Goal: Task Accomplishment & Management: Manage account settings

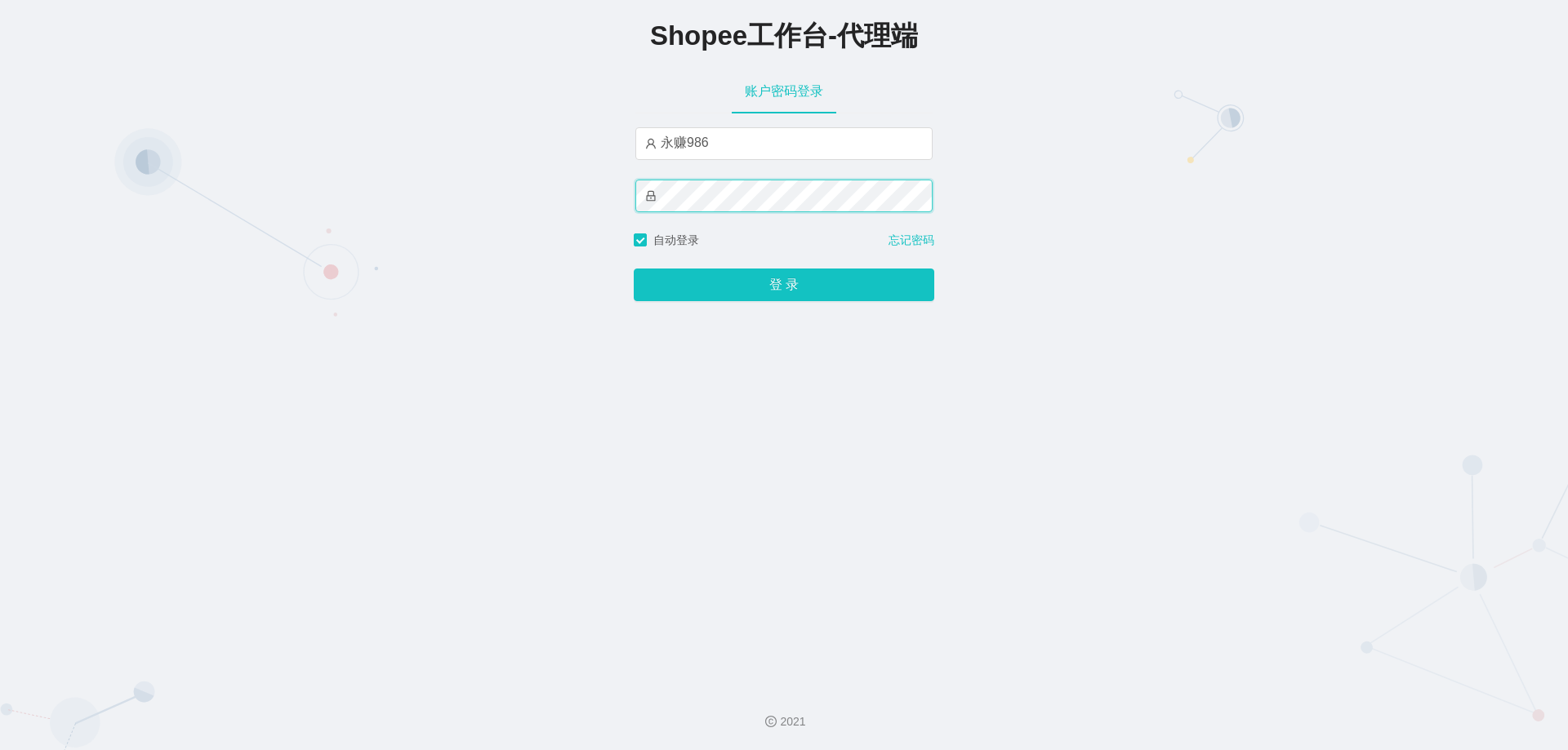
click at [634, 269] on button "登 录" at bounding box center [784, 284] width 300 height 32
click at [715, 154] on input "永赚986" at bounding box center [784, 144] width 298 height 32
type input "永赚983"
click at [634, 269] on button "登 录" at bounding box center [784, 284] width 300 height 32
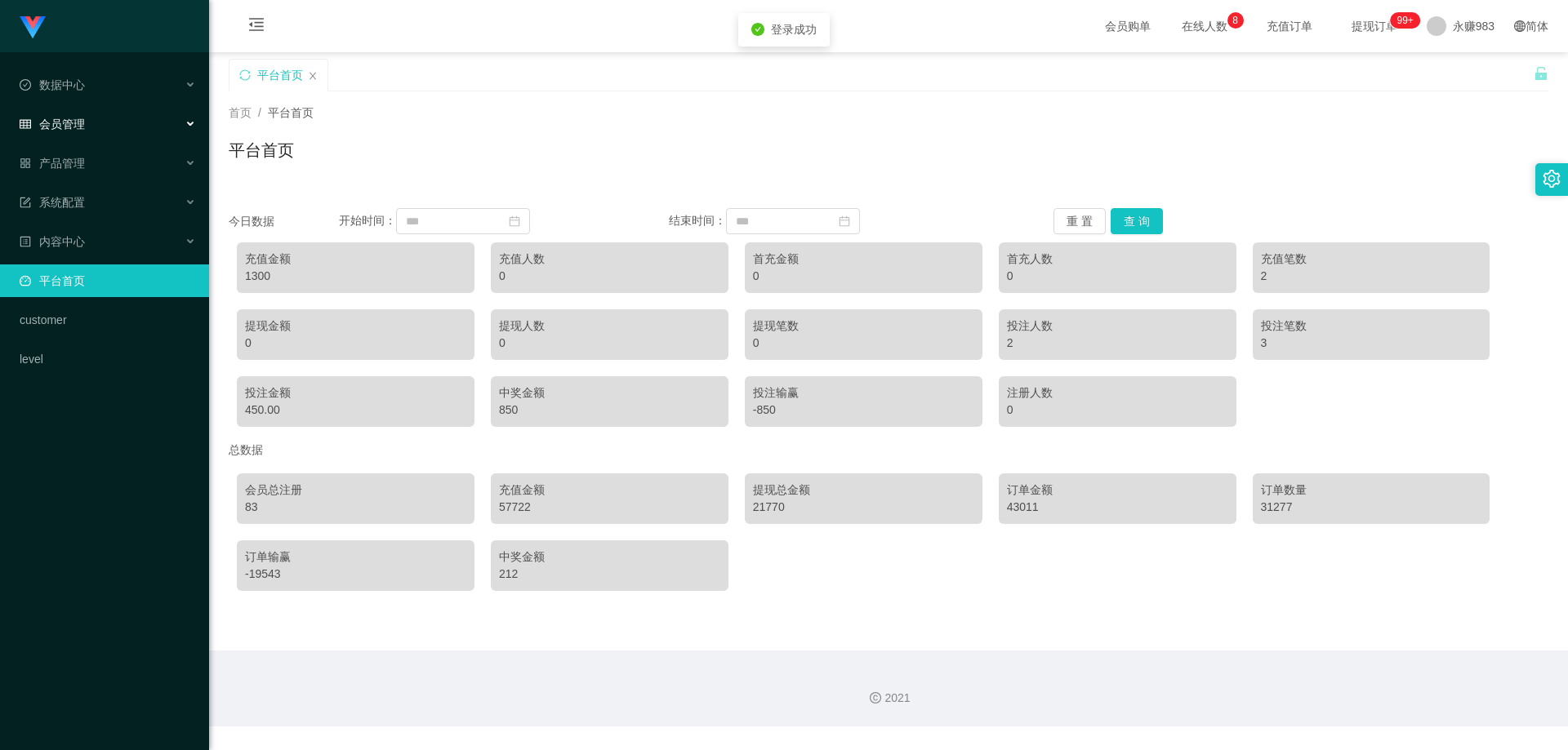
click at [87, 133] on div "会员管理" at bounding box center [104, 123] width 209 height 32
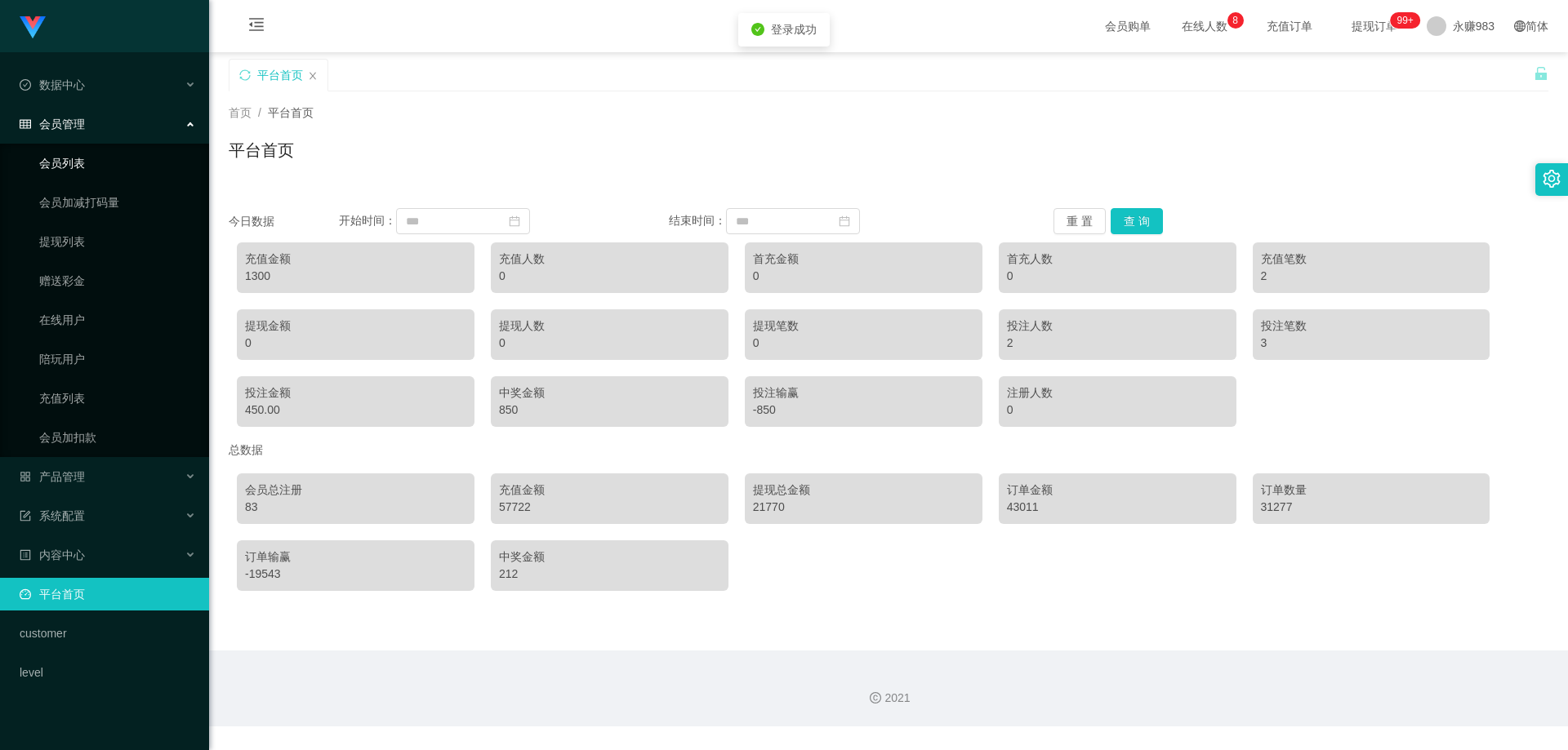
click at [84, 165] on link "会员列表" at bounding box center [117, 163] width 157 height 32
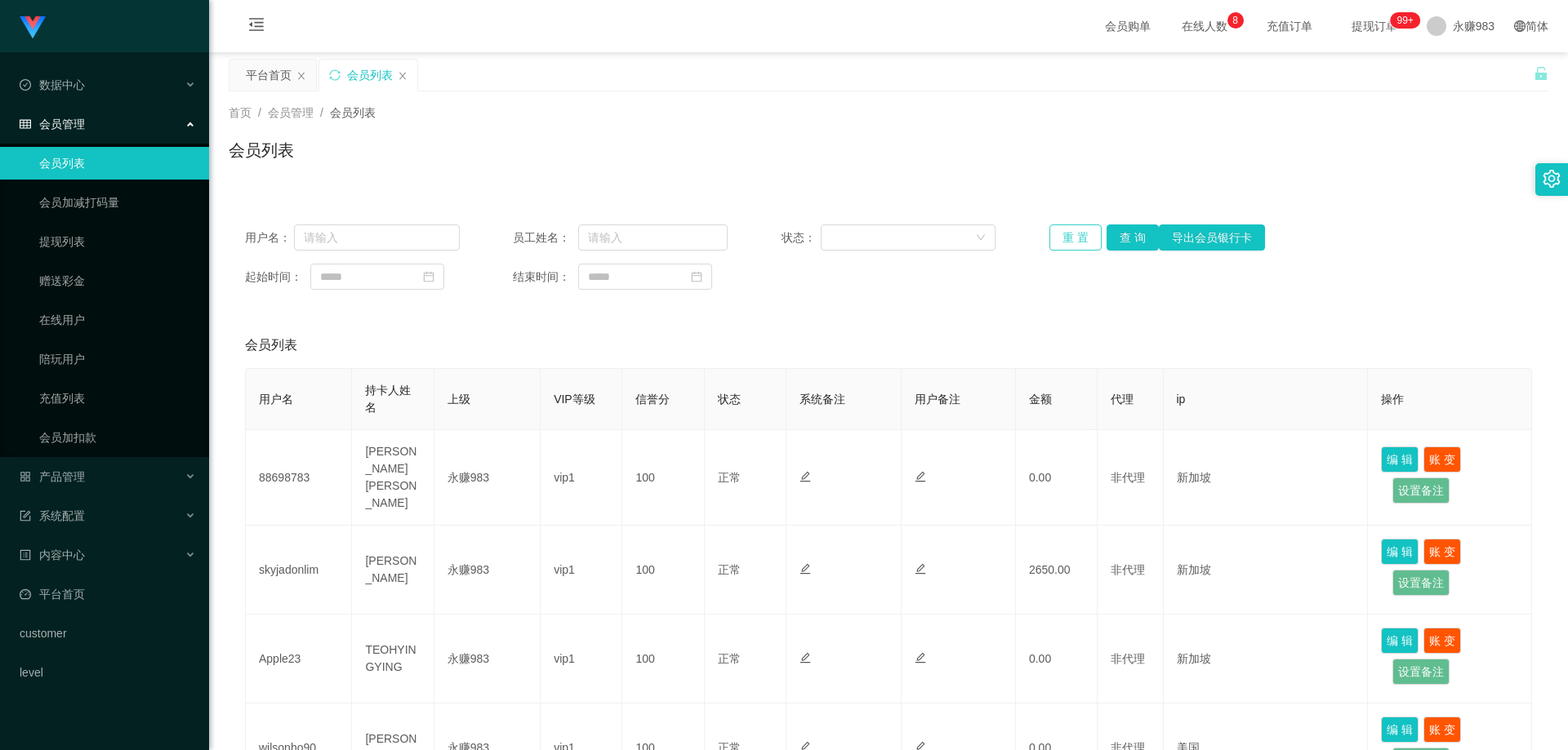
click at [1072, 228] on button "重 置" at bounding box center [1076, 238] width 53 height 26
click at [1146, 234] on button "查 询" at bounding box center [1133, 238] width 53 height 26
click at [1133, 235] on button "查 询" at bounding box center [1133, 238] width 53 height 26
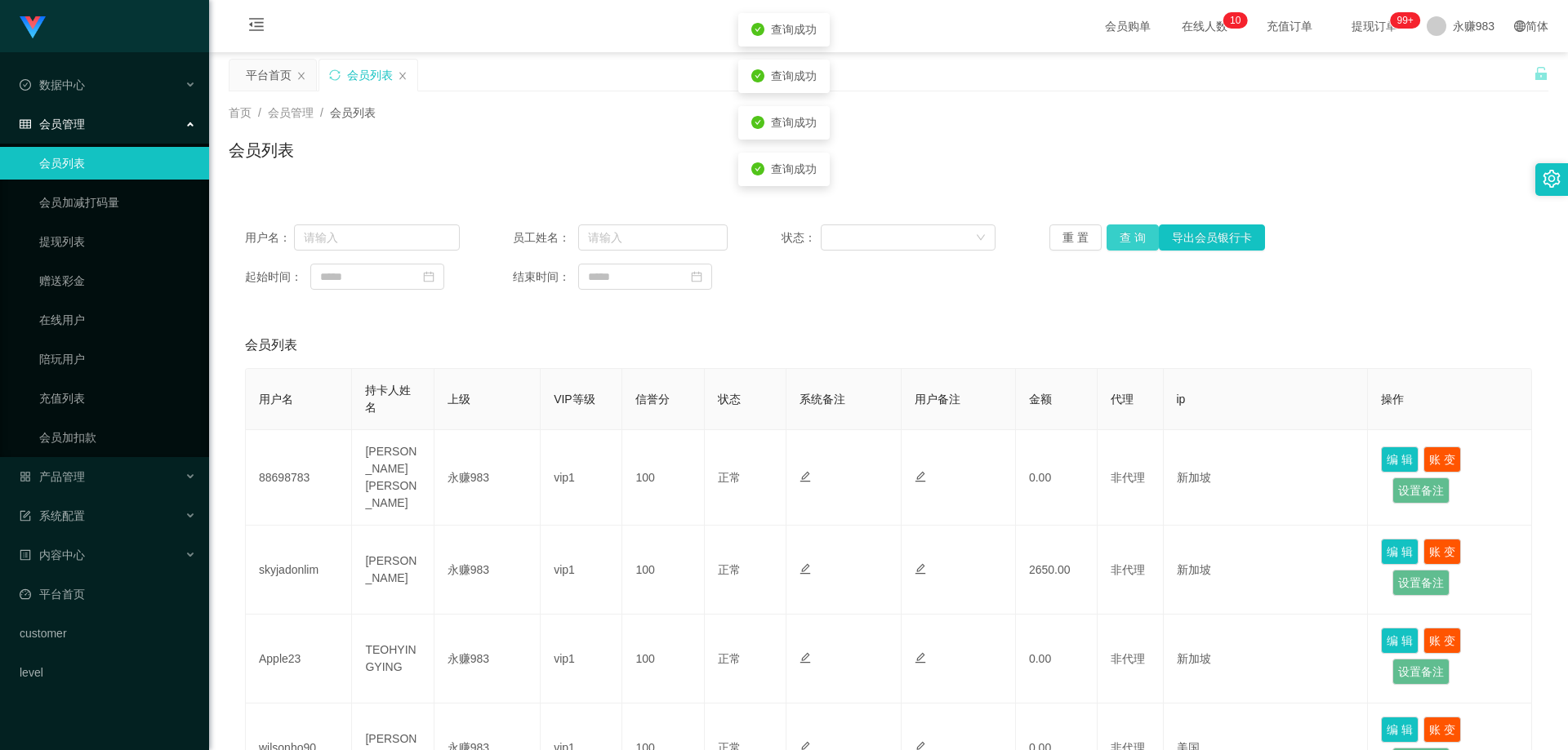
click at [1133, 235] on button "查 询" at bounding box center [1133, 238] width 53 height 26
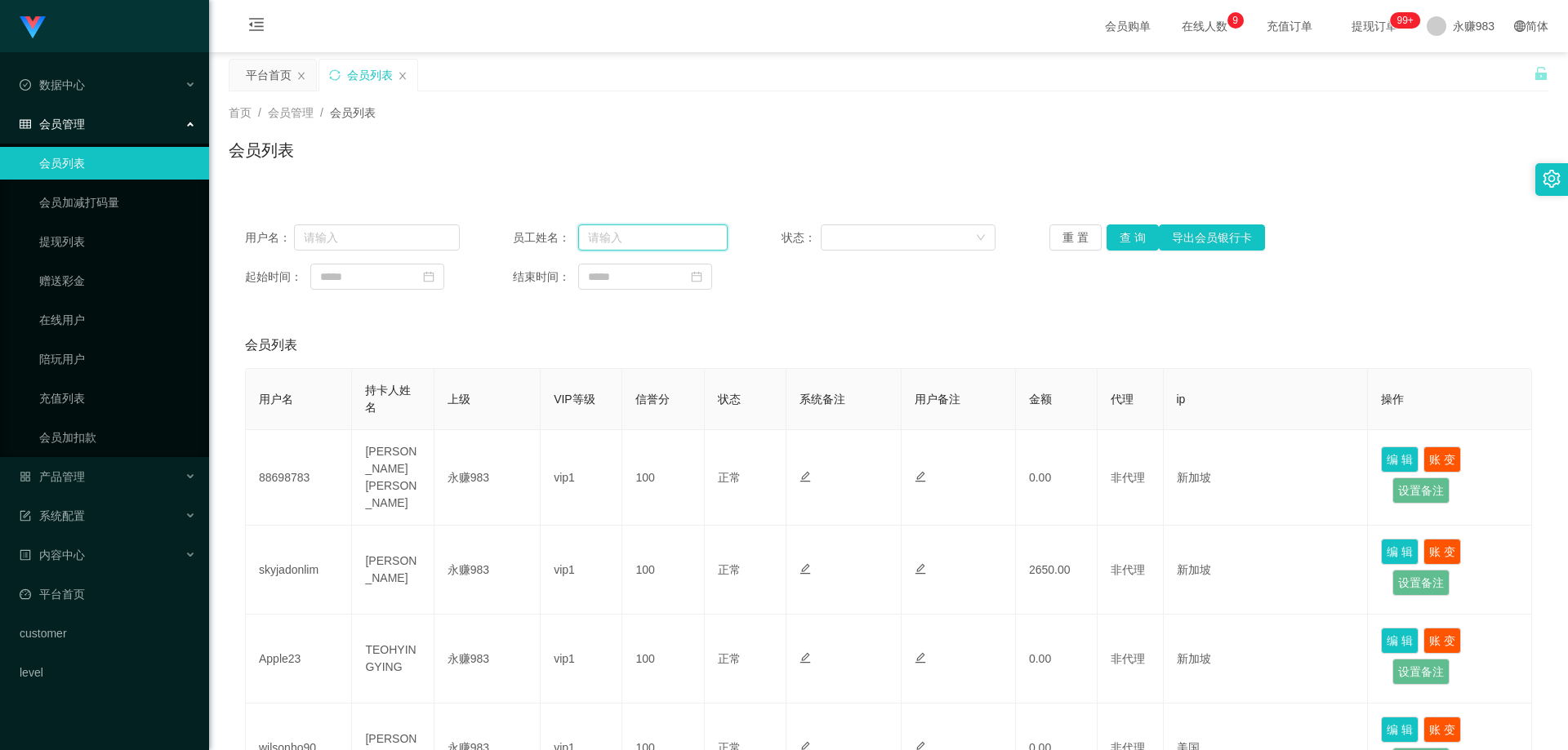
click at [623, 241] on input "text" at bounding box center [653, 238] width 150 height 26
click at [350, 241] on input "text" at bounding box center [376, 238] width 165 height 26
paste input "86122508"
type input "86122508"
click at [71, 248] on link "提现列表" at bounding box center [117, 242] width 157 height 32
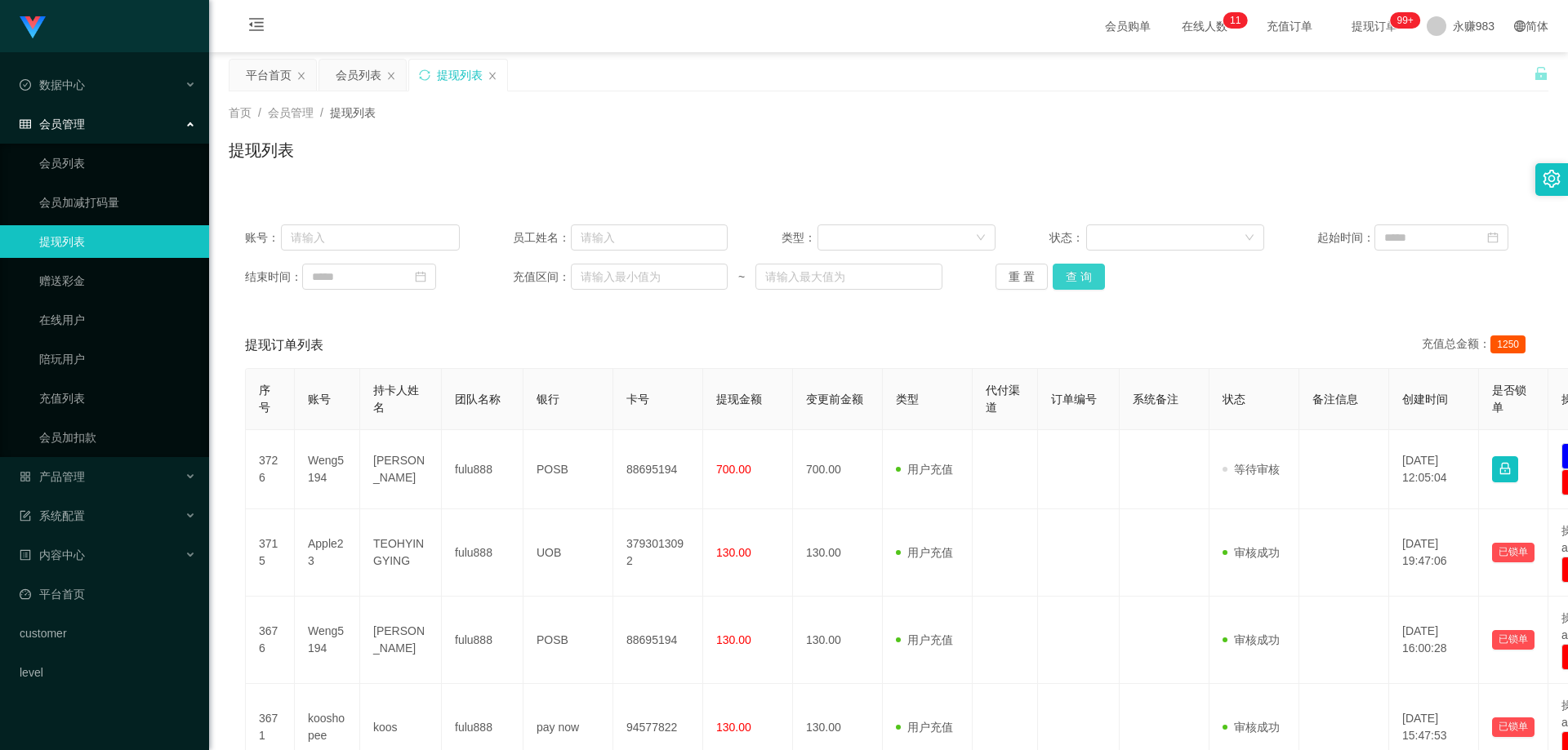
click at [1053, 277] on button "查 询" at bounding box center [1079, 277] width 53 height 26
click at [1059, 274] on button "查 询" at bounding box center [1079, 277] width 53 height 26
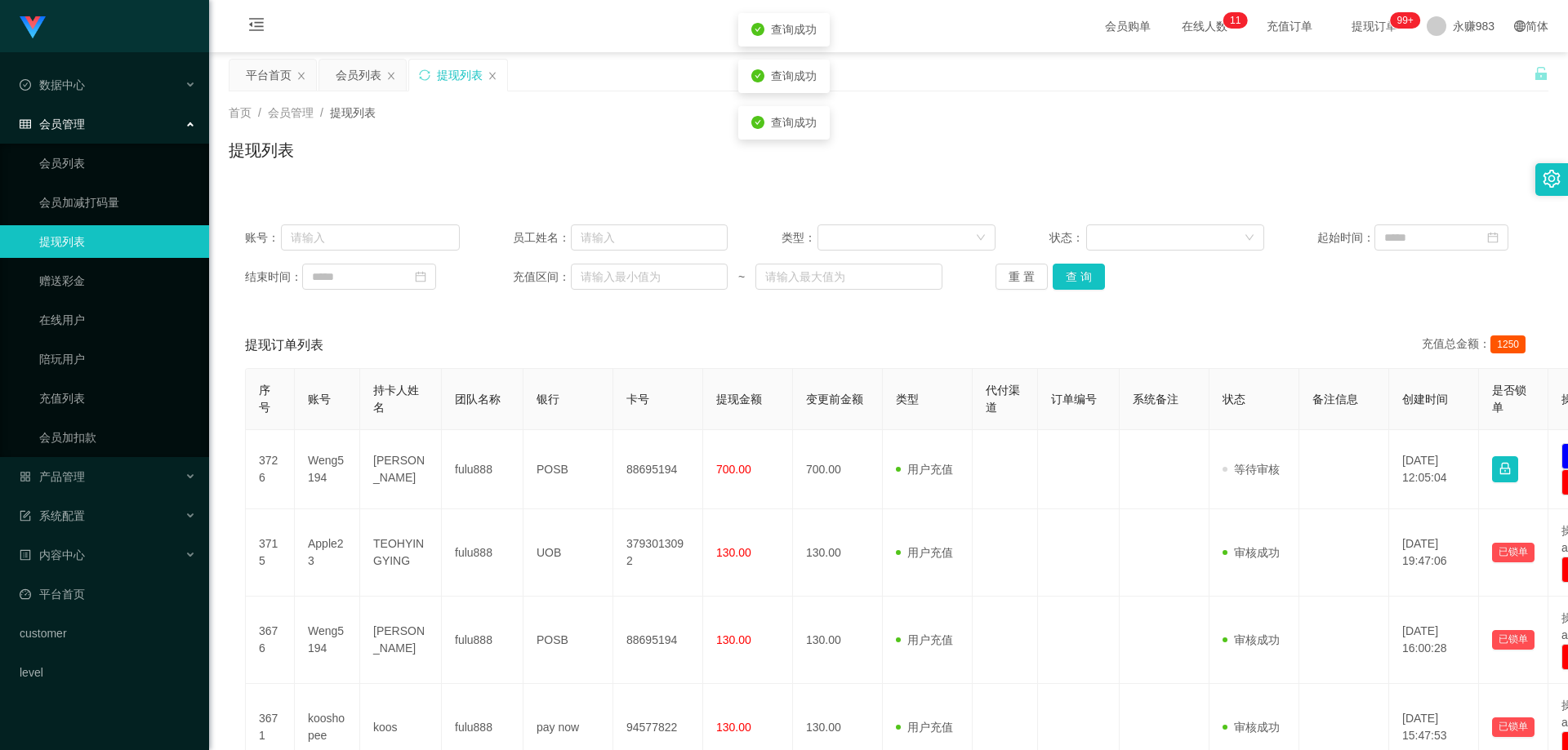
drag, startPoint x: 1199, startPoint y: 22, endPoint x: 1194, endPoint y: 31, distance: 10.3
click at [1199, 22] on span "在线人数 0 1 2 3 4 5 6 7 8 9 0 1 2 3 4 5 6 7 8 9 0 1 2 3 4 5 6 7 8 9 0 1 2 3 4 5 6 …" at bounding box center [1205, 25] width 62 height 11
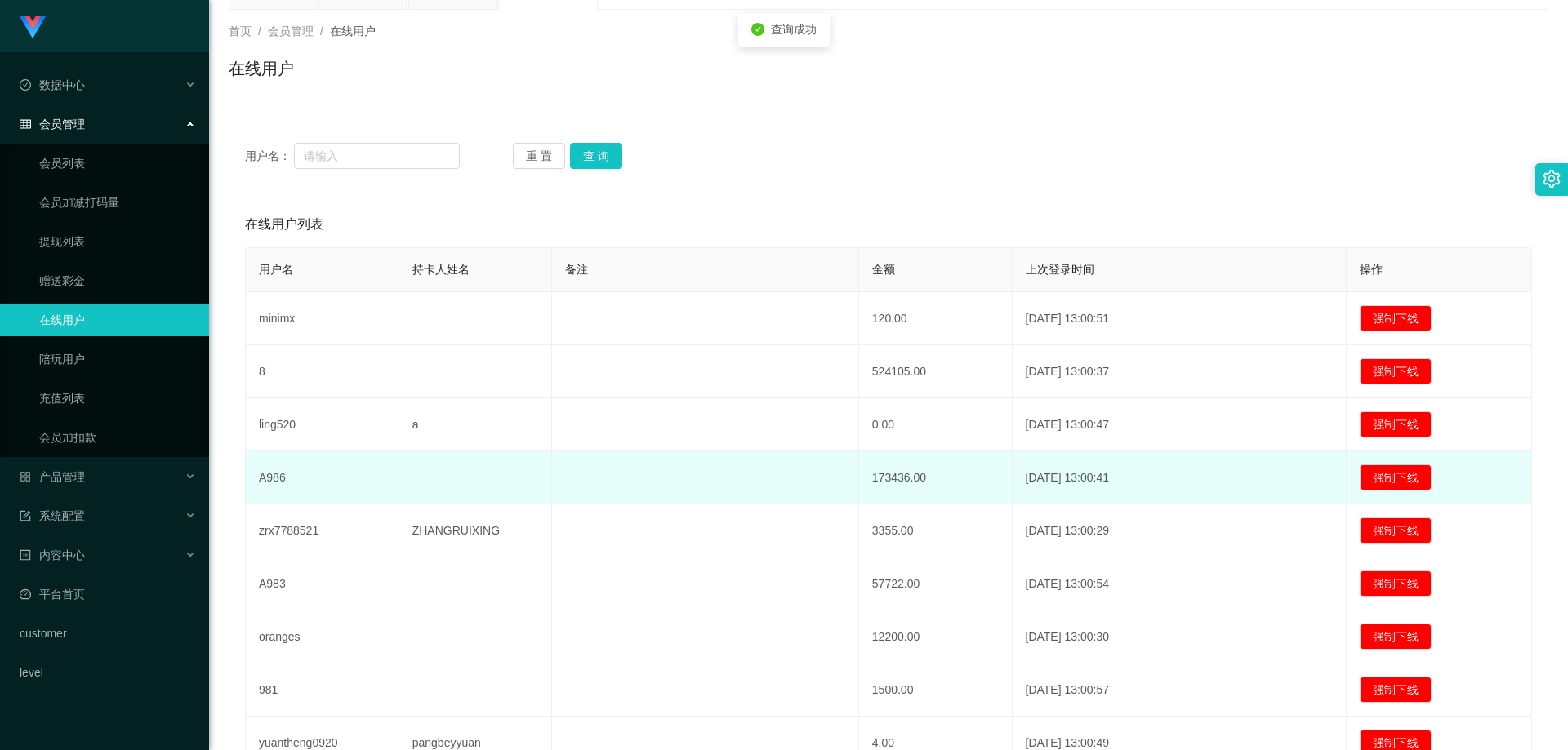
scroll to position [245, 0]
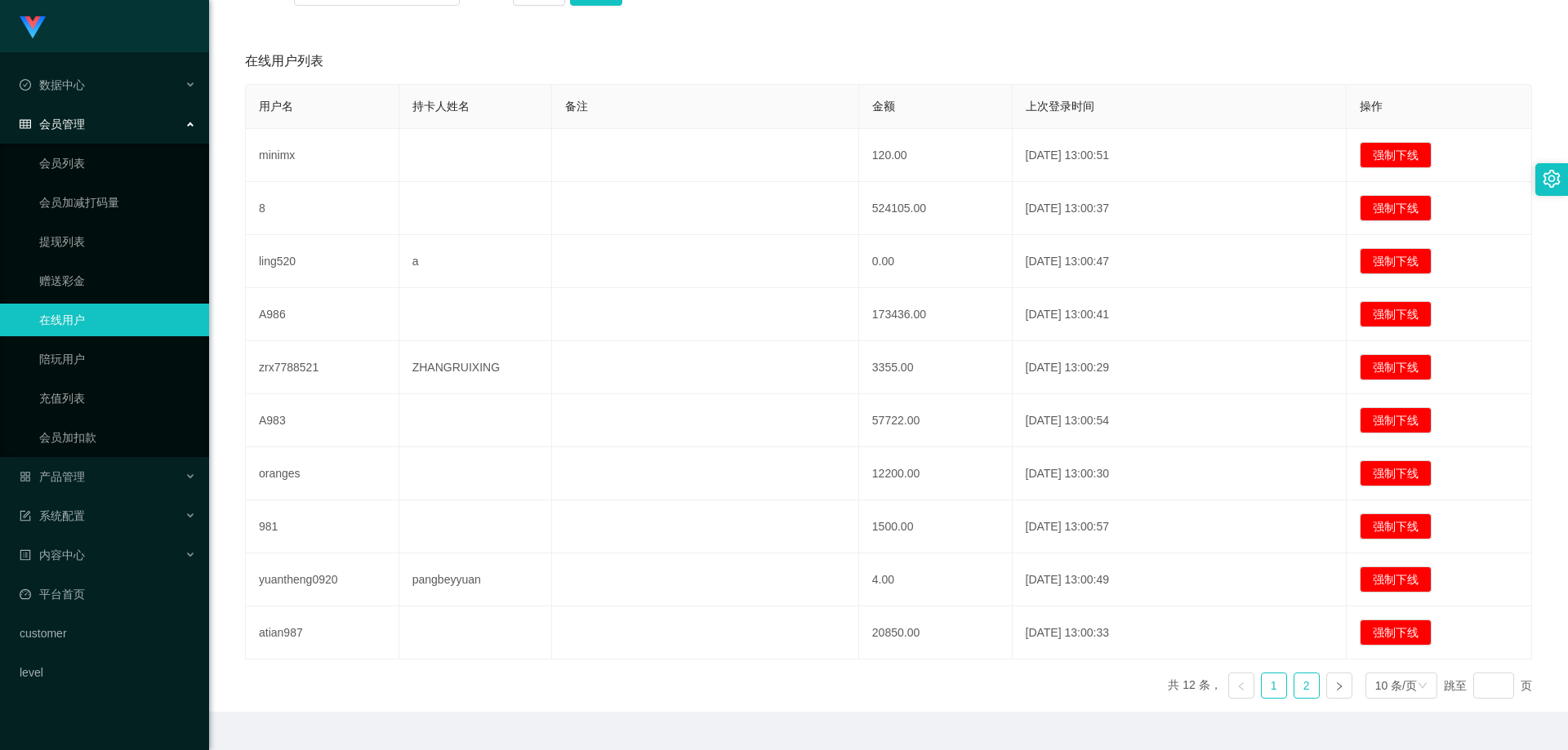
click at [1295, 684] on link "2" at bounding box center [1307, 686] width 25 height 25
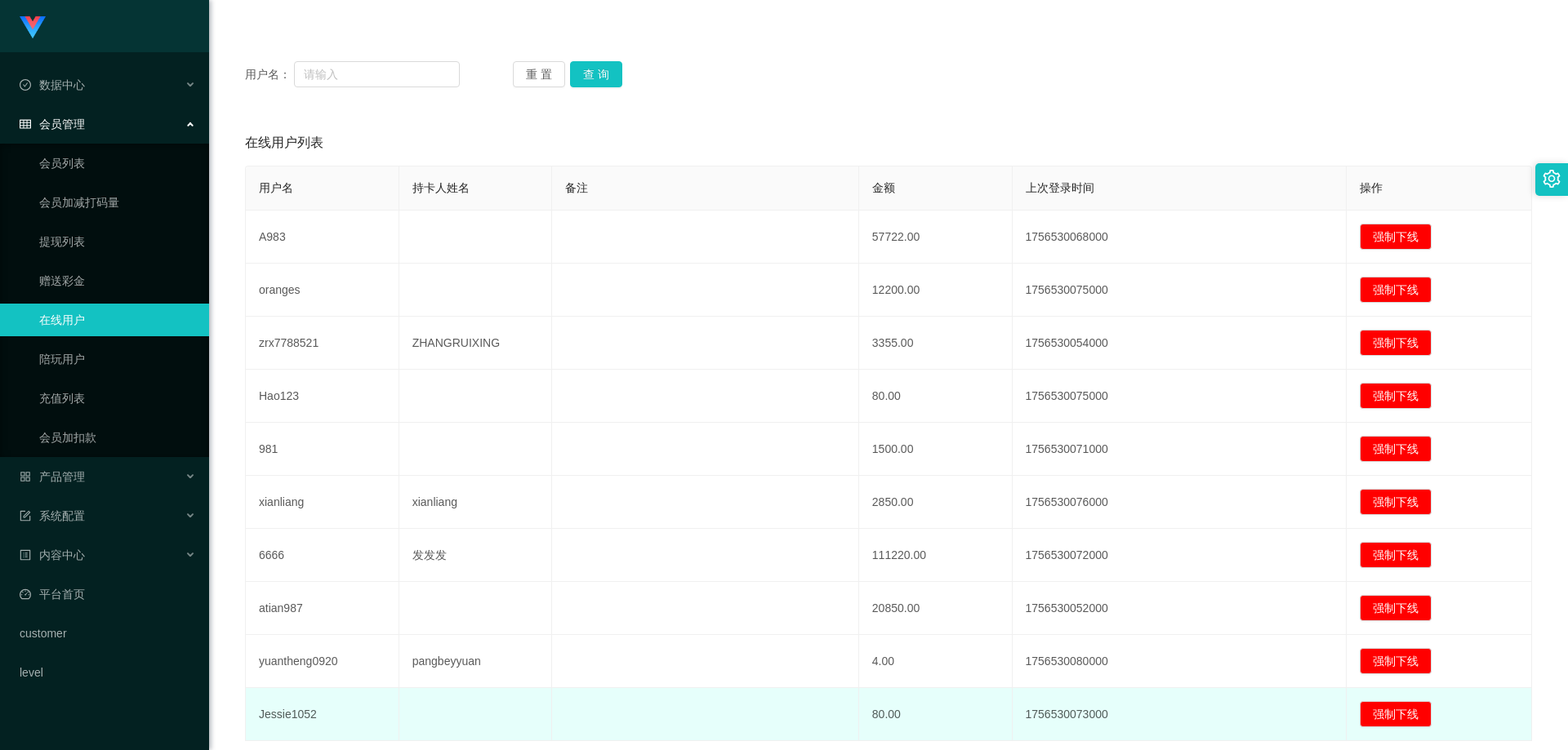
scroll to position [283, 0]
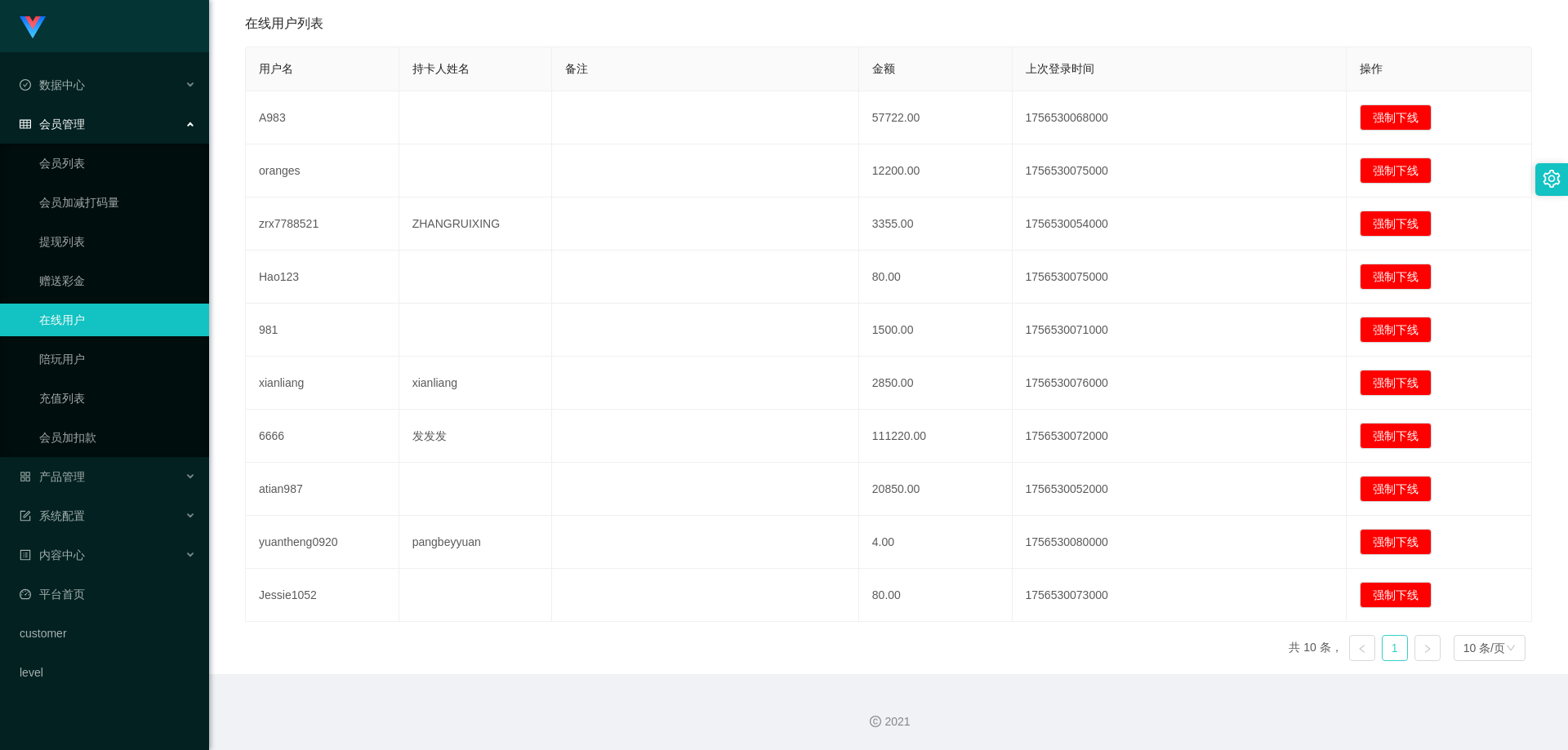
click at [1383, 648] on link "1" at bounding box center [1396, 648] width 25 height 25
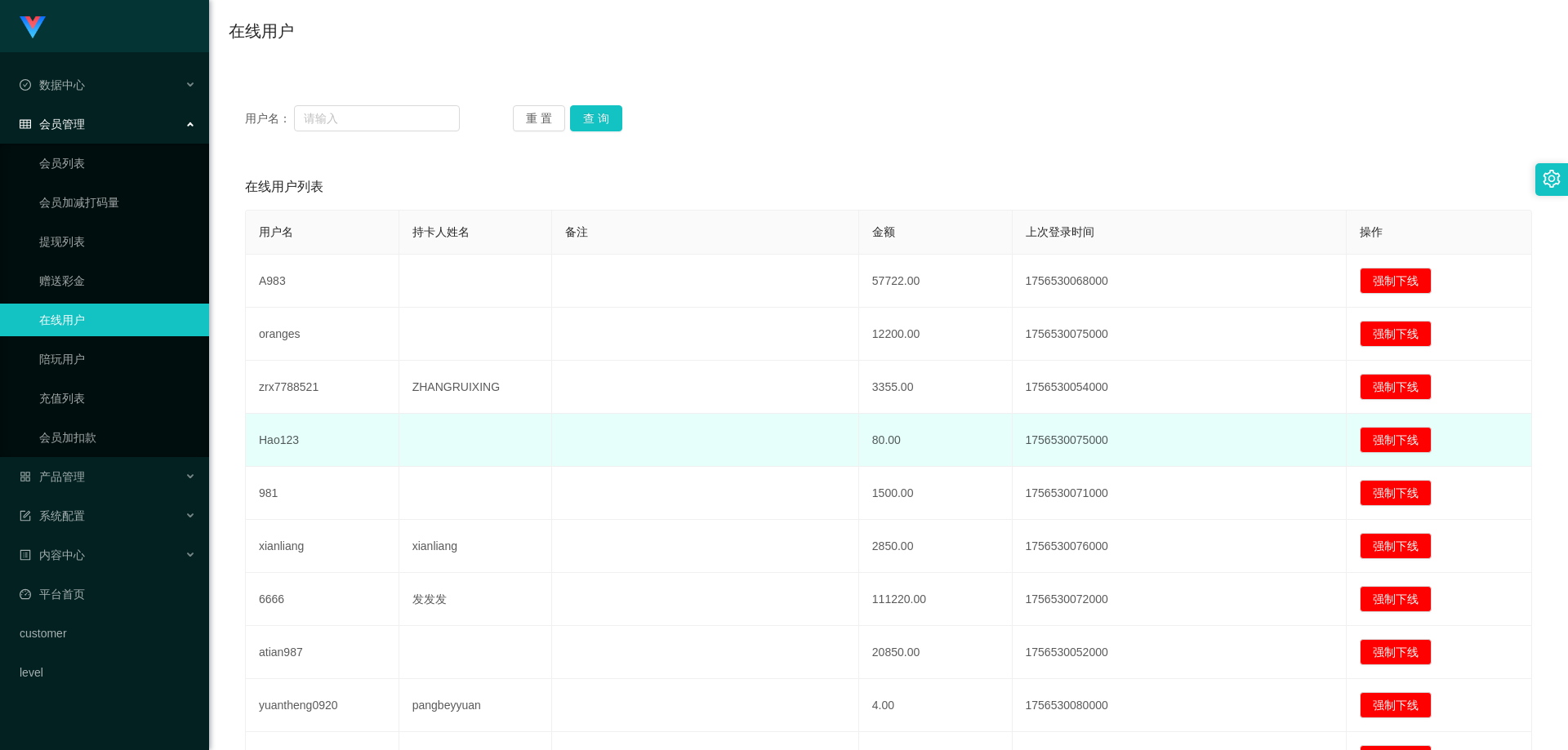
scroll to position [0, 0]
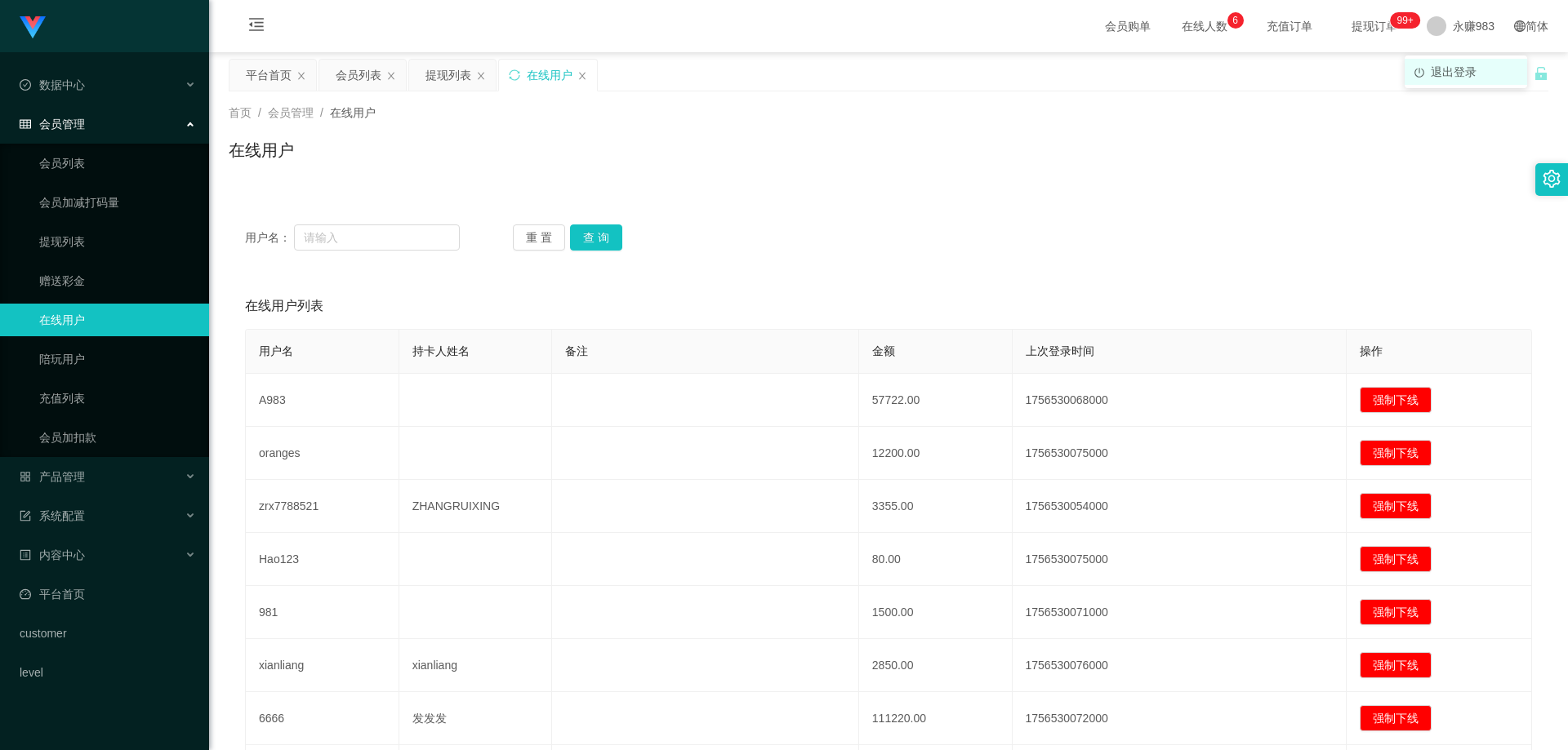
click at [1450, 70] on span "退出登录" at bounding box center [1454, 72] width 46 height 13
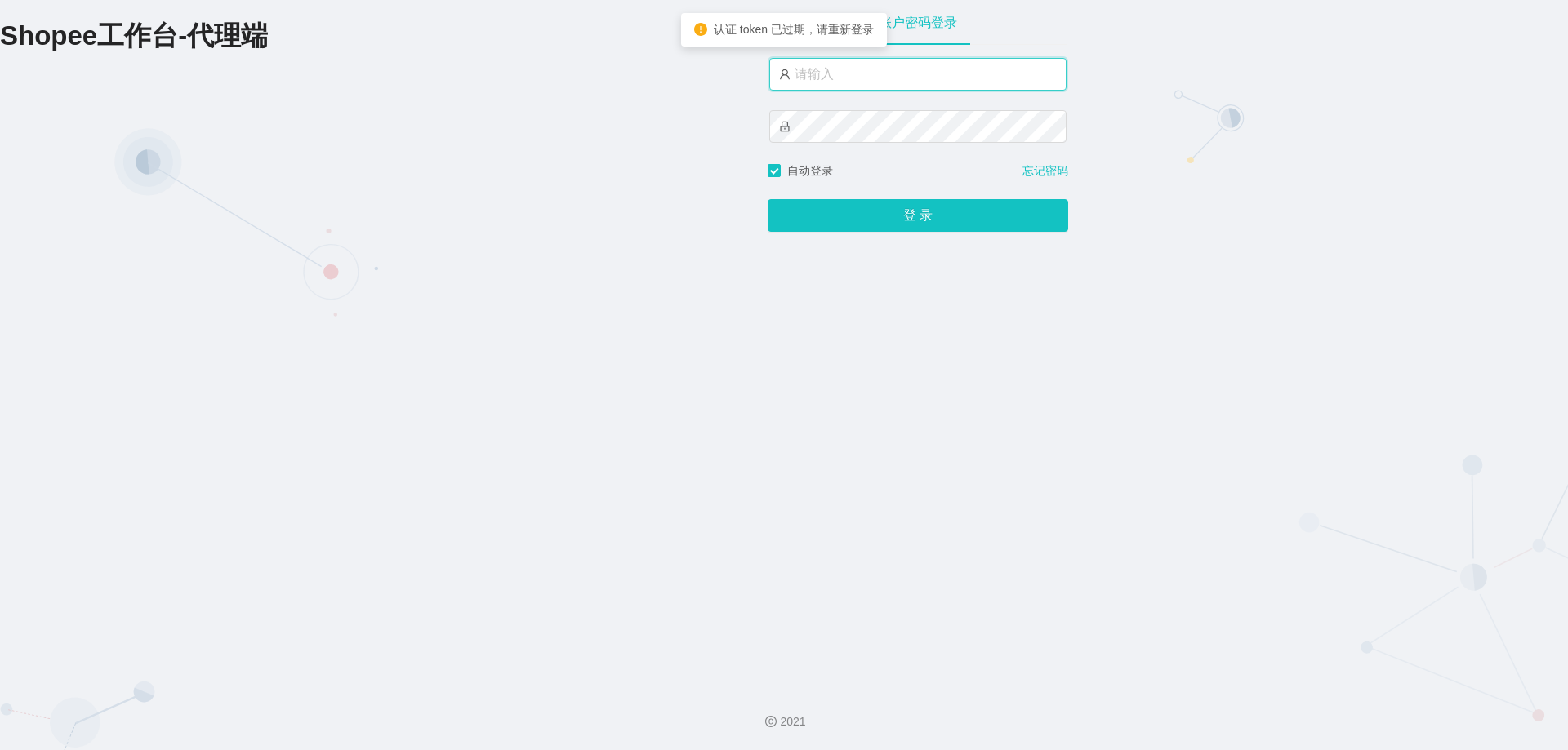
click at [856, 74] on input "text" at bounding box center [918, 74] width 298 height 32
type input "永赚986"
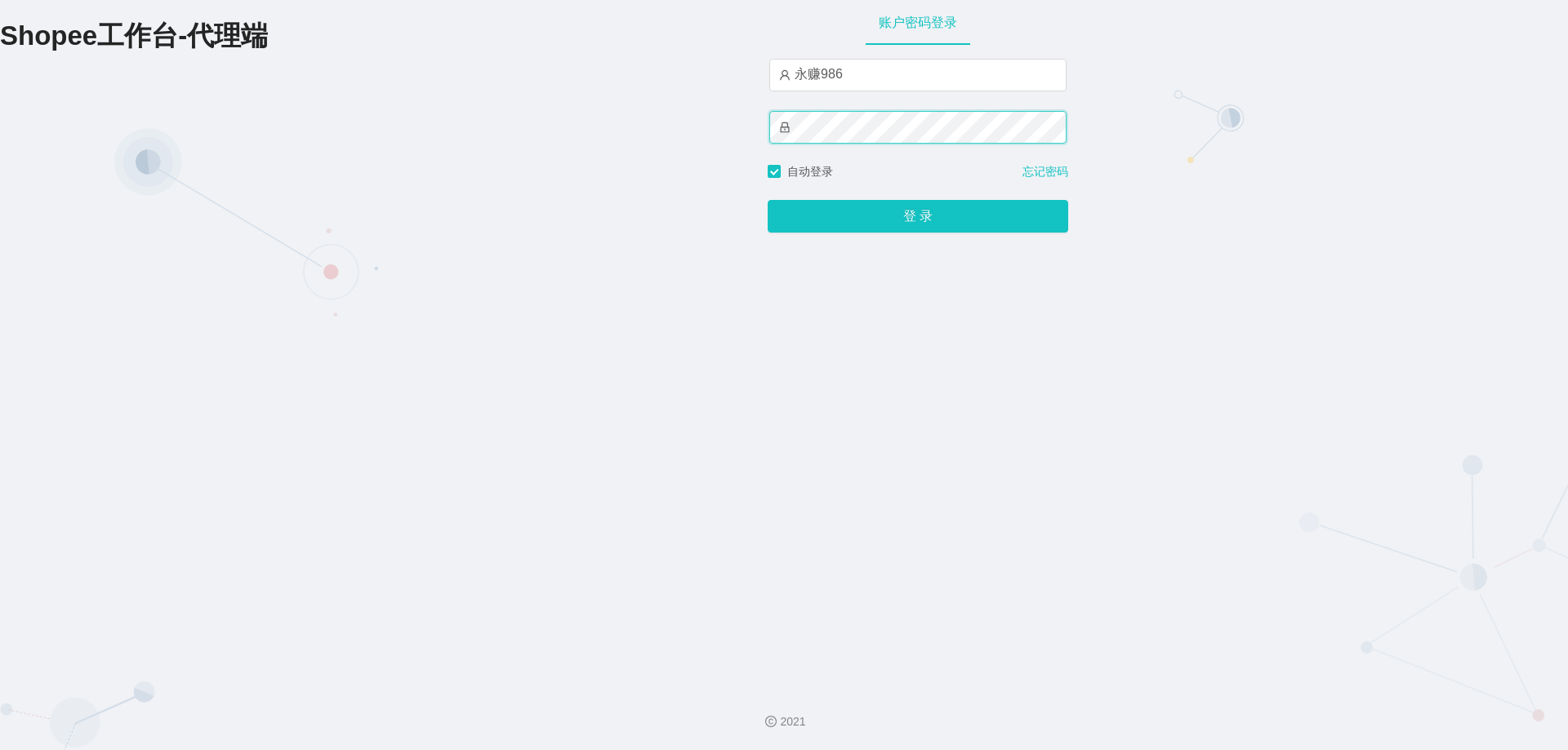
click at [768, 200] on button "登 录" at bounding box center [918, 216] width 300 height 32
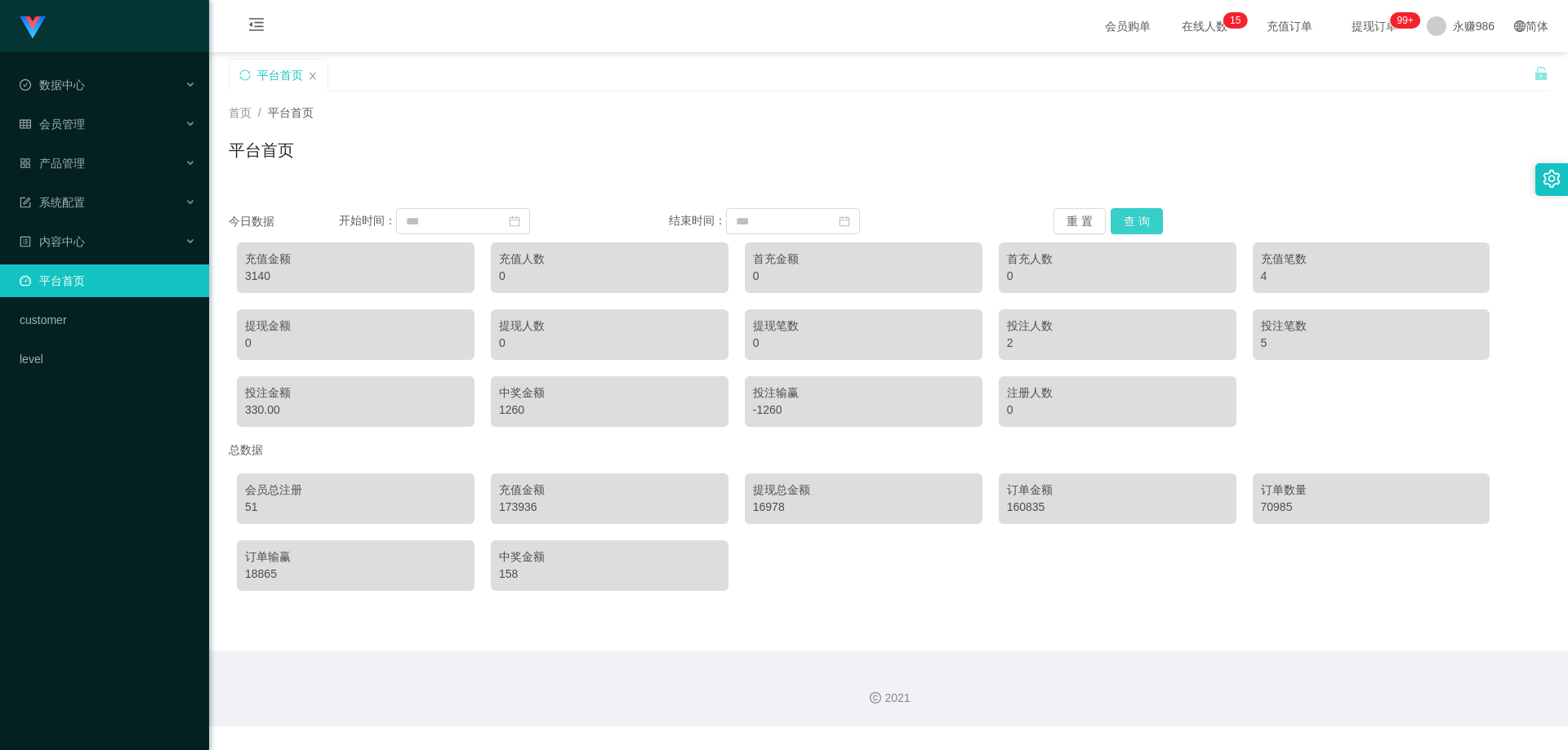
click at [1147, 215] on button "查 询" at bounding box center [1137, 221] width 53 height 26
click at [107, 118] on div "会员管理" at bounding box center [104, 123] width 209 height 32
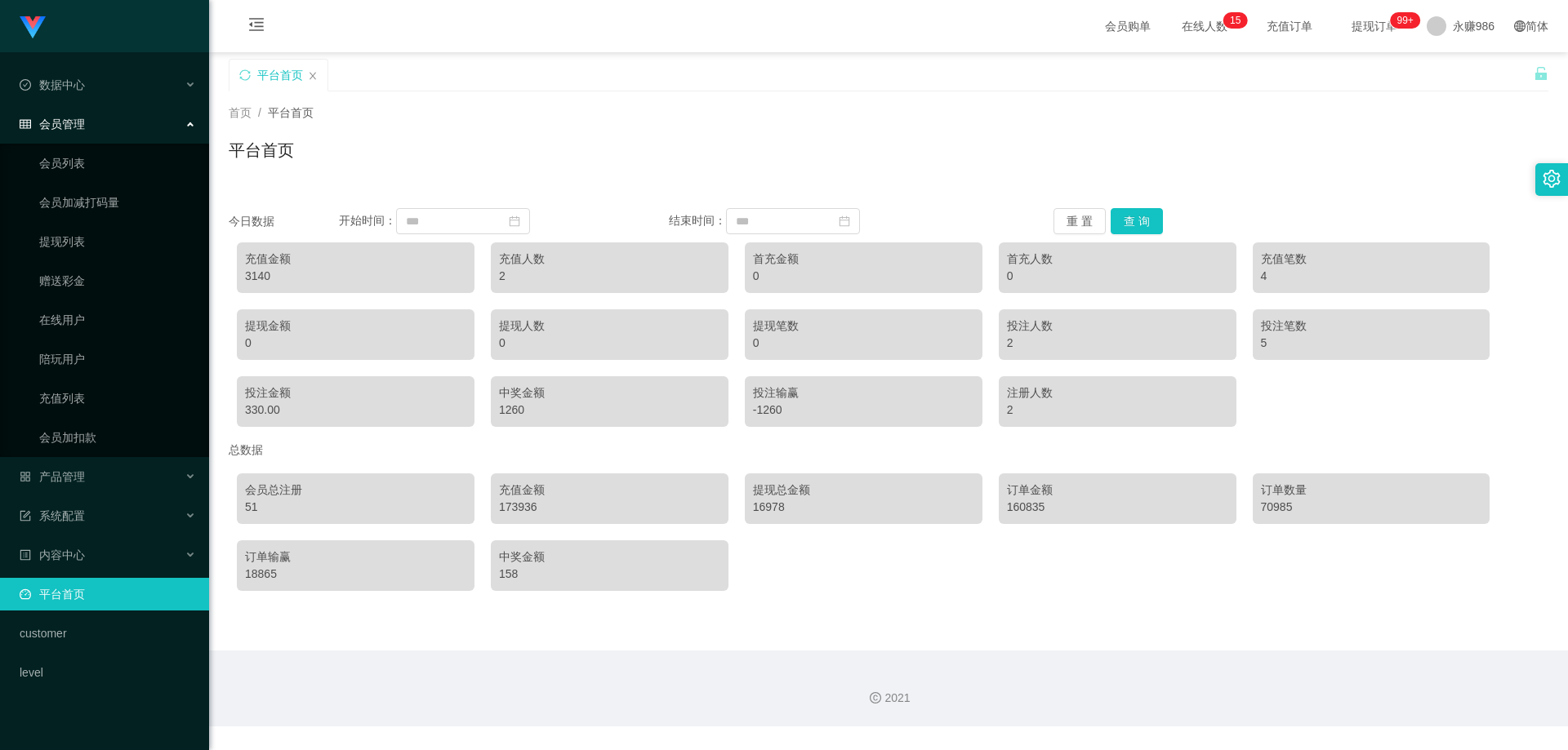
click at [107, 118] on div "会员管理" at bounding box center [104, 123] width 209 height 32
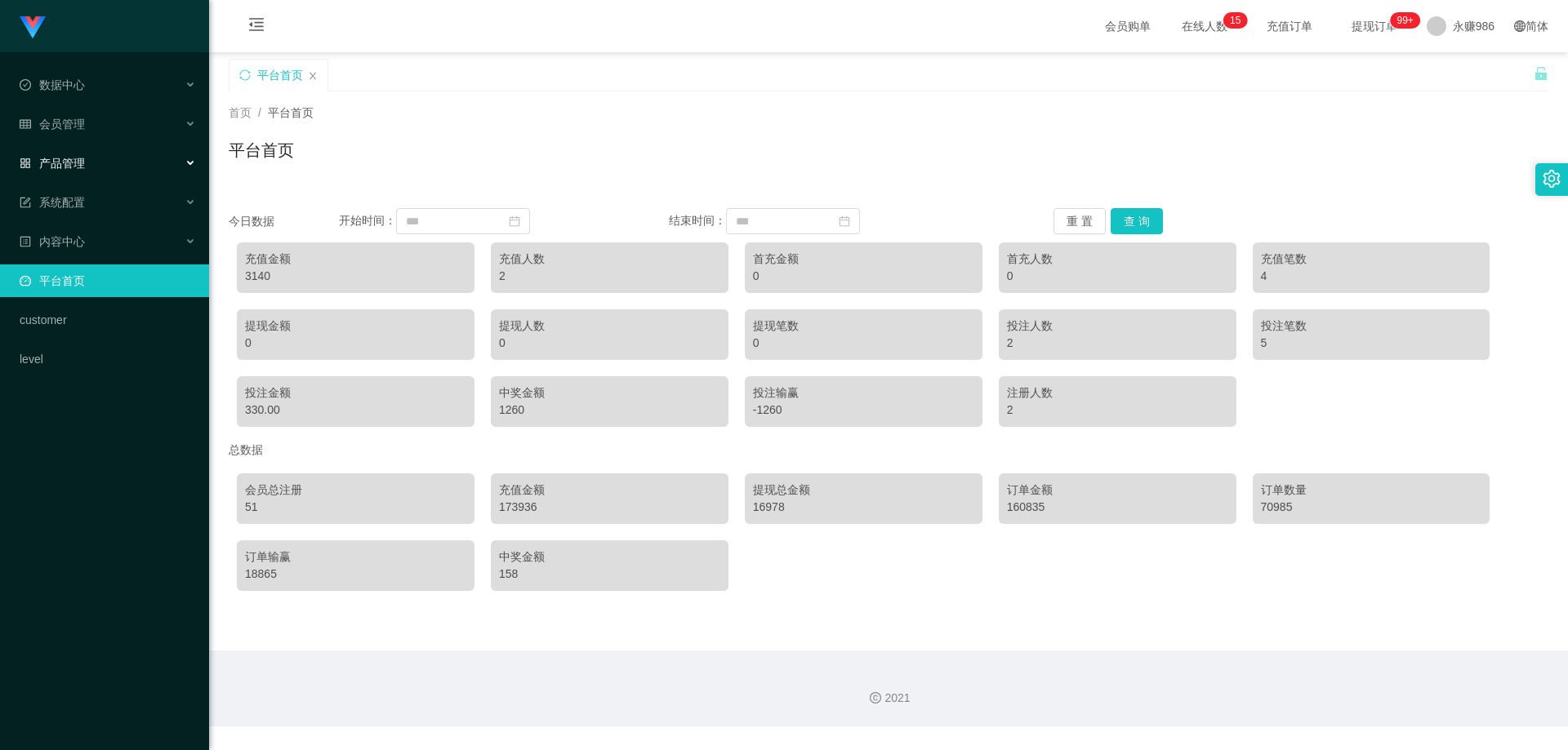
click at [105, 153] on div "产品管理" at bounding box center [104, 163] width 209 height 32
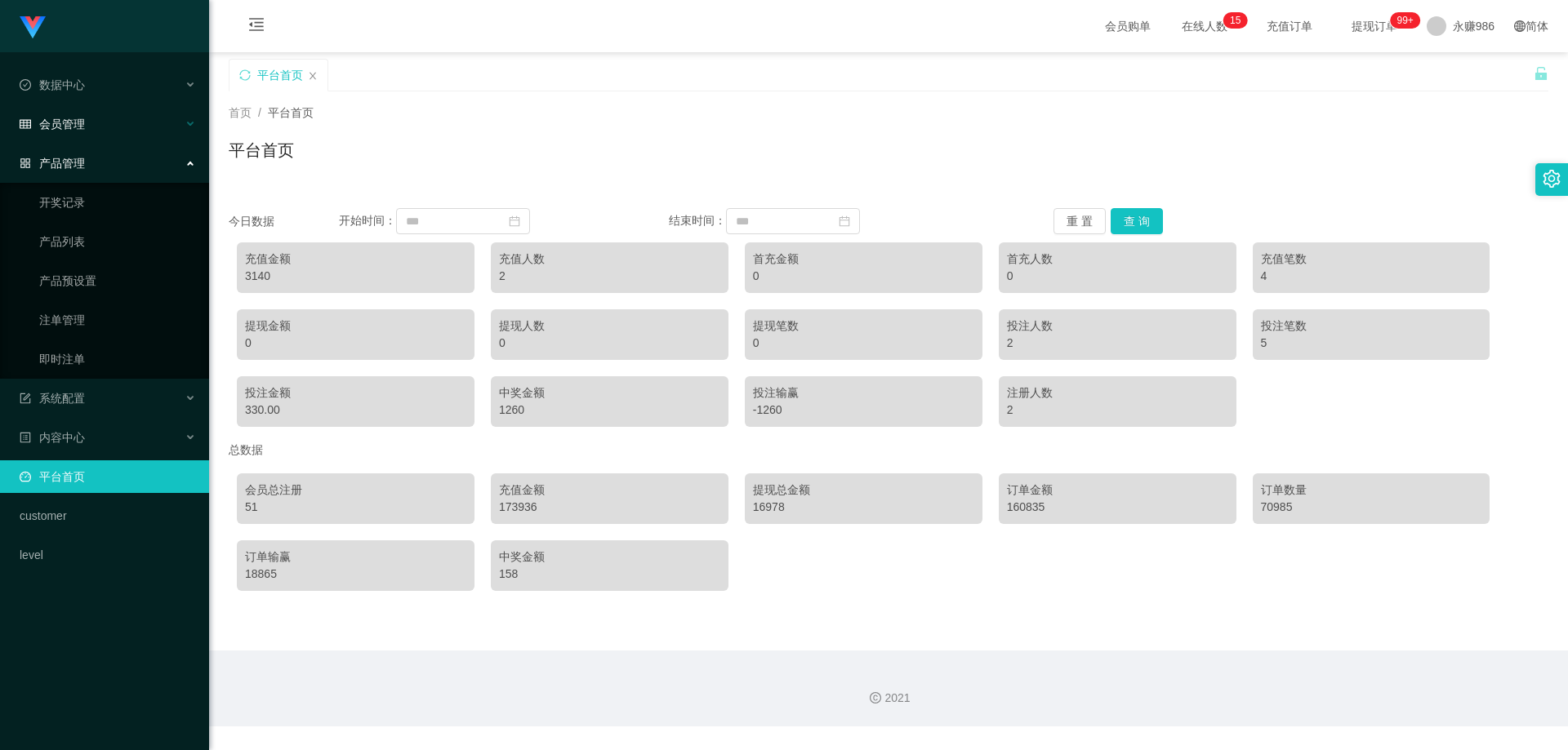
click at [100, 139] on div "会员管理" at bounding box center [104, 123] width 209 height 32
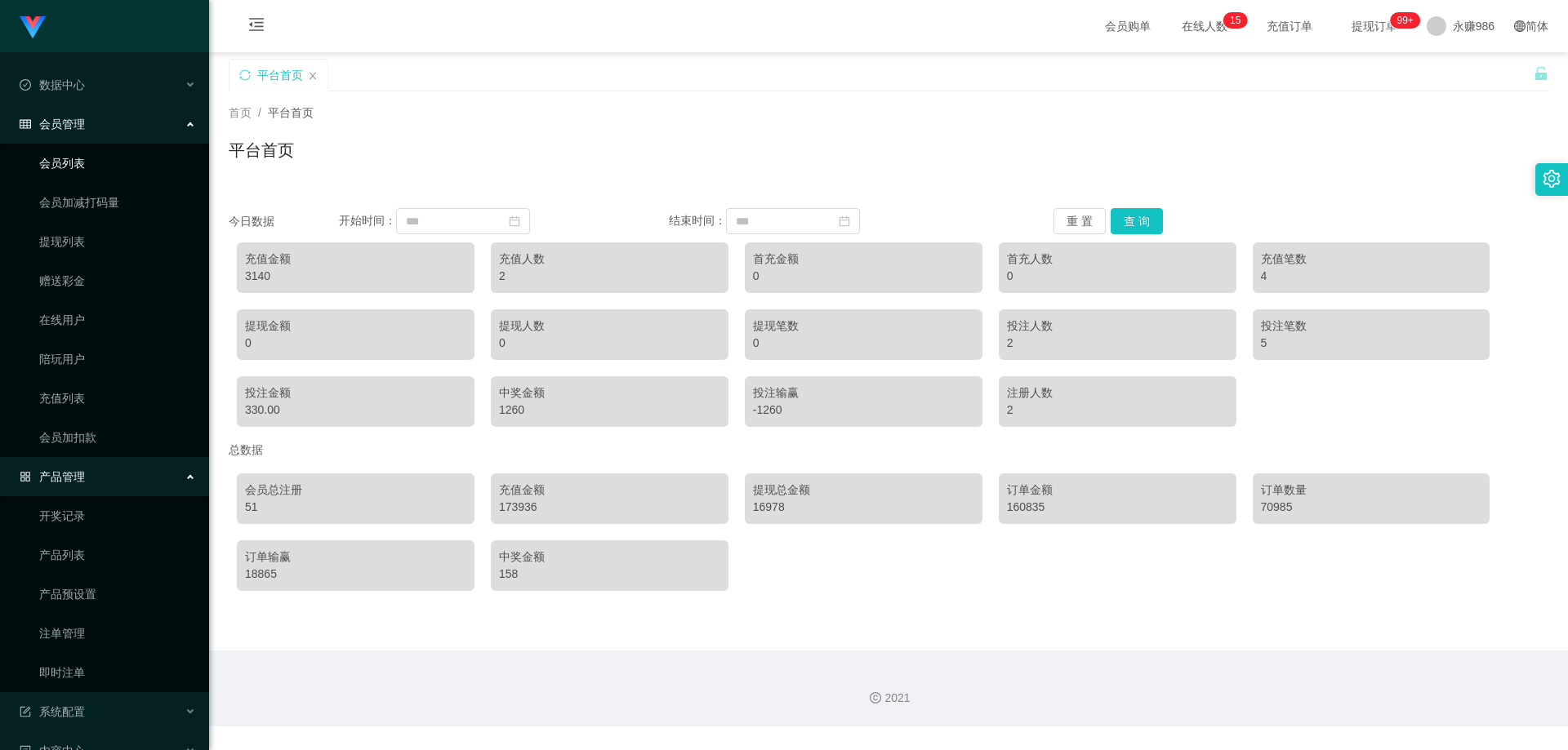
click at [82, 169] on link "会员列表" at bounding box center [117, 163] width 157 height 32
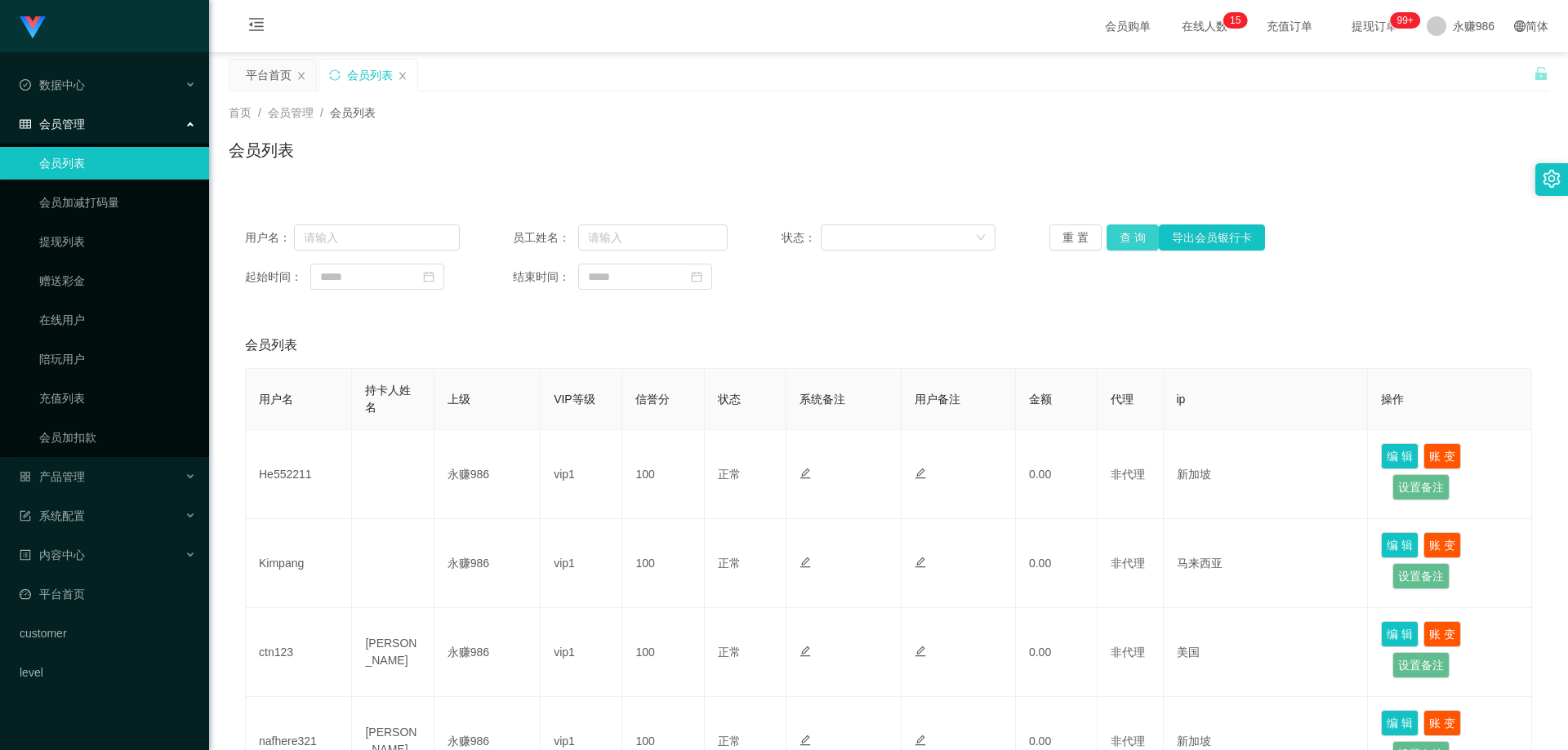
click at [1129, 246] on button "查 询" at bounding box center [1133, 238] width 53 height 26
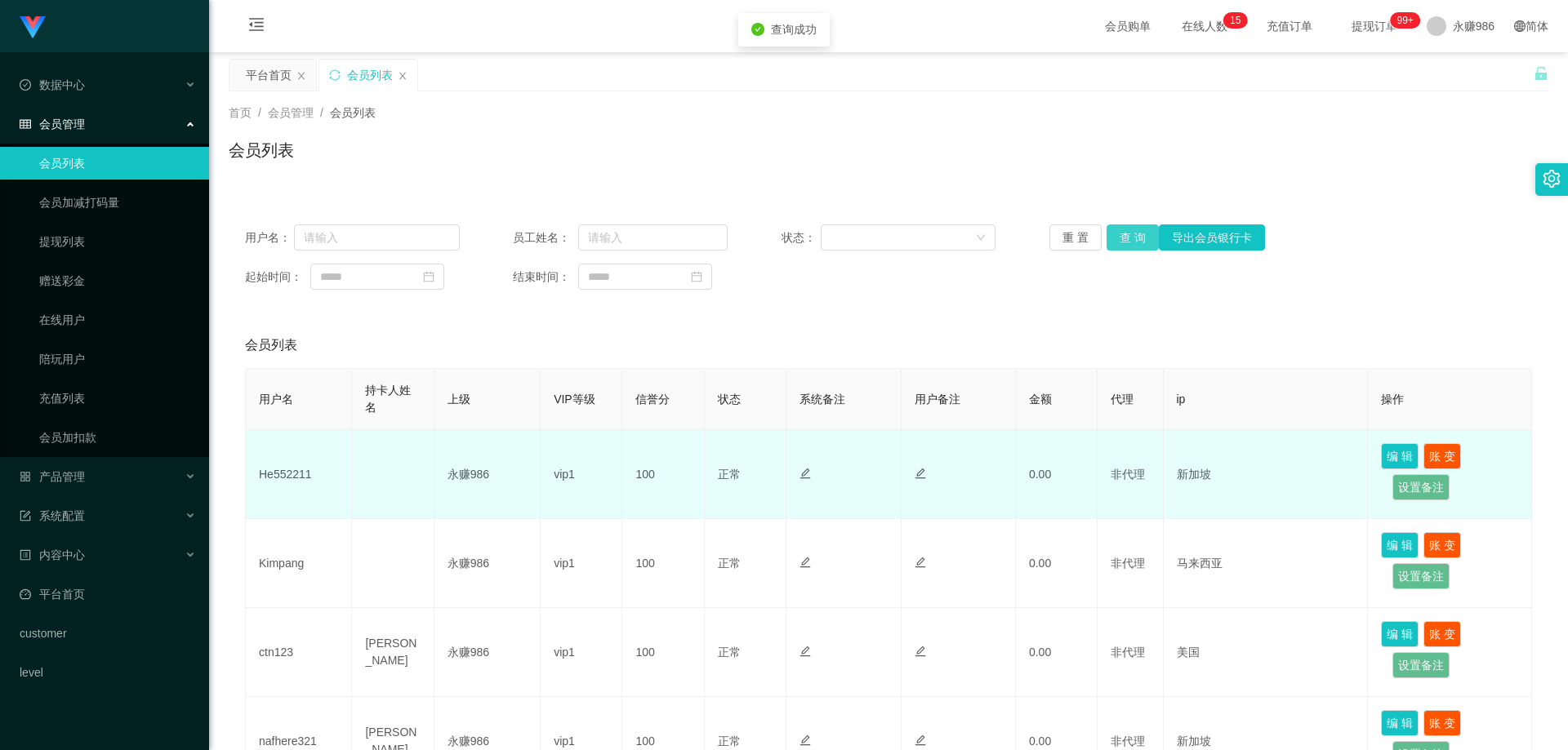
scroll to position [81, 0]
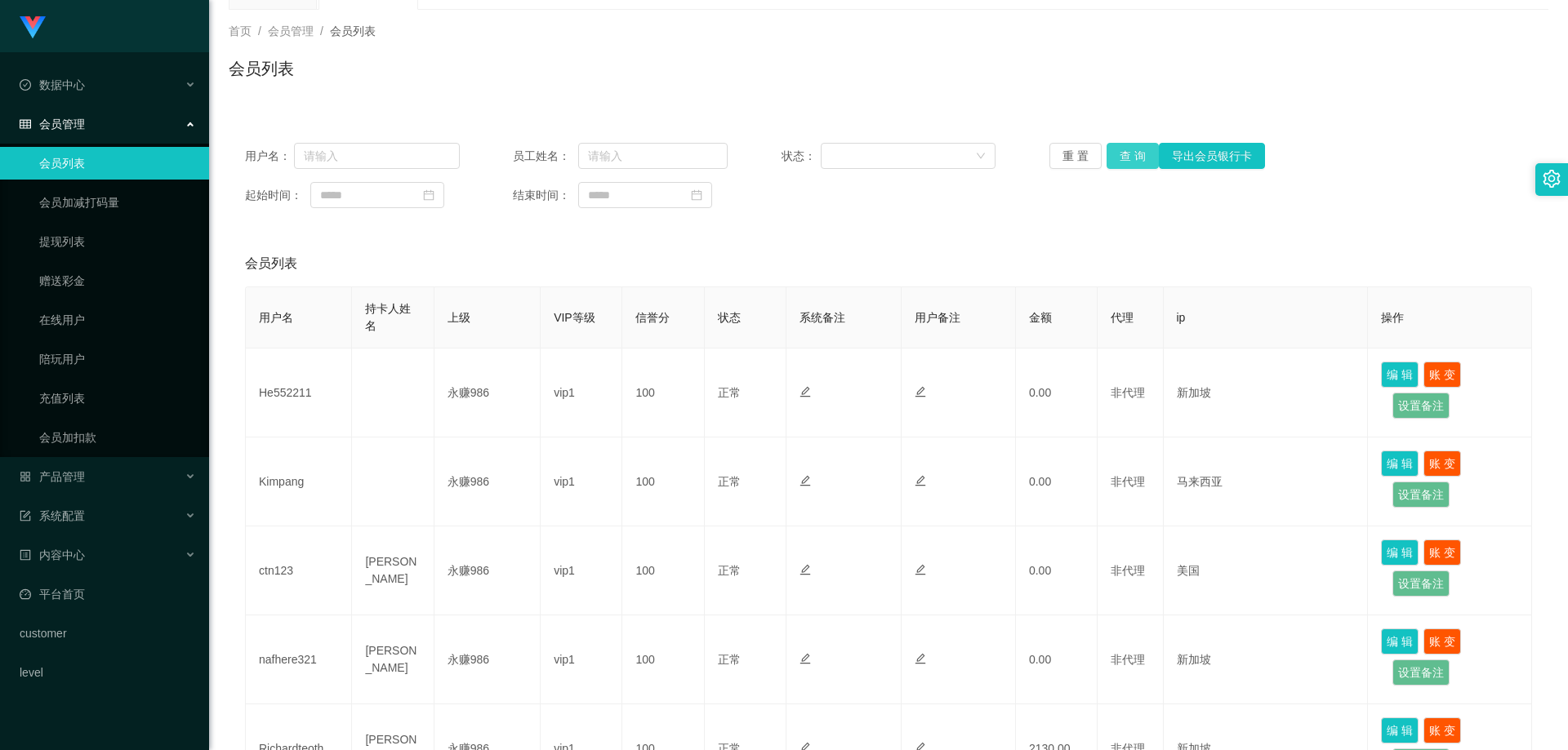
click at [1137, 143] on button "查 询" at bounding box center [1133, 156] width 53 height 26
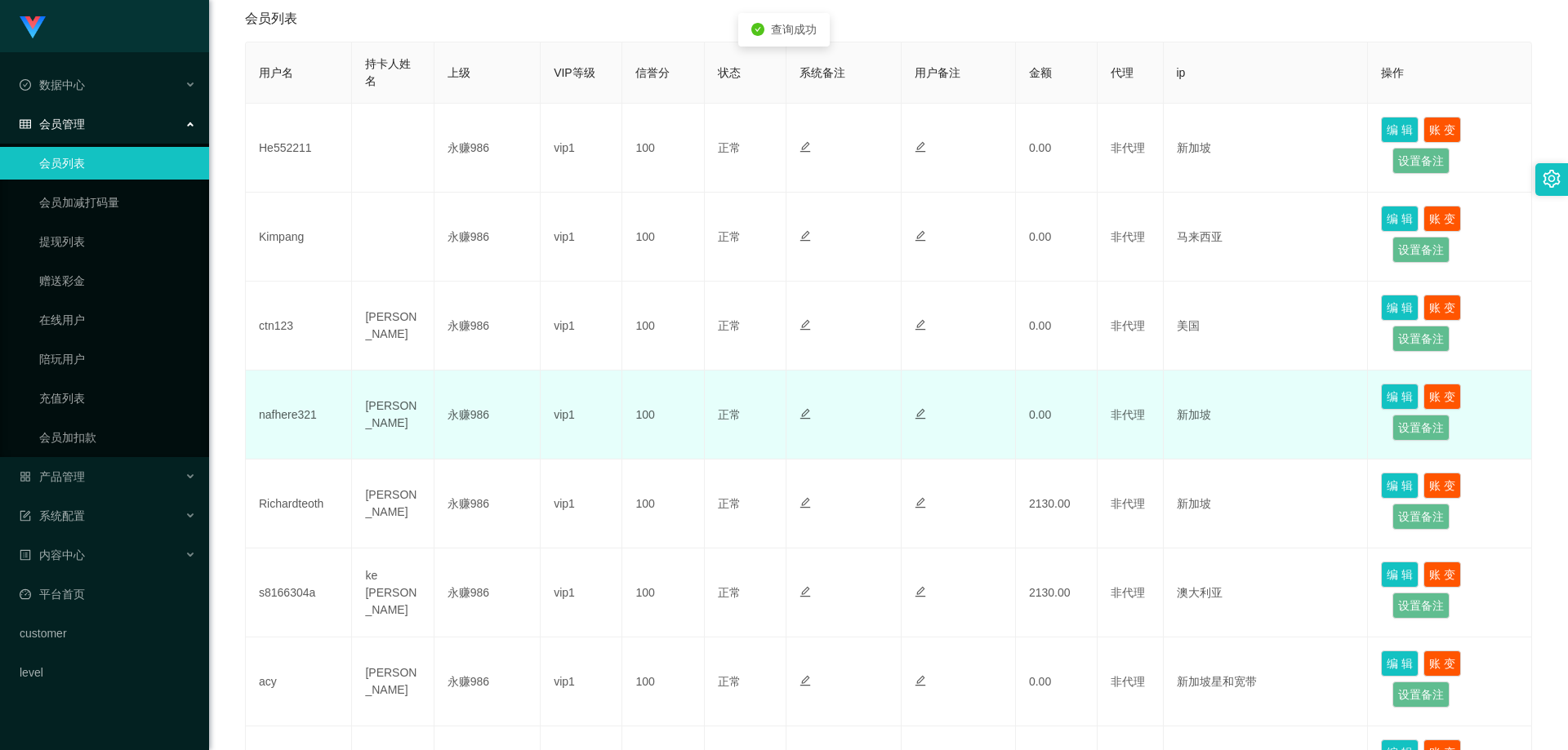
scroll to position [164, 0]
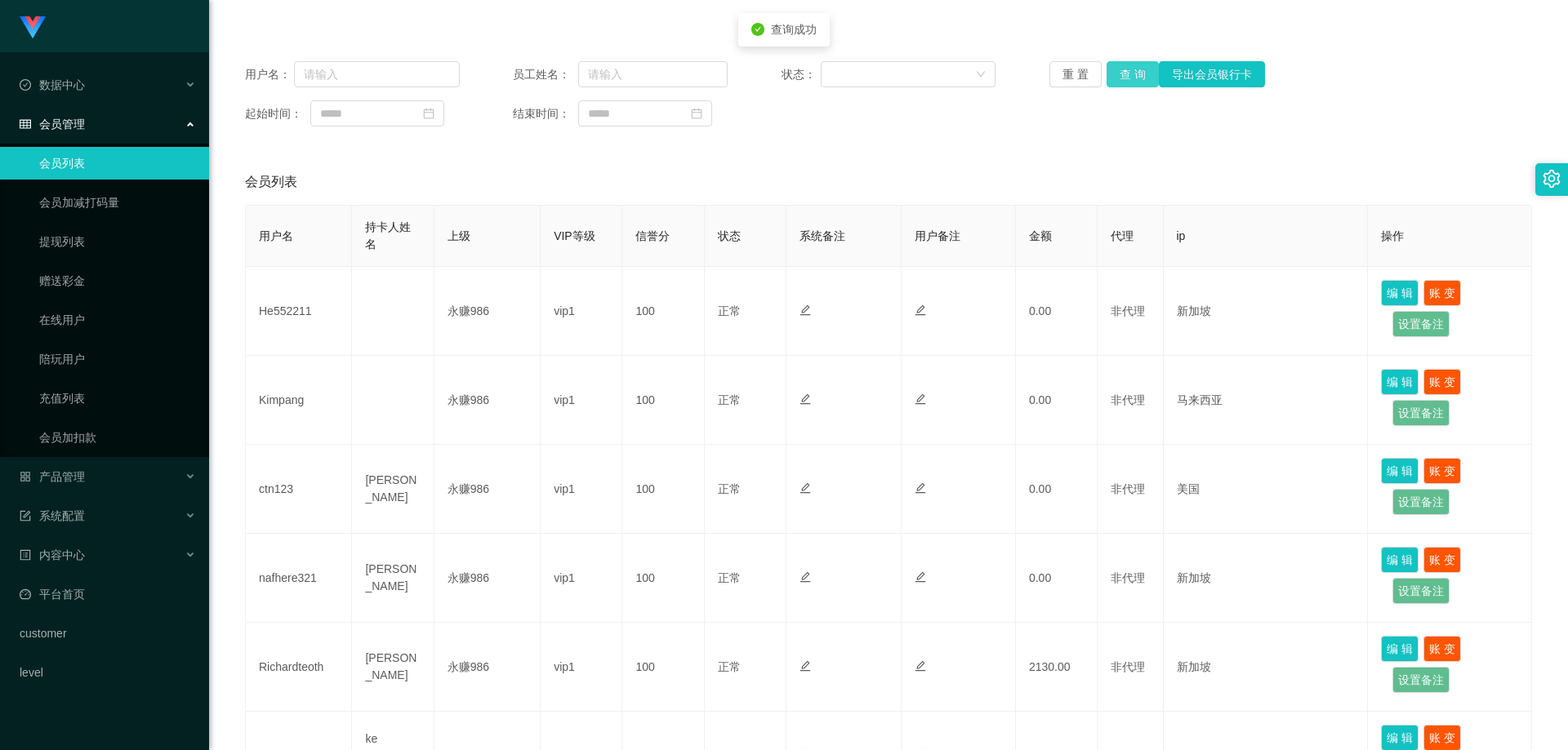
click at [1121, 76] on button "查 询" at bounding box center [1133, 74] width 53 height 26
click at [1122, 75] on button "查 询" at bounding box center [1133, 74] width 53 height 26
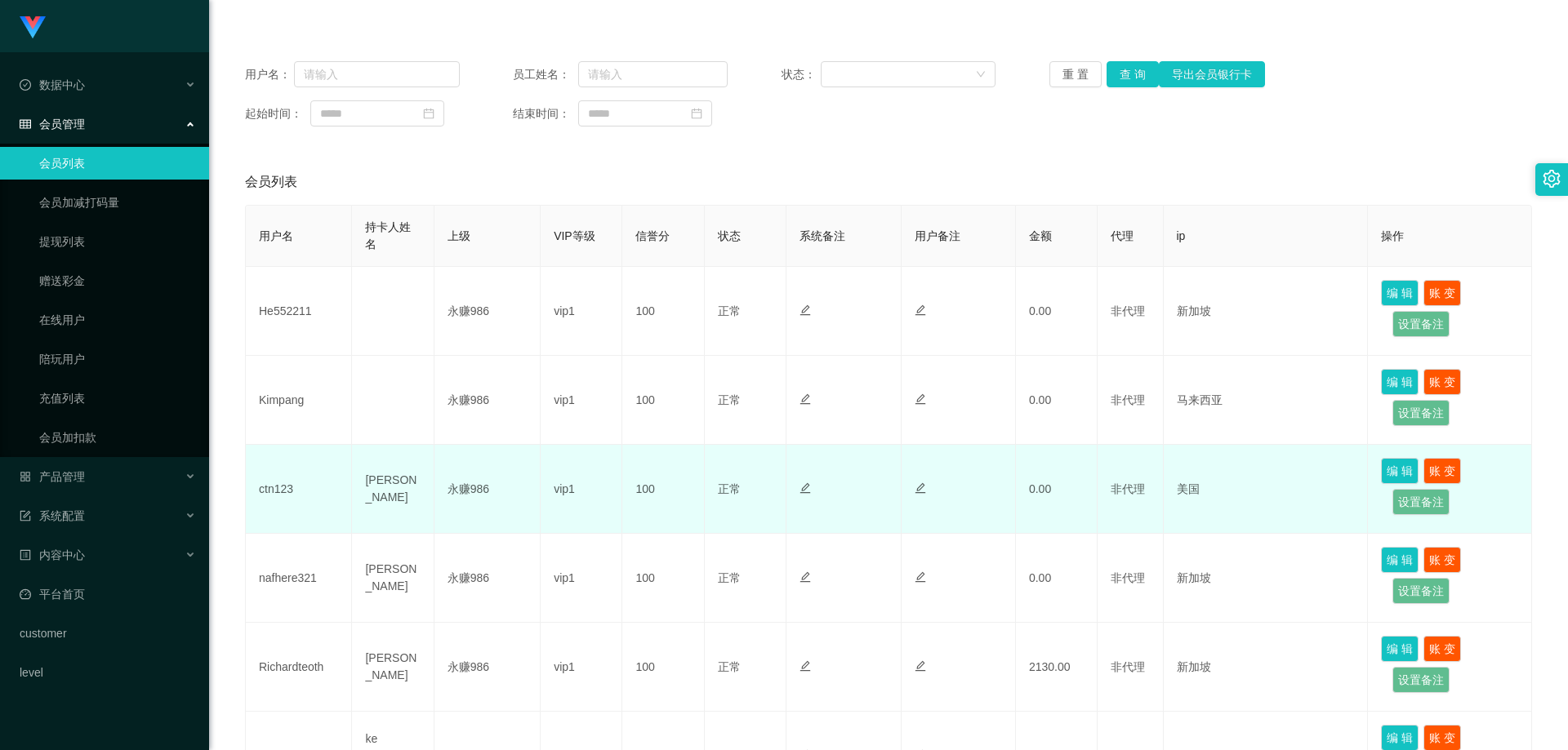
click at [819, 500] on td at bounding box center [843, 489] width 115 height 89
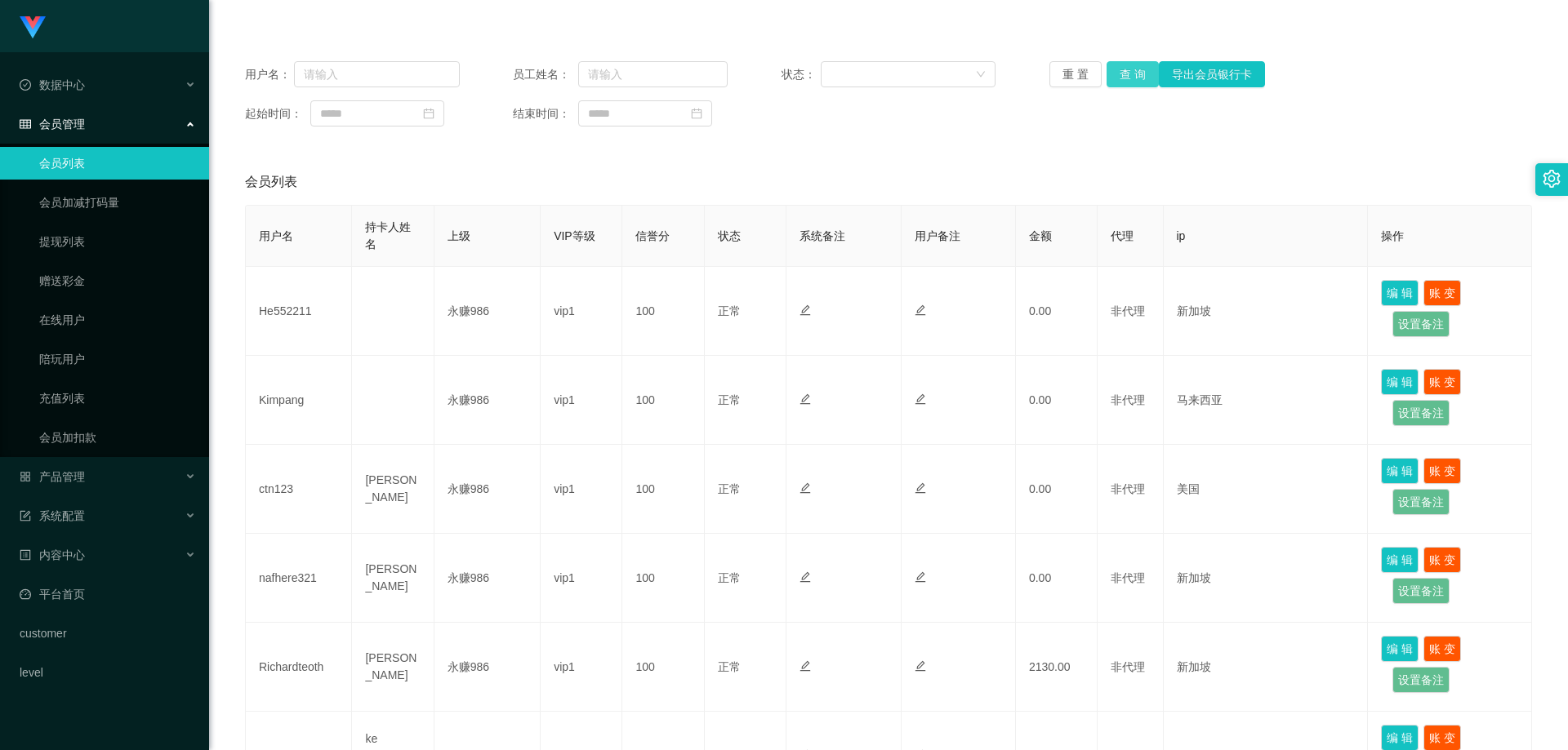
click at [1127, 79] on button "查 询" at bounding box center [1133, 74] width 53 height 26
click at [1122, 76] on button "查 询" at bounding box center [1133, 74] width 53 height 26
click at [1122, 76] on div "重 置 查 询 导出会员银行卡" at bounding box center [1157, 74] width 214 height 26
click at [1122, 76] on button "查 询" at bounding box center [1133, 74] width 53 height 26
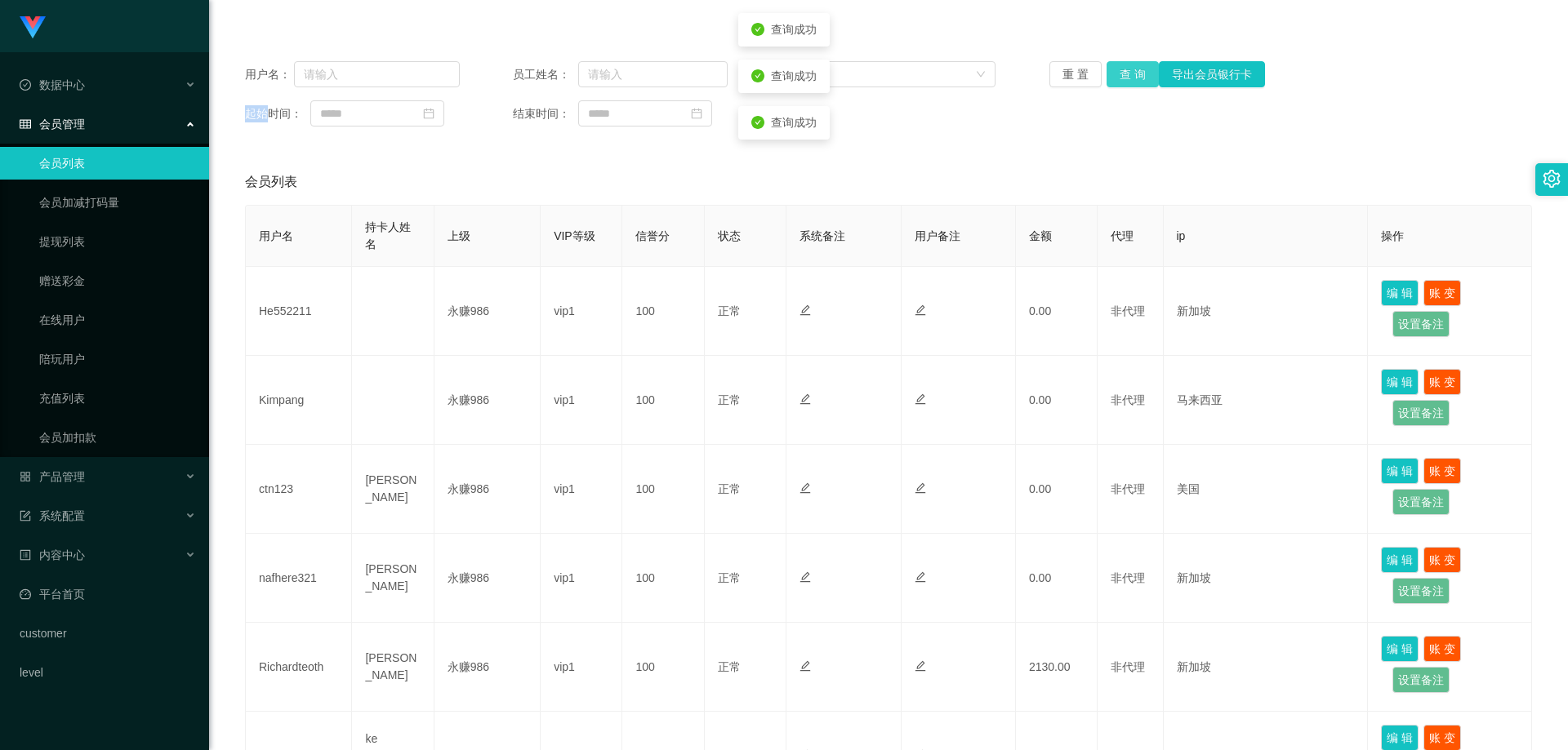
scroll to position [0, 0]
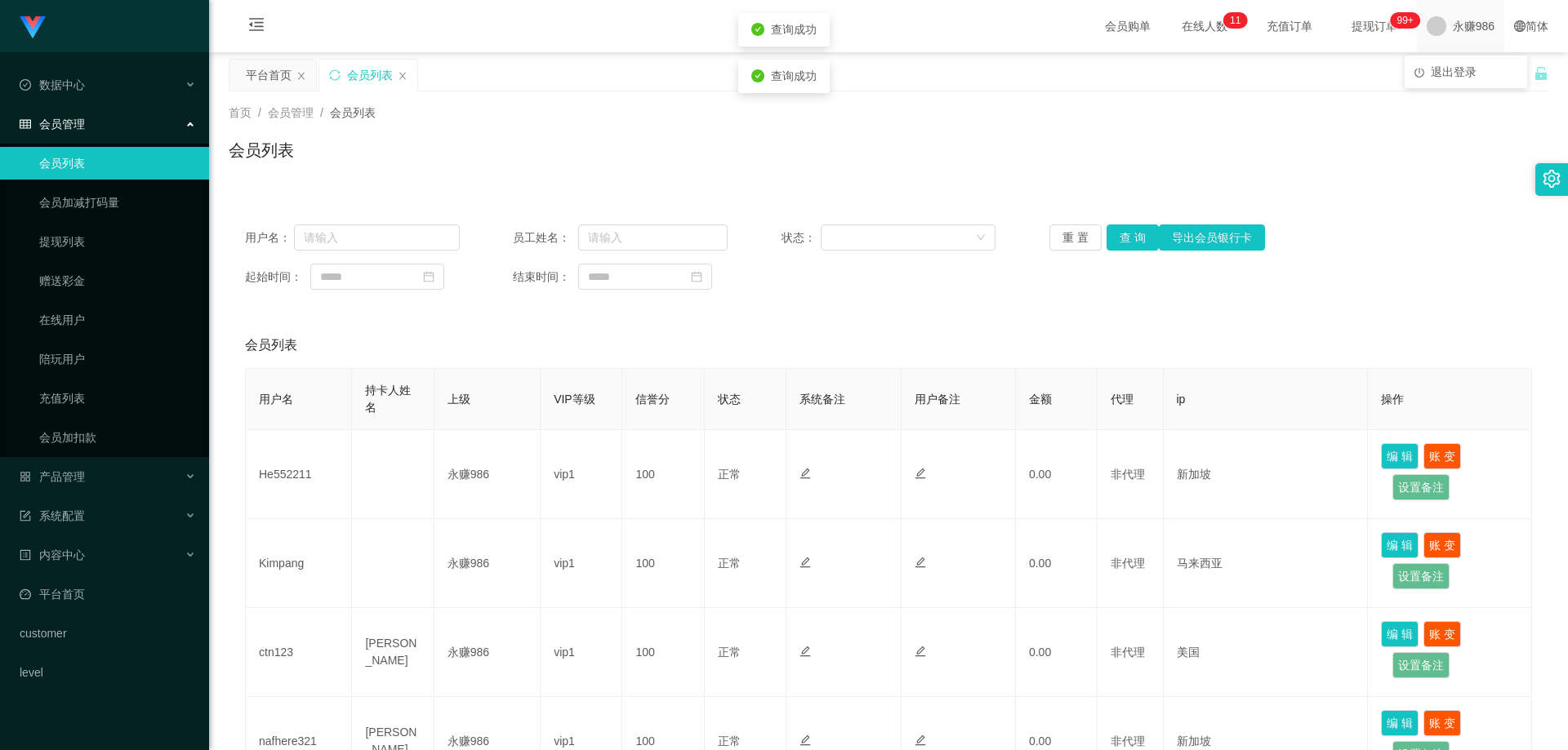
click at [1462, 25] on span "永赚986" at bounding box center [1474, 26] width 42 height 53
click at [1459, 71] on span "退出登录" at bounding box center [1454, 72] width 46 height 13
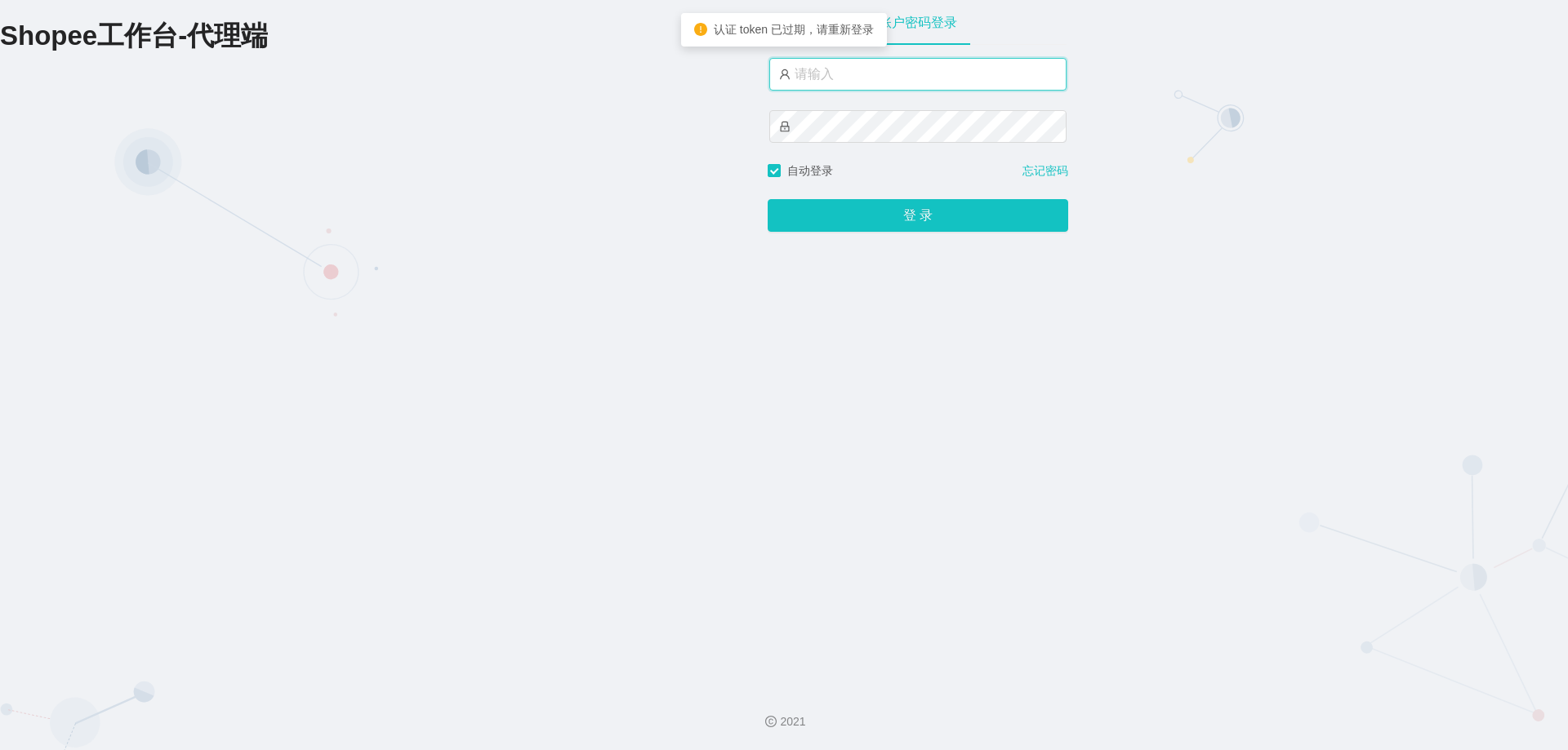
click at [898, 76] on input "text" at bounding box center [918, 74] width 298 height 32
drag, startPoint x: 861, startPoint y: 77, endPoint x: 832, endPoint y: 69, distance: 30.1
click at [832, 69] on input "永赚986" at bounding box center [918, 74] width 298 height 32
click at [768, 200] on button "登 录" at bounding box center [918, 216] width 300 height 32
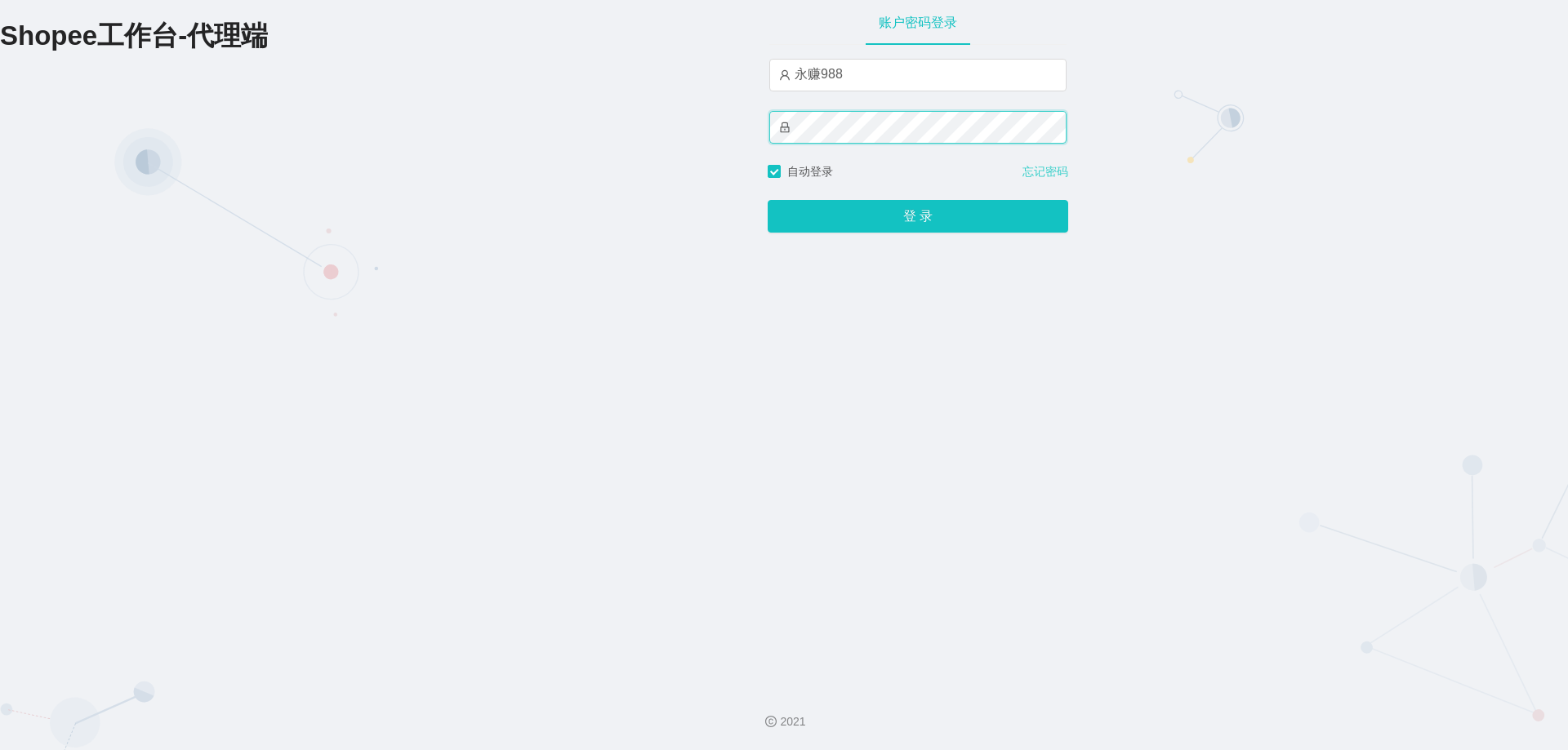
click at [768, 200] on button "登 录" at bounding box center [918, 216] width 300 height 32
click at [927, 72] on input "永赚988" at bounding box center [918, 74] width 298 height 32
type input "永赚986"
click at [768, 200] on button "登 录" at bounding box center [918, 216] width 300 height 32
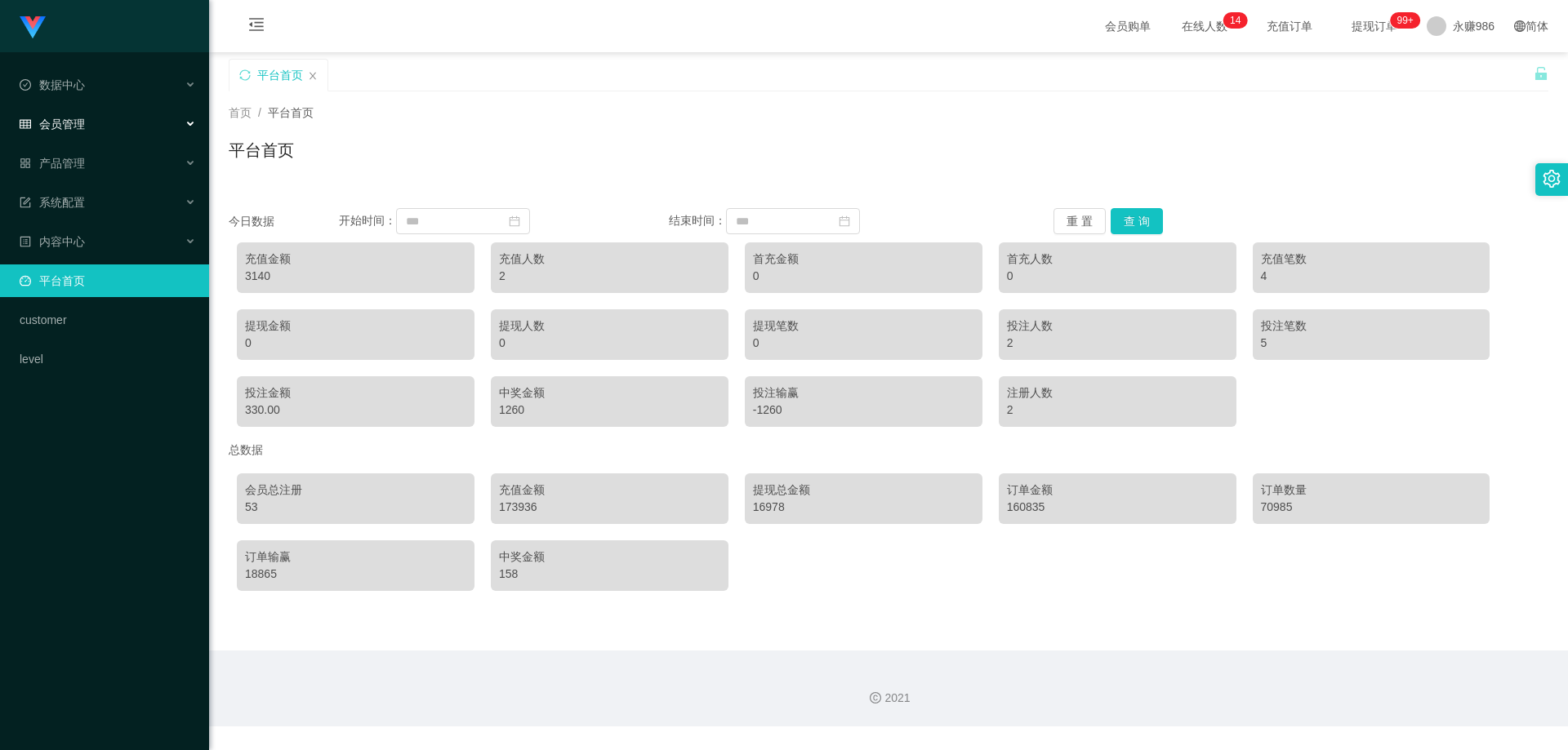
click at [92, 110] on div "会员管理" at bounding box center [104, 123] width 209 height 32
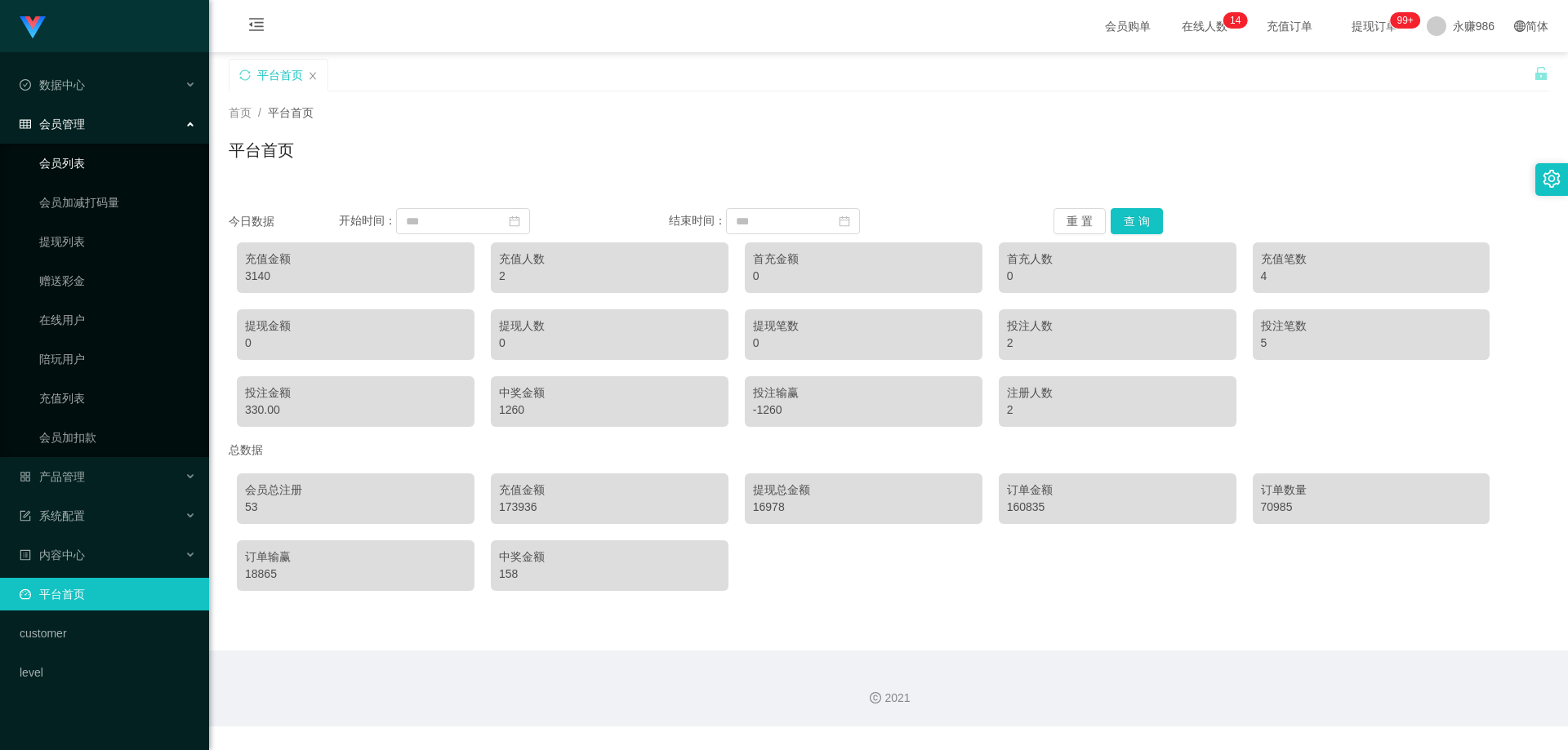
click at [71, 168] on link "会员列表" at bounding box center [117, 163] width 157 height 32
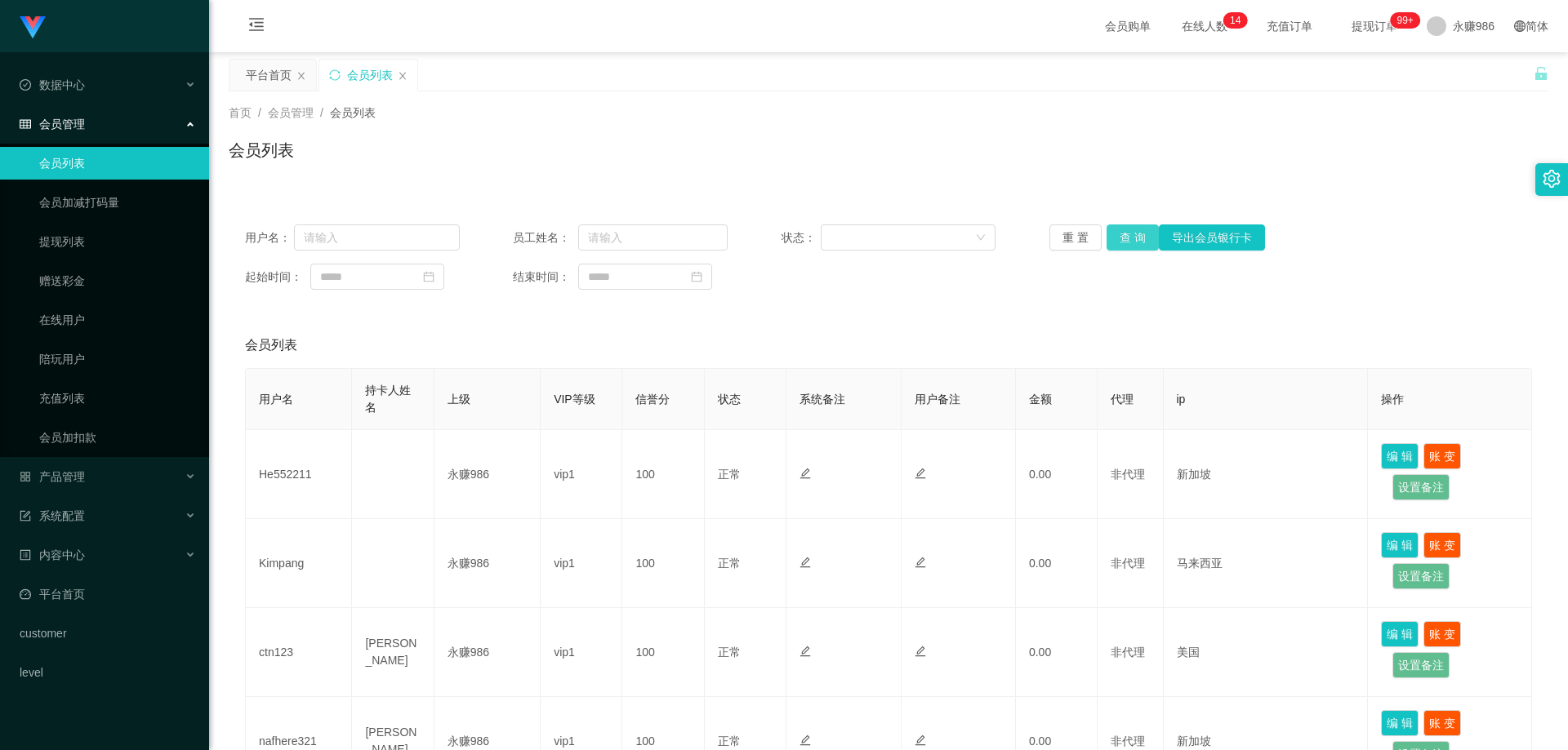
click at [1116, 229] on button "查 询" at bounding box center [1133, 238] width 53 height 26
click at [1116, 230] on button "查 询" at bounding box center [1133, 238] width 53 height 26
click at [1116, 230] on div "重 置 查 询 导出会员银行卡" at bounding box center [1157, 238] width 214 height 26
click at [1116, 230] on button "查 询" at bounding box center [1133, 238] width 53 height 26
click at [1116, 230] on div "重 置 查 询 导出会员银行卡" at bounding box center [1157, 238] width 214 height 26
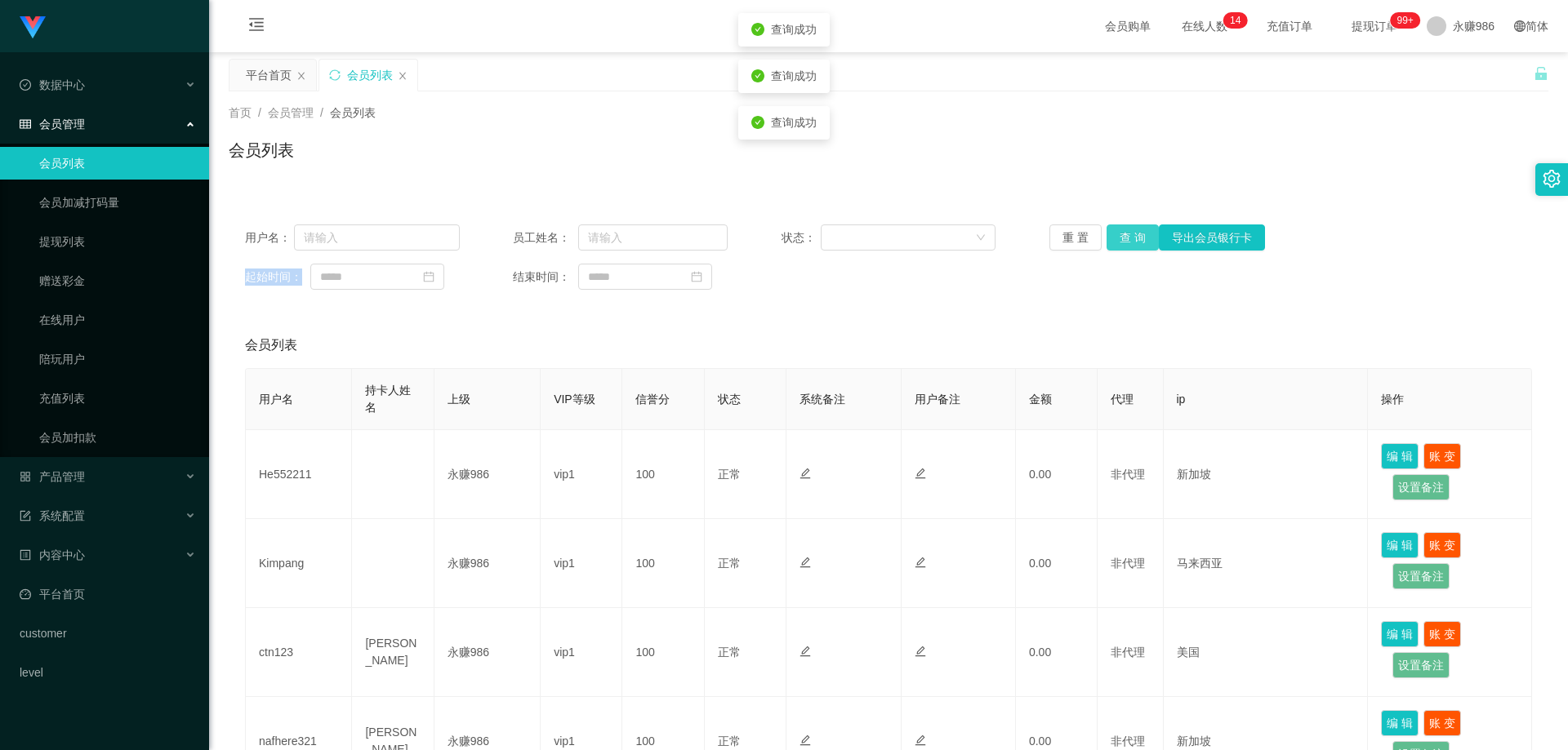
click at [1116, 230] on button "查 询" at bounding box center [1133, 238] width 53 height 26
click at [629, 368] on div "会员列表" at bounding box center [889, 346] width 1287 height 46
click at [1129, 233] on button "查 询" at bounding box center [1133, 238] width 53 height 26
click at [1118, 235] on button "查 询" at bounding box center [1133, 238] width 53 height 26
click at [1117, 237] on button "查 询" at bounding box center [1133, 238] width 53 height 26
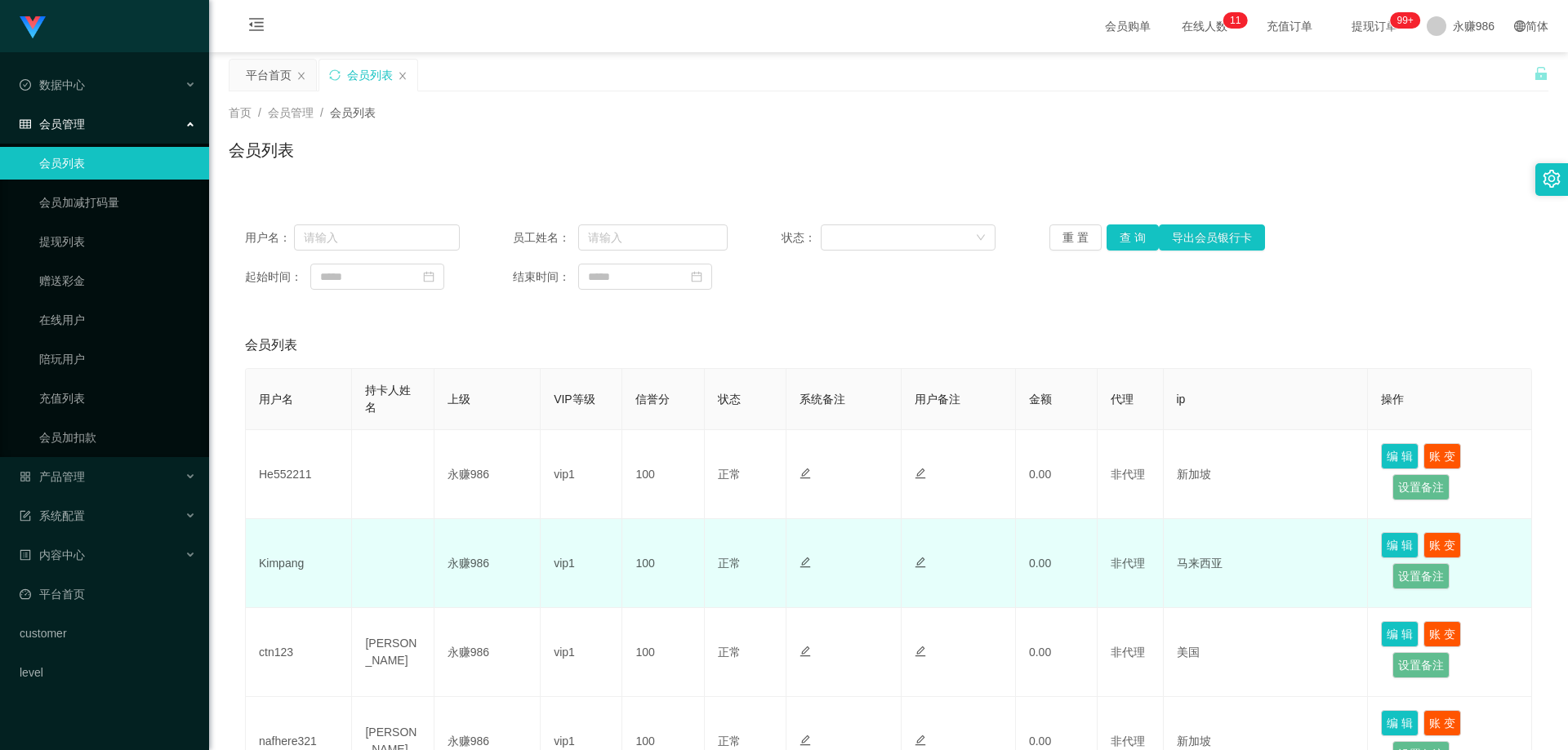
click at [285, 569] on td "Kimpang" at bounding box center [299, 564] width 106 height 89
copy td "Kimpang"
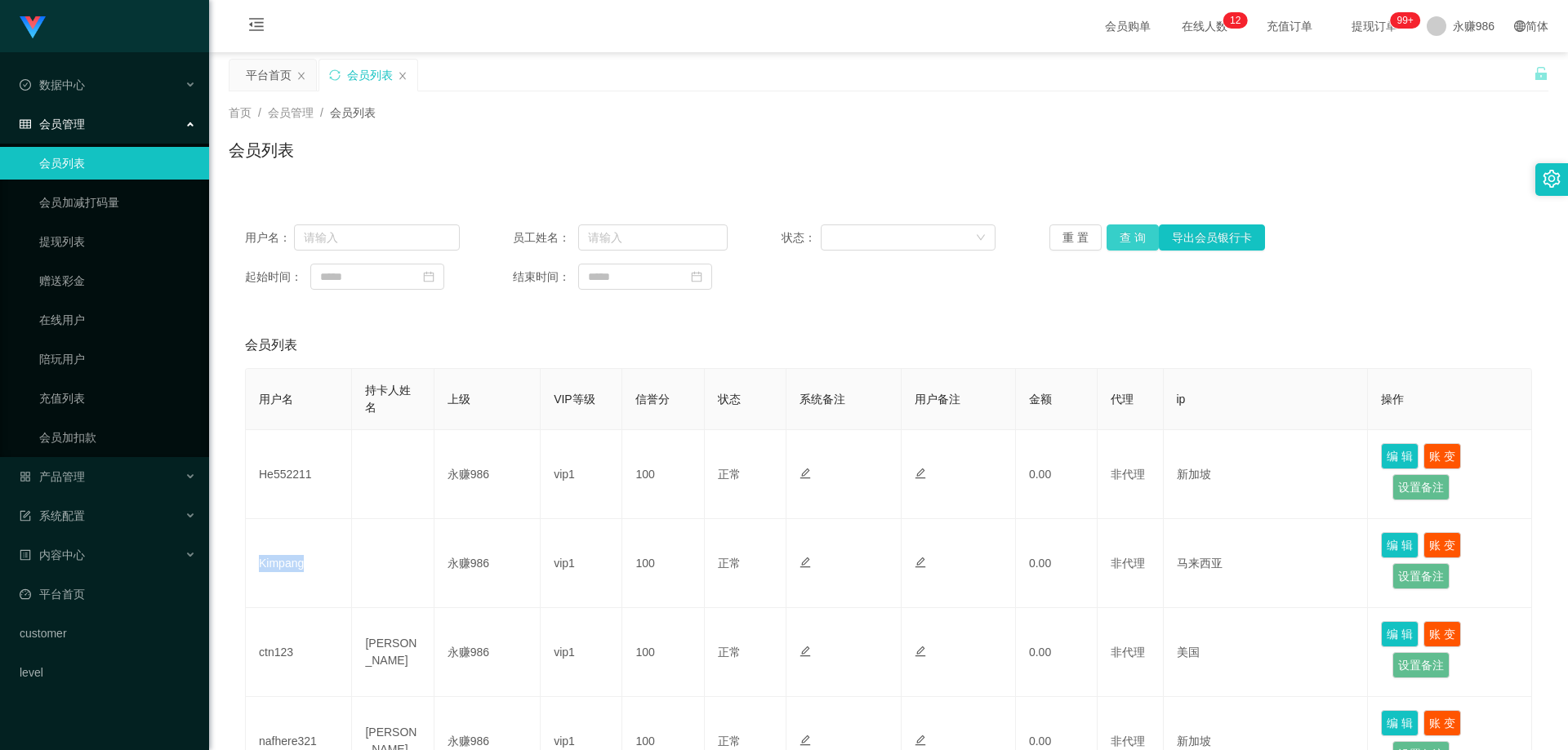
click at [1115, 243] on button "查 询" at bounding box center [1133, 238] width 53 height 26
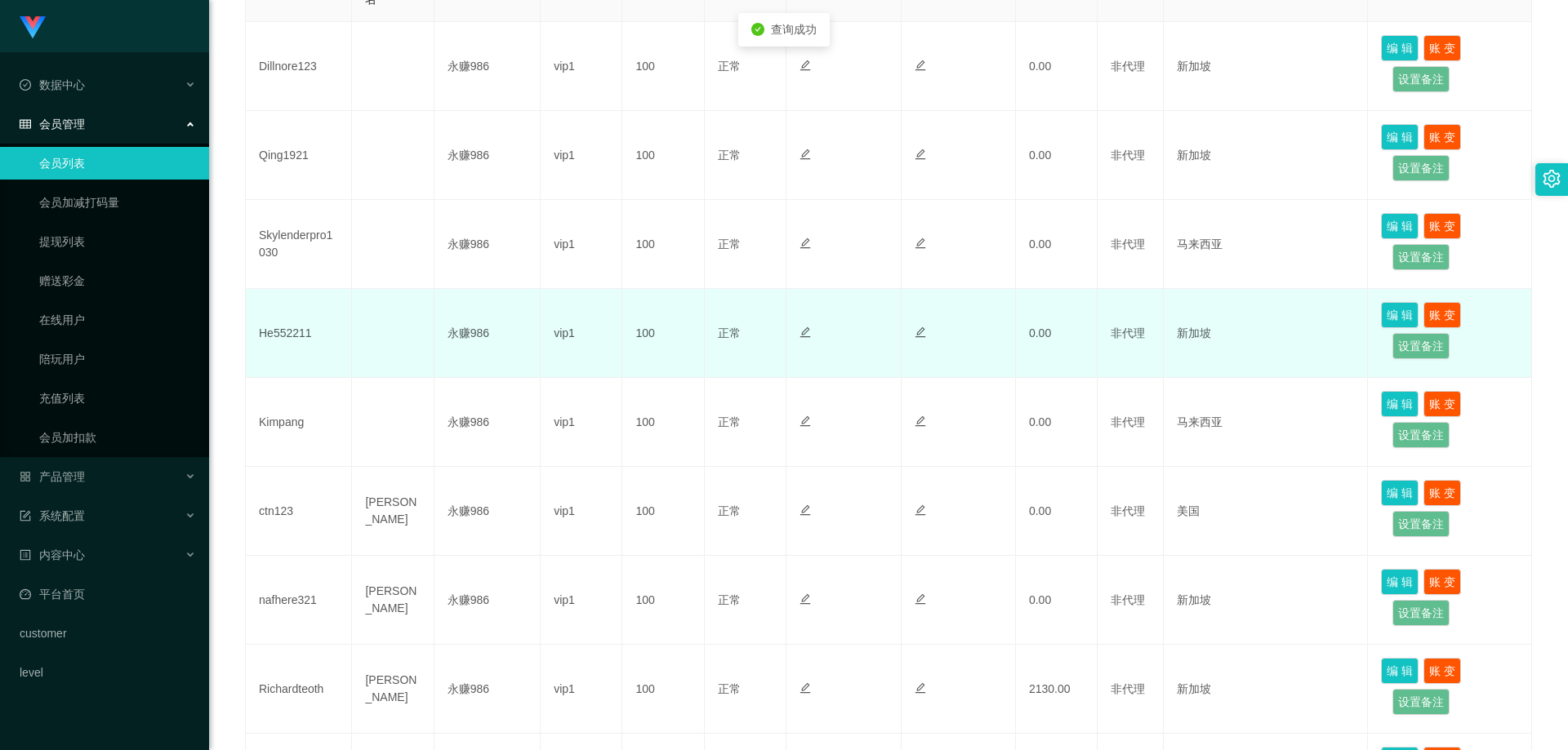
scroll to position [245, 0]
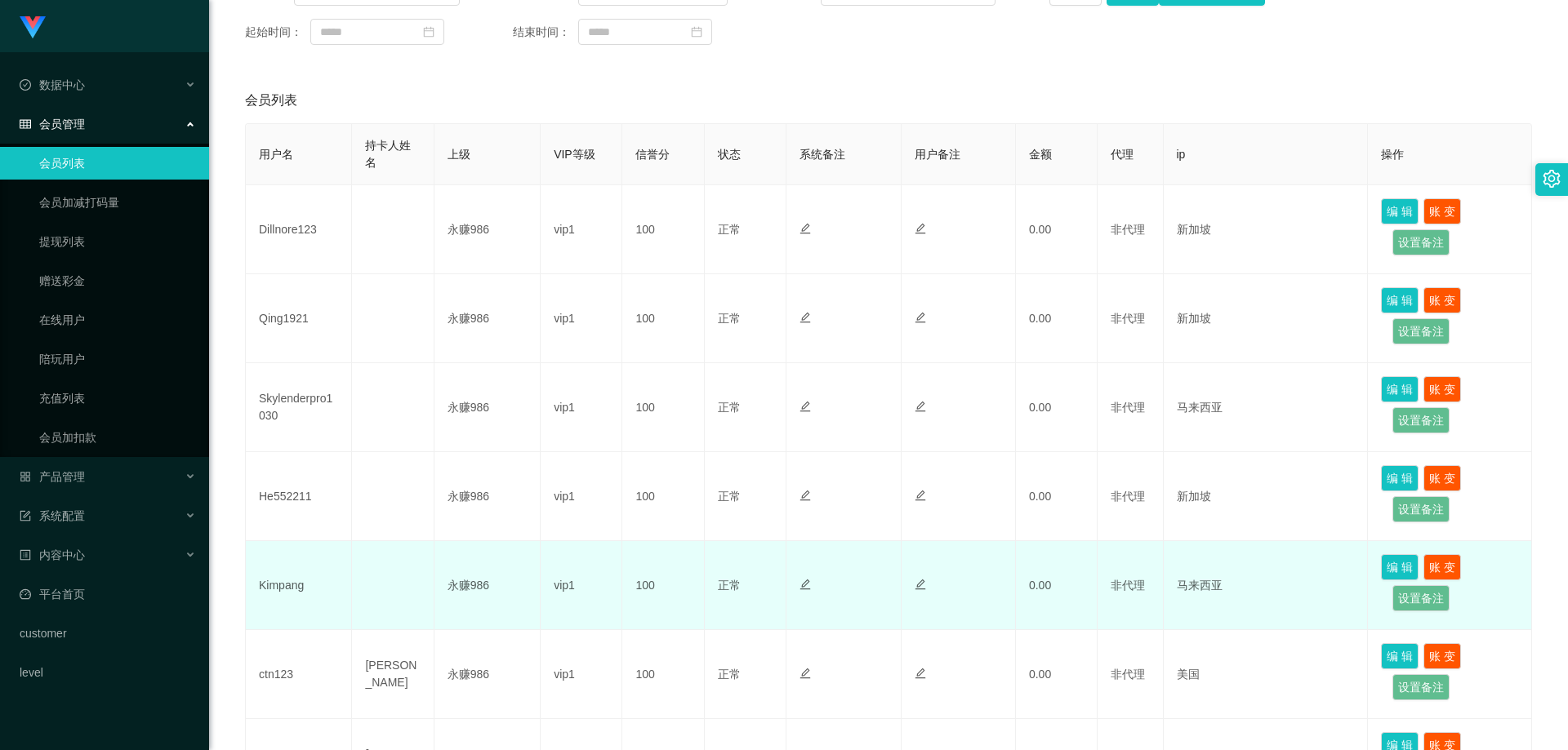
click at [284, 582] on td "Kimpang" at bounding box center [299, 586] width 106 height 89
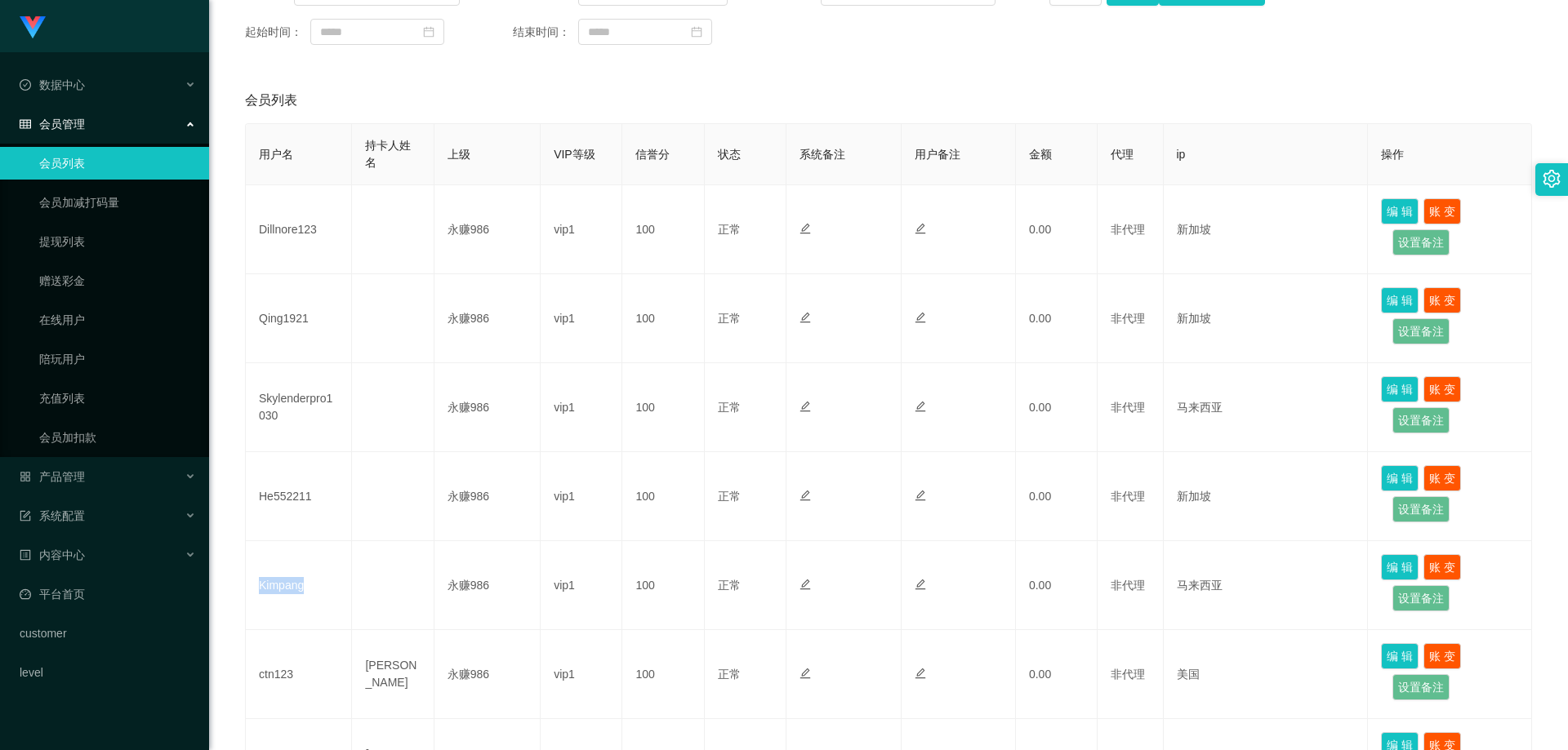
copy td "Kimpang"
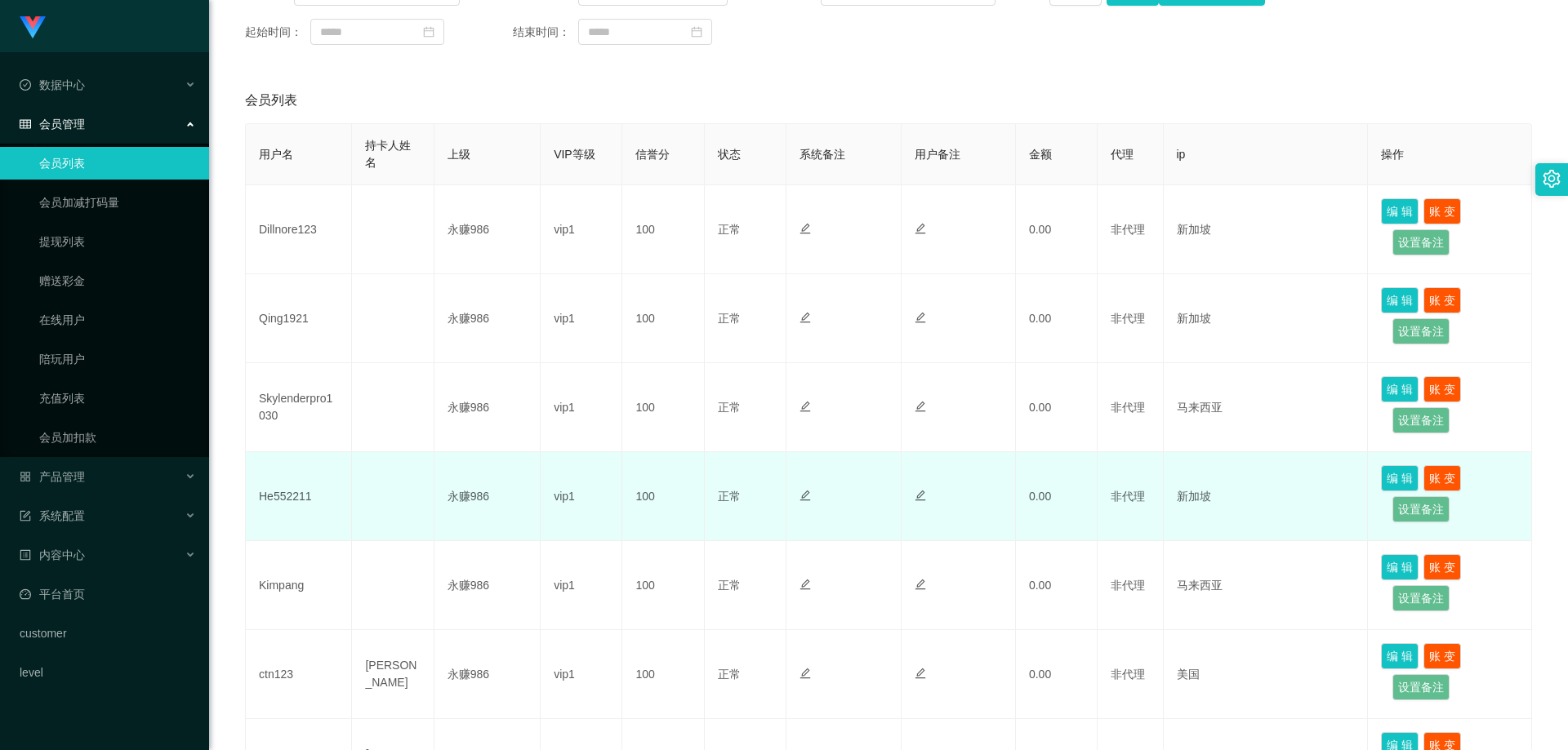
click at [271, 494] on td "He552211" at bounding box center [299, 497] width 106 height 89
copy td "He552211"
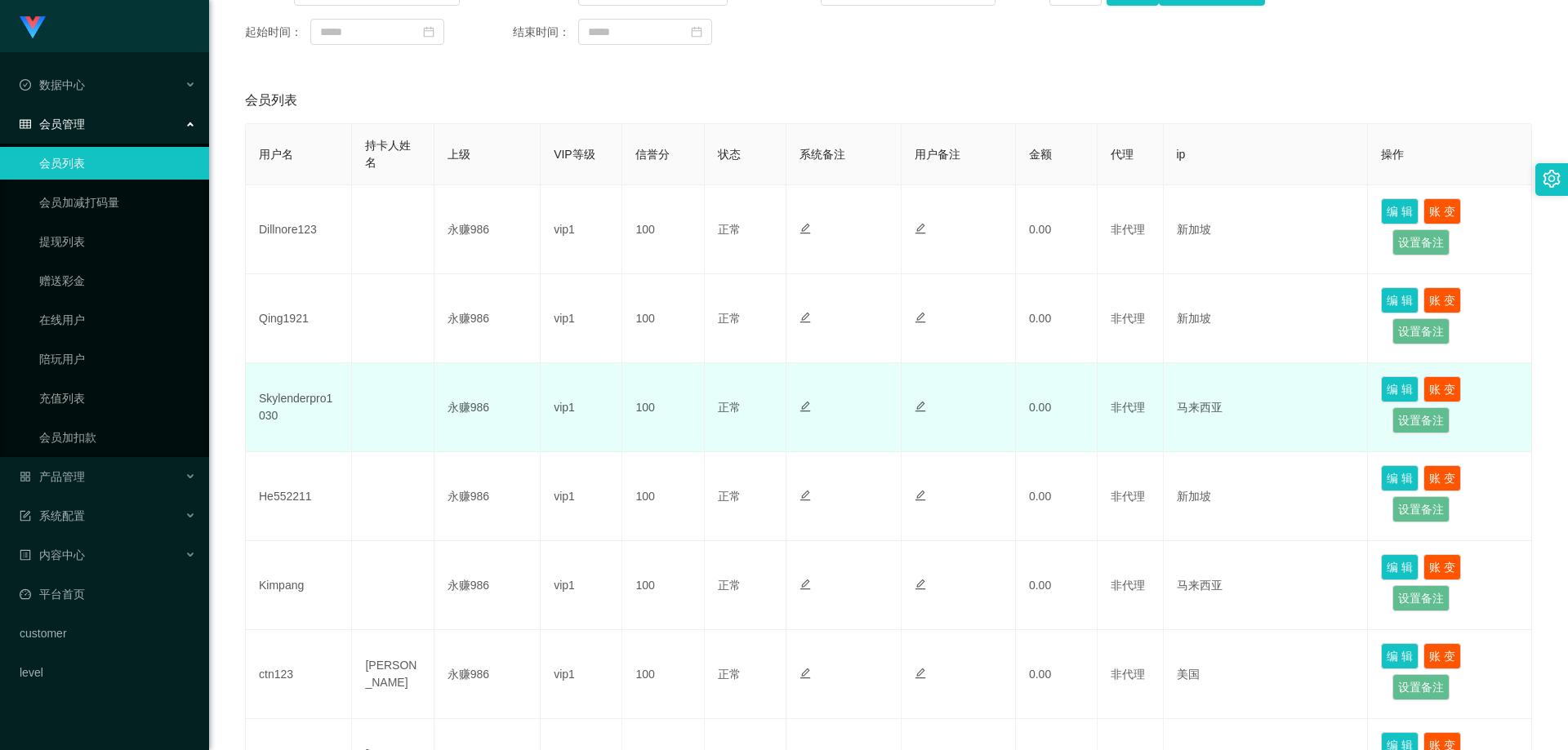
click at [336, 396] on td "Skylenderpro1030" at bounding box center [299, 408] width 106 height 89
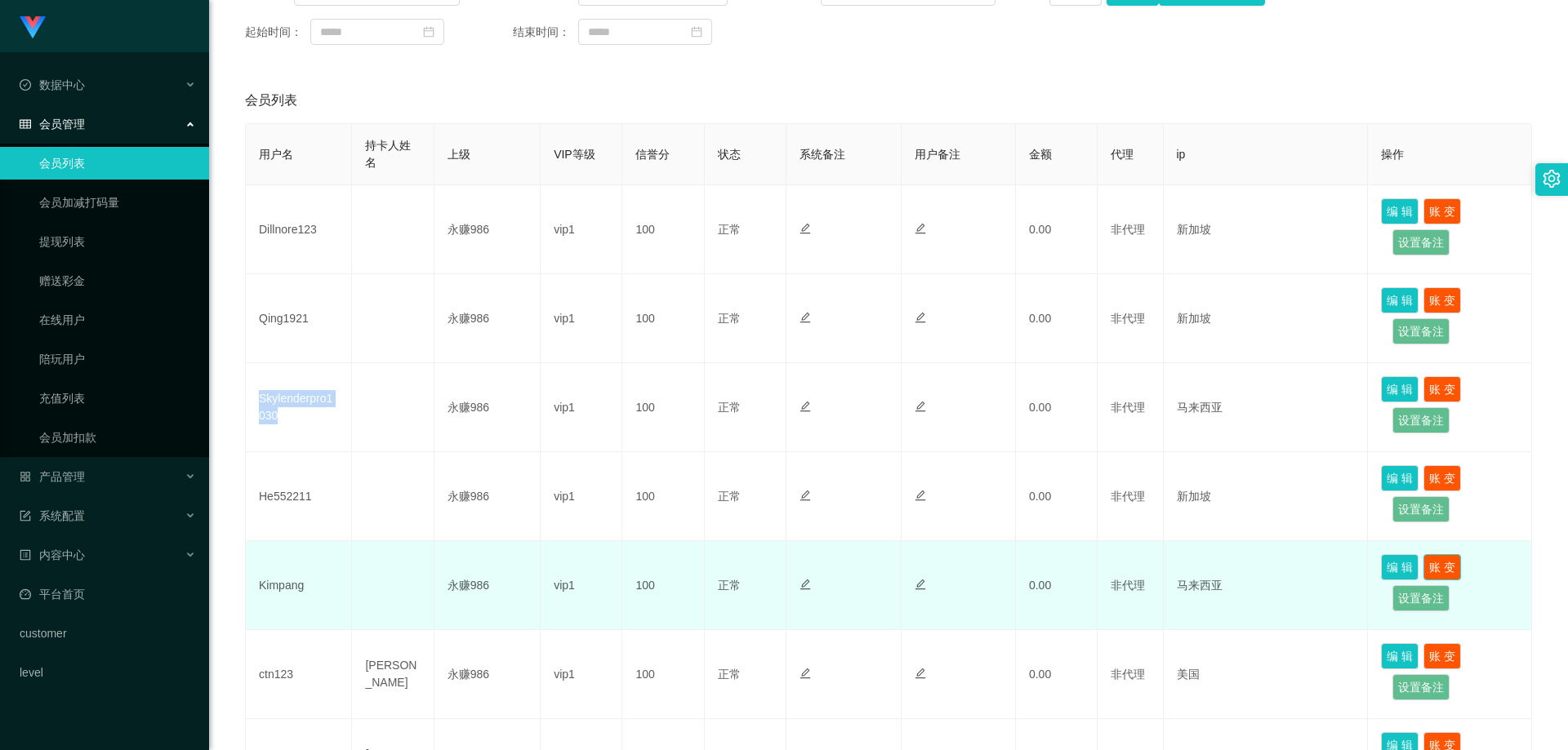
copy td "Skylenderpro1030"
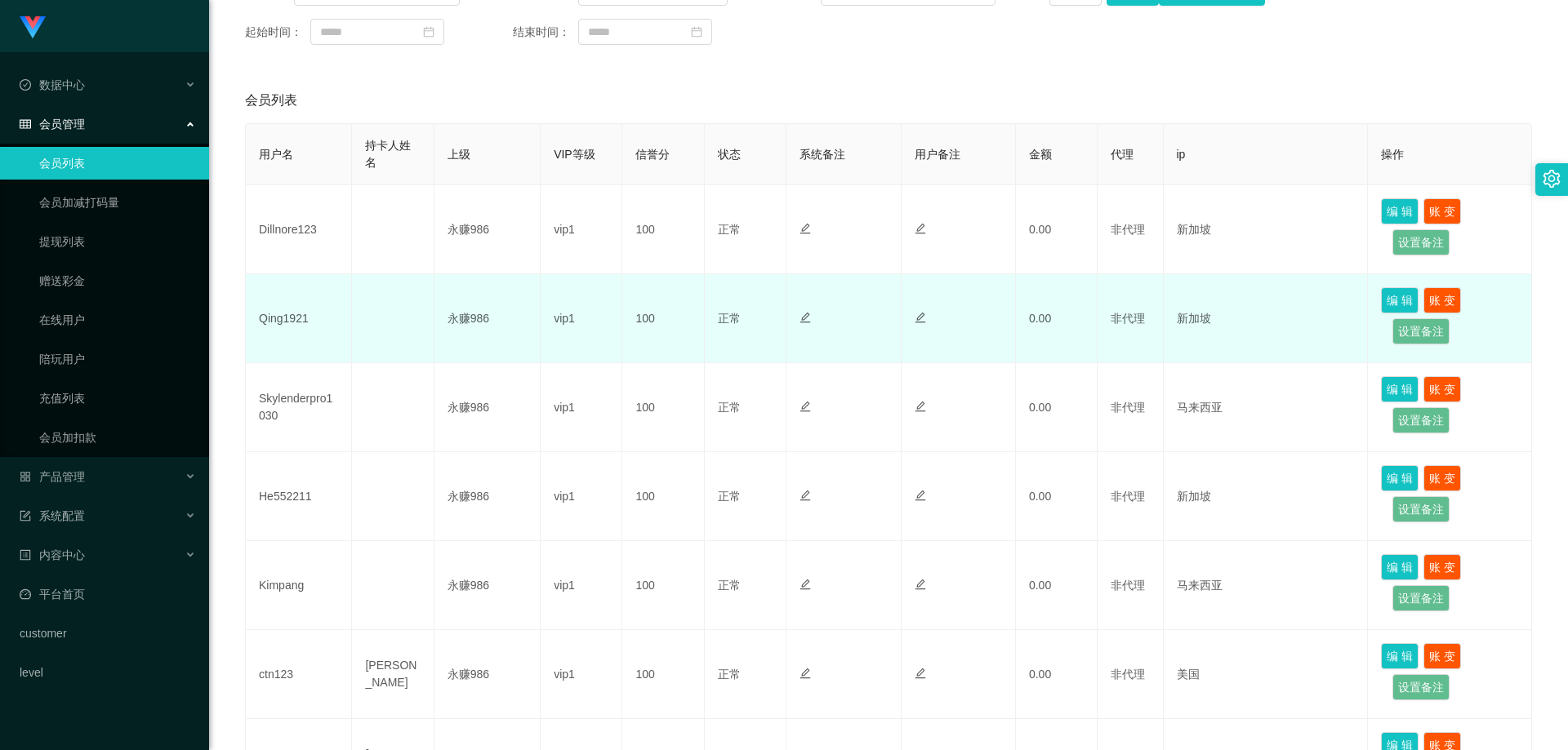
click at [300, 308] on td "Qing1921" at bounding box center [299, 319] width 106 height 89
copy td "Qing1921"
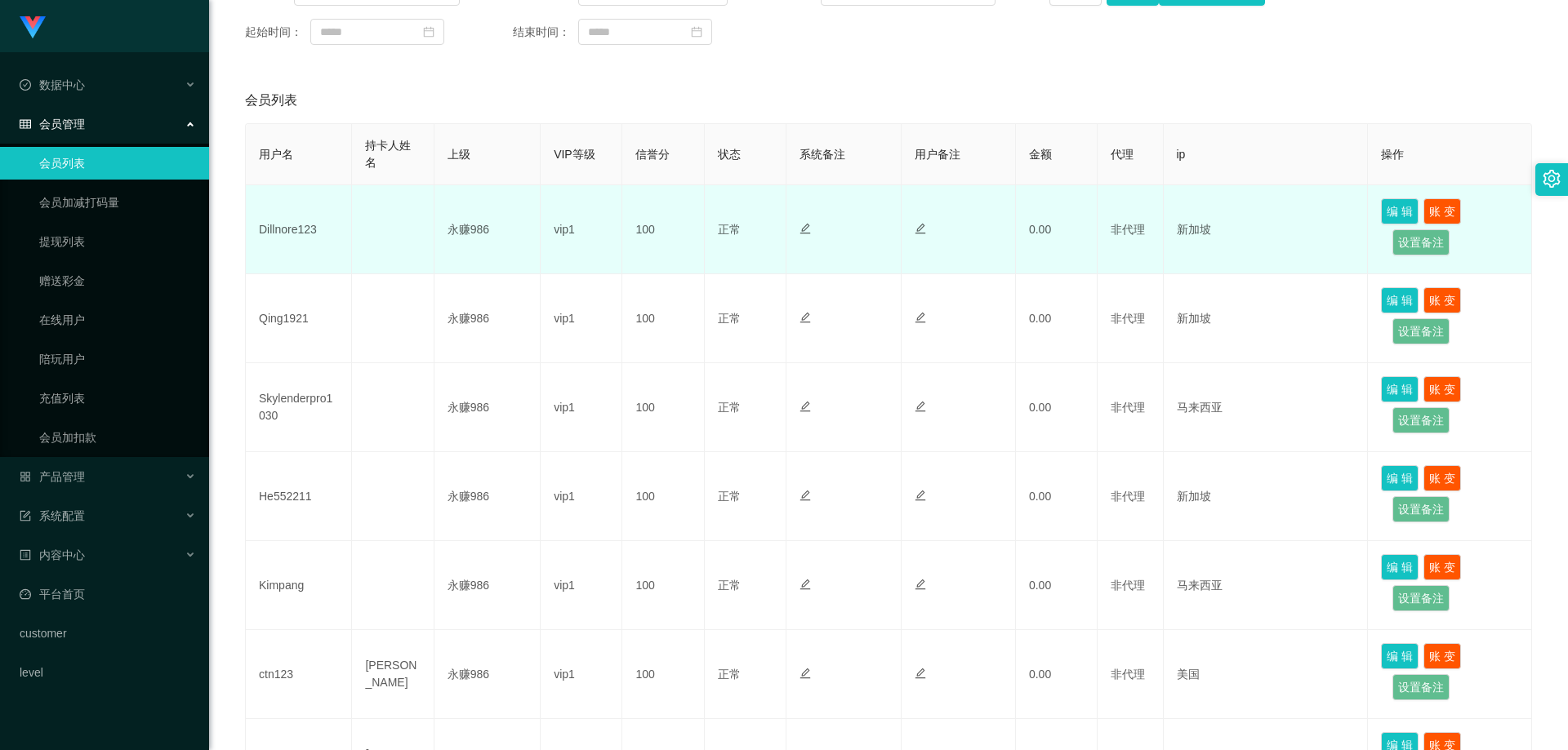
click at [271, 229] on td "Dillnore123" at bounding box center [299, 230] width 106 height 89
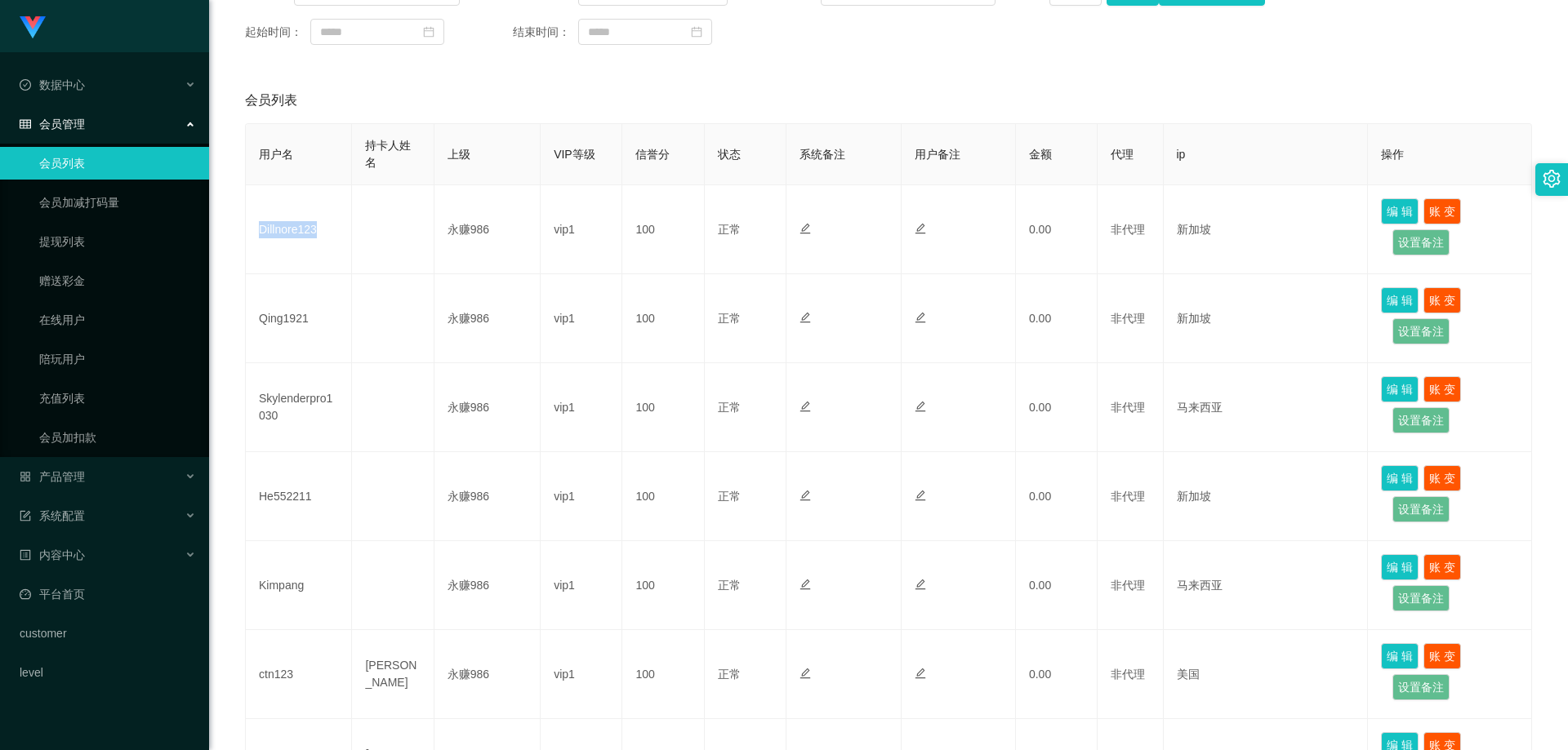
copy td "Dillnore123"
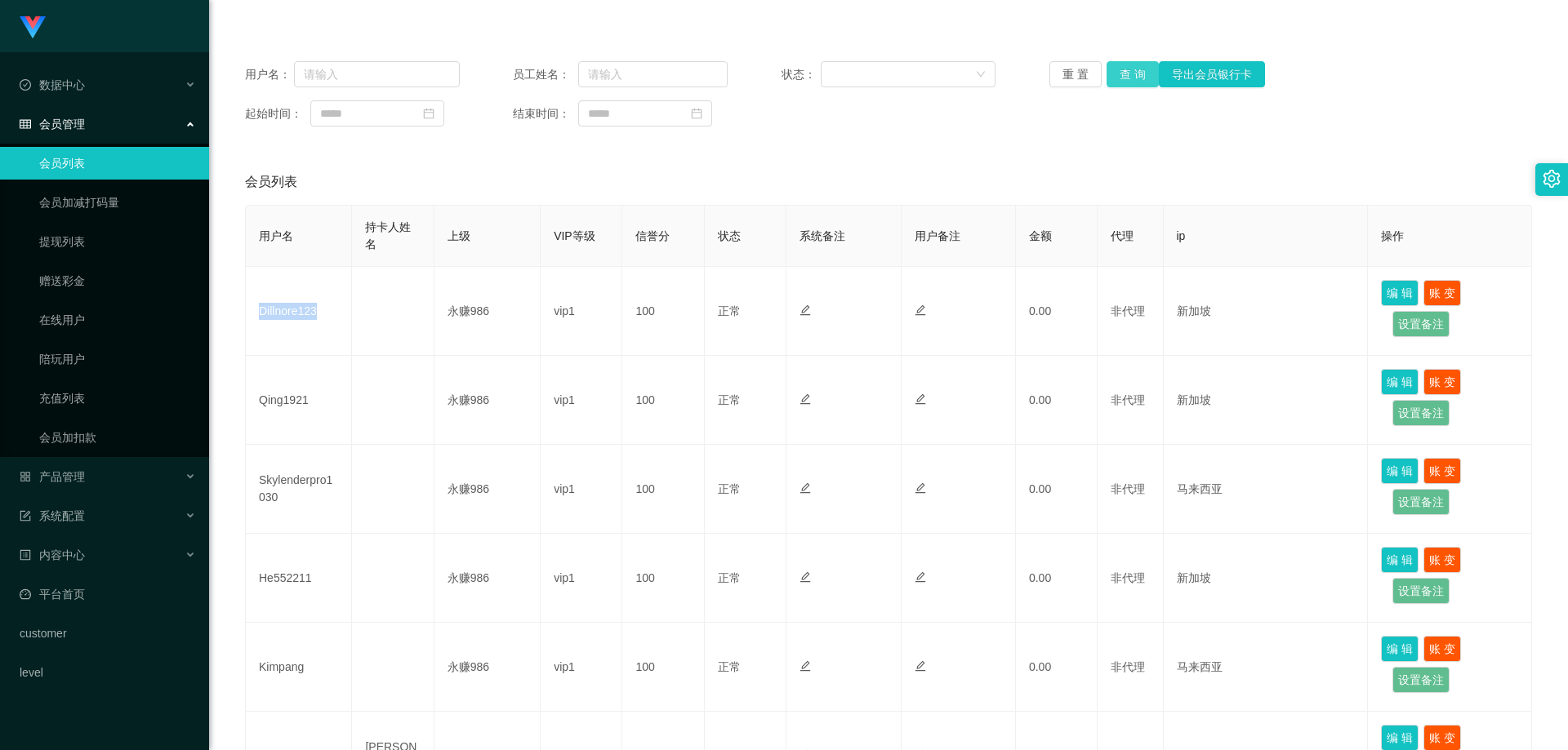
click at [1122, 72] on button "查 询" at bounding box center [1133, 74] width 53 height 26
click at [499, 152] on div "用户名： 员工姓名： 状态： 重 置 查 询 导出会员银行卡 起始时间： 结束时间： 会员列表 用户名 持卡人姓名 上级 VIP等级 信誉分 状态 系统备注 …" at bounding box center [889, 627] width 1320 height 1164
drag, startPoint x: 69, startPoint y: 462, endPoint x: 81, endPoint y: 481, distance: 22.5
click at [75, 471] on div "产品管理" at bounding box center [104, 476] width 209 height 32
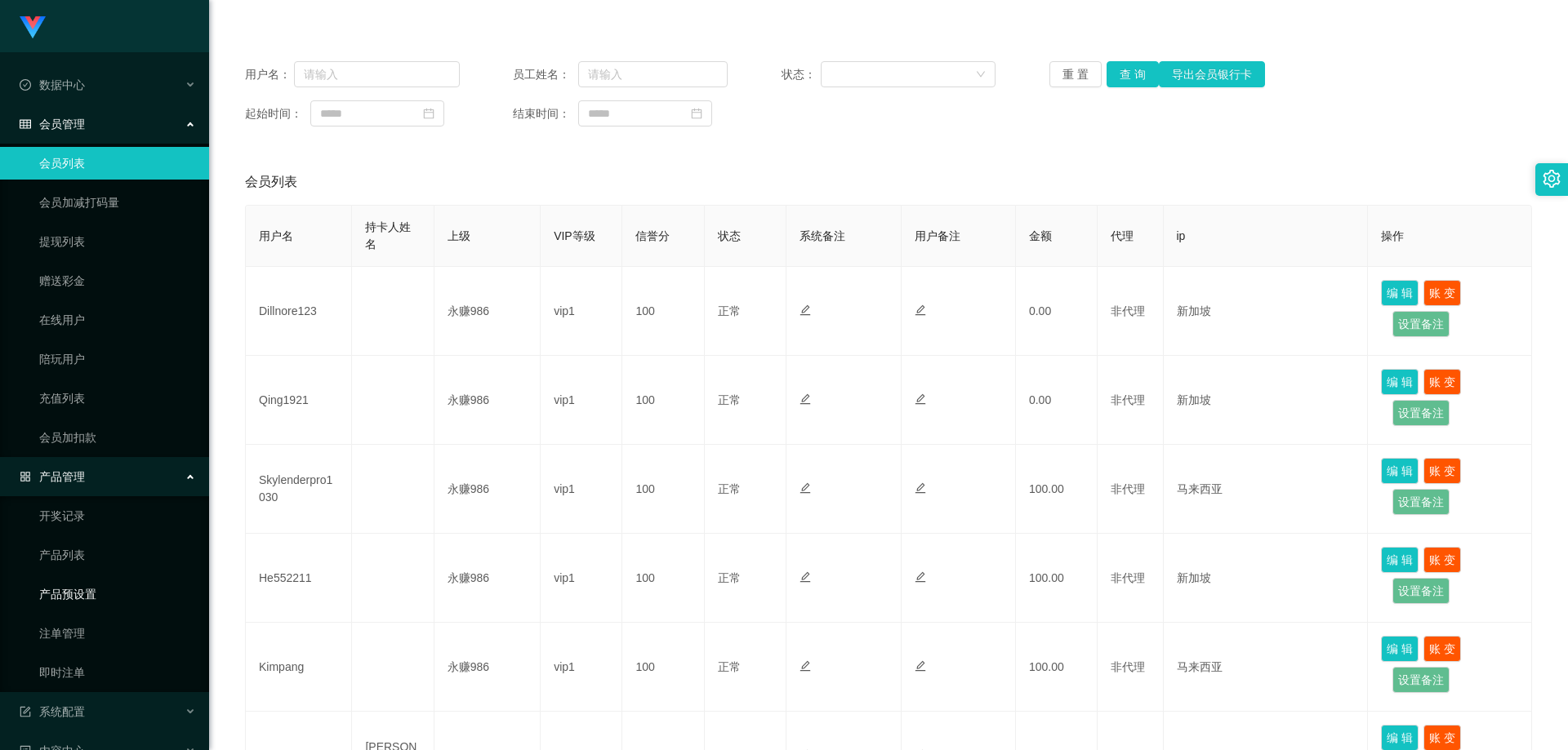
click at [105, 592] on link "产品预设置" at bounding box center [117, 594] width 157 height 32
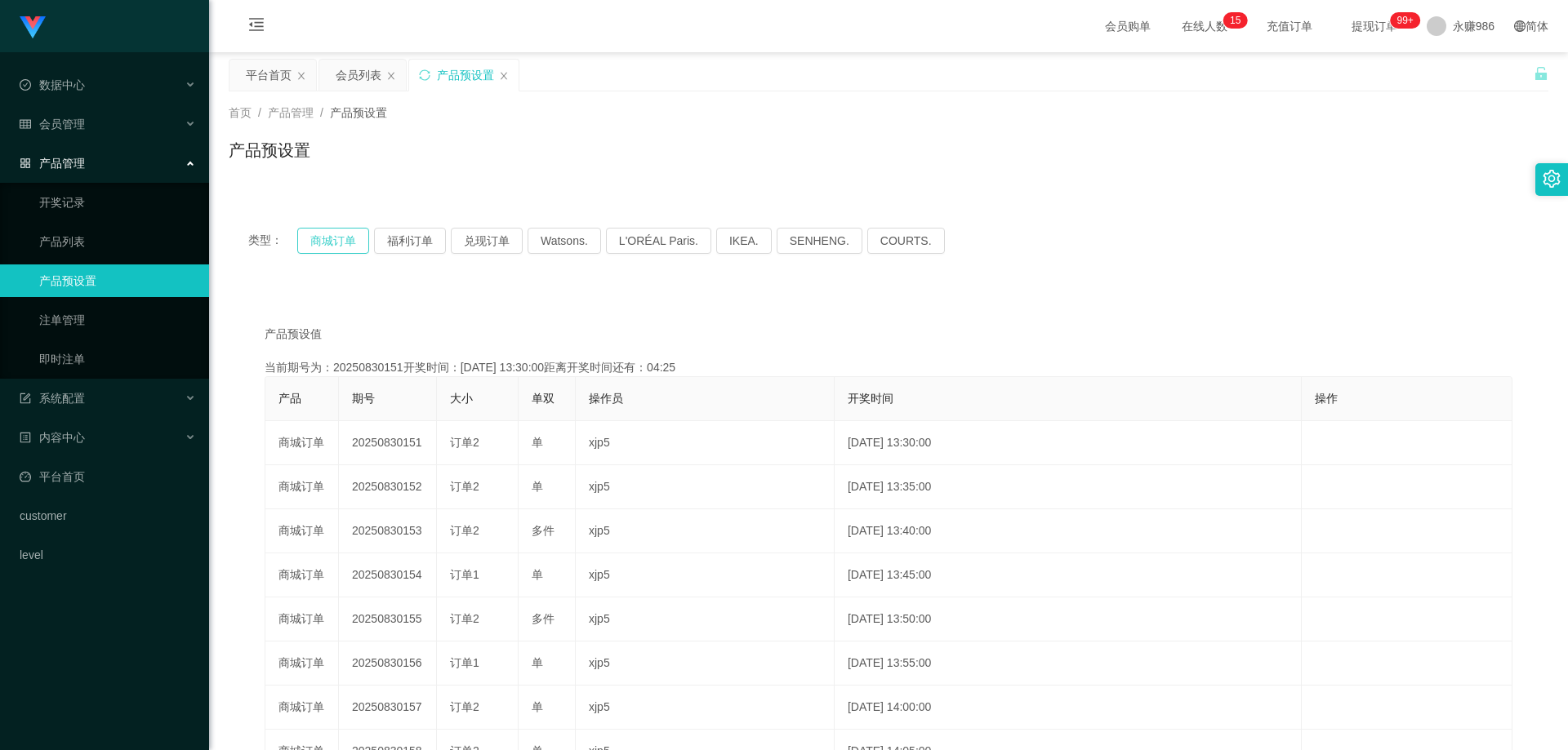
click at [356, 239] on button "商城订单" at bounding box center [334, 241] width 72 height 26
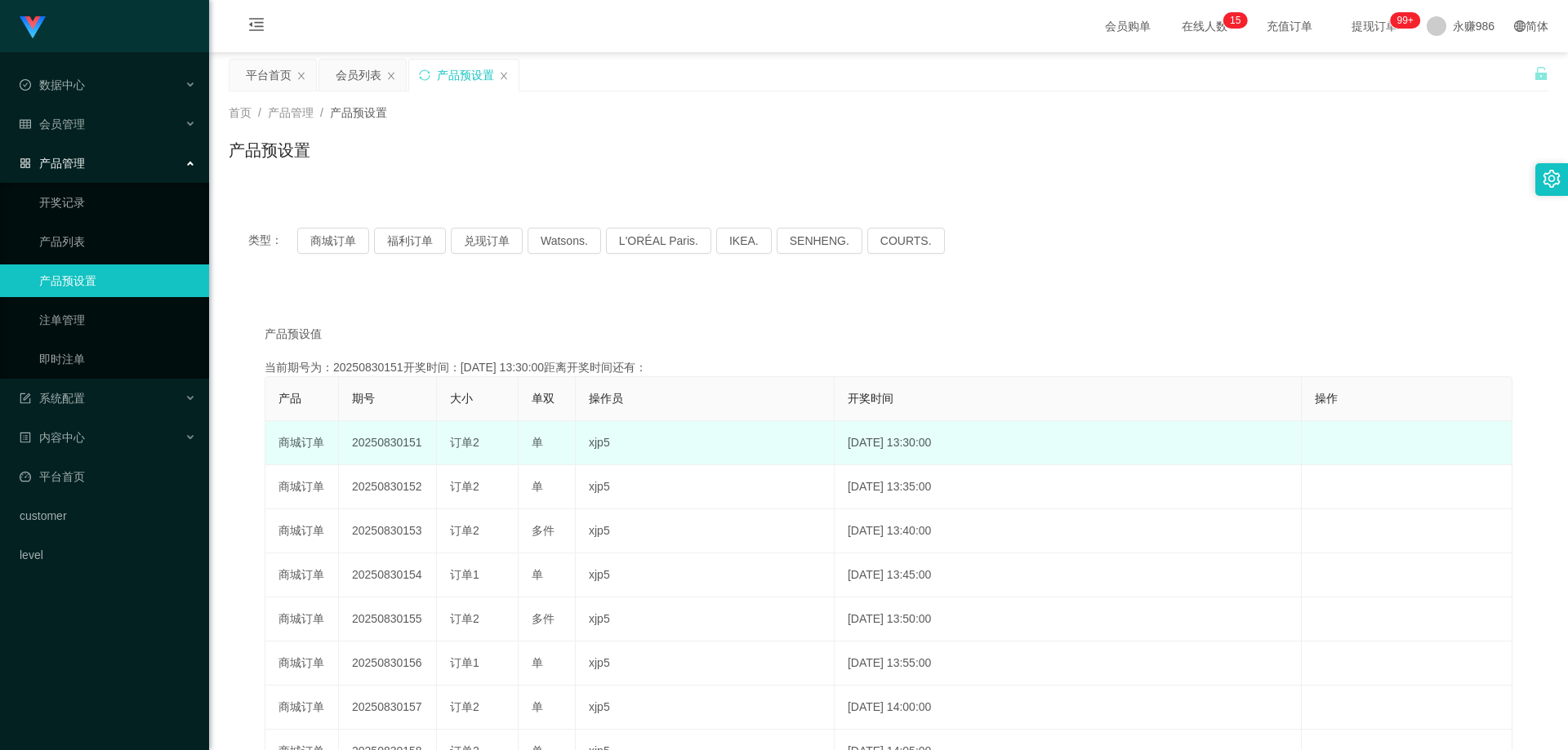
click at [384, 443] on td "20250830151" at bounding box center [388, 443] width 98 height 44
click at [411, 442] on td "20250830151" at bounding box center [388, 443] width 98 height 44
drag, startPoint x: 420, startPoint y: 445, endPoint x: 404, endPoint y: 445, distance: 16.0
click at [404, 445] on td "20250830151" at bounding box center [388, 443] width 98 height 44
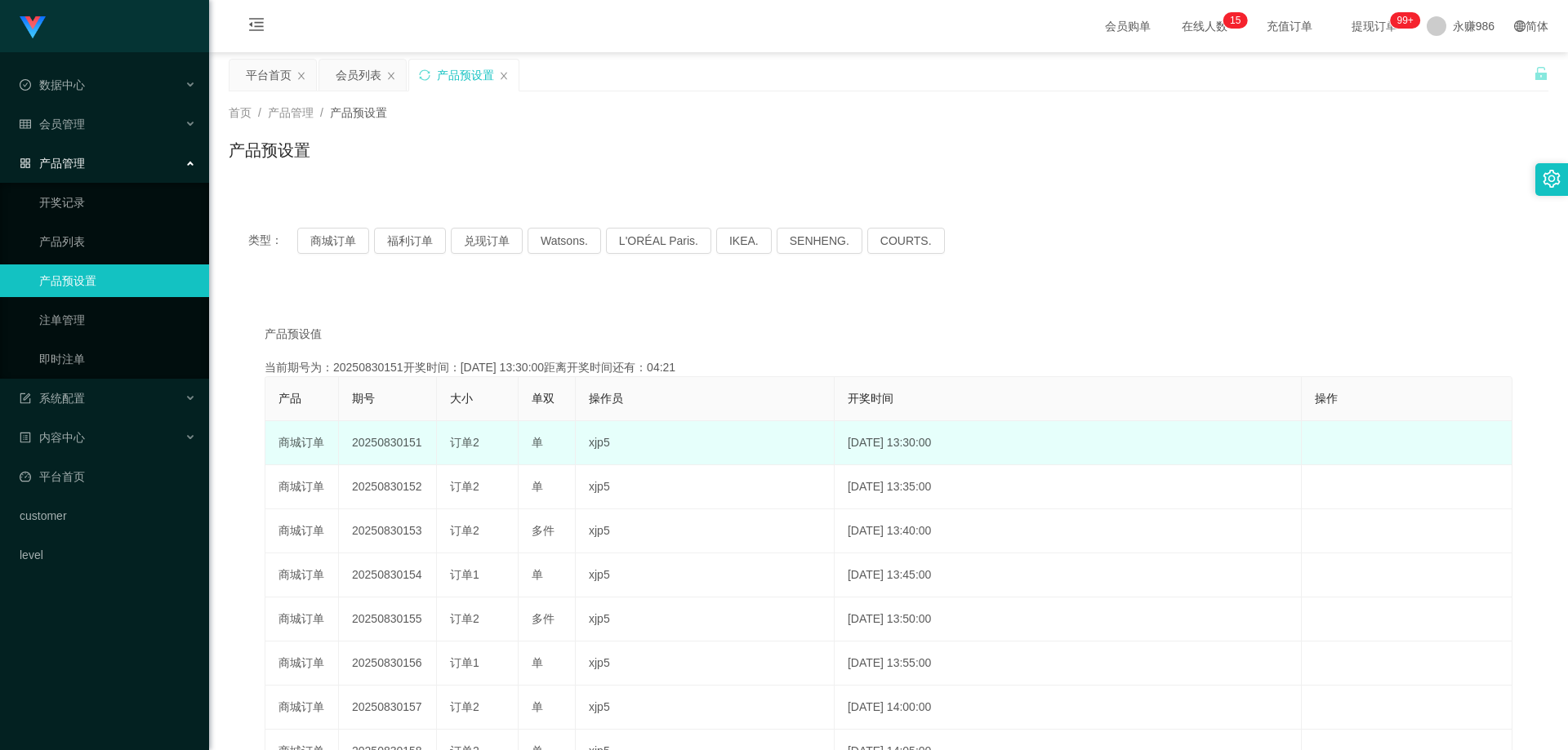
copy td "151"
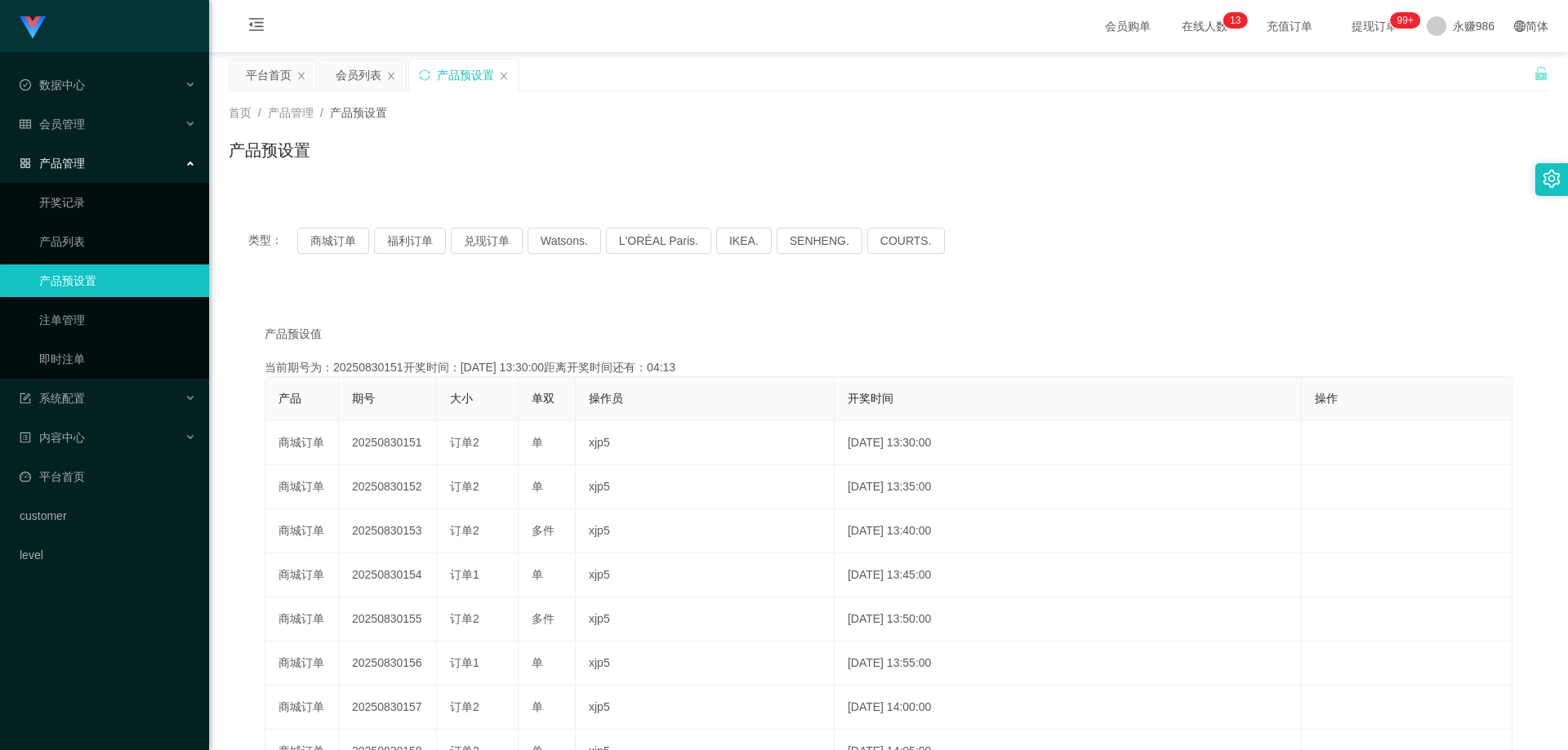
click at [977, 413] on th "开奖时间" at bounding box center [1069, 399] width 468 height 44
click at [91, 345] on link "即时注单" at bounding box center [117, 359] width 157 height 32
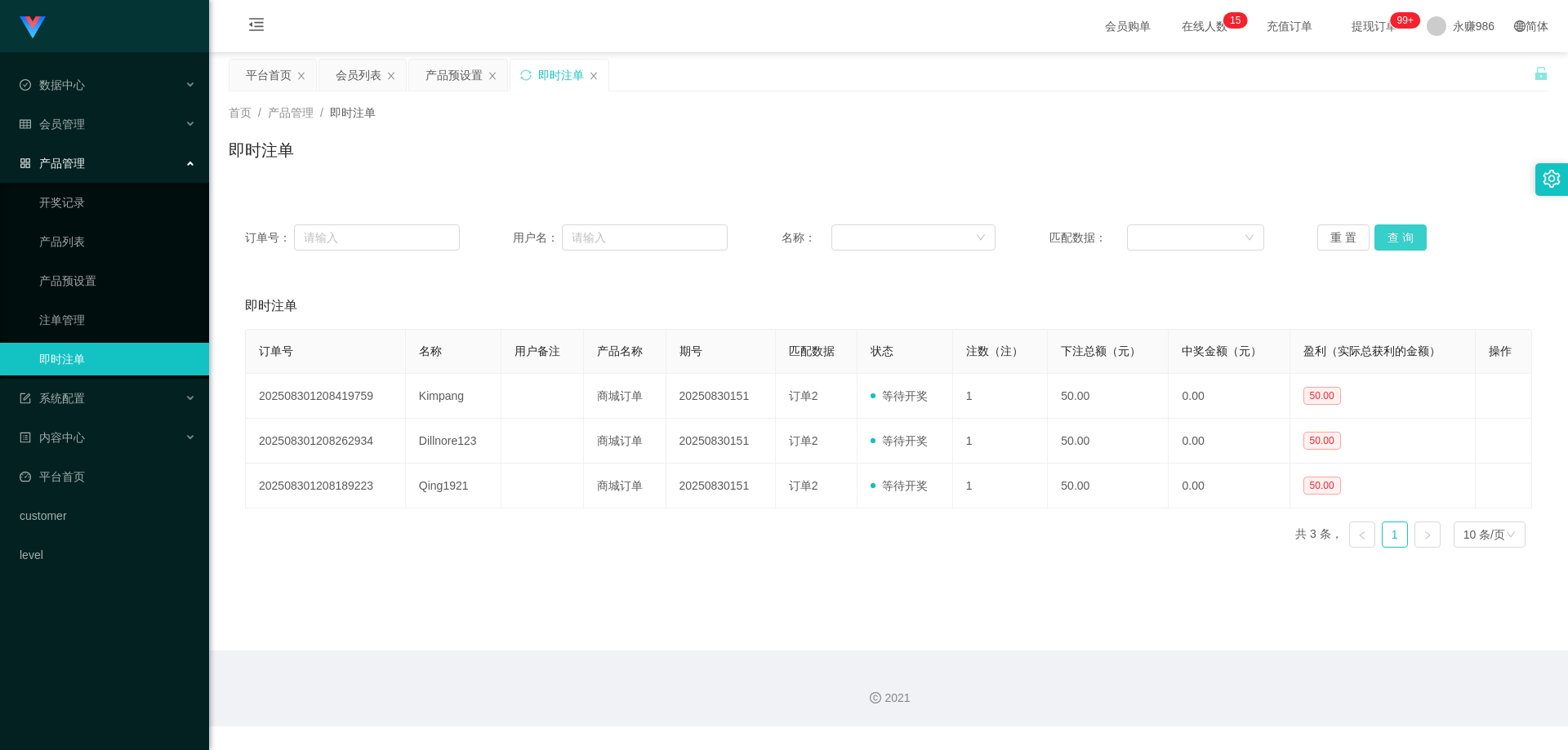
click at [1390, 228] on button "查 询" at bounding box center [1401, 238] width 53 height 26
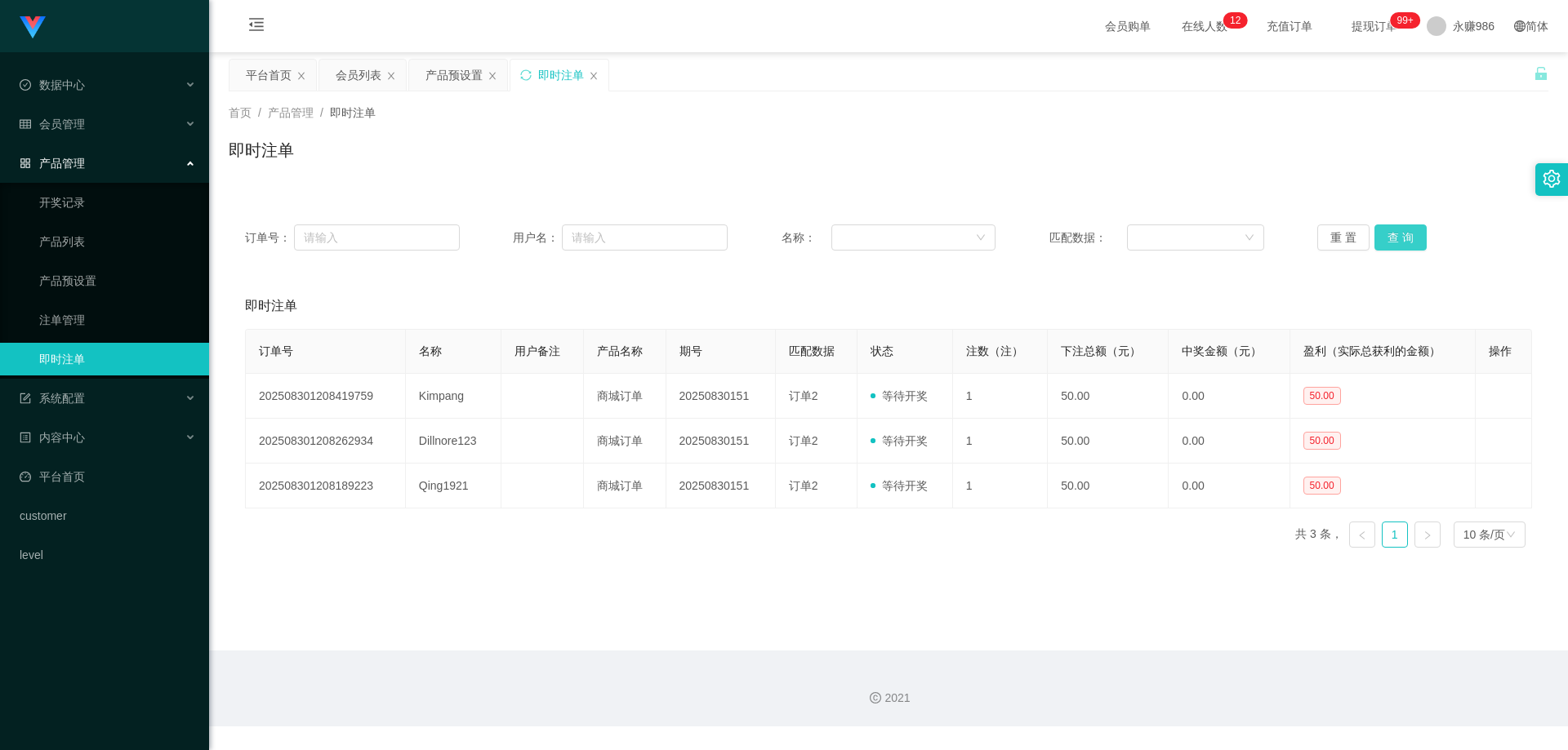
click at [1410, 226] on button "查 询" at bounding box center [1401, 238] width 53 height 26
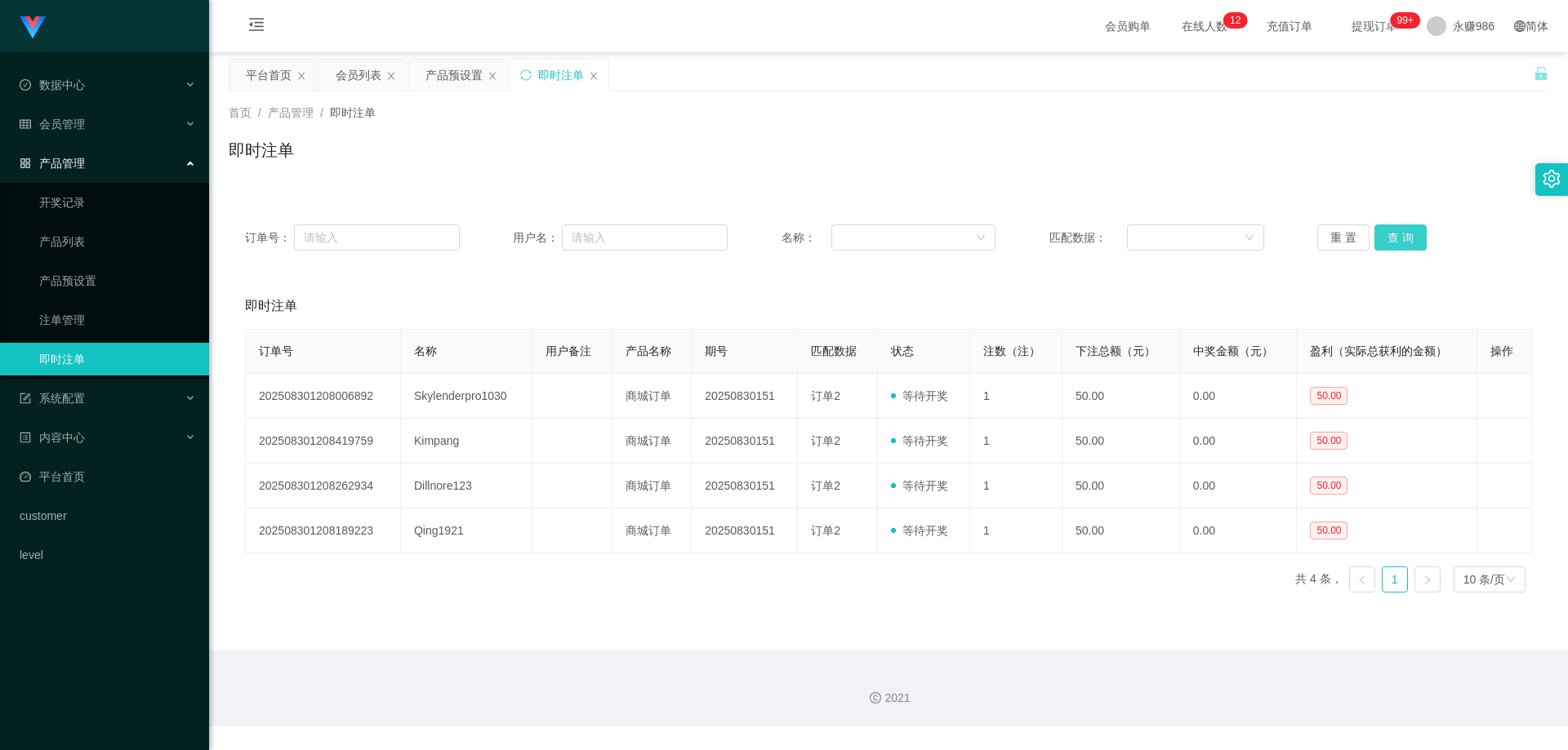
click at [1410, 226] on button "查 询" at bounding box center [1401, 238] width 53 height 26
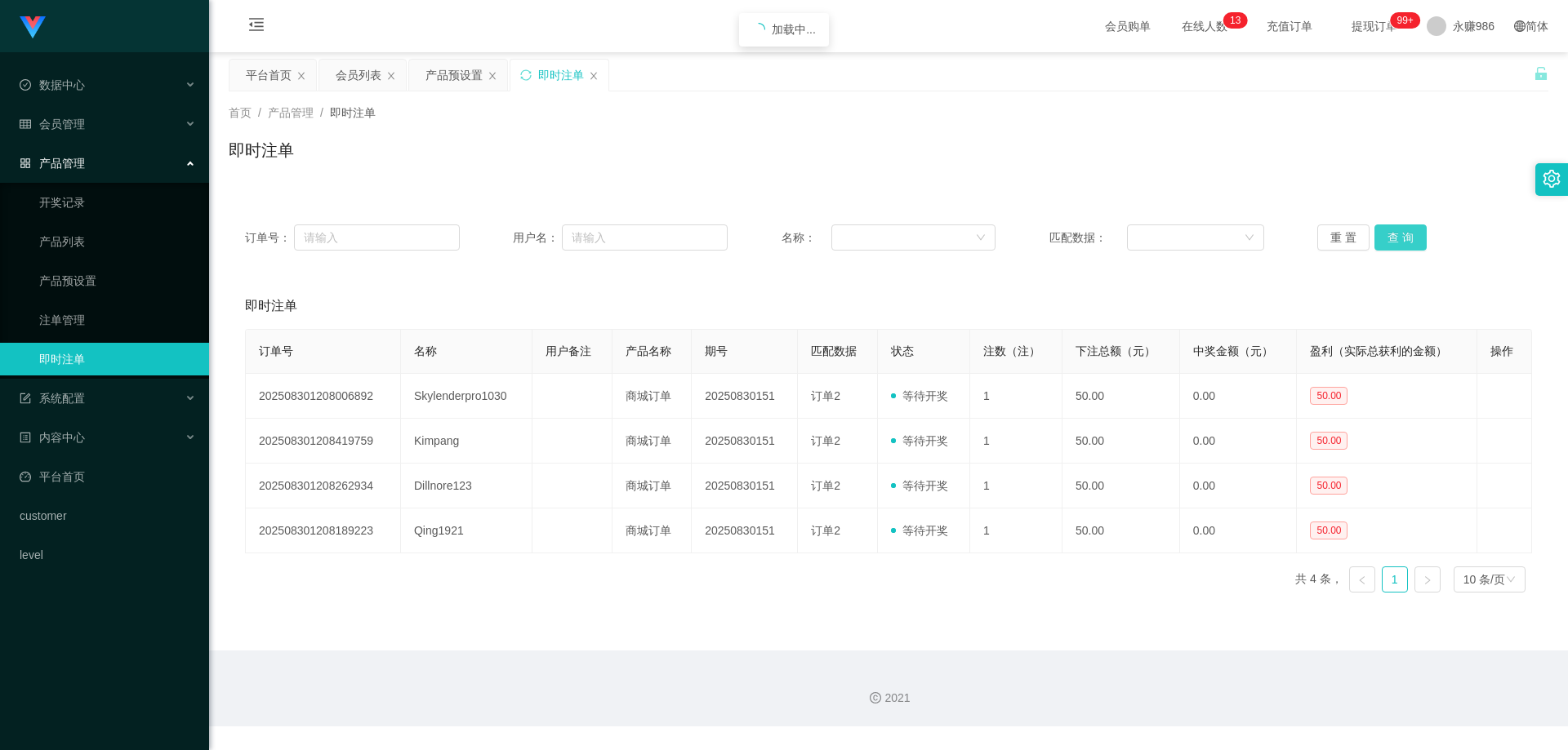
click at [1410, 226] on button "查 询" at bounding box center [1401, 238] width 53 height 26
click at [1383, 246] on button "查 询" at bounding box center [1401, 238] width 53 height 26
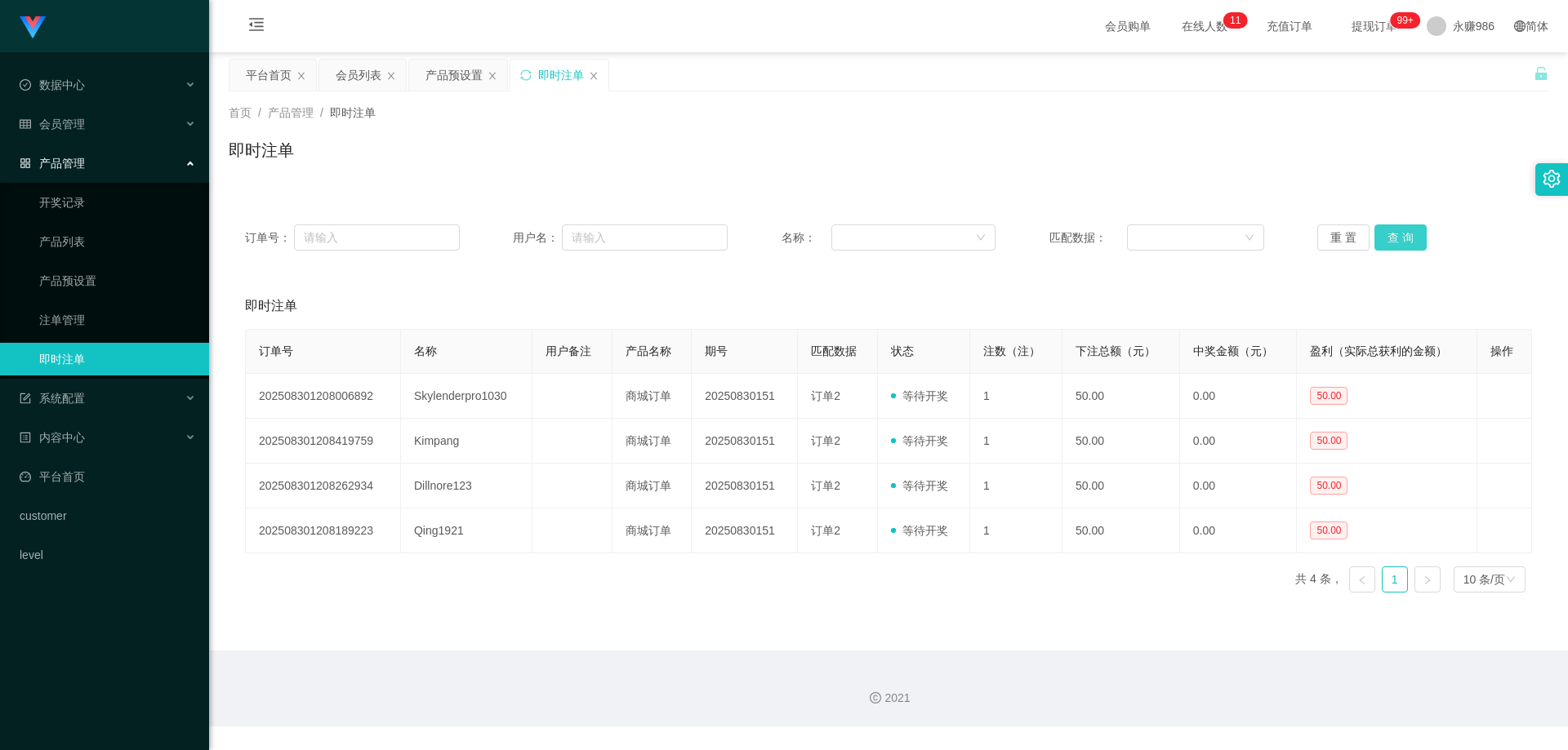
click at [1383, 246] on button "查 询" at bounding box center [1401, 238] width 53 height 26
click at [1383, 245] on button "查 询" at bounding box center [1401, 238] width 53 height 26
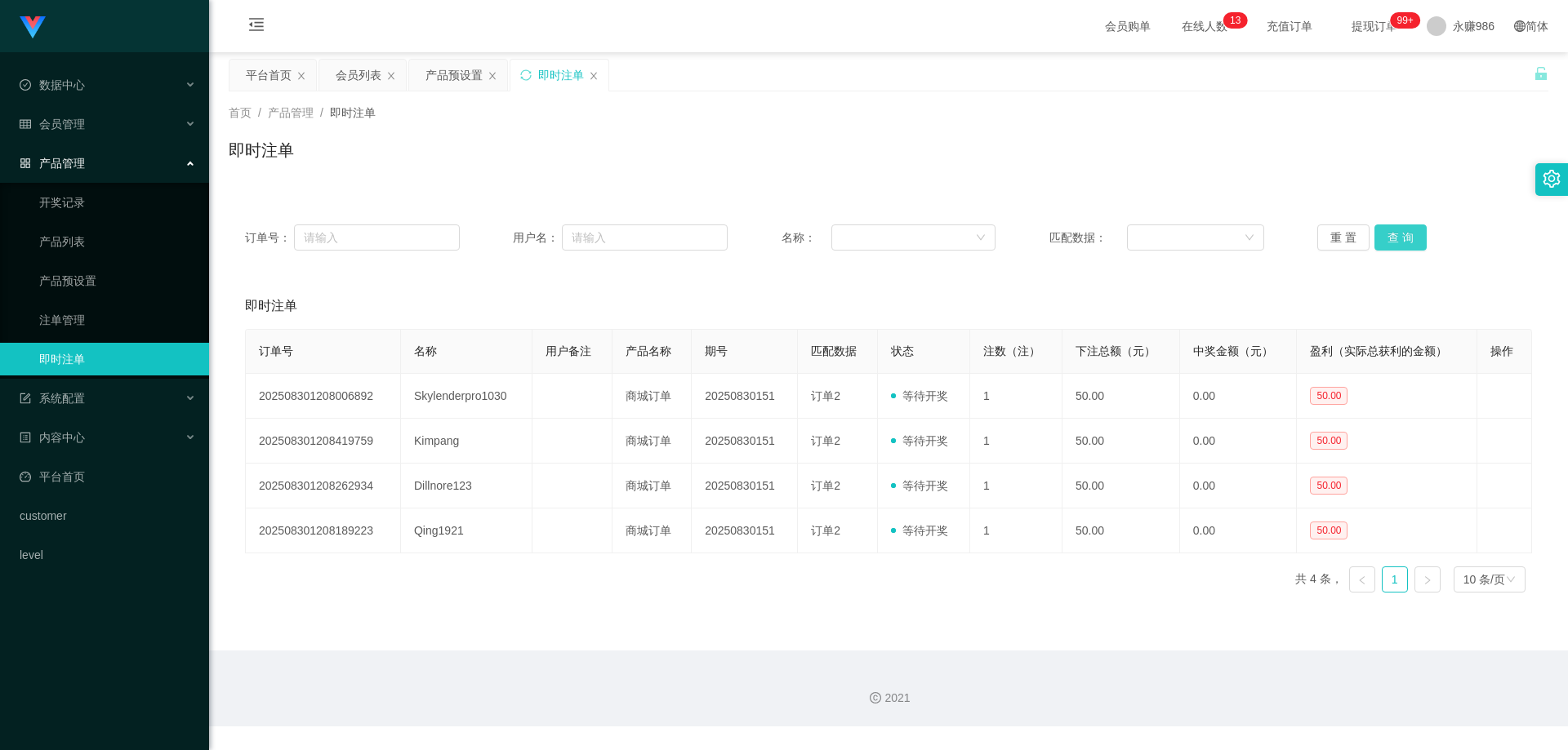
click at [1383, 245] on button "查 询" at bounding box center [1401, 238] width 53 height 26
click at [1394, 234] on button "查 询" at bounding box center [1401, 238] width 53 height 26
click at [132, 123] on div "会员管理" at bounding box center [104, 123] width 209 height 32
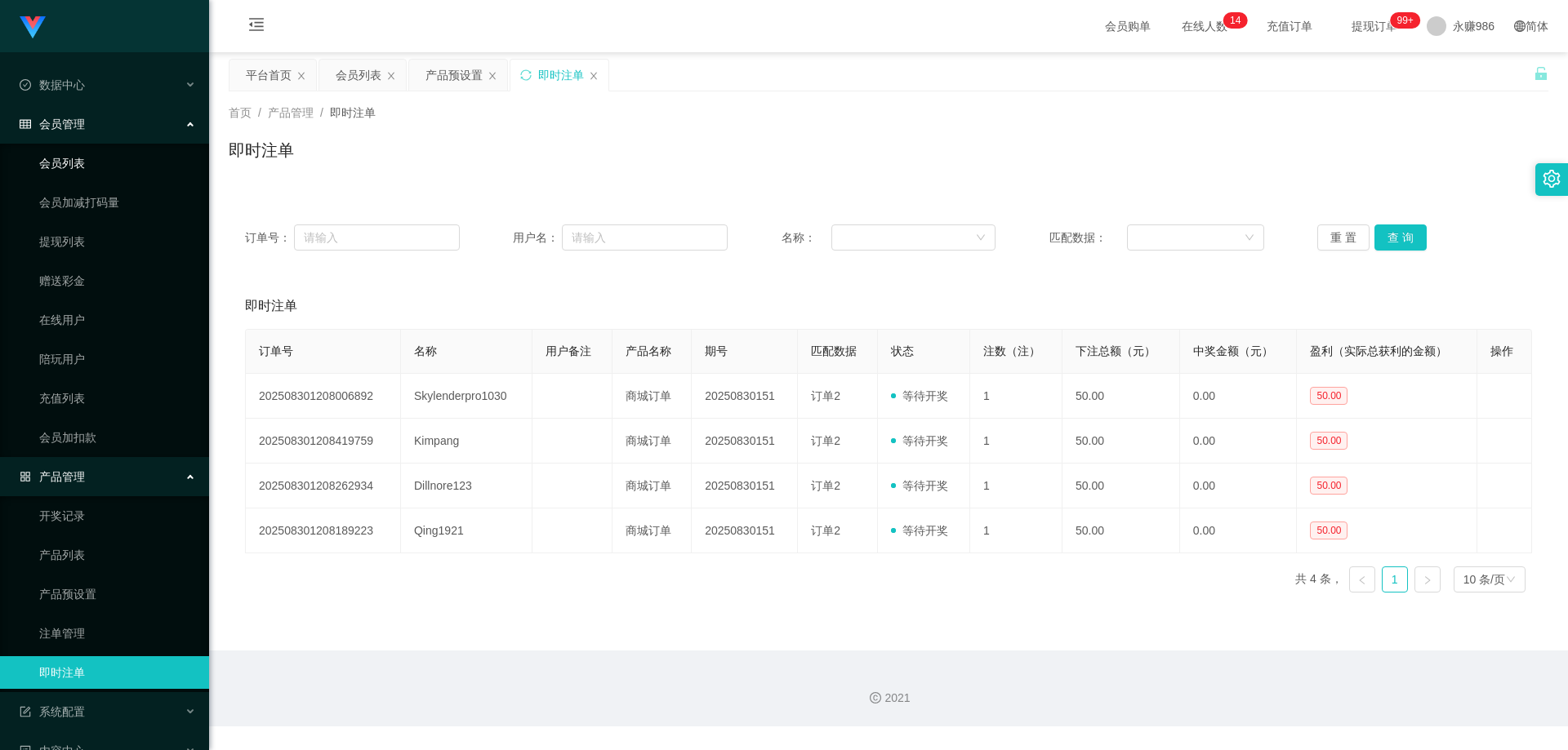
click at [67, 157] on link "会员列表" at bounding box center [117, 163] width 157 height 32
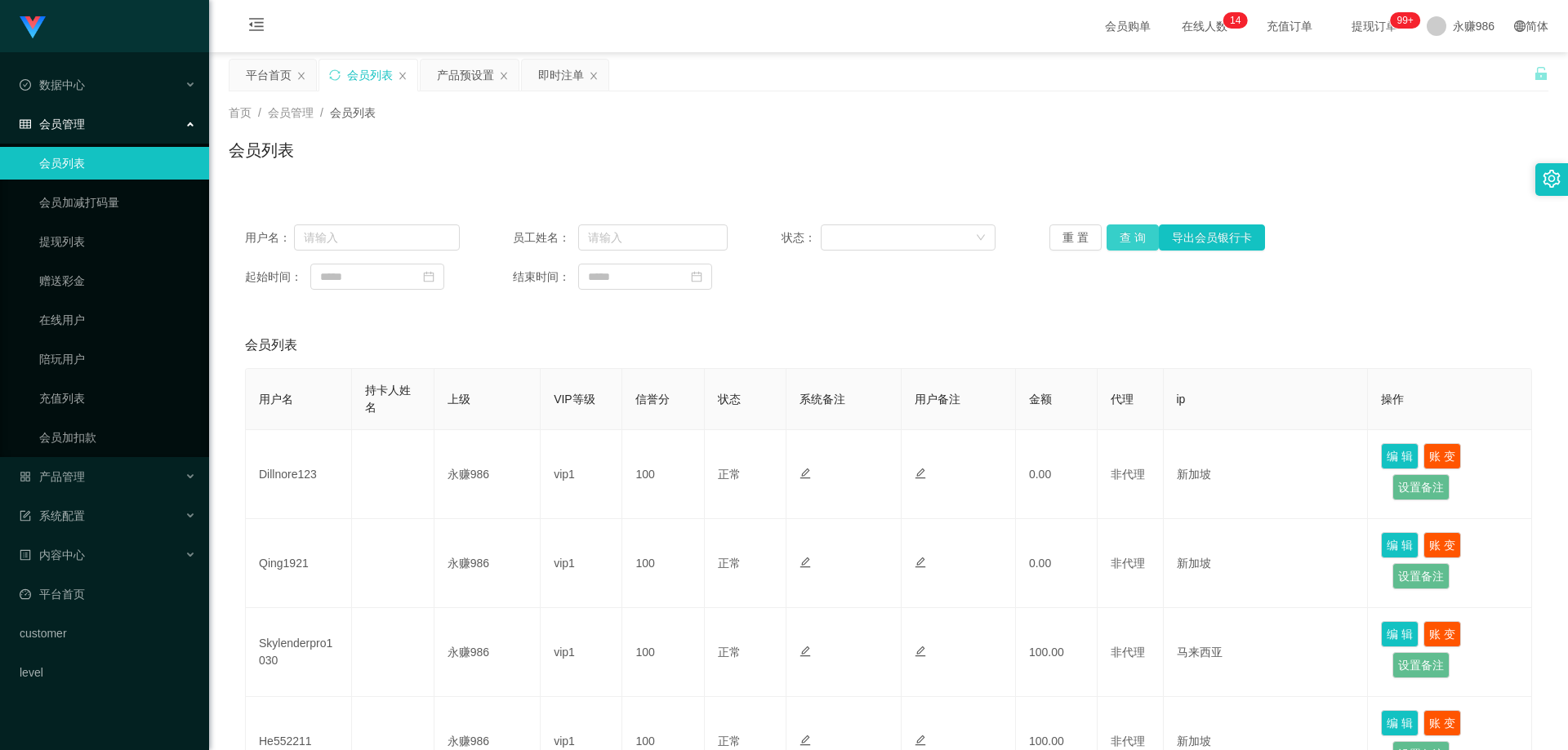
click at [1119, 239] on button "查 询" at bounding box center [1133, 238] width 53 height 26
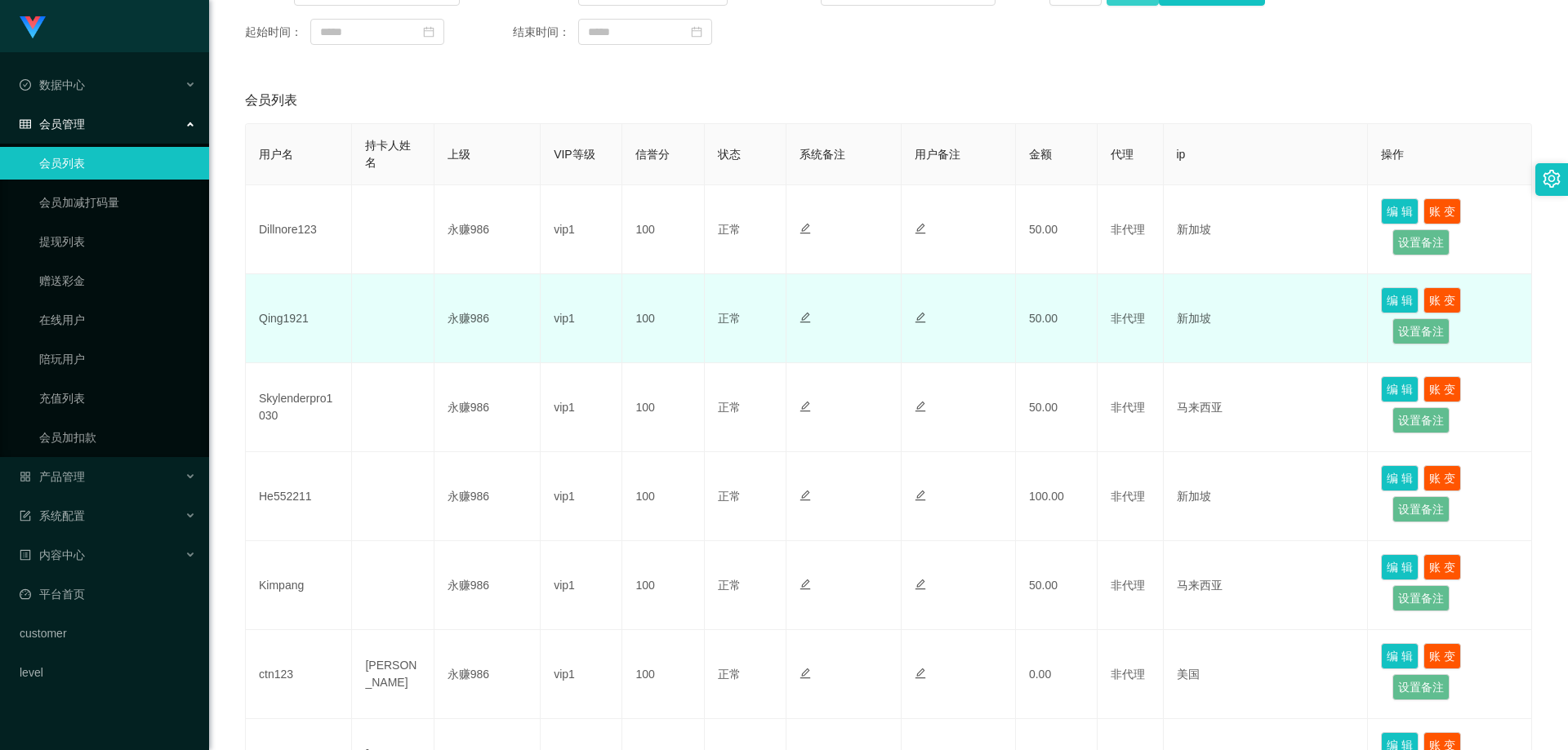
scroll to position [164, 0]
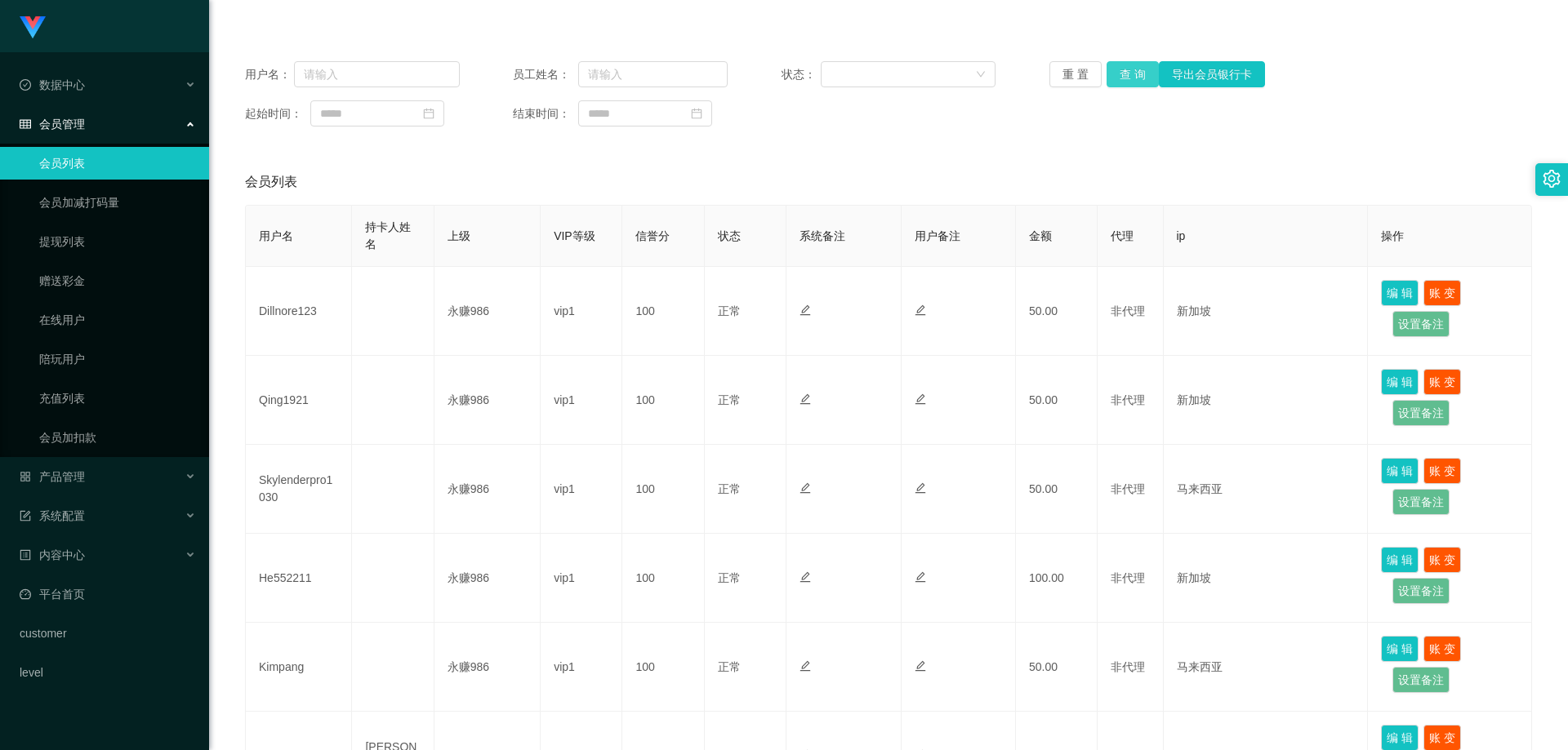
click at [1114, 68] on button "查 询" at bounding box center [1133, 74] width 53 height 26
click at [98, 477] on div "产品管理" at bounding box center [104, 476] width 209 height 32
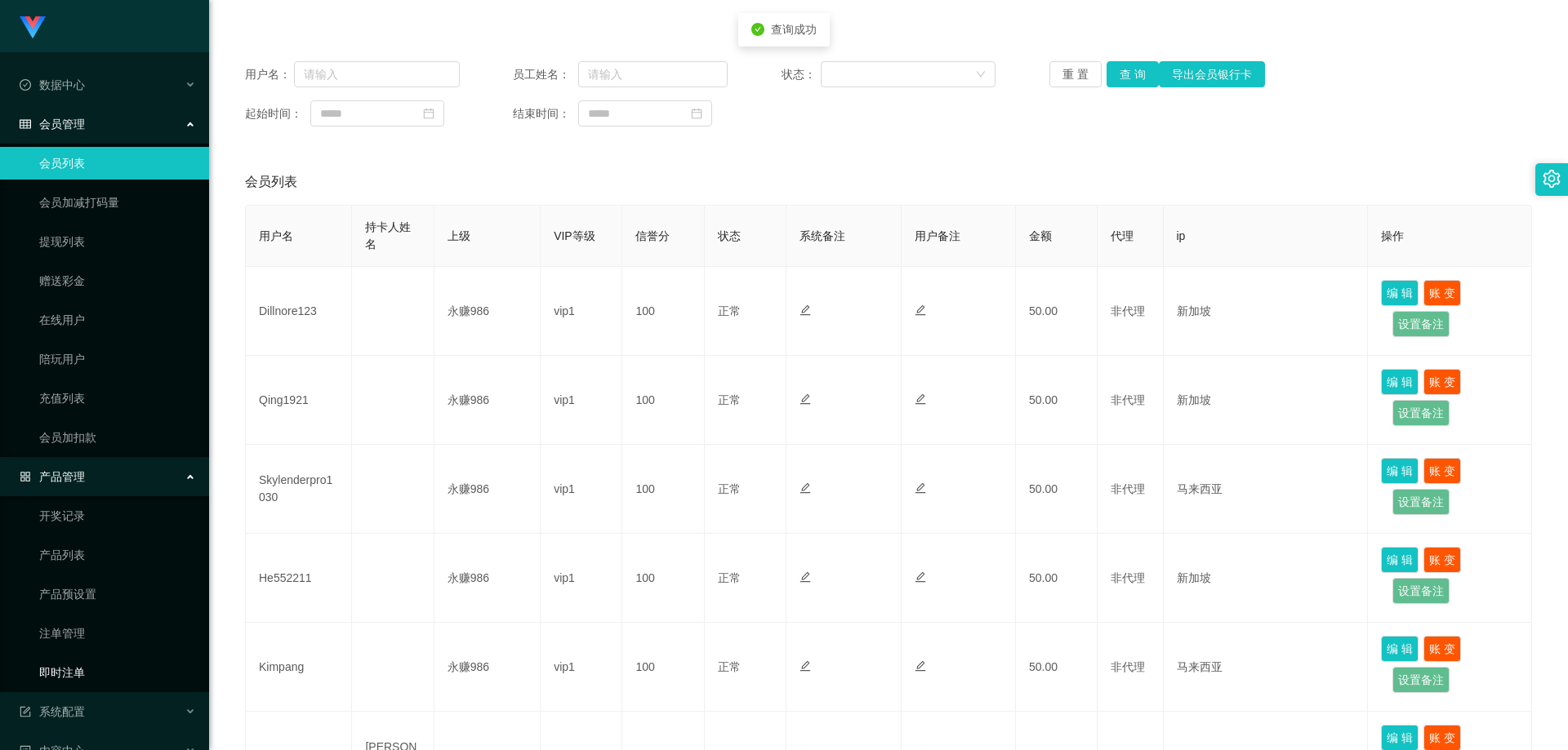
click at [89, 671] on link "即时注单" at bounding box center [117, 672] width 157 height 32
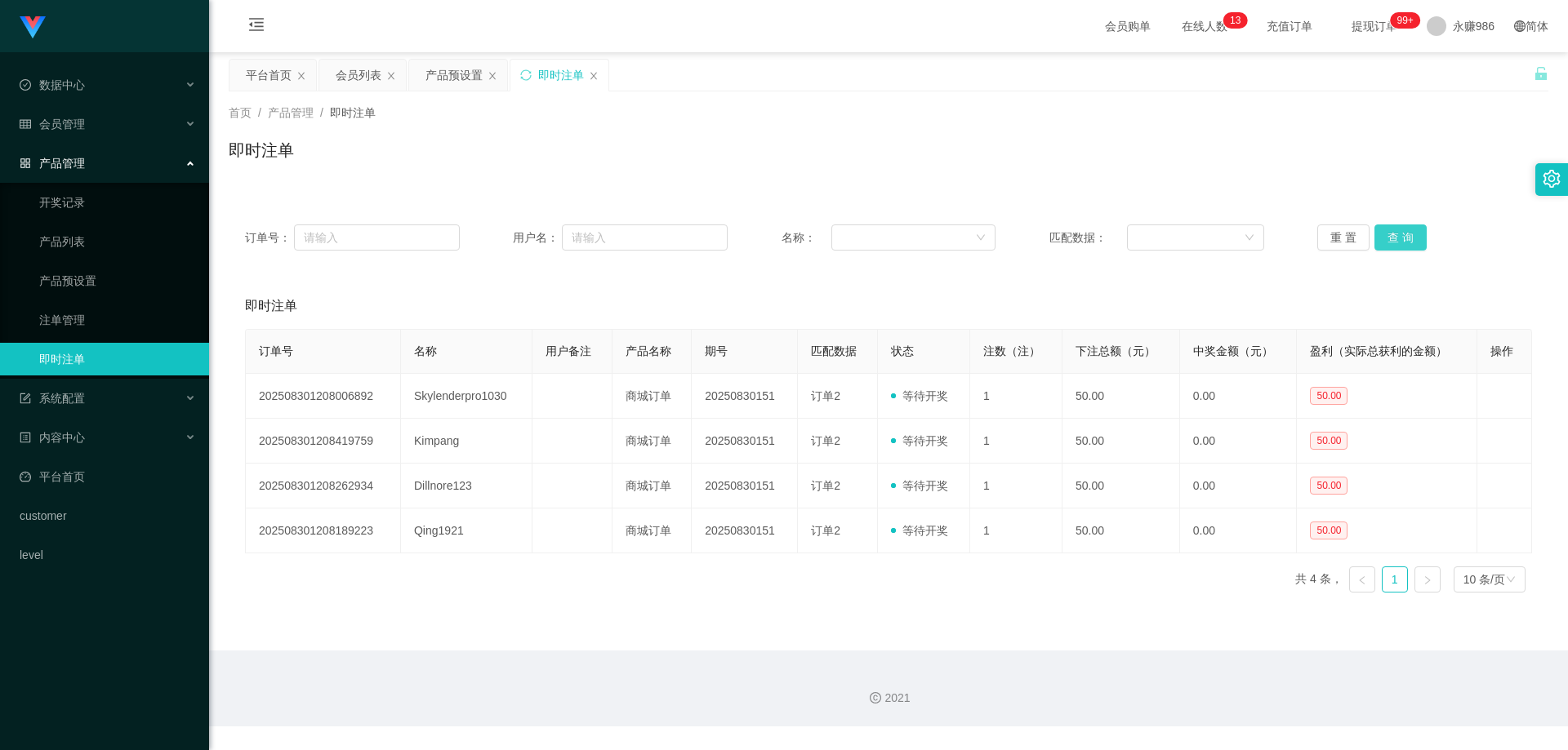
click at [1383, 243] on button "查 询" at bounding box center [1401, 238] width 53 height 26
click at [1388, 239] on button "查 询" at bounding box center [1401, 238] width 53 height 26
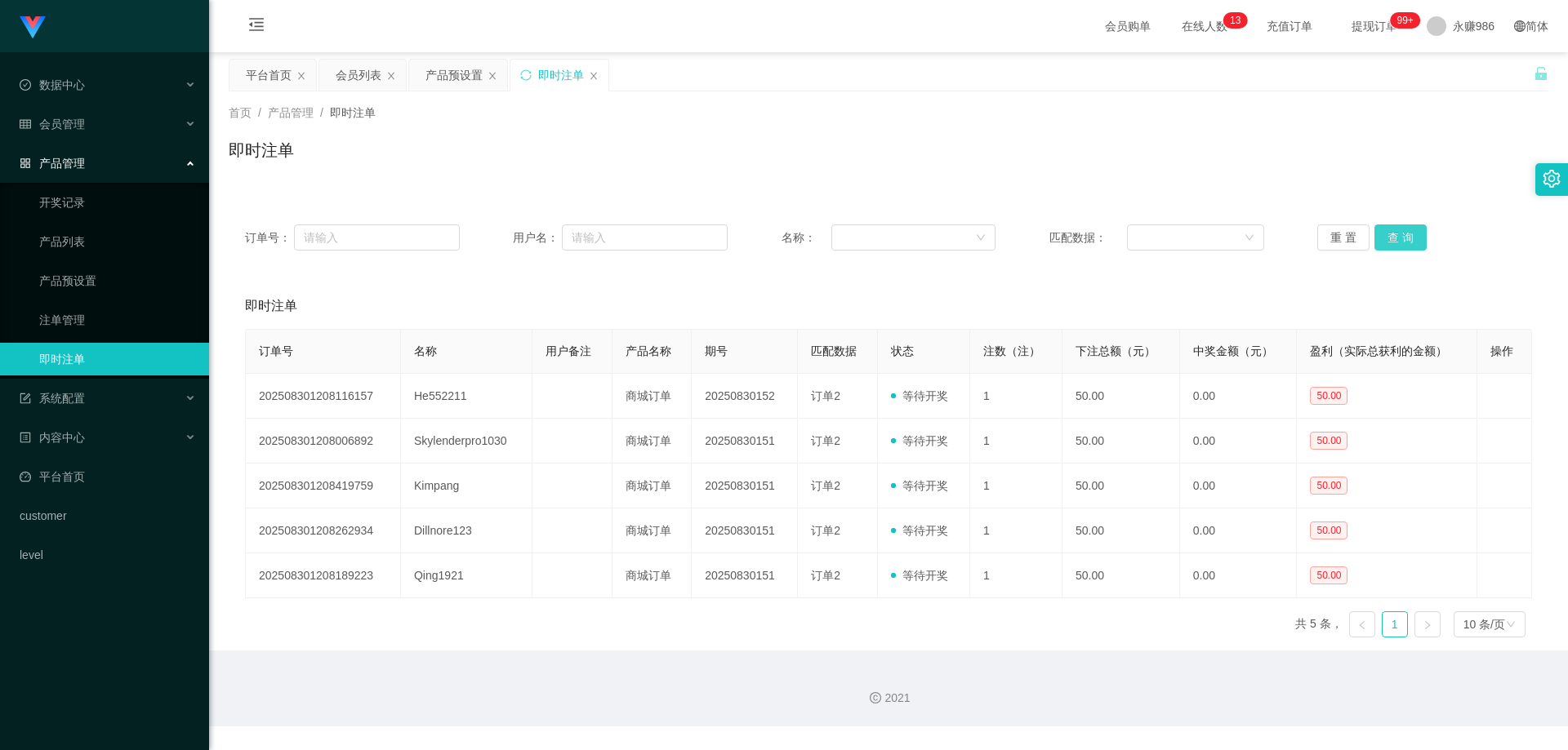
click at [1388, 239] on button "查 询" at bounding box center [1401, 238] width 53 height 26
click at [103, 287] on link "产品预设置" at bounding box center [117, 280] width 157 height 32
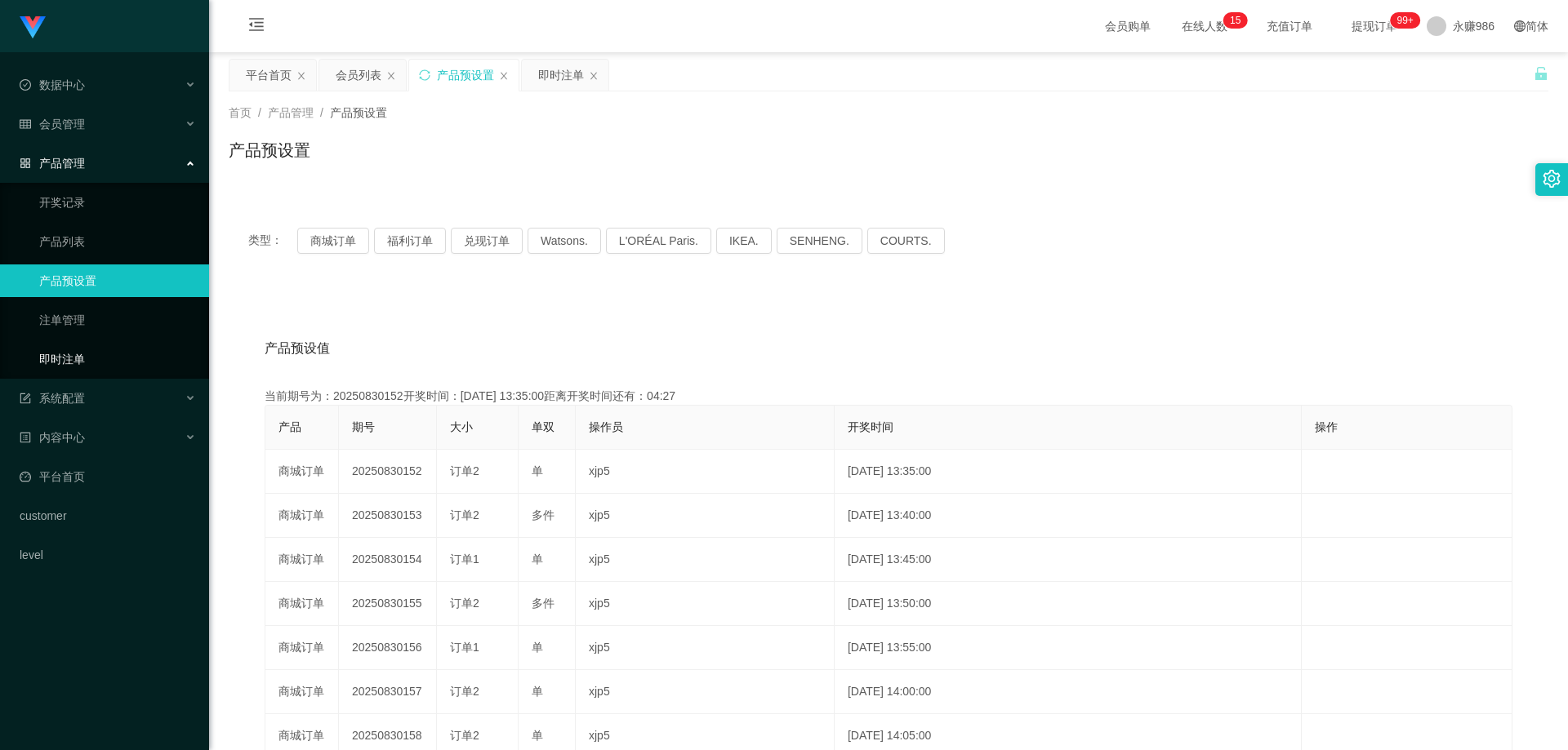
click at [99, 358] on link "即时注单" at bounding box center [117, 359] width 157 height 32
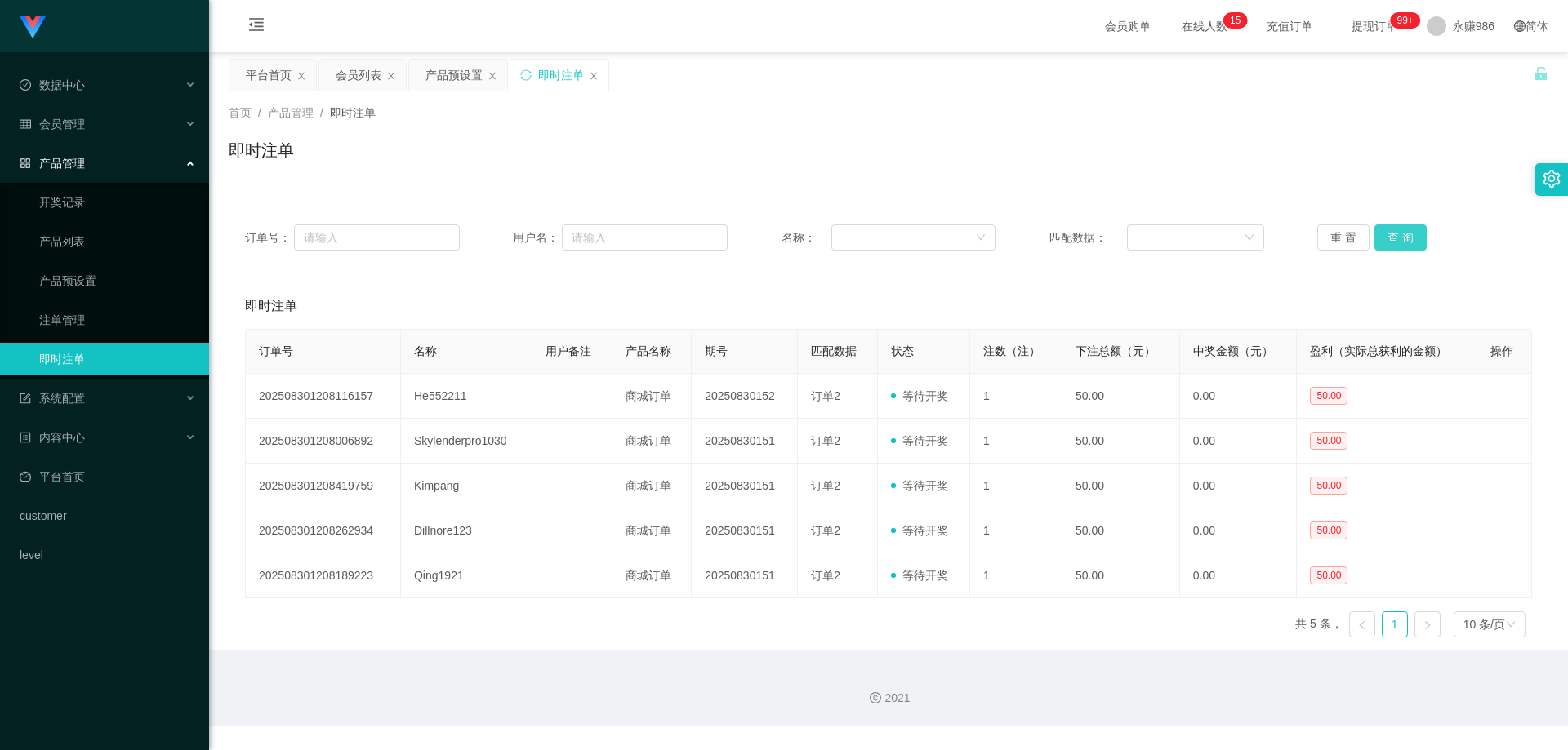
click at [1396, 232] on button "查 询" at bounding box center [1401, 238] width 53 height 26
click at [1386, 243] on button "查 询" at bounding box center [1401, 238] width 53 height 26
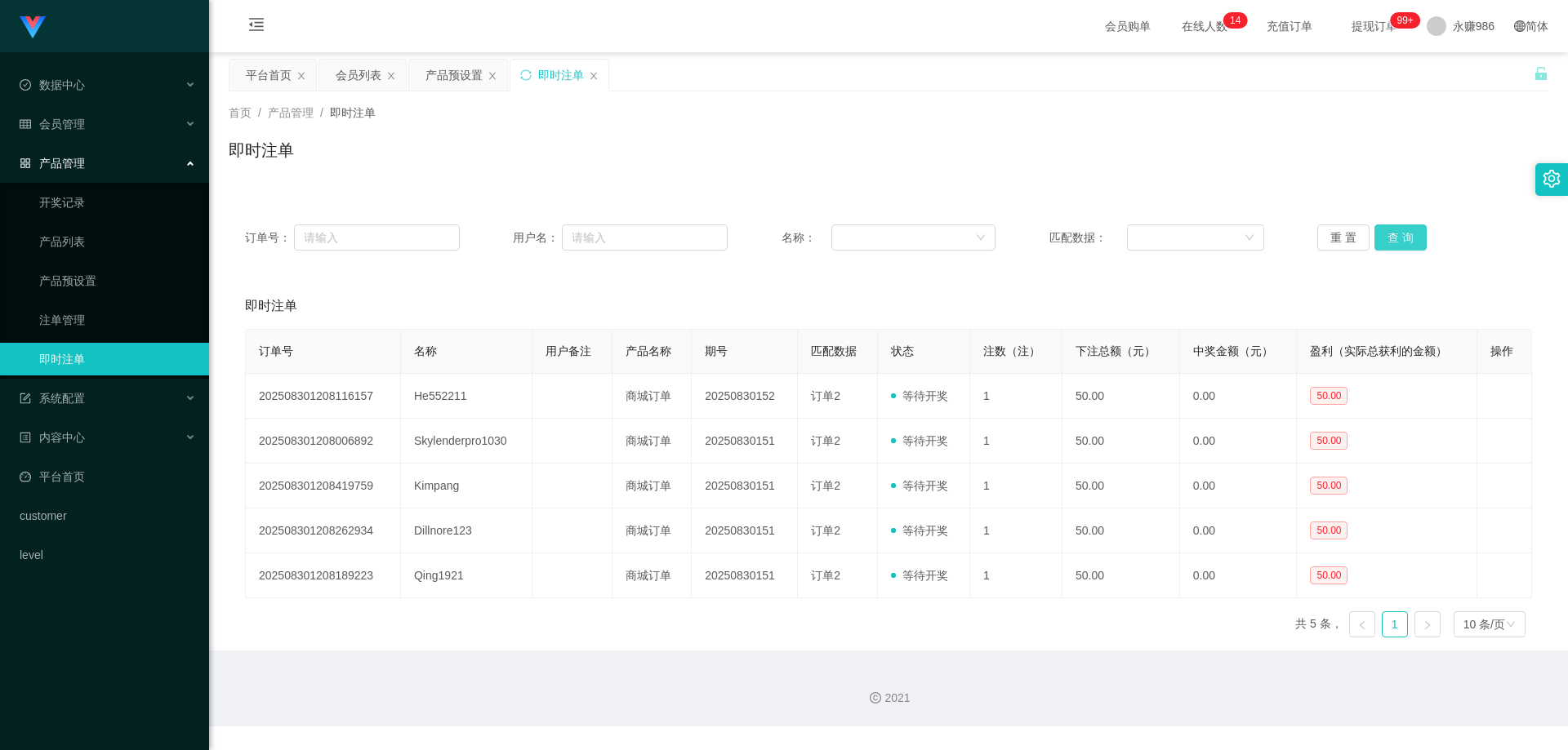
click at [1386, 243] on button "查 询" at bounding box center [1401, 238] width 53 height 26
click at [103, 124] on div "会员管理" at bounding box center [104, 123] width 209 height 32
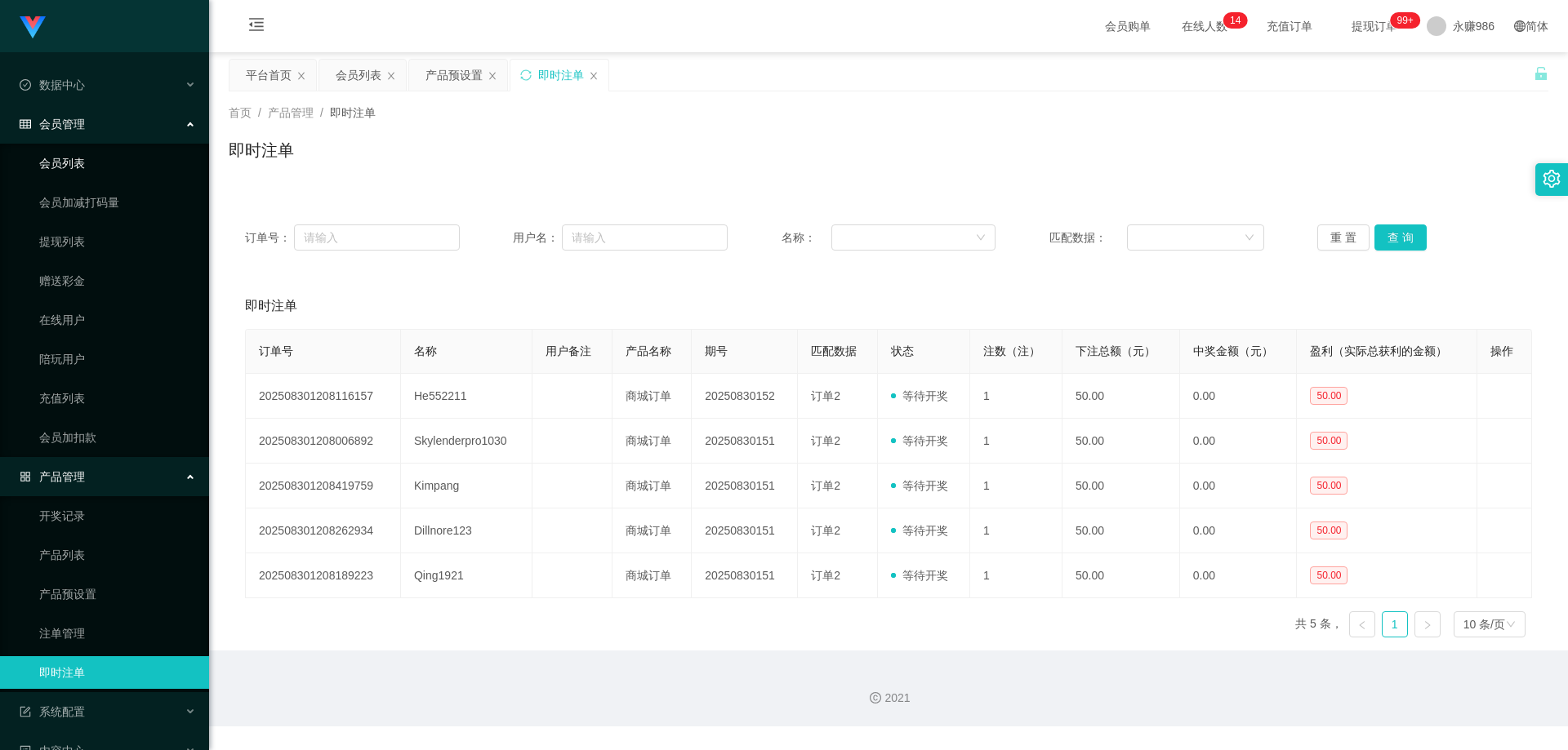
click at [90, 149] on link "会员列表" at bounding box center [117, 163] width 157 height 32
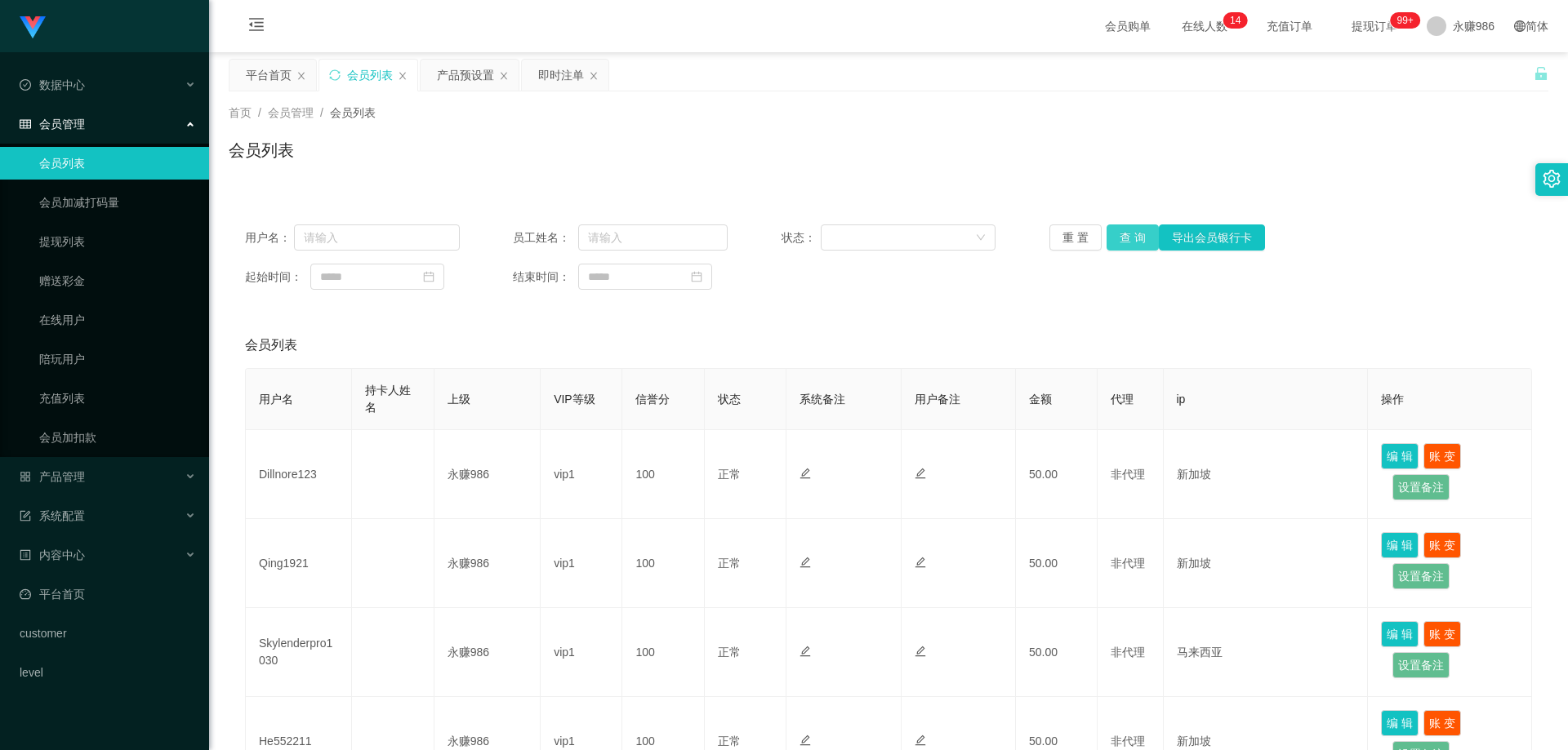
click at [1122, 232] on button "查 询" at bounding box center [1133, 238] width 53 height 26
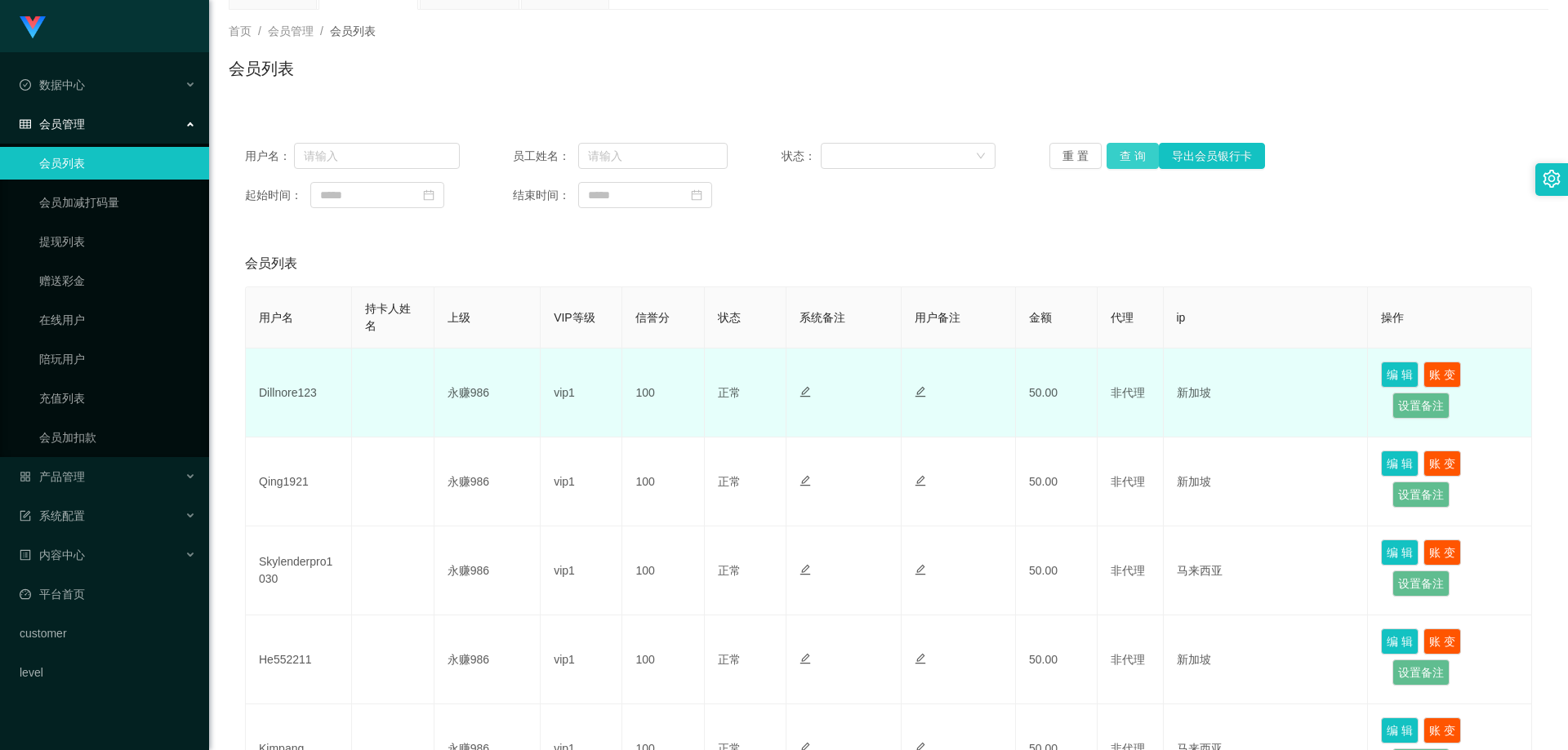
scroll to position [164, 0]
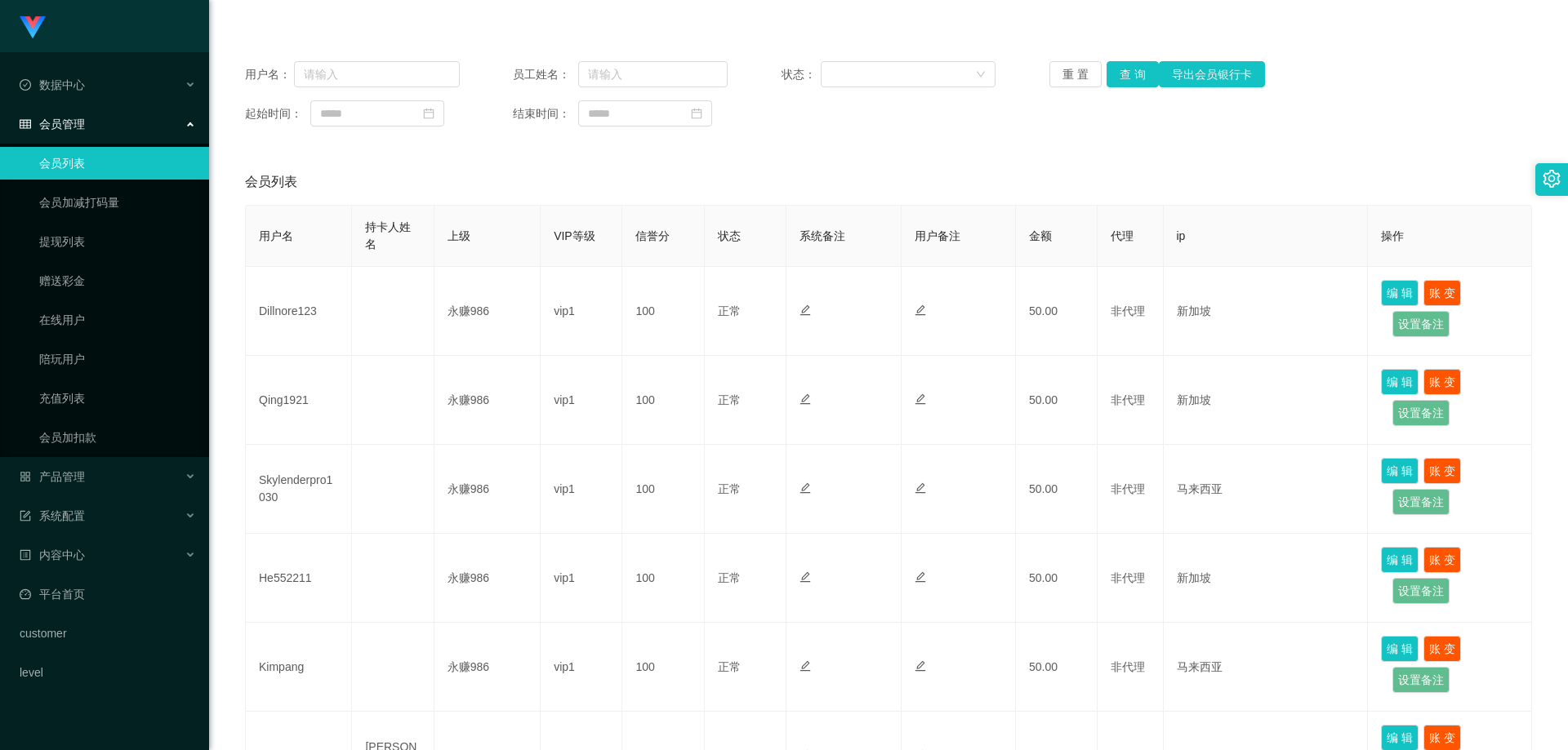
click at [1136, 59] on div "用户名： 员工姓名： 状态： 重 置 查 询 导出会员银行卡 起始时间： 结束时间：" at bounding box center [889, 94] width 1320 height 98
click at [1134, 65] on button "查 询" at bounding box center [1133, 74] width 53 height 26
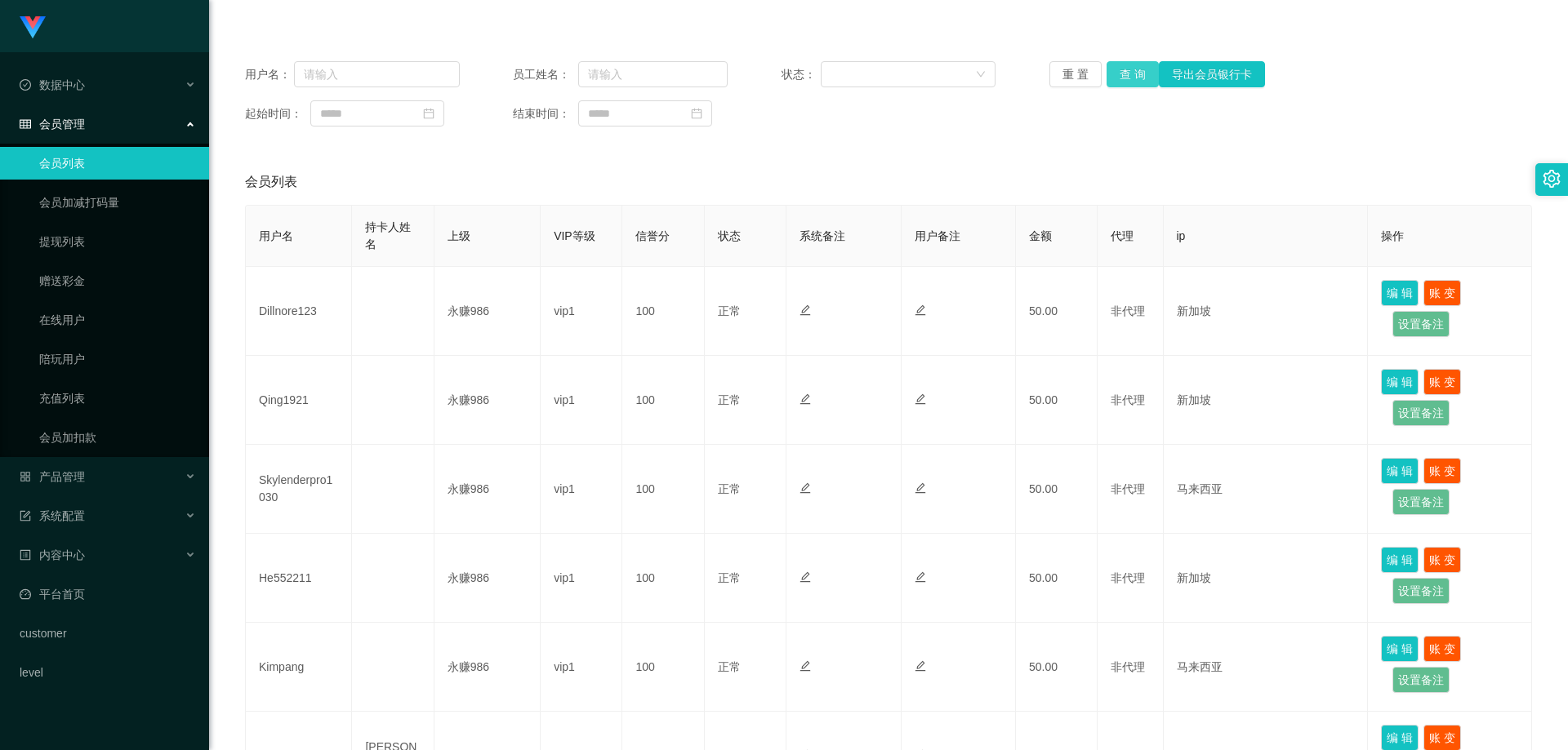
click at [1117, 74] on button "查 询" at bounding box center [1133, 74] width 53 height 26
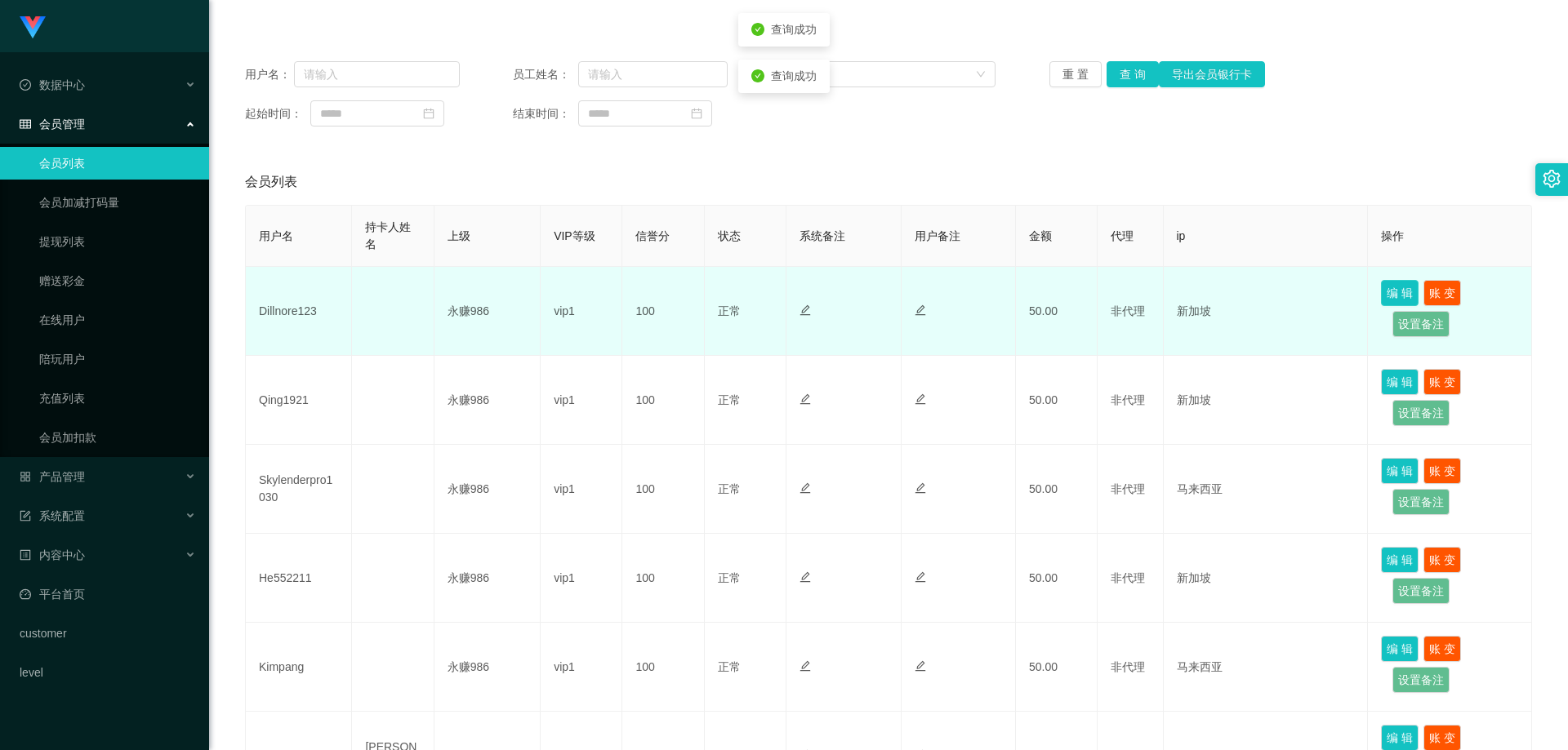
click at [1397, 284] on button "编 辑" at bounding box center [1400, 293] width 38 height 26
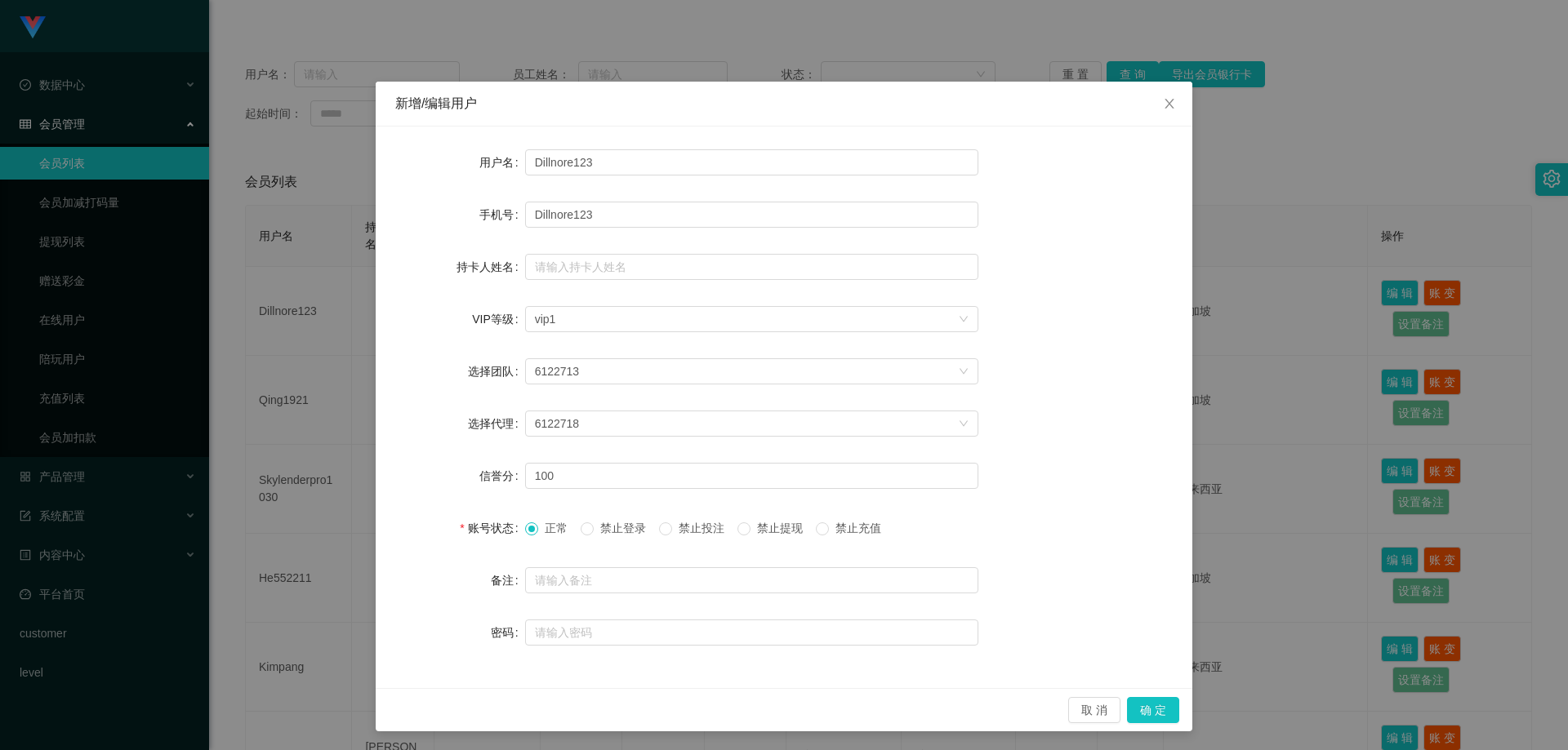
scroll to position [1, 0]
click at [1170, 102] on icon "图标: close" at bounding box center [1170, 102] width 13 height 13
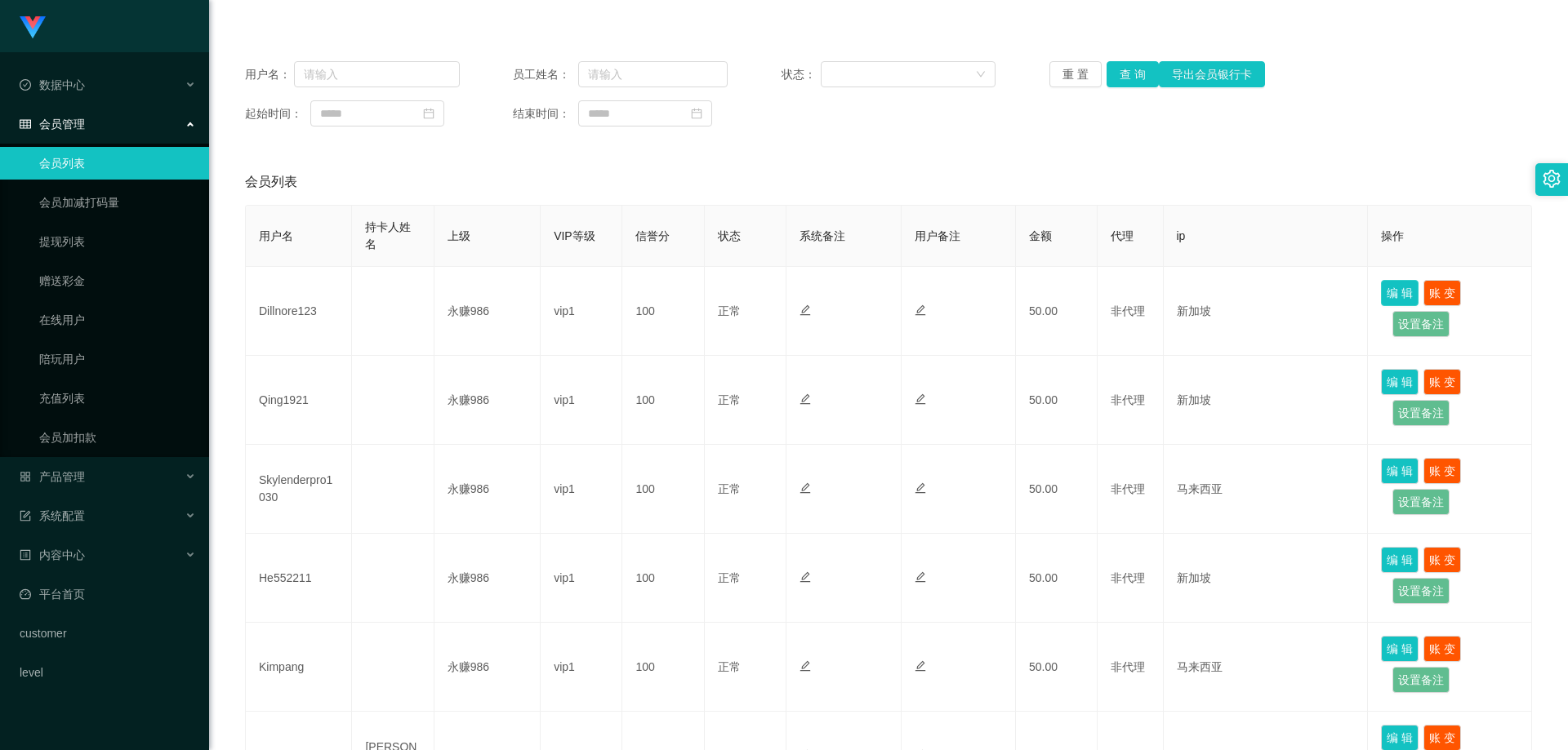
scroll to position [0, 0]
click at [113, 311] on link "在线用户" at bounding box center [117, 319] width 157 height 32
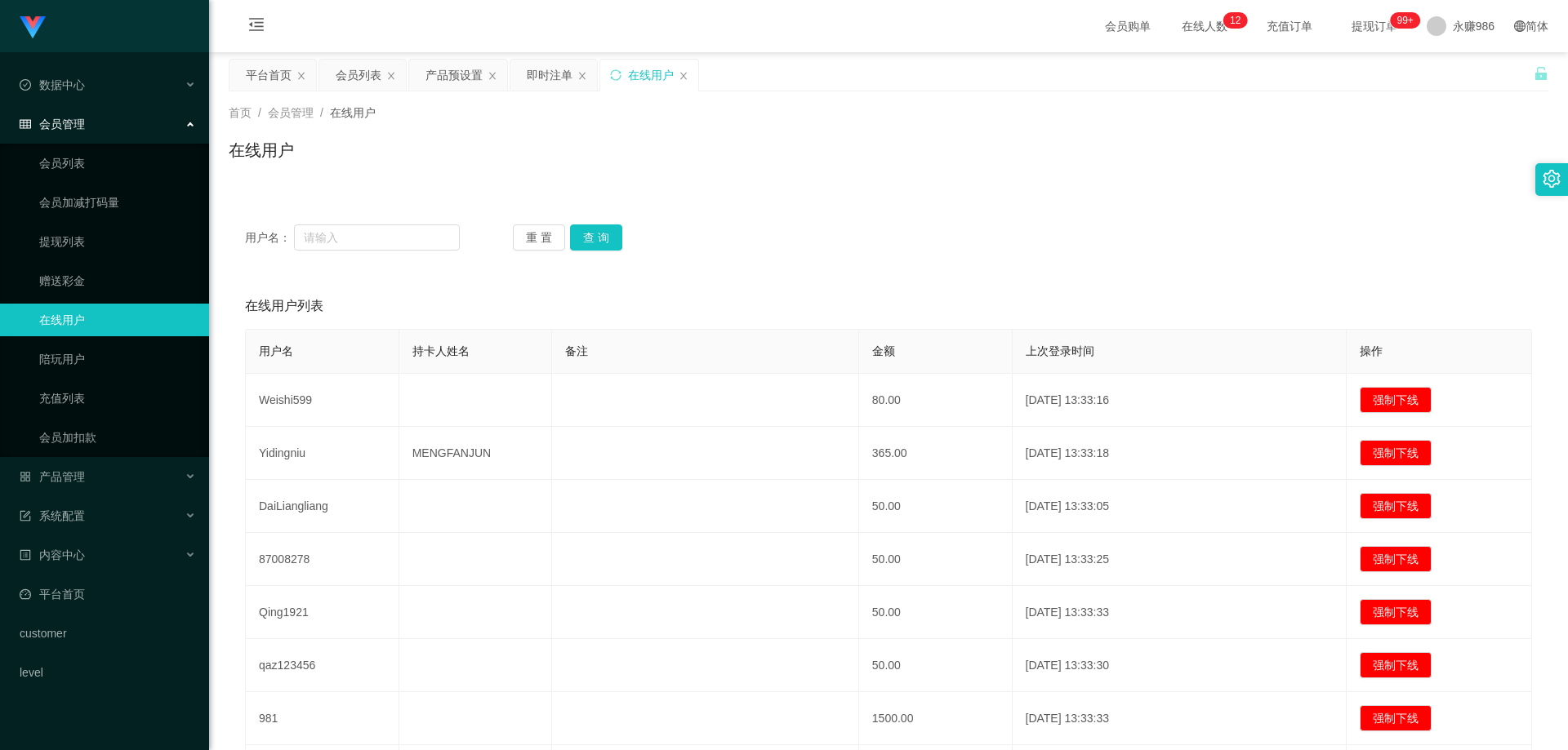
scroll to position [164, 0]
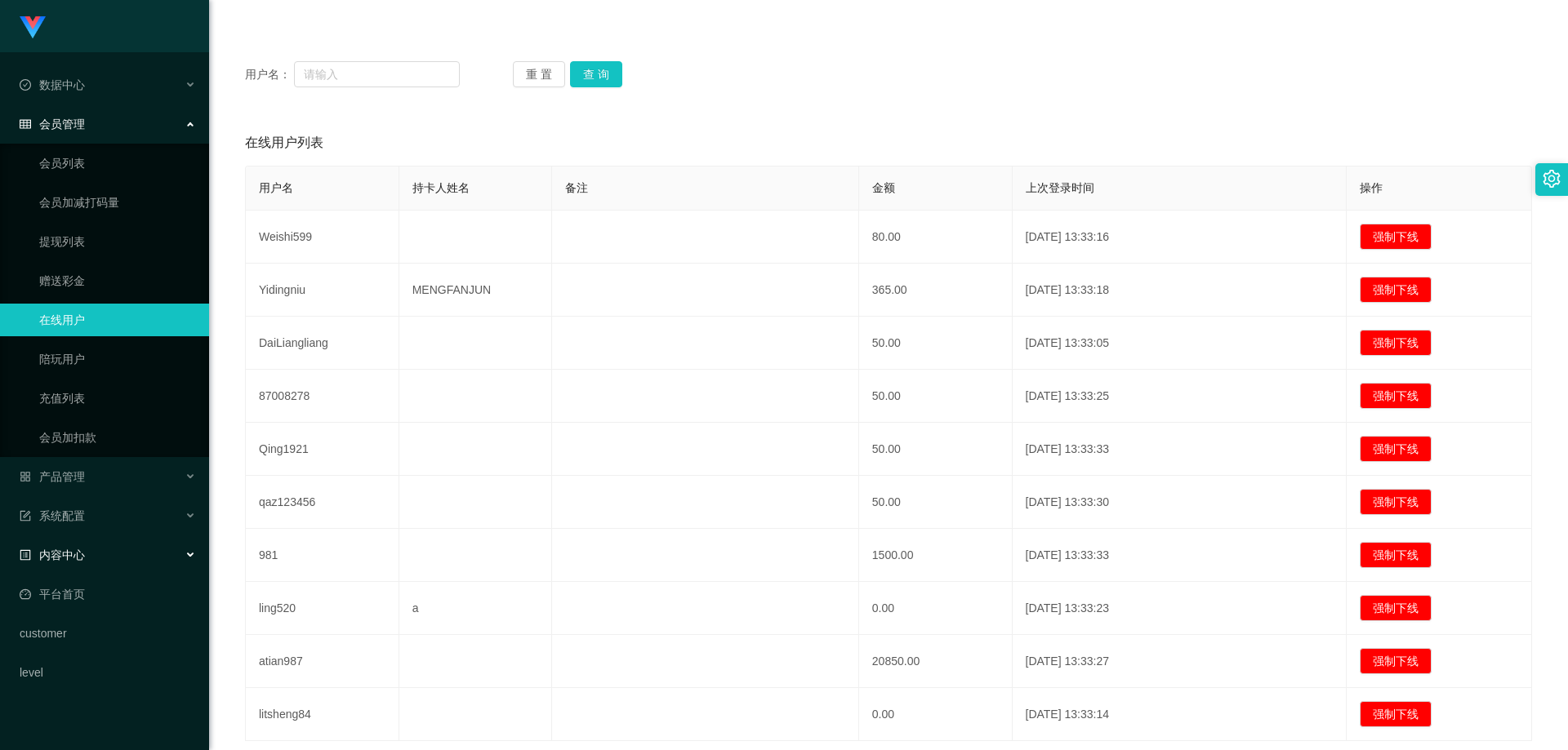
click at [92, 552] on div "内容中心" at bounding box center [104, 555] width 209 height 32
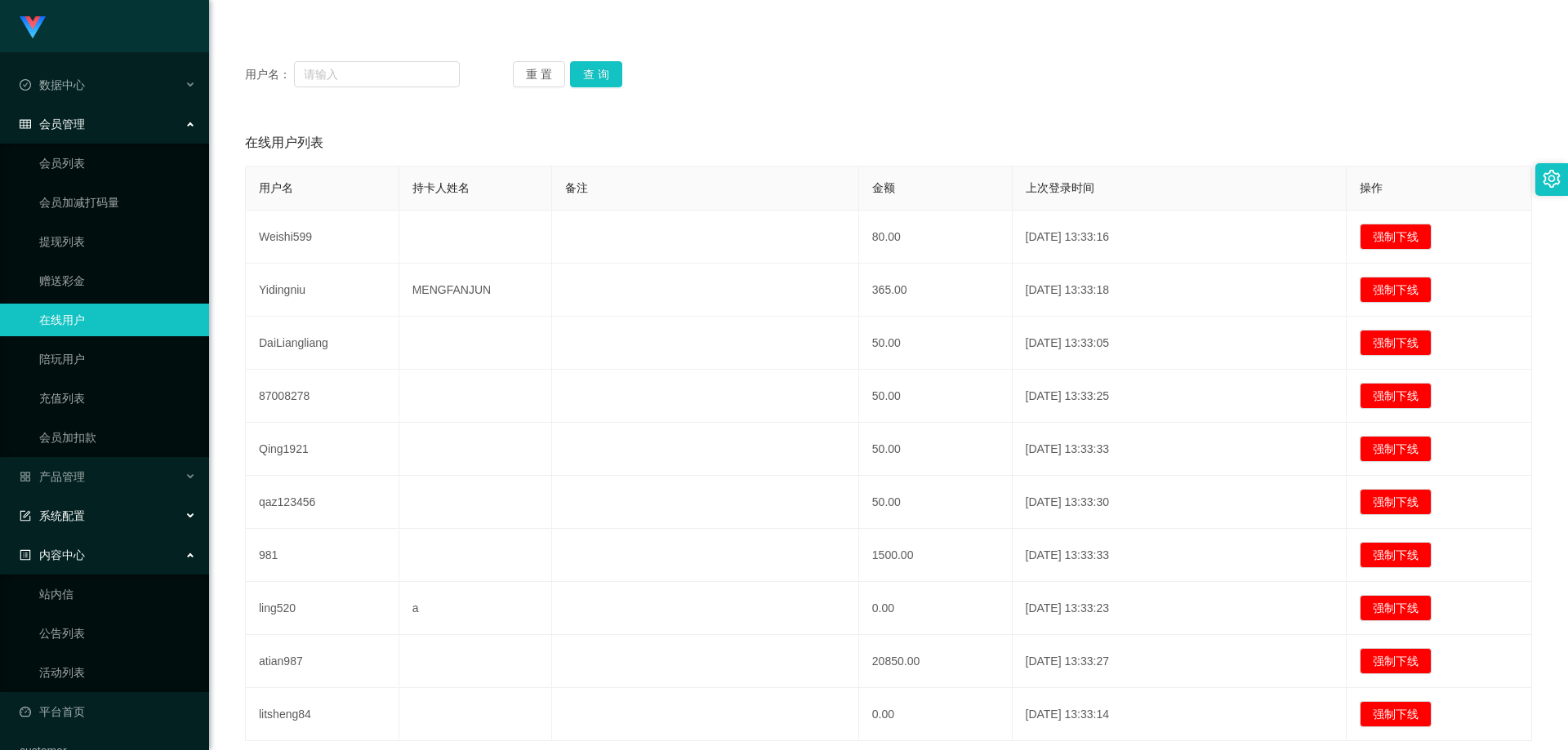
click at [123, 504] on div "系统配置" at bounding box center [104, 515] width 209 height 32
click at [97, 482] on div "产品管理" at bounding box center [104, 476] width 209 height 32
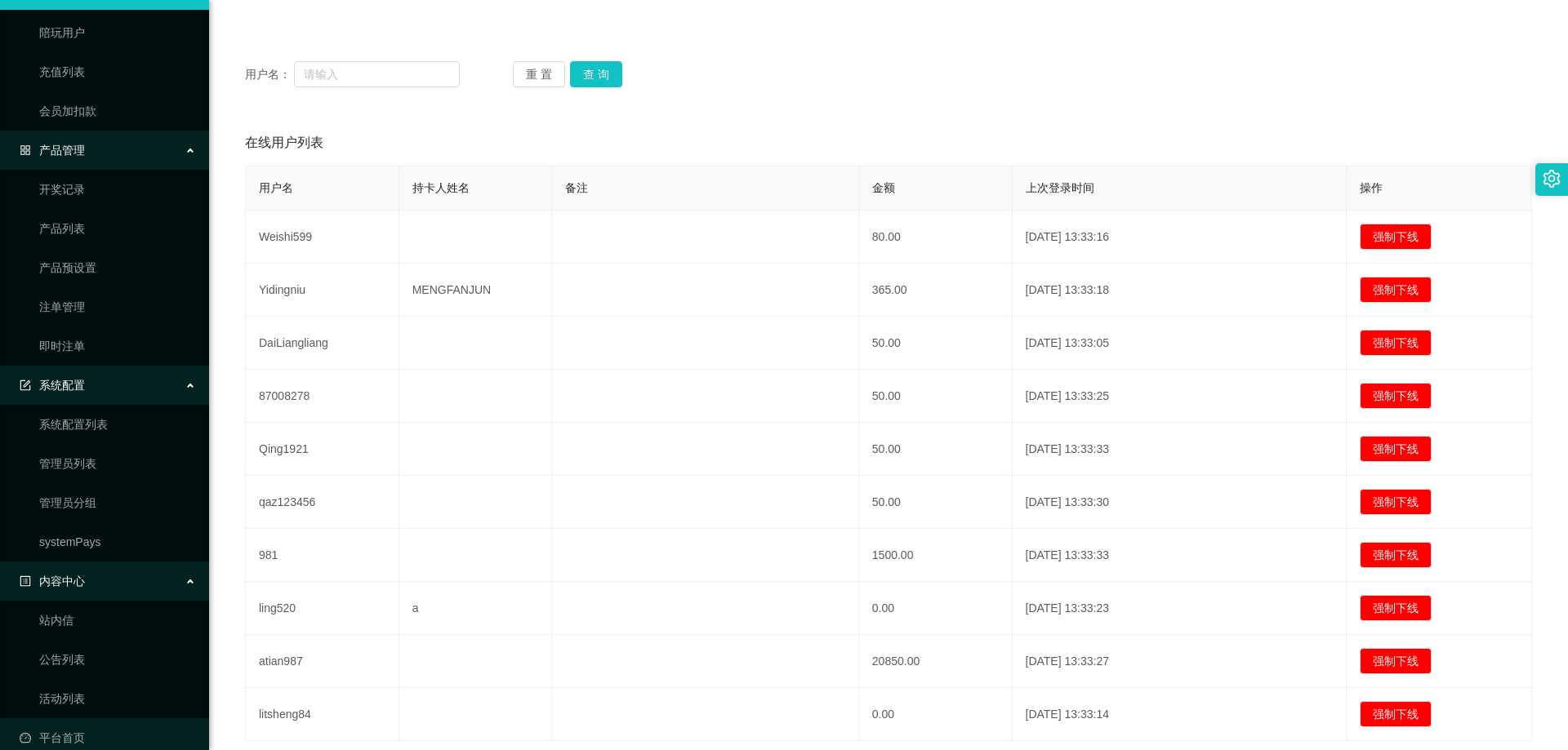
click at [112, 382] on div "系统配置" at bounding box center [104, 385] width 209 height 32
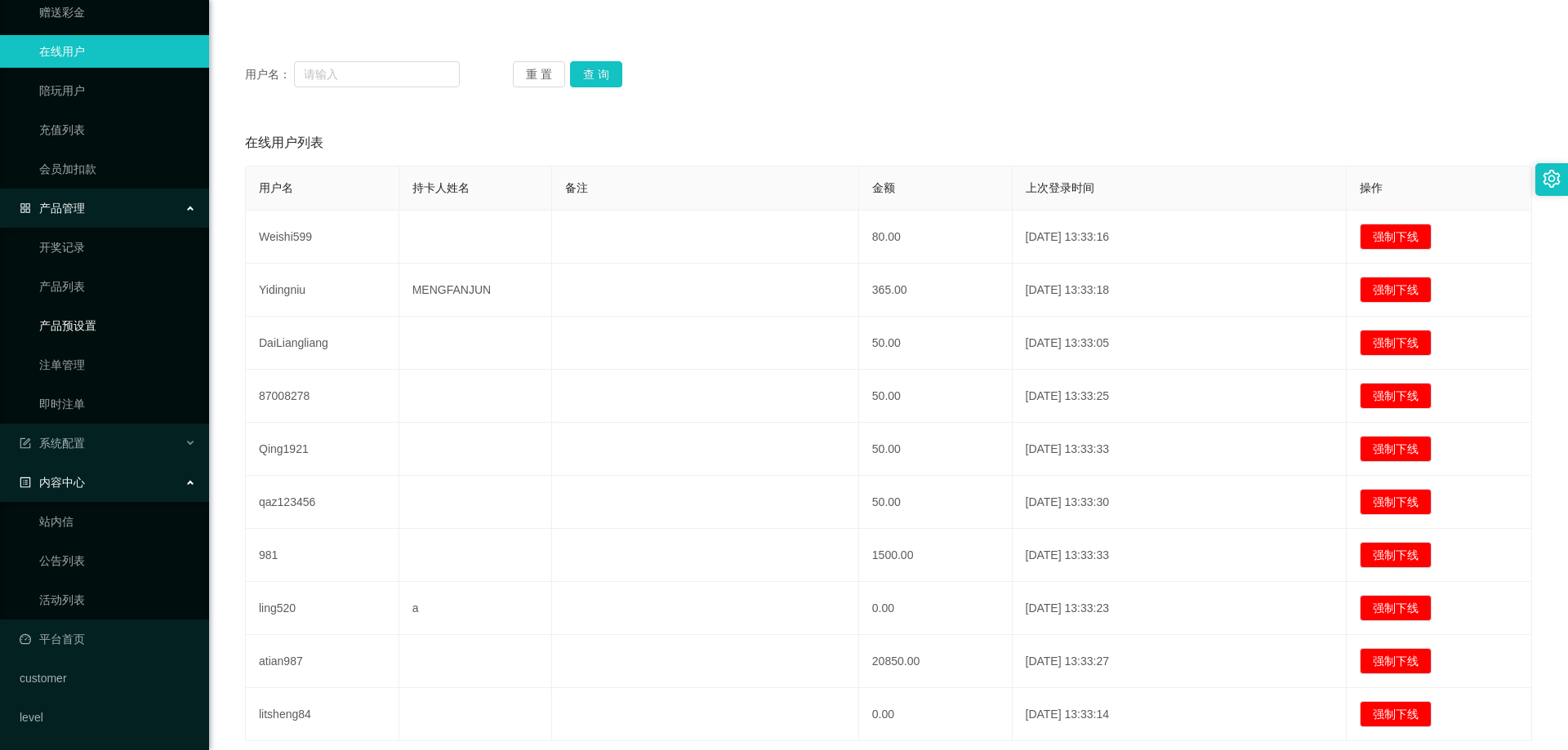
click at [91, 326] on link "产品预设置" at bounding box center [117, 326] width 157 height 32
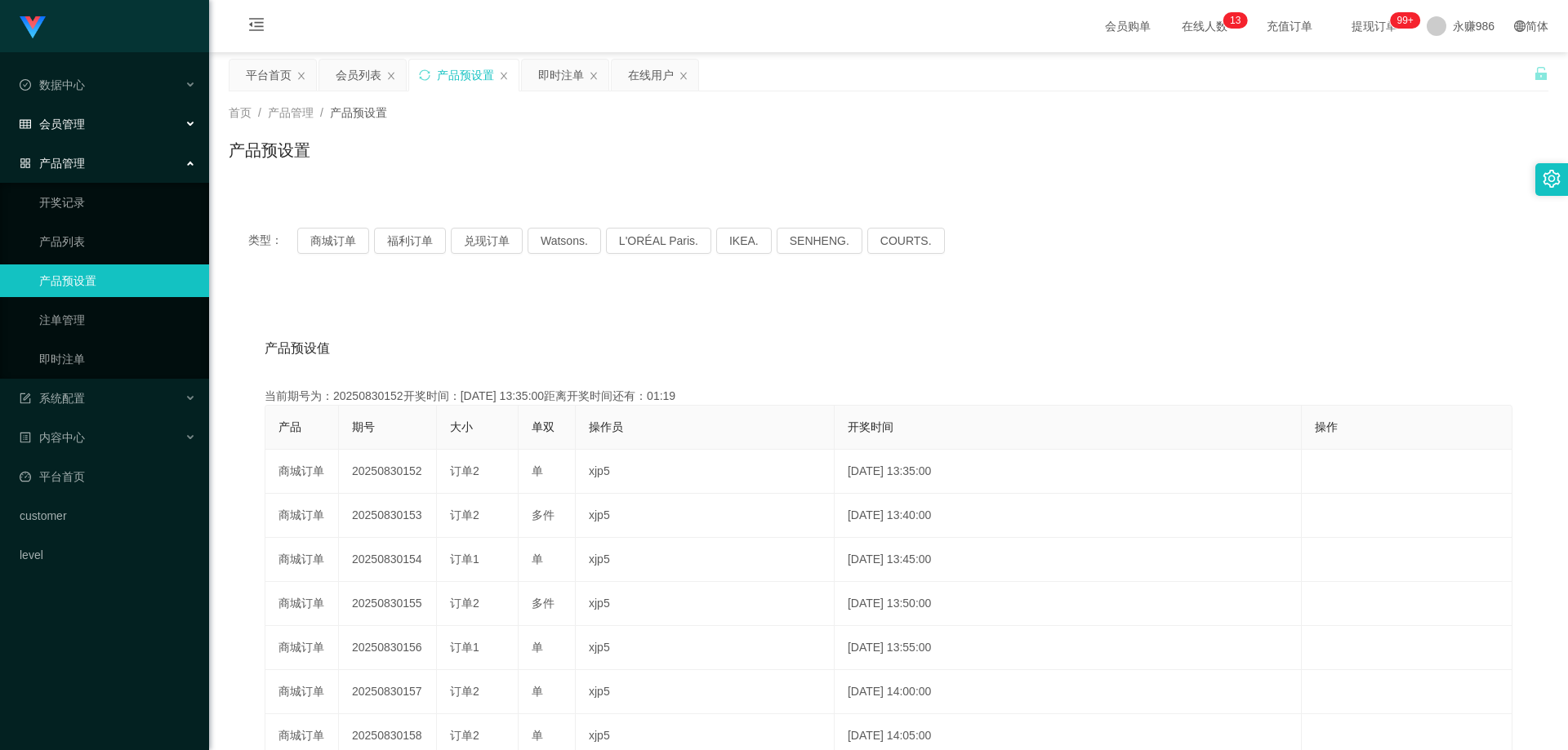
click at [81, 127] on span "会员管理" at bounding box center [52, 123] width 66 height 13
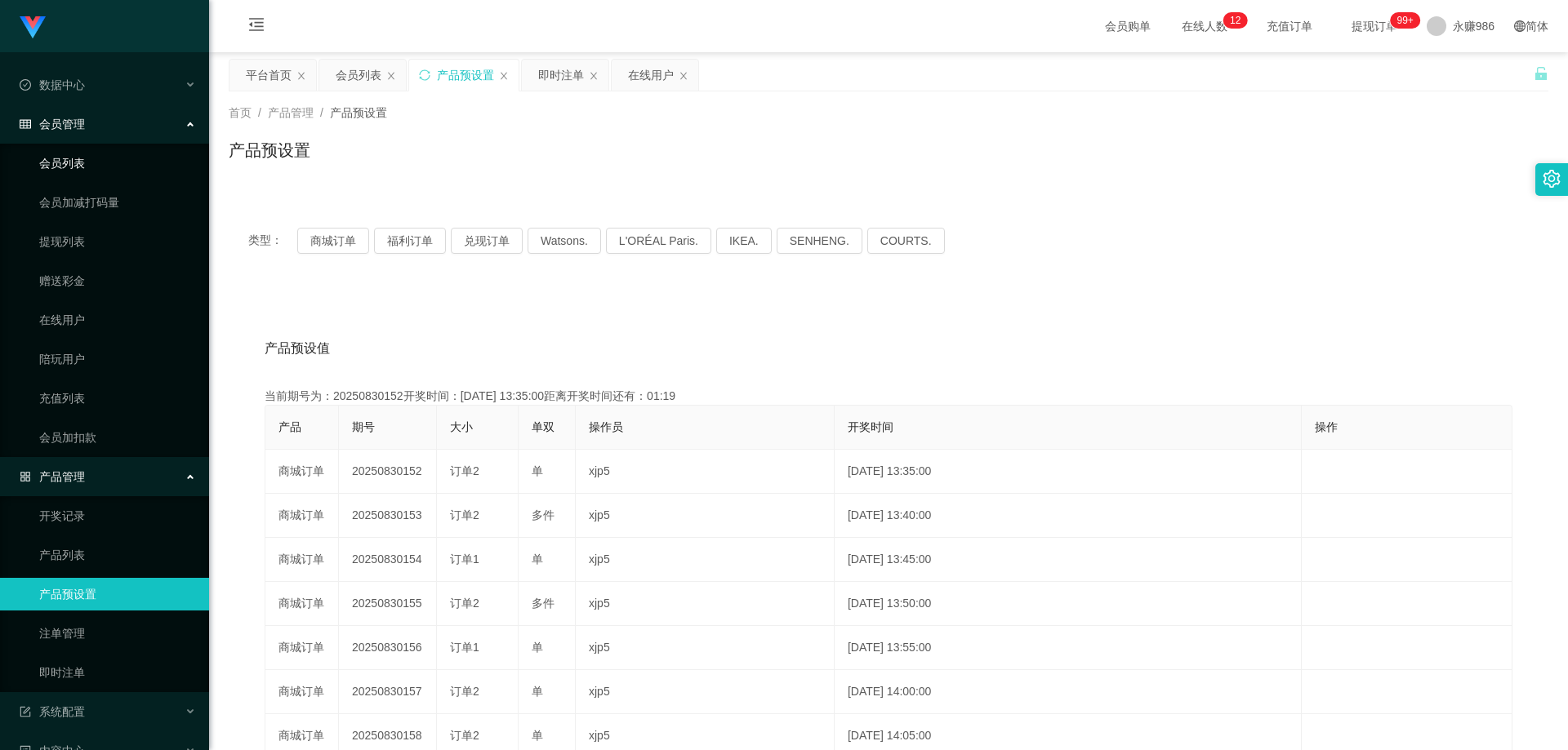
drag, startPoint x: 81, startPoint y: 127, endPoint x: 54, endPoint y: 164, distance: 45.8
click at [39, 167] on link "会员列表" at bounding box center [117, 163] width 157 height 32
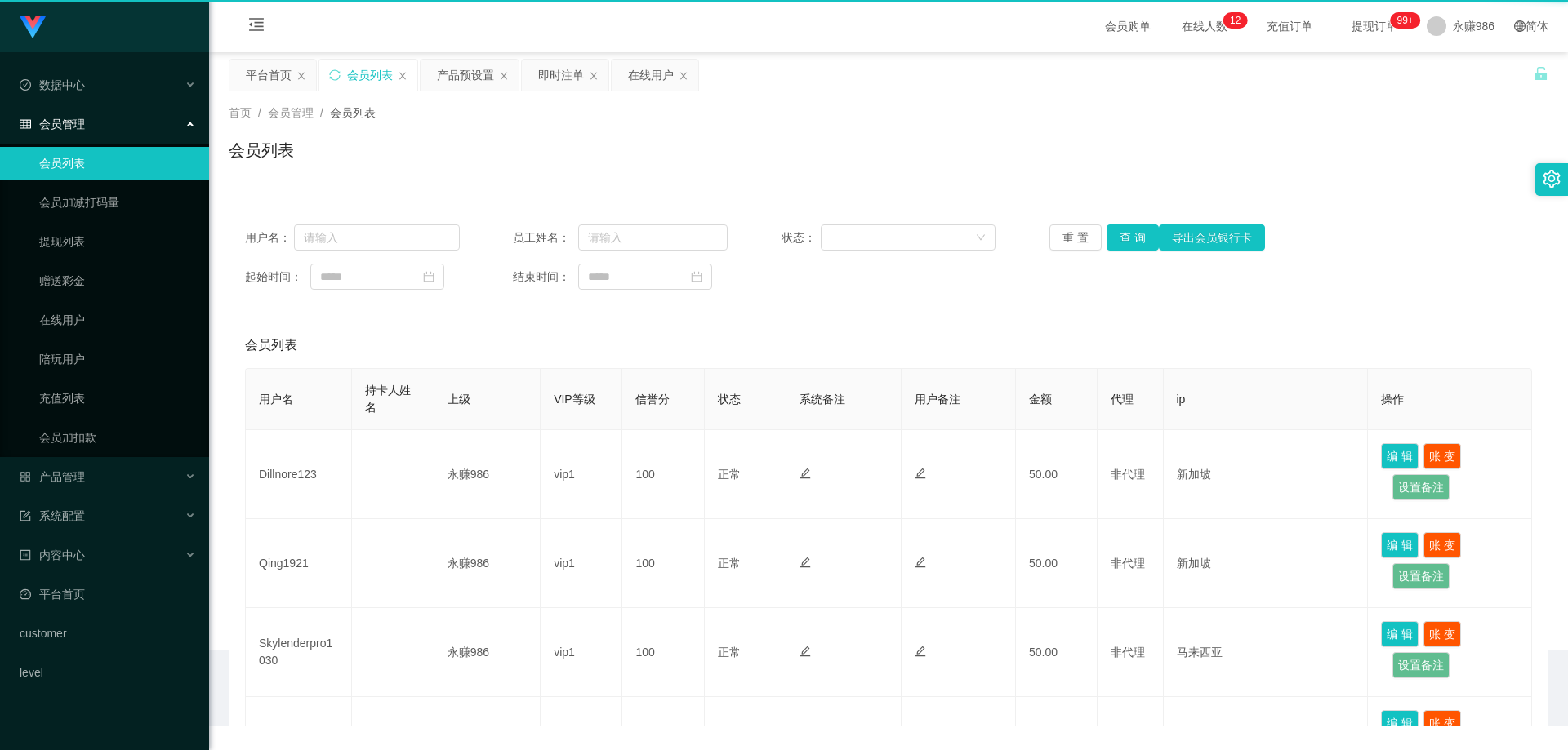
click at [66, 160] on link "会员列表" at bounding box center [117, 163] width 157 height 32
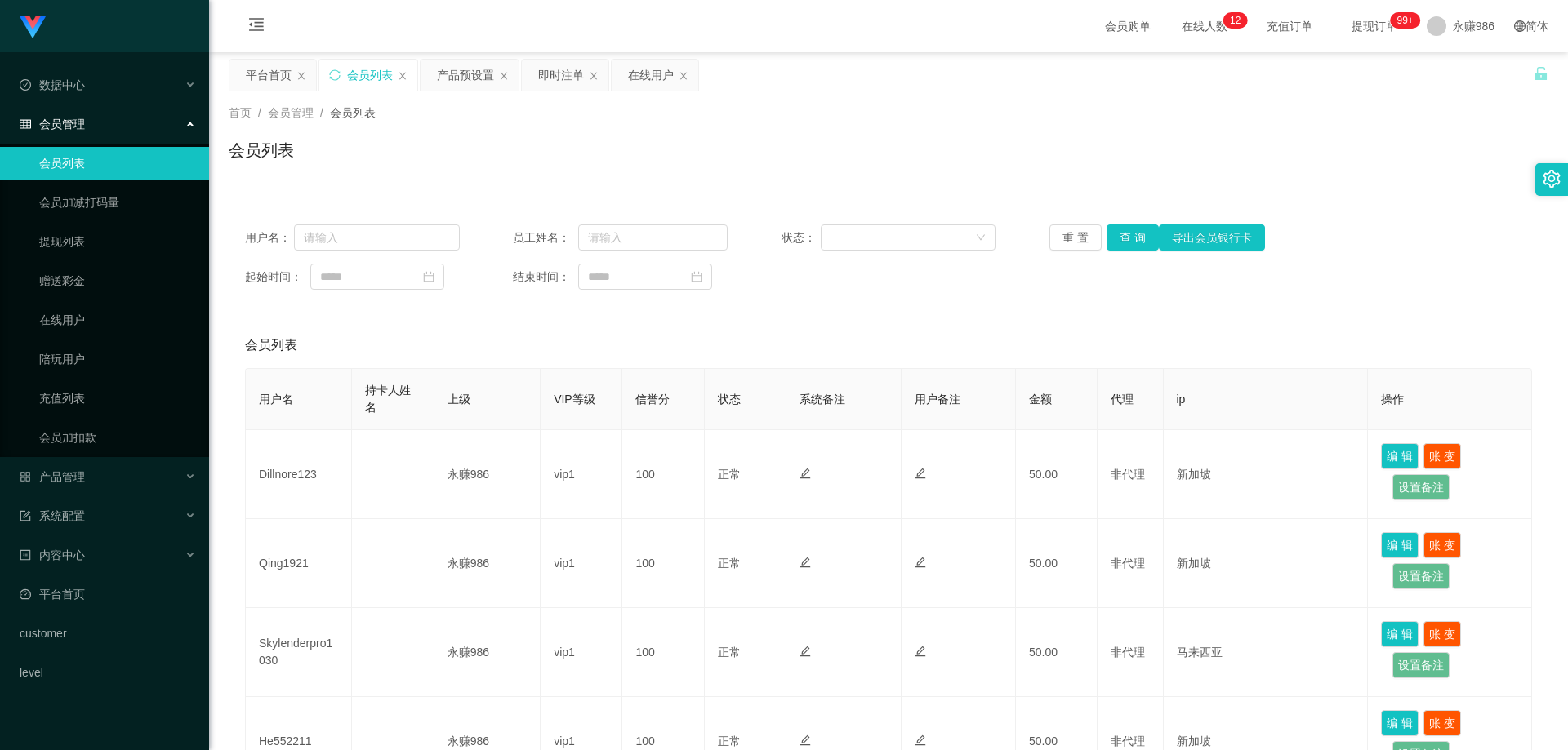
click at [1127, 251] on div "用户名： 员工姓名： 状态： 重 置 查 询 导出会员银行卡 起始时间： 结束时间：" at bounding box center [889, 257] width 1320 height 98
click at [1130, 234] on button "查 询" at bounding box center [1133, 238] width 53 height 26
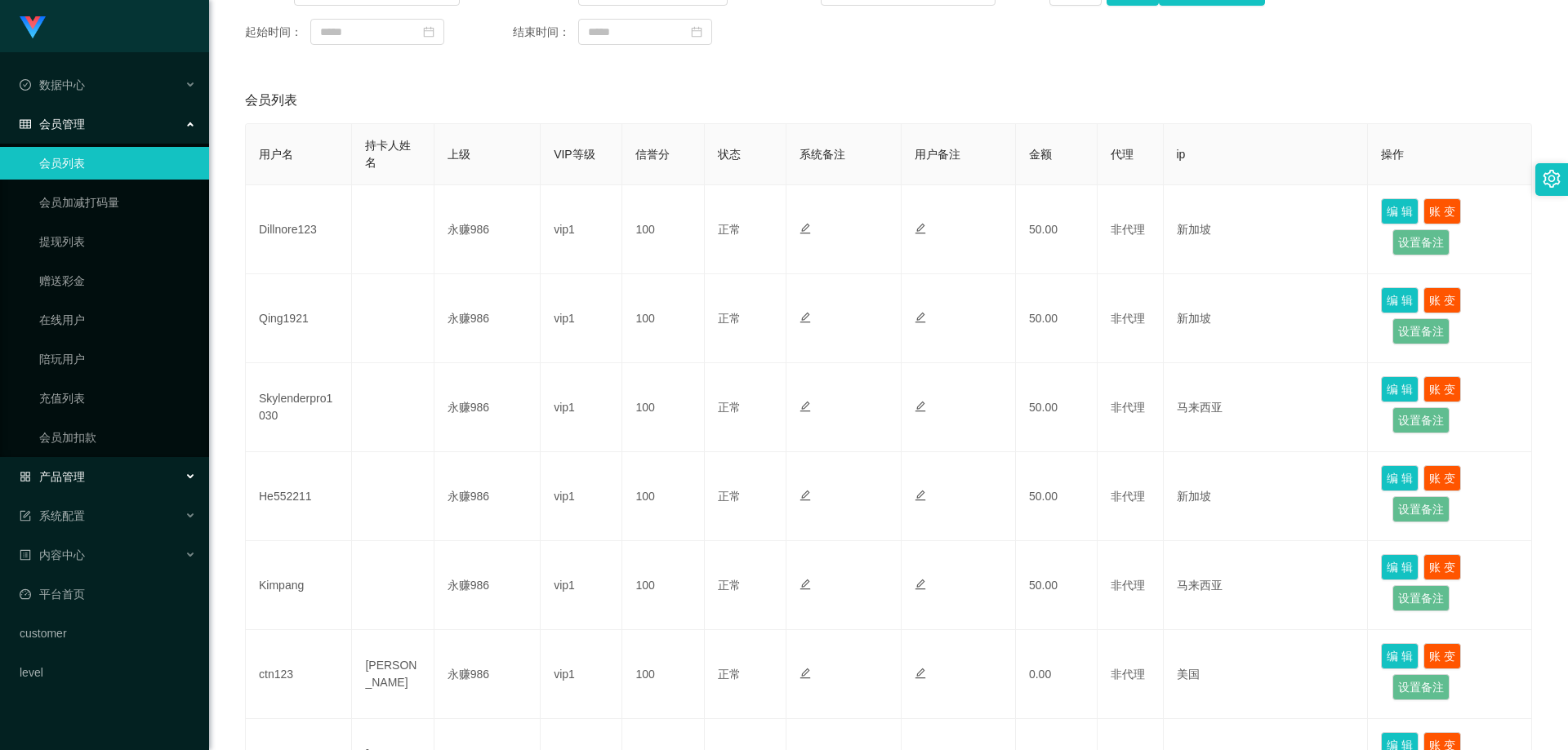
click at [73, 465] on div "产品管理" at bounding box center [104, 476] width 209 height 32
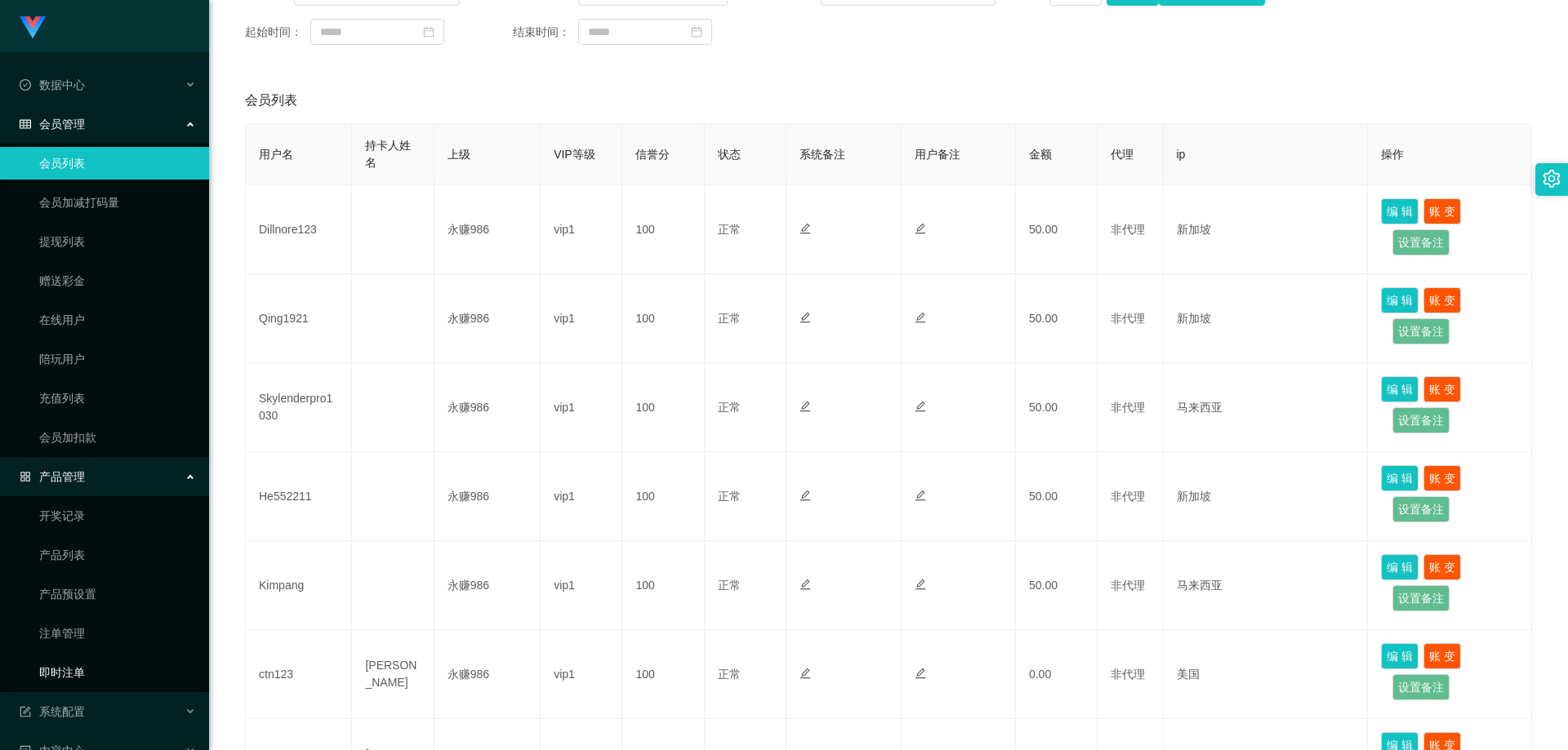
click at [72, 669] on link "即时注单" at bounding box center [117, 672] width 157 height 32
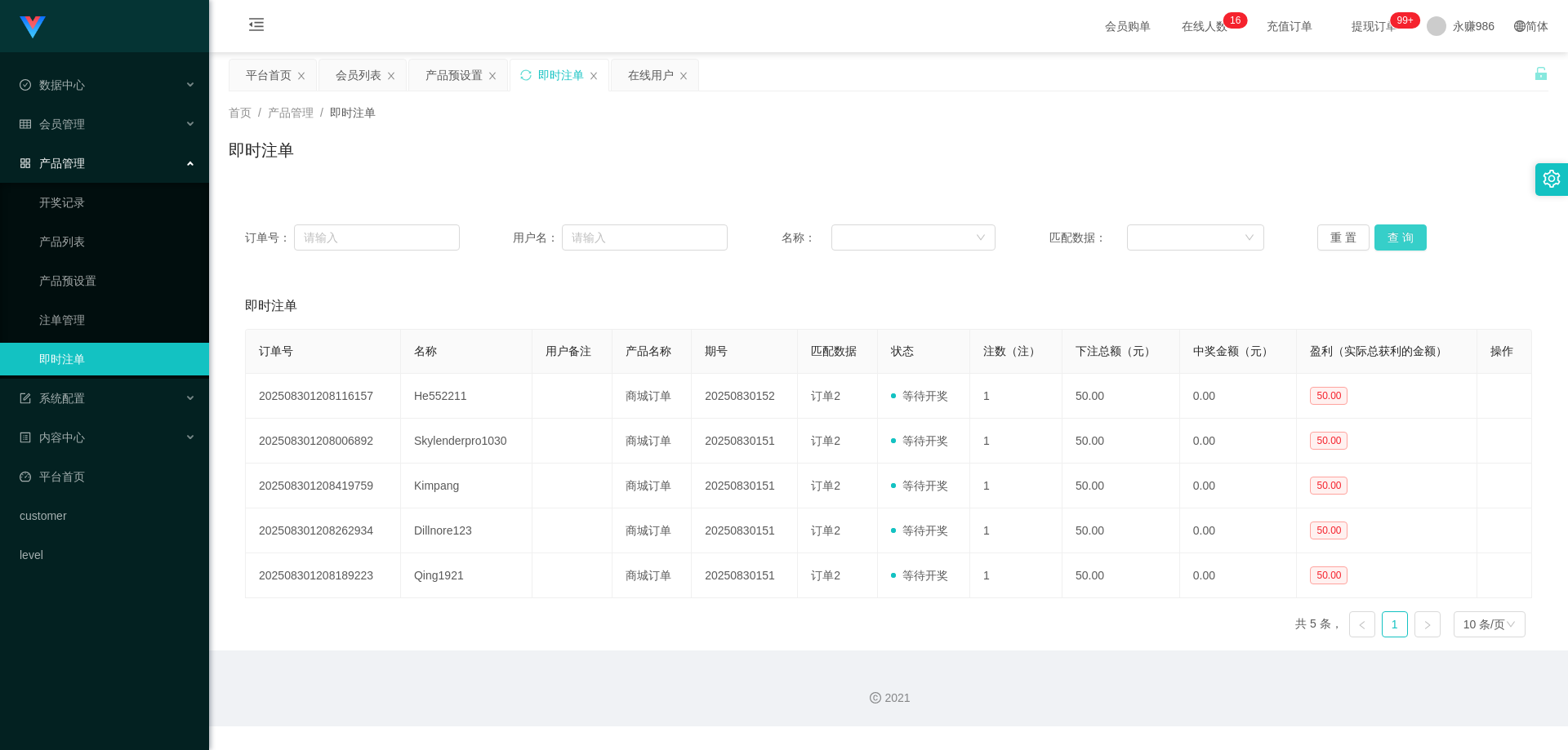
click at [1379, 234] on button "查 询" at bounding box center [1401, 238] width 53 height 26
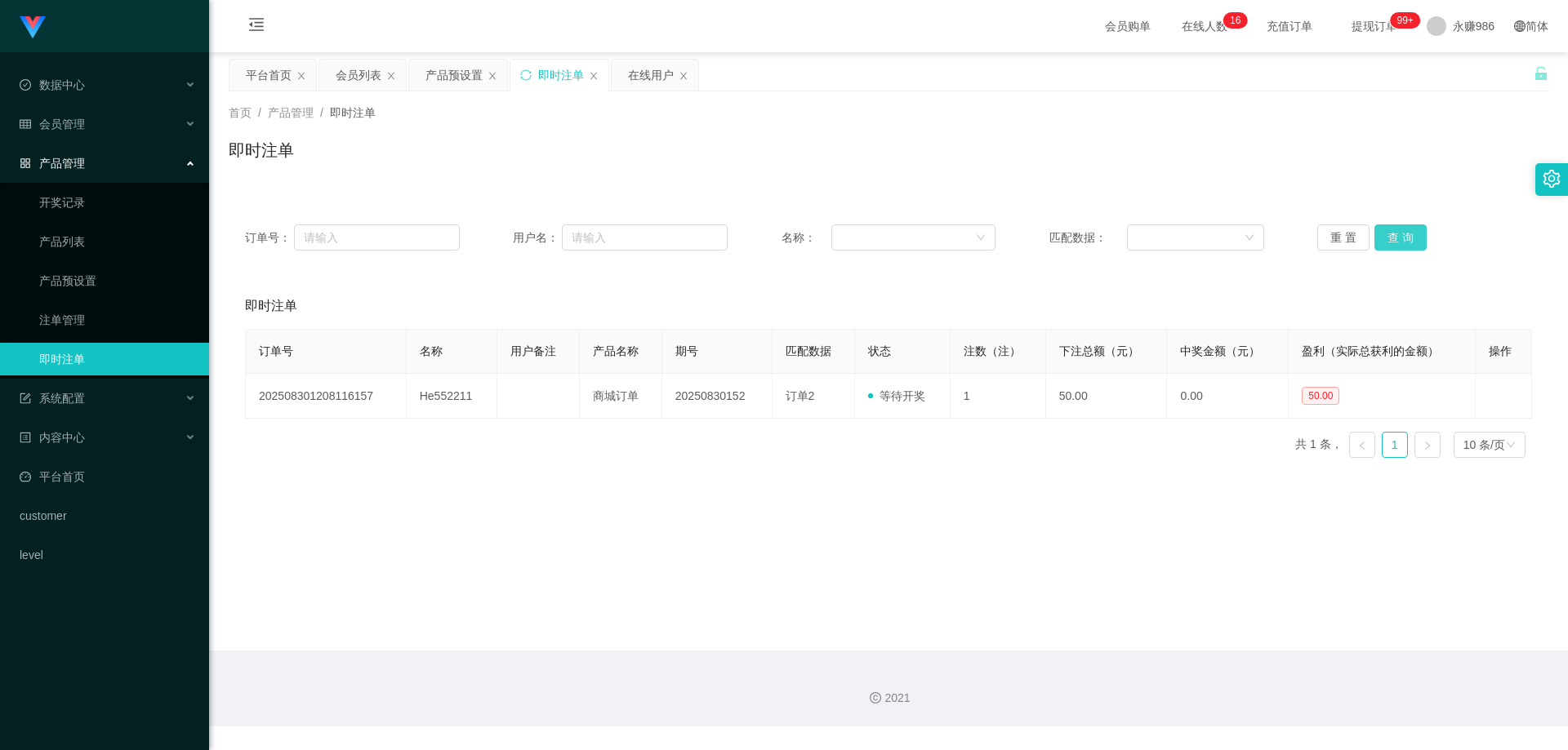
click at [1392, 234] on button "查 询" at bounding box center [1401, 238] width 53 height 26
click at [109, 116] on div "会员管理" at bounding box center [104, 123] width 209 height 32
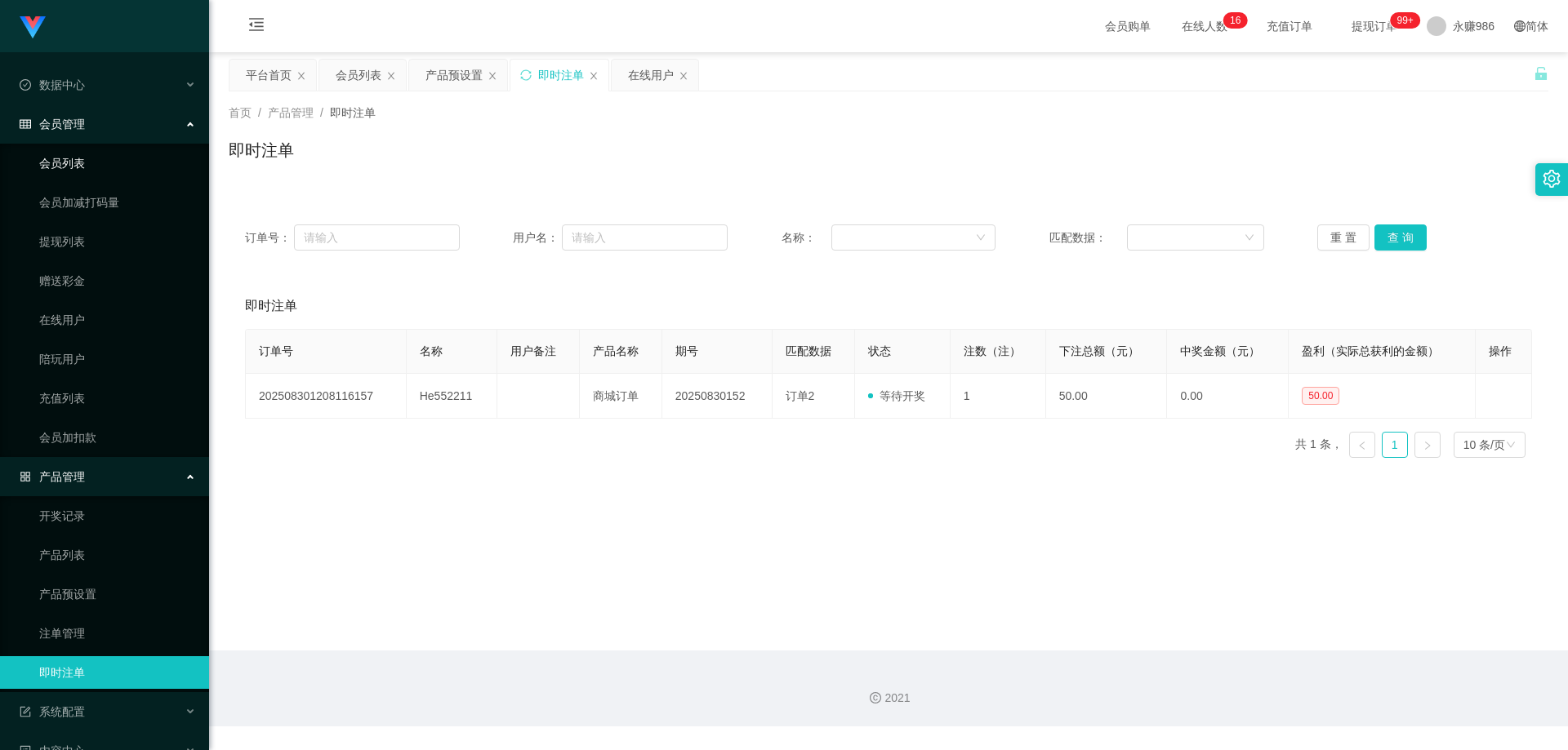
click at [69, 167] on link "会员列表" at bounding box center [117, 163] width 157 height 32
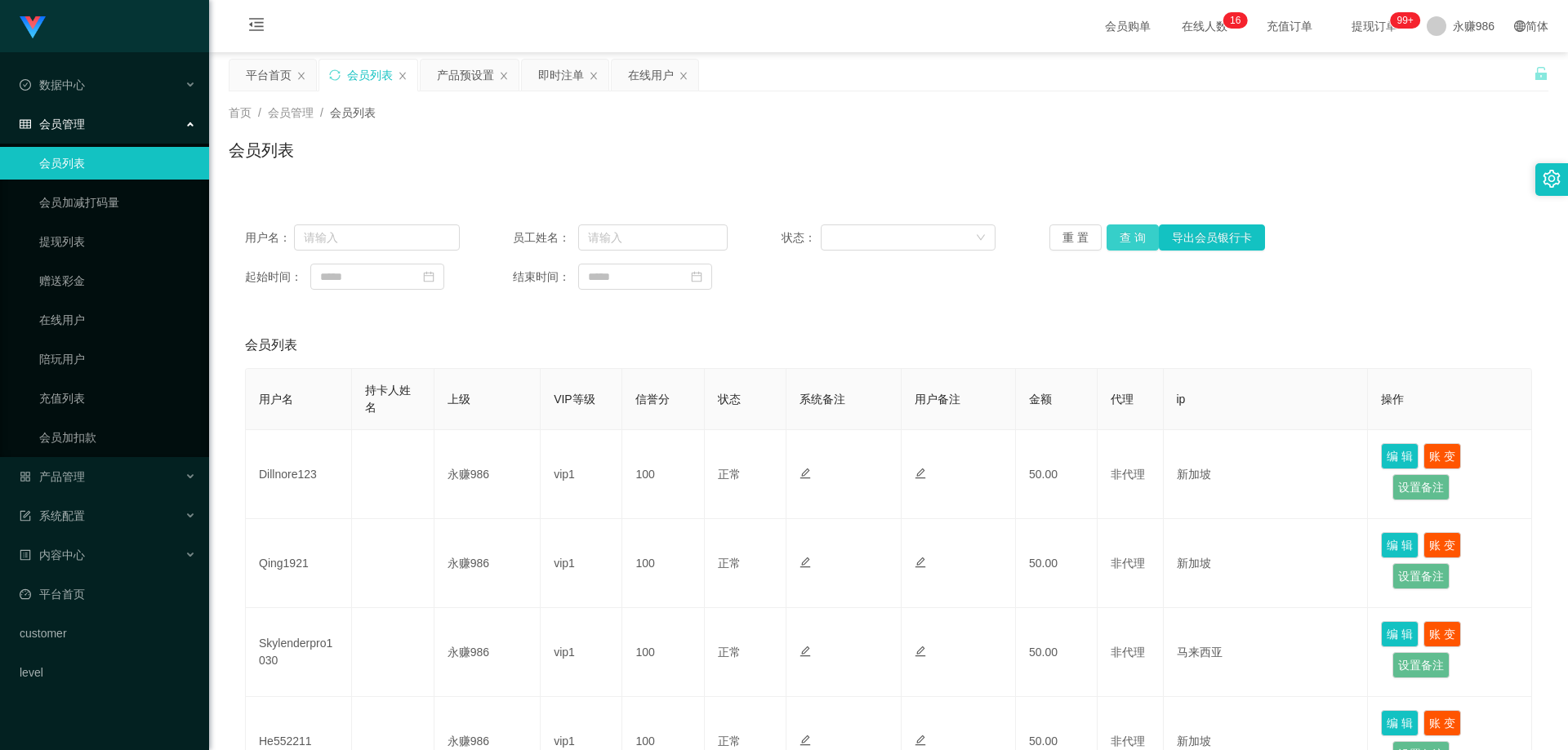
click at [1129, 232] on button "查 询" at bounding box center [1133, 238] width 53 height 26
click at [1128, 243] on button "查 询" at bounding box center [1133, 238] width 53 height 26
click at [1144, 235] on button "查 询" at bounding box center [1133, 238] width 53 height 26
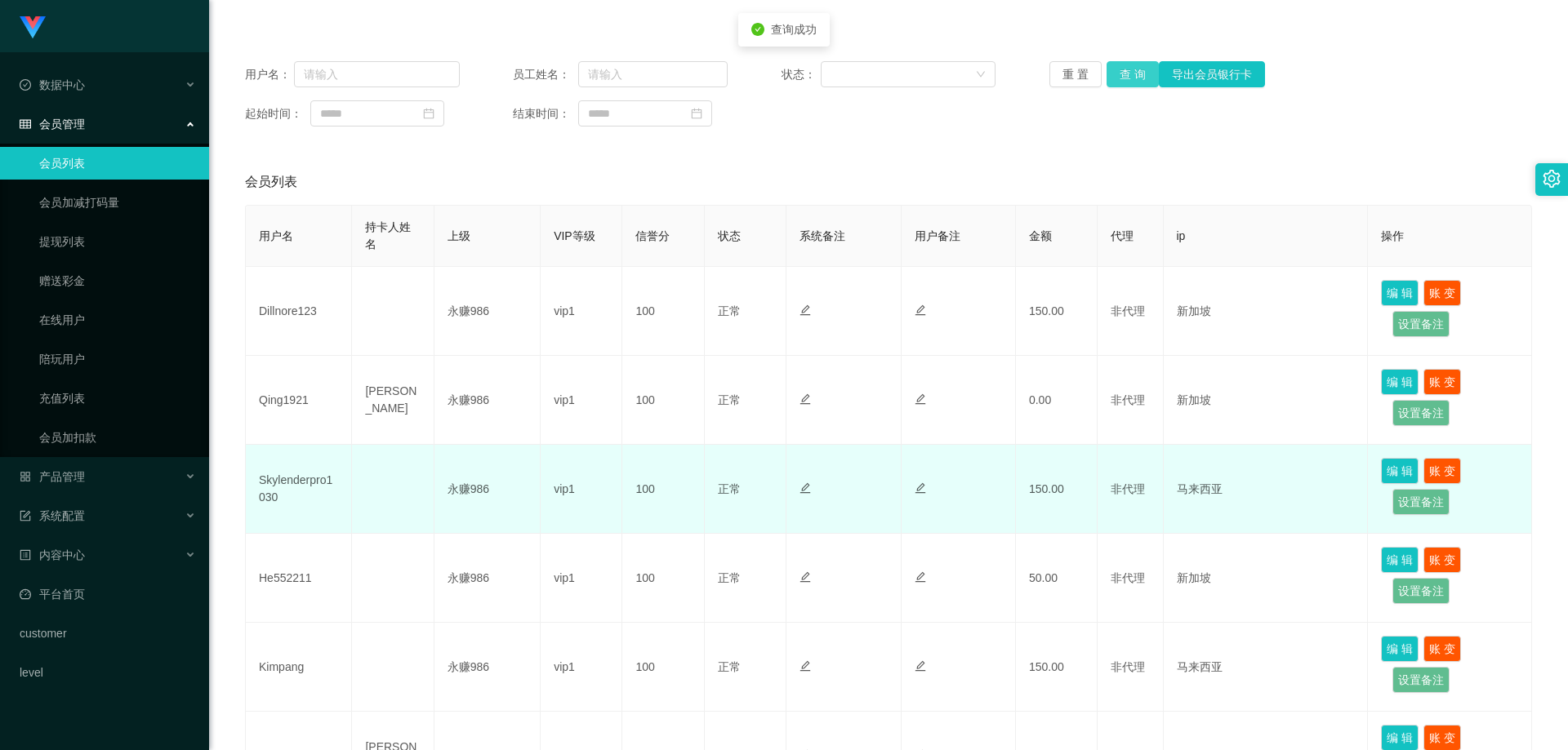
scroll to position [245, 0]
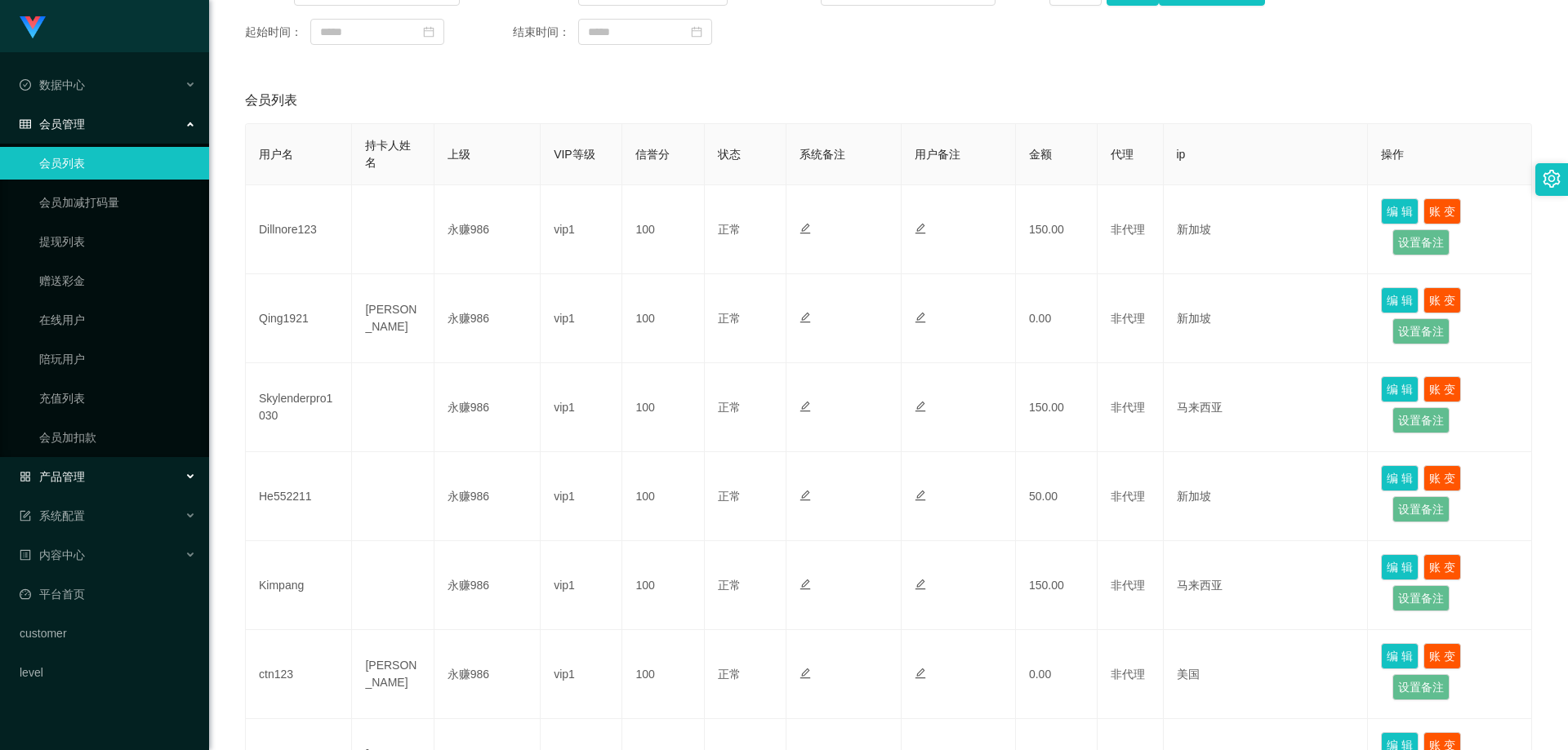
click at [99, 471] on div "产品管理" at bounding box center [104, 476] width 209 height 32
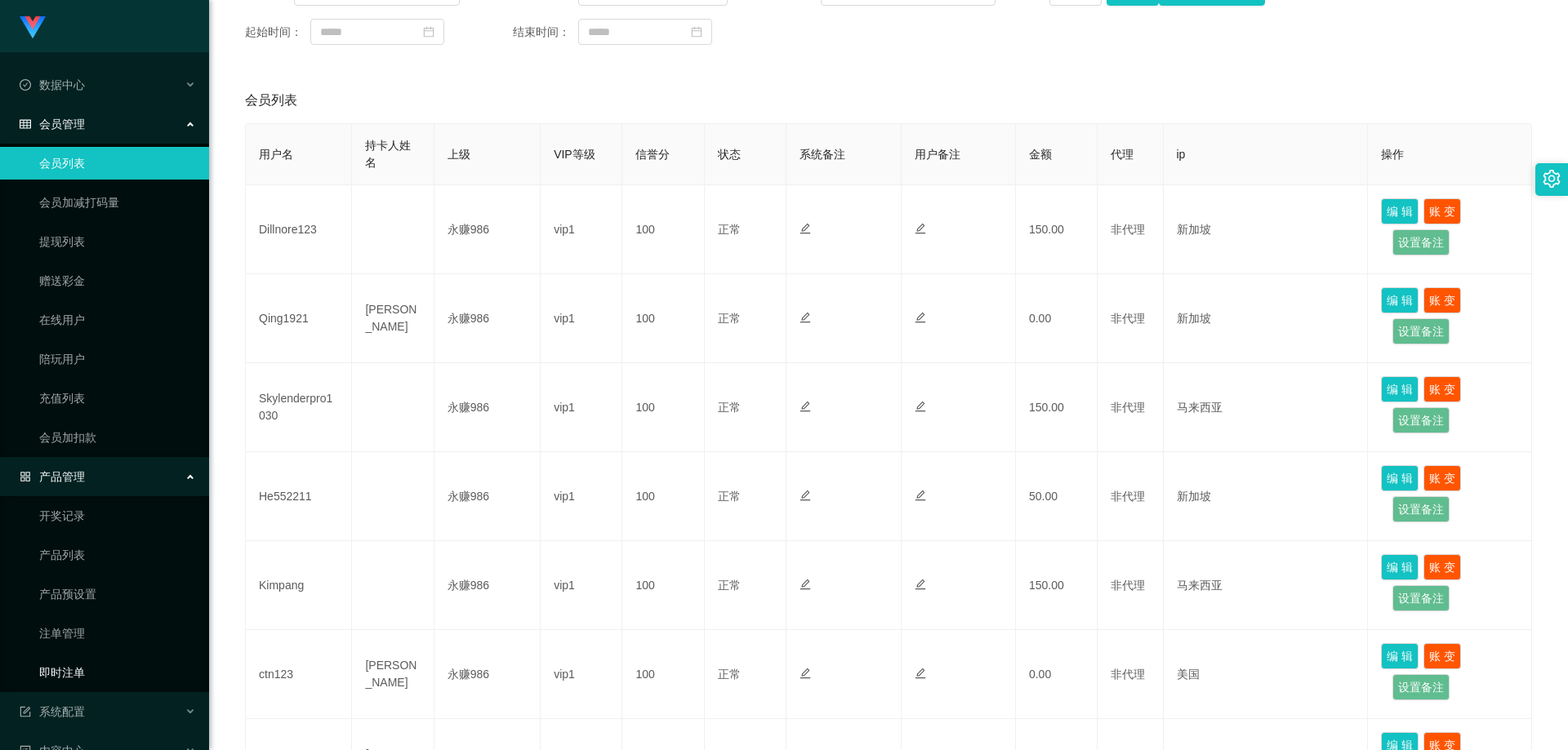
click at [78, 664] on link "即时注单" at bounding box center [117, 672] width 157 height 32
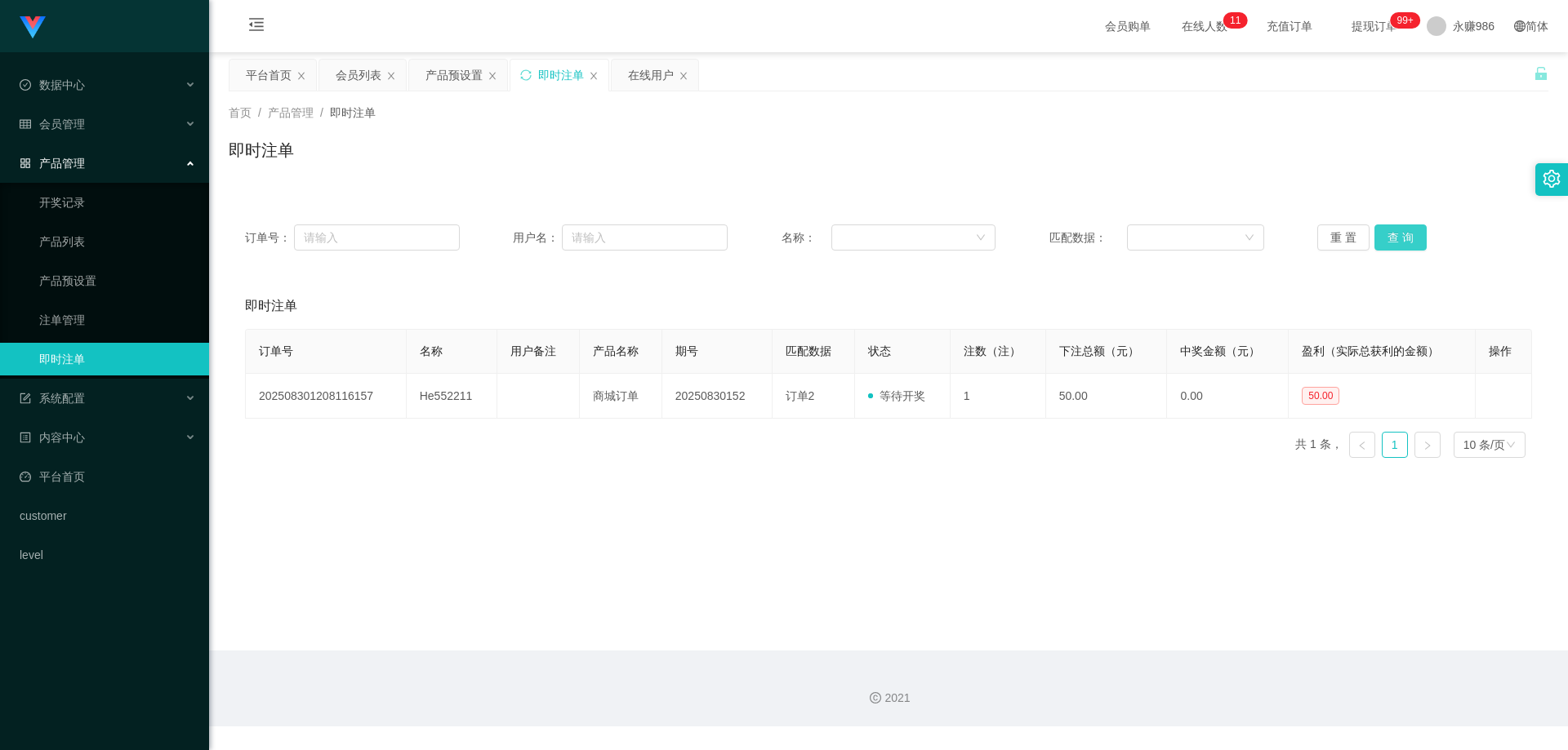
click at [1390, 237] on button "查 询" at bounding box center [1401, 238] width 53 height 26
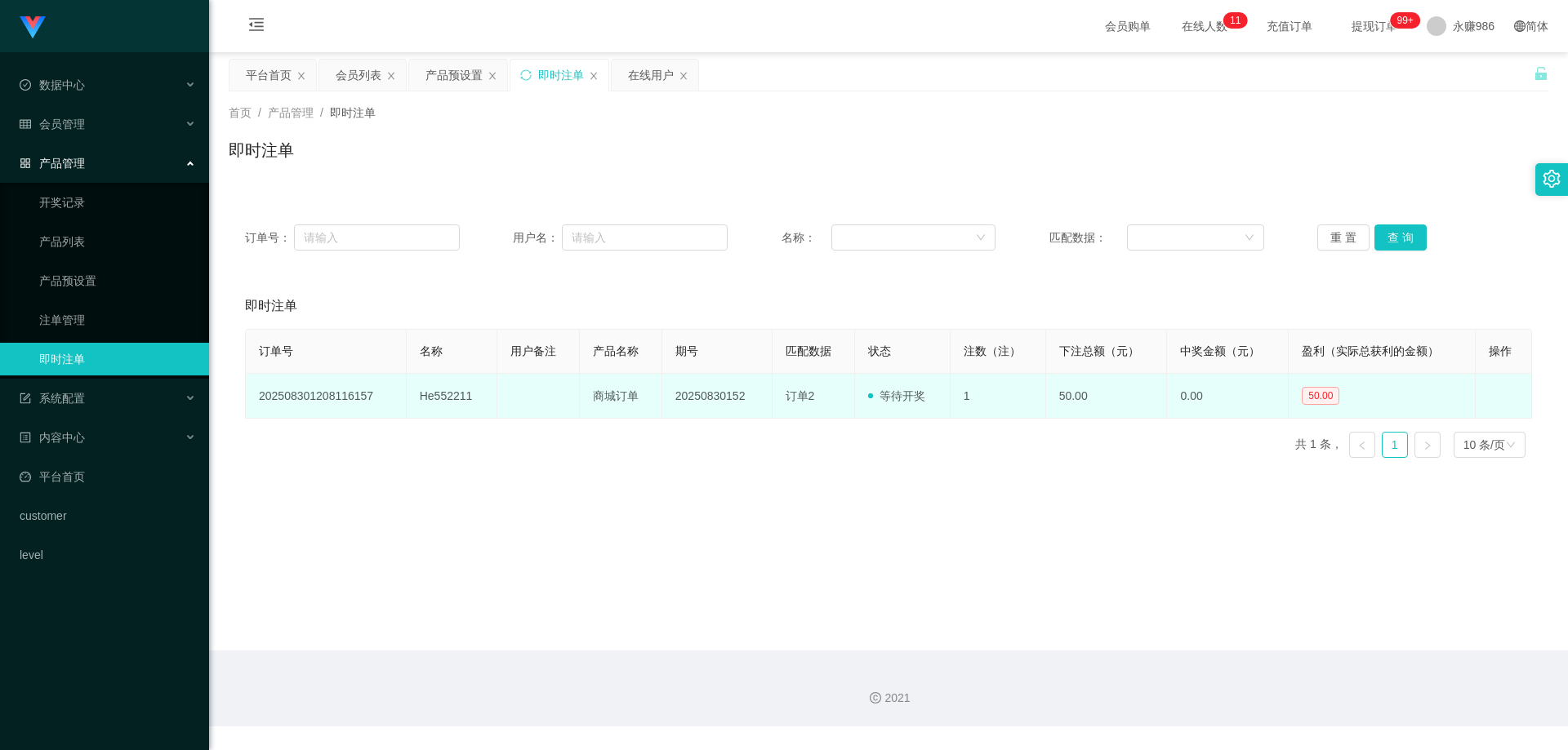
click at [441, 387] on td "He552211" at bounding box center [453, 396] width 91 height 45
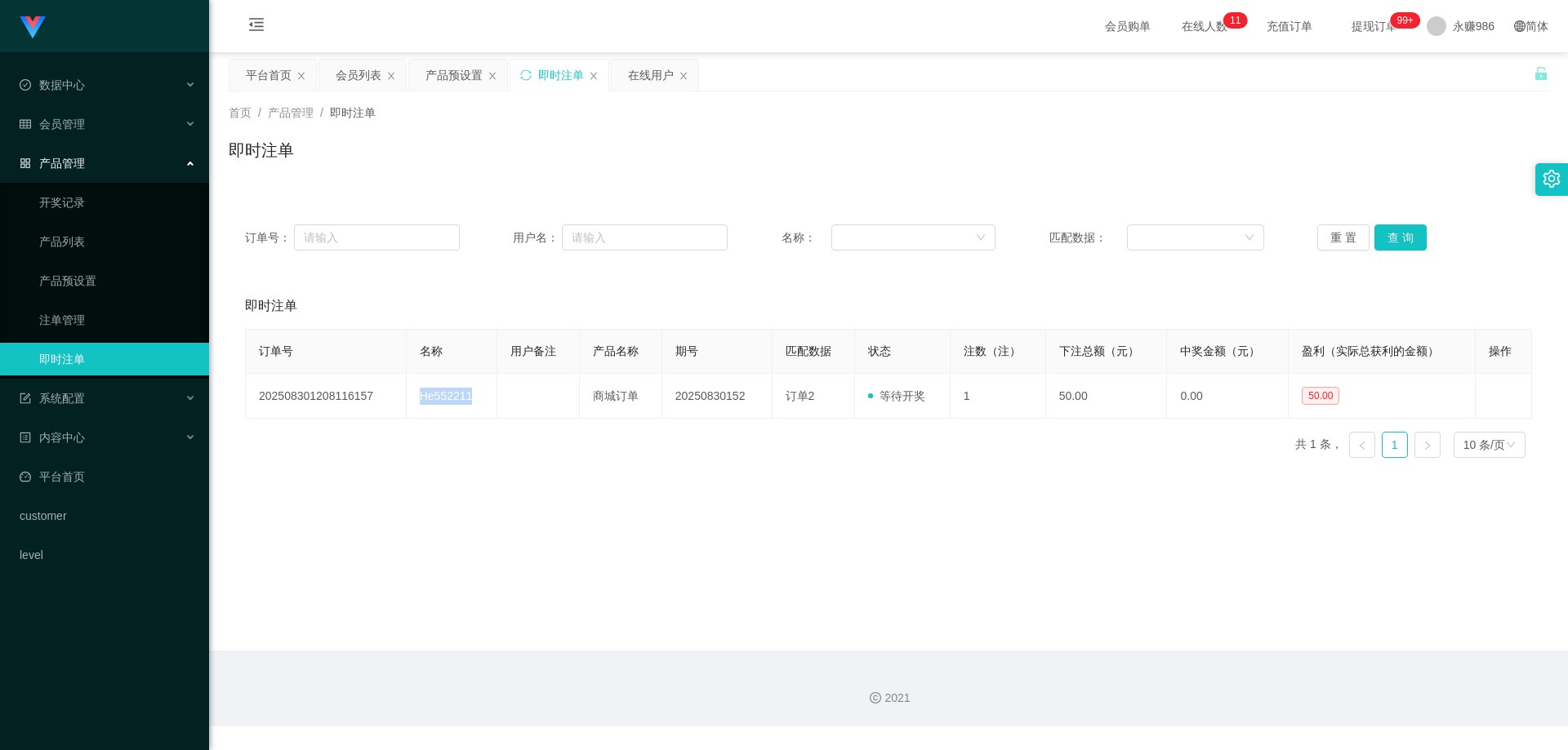
copy td "He552211"
click at [81, 385] on div "系统配置" at bounding box center [104, 398] width 209 height 32
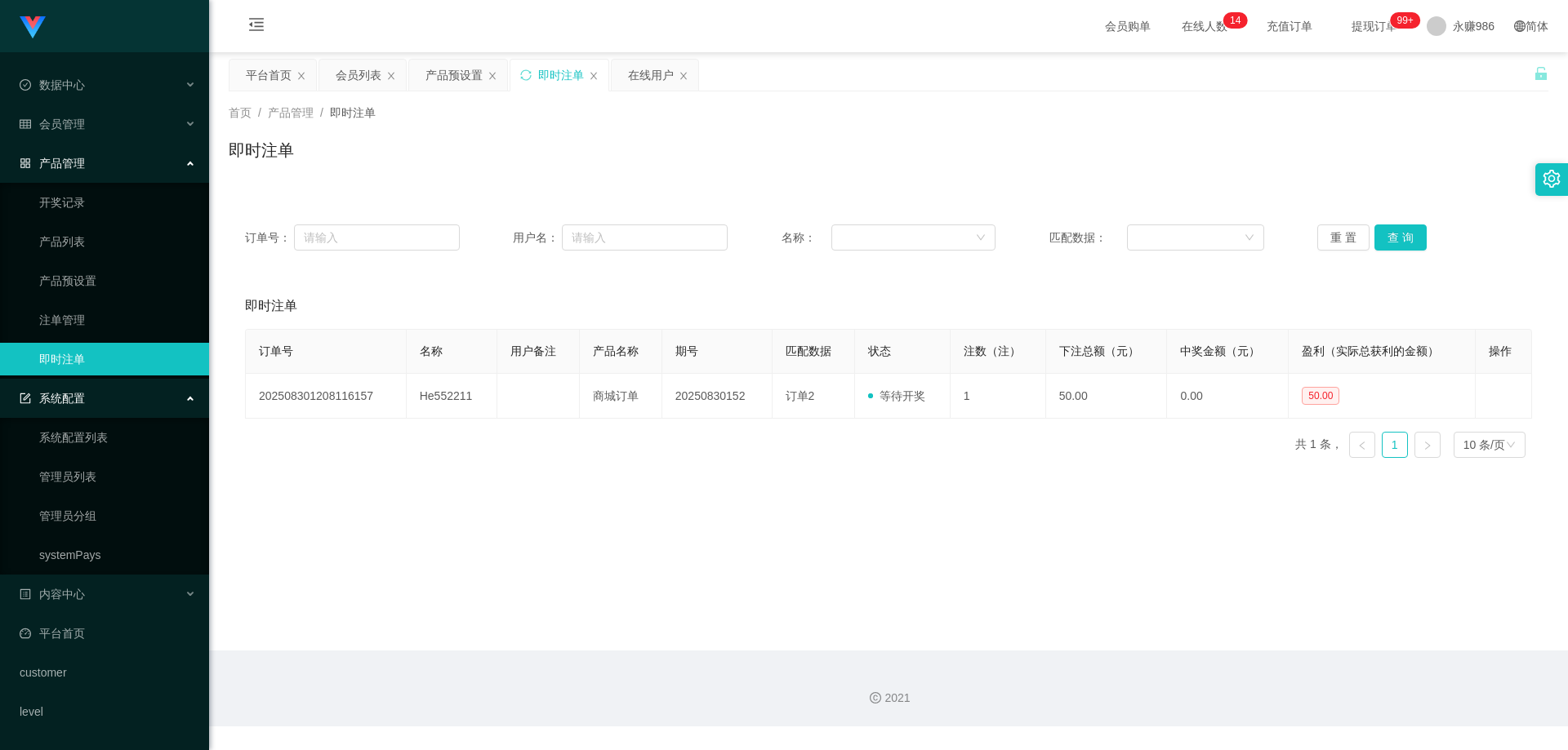
click at [83, 392] on span "系统配置" at bounding box center [52, 398] width 66 height 13
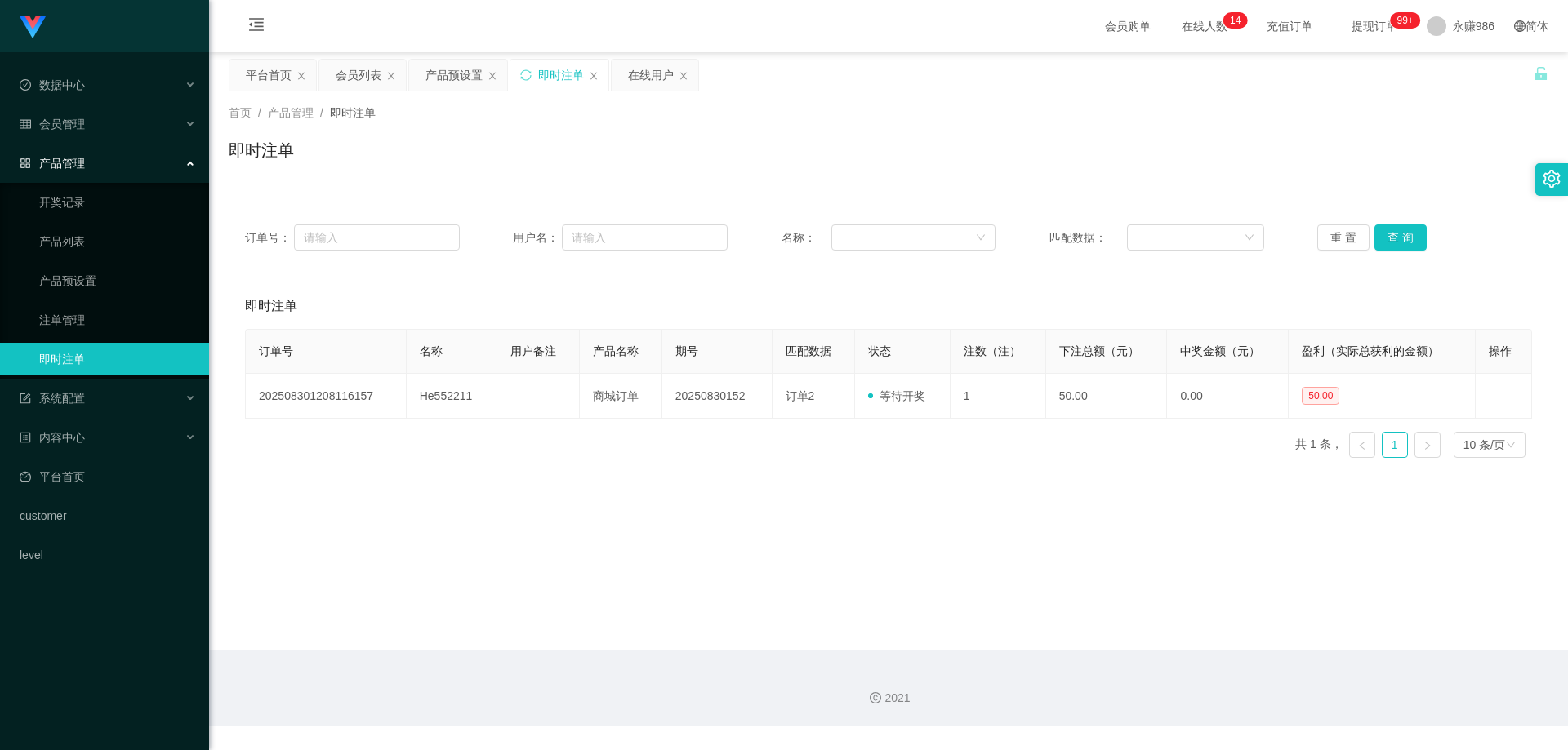
click at [93, 170] on div "产品管理" at bounding box center [104, 163] width 209 height 32
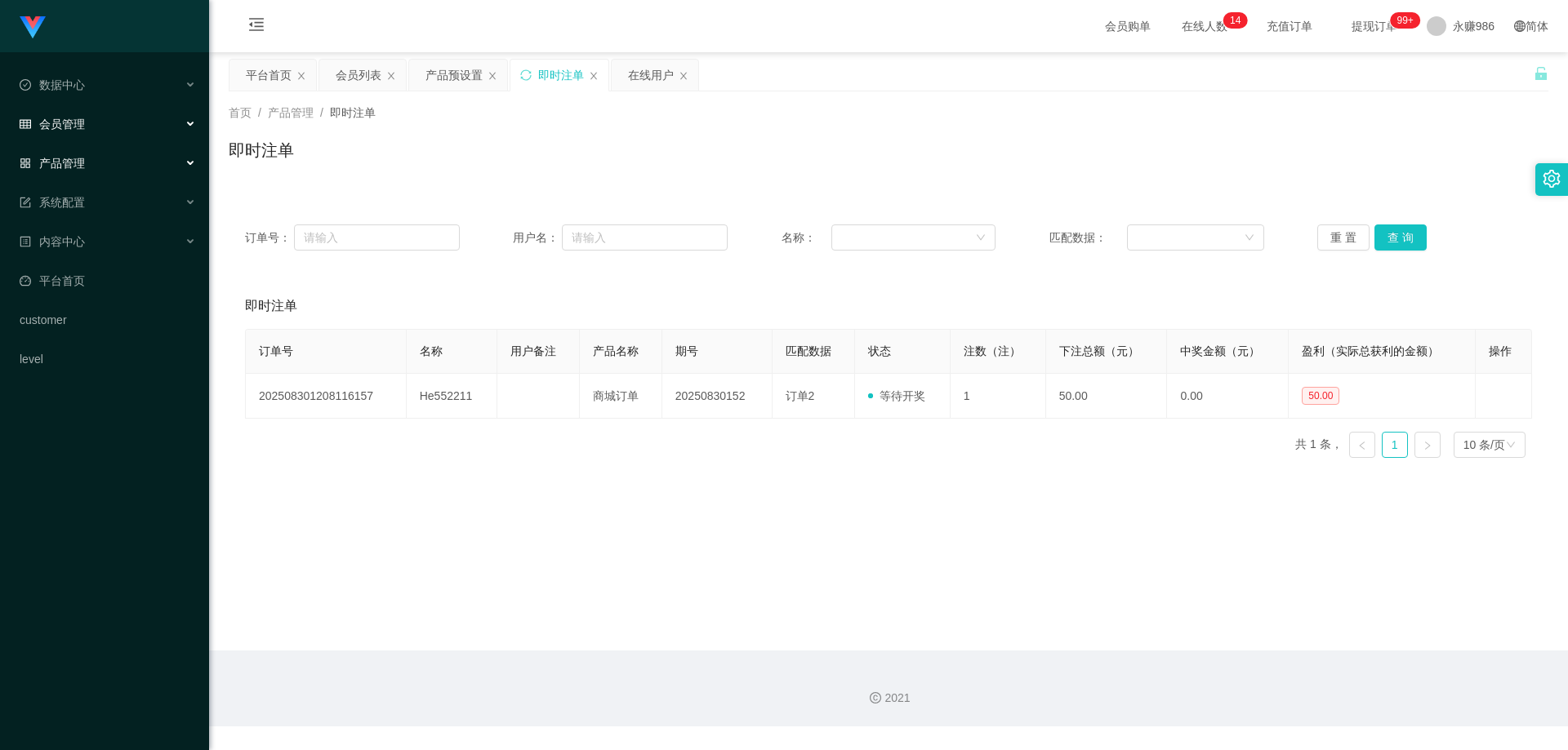
click at [89, 119] on div "会员管理" at bounding box center [104, 123] width 209 height 32
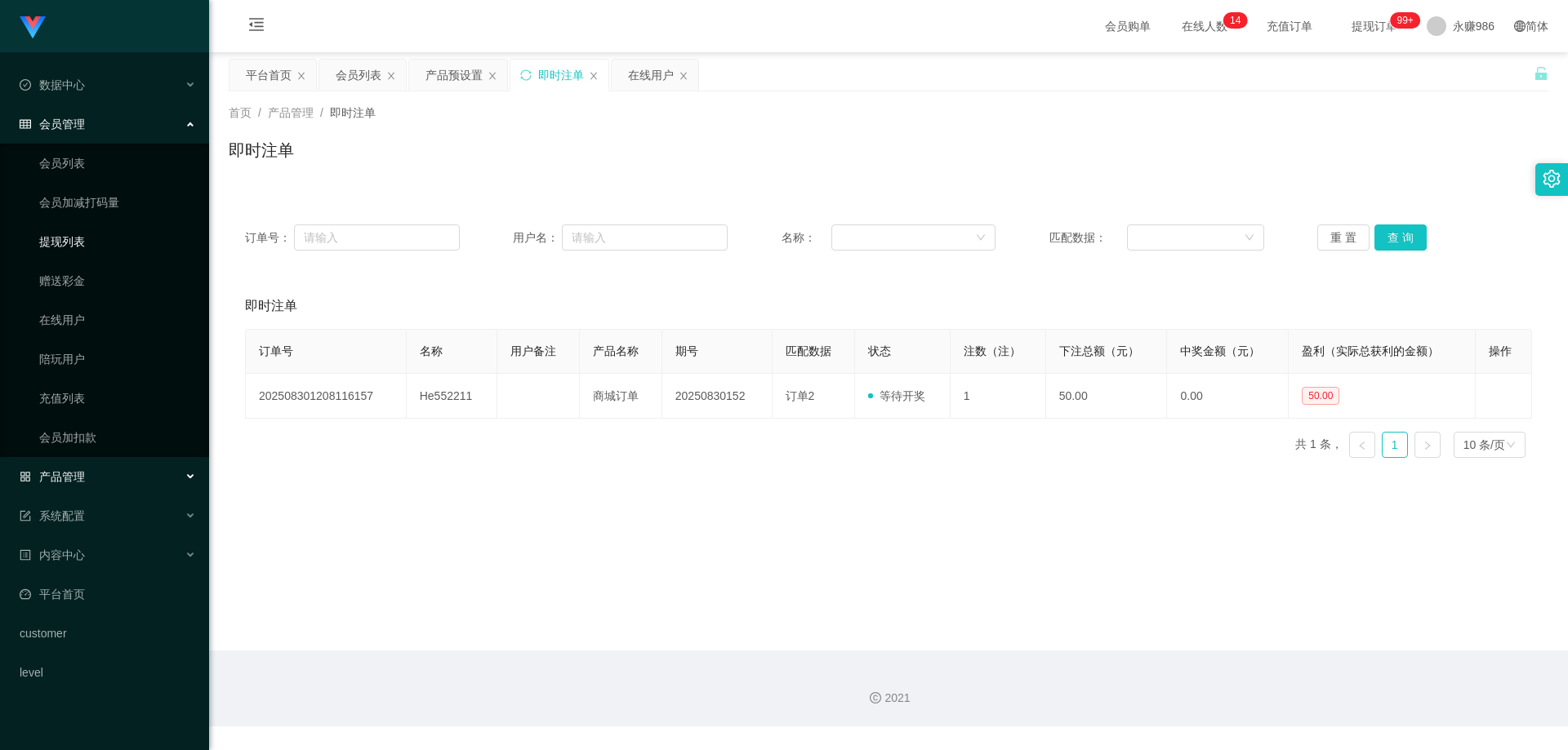
click at [66, 242] on link "提现列表" at bounding box center [117, 242] width 157 height 32
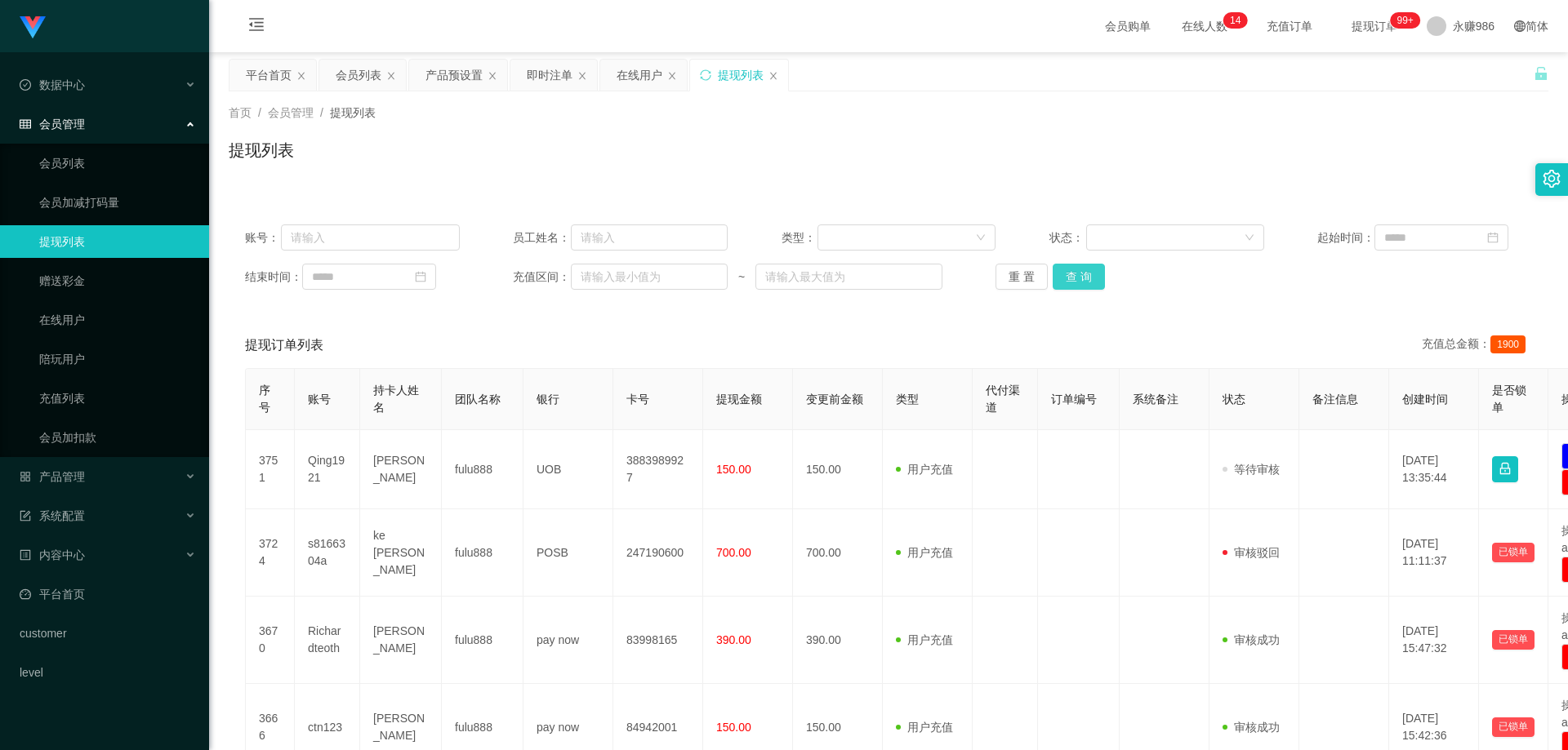
click at [1072, 276] on button "查 询" at bounding box center [1079, 277] width 53 height 26
click at [1072, 276] on button "查 询" at bounding box center [1088, 277] width 70 height 26
click at [1072, 276] on button "查 询" at bounding box center [1079, 277] width 53 height 26
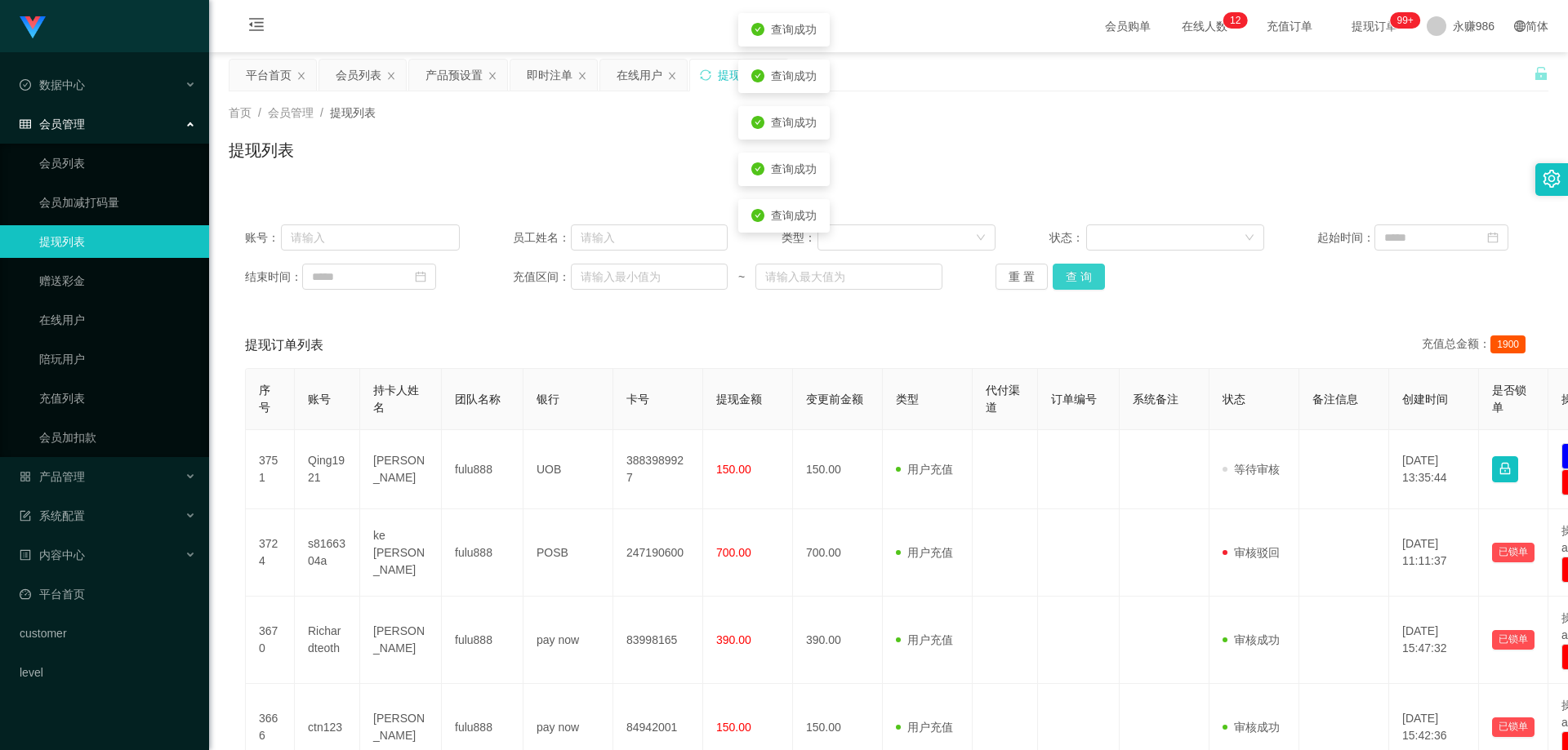
click at [1072, 276] on button "查 询" at bounding box center [1079, 277] width 53 height 26
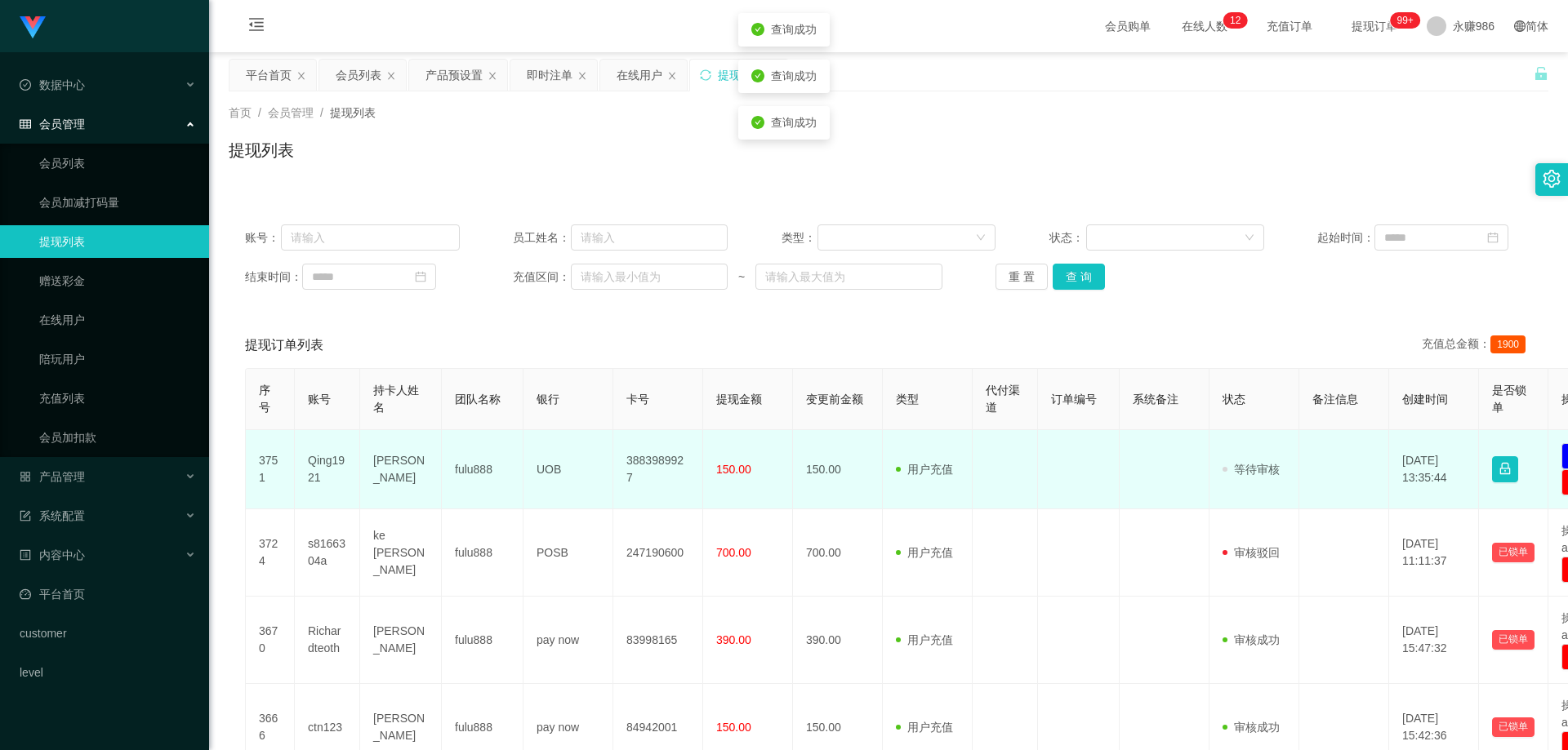
click at [679, 474] on td "3883989927" at bounding box center [658, 470] width 90 height 80
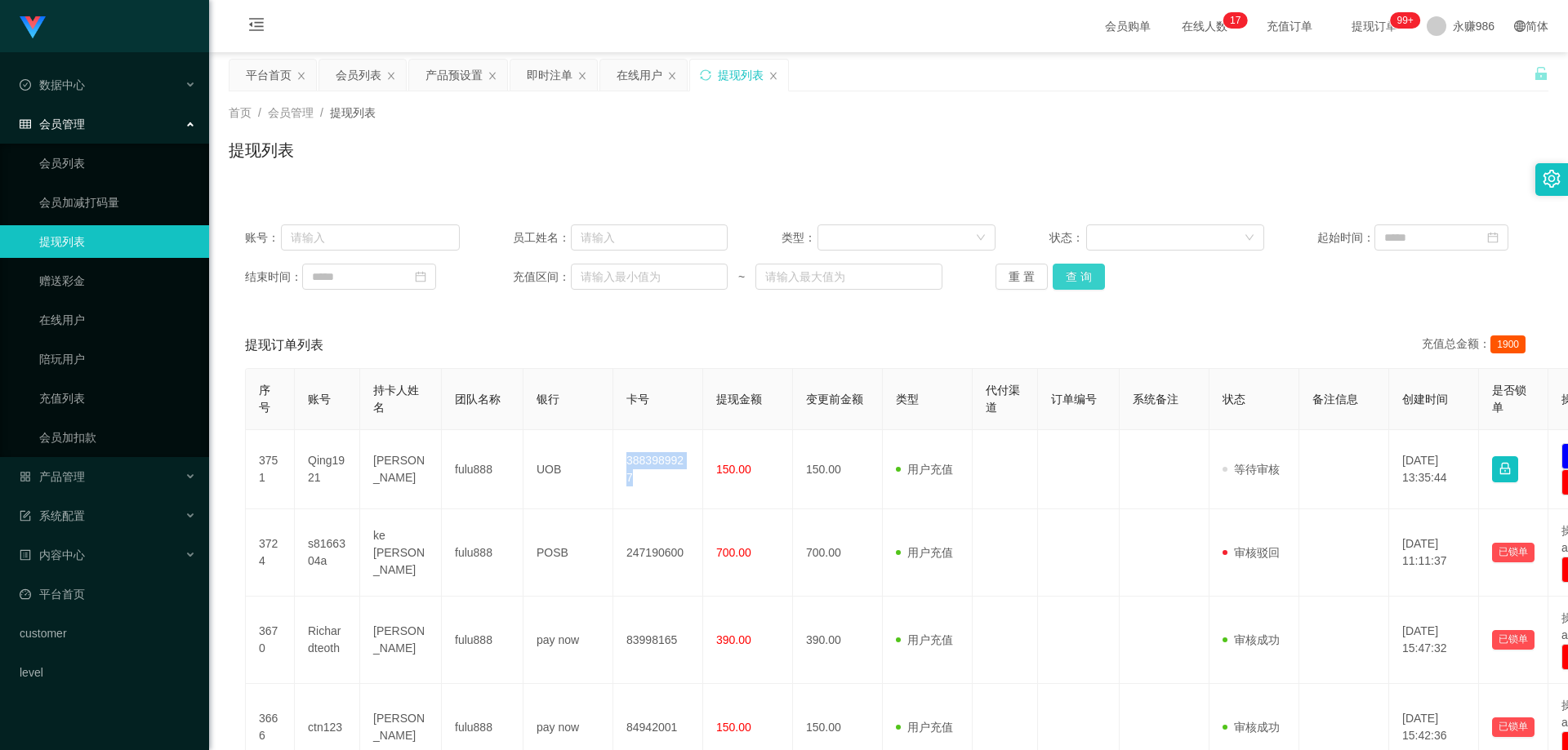
click at [1091, 277] on button "查 询" at bounding box center [1079, 277] width 53 height 26
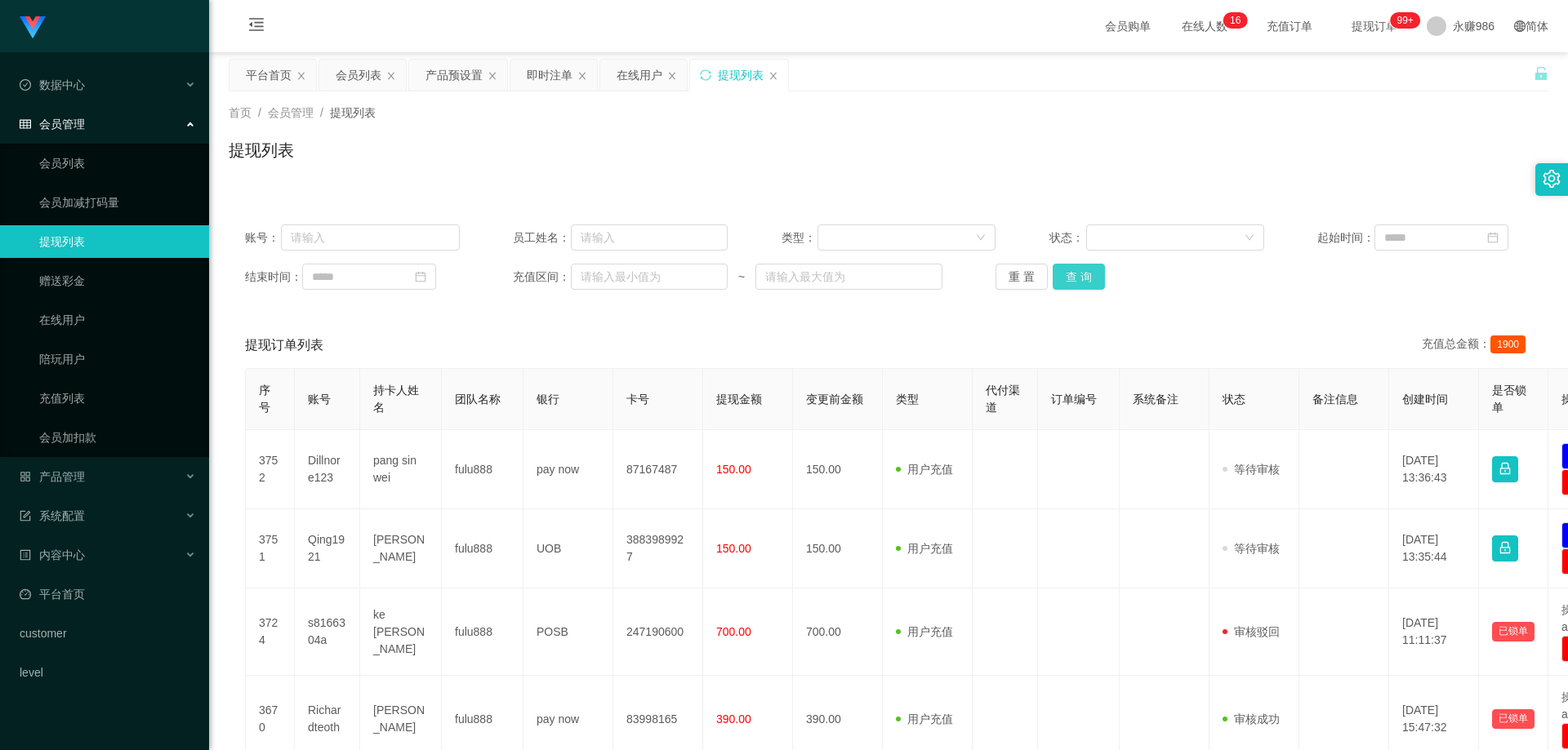
click at [1063, 280] on button "查 询" at bounding box center [1079, 277] width 53 height 26
click at [1086, 276] on button "查 询" at bounding box center [1079, 277] width 53 height 26
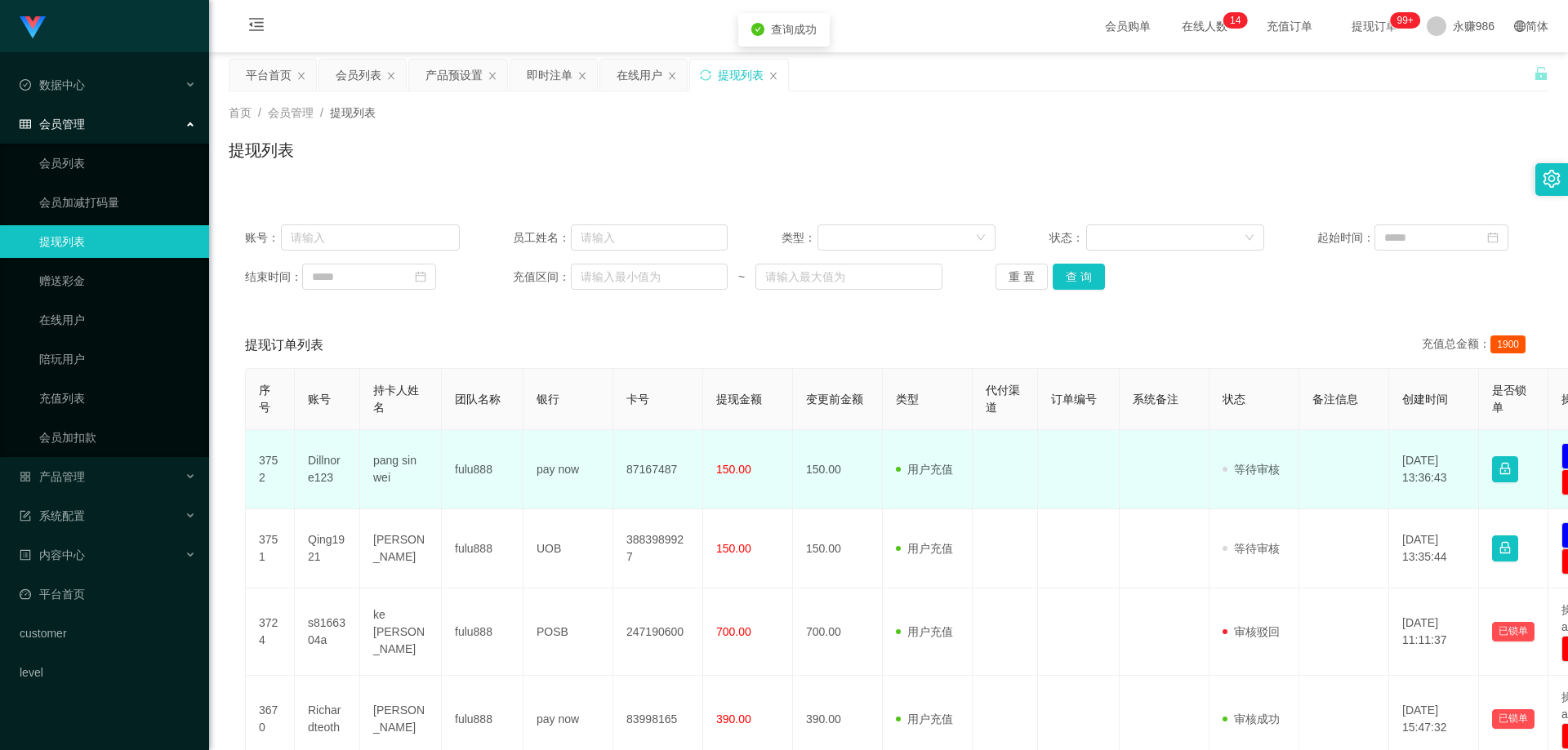
click at [658, 469] on td "87167487" at bounding box center [658, 470] width 90 height 80
click at [313, 469] on td "Dillnore123" at bounding box center [327, 470] width 66 height 80
copy td "Dillnore123"
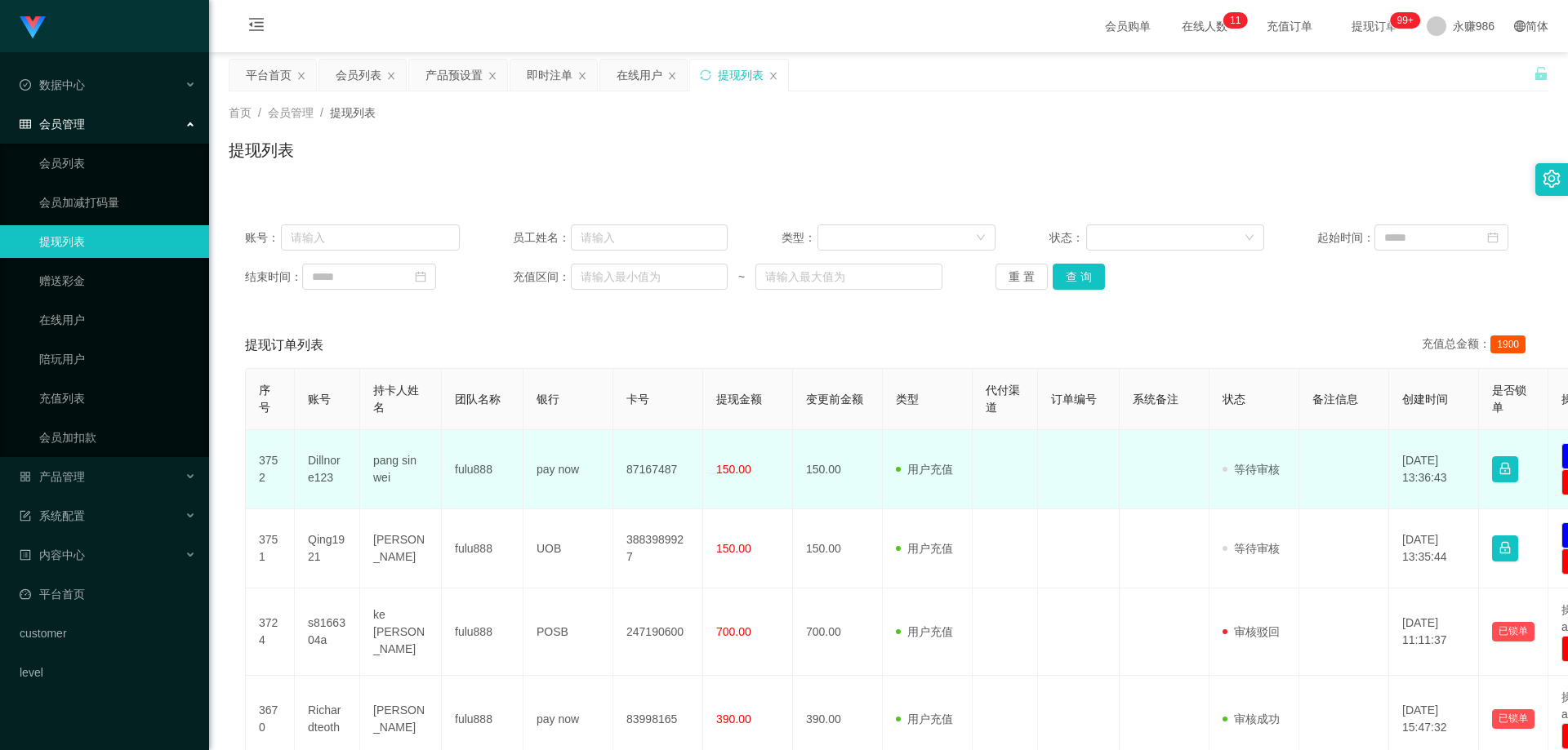
click at [649, 472] on td "87167487" at bounding box center [658, 470] width 90 height 80
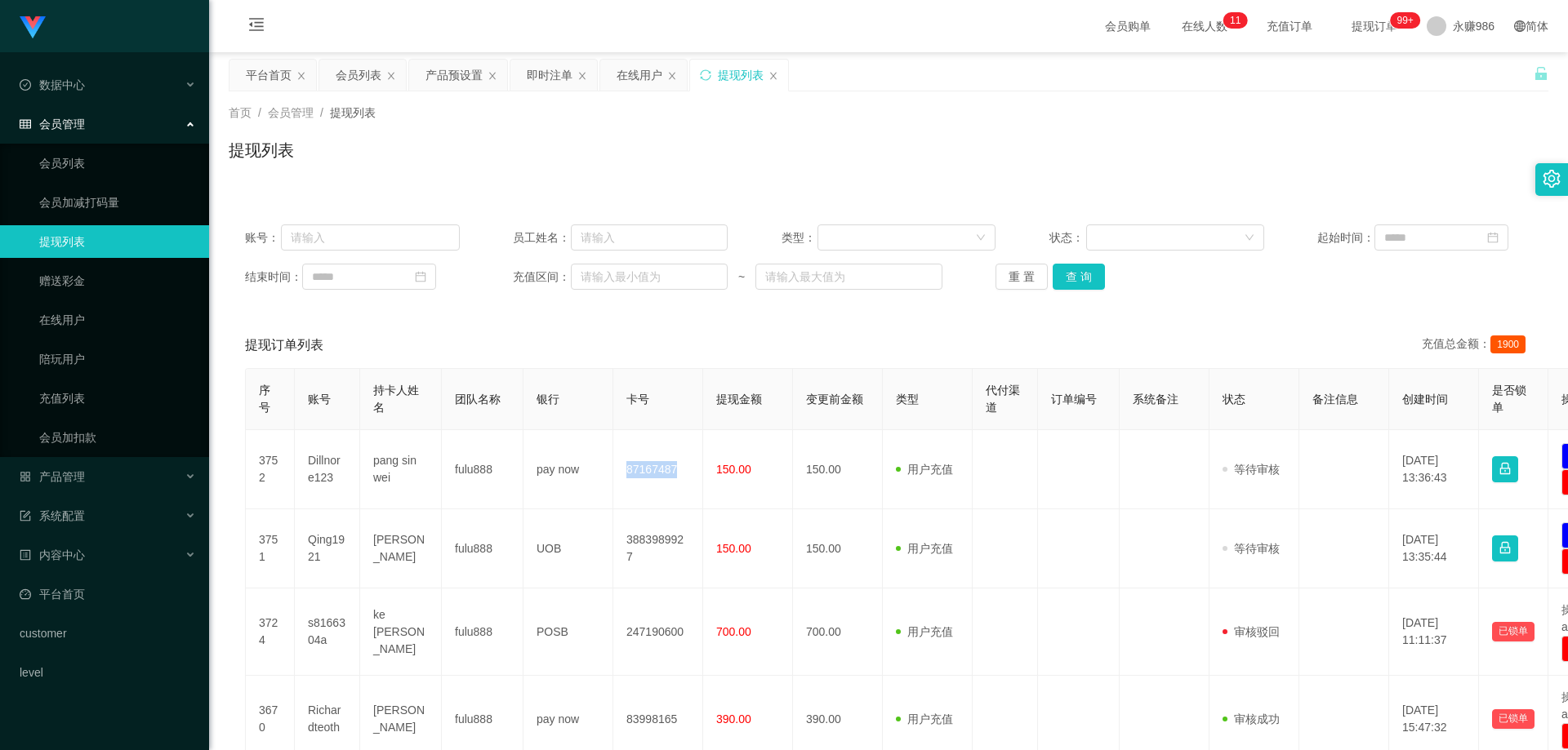
copy td "87167487"
click at [1081, 282] on button "查 询" at bounding box center [1079, 277] width 53 height 26
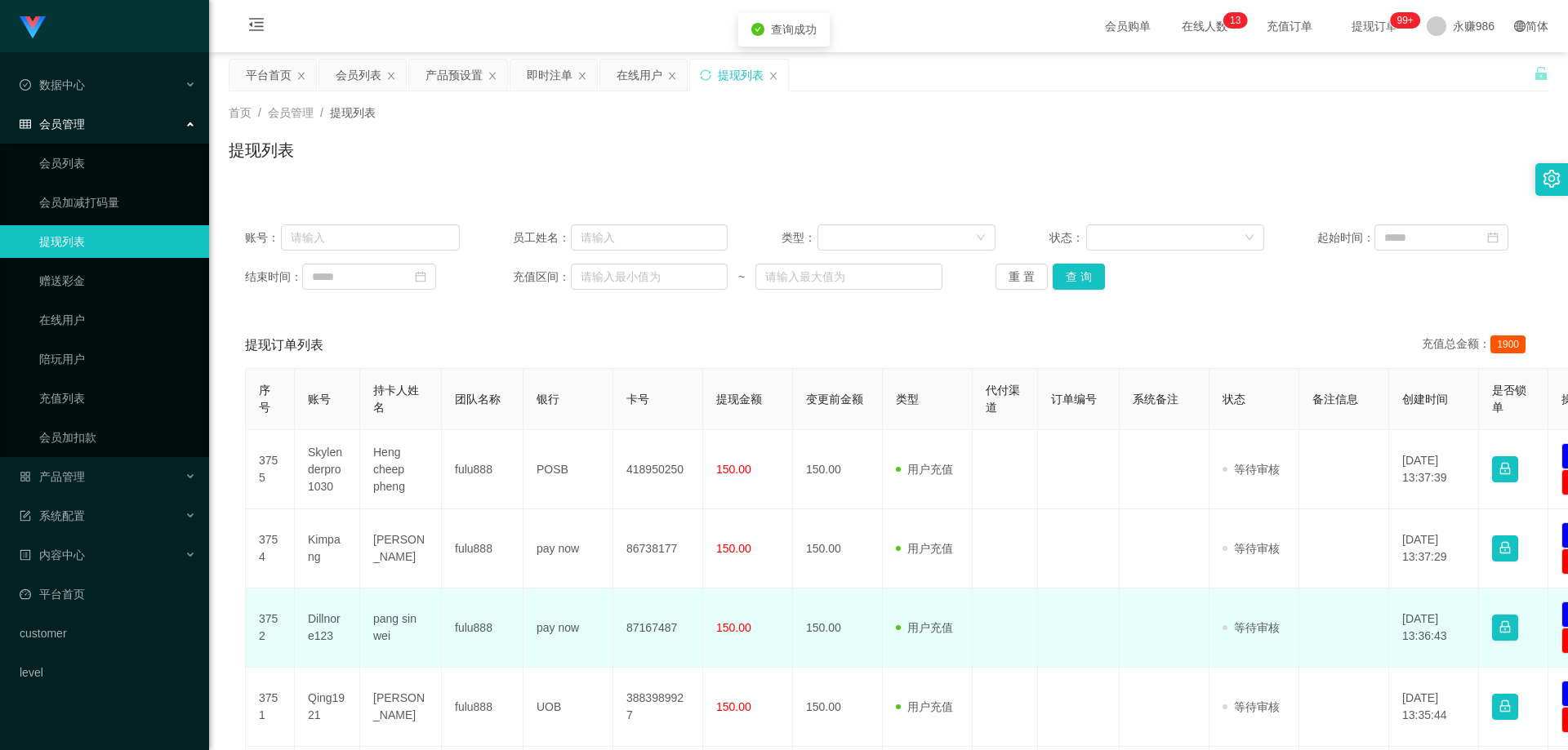
click at [641, 632] on td "87167487" at bounding box center [658, 628] width 90 height 80
click at [320, 631] on td "Dillnore123" at bounding box center [327, 628] width 66 height 80
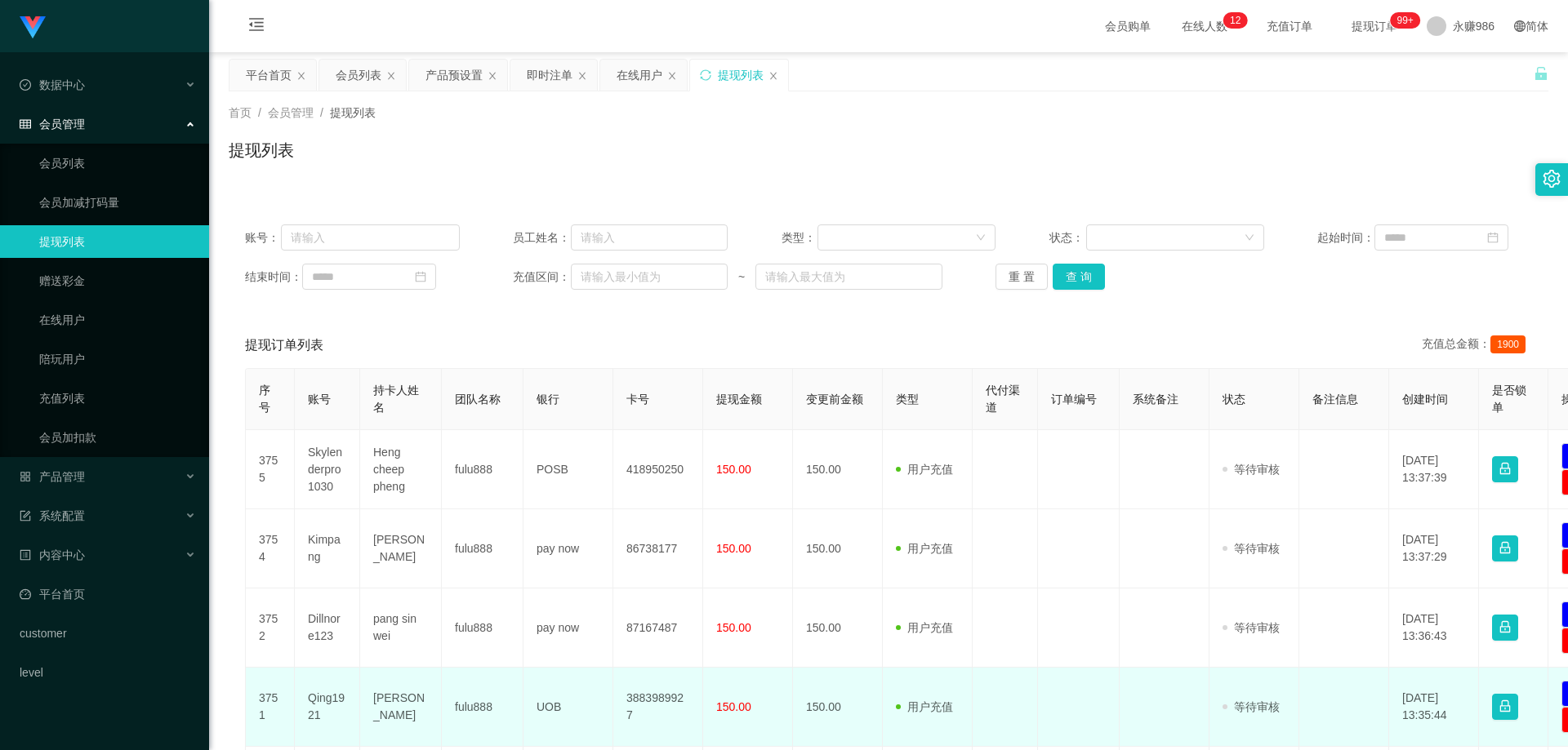
click at [656, 704] on td "3883989927" at bounding box center [658, 707] width 90 height 80
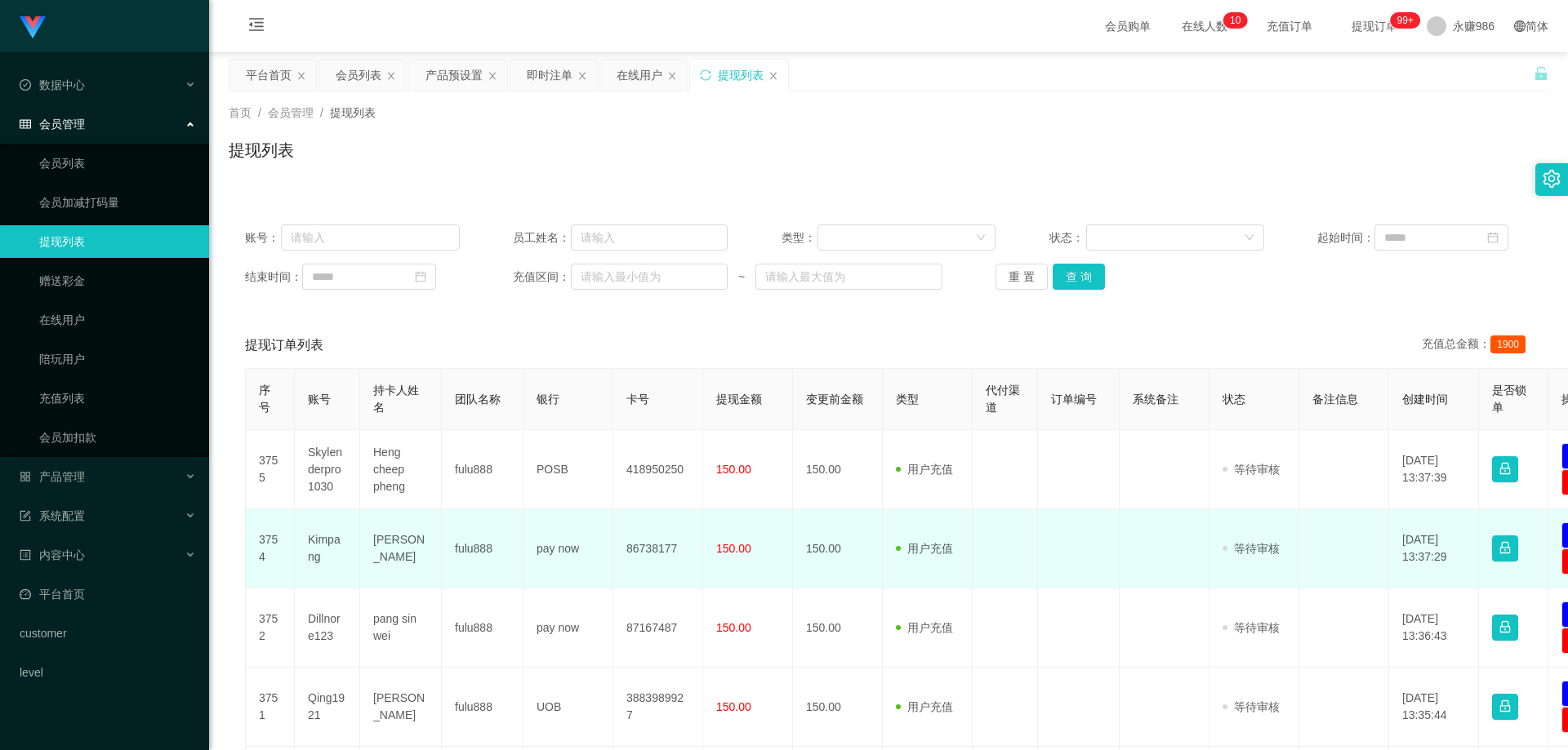
click at [662, 535] on td "86738177" at bounding box center [658, 549] width 90 height 80
click at [646, 557] on td "86738177" at bounding box center [658, 549] width 90 height 80
click at [618, 549] on td "86738177" at bounding box center [658, 549] width 90 height 80
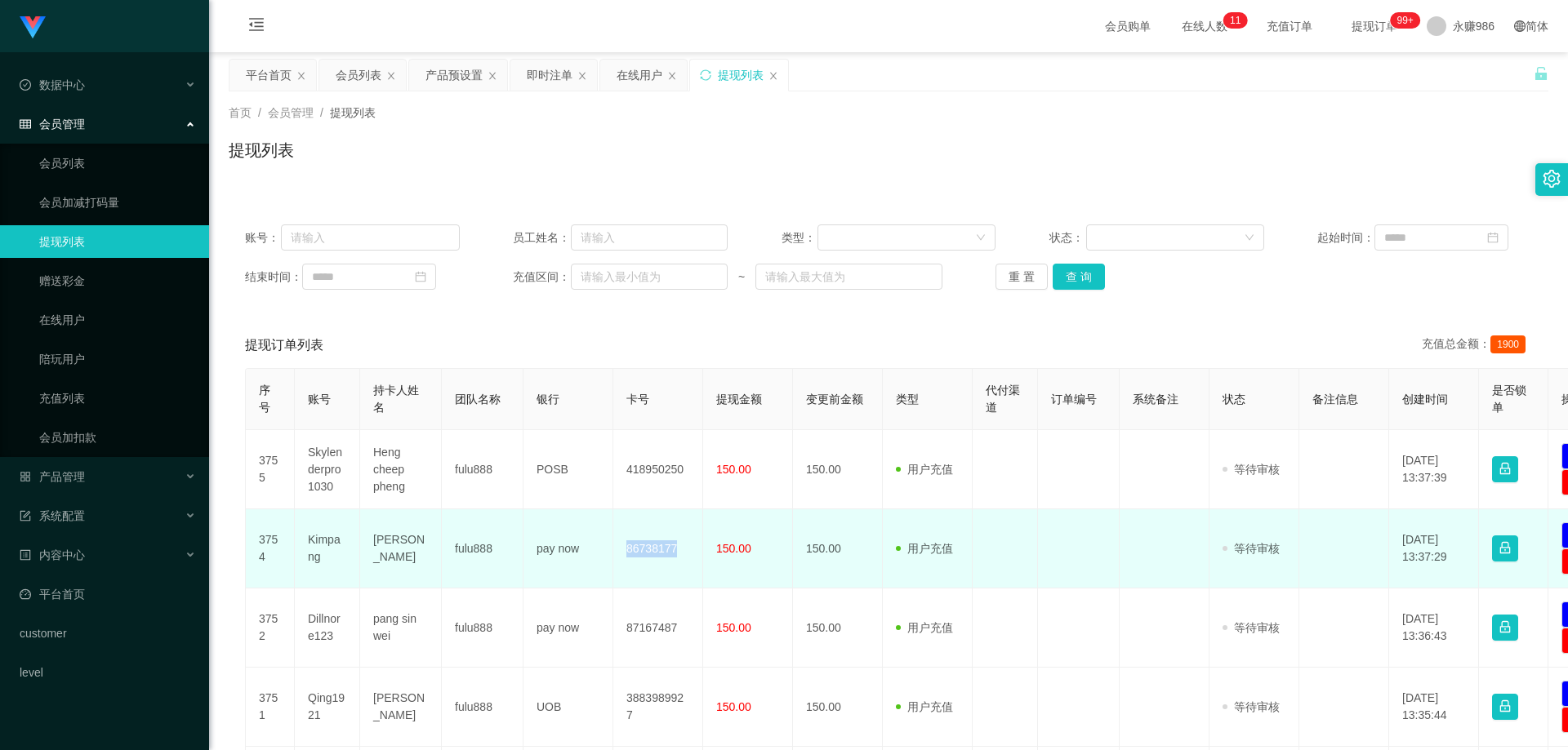
click at [652, 536] on td "86738177" at bounding box center [658, 549] width 90 height 80
click at [320, 534] on td "Kimpang" at bounding box center [327, 549] width 66 height 80
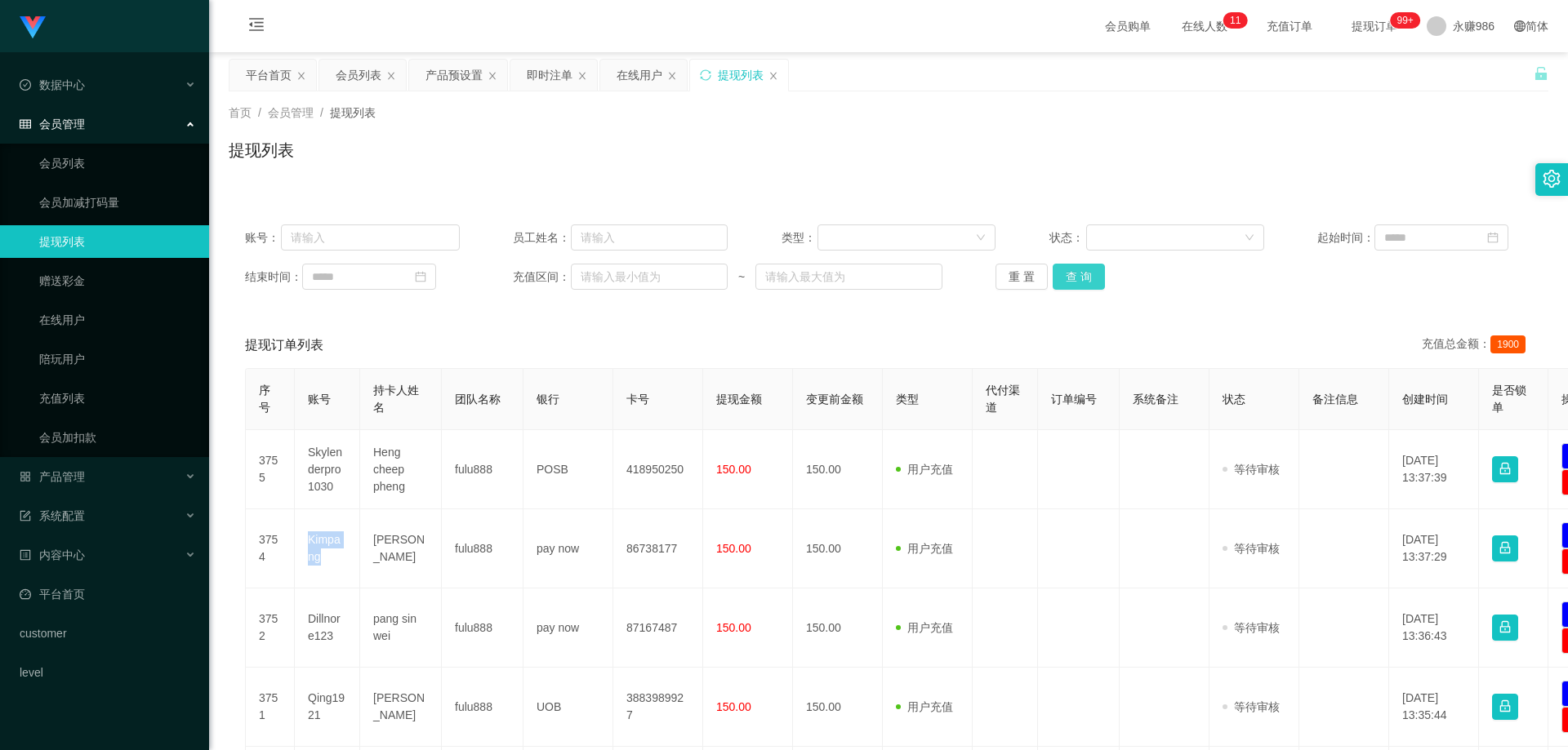
click at [1079, 273] on button "查 询" at bounding box center [1079, 277] width 53 height 26
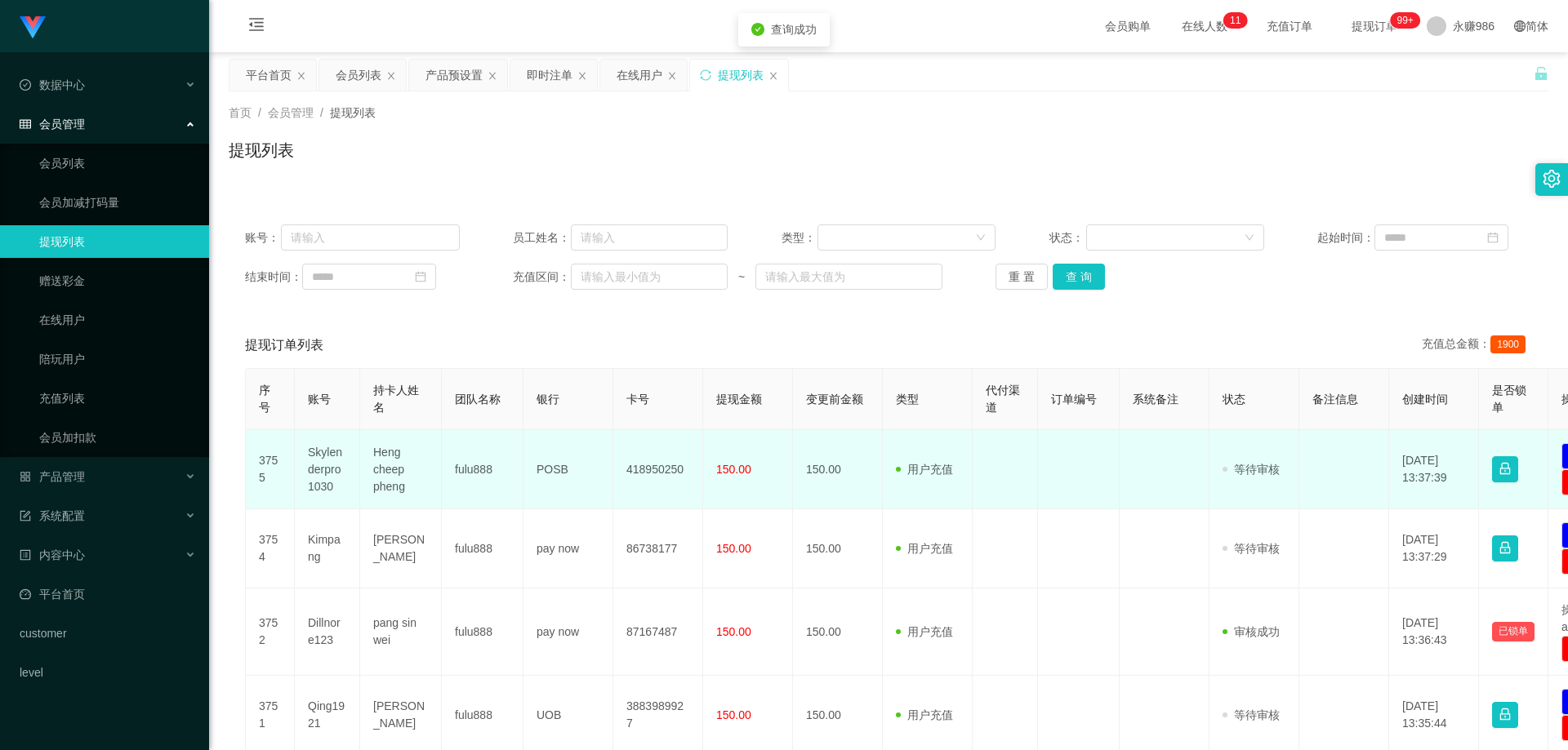
click at [653, 474] on td "418950250" at bounding box center [658, 470] width 90 height 80
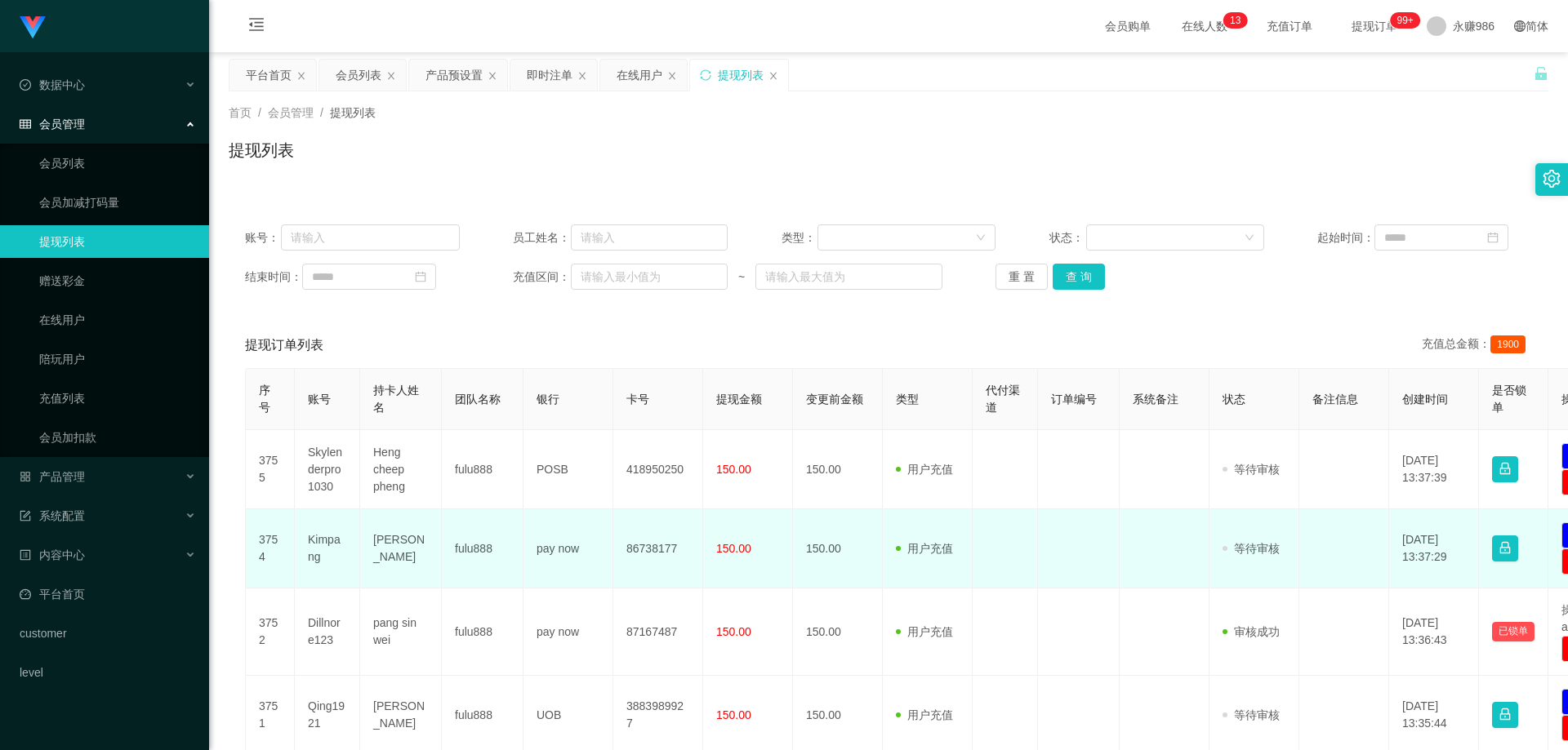
drag, startPoint x: 876, startPoint y: 564, endPoint x: 845, endPoint y: 560, distance: 31.3
click at [876, 564] on td "150.00" at bounding box center [838, 549] width 90 height 80
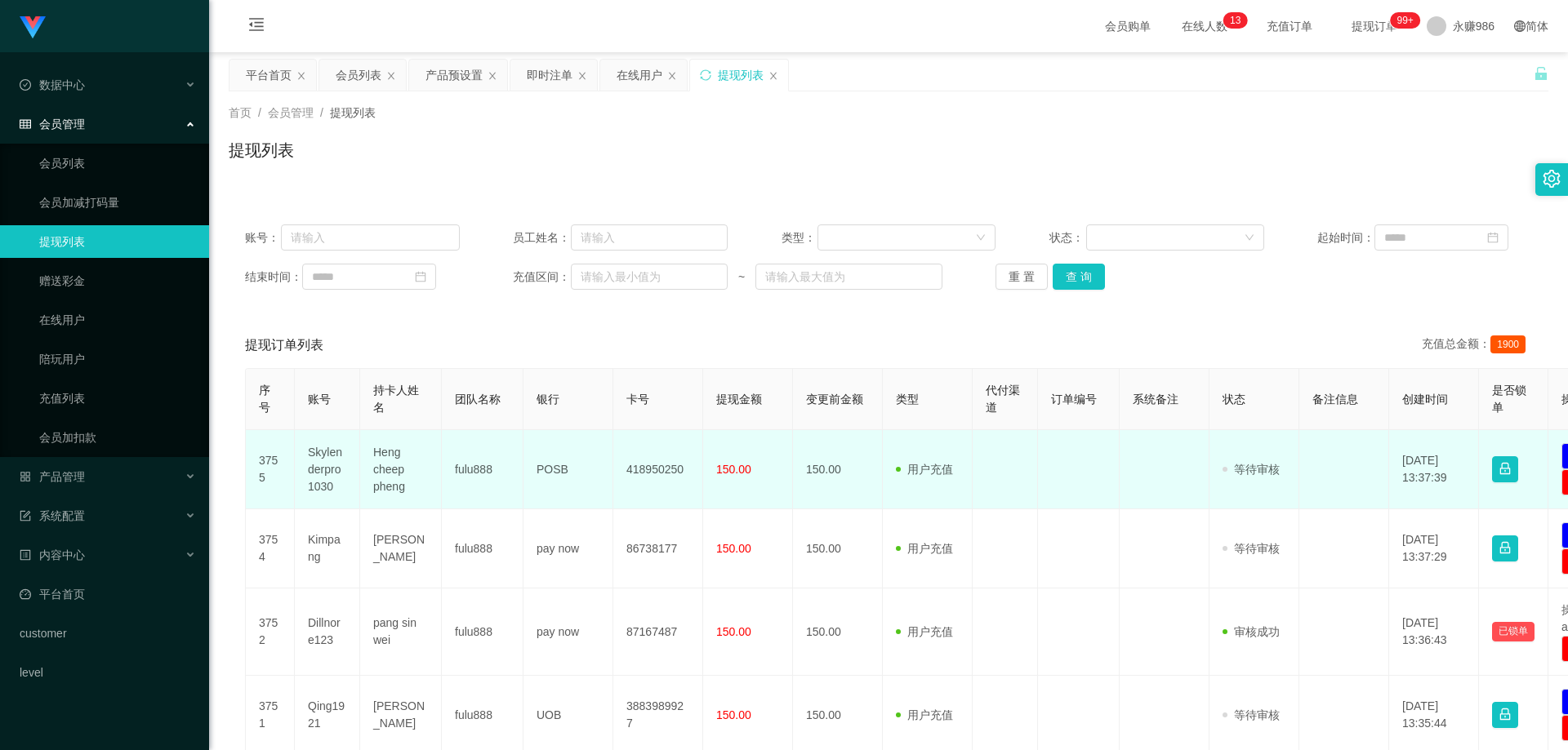
click at [666, 468] on td "418950250" at bounding box center [658, 470] width 90 height 80
click at [816, 431] on td "150.00" at bounding box center [838, 470] width 90 height 80
click at [323, 460] on td "Skylenderpro1030" at bounding box center [327, 470] width 66 height 80
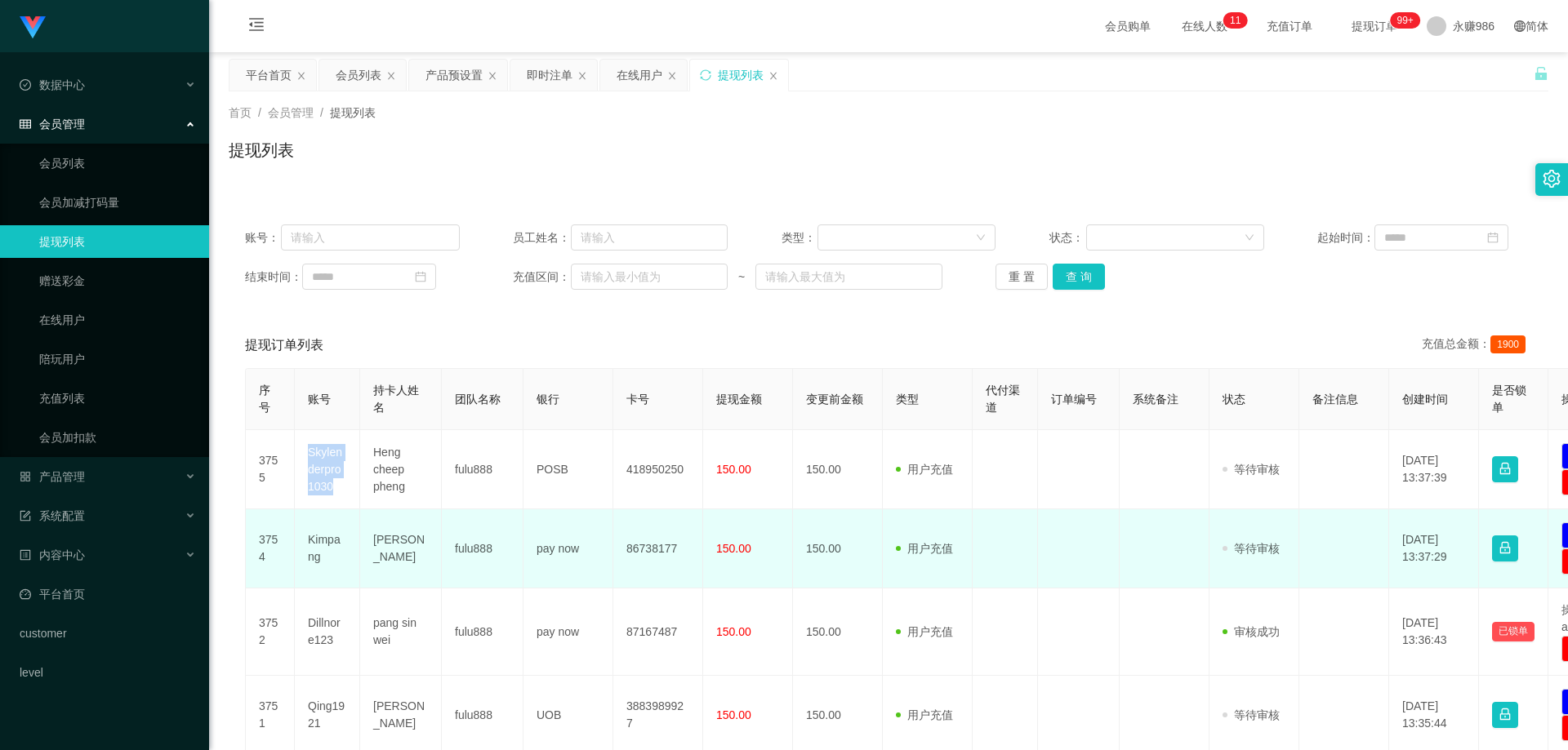
scroll to position [245, 0]
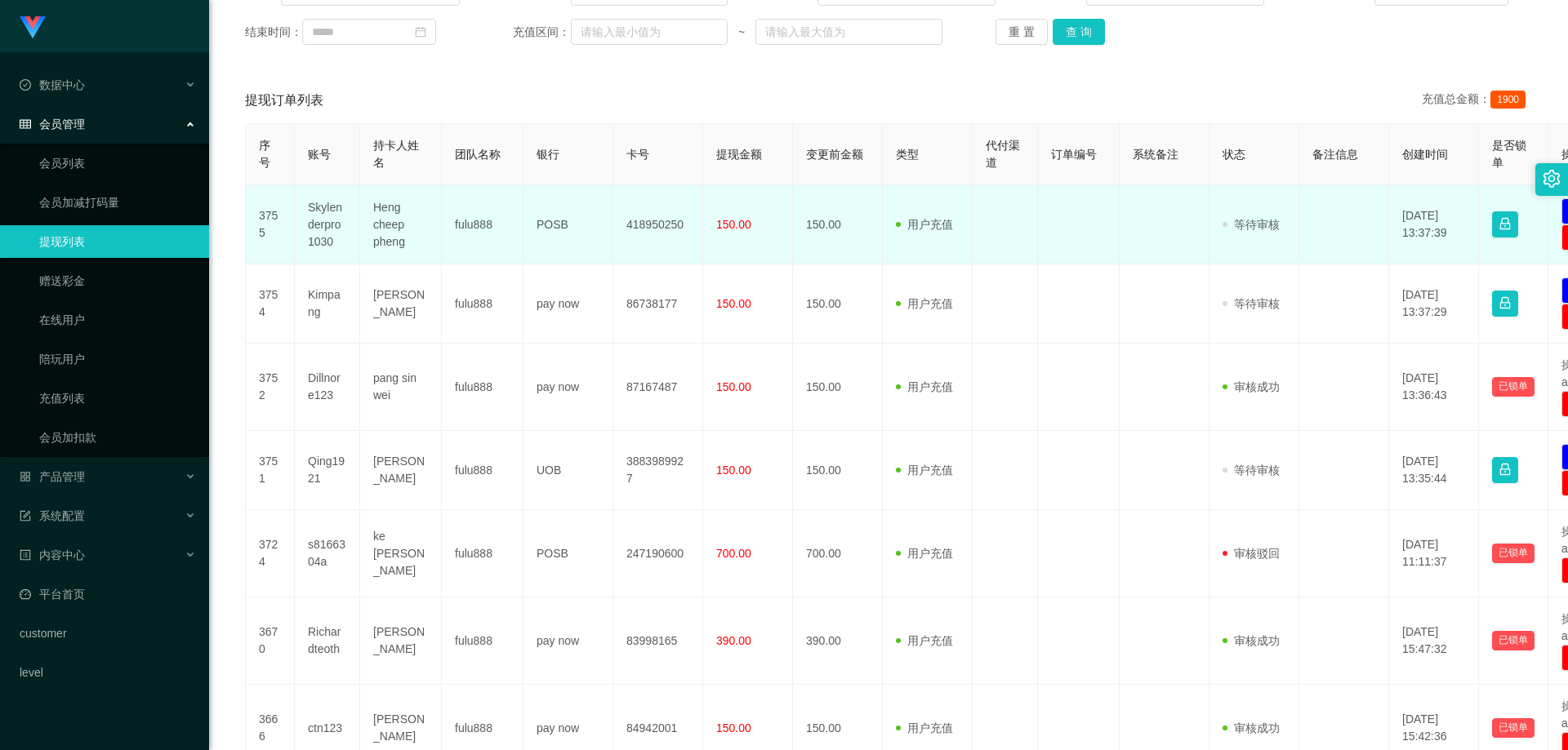
click at [384, 235] on td "Heng cheep pheng" at bounding box center [400, 225] width 81 height 80
click at [313, 222] on td "Skylenderpro1030" at bounding box center [327, 225] width 66 height 80
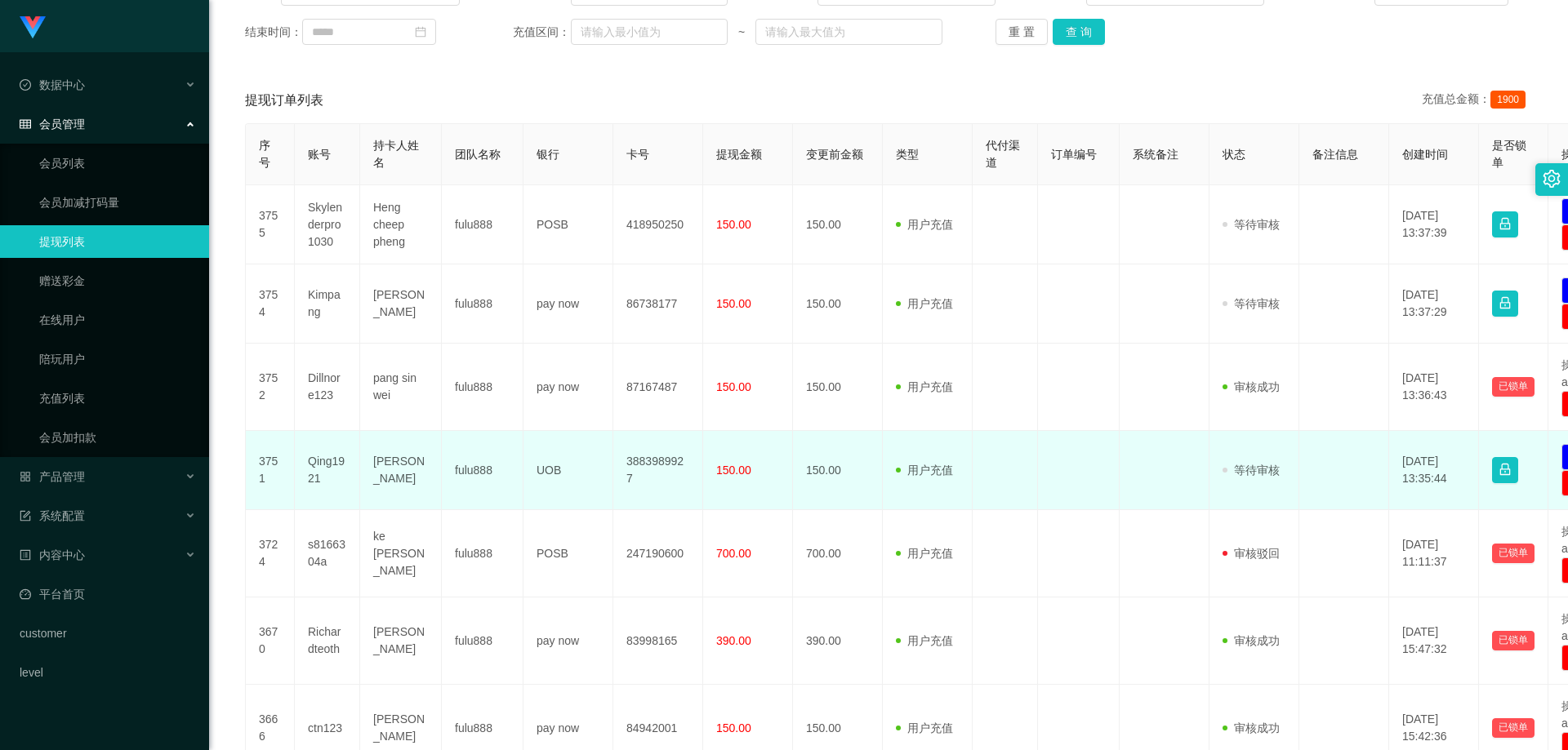
drag, startPoint x: 855, startPoint y: 511, endPoint x: 773, endPoint y: 509, distance: 82.0
click at [855, 511] on td "700.00" at bounding box center [838, 554] width 90 height 88
click at [391, 477] on td "[PERSON_NAME]" at bounding box center [400, 471] width 81 height 80
click at [323, 469] on td "Qing1921" at bounding box center [327, 471] width 66 height 80
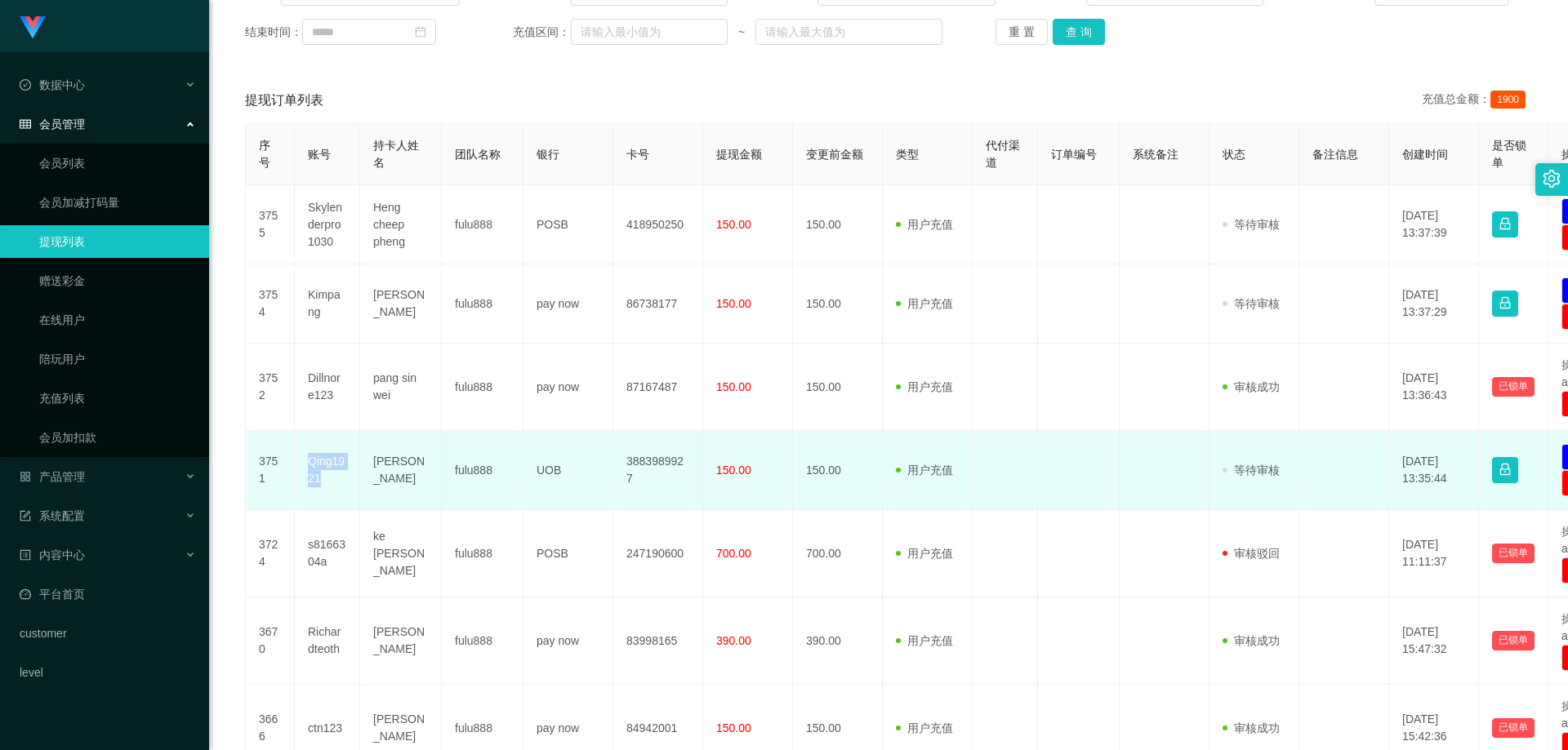
click at [323, 469] on td "Qing1921" at bounding box center [327, 471] width 66 height 80
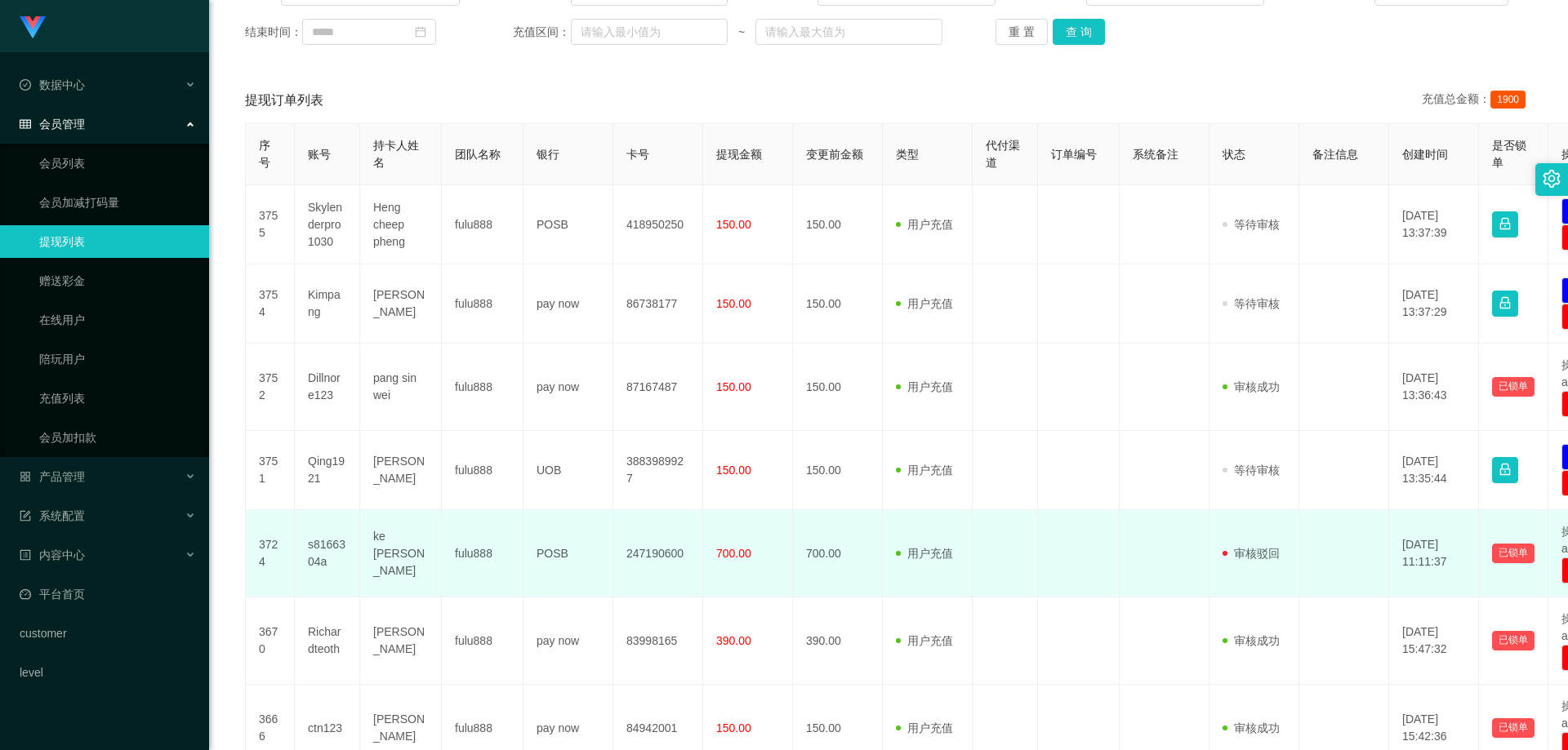
drag, startPoint x: 901, startPoint y: 591, endPoint x: 880, endPoint y: 578, distance: 24.7
click at [901, 591] on td "用户充值 人工扣款" at bounding box center [928, 554] width 90 height 88
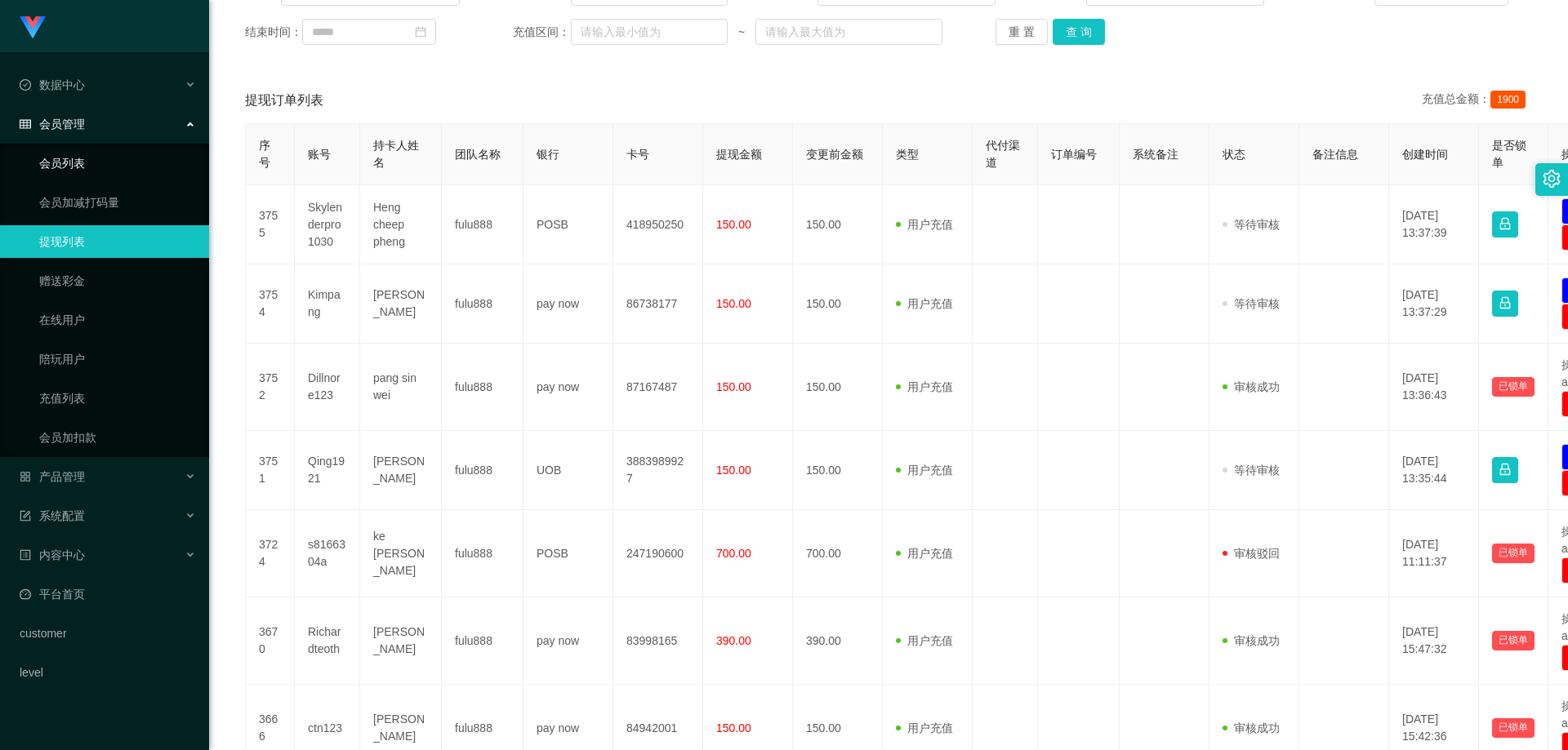
click at [95, 177] on link "会员列表" at bounding box center [117, 163] width 157 height 32
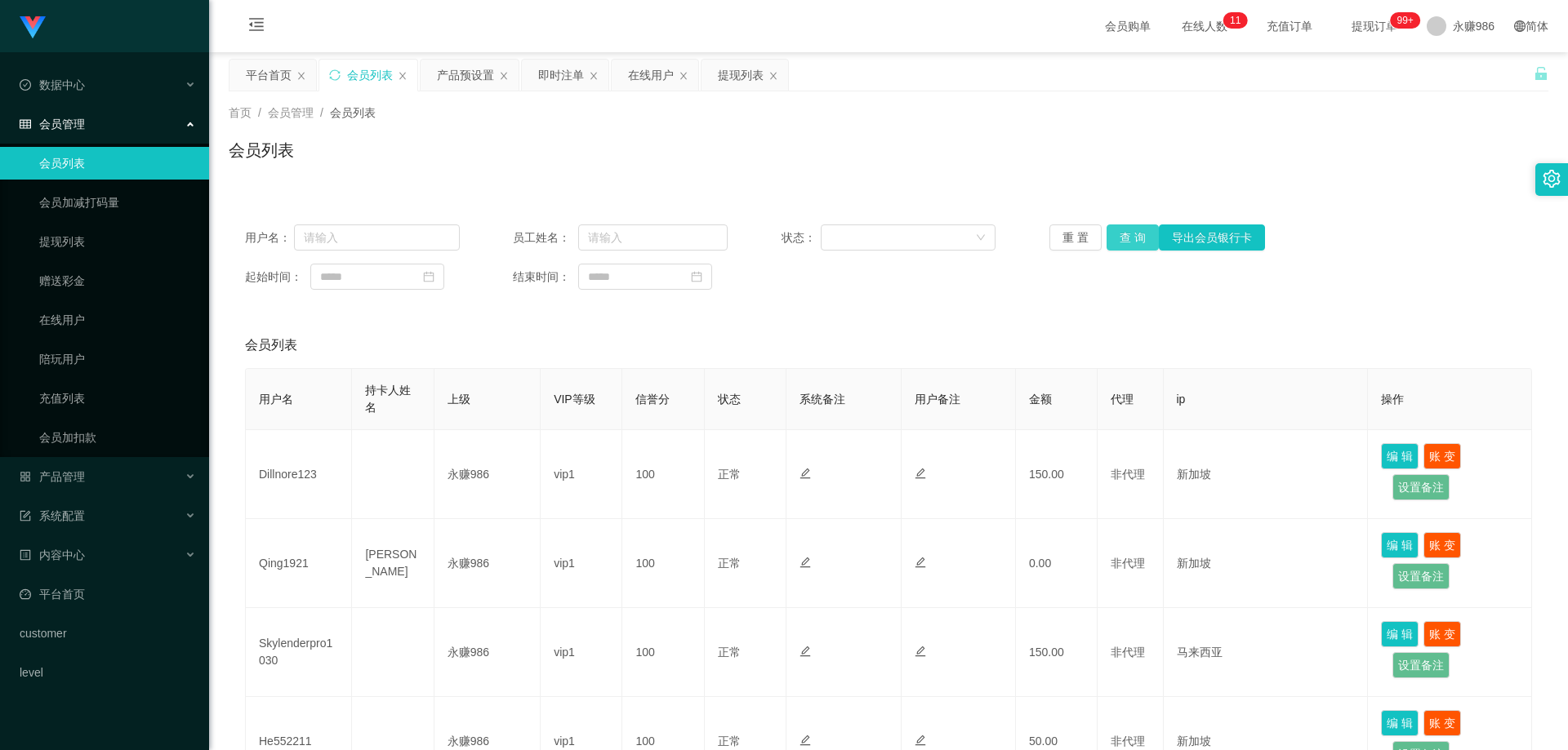
click at [1124, 237] on button "查 询" at bounding box center [1133, 238] width 53 height 26
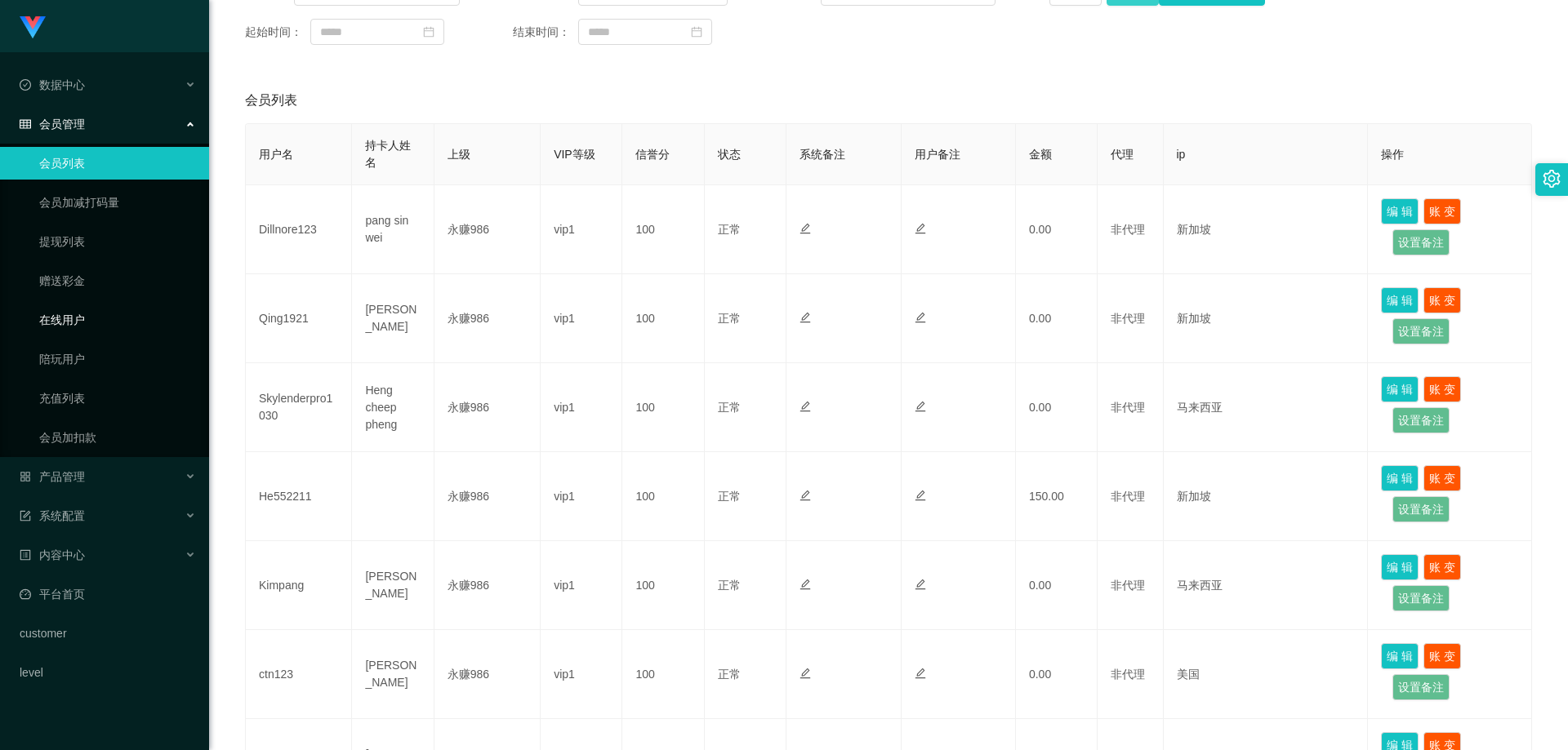
scroll to position [164, 0]
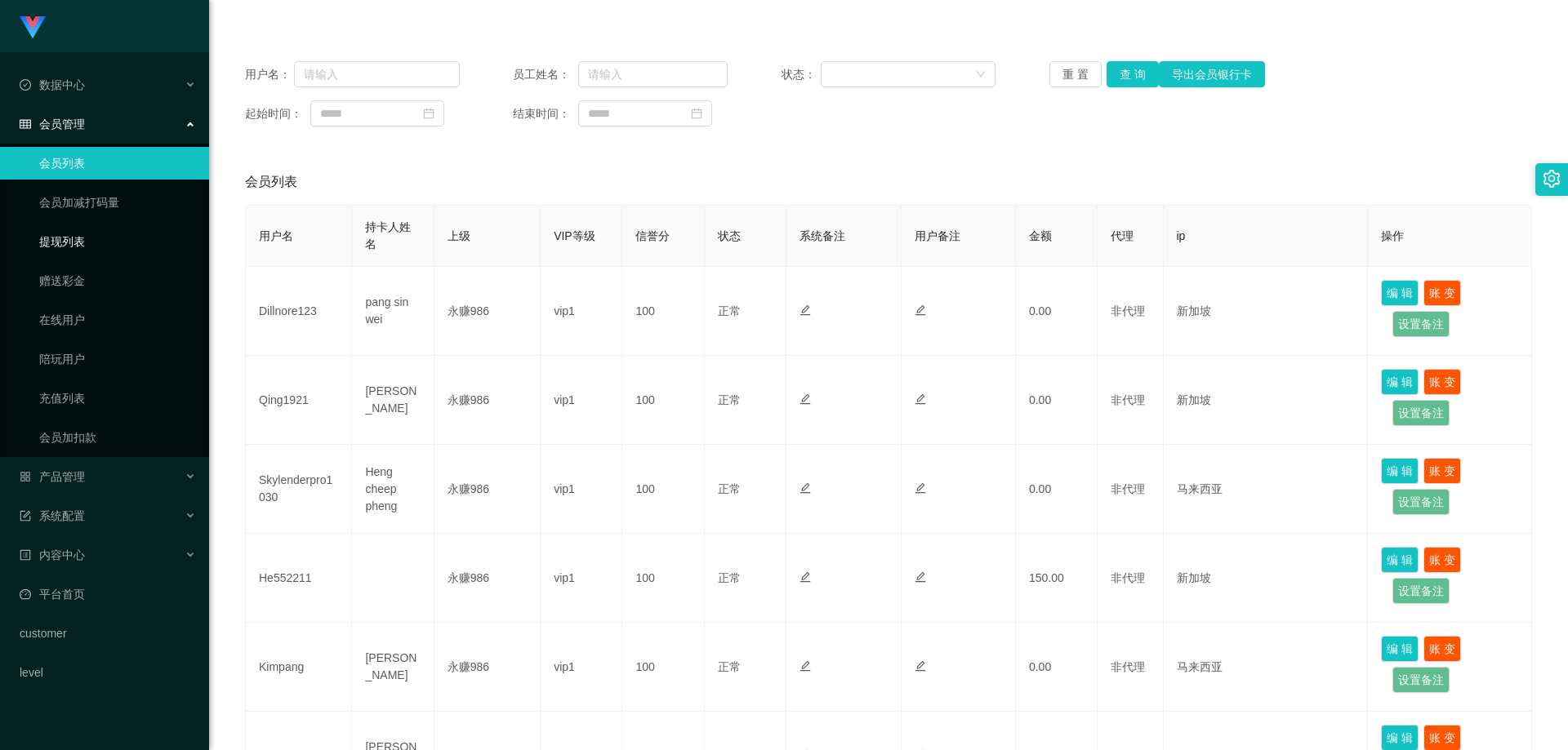
click at [91, 234] on link "提现列表" at bounding box center [117, 242] width 157 height 32
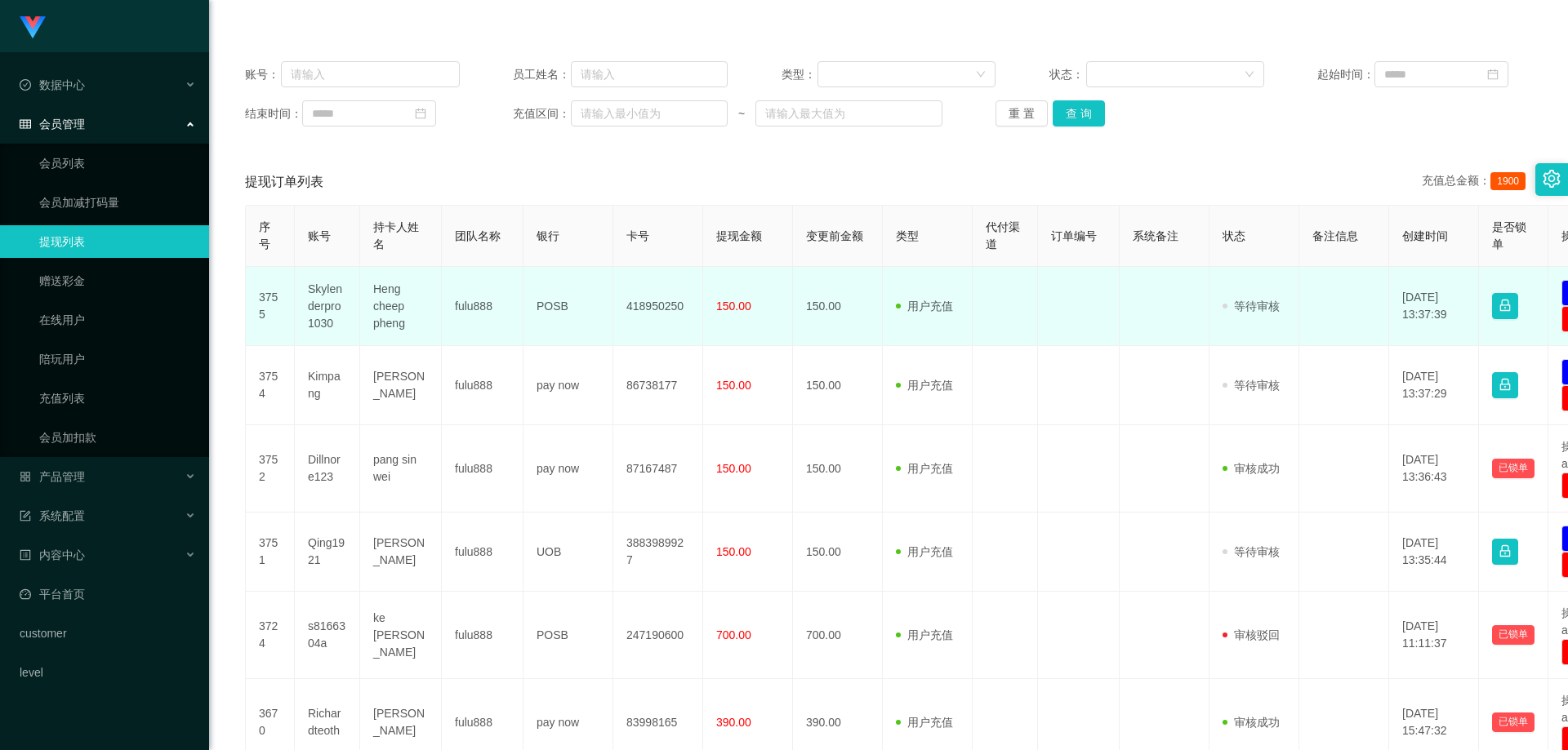
scroll to position [245, 0]
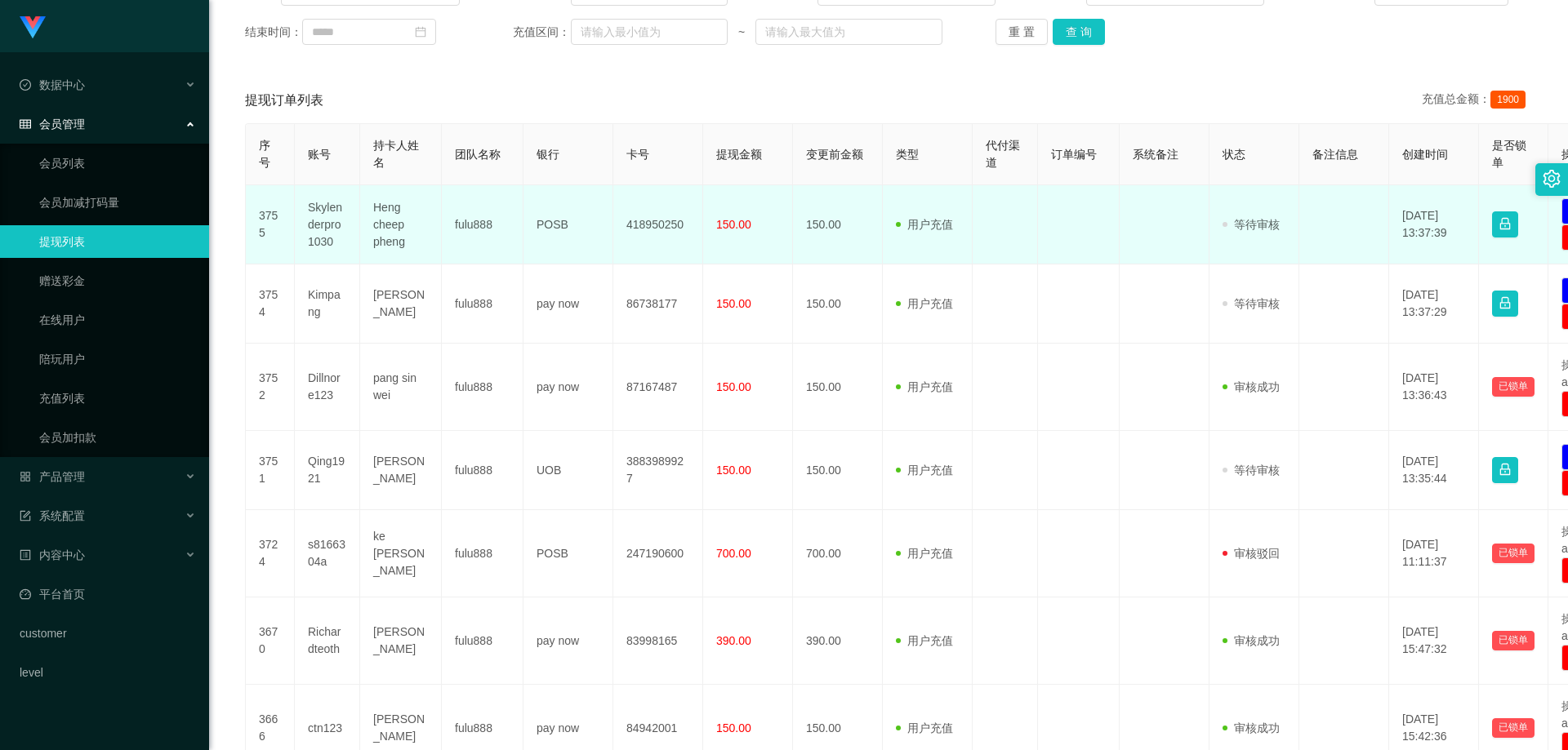
click at [408, 225] on td "Heng cheep pheng" at bounding box center [400, 225] width 81 height 80
click at [386, 223] on td "Heng cheep pheng" at bounding box center [400, 225] width 81 height 80
click at [318, 228] on td "Skylenderpro1030" at bounding box center [327, 225] width 66 height 80
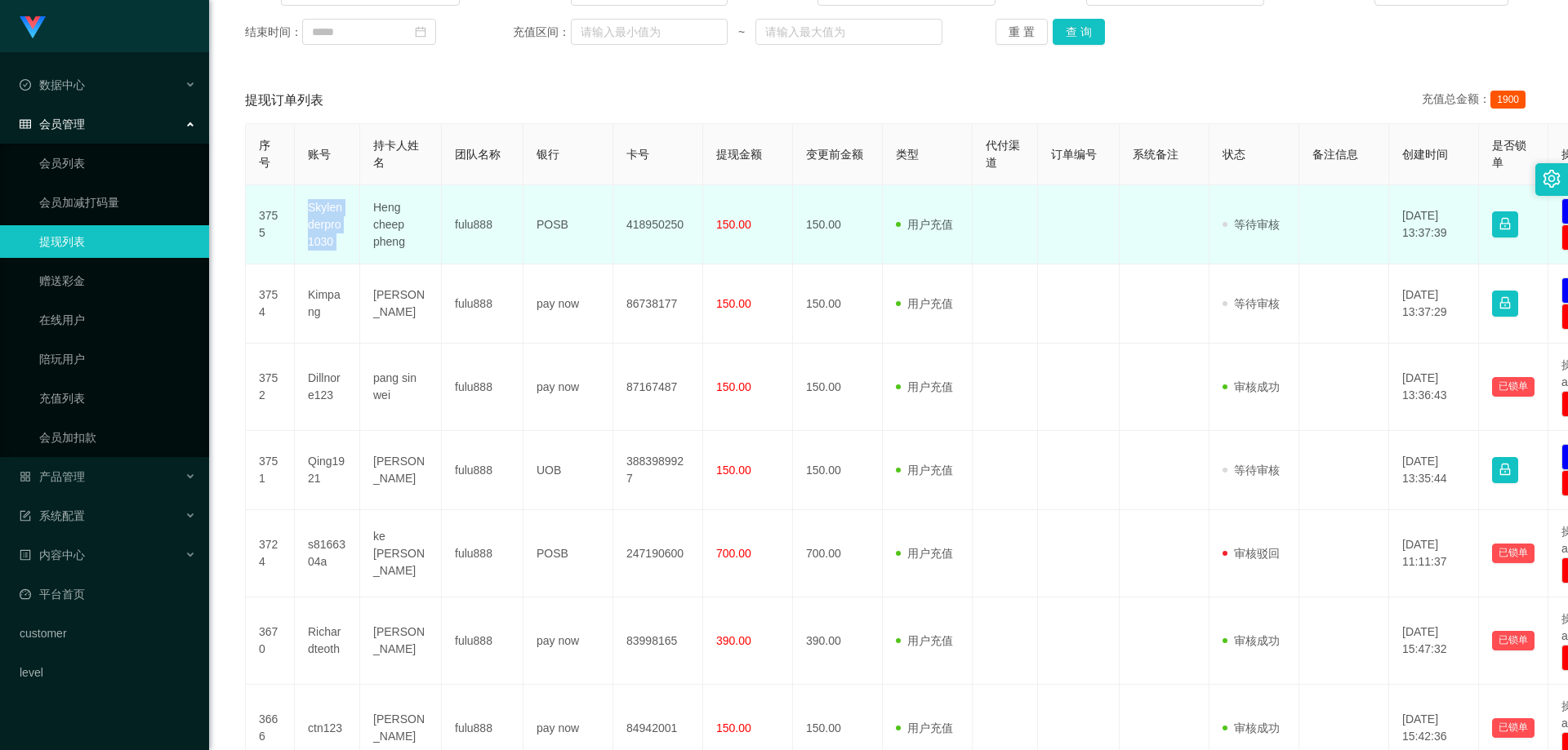
click at [318, 228] on td "Skylenderpro1030" at bounding box center [327, 225] width 66 height 80
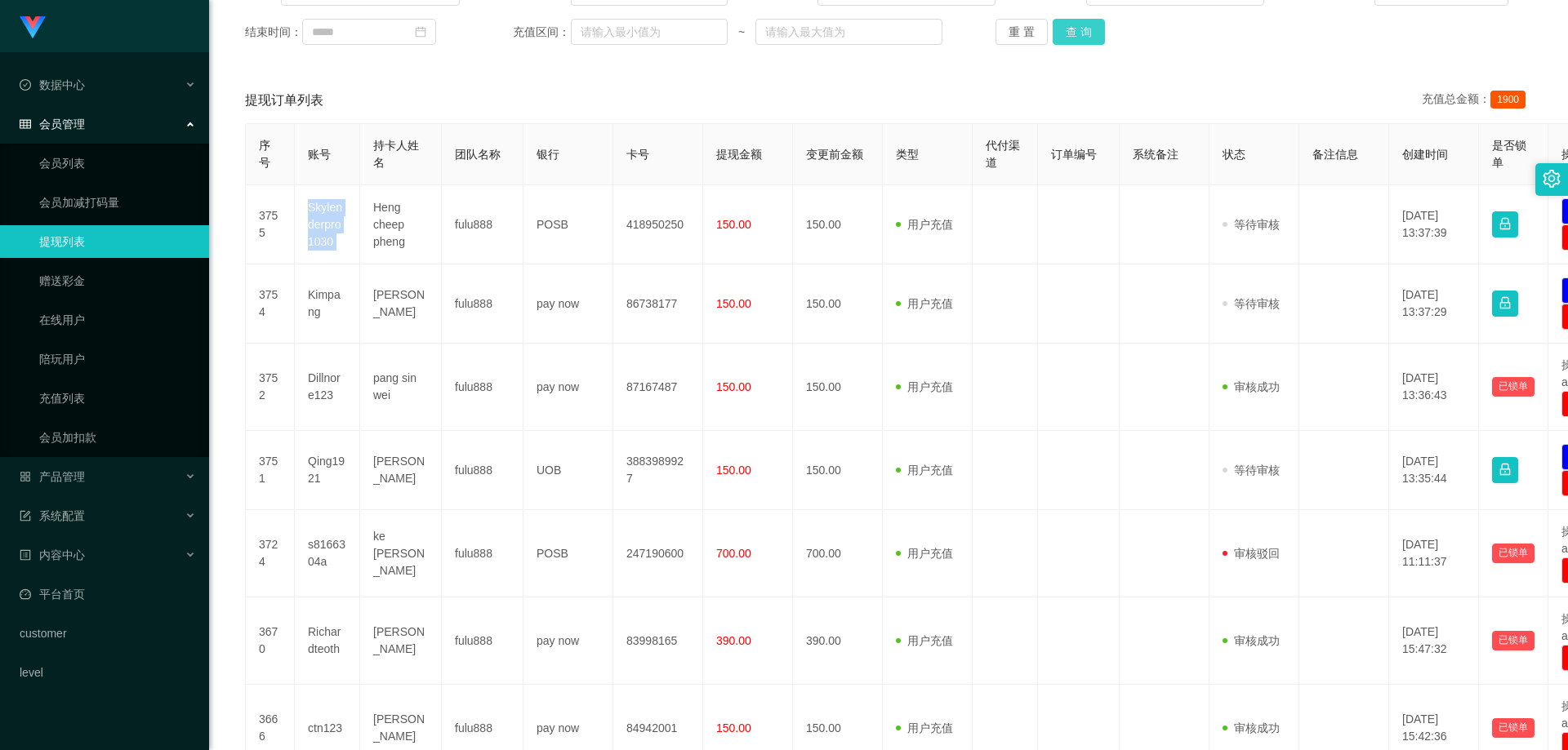
click at [1055, 27] on button "查 询" at bounding box center [1079, 32] width 53 height 26
click at [1072, 36] on button "查 询" at bounding box center [1079, 32] width 53 height 26
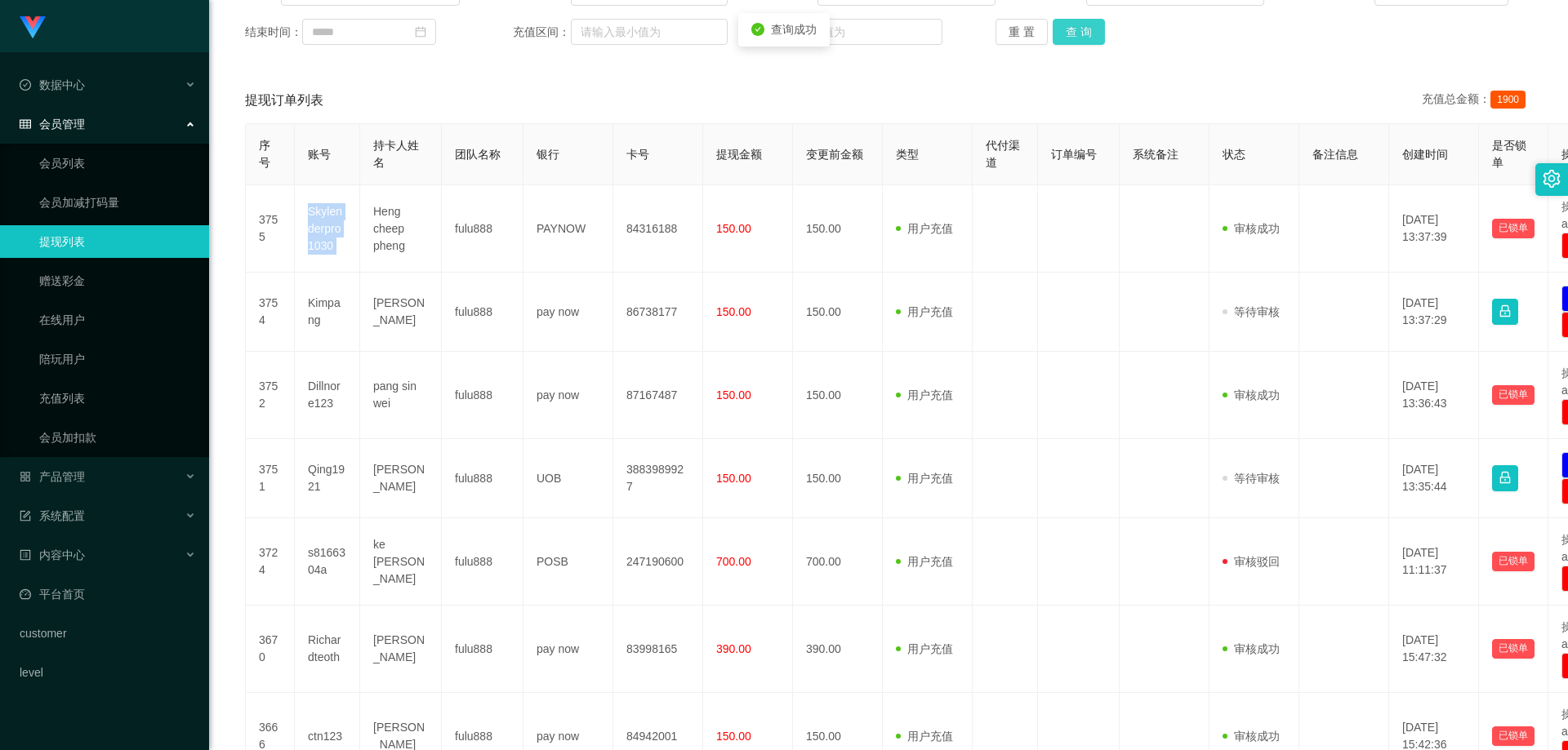
click at [1073, 35] on button "查 询" at bounding box center [1079, 32] width 53 height 26
click at [1073, 35] on div "重 置 查 询" at bounding box center [1102, 32] width 214 height 26
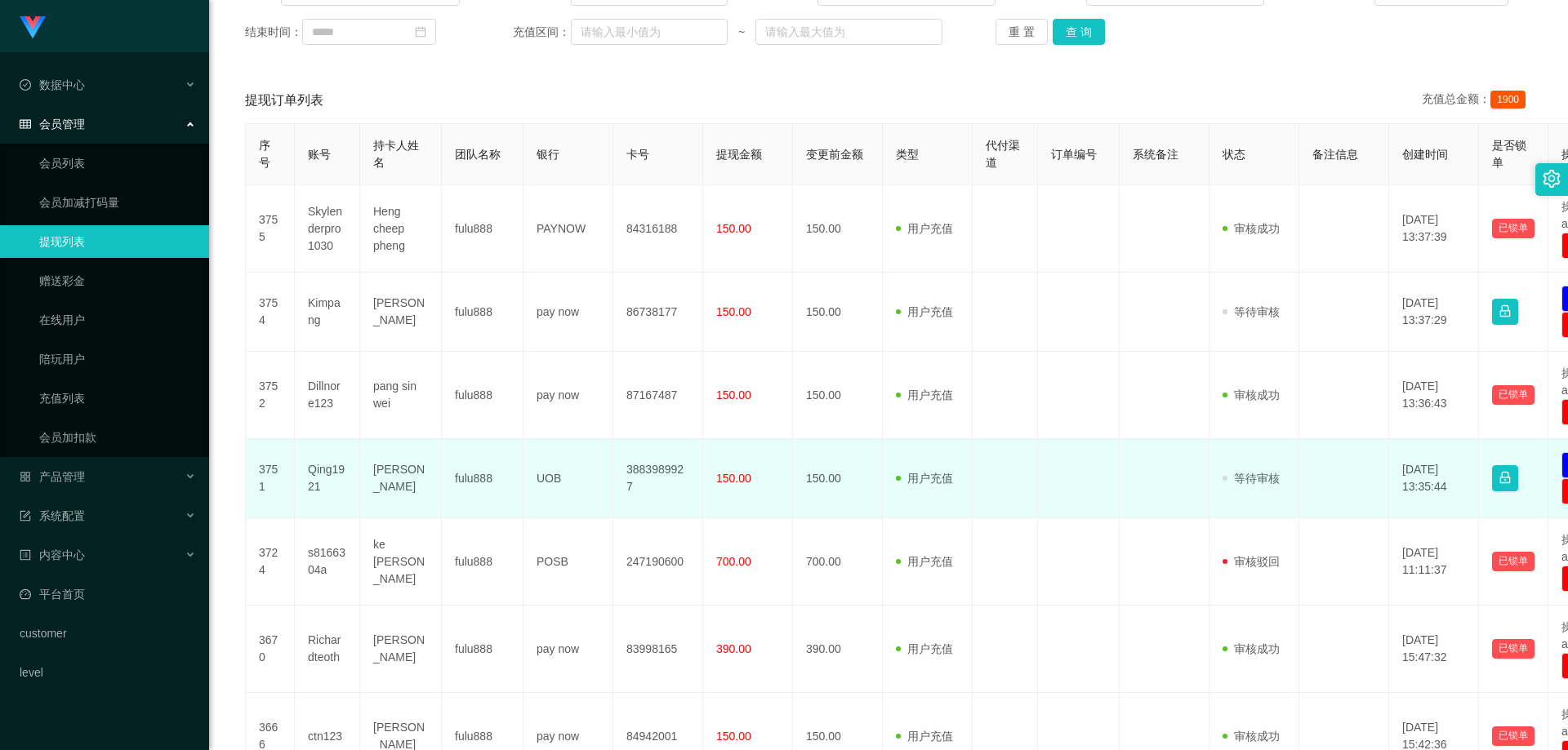
click at [317, 471] on td "Qing1921" at bounding box center [327, 479] width 66 height 80
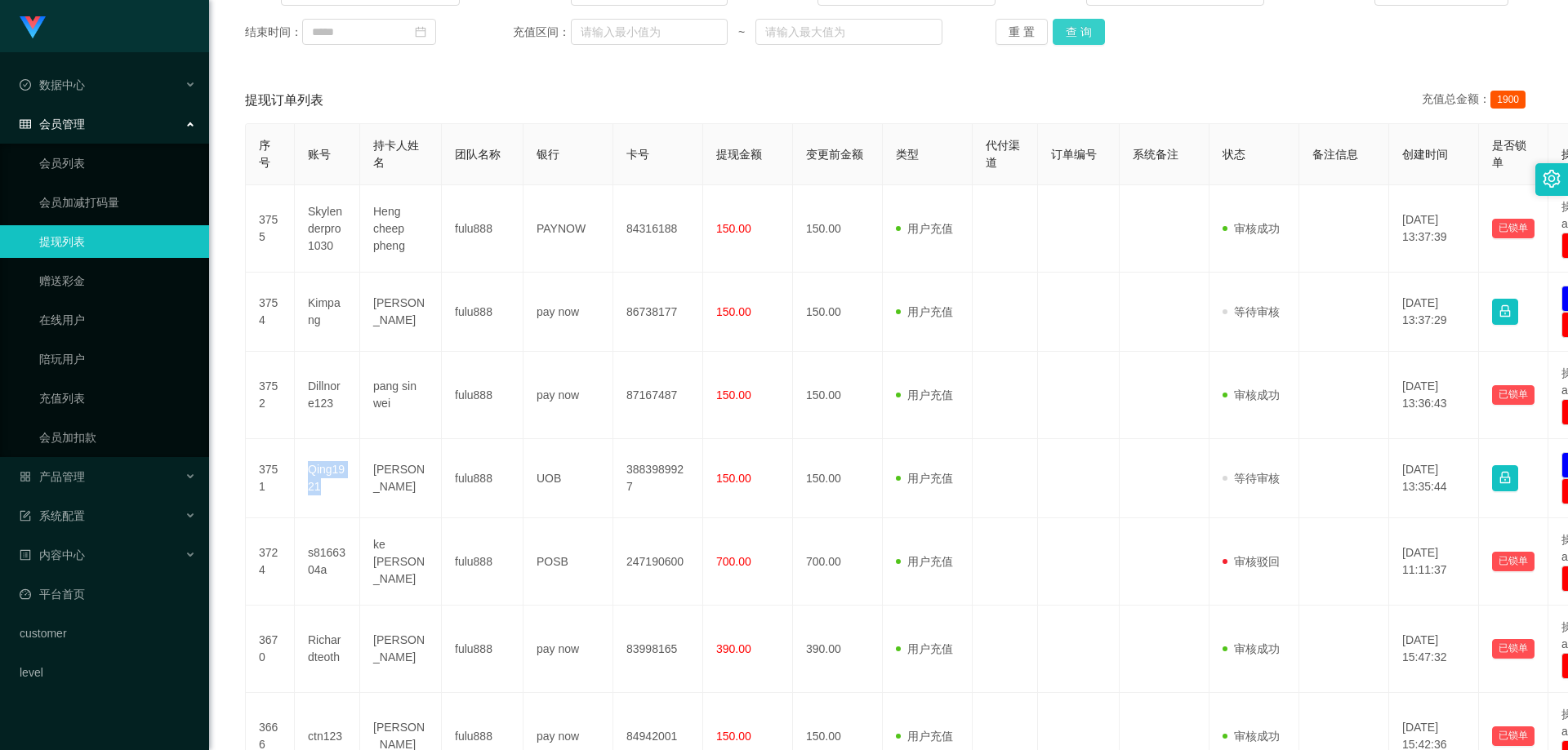
click at [1071, 39] on button "查 询" at bounding box center [1079, 32] width 53 height 26
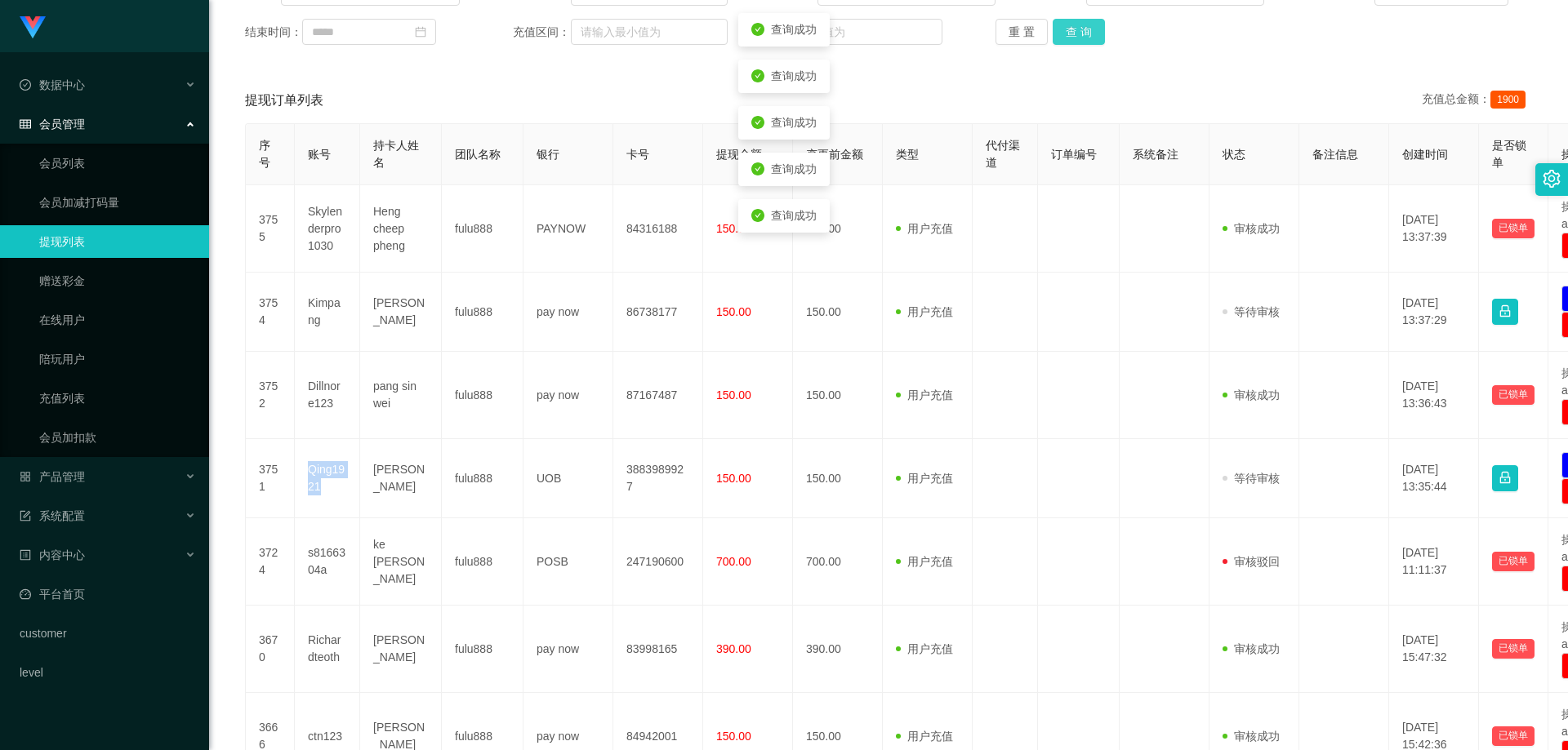
click at [1071, 39] on button "查 询" at bounding box center [1079, 32] width 53 height 26
click at [1103, 23] on div "重 置 查 询" at bounding box center [1102, 32] width 214 height 26
click at [1091, 26] on button "查 询" at bounding box center [1079, 32] width 53 height 26
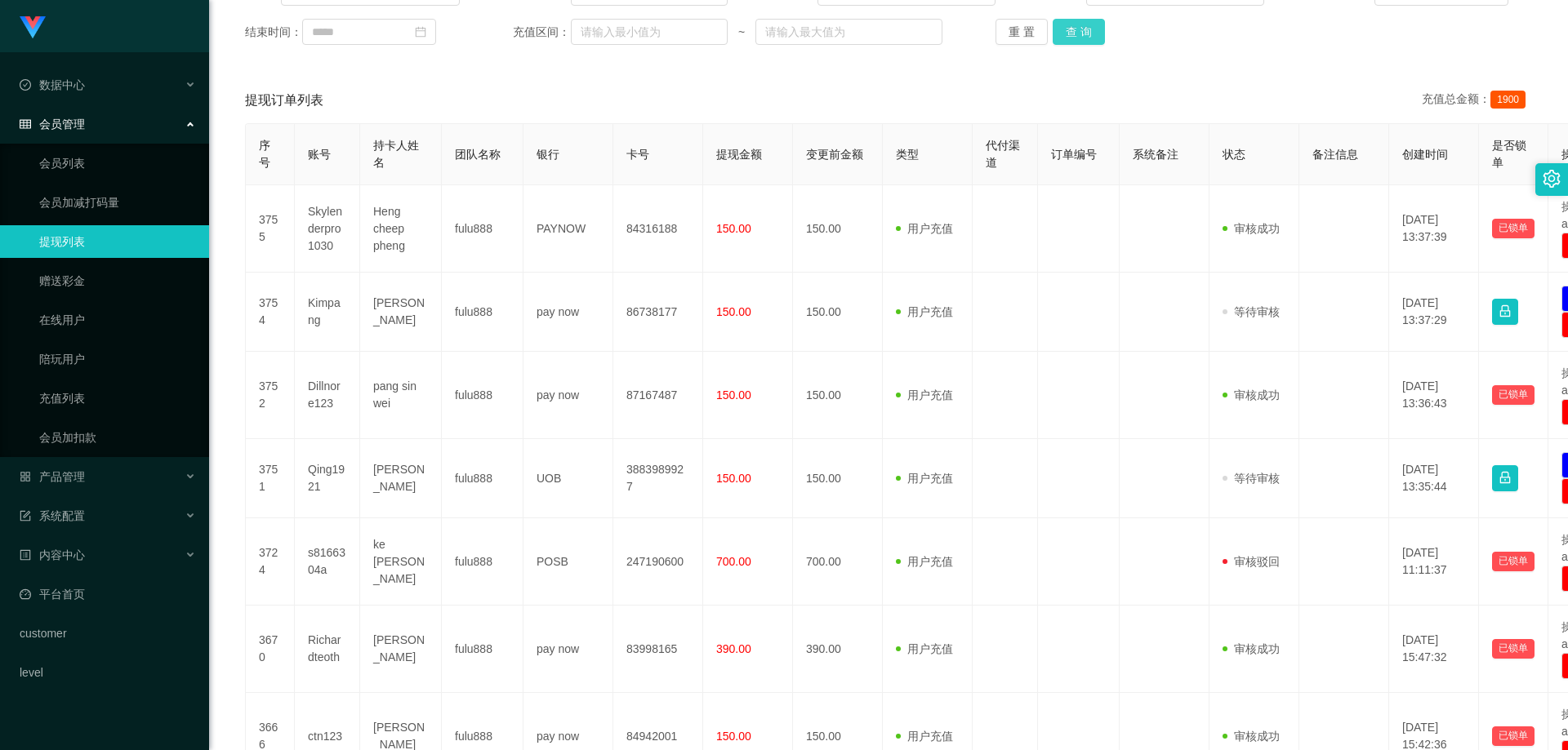
click at [1096, 39] on button "查 询" at bounding box center [1079, 32] width 53 height 26
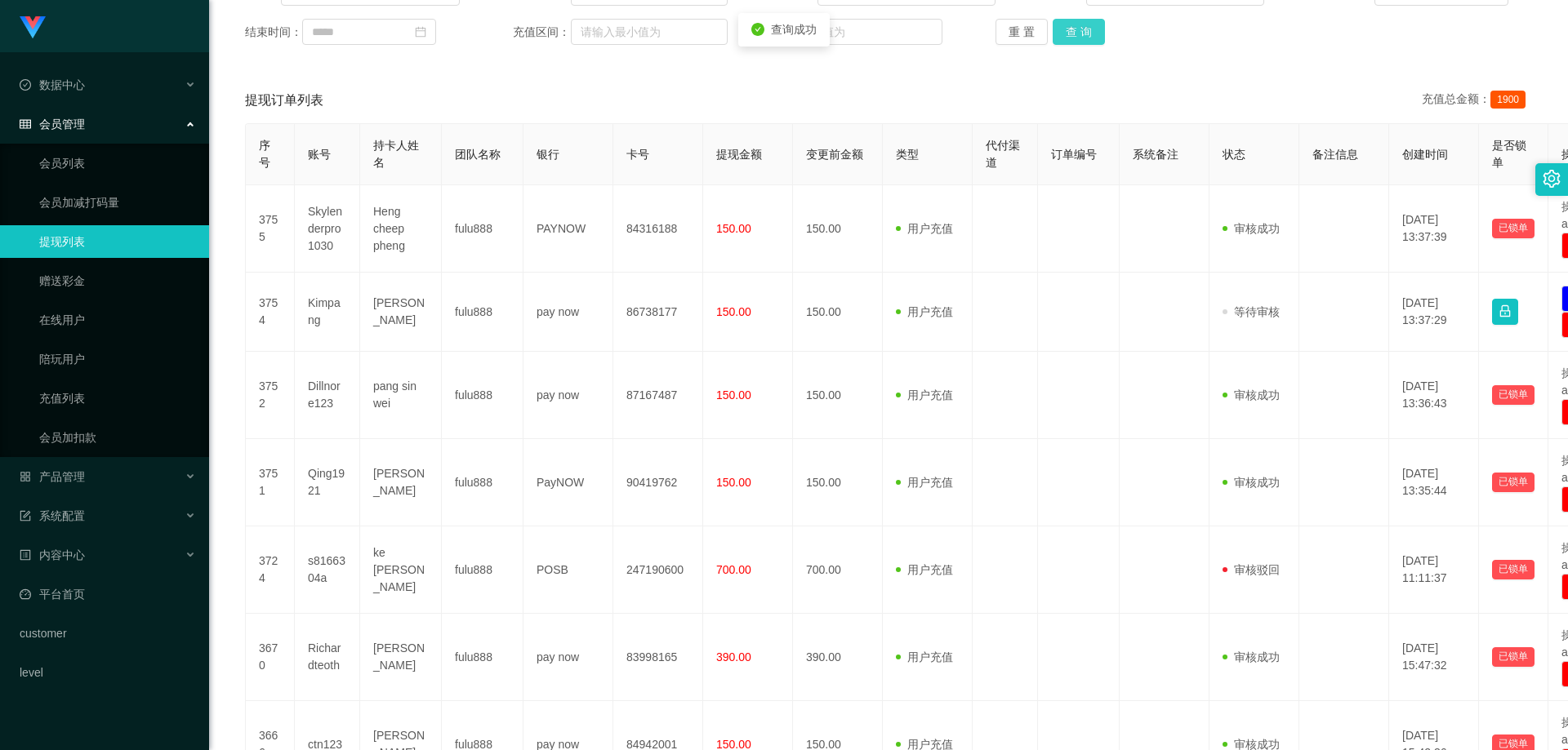
click at [1096, 39] on button "查 询" at bounding box center [1079, 32] width 53 height 26
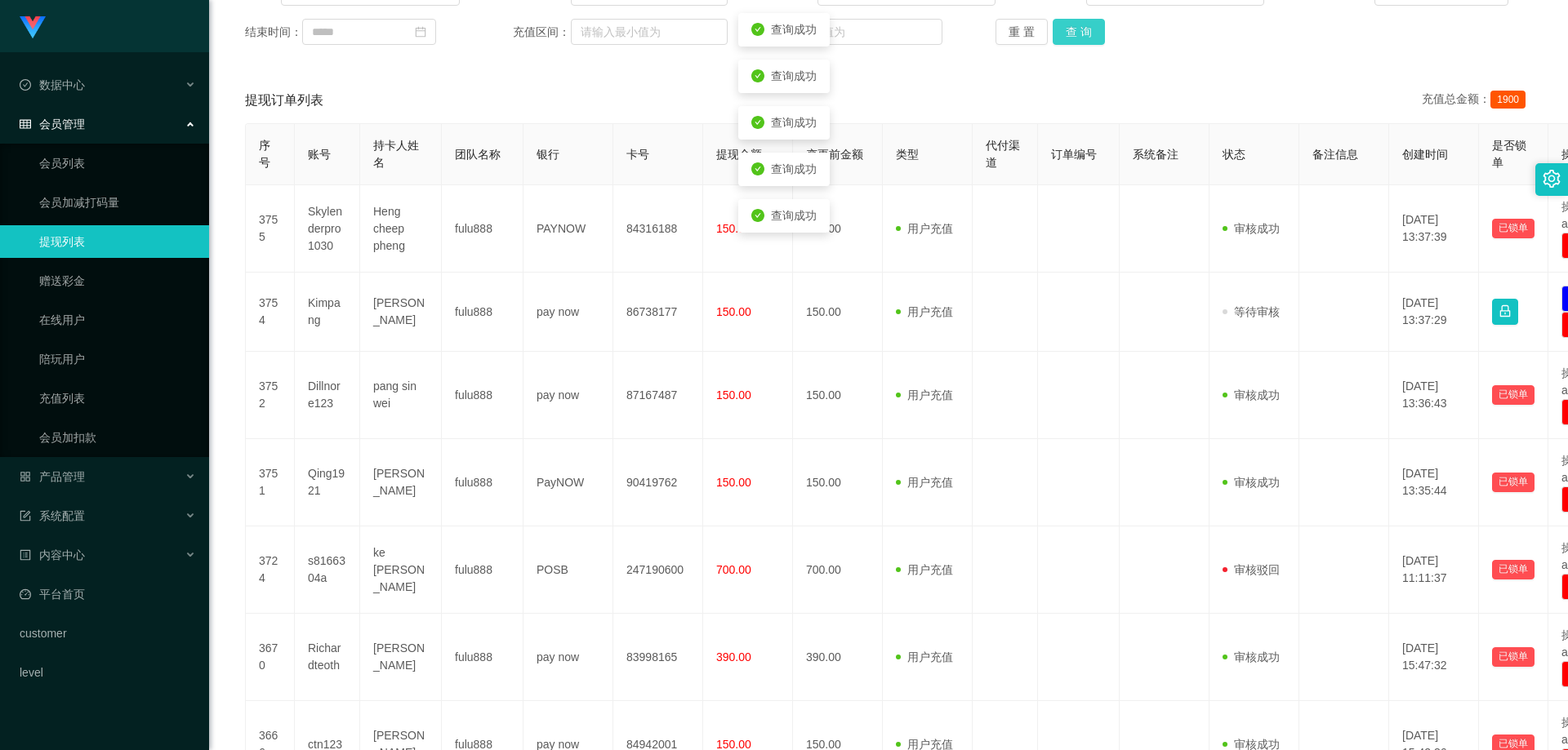
click at [1096, 39] on button "查 询" at bounding box center [1079, 32] width 53 height 26
click at [1096, 39] on button "查 询" at bounding box center [1088, 32] width 70 height 26
click at [1096, 39] on button "查 询" at bounding box center [1079, 32] width 53 height 26
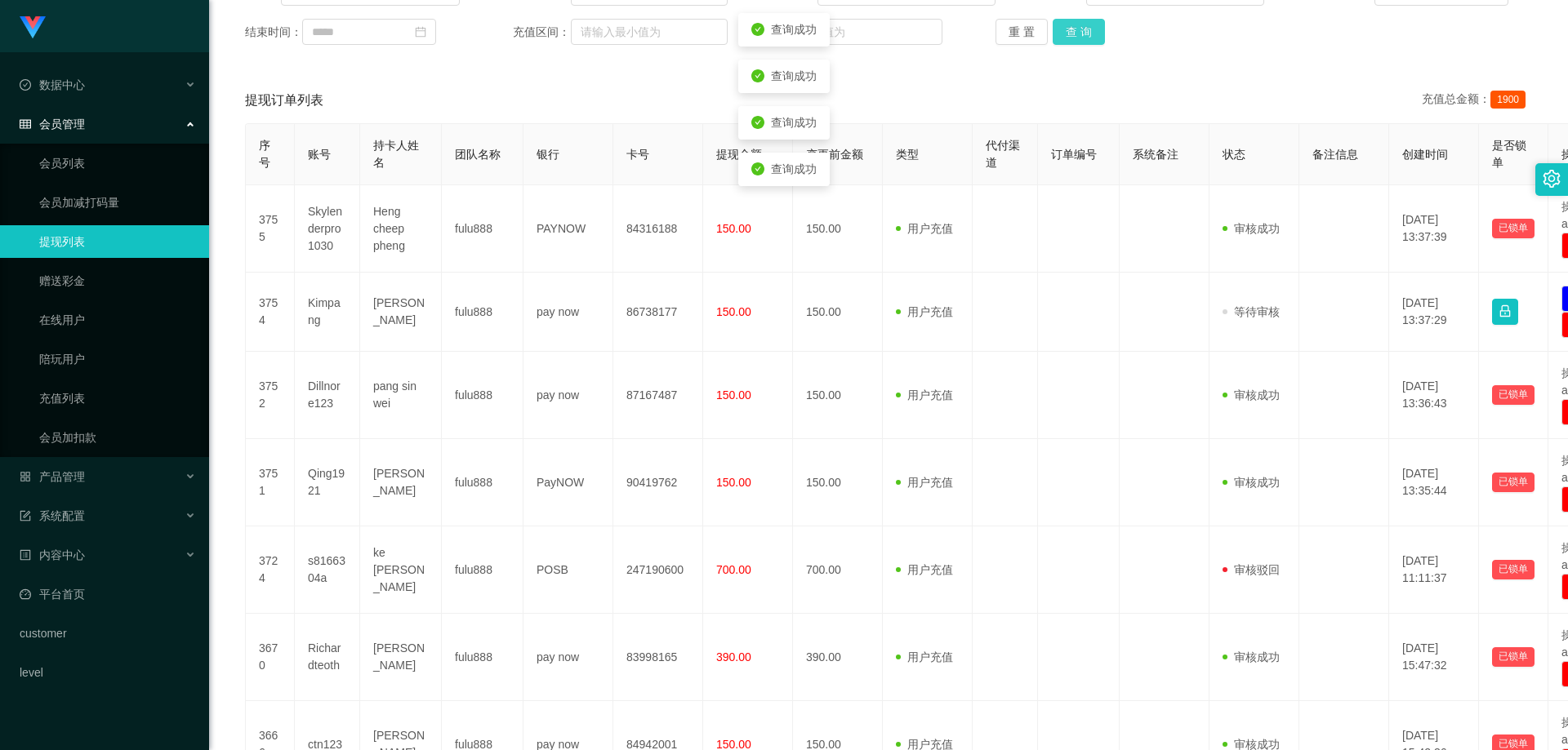
click at [1096, 39] on button "查 询" at bounding box center [1079, 32] width 53 height 26
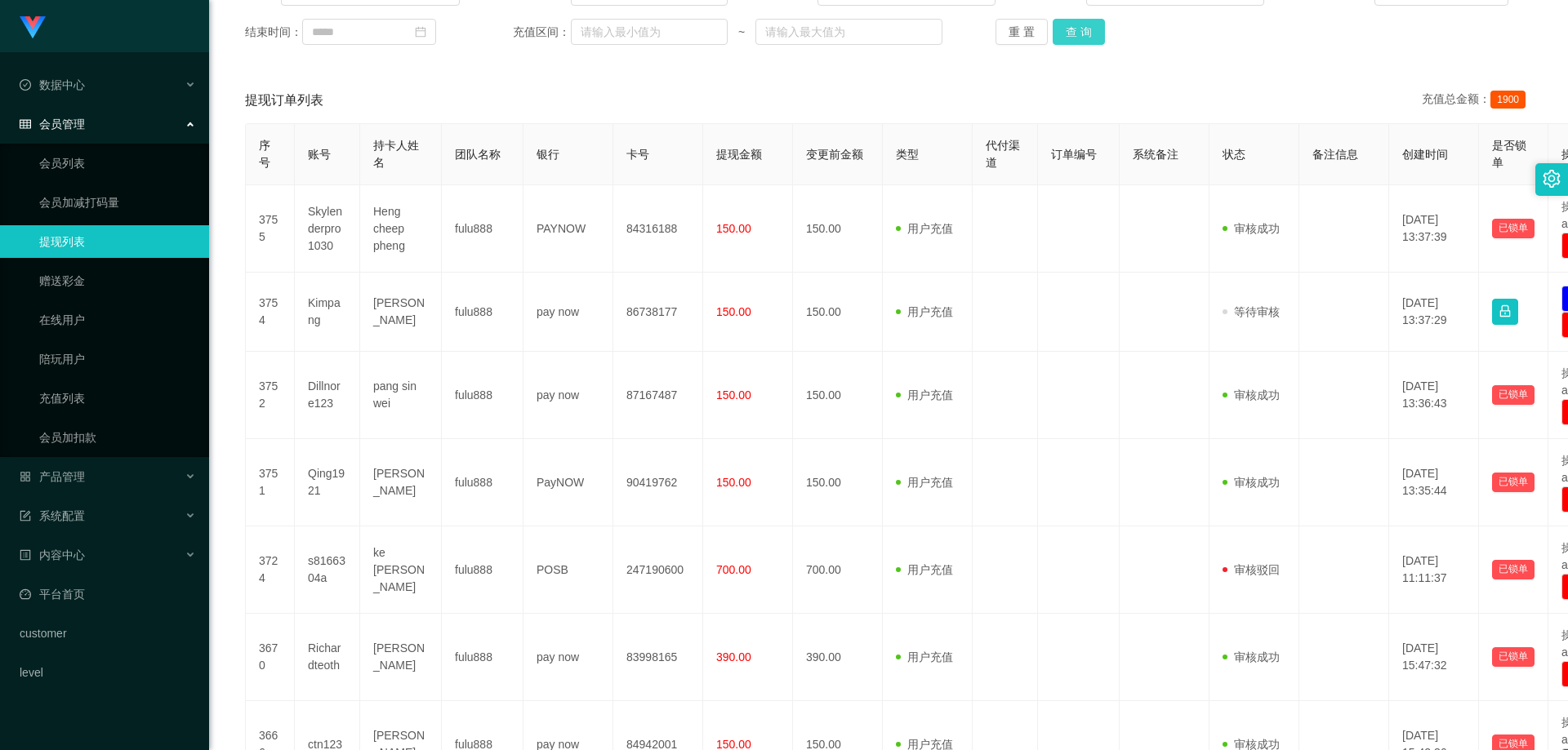
click at [1072, 21] on button "查 询" at bounding box center [1079, 32] width 53 height 26
click at [1071, 23] on button "查 询" at bounding box center [1079, 32] width 53 height 26
click at [95, 166] on link "会员列表" at bounding box center [117, 163] width 157 height 32
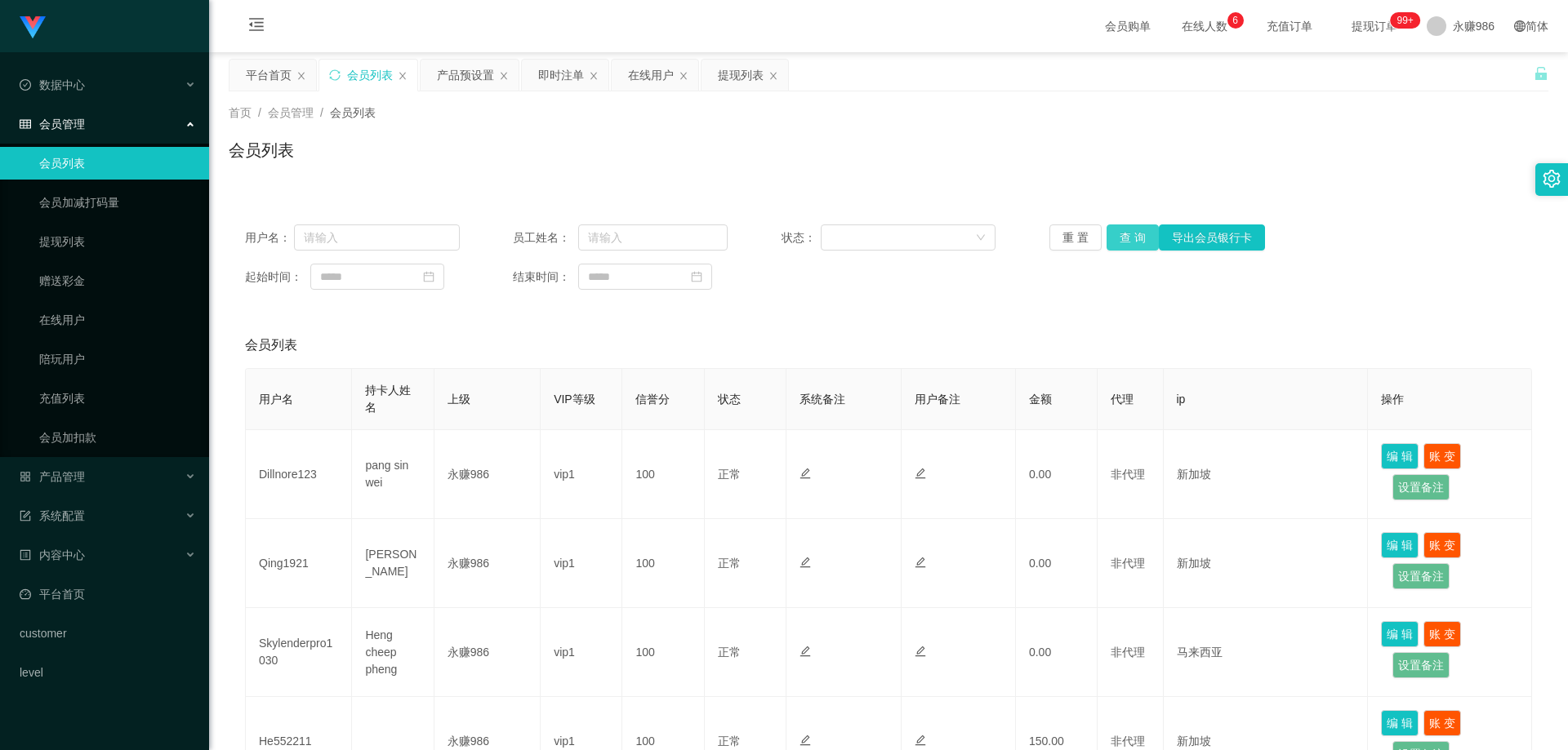
click at [1110, 229] on button "查 询" at bounding box center [1133, 238] width 53 height 26
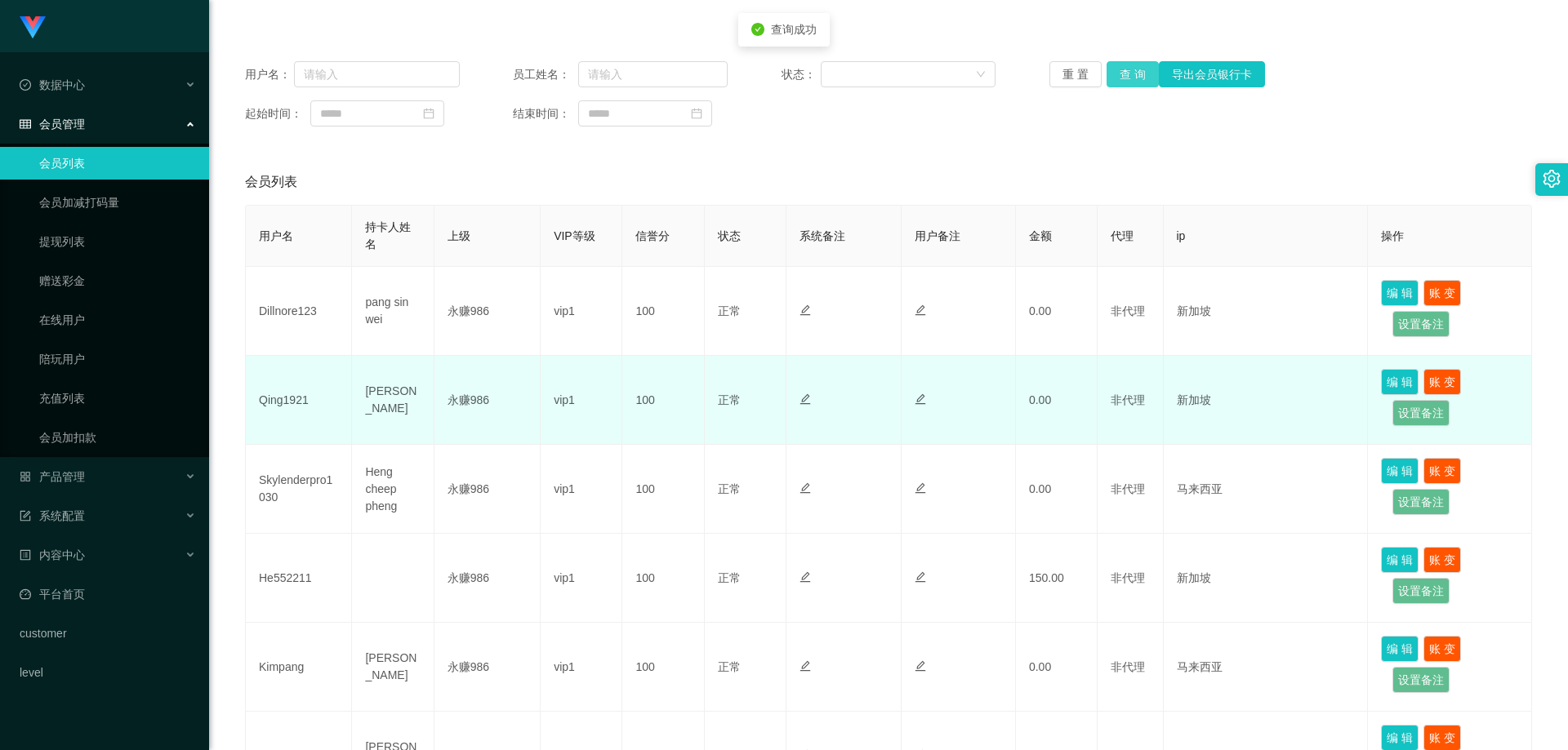
scroll to position [245, 0]
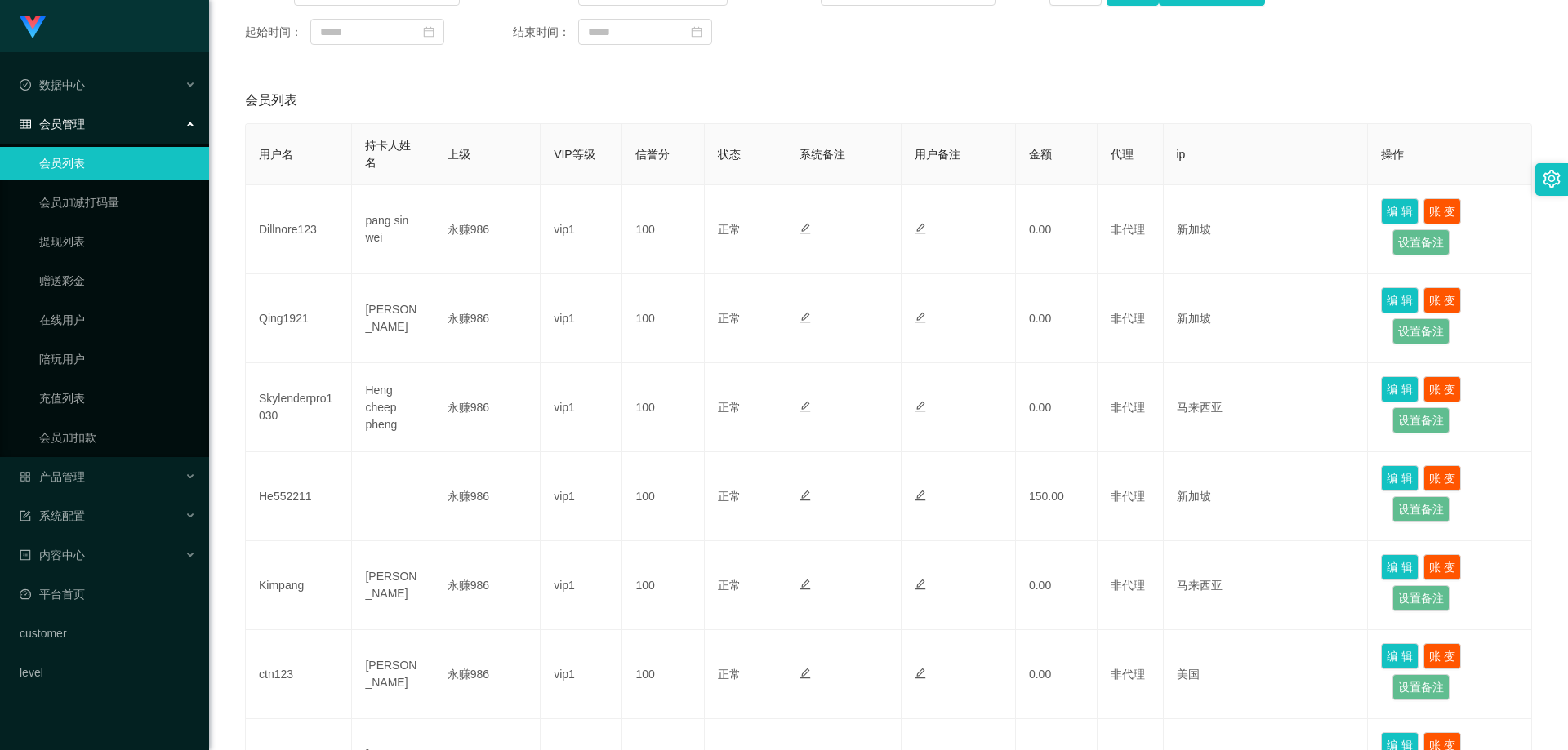
click at [137, 127] on div "会员管理" at bounding box center [104, 123] width 209 height 32
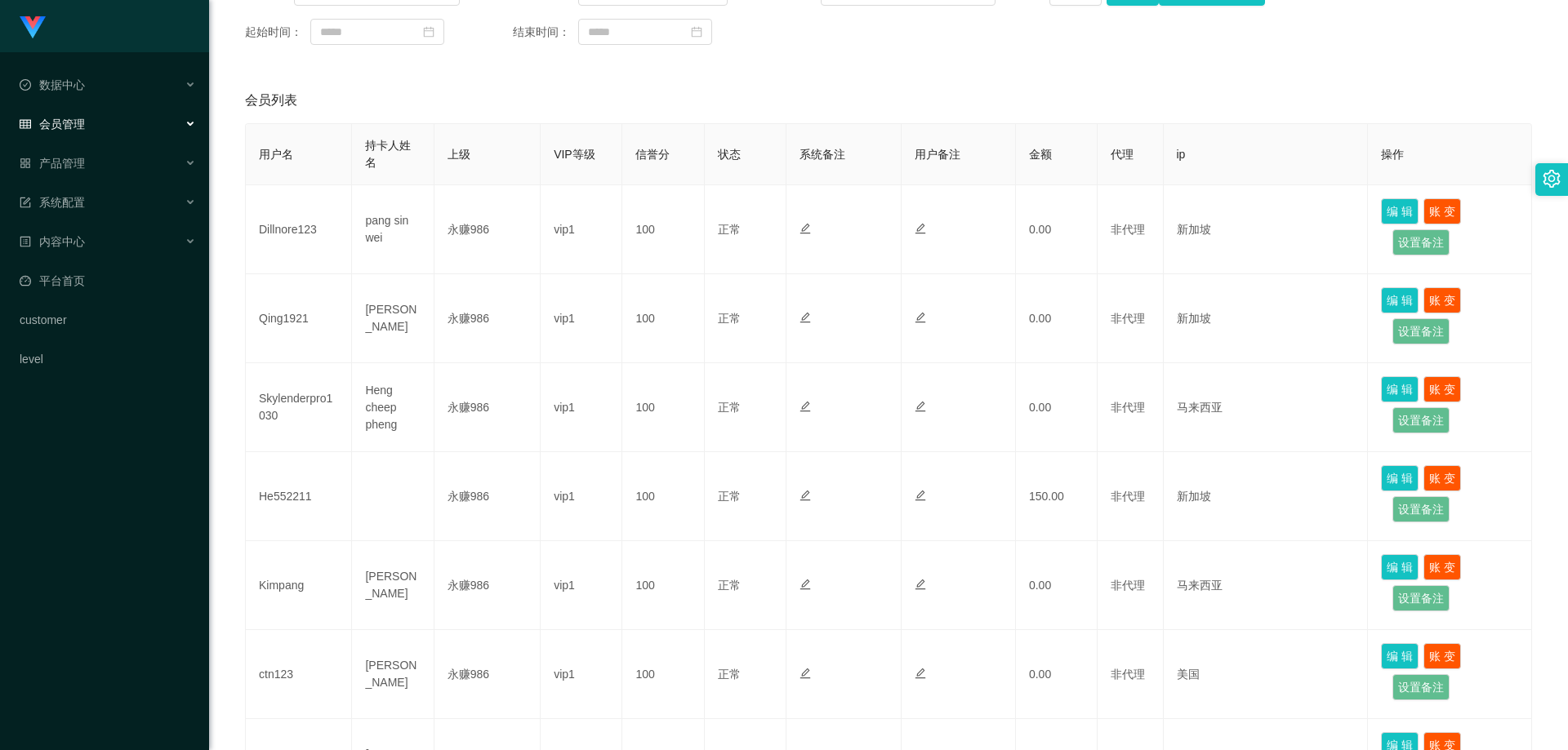
click at [137, 127] on div "会员管理" at bounding box center [104, 123] width 209 height 32
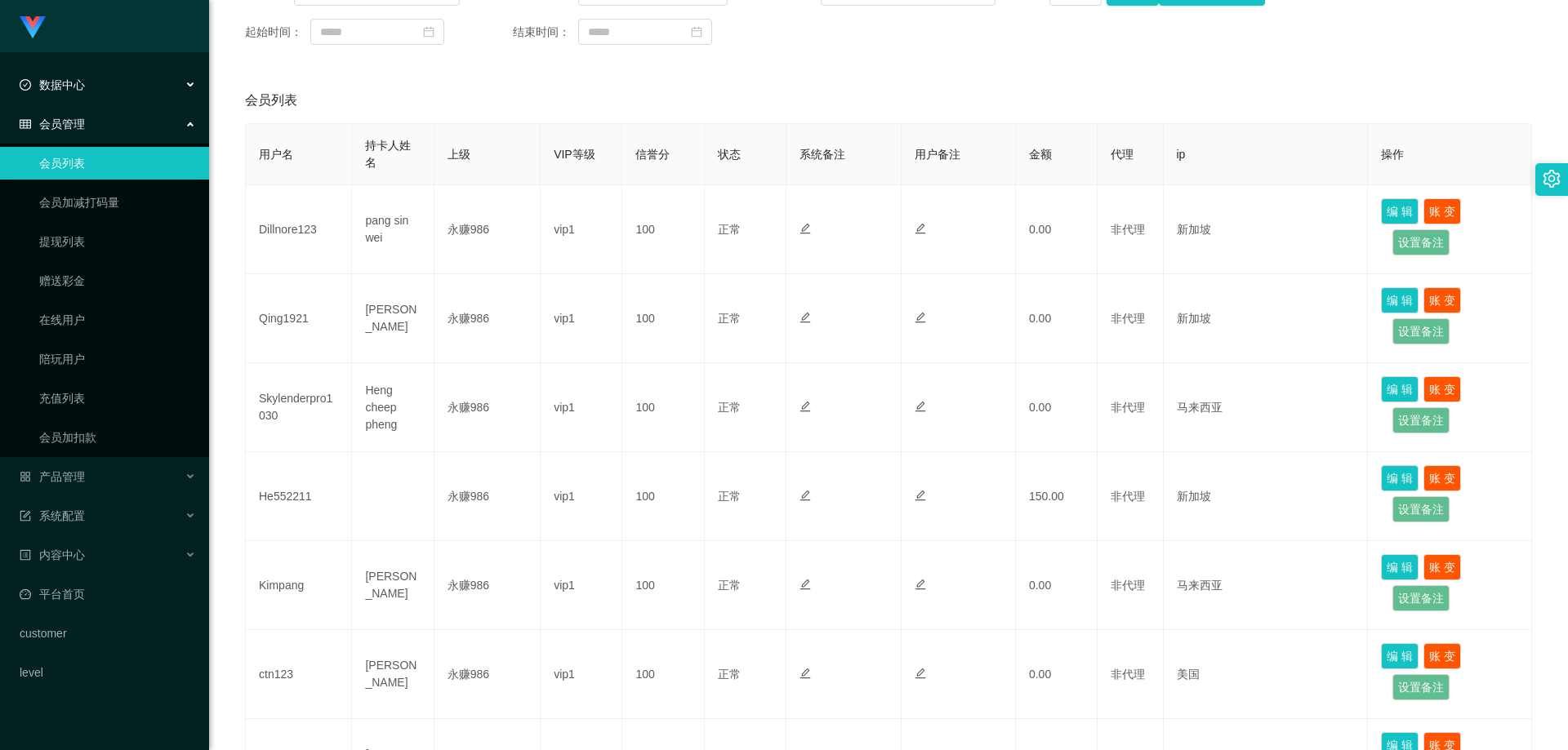
click at [133, 81] on div "数据中心" at bounding box center [104, 84] width 209 height 32
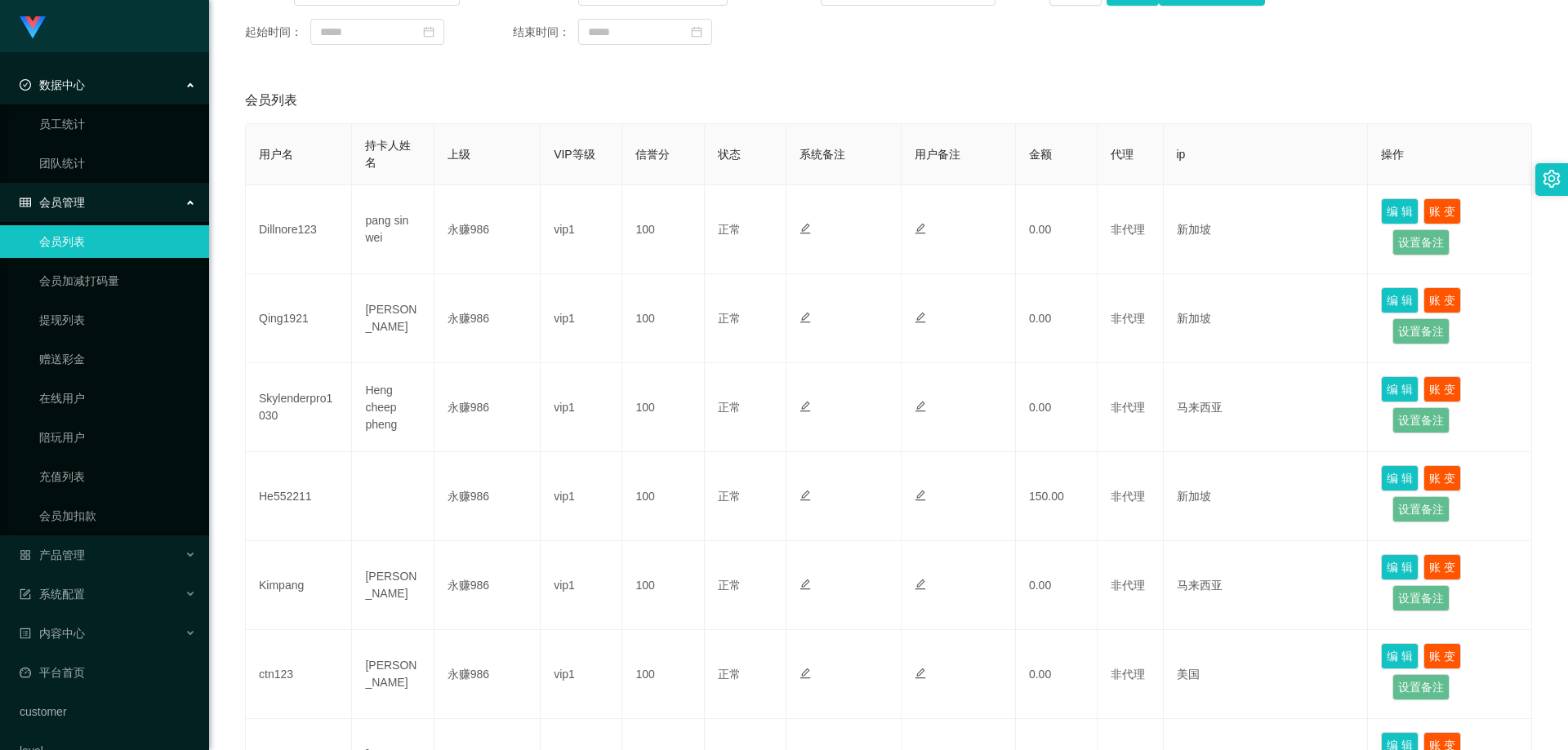
click at [130, 79] on div "数据中心" at bounding box center [104, 84] width 209 height 32
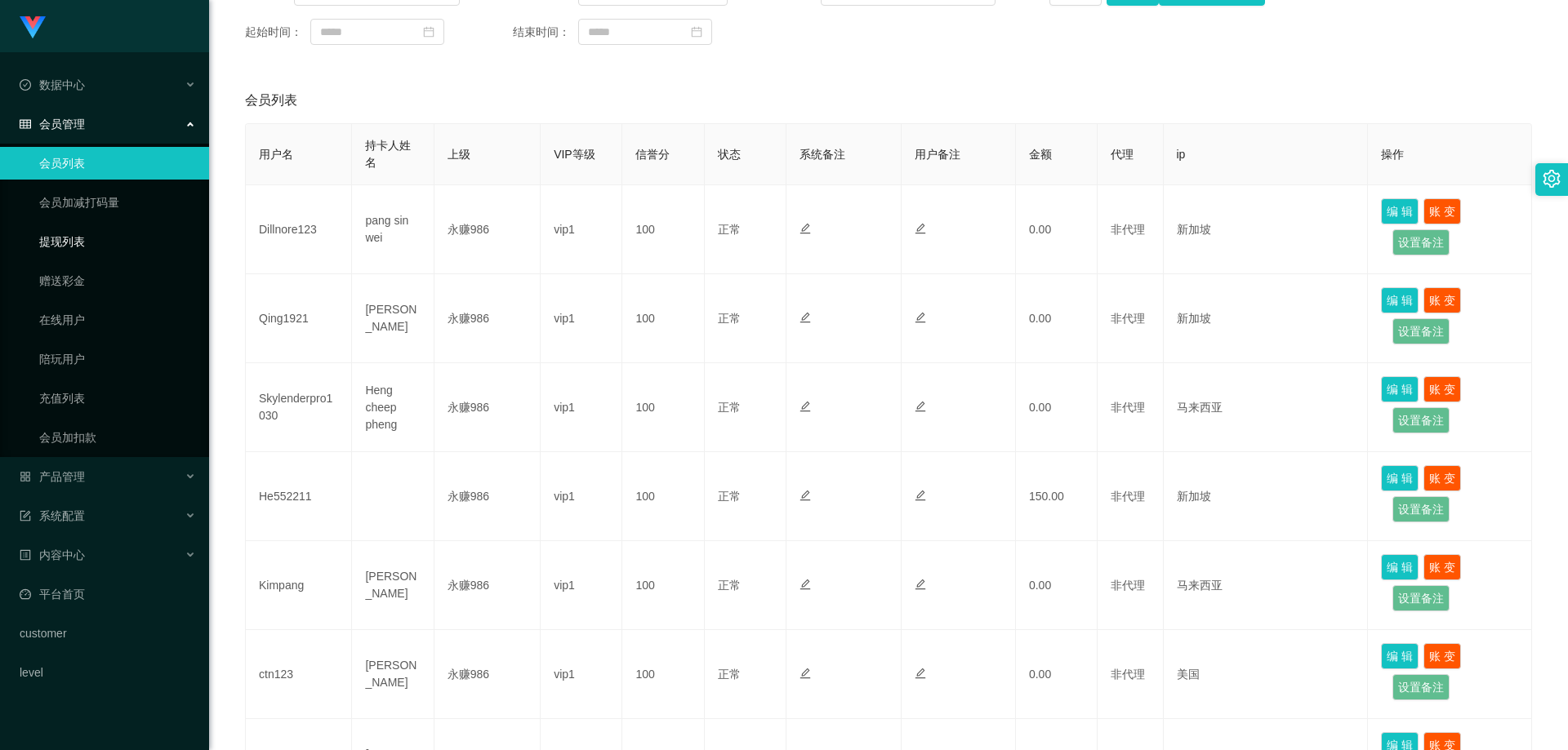
click at [88, 243] on link "提现列表" at bounding box center [117, 242] width 157 height 32
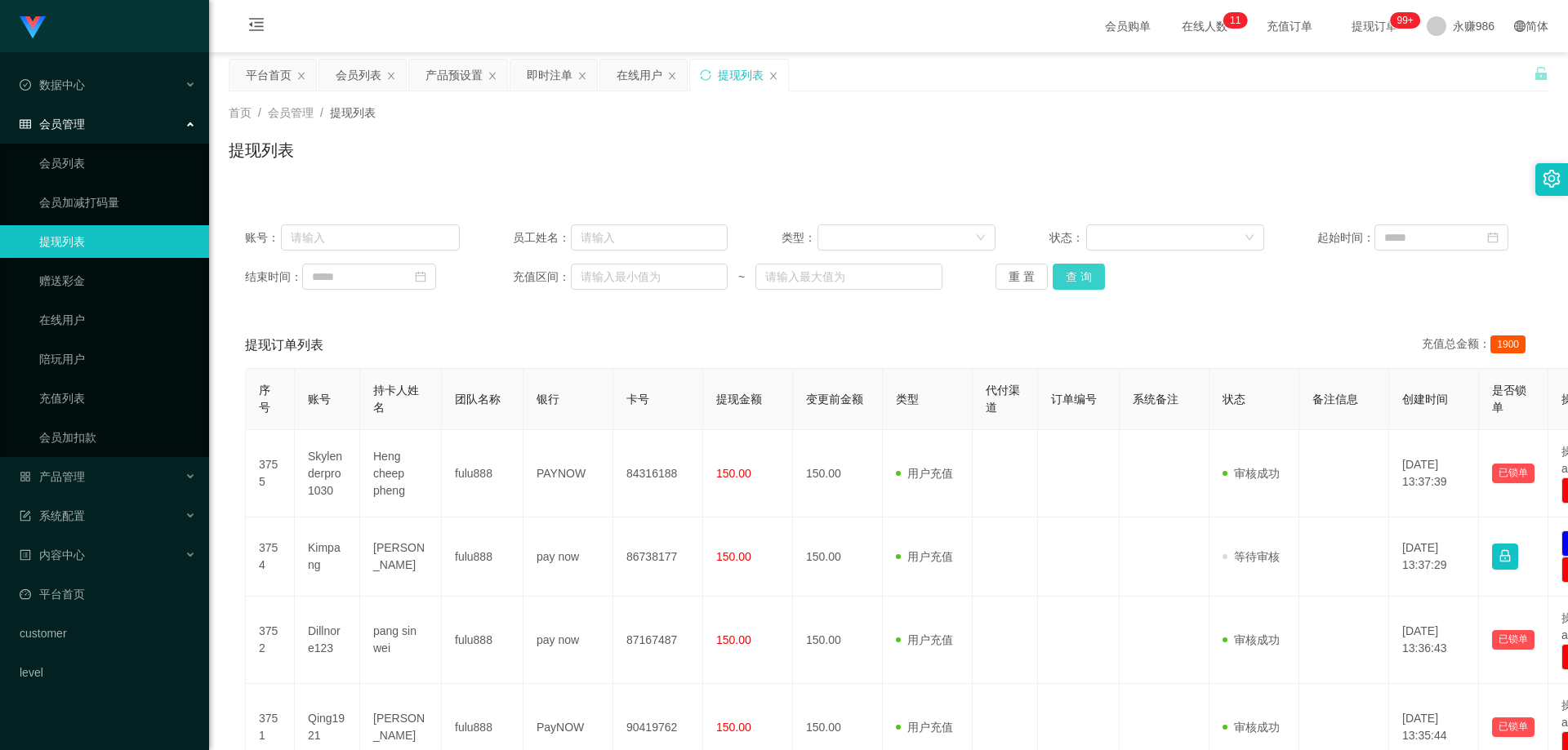
click at [1059, 276] on button "查 询" at bounding box center [1079, 277] width 53 height 26
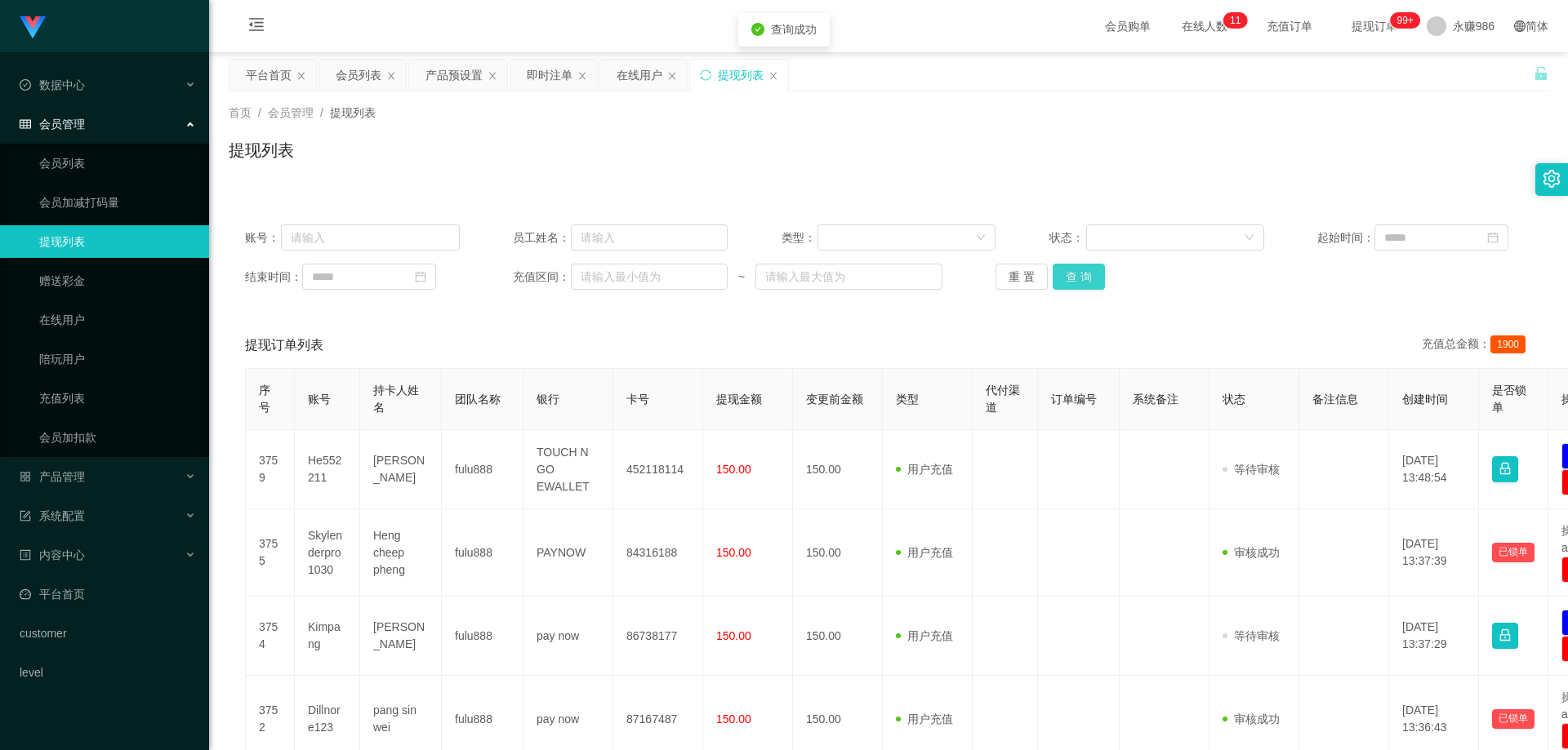
click at [1090, 277] on button "查 询" at bounding box center [1079, 277] width 53 height 26
click at [1085, 277] on button "查 询" at bounding box center [1079, 277] width 53 height 26
click at [1085, 277] on button "查 询" at bounding box center [1088, 277] width 70 height 26
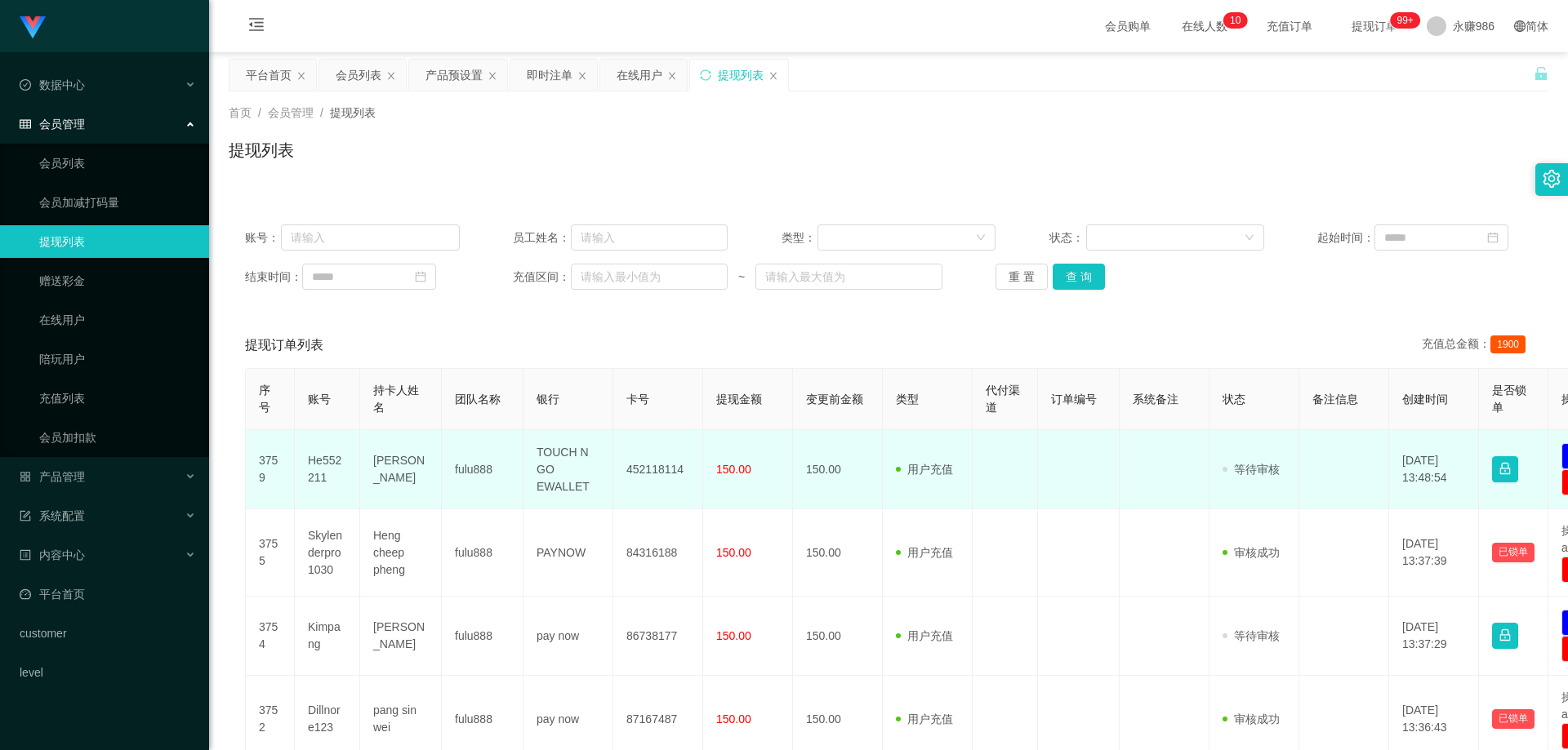
click at [664, 469] on td "452118114" at bounding box center [658, 470] width 90 height 80
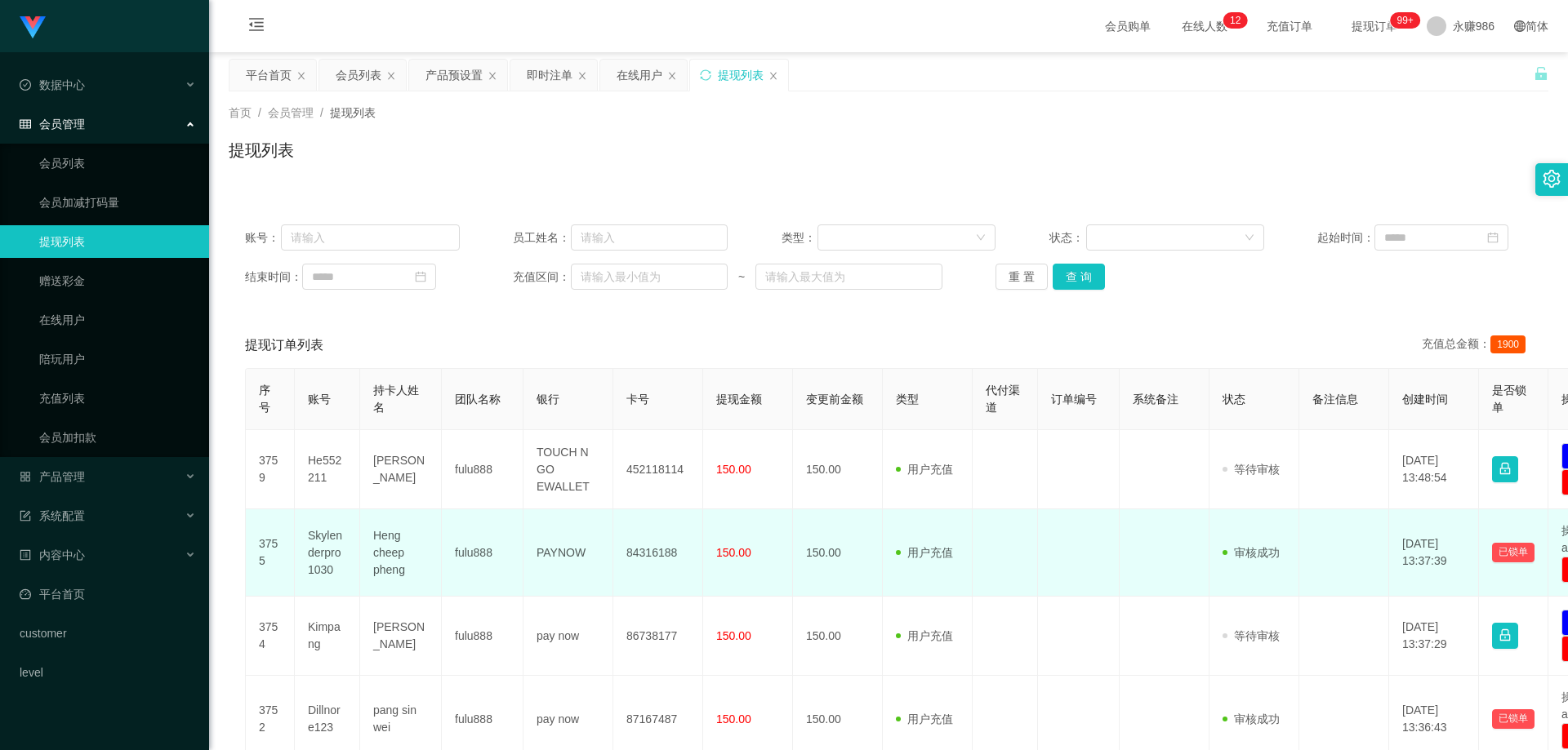
click at [714, 552] on td "150.00" at bounding box center [748, 553] width 90 height 88
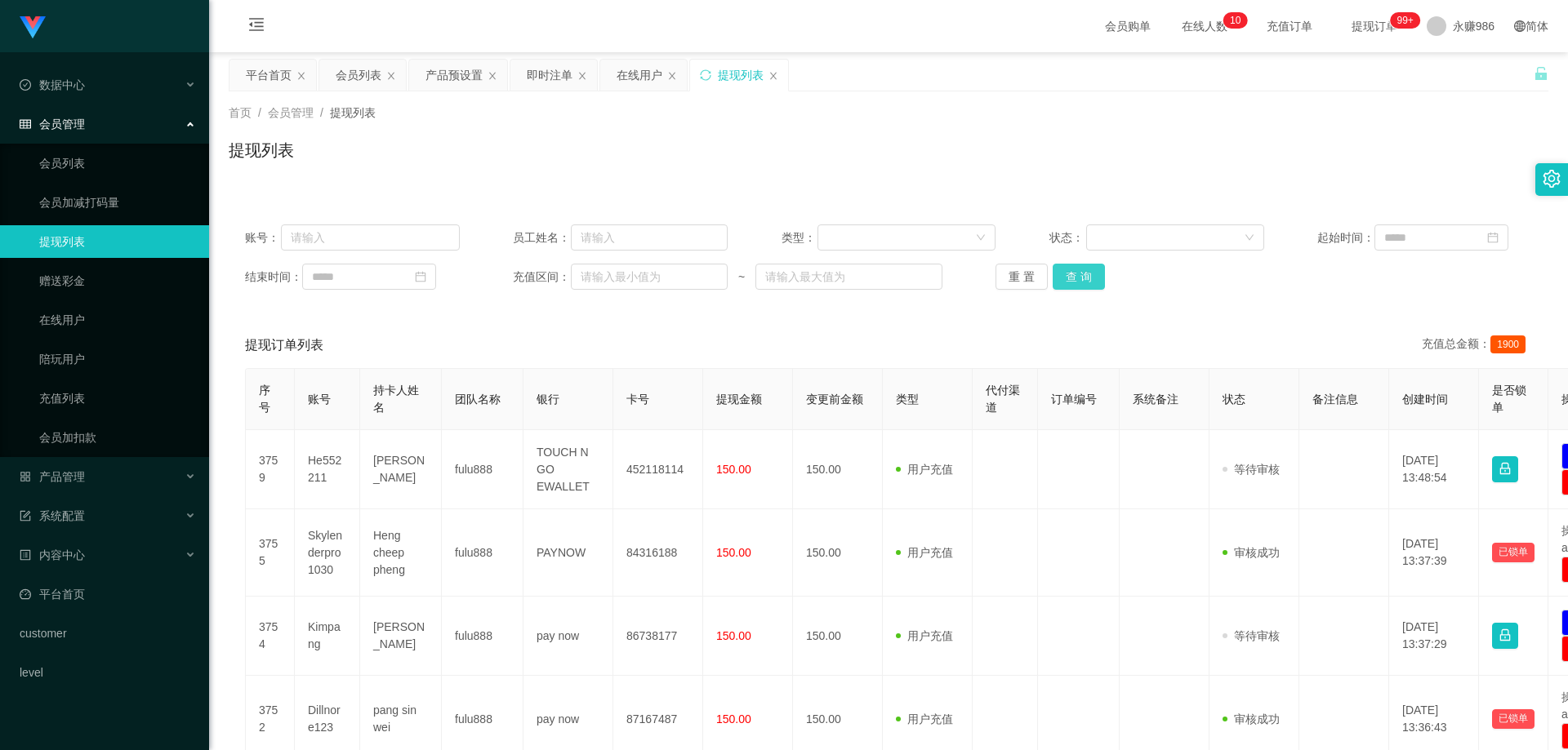
click at [1075, 274] on button "查 询" at bounding box center [1079, 277] width 53 height 26
click at [95, 149] on link "会员列表" at bounding box center [117, 163] width 157 height 32
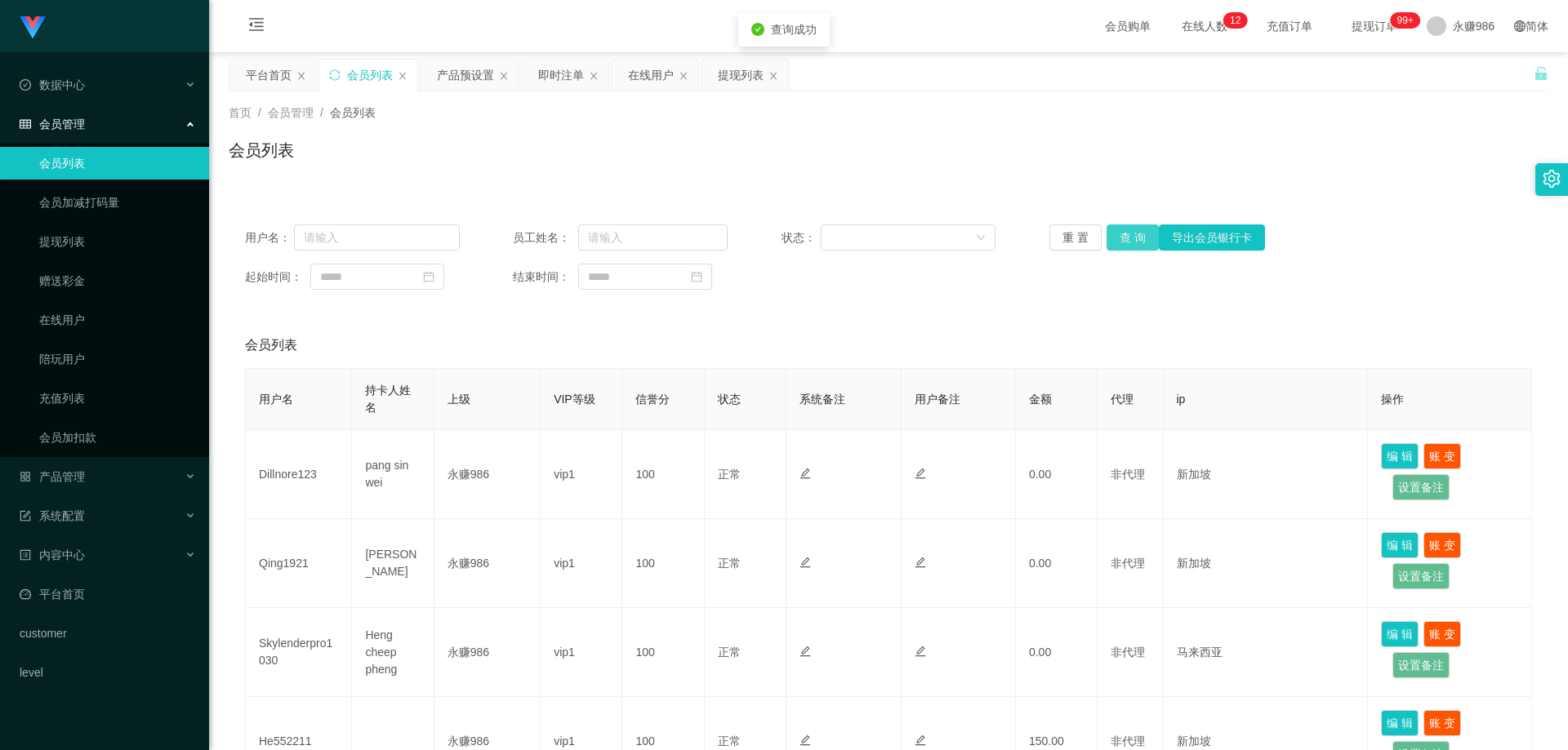
click at [1130, 239] on button "查 询" at bounding box center [1133, 238] width 53 height 26
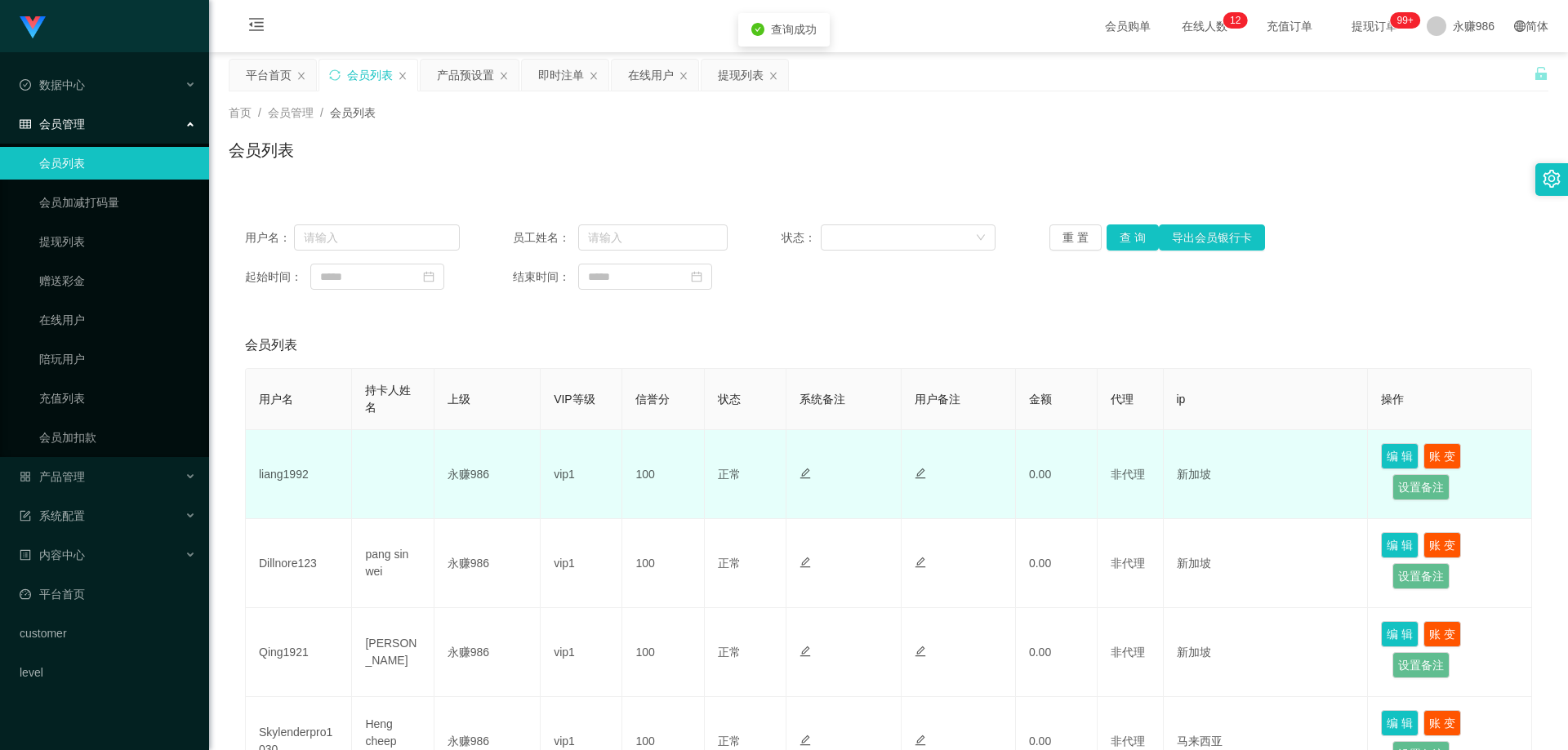
click at [293, 468] on td "liang1992" at bounding box center [299, 475] width 106 height 89
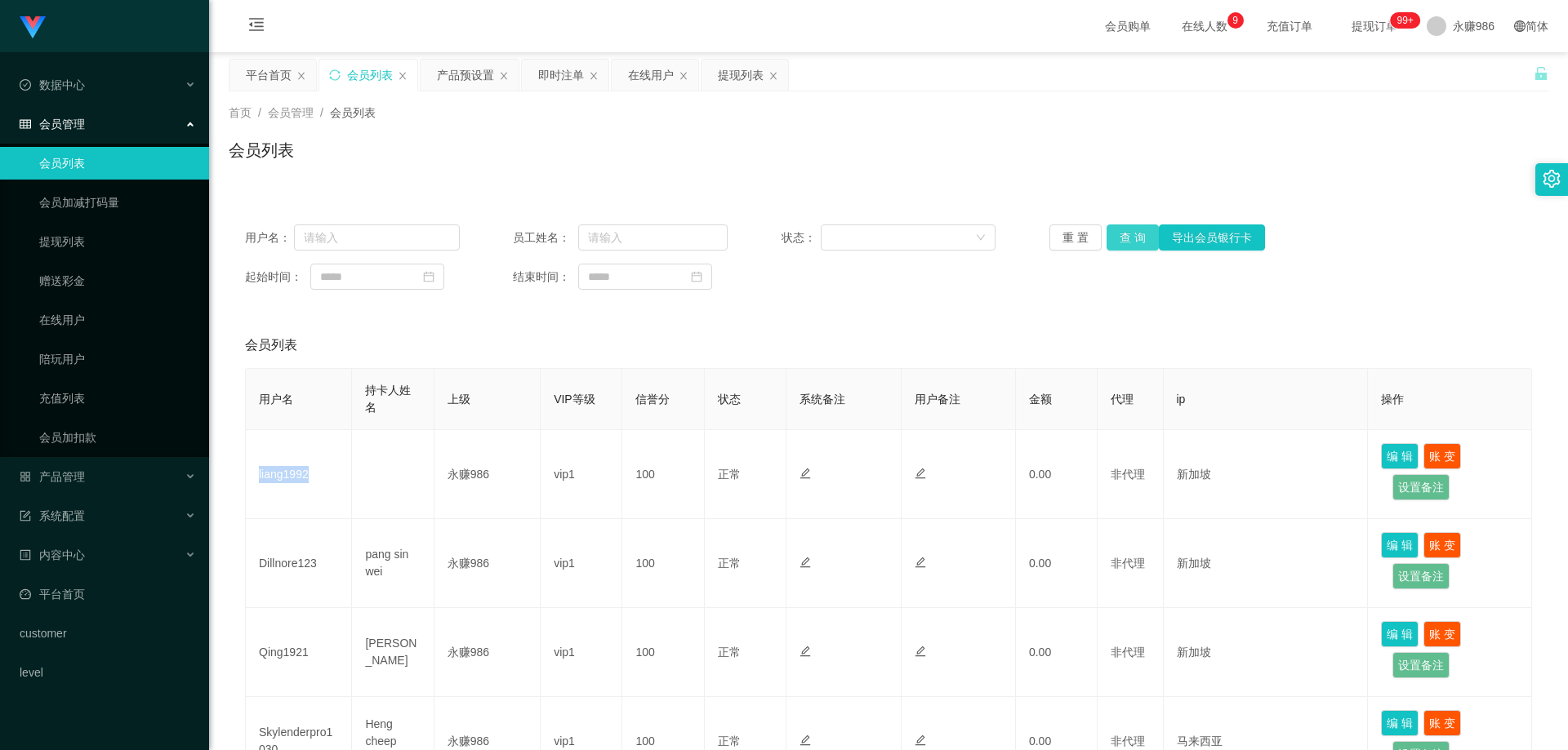
click at [1117, 234] on button "查 询" at bounding box center [1133, 238] width 53 height 26
click at [1117, 238] on button "查 询" at bounding box center [1133, 238] width 53 height 26
click at [83, 480] on span "产品管理" at bounding box center [52, 476] width 66 height 13
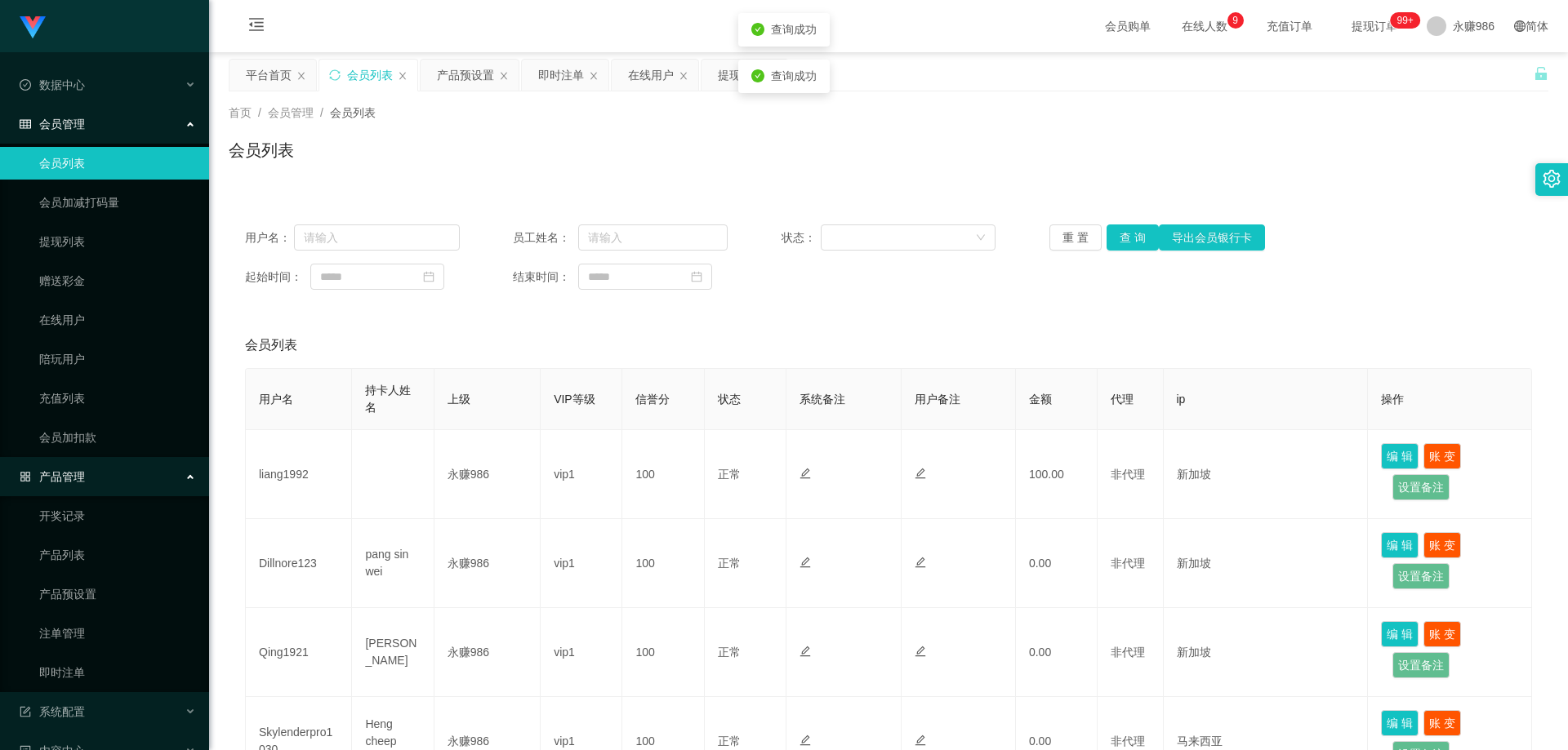
click at [83, 480] on span "产品管理" at bounding box center [52, 476] width 66 height 13
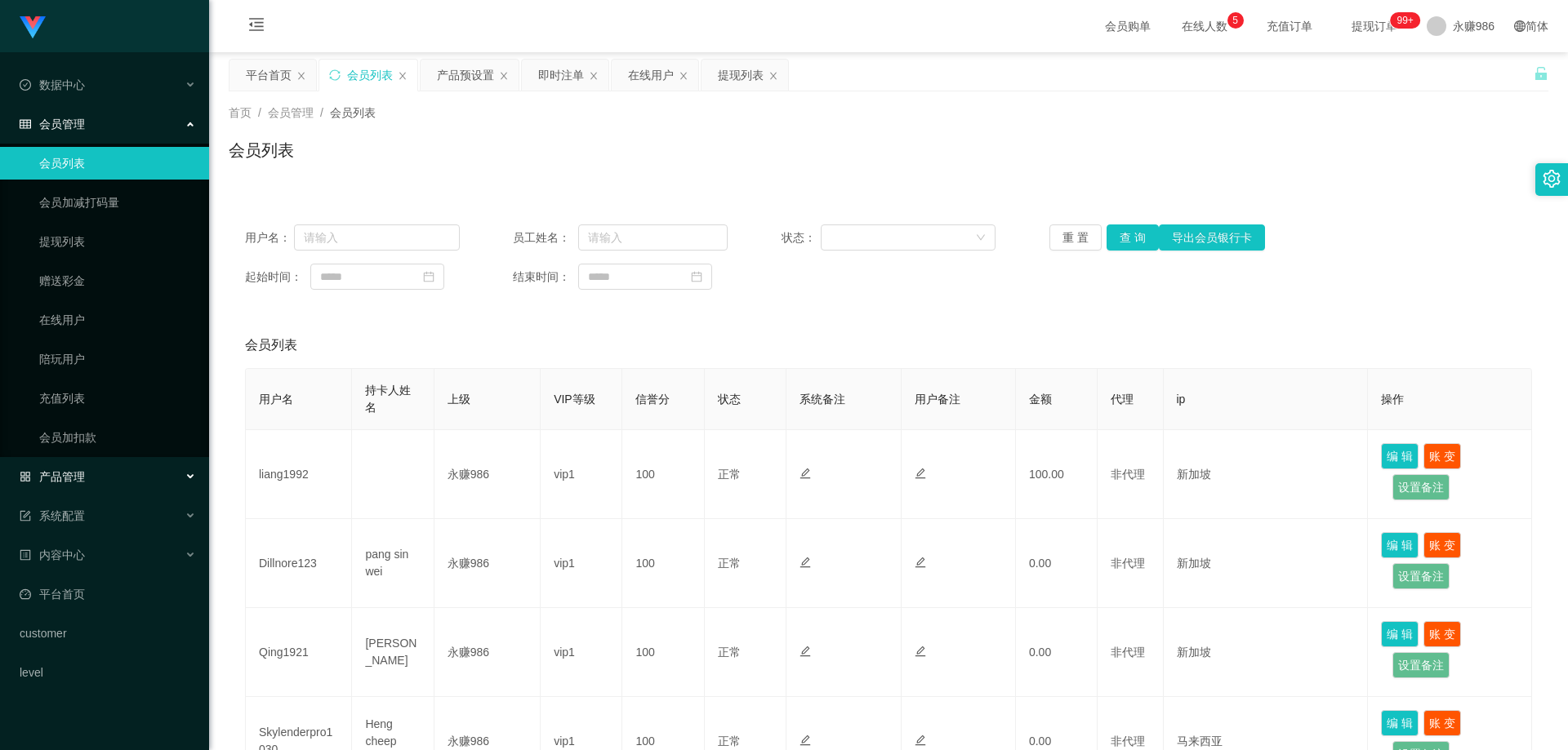
click at [92, 479] on div "产品管理" at bounding box center [104, 476] width 209 height 32
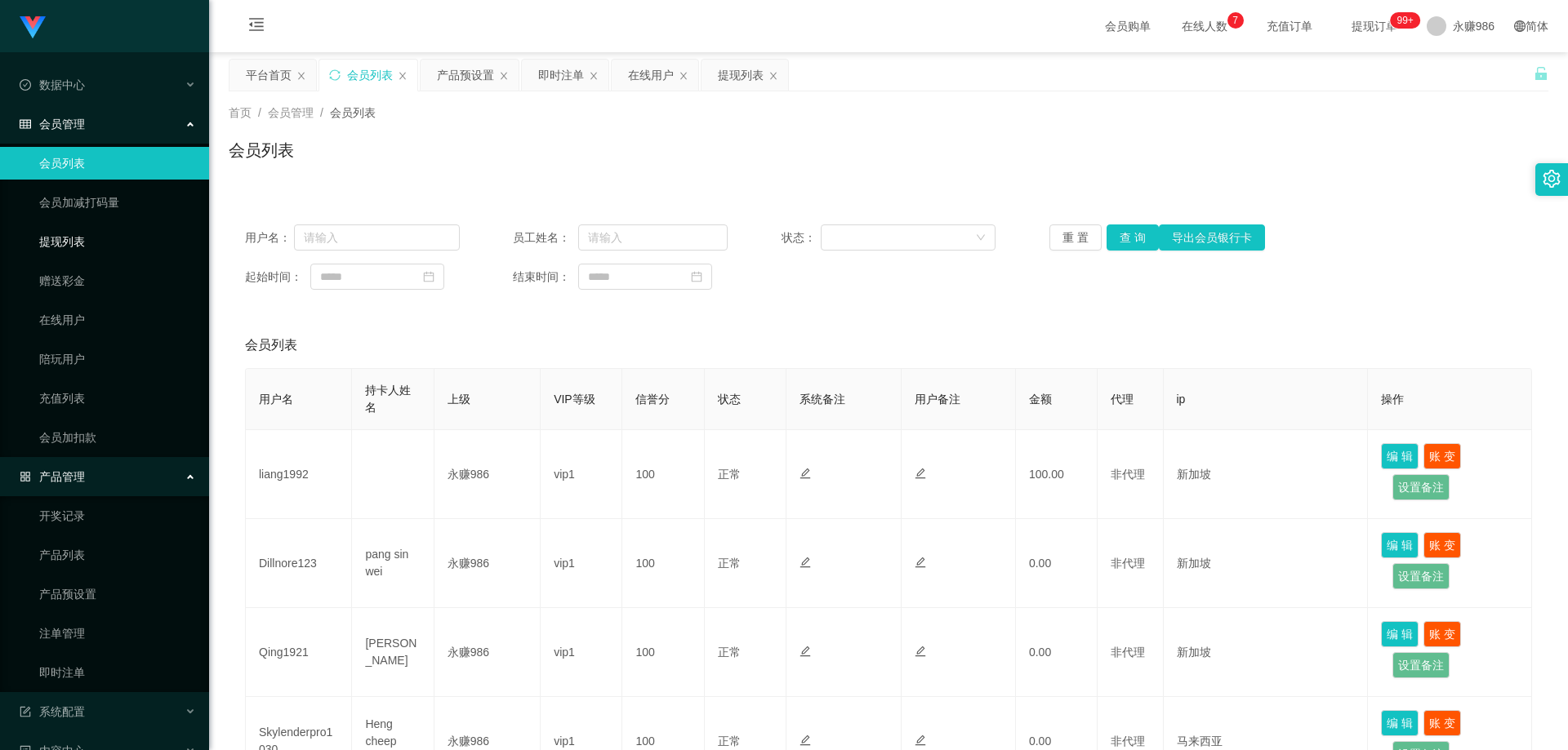
click at [85, 238] on link "提现列表" at bounding box center [117, 242] width 157 height 32
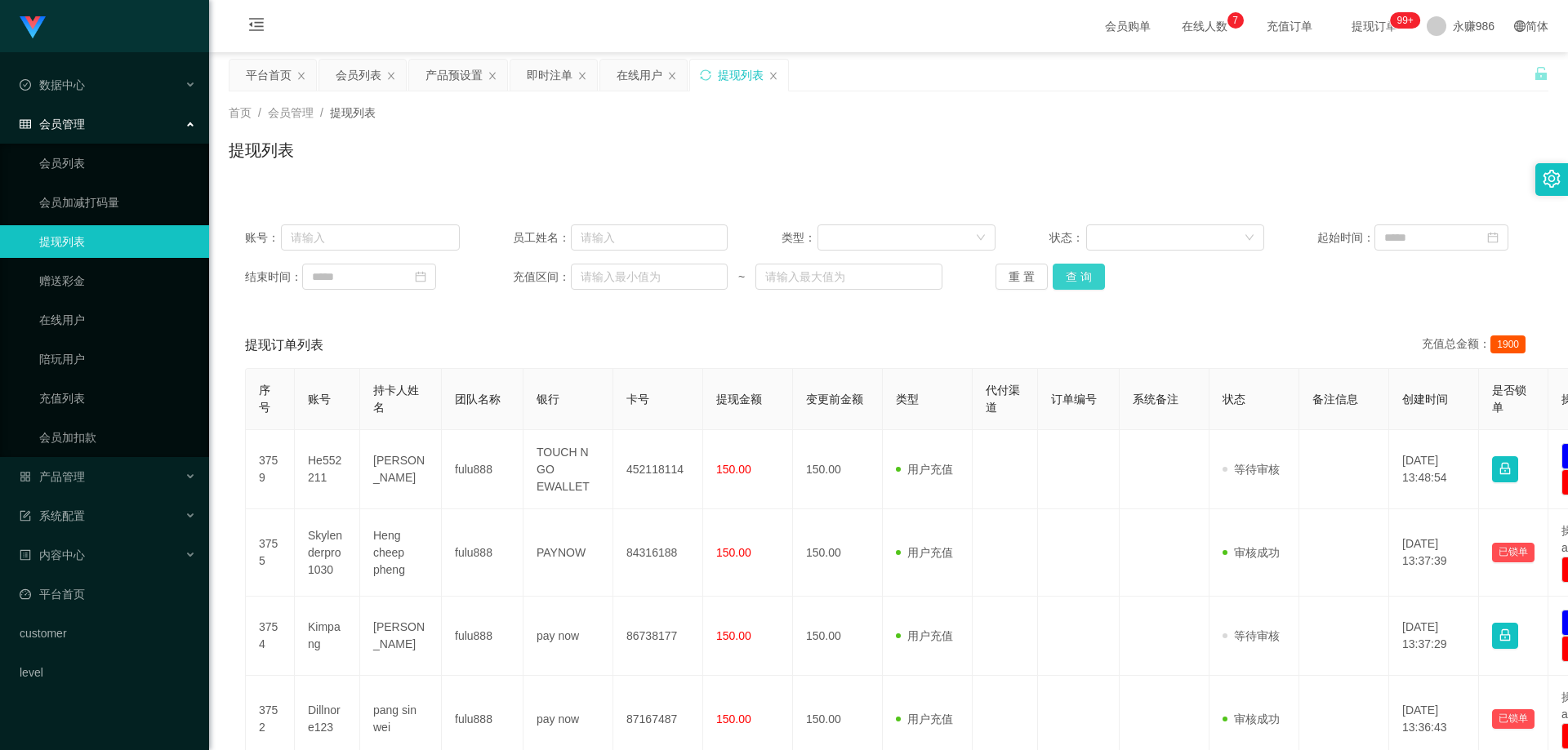
click at [1079, 276] on button "查 询" at bounding box center [1079, 277] width 53 height 26
drag, startPoint x: 1059, startPoint y: 276, endPoint x: 1080, endPoint y: 284, distance: 22.5
click at [1058, 276] on button "查 询" at bounding box center [1079, 277] width 53 height 26
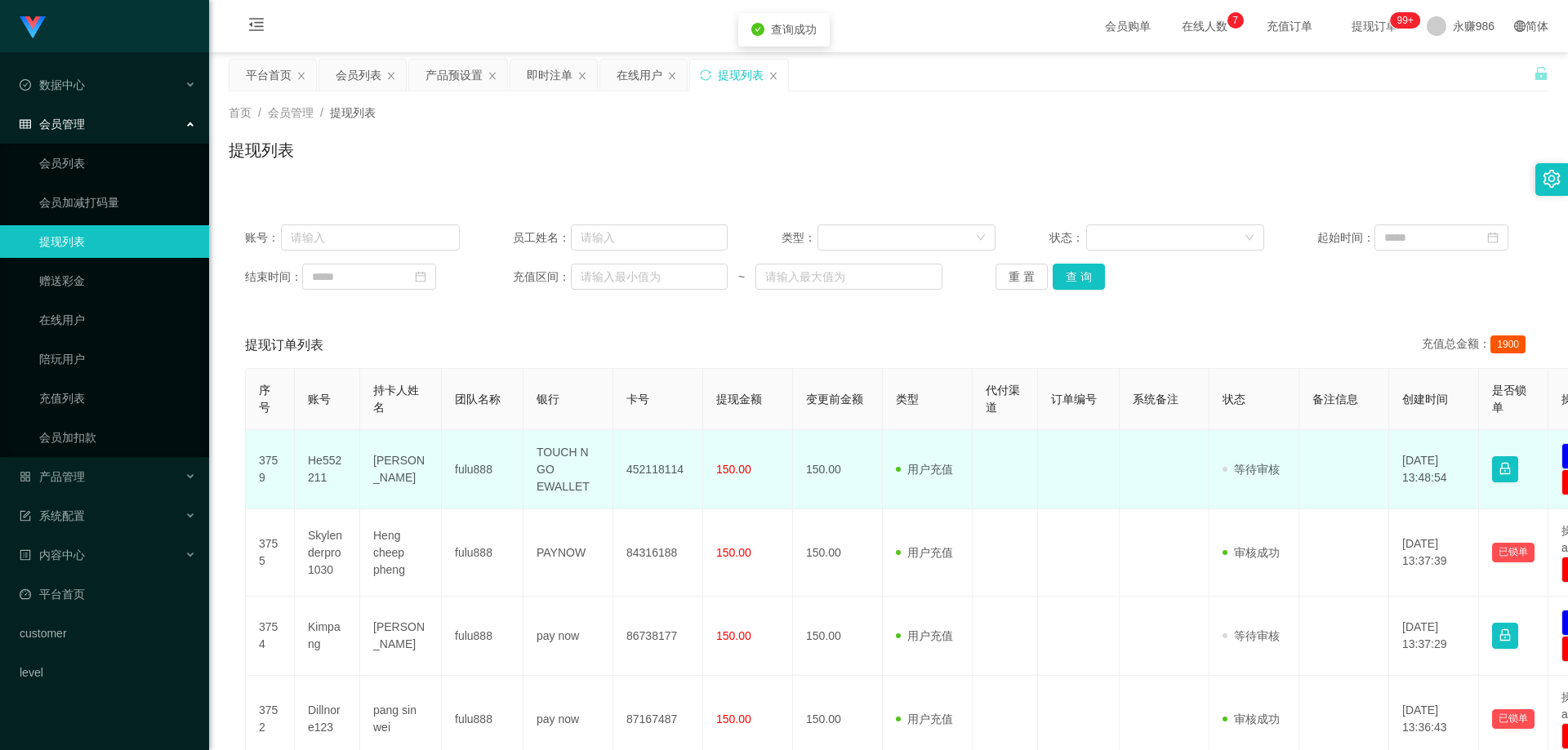
click at [312, 474] on td "He552211" at bounding box center [327, 470] width 66 height 80
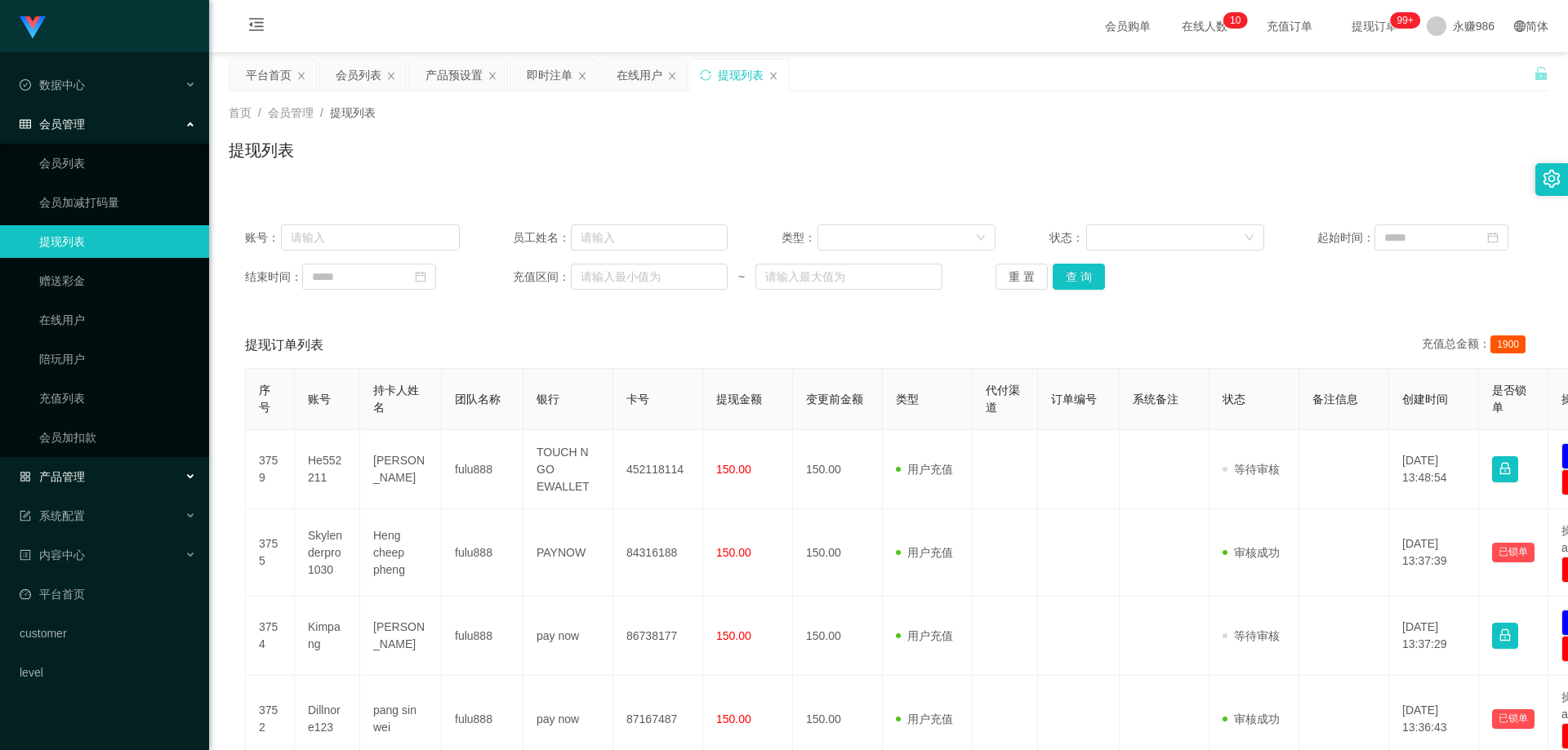
click at [91, 473] on div "产品管理" at bounding box center [104, 476] width 209 height 32
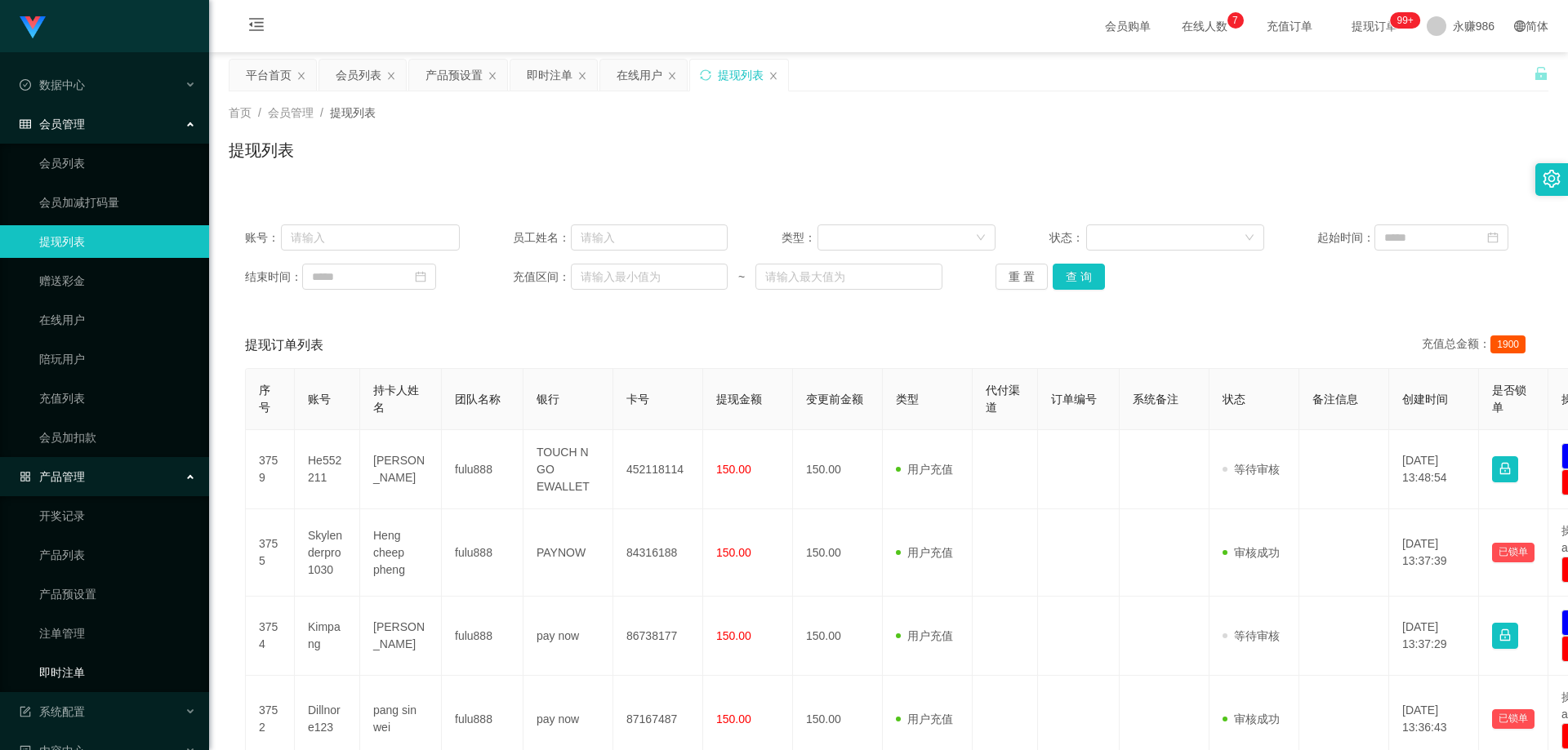
click at [80, 666] on link "即时注单" at bounding box center [117, 672] width 157 height 32
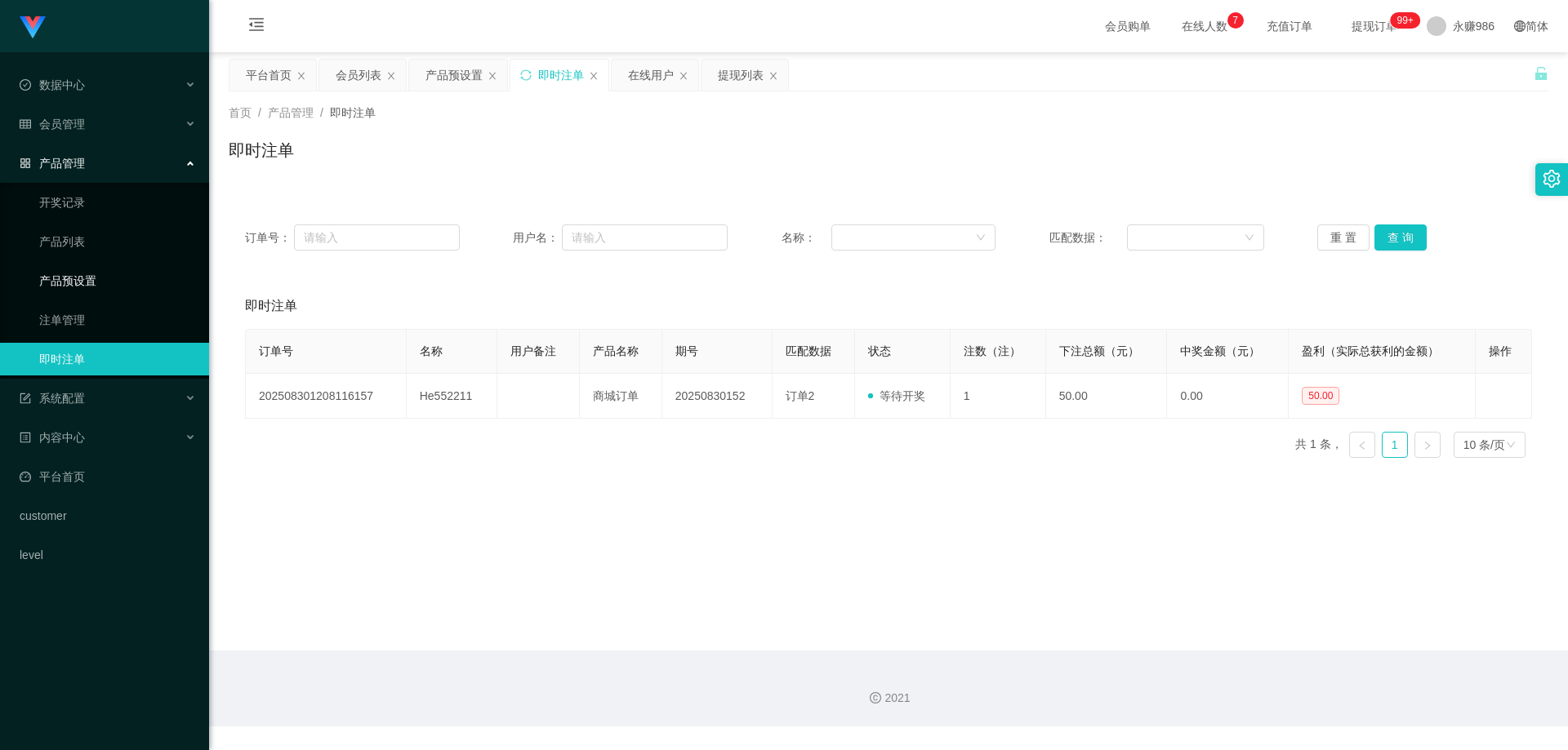
click at [81, 280] on link "产品预设置" at bounding box center [117, 280] width 157 height 32
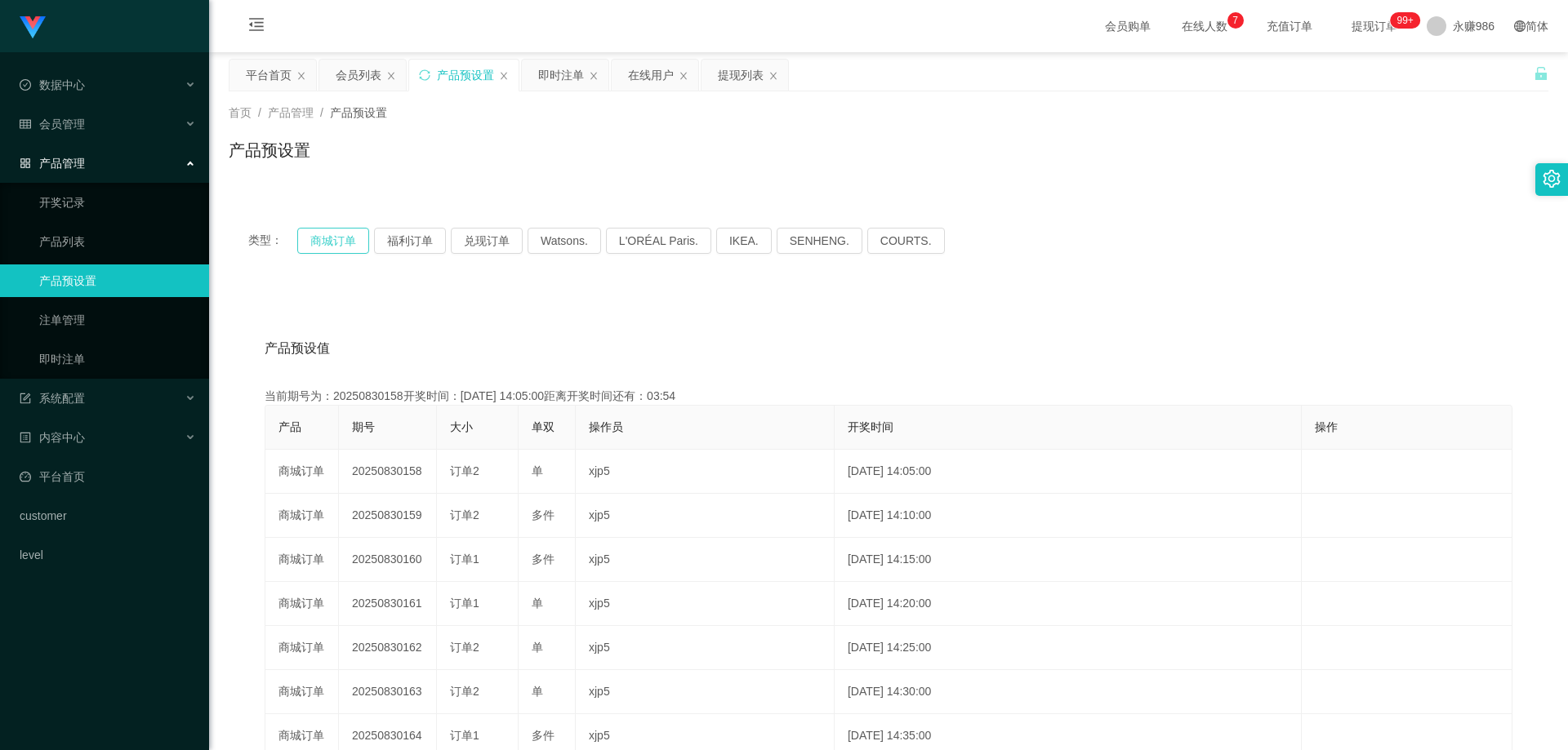
click at [335, 242] on button "商城订单" at bounding box center [334, 241] width 72 height 26
click at [334, 242] on button "商城订单" at bounding box center [334, 241] width 72 height 26
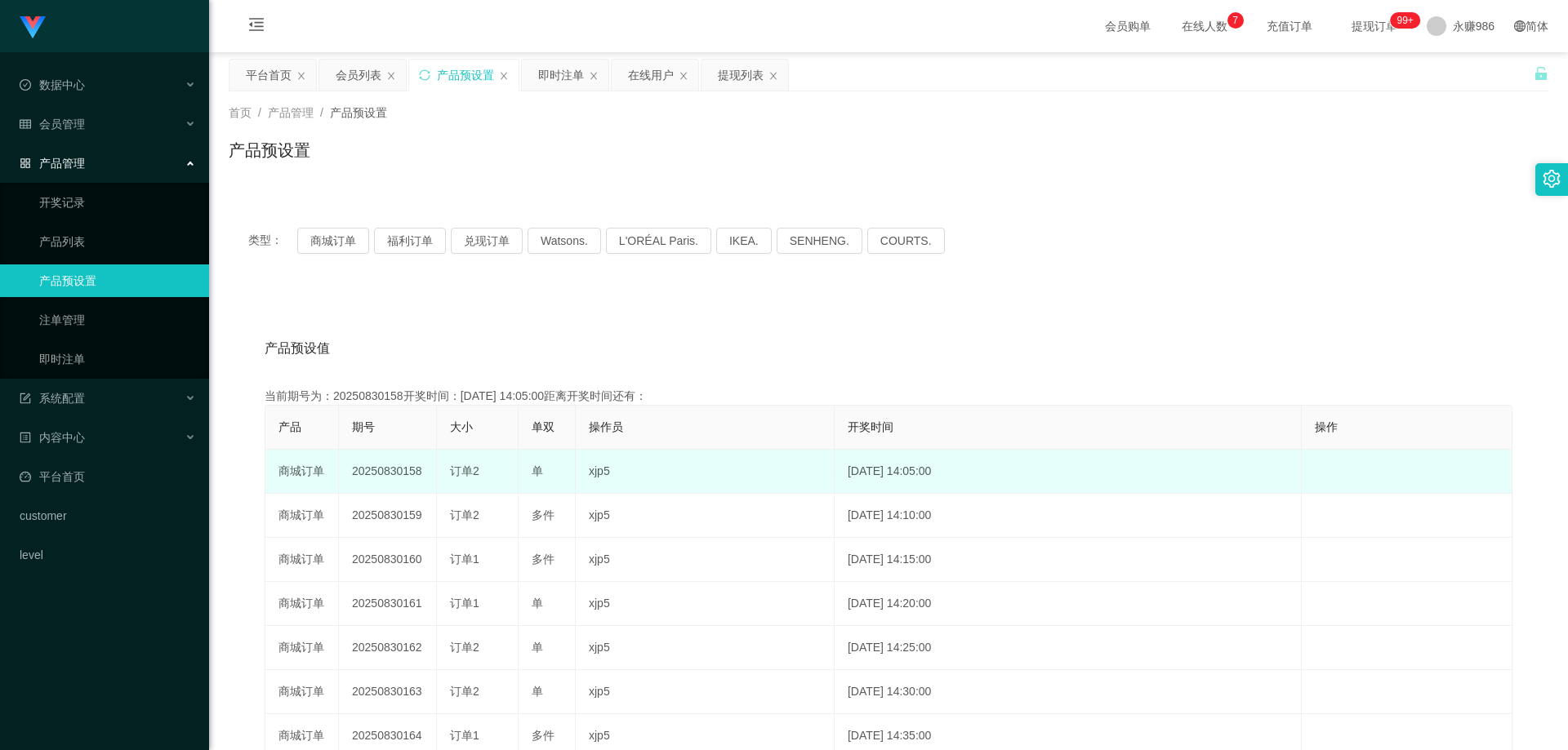
drag, startPoint x: 422, startPoint y: 475, endPoint x: 390, endPoint y: 475, distance: 32.0
click at [390, 475] on td "20250830158" at bounding box center [388, 472] width 98 height 44
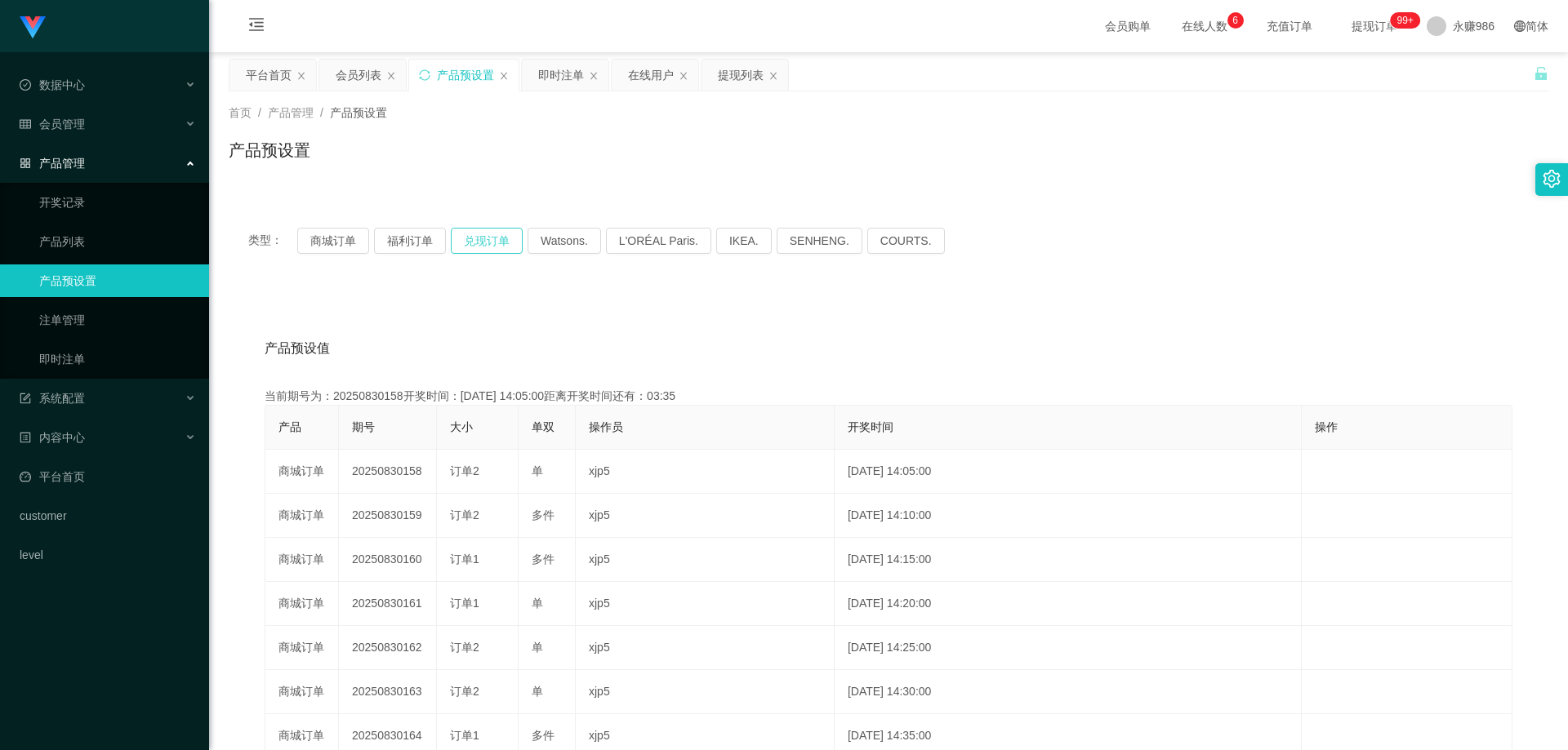
click at [485, 239] on button "兑现订单" at bounding box center [487, 241] width 72 height 26
click at [106, 128] on div "会员管理" at bounding box center [104, 123] width 209 height 32
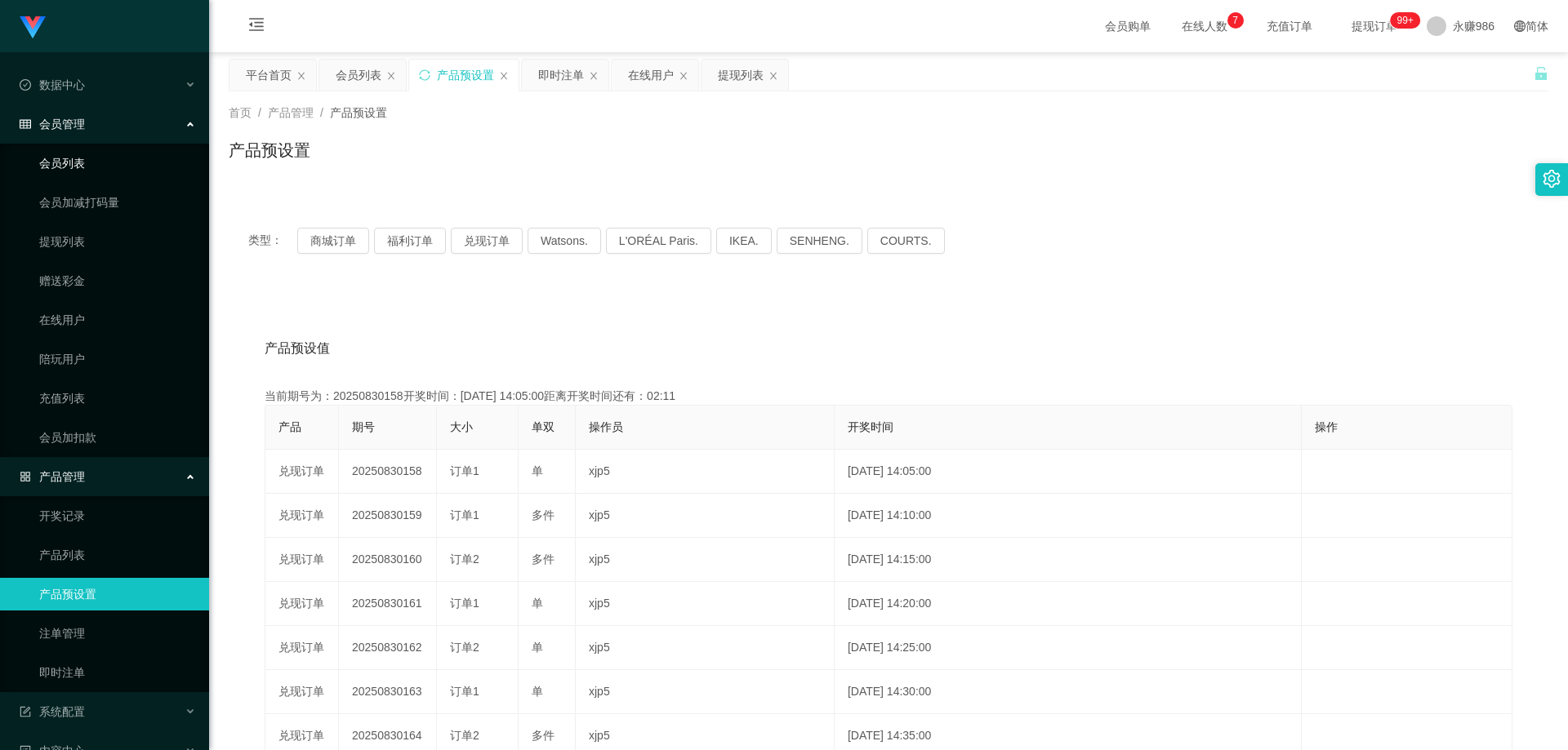
click at [80, 167] on link "会员列表" at bounding box center [117, 163] width 157 height 32
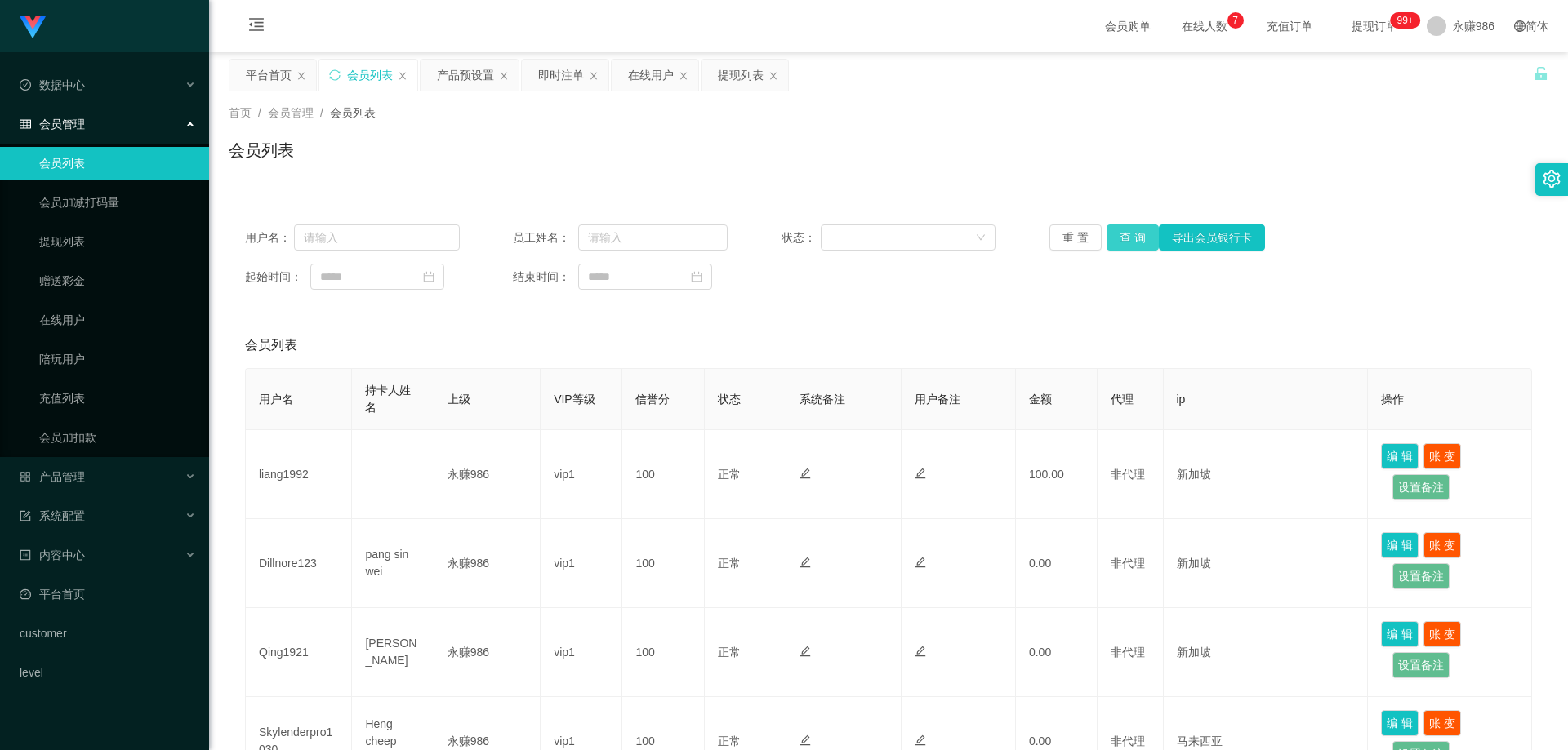
drag, startPoint x: 1100, startPoint y: 240, endPoint x: 1111, endPoint y: 247, distance: 13.0
click at [1111, 247] on div "重 置 查 询 导出会员银行卡" at bounding box center [1157, 238] width 214 height 26
click at [1128, 239] on button "查 询" at bounding box center [1133, 238] width 53 height 26
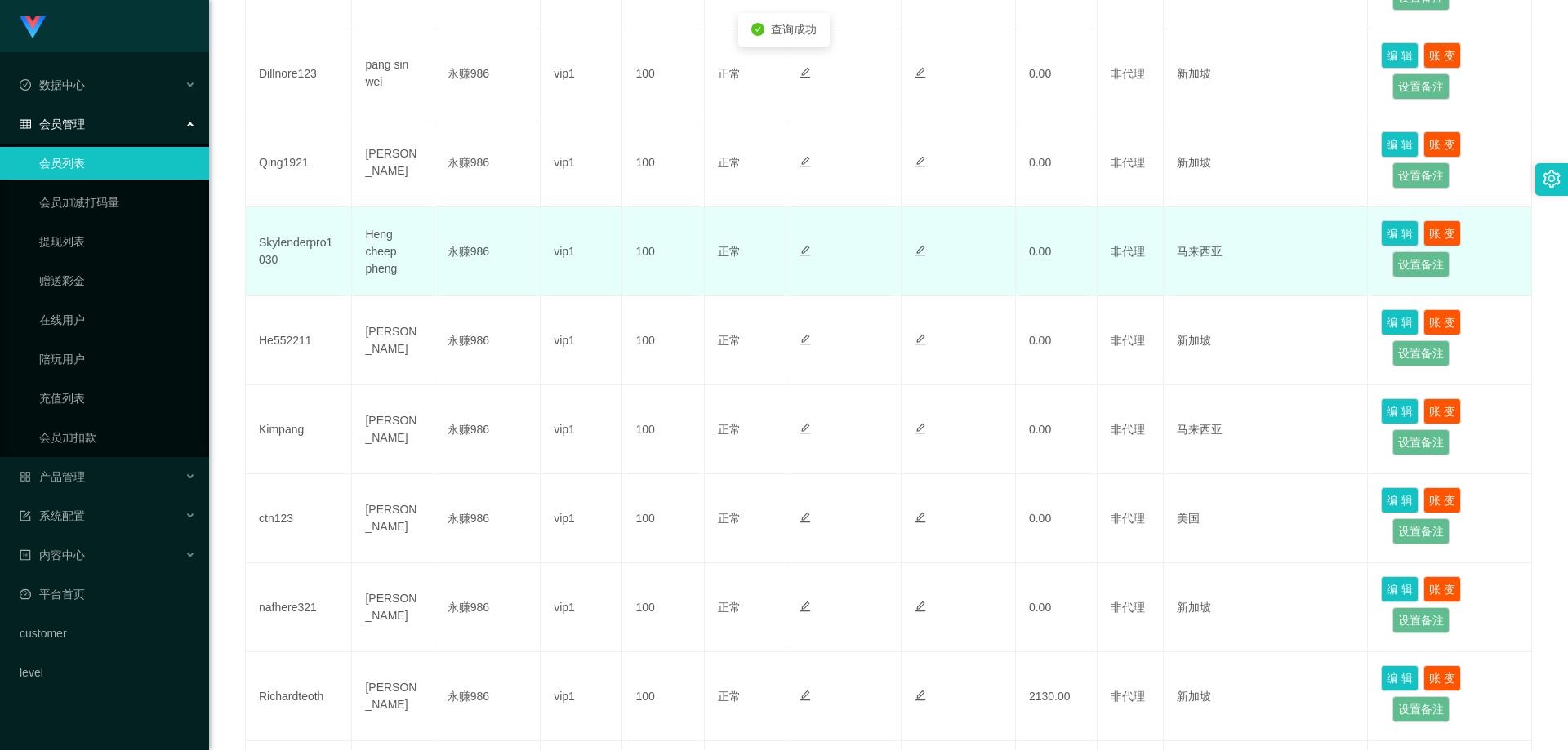
scroll to position [571, 0]
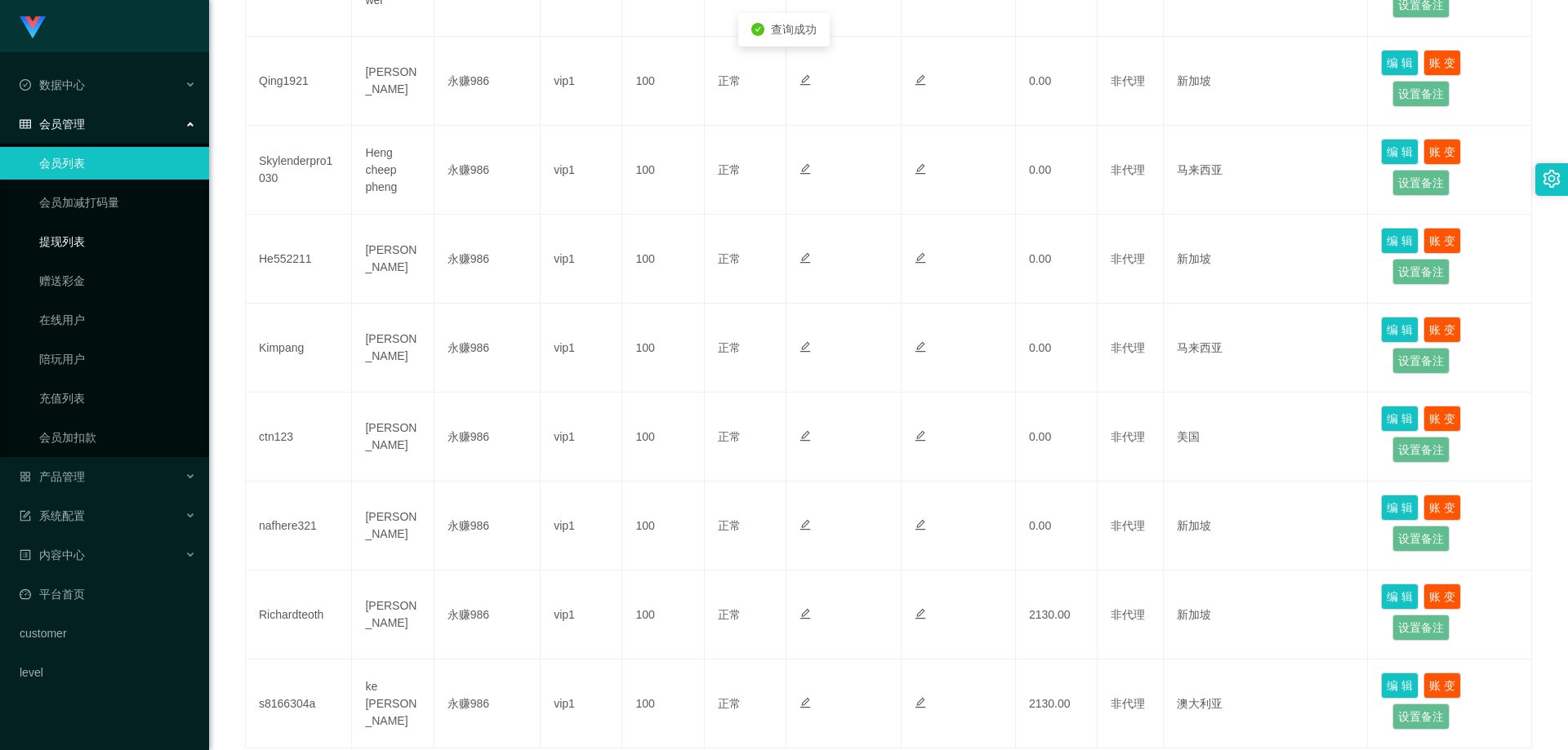
click at [79, 228] on link "提现列表" at bounding box center [117, 242] width 157 height 32
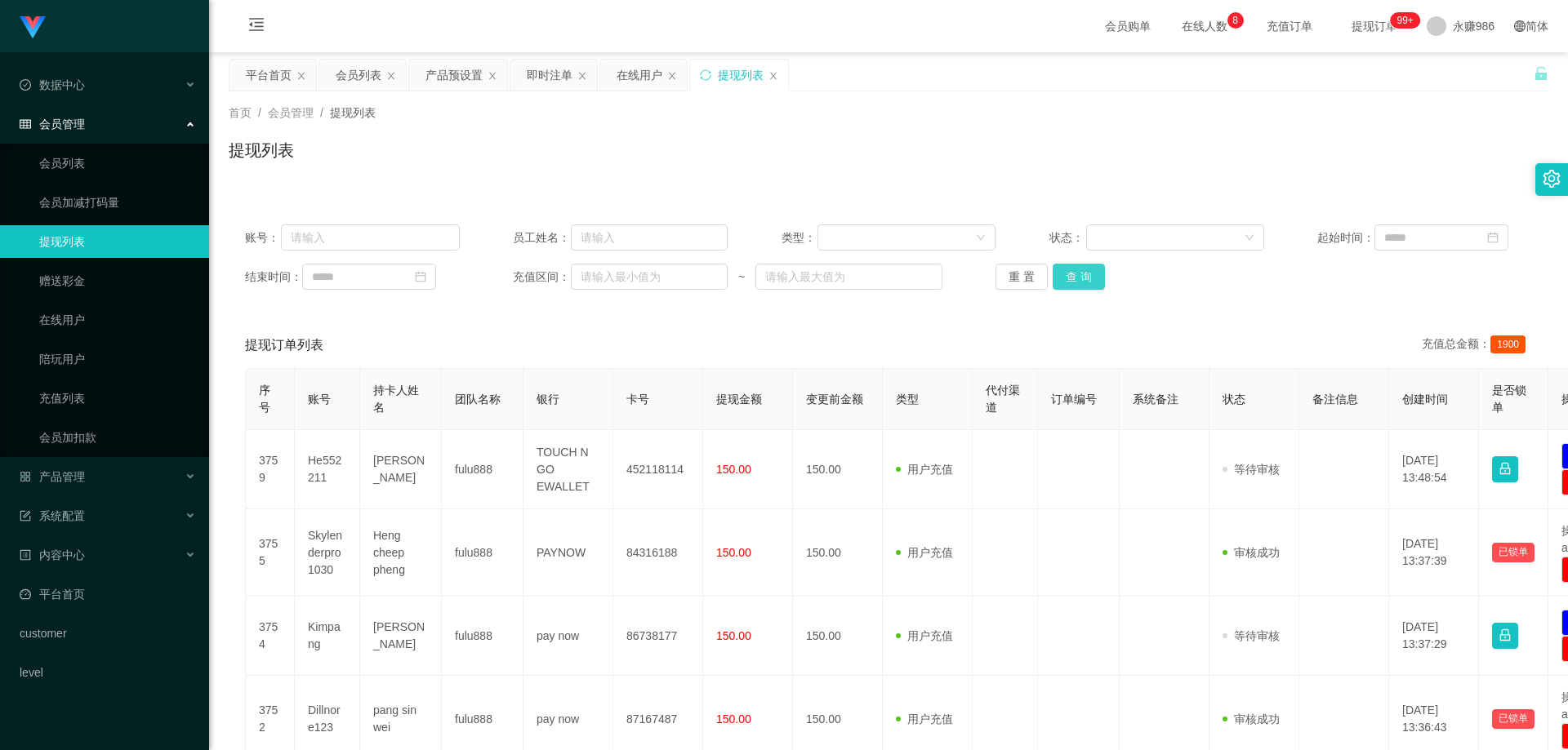
click at [1061, 270] on button "查 询" at bounding box center [1079, 277] width 53 height 26
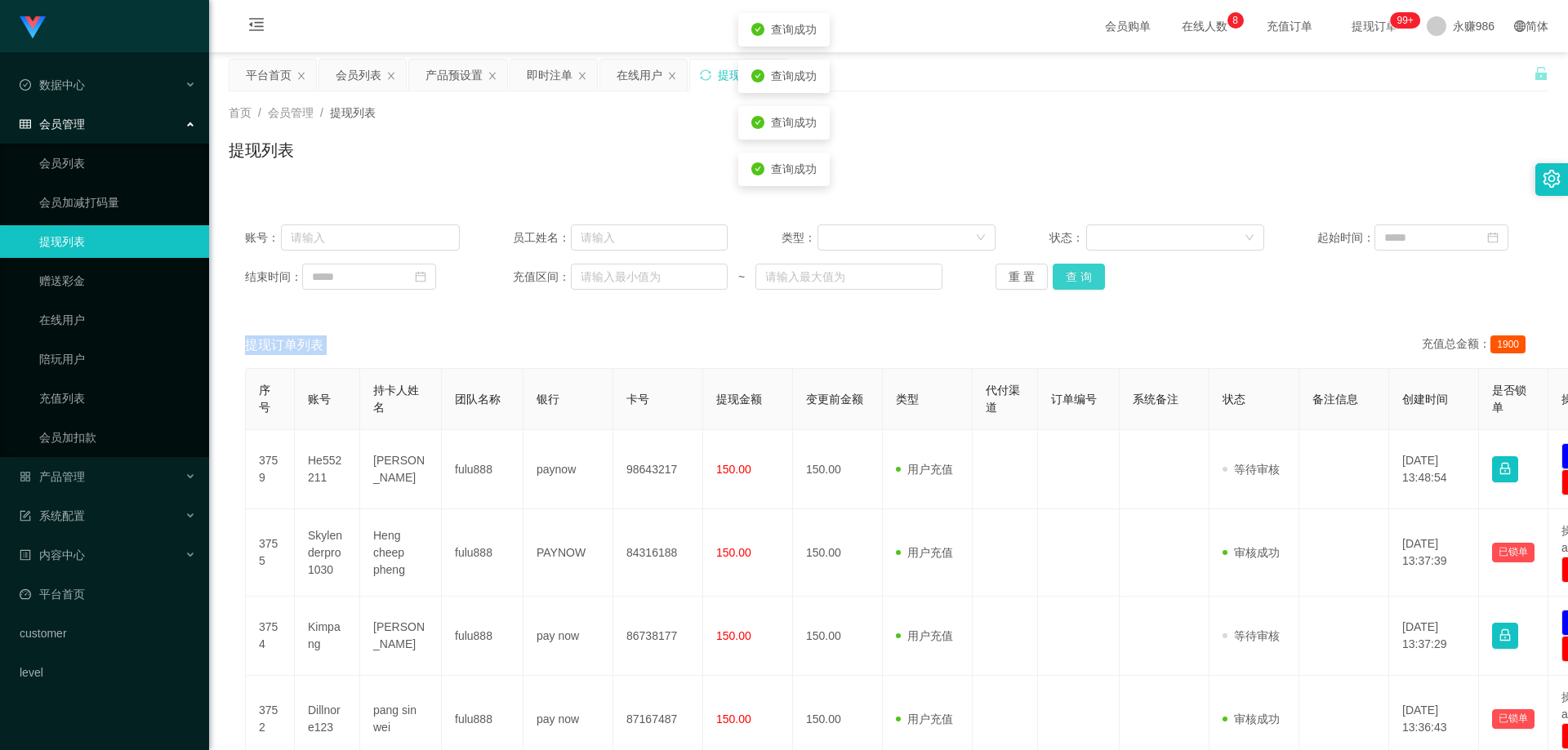
click at [1061, 270] on div "重 置 查 询" at bounding box center [1102, 277] width 214 height 26
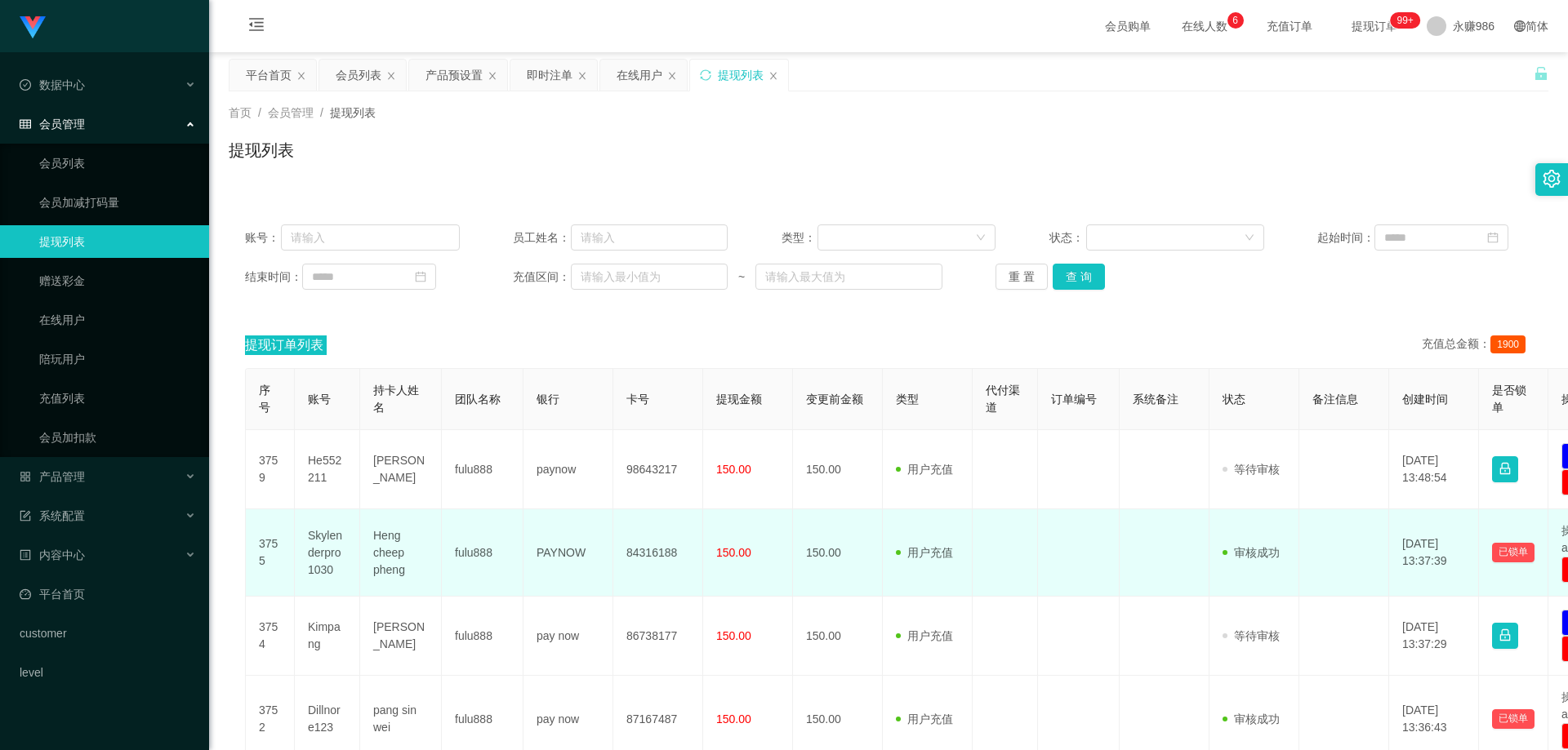
scroll to position [164, 0]
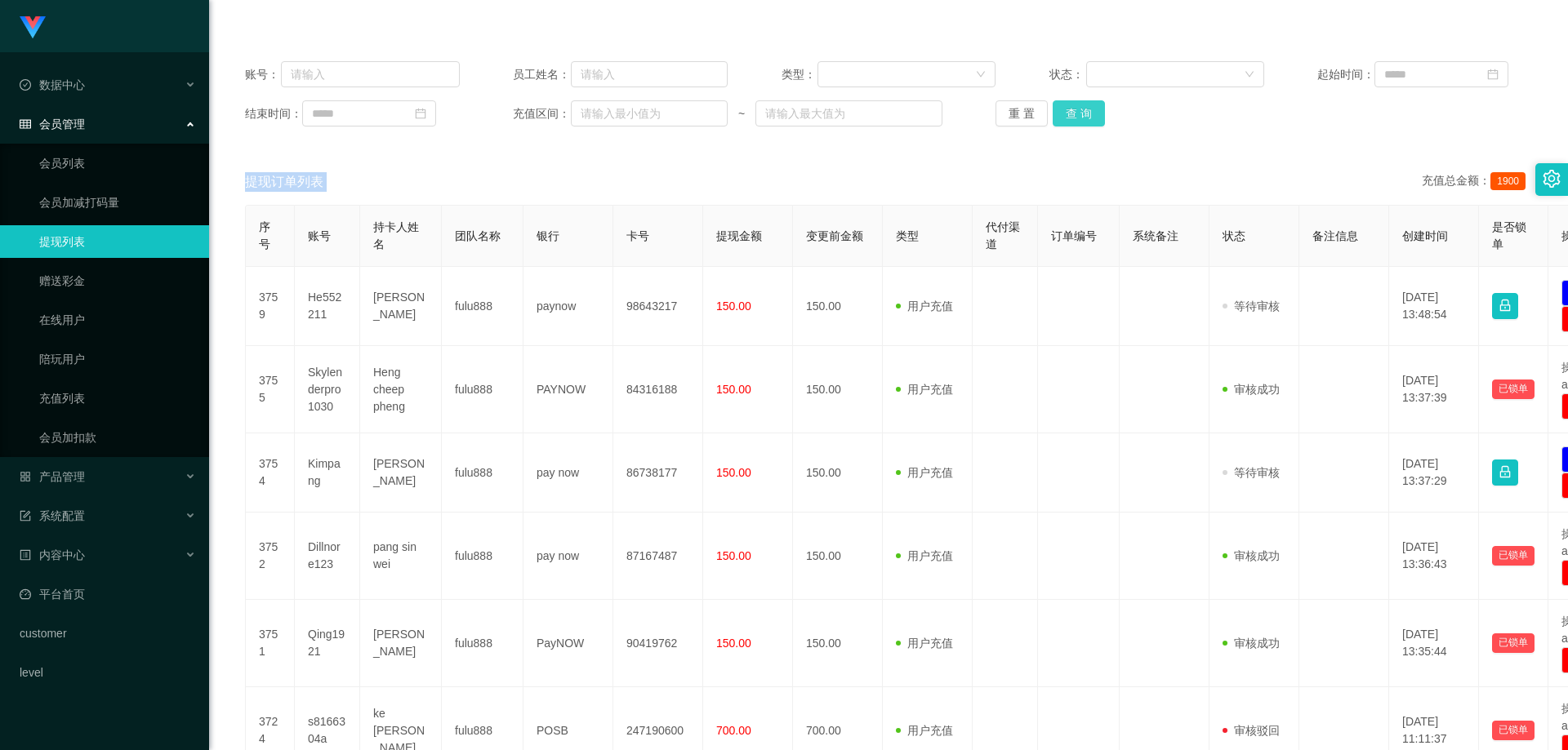
click at [1079, 119] on button "查 询" at bounding box center [1079, 114] width 53 height 26
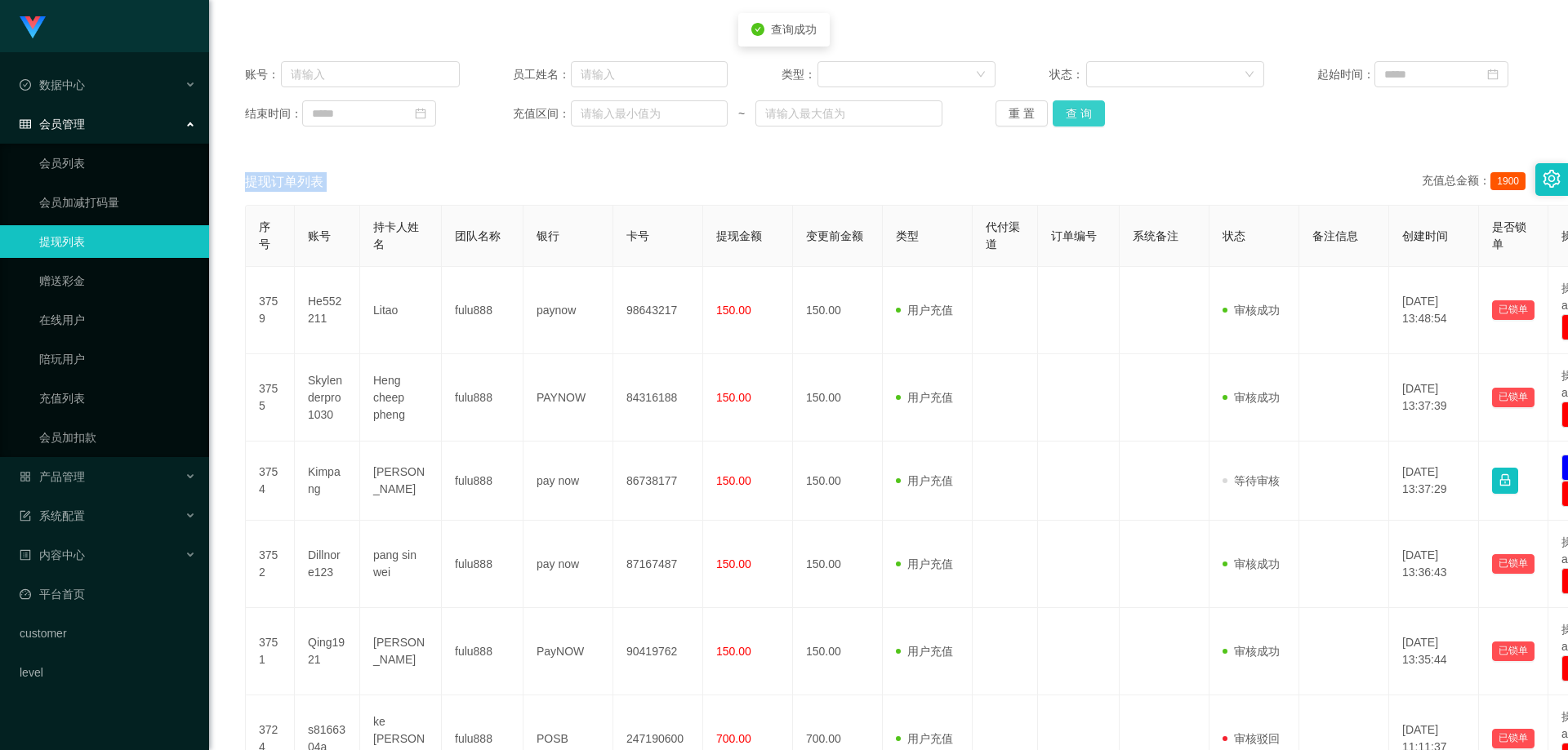
click at [1079, 119] on button "查 询" at bounding box center [1079, 114] width 53 height 26
click at [1079, 119] on button "查 询" at bounding box center [1088, 114] width 70 height 26
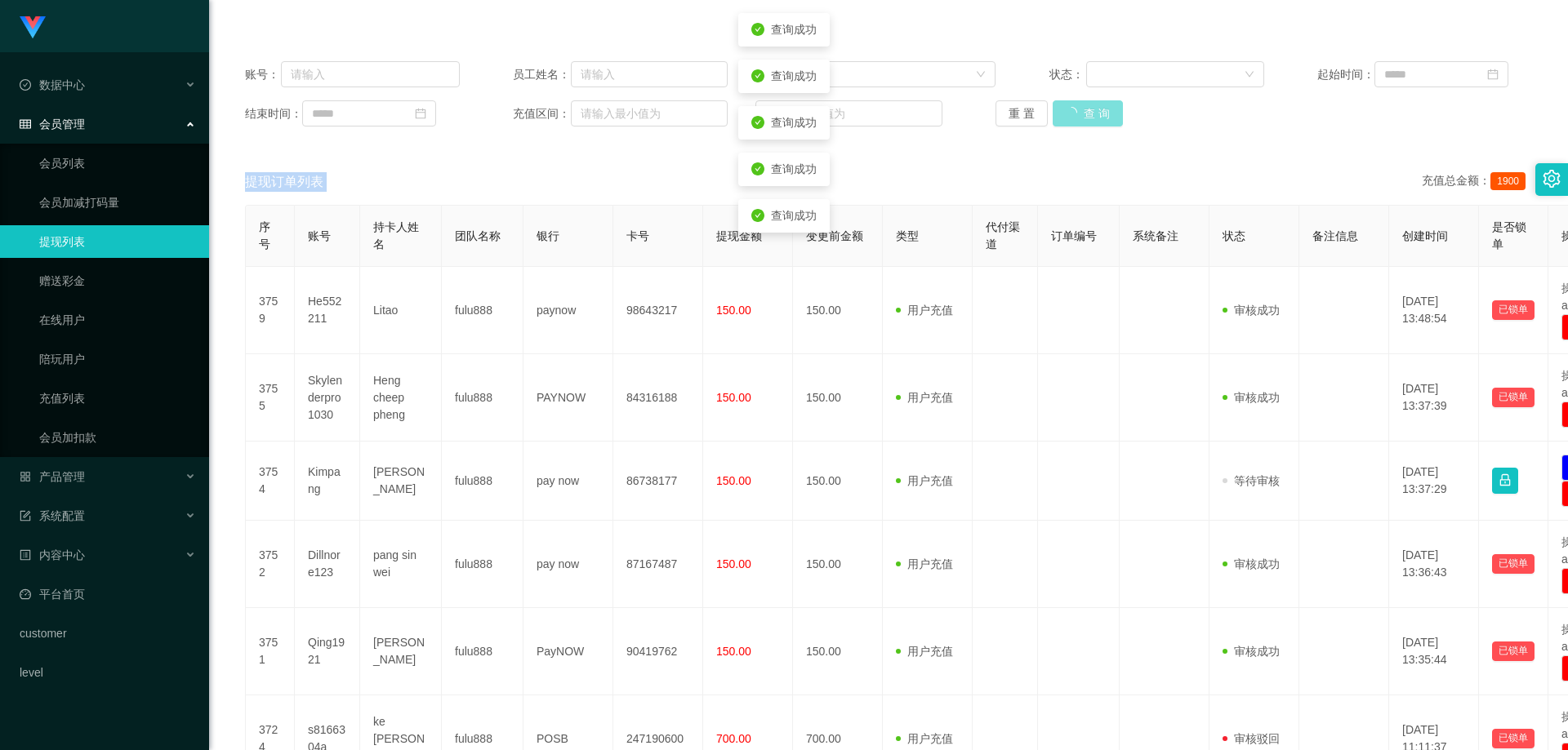
click at [1079, 119] on button "查 询" at bounding box center [1088, 114] width 70 height 26
click at [1079, 119] on div "重 置 查 询" at bounding box center [1102, 114] width 214 height 26
click at [1079, 119] on button "查 询" at bounding box center [1079, 114] width 53 height 26
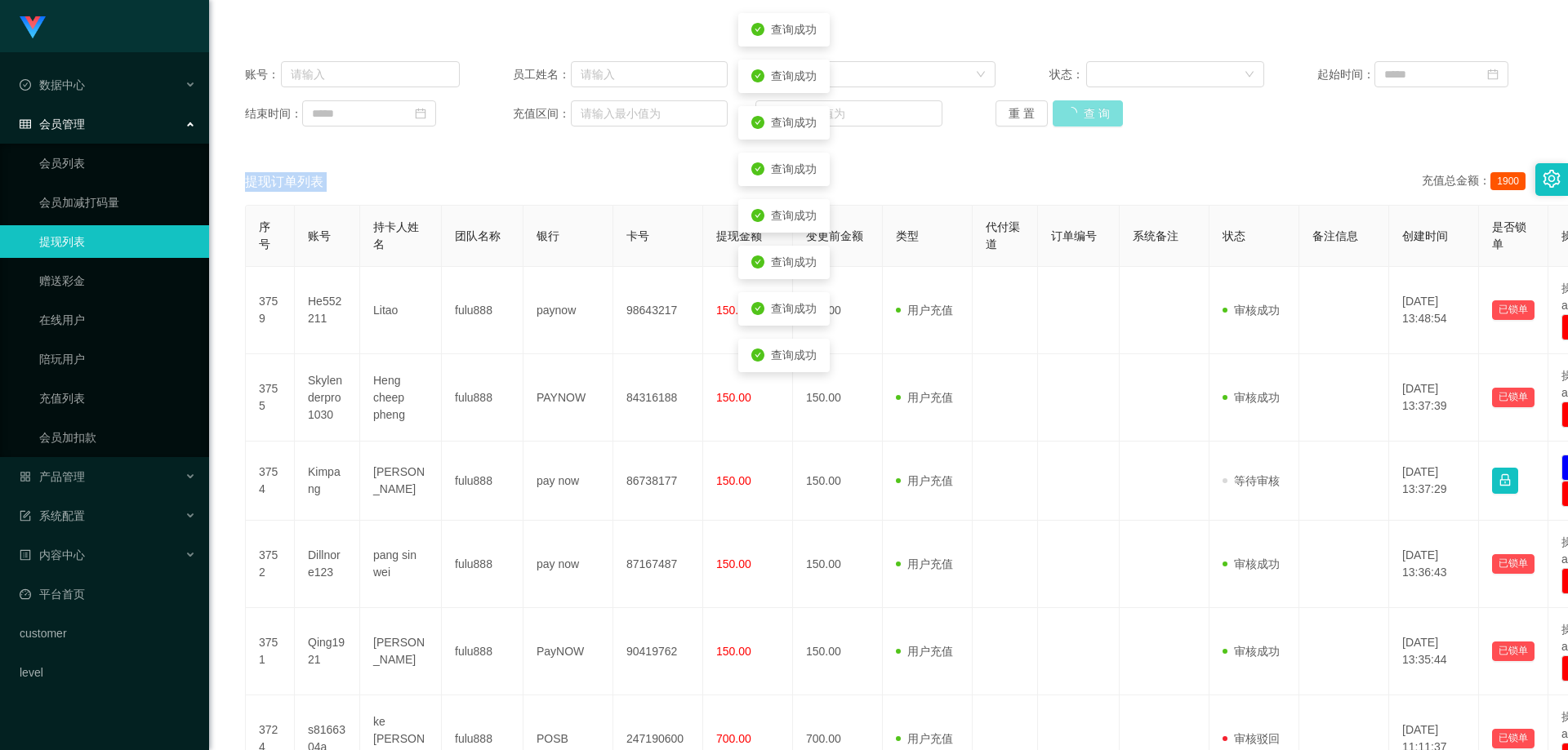
click at [1079, 119] on div "重 置 查 询" at bounding box center [1102, 114] width 214 height 26
click at [1079, 119] on button "查 询" at bounding box center [1079, 114] width 53 height 26
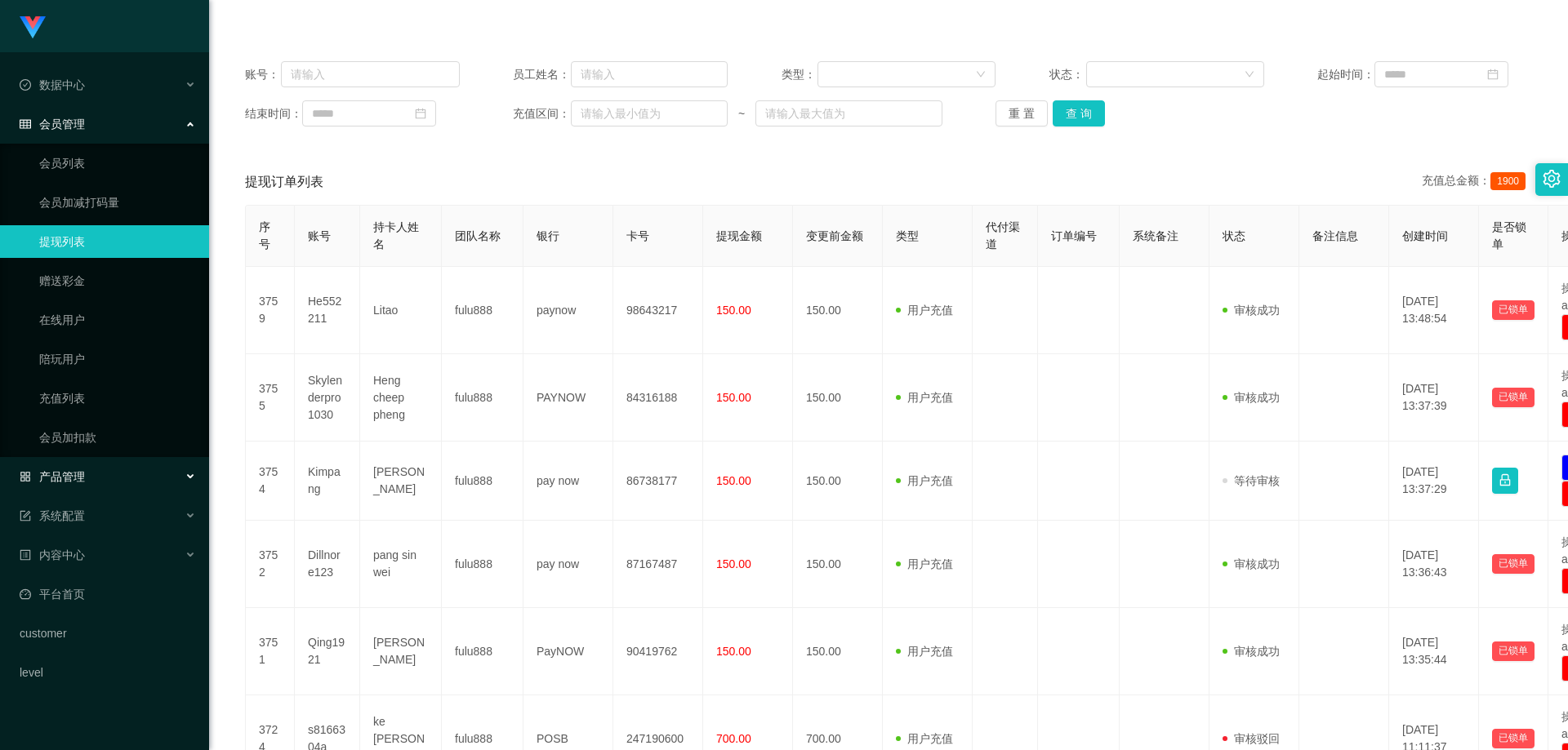
click at [90, 482] on div "产品管理" at bounding box center [104, 476] width 209 height 32
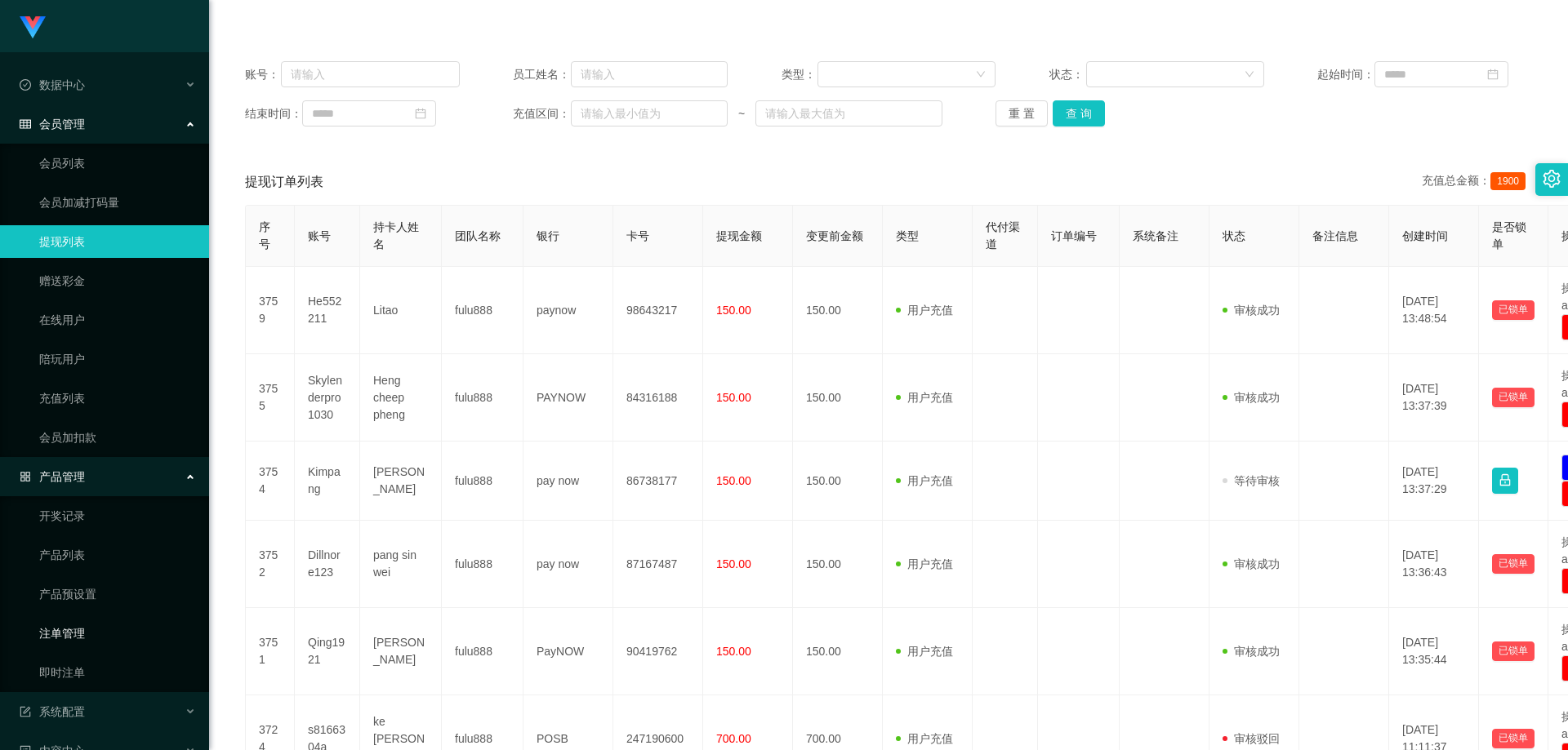
click at [85, 627] on link "注单管理" at bounding box center [117, 633] width 157 height 32
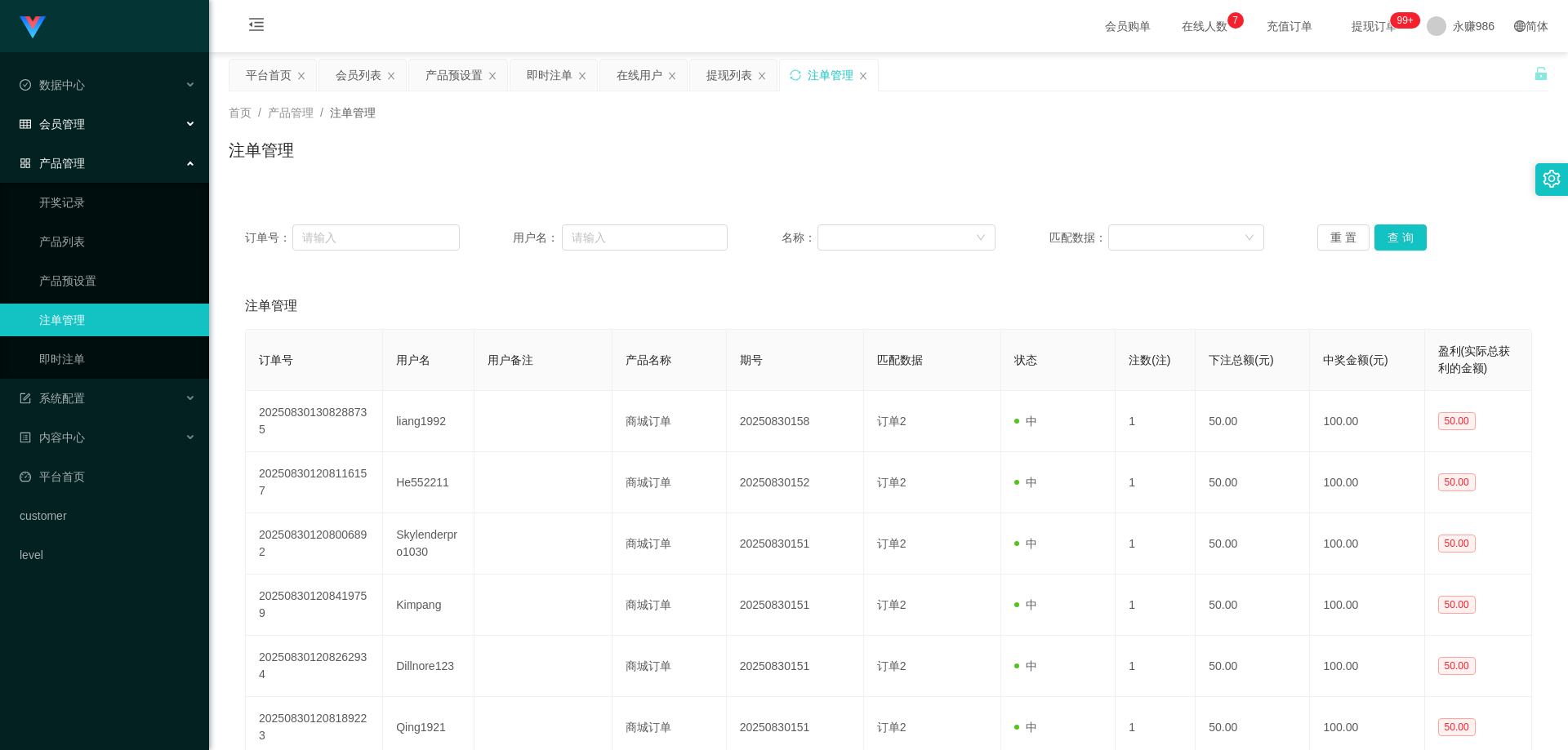
click at [95, 113] on div "会员管理" at bounding box center [104, 123] width 209 height 32
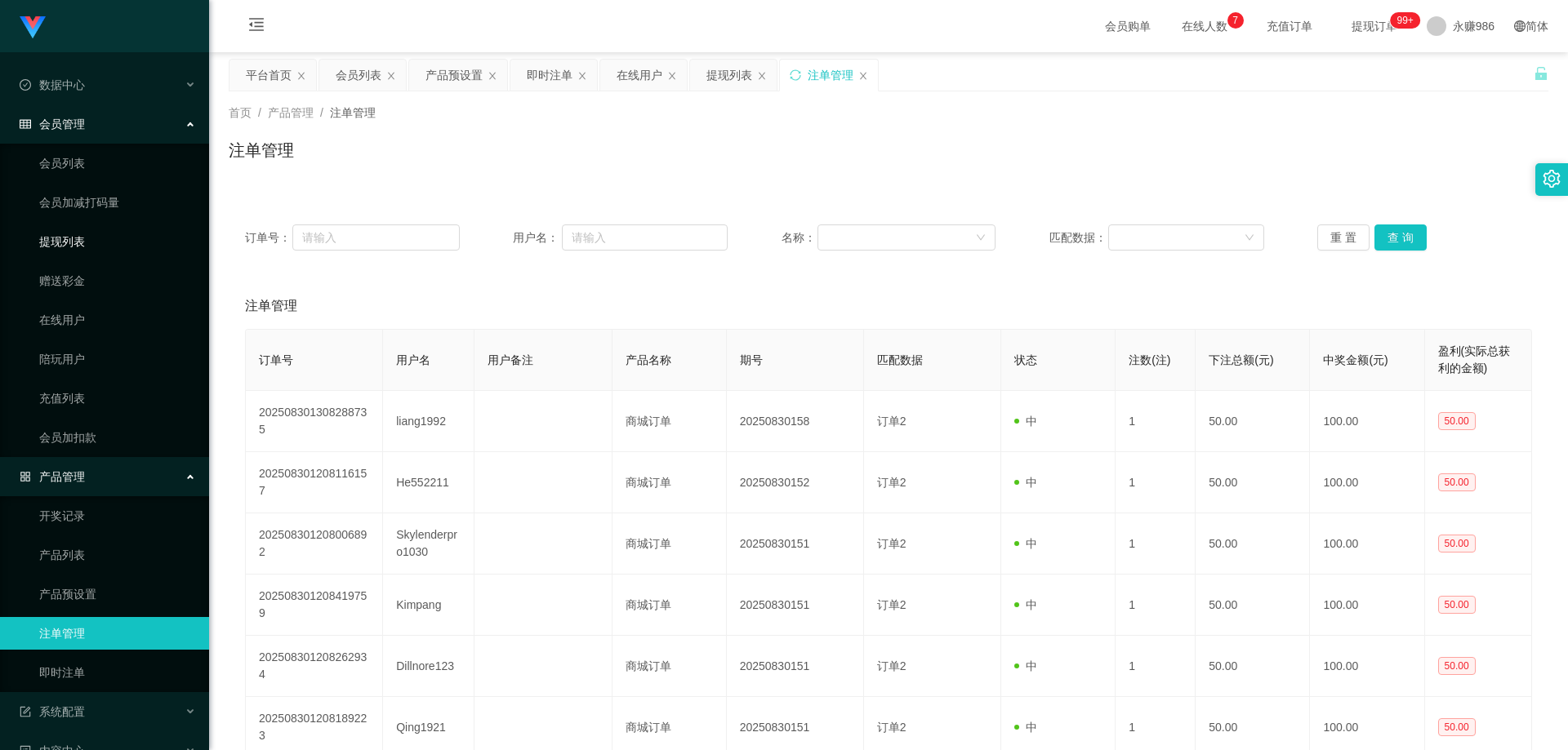
click at [74, 245] on link "提现列表" at bounding box center [117, 242] width 157 height 32
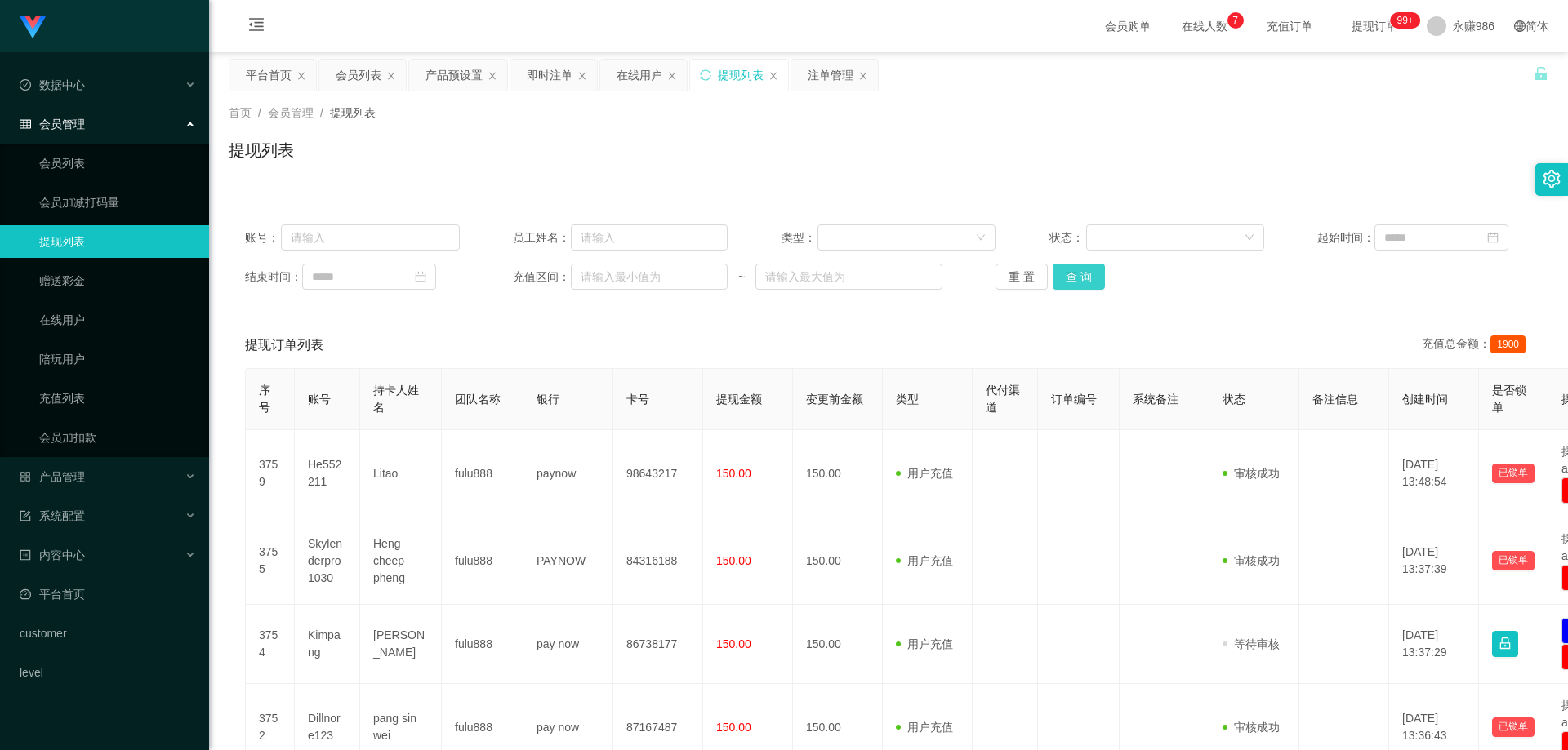
click at [1081, 272] on button "查 询" at bounding box center [1079, 277] width 53 height 26
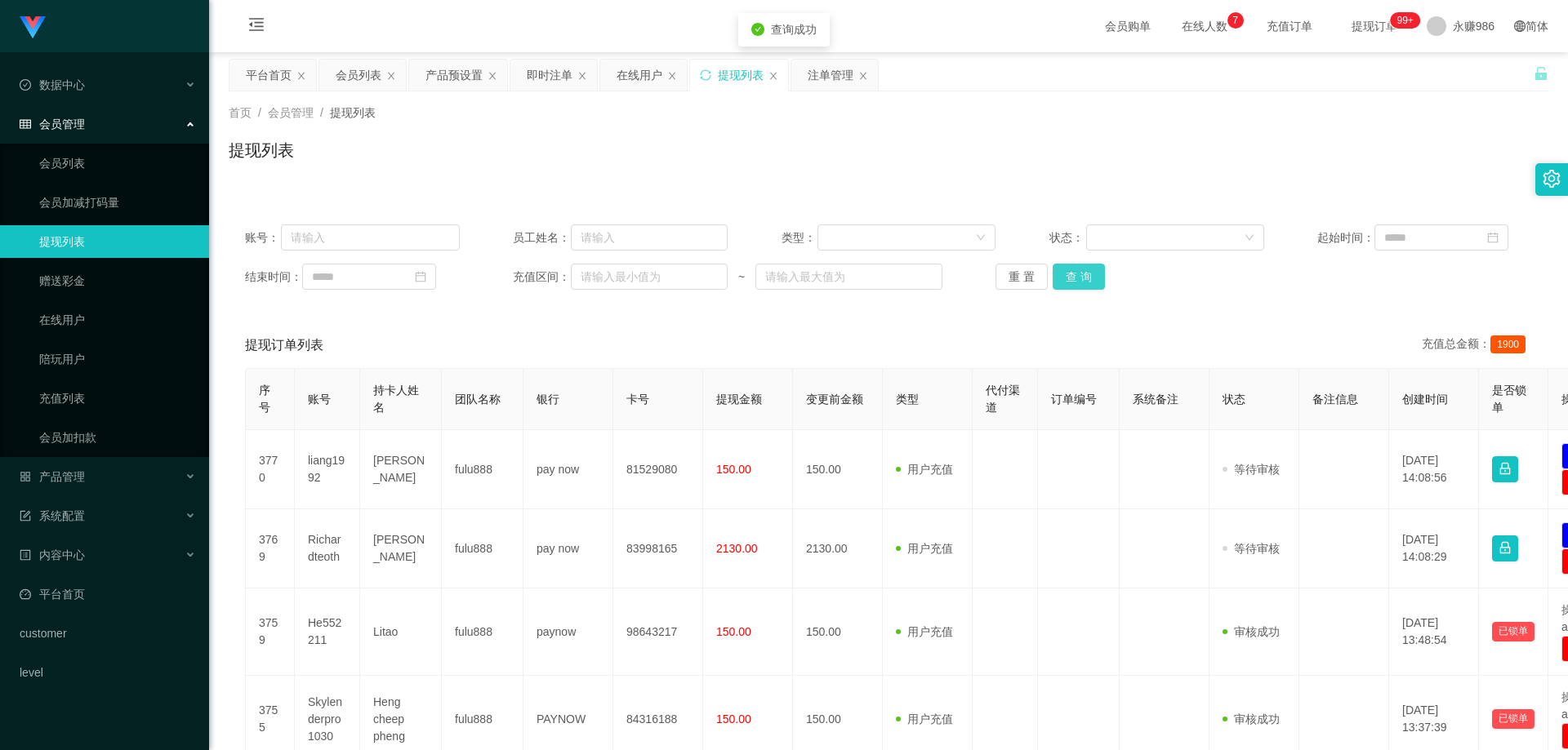
click at [1081, 272] on button "查 询" at bounding box center [1079, 277] width 53 height 26
click at [1081, 272] on div "重 置 查 询" at bounding box center [1102, 277] width 214 height 26
click at [1081, 272] on button "查 询" at bounding box center [1079, 277] width 53 height 26
click at [1081, 272] on div "重 置 查 询" at bounding box center [1102, 277] width 214 height 26
click at [1081, 272] on button "查 询" at bounding box center [1079, 277] width 53 height 26
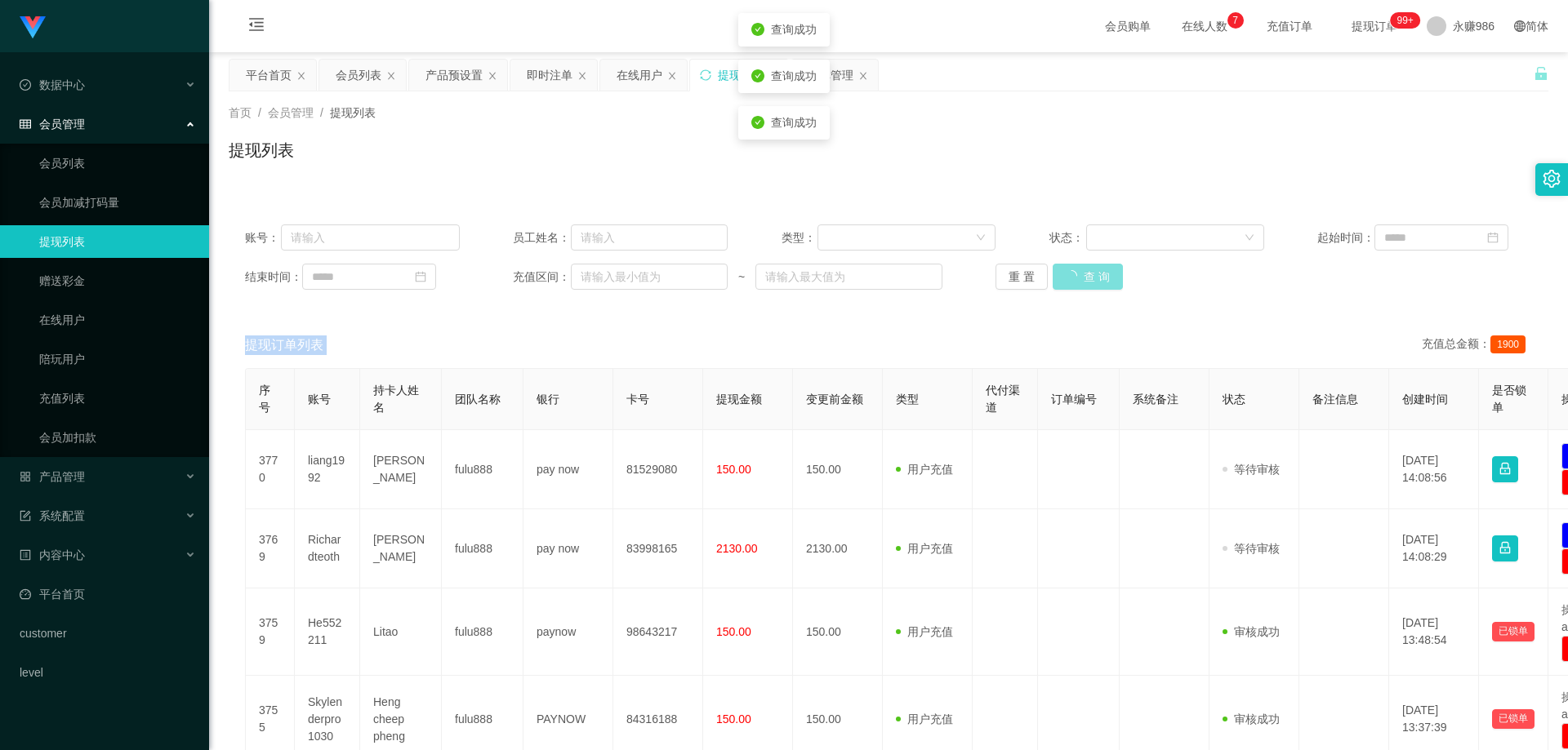
click at [1081, 272] on button "查 询" at bounding box center [1088, 277] width 70 height 26
click at [1081, 272] on button "查 询" at bounding box center [1079, 277] width 53 height 26
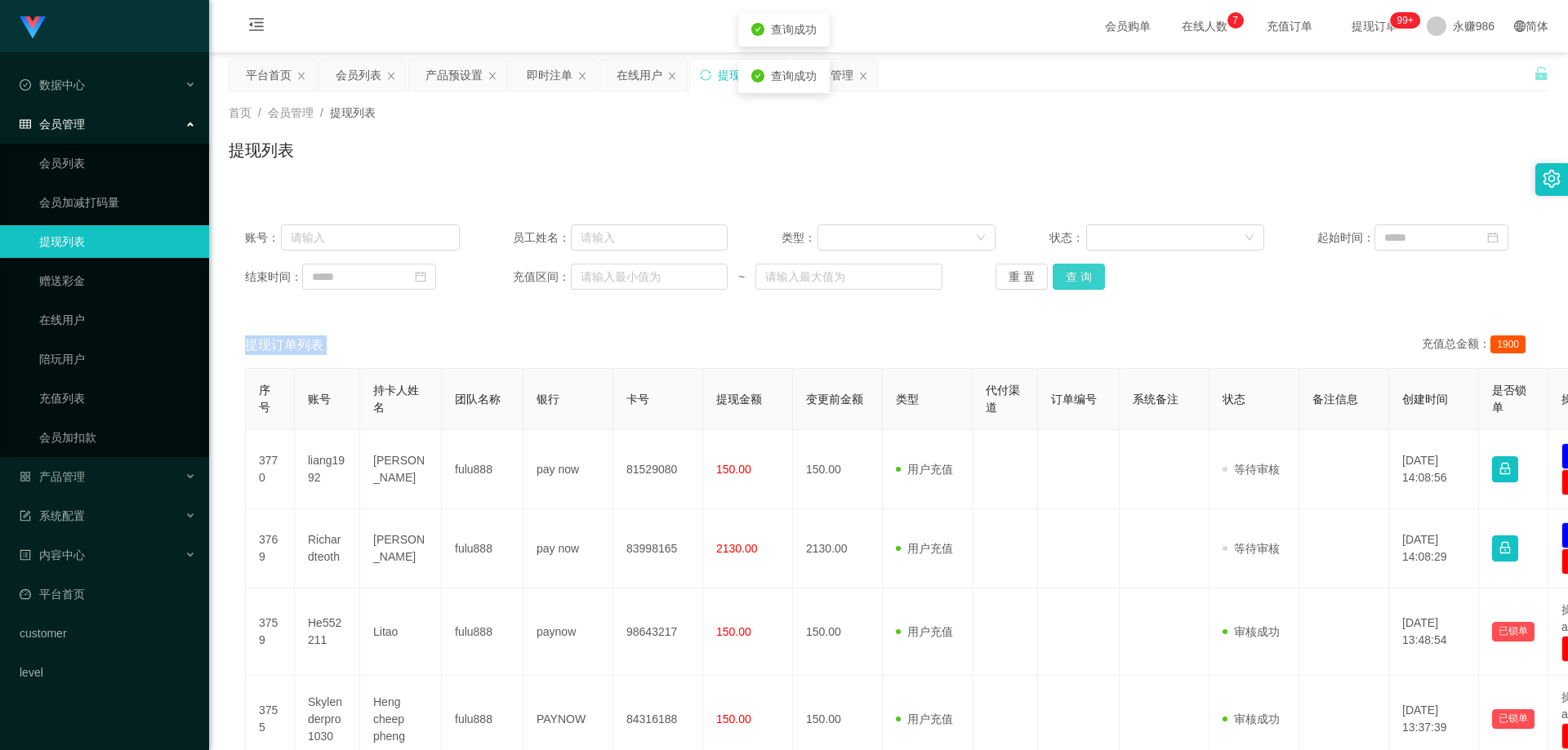
click at [1081, 272] on button "查 询" at bounding box center [1079, 277] width 53 height 26
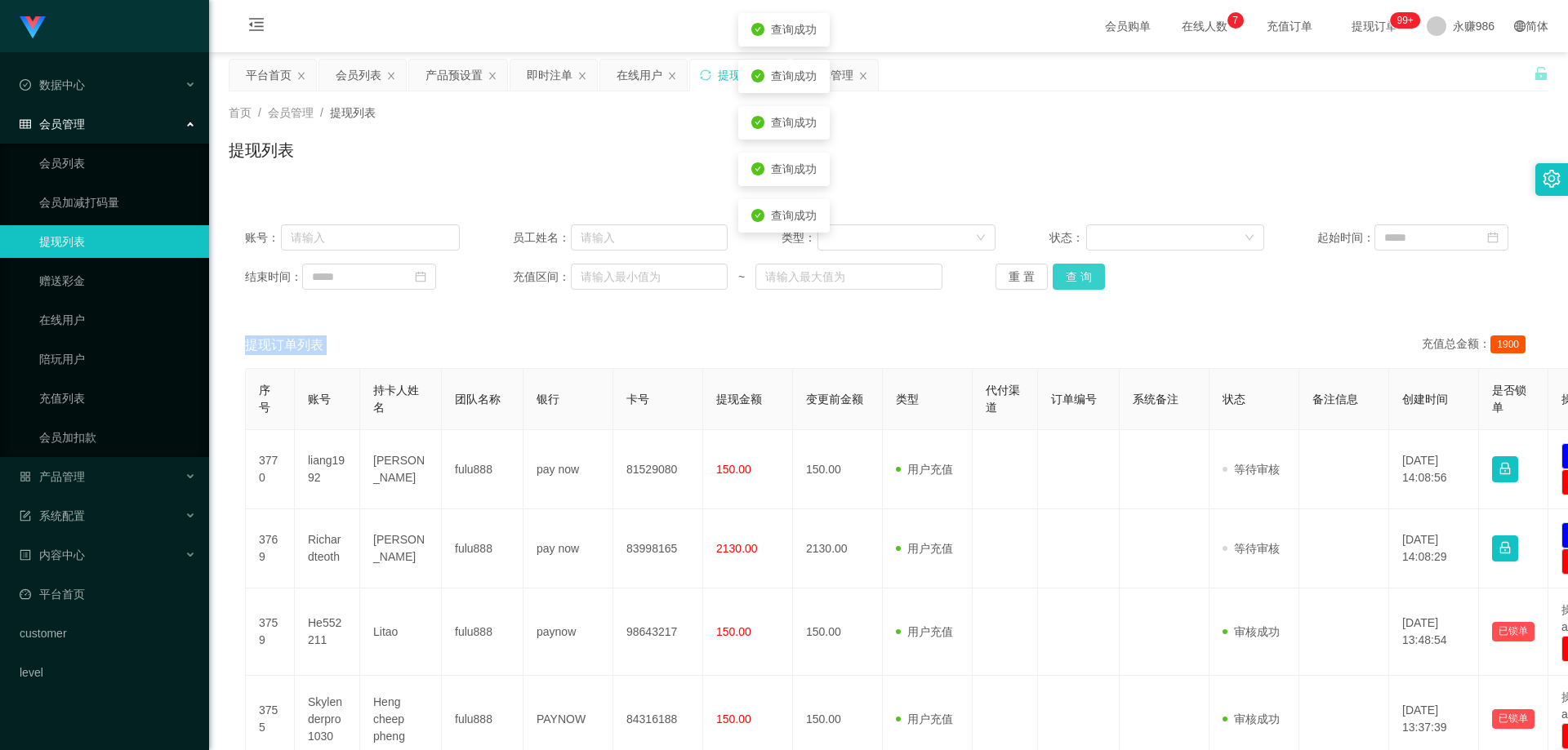
click at [1081, 272] on button "查 询" at bounding box center [1079, 277] width 53 height 26
click at [1081, 272] on button "查 询" at bounding box center [1088, 277] width 70 height 26
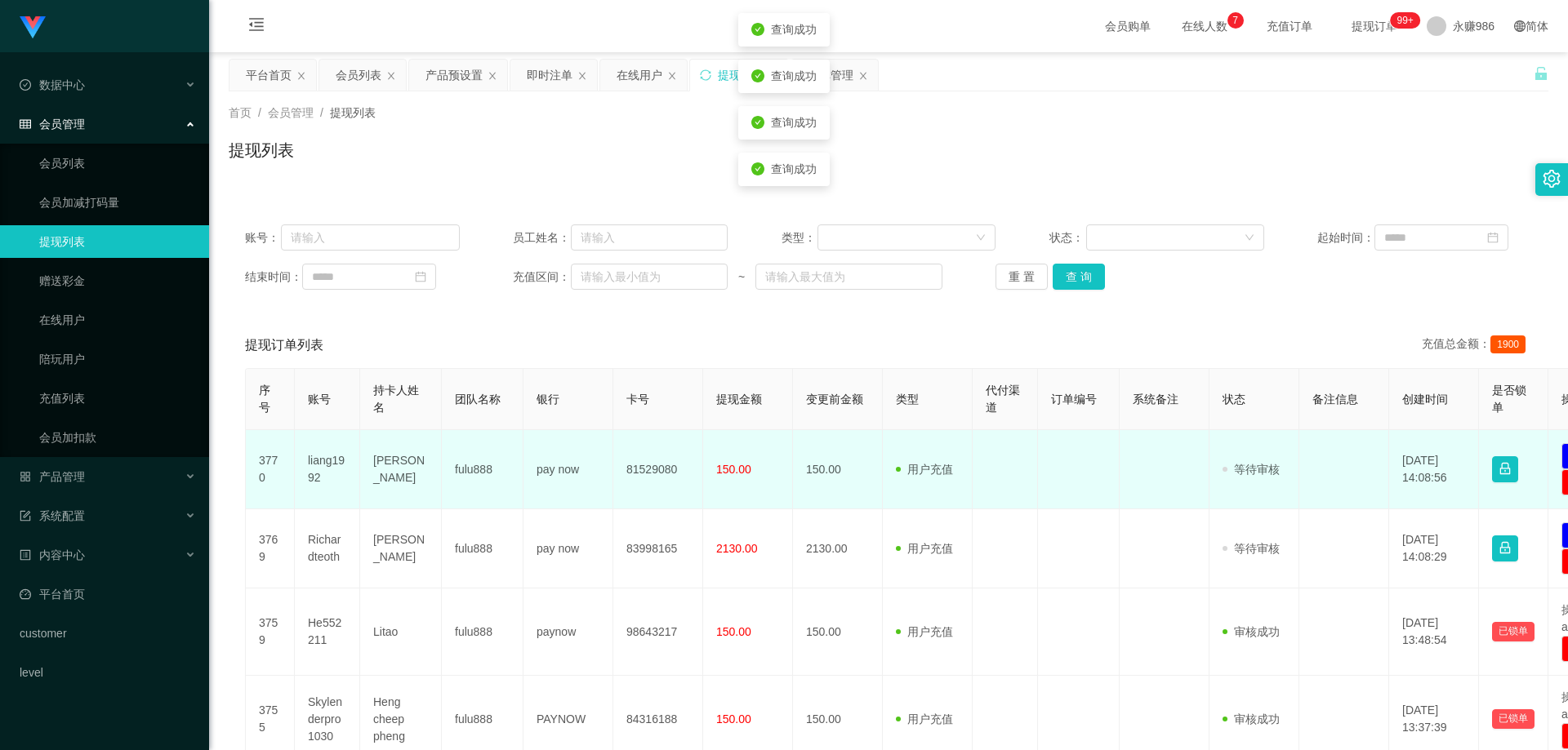
click at [664, 469] on td "81529080" at bounding box center [658, 470] width 90 height 80
click at [318, 453] on td "liang1992" at bounding box center [327, 470] width 66 height 80
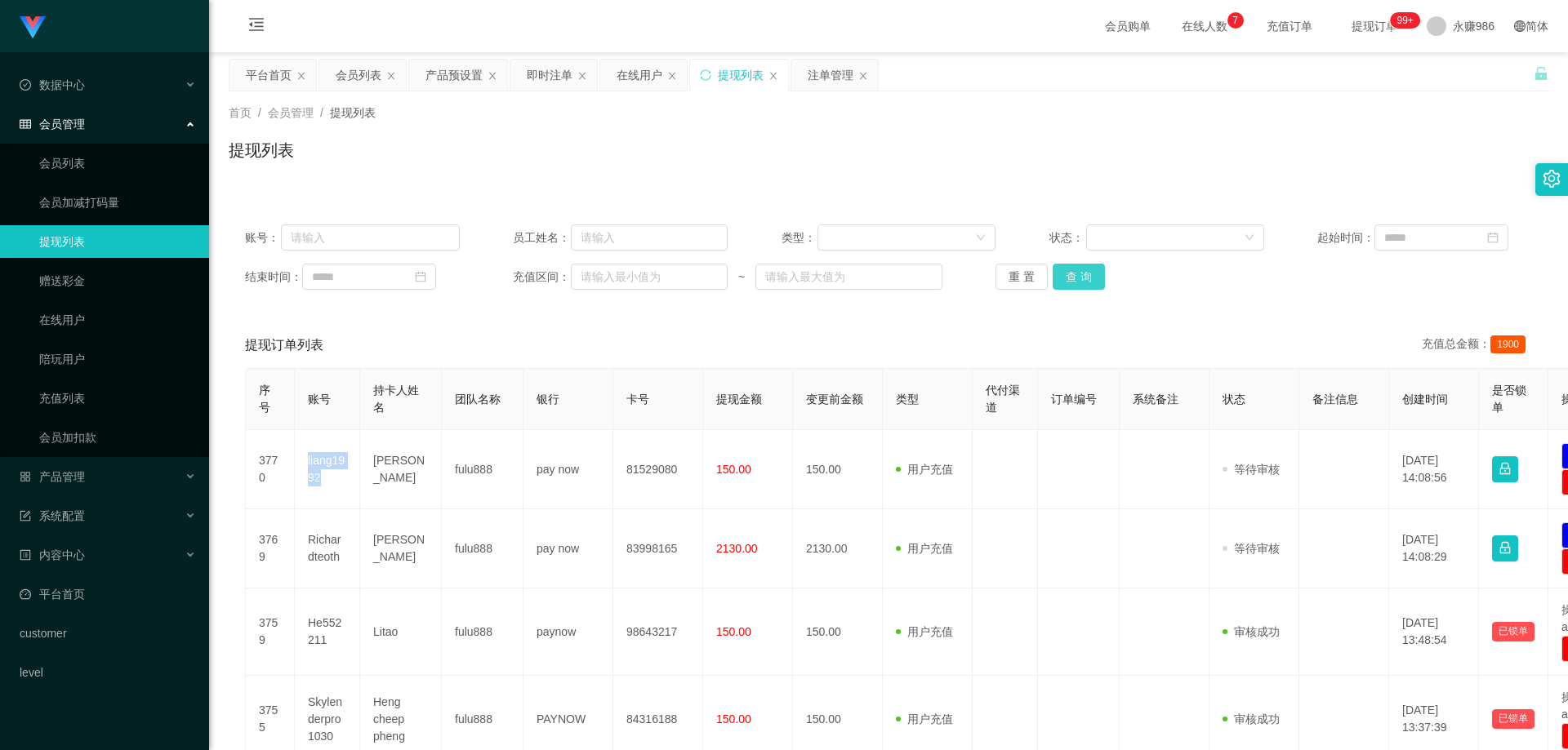
click at [1083, 275] on button "查 询" at bounding box center [1079, 277] width 53 height 26
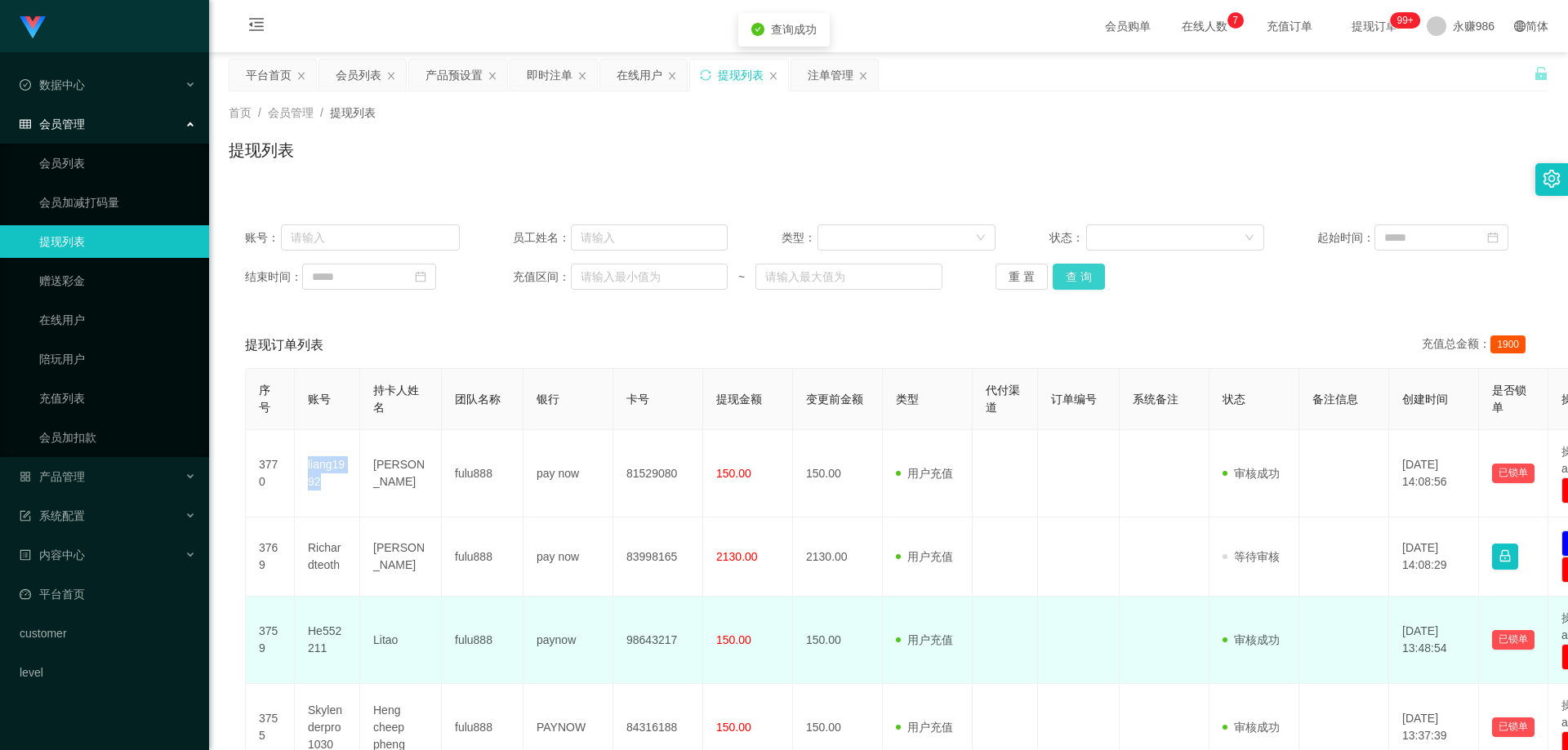
scroll to position [81, 0]
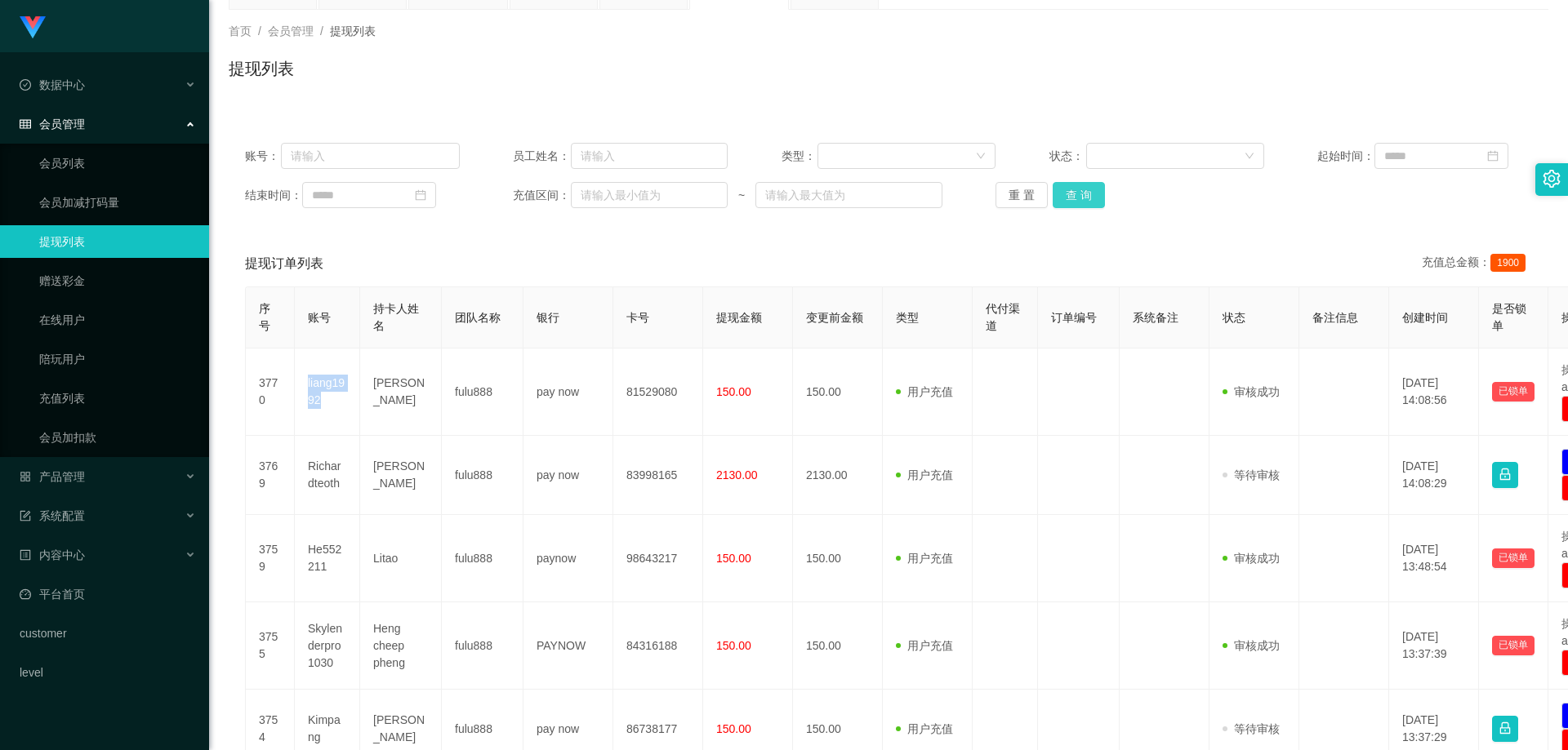
click at [1078, 183] on button "查 询" at bounding box center [1079, 195] width 53 height 26
click at [116, 109] on div "会员管理" at bounding box center [104, 123] width 209 height 32
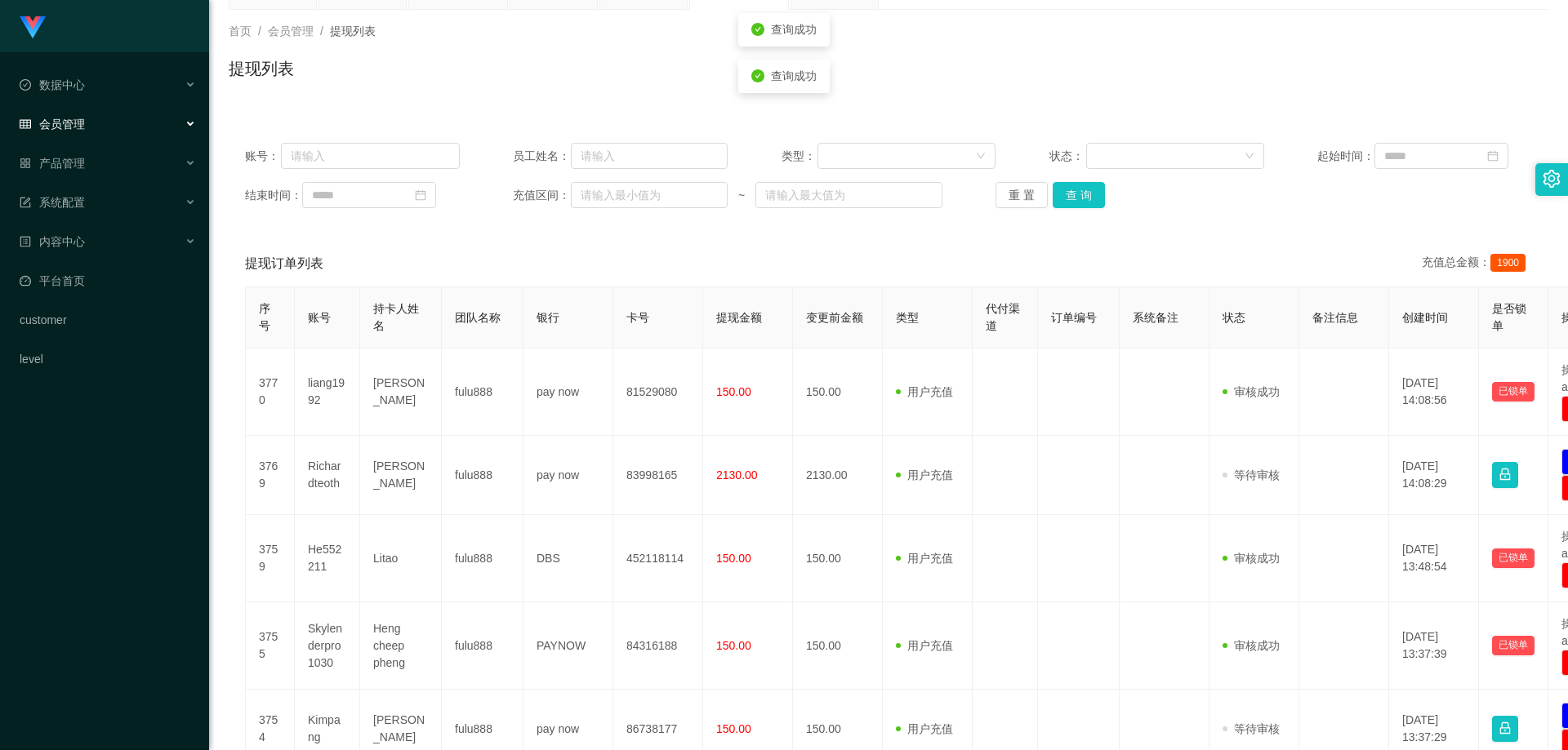
click at [109, 120] on div "会员管理" at bounding box center [104, 123] width 209 height 32
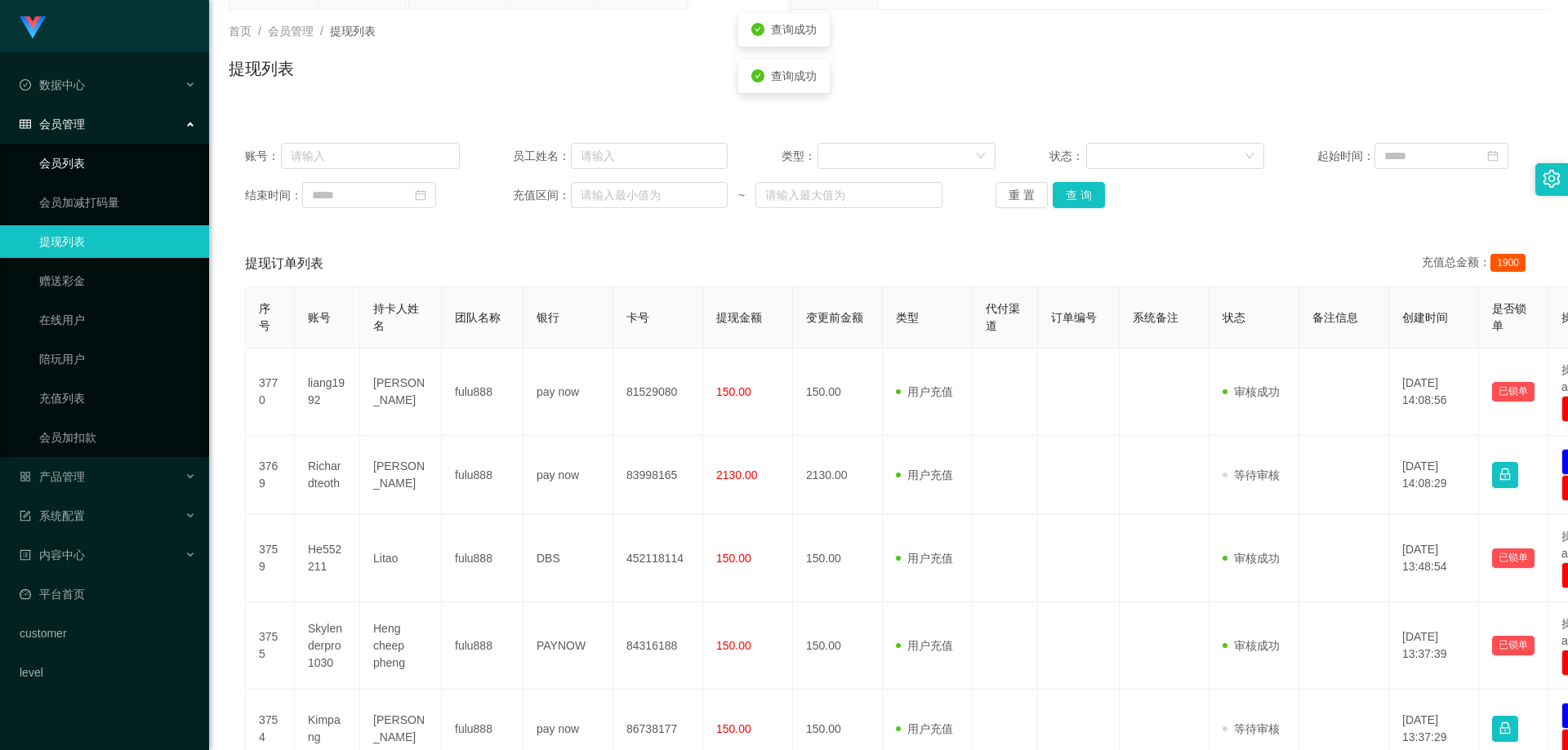
click at [85, 151] on link "会员列表" at bounding box center [117, 163] width 157 height 32
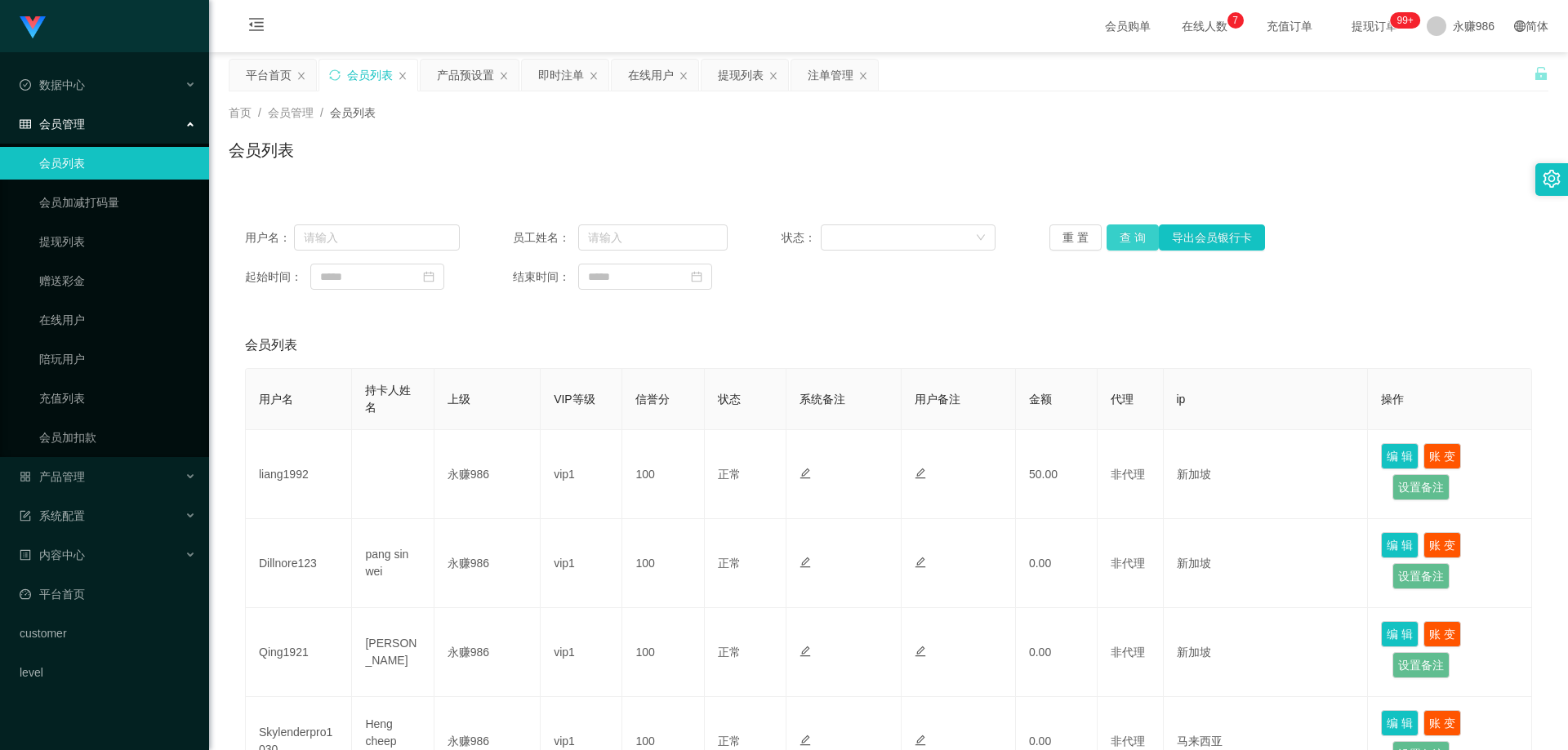
click at [1115, 229] on button "查 询" at bounding box center [1133, 238] width 53 height 26
click at [1116, 243] on button "查 询" at bounding box center [1133, 238] width 53 height 26
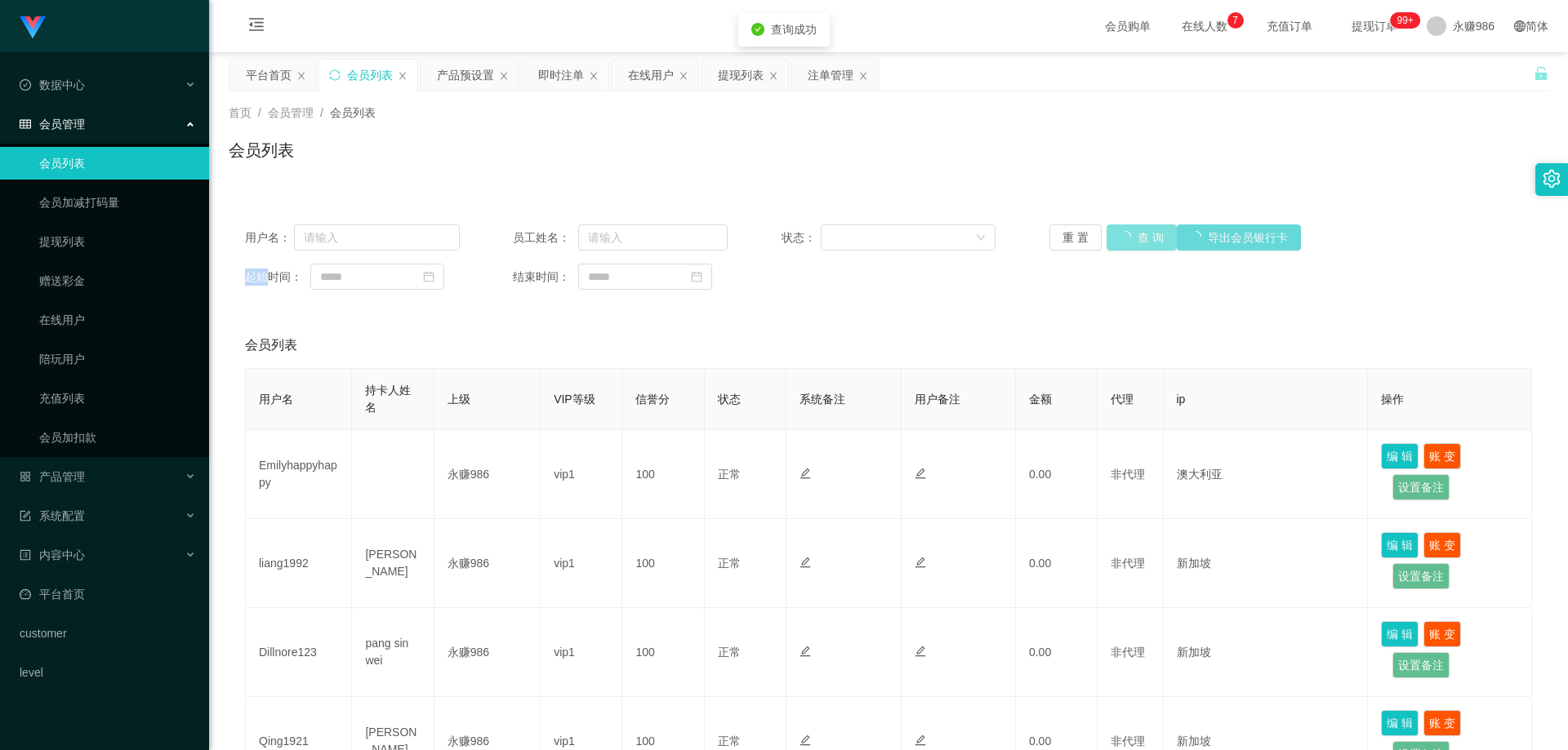
click at [1116, 243] on div "重 置 查 询 导出会员银行卡" at bounding box center [1157, 238] width 214 height 26
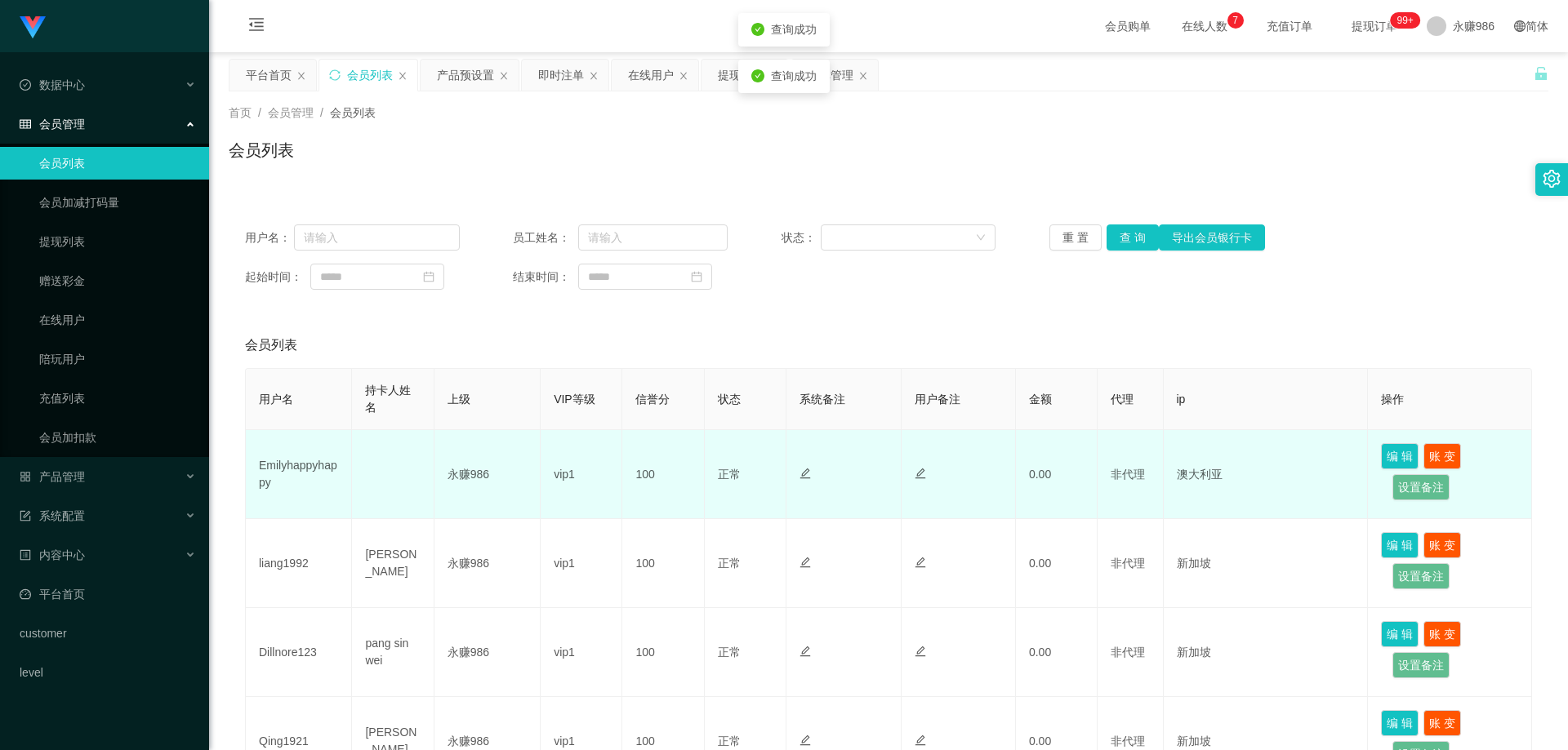
click at [311, 465] on td "Emilyhappyhappy" at bounding box center [299, 475] width 106 height 89
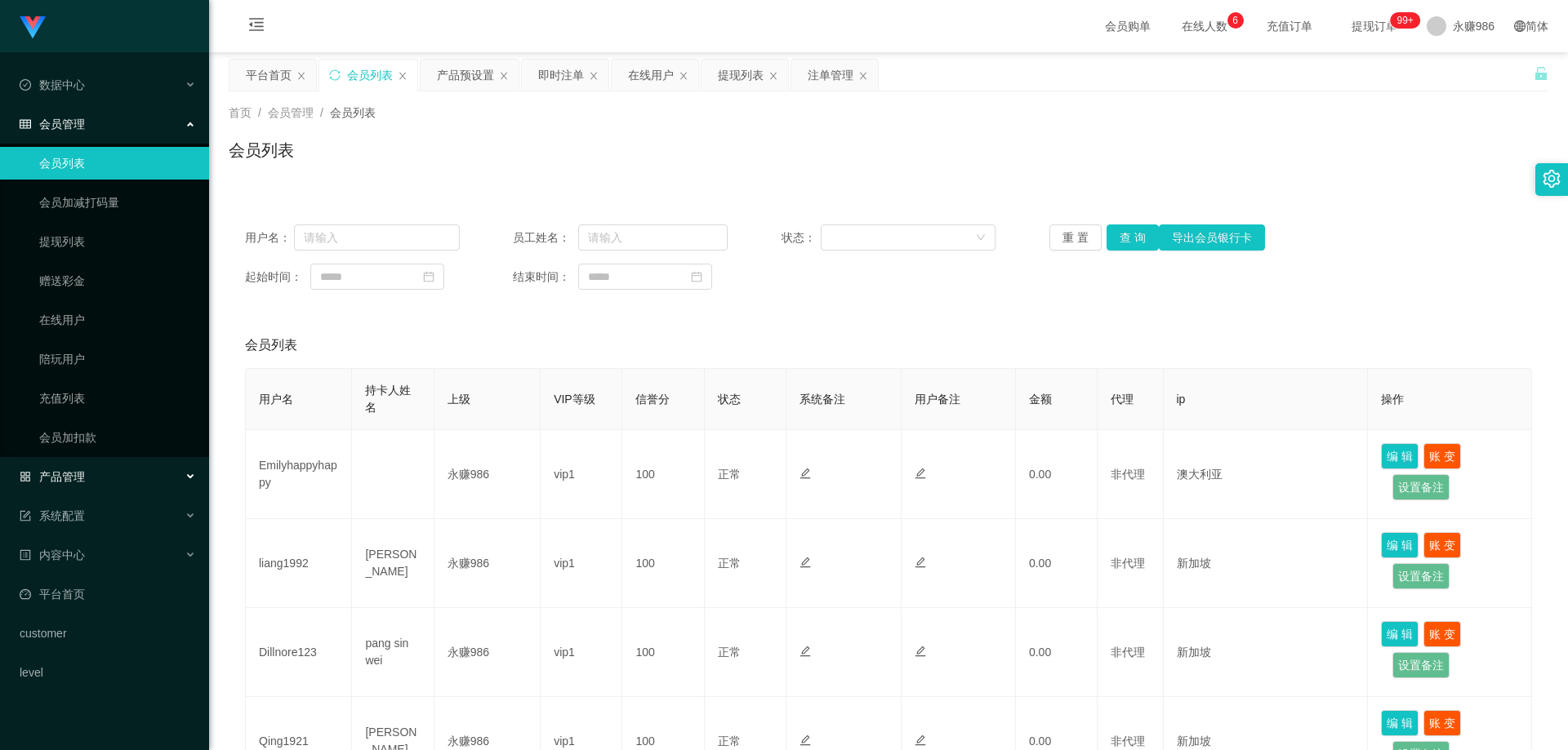
click at [109, 471] on div "产品管理" at bounding box center [104, 476] width 209 height 32
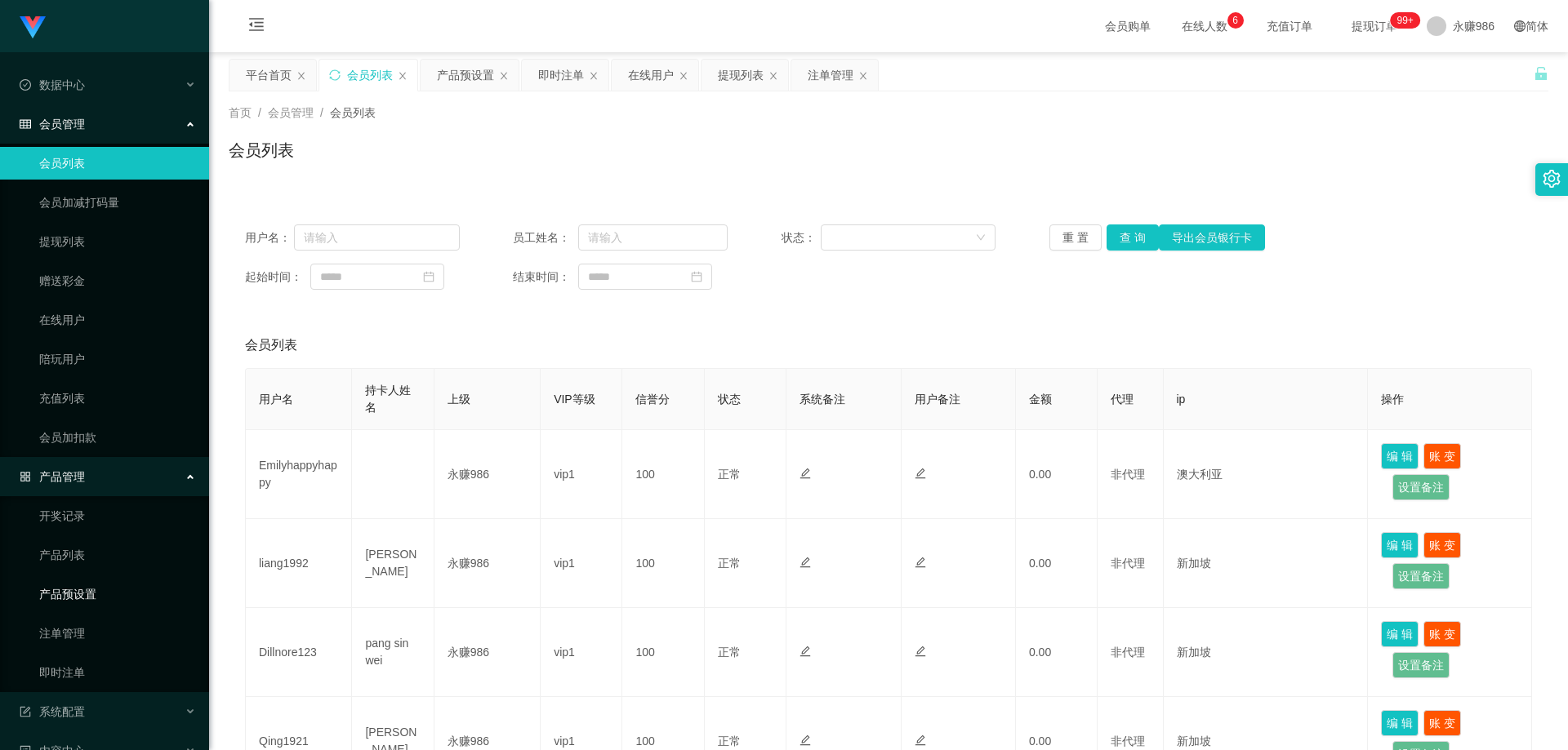
click at [90, 587] on link "产品预设置" at bounding box center [117, 594] width 157 height 32
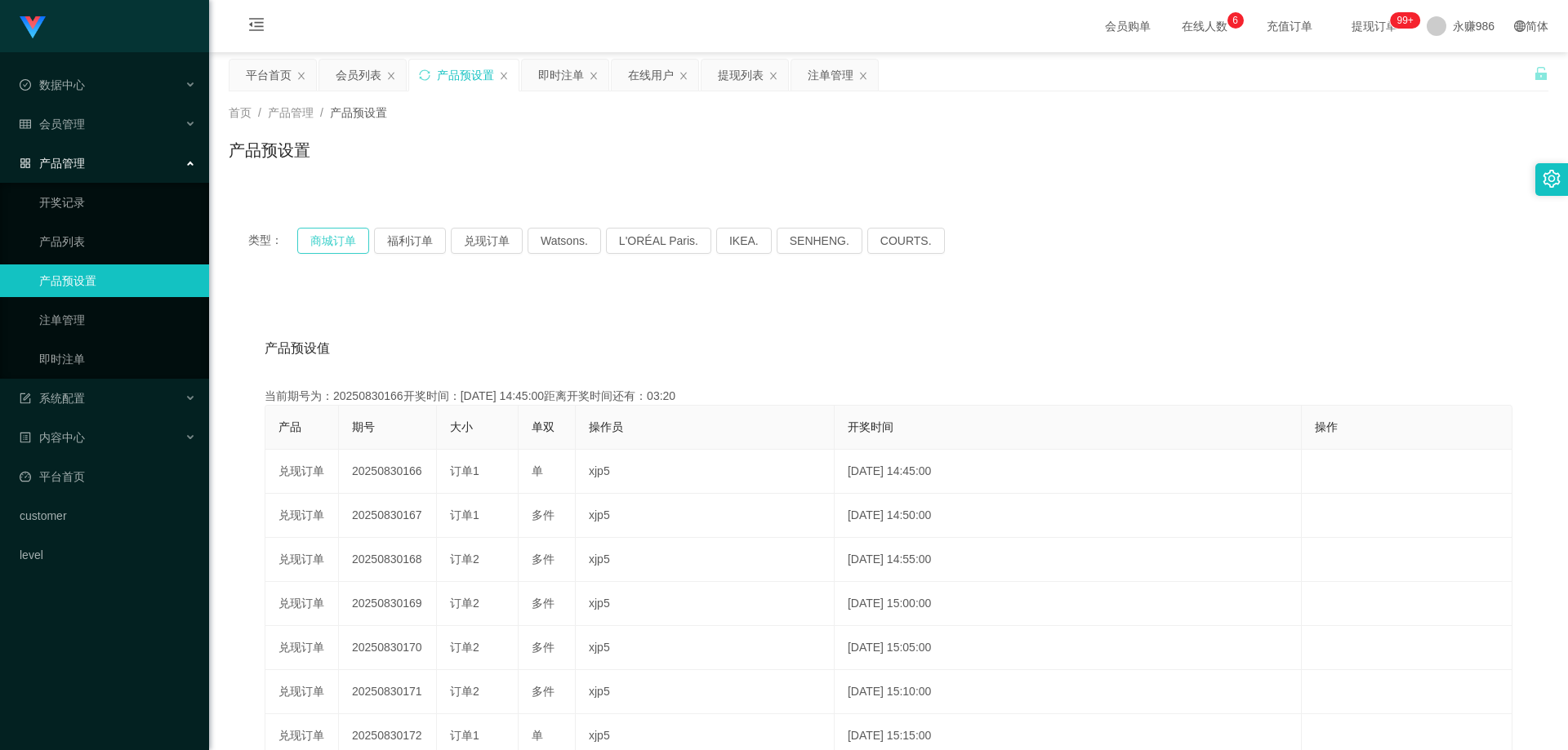
click at [339, 248] on button "商城订单" at bounding box center [334, 241] width 72 height 26
click at [116, 126] on div "会员管理" at bounding box center [104, 123] width 209 height 32
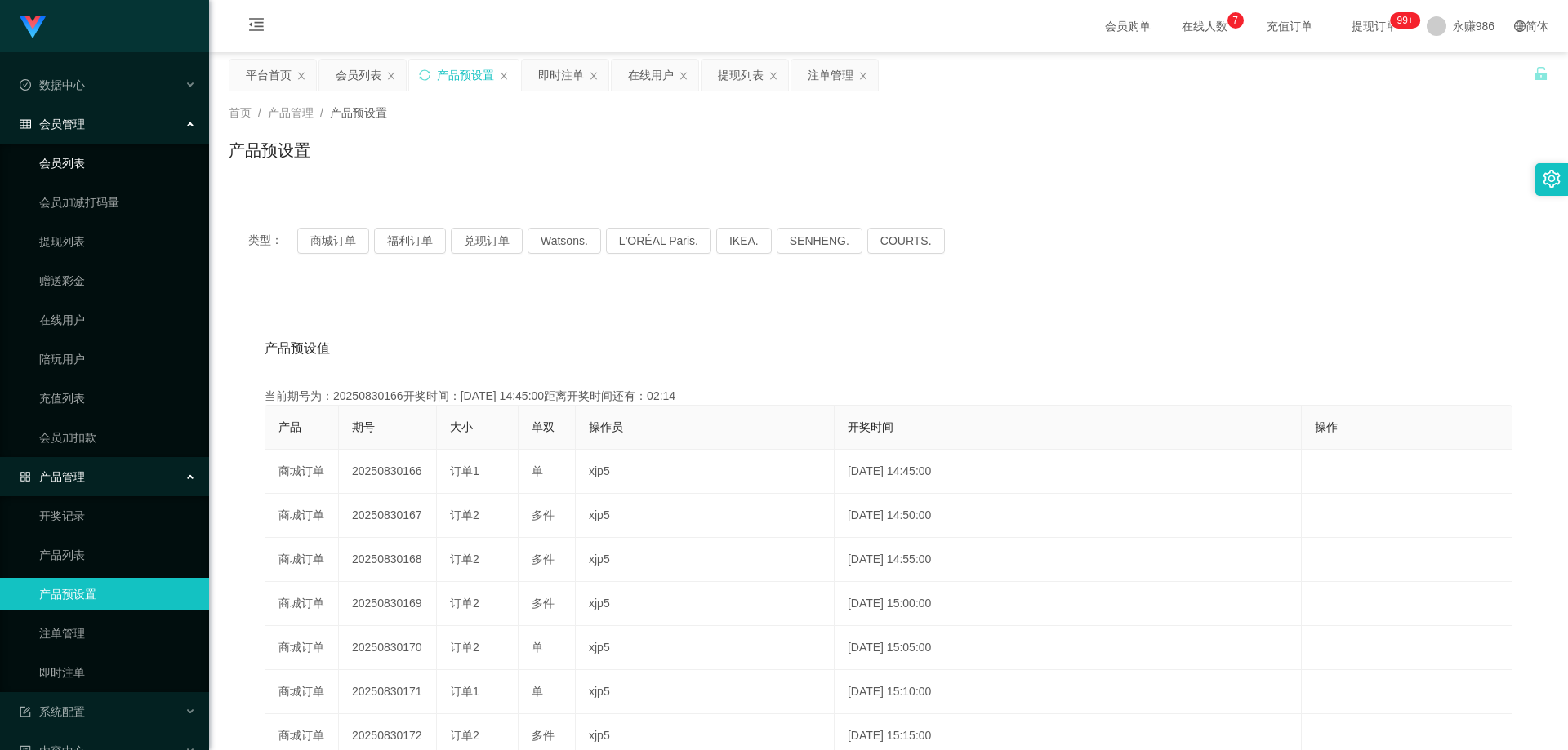
click at [108, 167] on link "会员列表" at bounding box center [117, 163] width 157 height 32
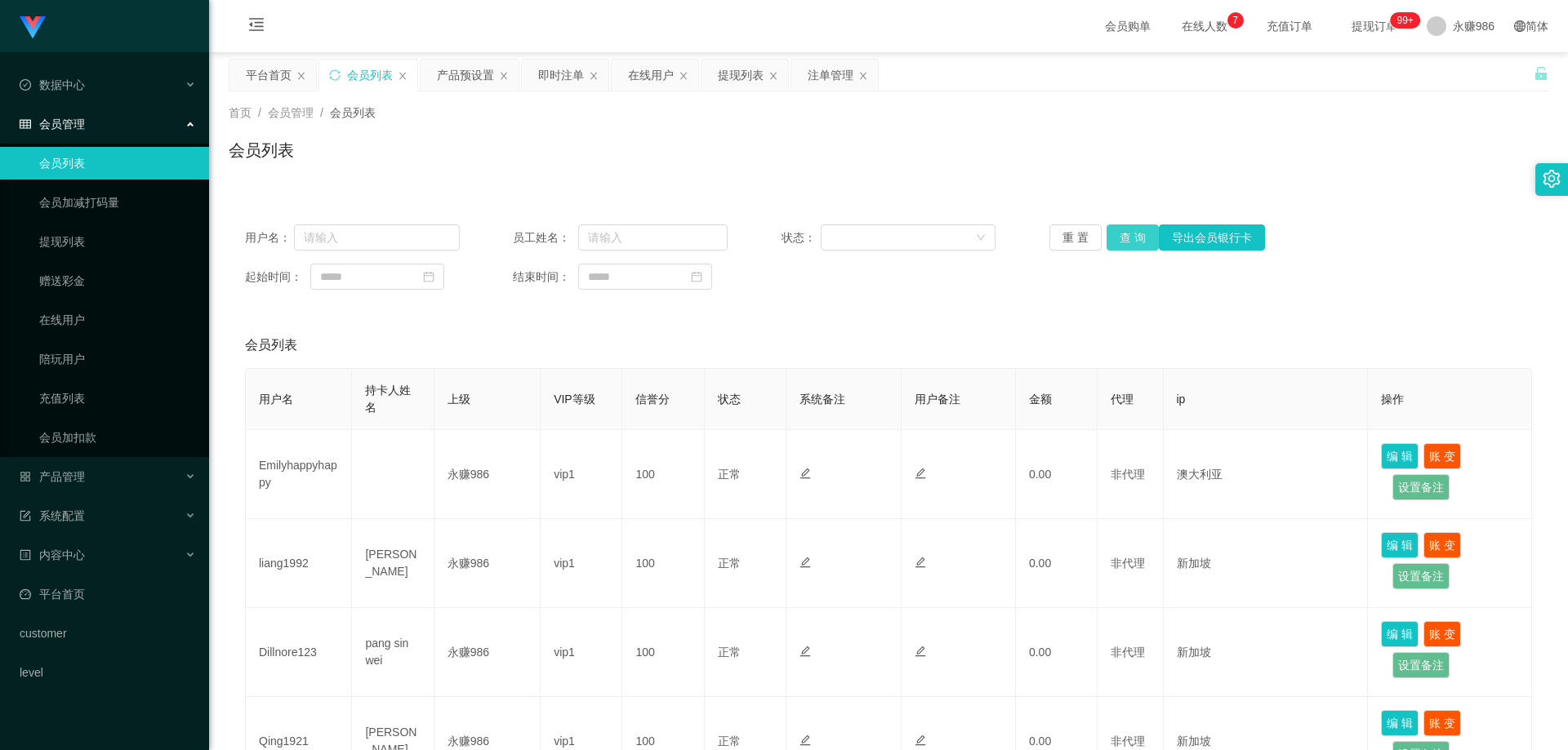
click at [1134, 242] on button "查 询" at bounding box center [1133, 238] width 53 height 26
click at [1134, 242] on div "重 置 查 询 导出会员银行卡" at bounding box center [1157, 238] width 214 height 26
click at [1133, 242] on button "查 询" at bounding box center [1133, 238] width 53 height 26
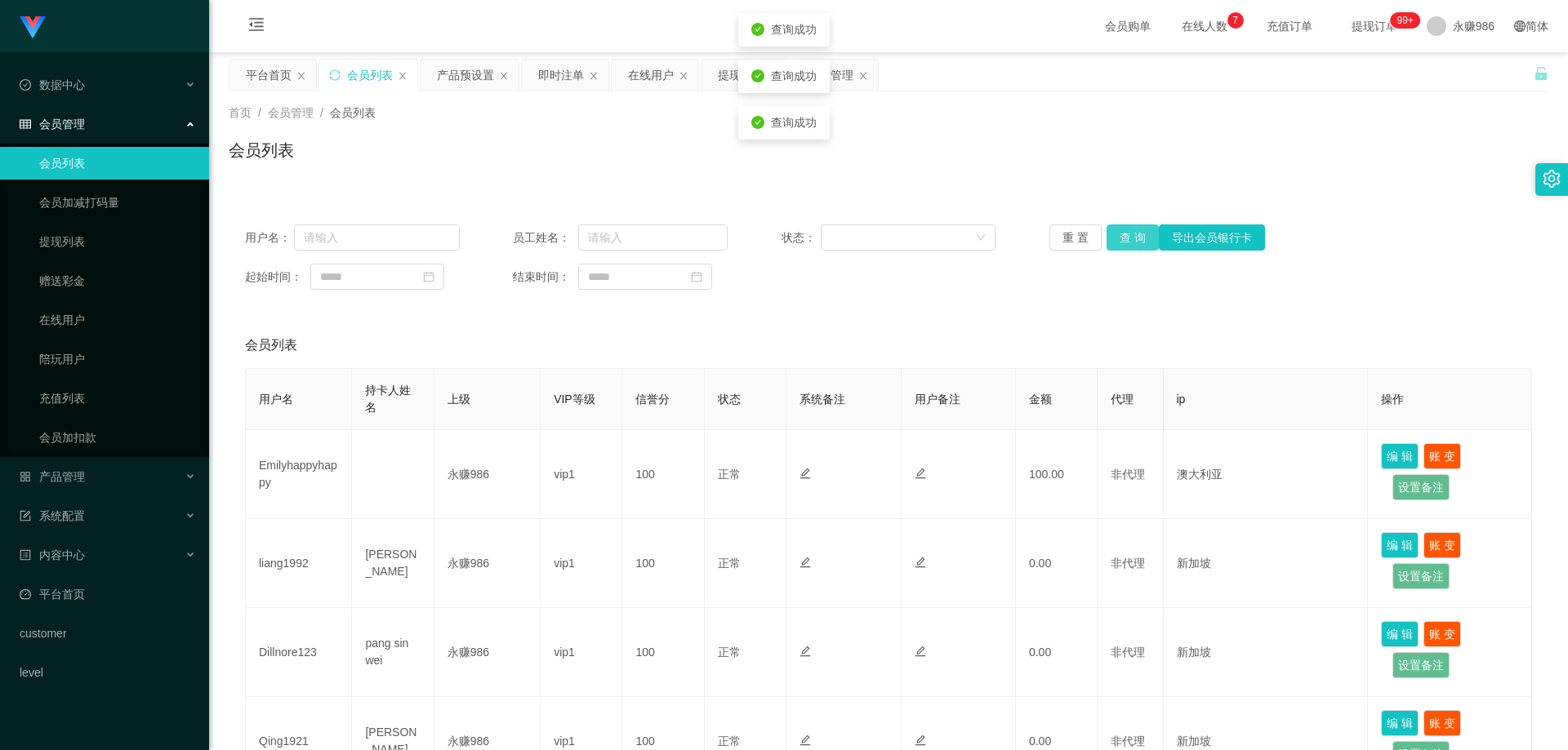
click at [1133, 242] on button "查 询" at bounding box center [1133, 238] width 53 height 26
click at [1133, 242] on button "查 询" at bounding box center [1142, 238] width 70 height 26
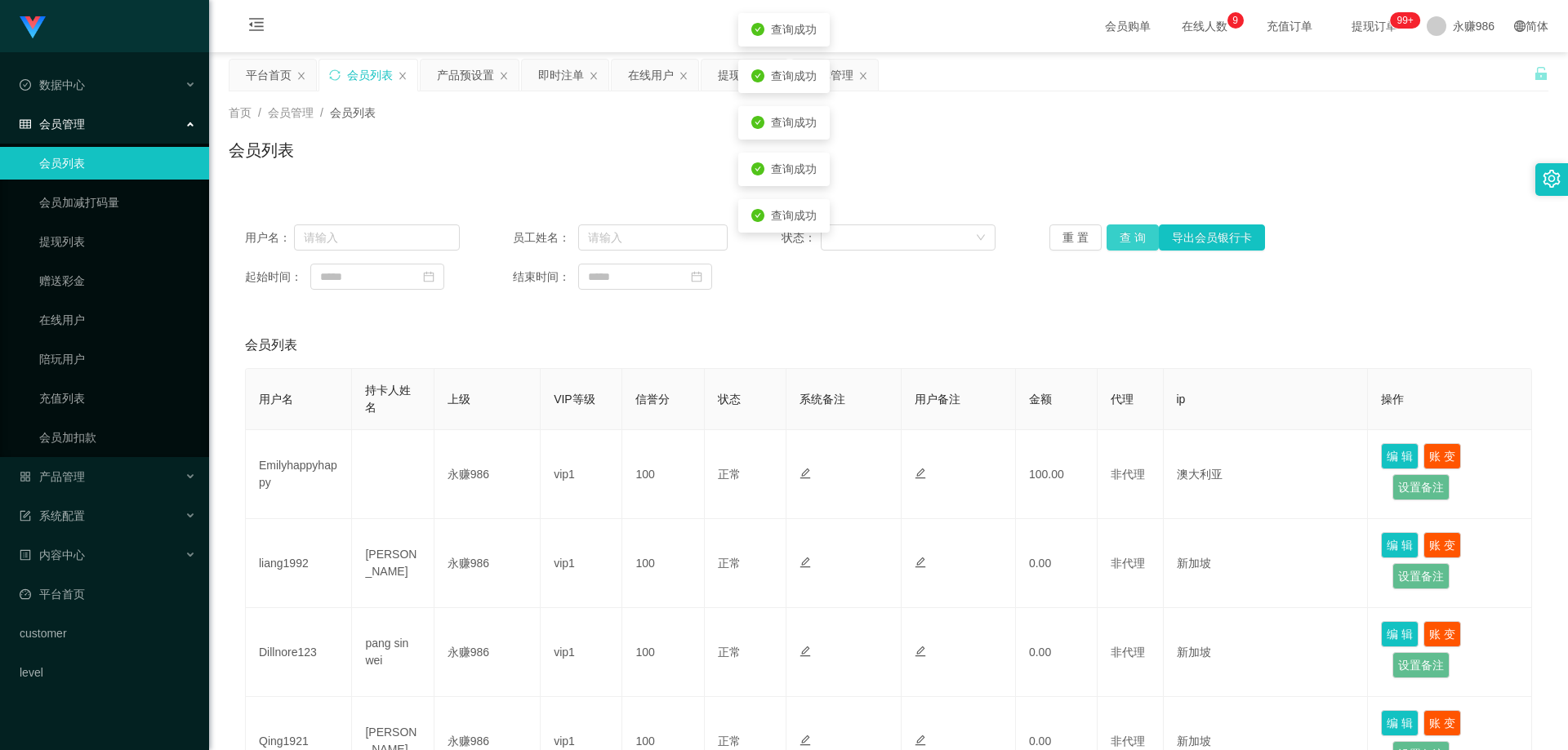
click at [1133, 242] on button "查 询" at bounding box center [1133, 238] width 53 height 26
click at [105, 125] on div "会员管理" at bounding box center [104, 123] width 209 height 32
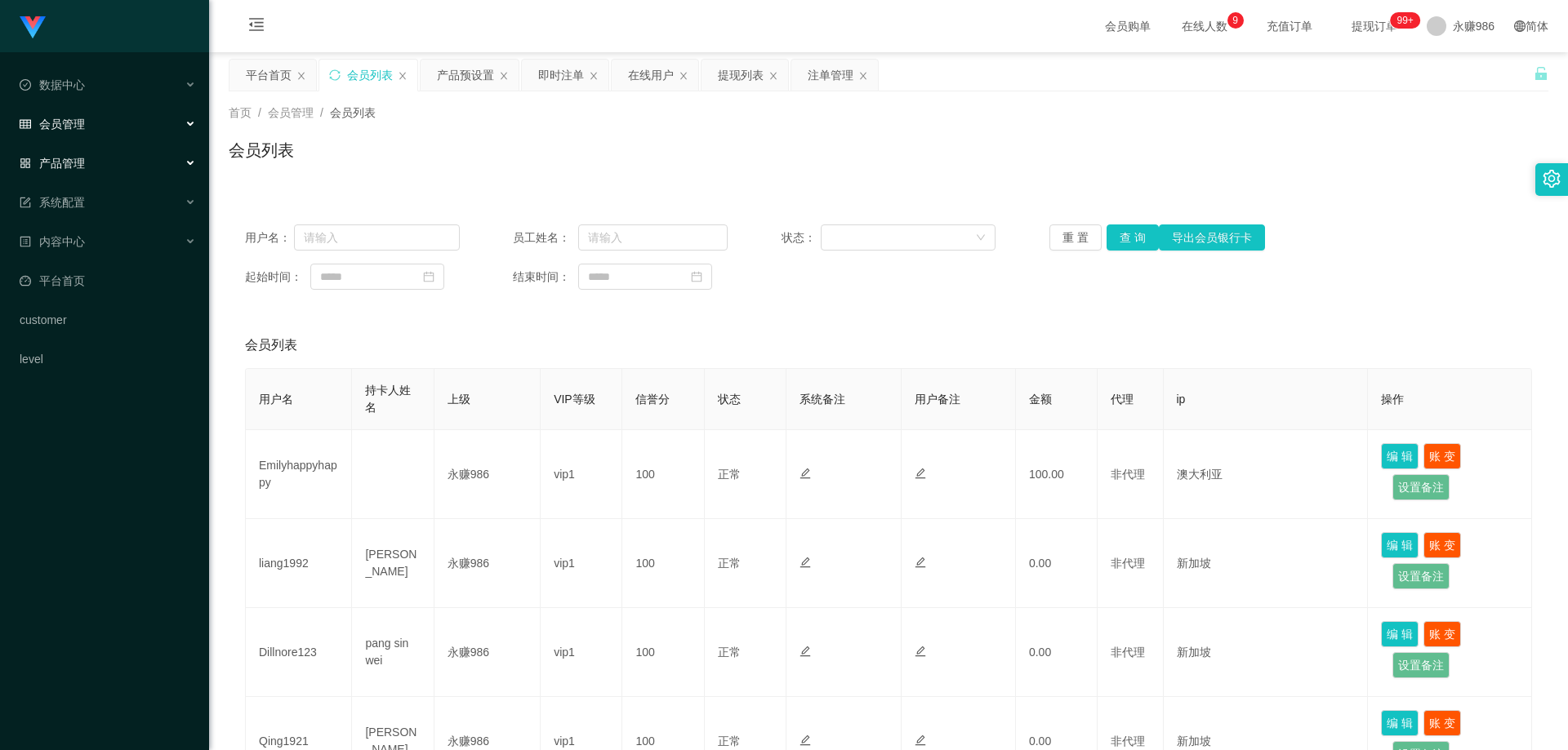
click at [114, 165] on div "产品管理" at bounding box center [104, 163] width 209 height 32
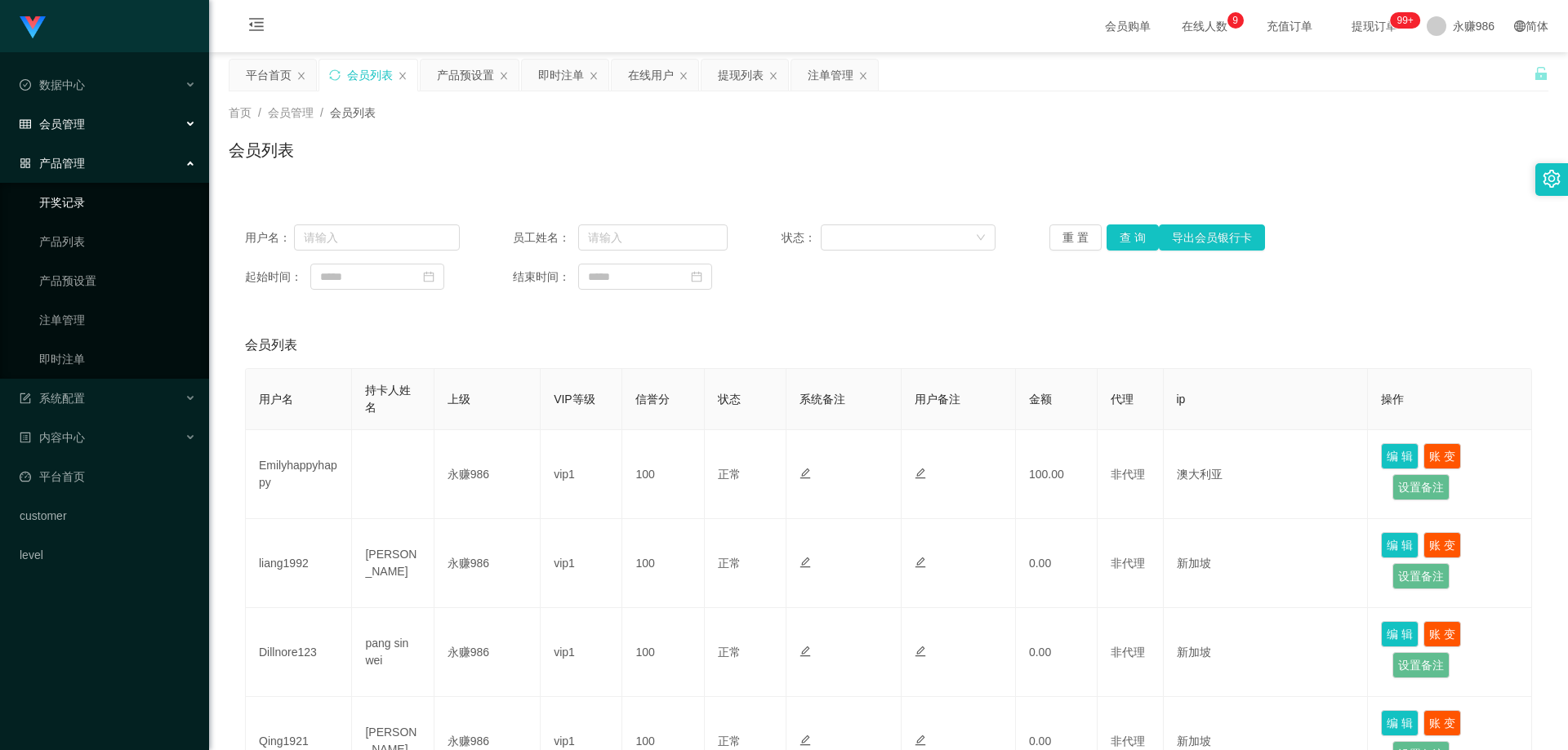
click at [75, 209] on link "开奖记录" at bounding box center [117, 202] width 157 height 32
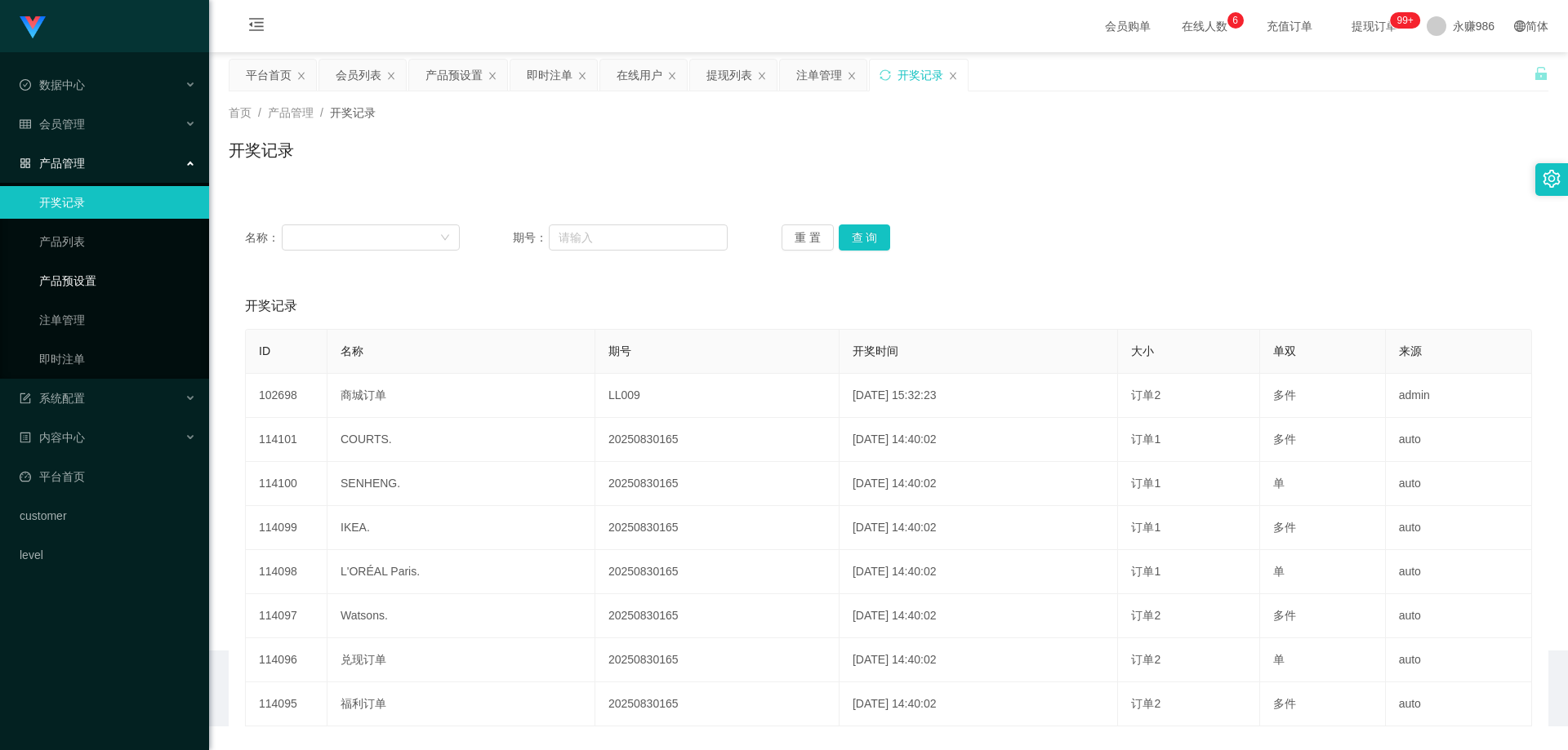
click at [84, 280] on link "产品预设置" at bounding box center [117, 280] width 157 height 32
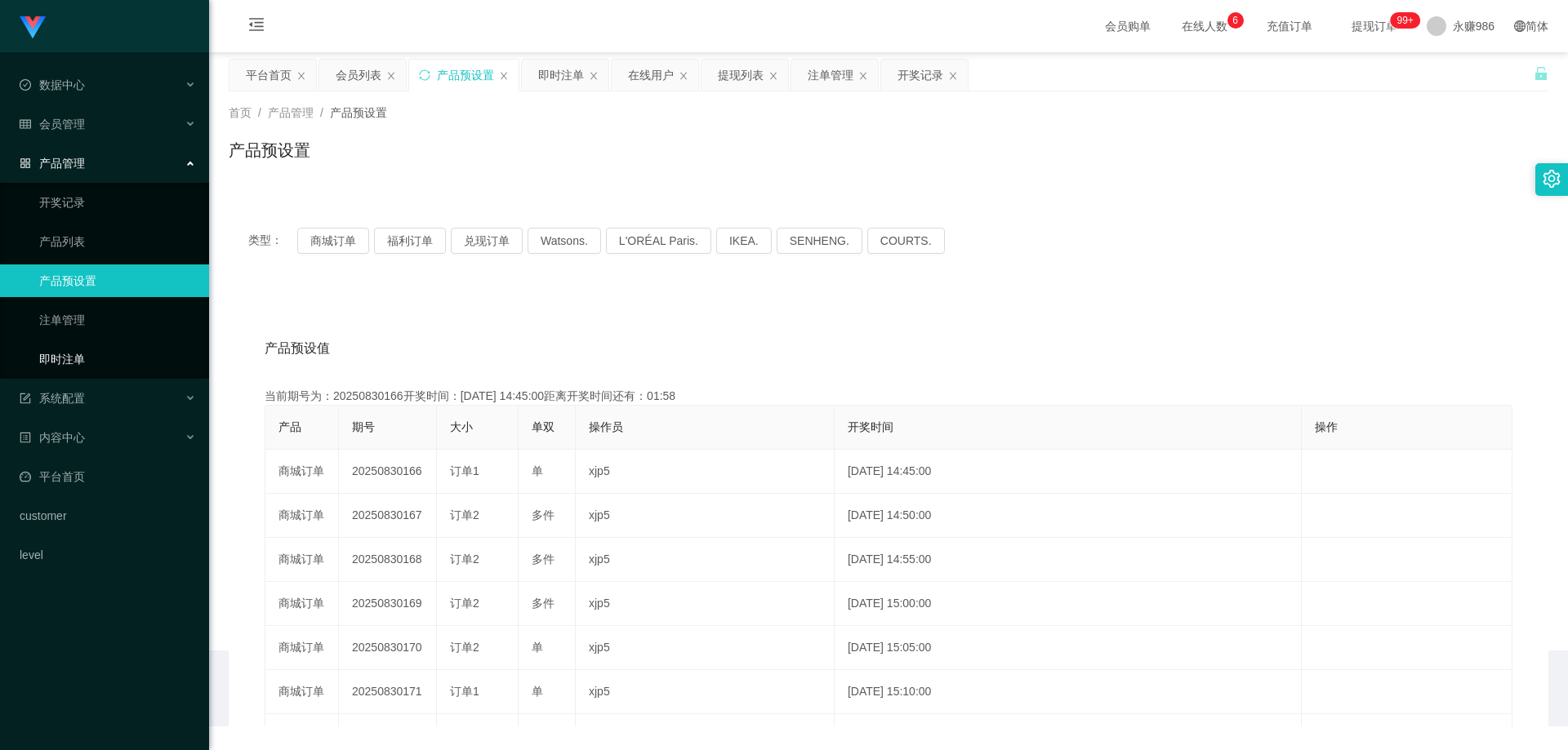
click at [84, 364] on link "即时注单" at bounding box center [117, 359] width 157 height 32
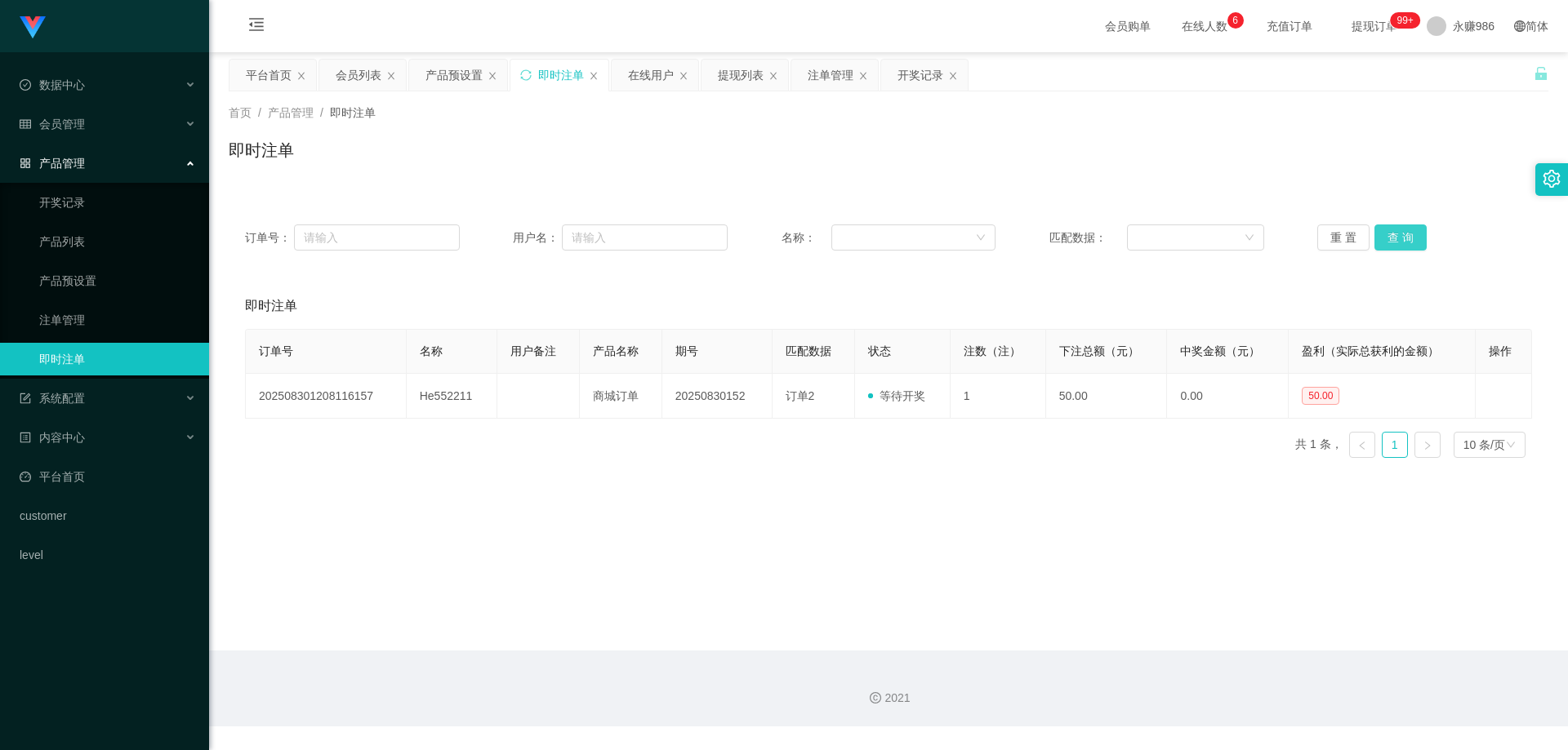
click at [1375, 242] on button "查 询" at bounding box center [1401, 238] width 53 height 26
click at [1376, 241] on button "查 询" at bounding box center [1401, 238] width 53 height 26
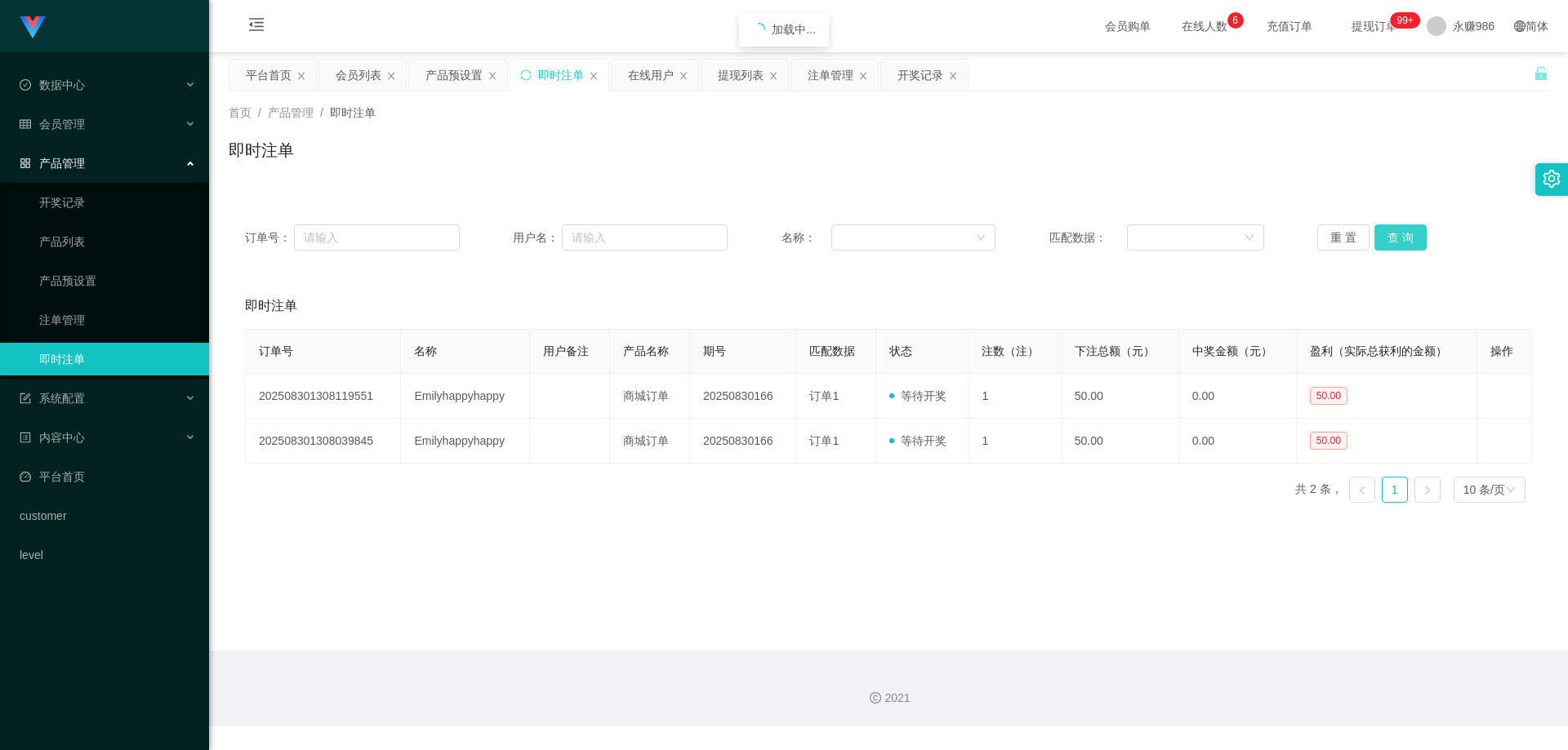
click at [1376, 241] on button "查 询" at bounding box center [1401, 238] width 53 height 26
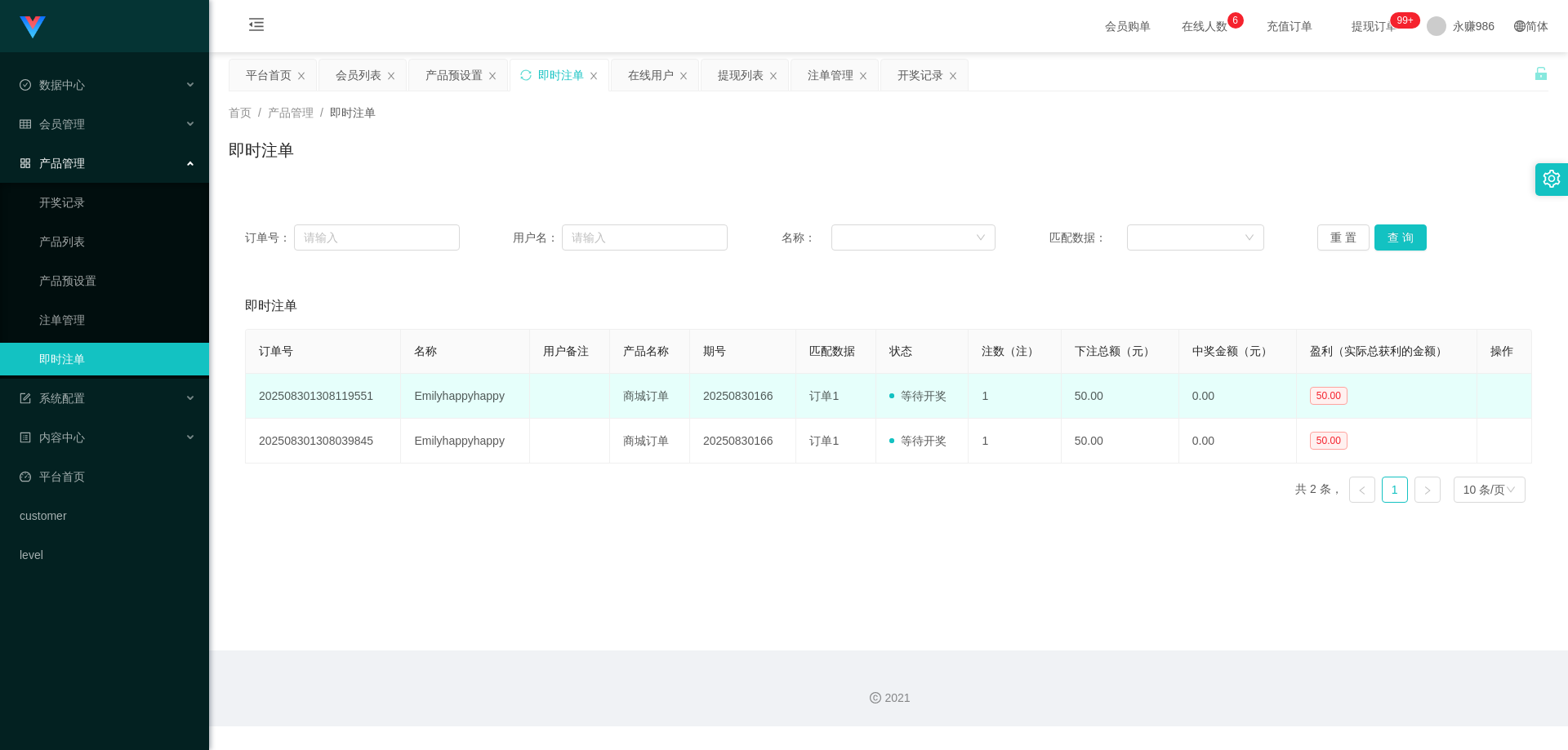
click at [446, 394] on td "Emilyhappyhappy" at bounding box center [465, 396] width 129 height 45
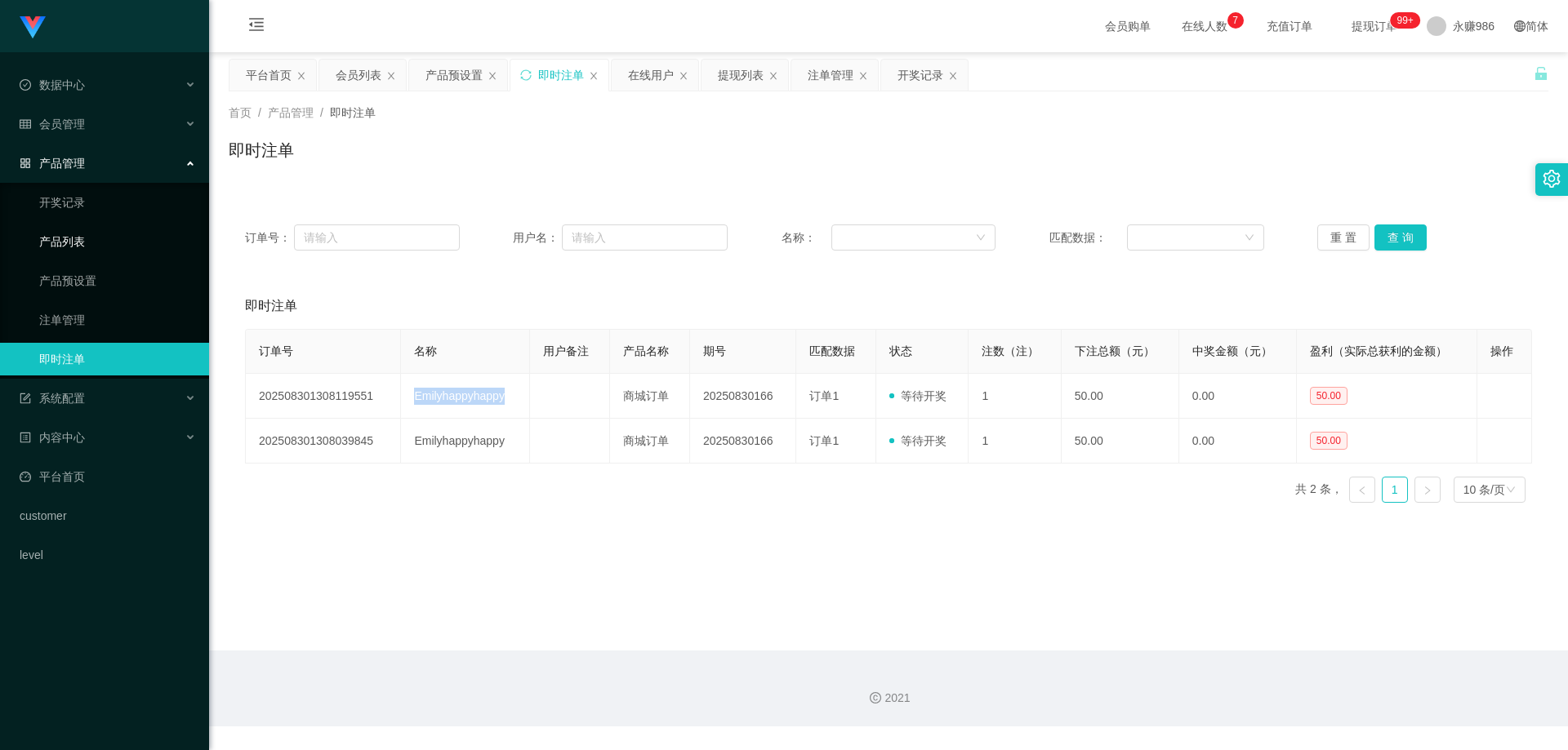
click at [82, 235] on link "产品列表" at bounding box center [117, 242] width 157 height 32
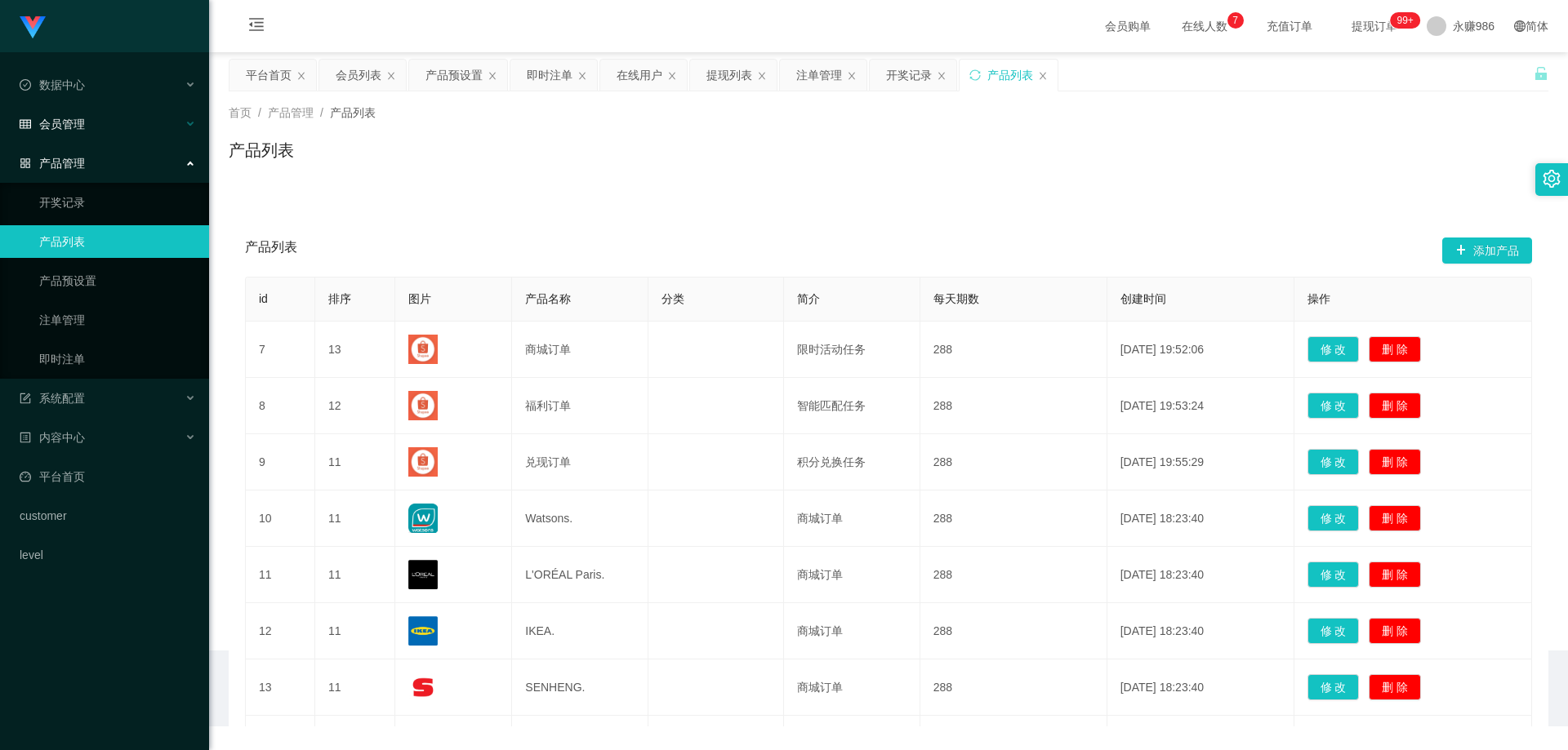
click at [103, 138] on div "会员管理" at bounding box center [104, 123] width 209 height 32
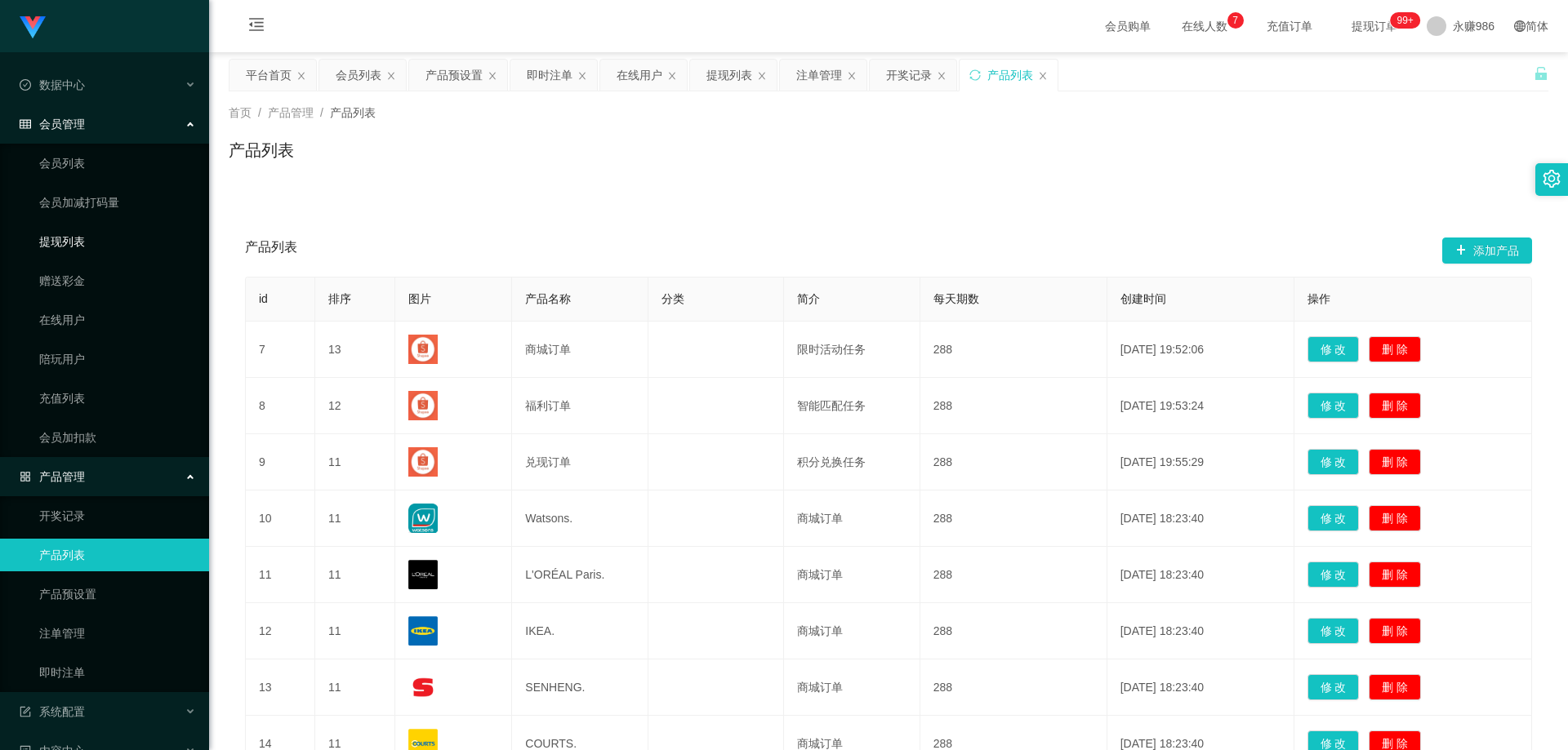
click at [91, 254] on link "提现列表" at bounding box center [117, 242] width 157 height 32
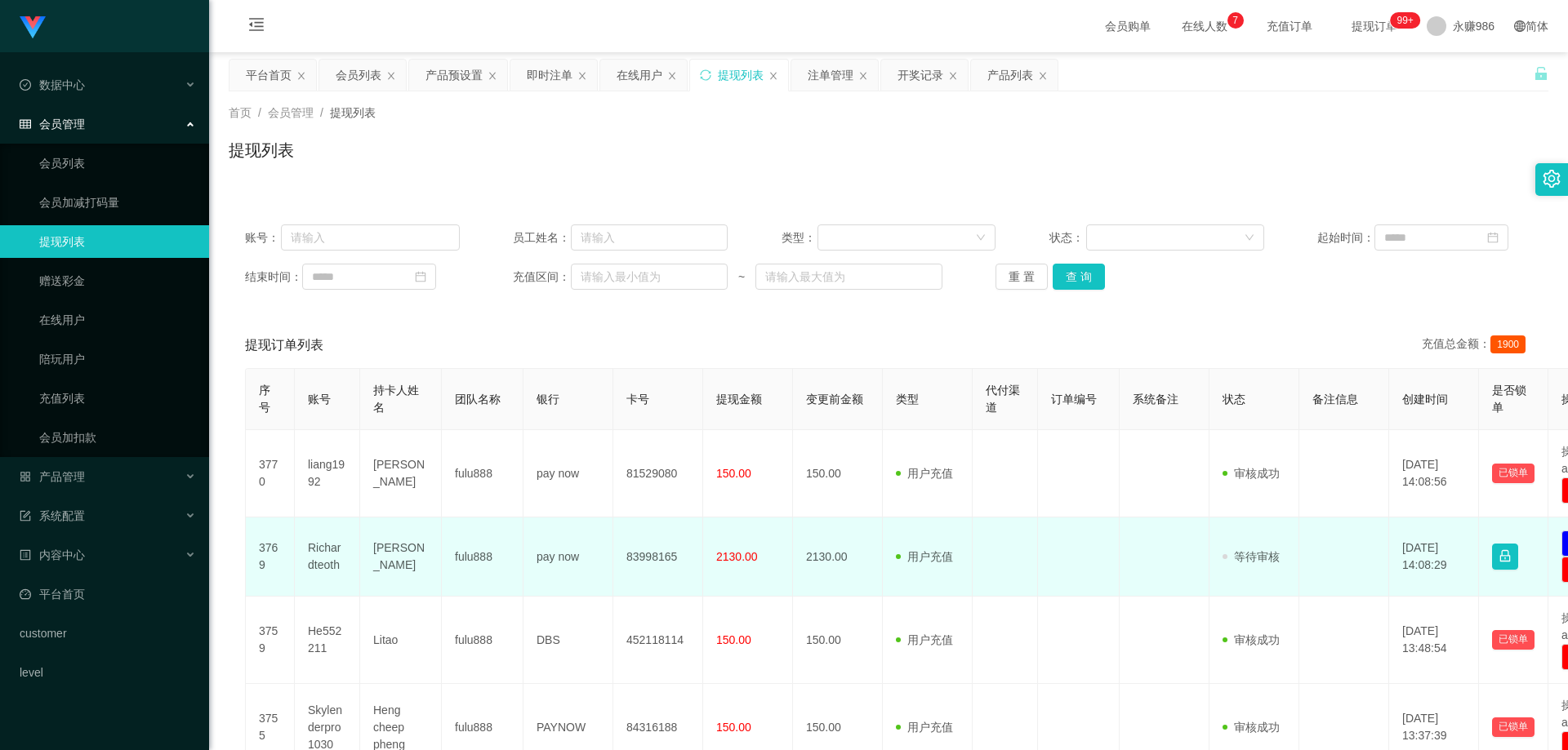
click at [342, 553] on td "Richardteoth" at bounding box center [327, 557] width 66 height 80
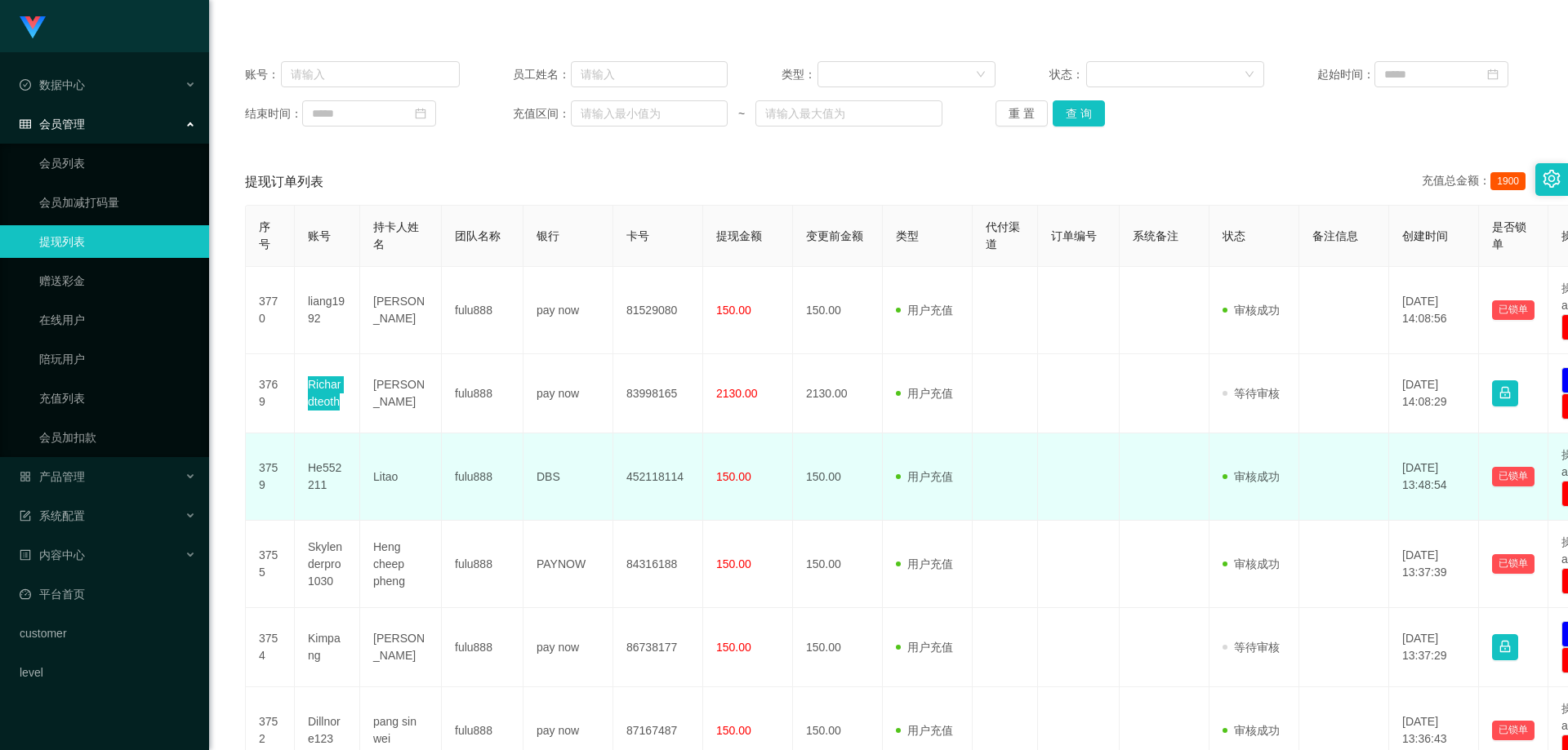
scroll to position [245, 0]
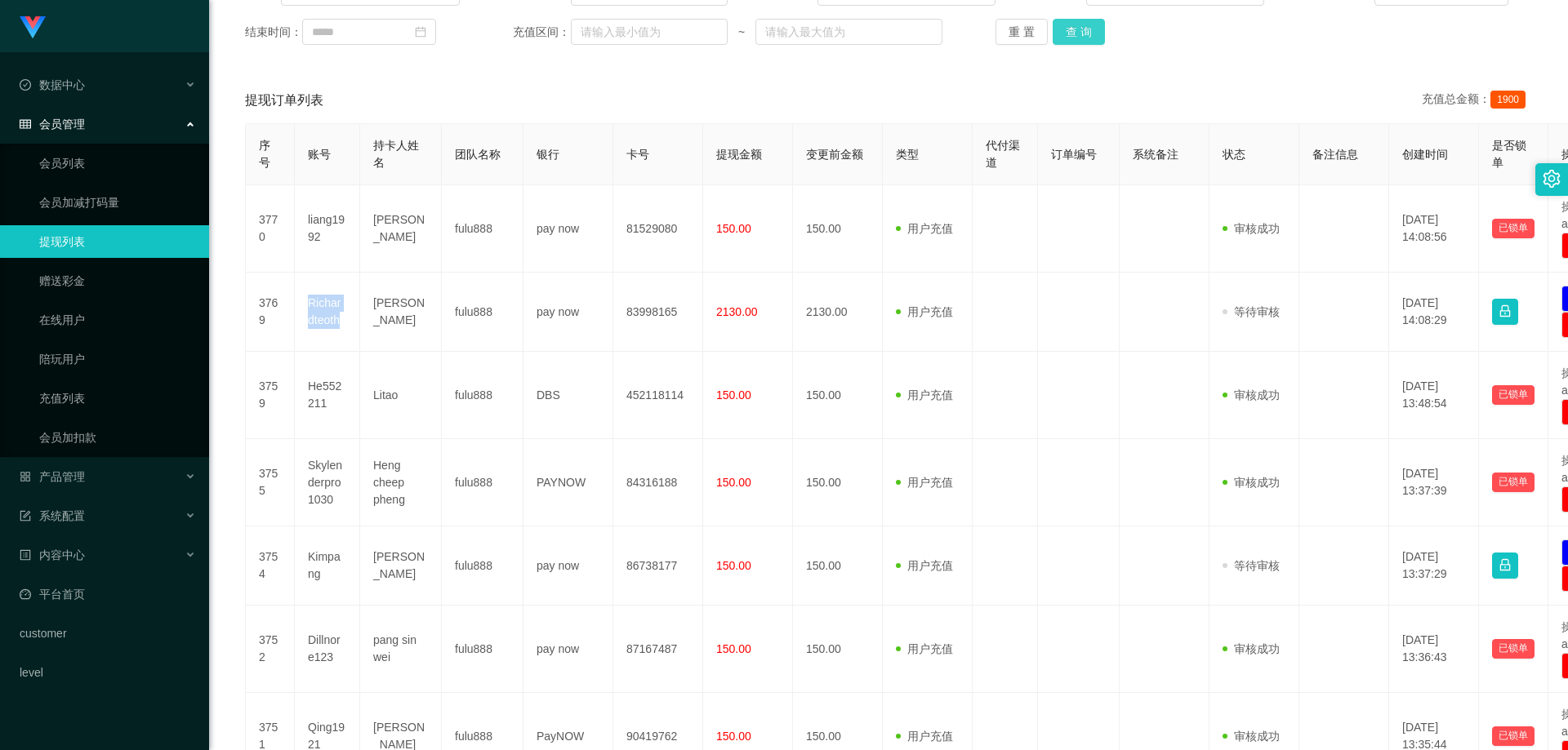
click at [1079, 36] on button "查 询" at bounding box center [1079, 32] width 53 height 26
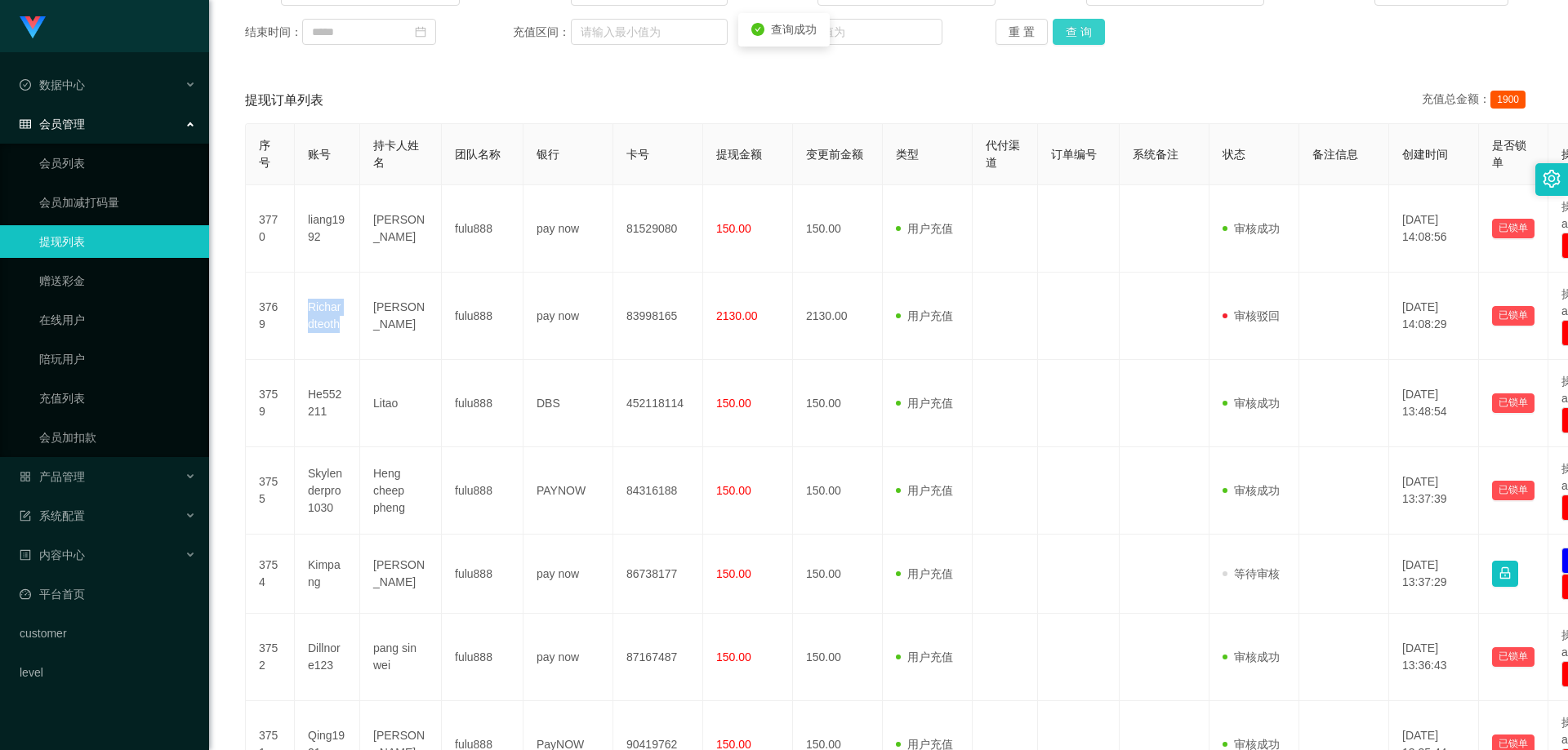
click at [1079, 36] on button "查 询" at bounding box center [1079, 32] width 53 height 26
click at [1079, 36] on div "重 置 查 询" at bounding box center [1102, 32] width 214 height 26
click at [1079, 36] on button "查 询" at bounding box center [1079, 32] width 53 height 26
click at [103, 139] on div "会员管理" at bounding box center [104, 123] width 209 height 32
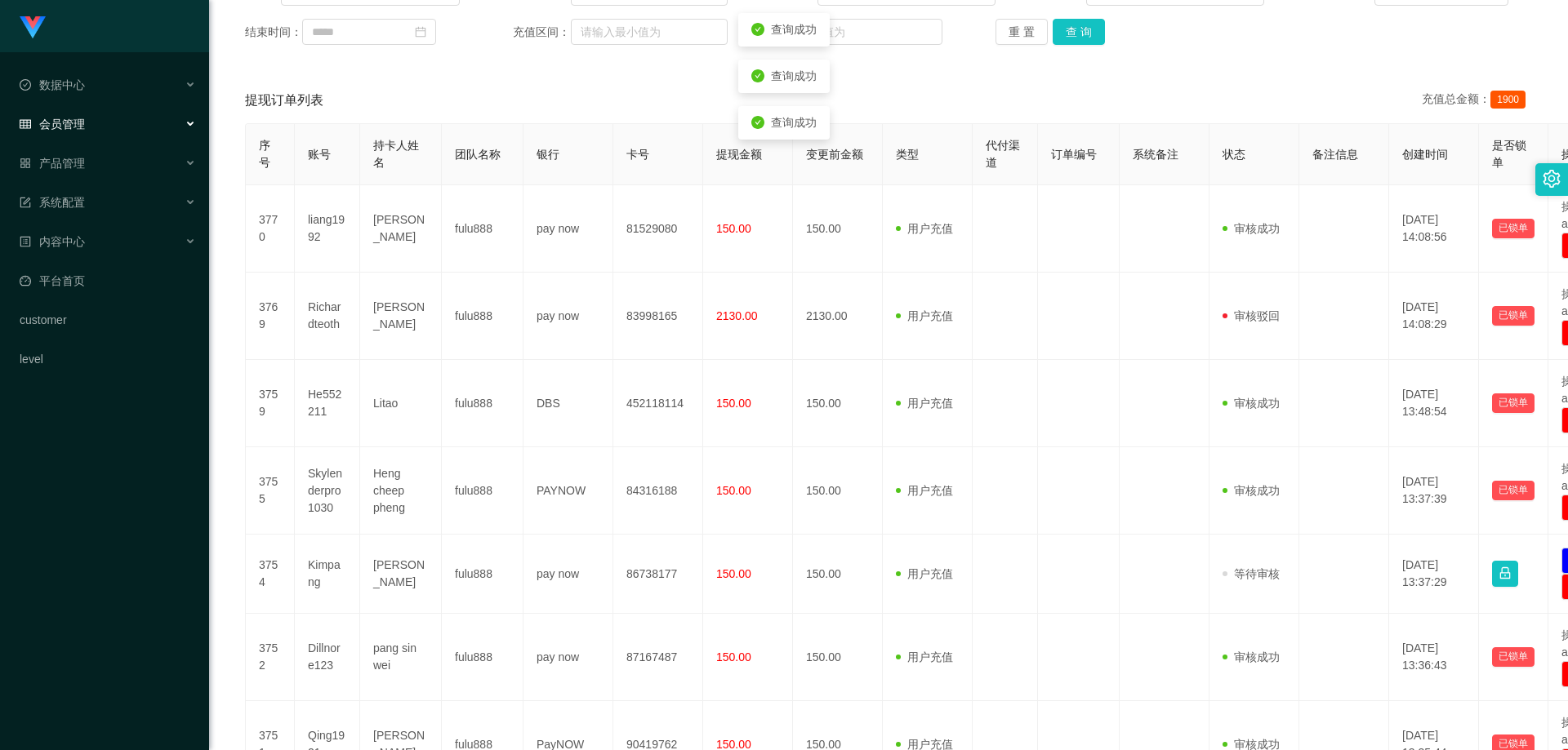
click at [99, 149] on ul "数据中心 员工统计 团队统计 会员管理 会员列表 会员加减打码量 提现列表 赠送彩金 在线用户 陪玩用户 充值列表 会员加扣款 产品管理 开奖记录 产品列表 …" at bounding box center [104, 222] width 209 height 340
click at [104, 125] on div "会员管理" at bounding box center [104, 123] width 209 height 32
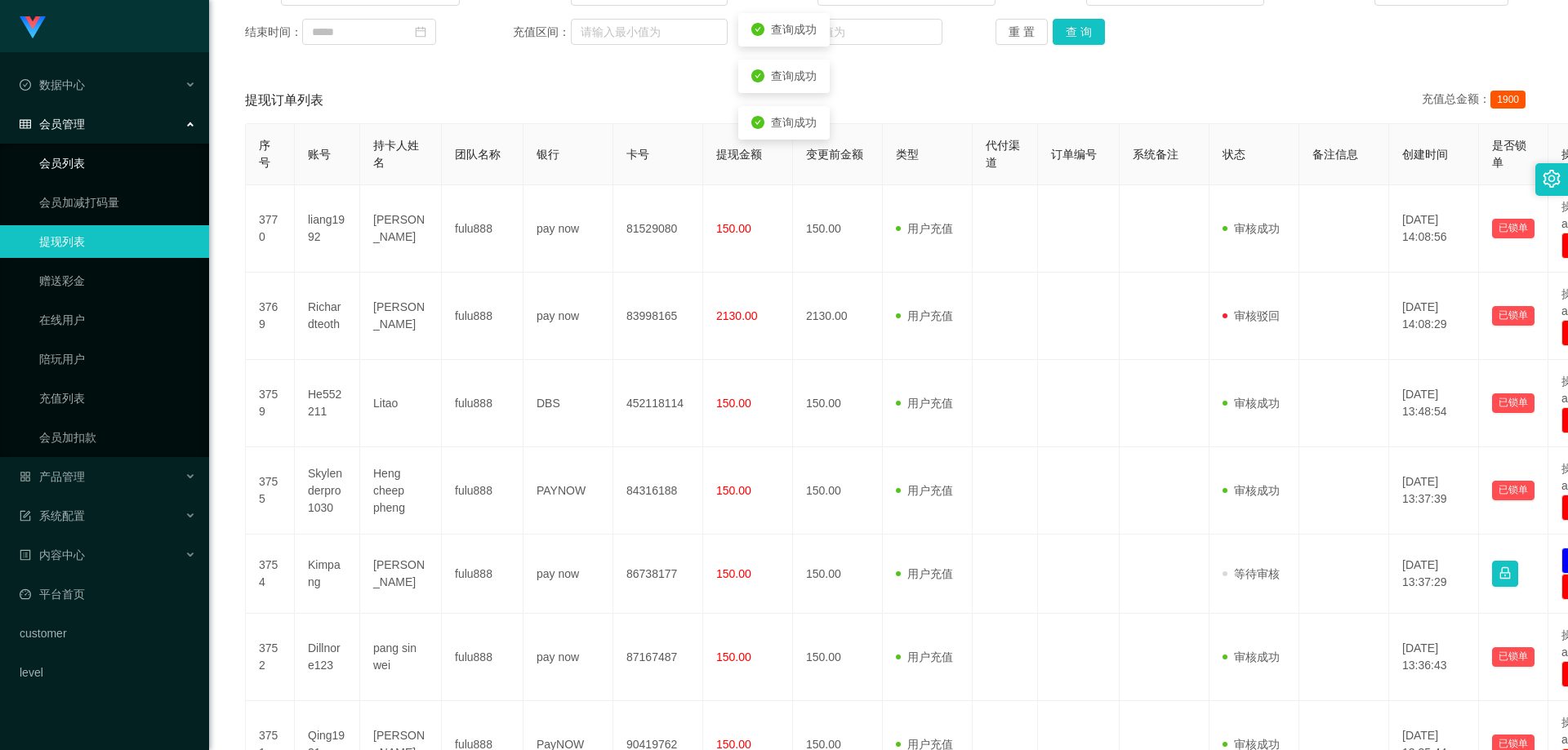
click at [78, 152] on link "会员列表" at bounding box center [117, 163] width 157 height 32
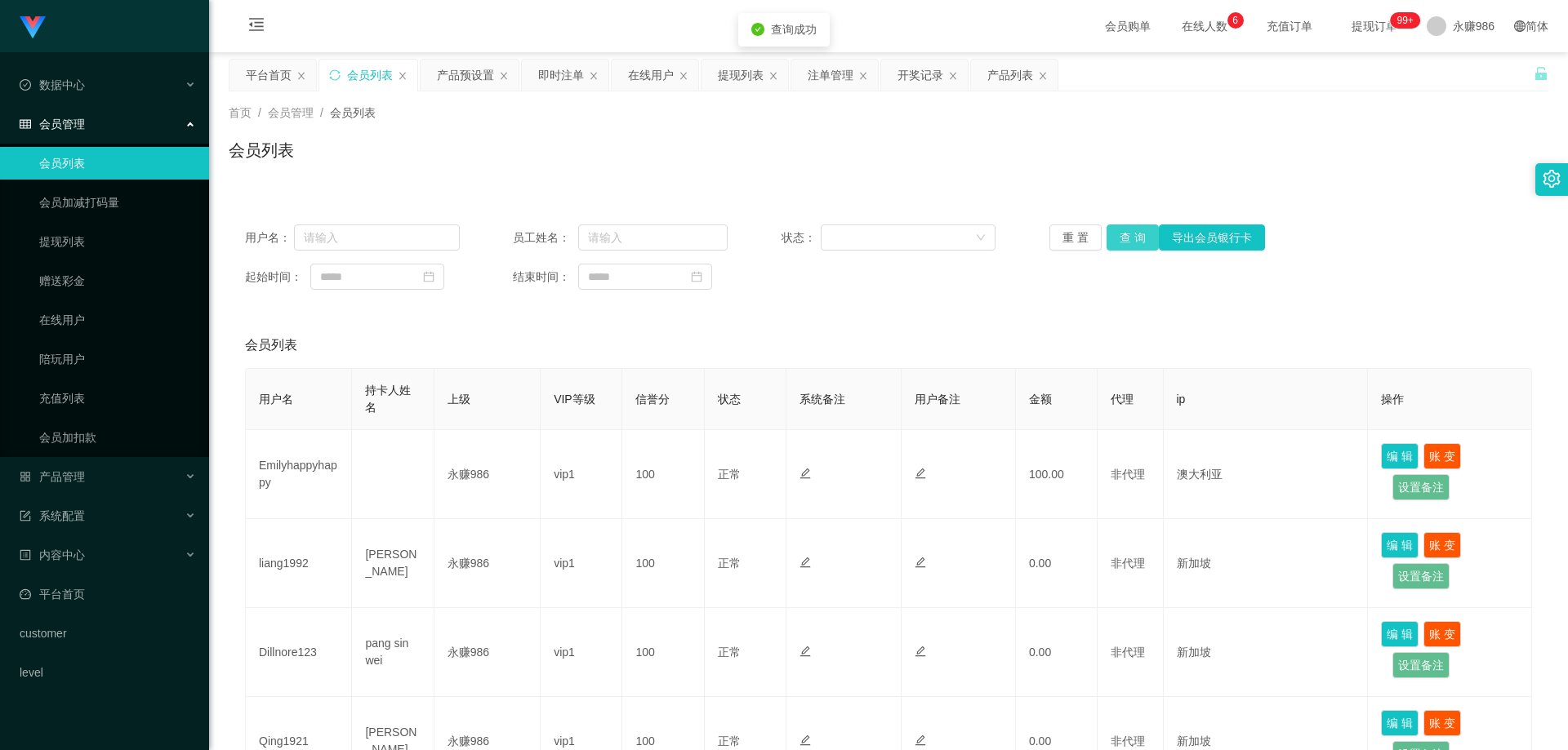
click at [1129, 230] on button "查 询" at bounding box center [1133, 238] width 53 height 26
click at [102, 240] on link "提现列表" at bounding box center [117, 242] width 157 height 32
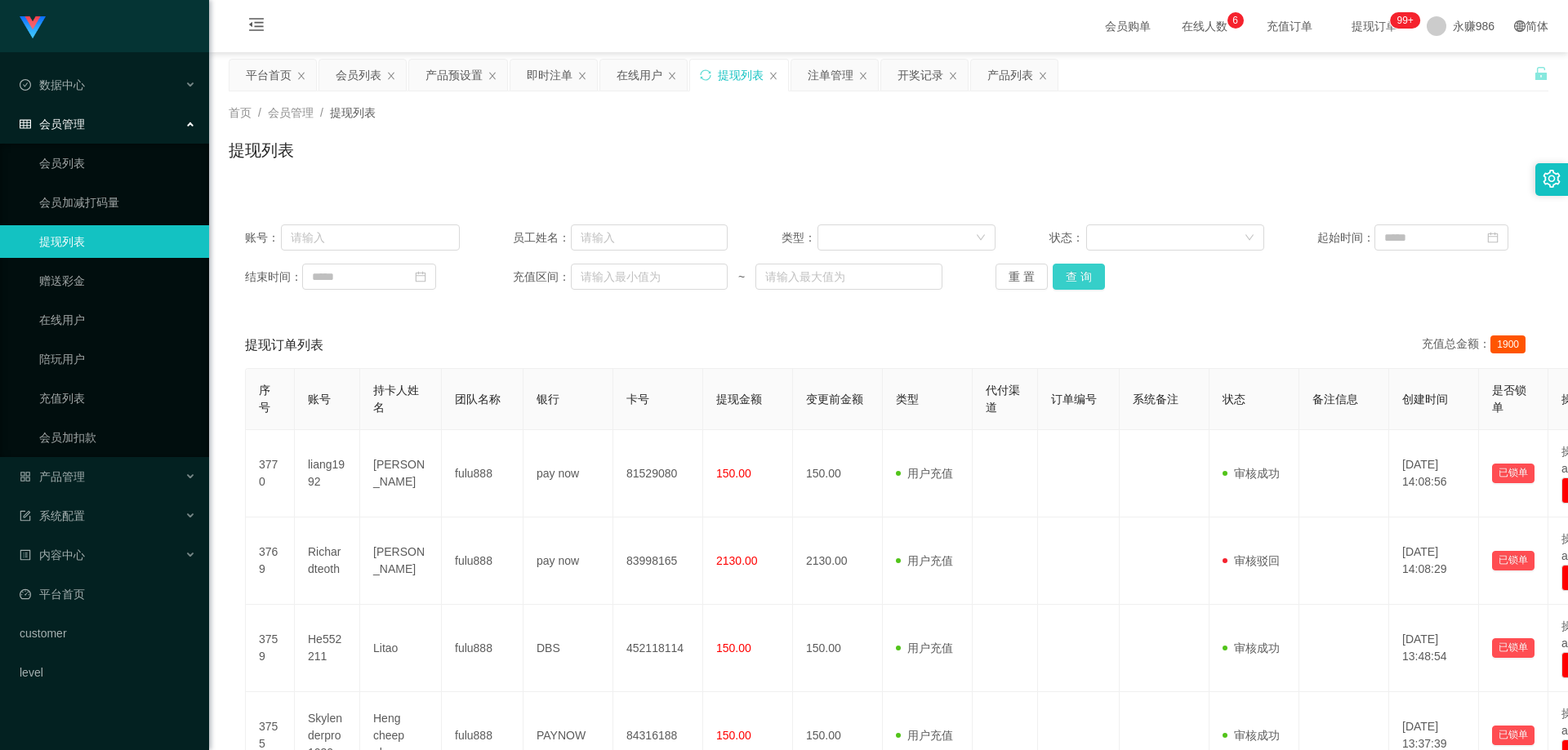
click at [1084, 286] on button "查 询" at bounding box center [1079, 277] width 53 height 26
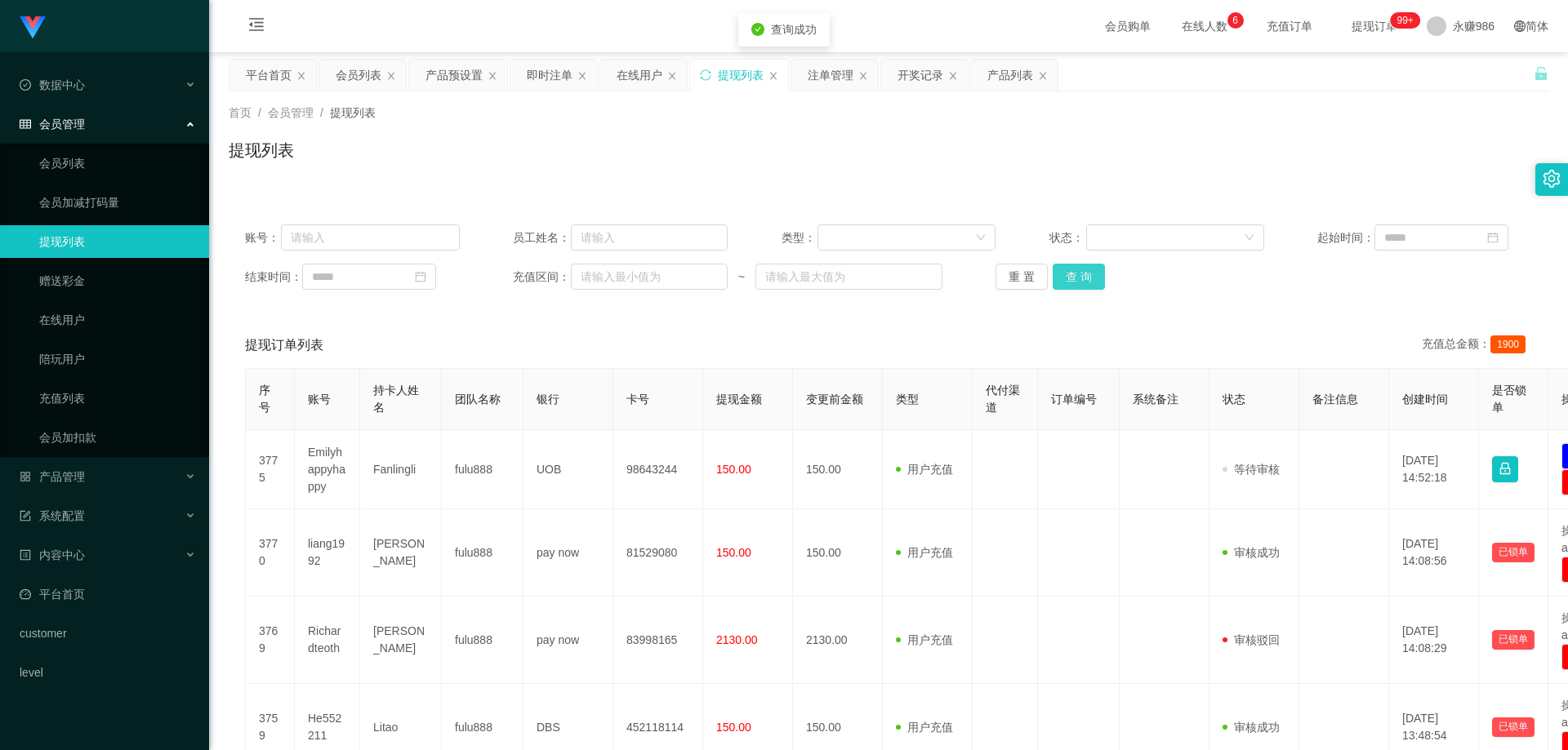
click at [1084, 286] on button "查 询" at bounding box center [1079, 277] width 53 height 26
click at [1084, 286] on button "查 询" at bounding box center [1088, 277] width 70 height 26
click at [1084, 286] on button "查 询" at bounding box center [1079, 277] width 53 height 26
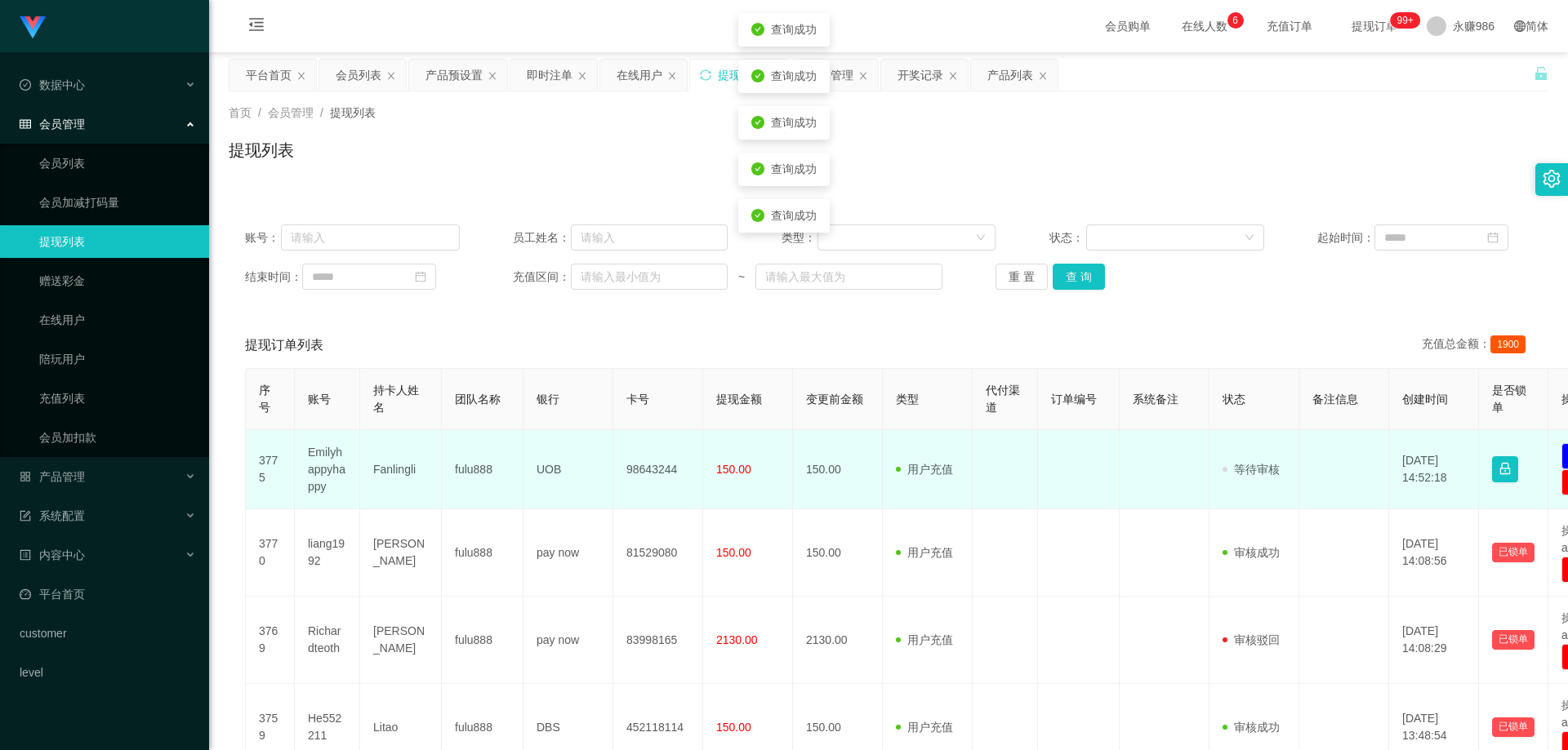
click at [627, 470] on td "98643244" at bounding box center [658, 470] width 90 height 80
click at [555, 468] on td "UOB" at bounding box center [568, 470] width 90 height 80
click at [649, 472] on td "98643244" at bounding box center [658, 470] width 90 height 80
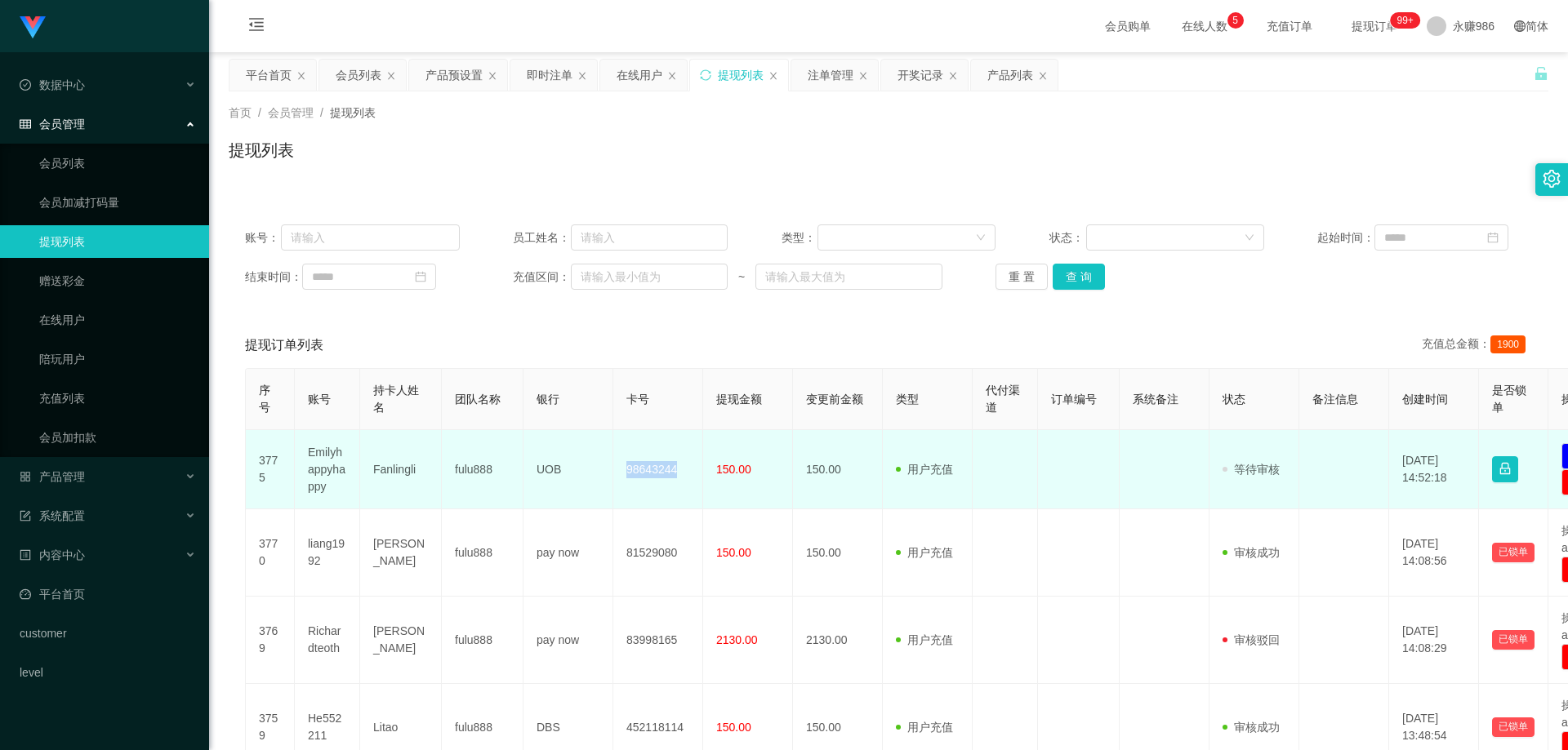
click at [649, 472] on td "98643244" at bounding box center [658, 470] width 90 height 80
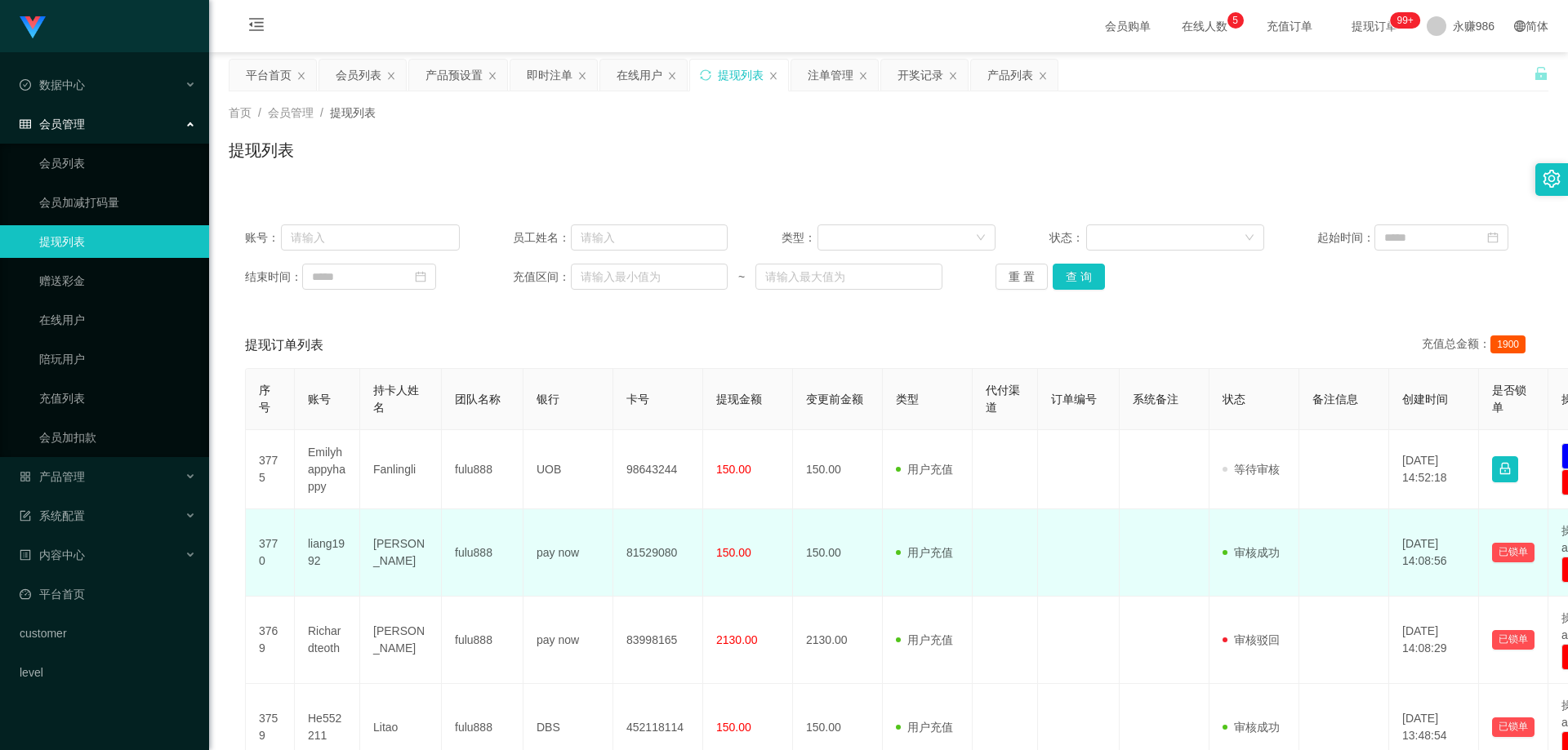
click at [389, 547] on td "[PERSON_NAME]" at bounding box center [400, 553] width 81 height 88
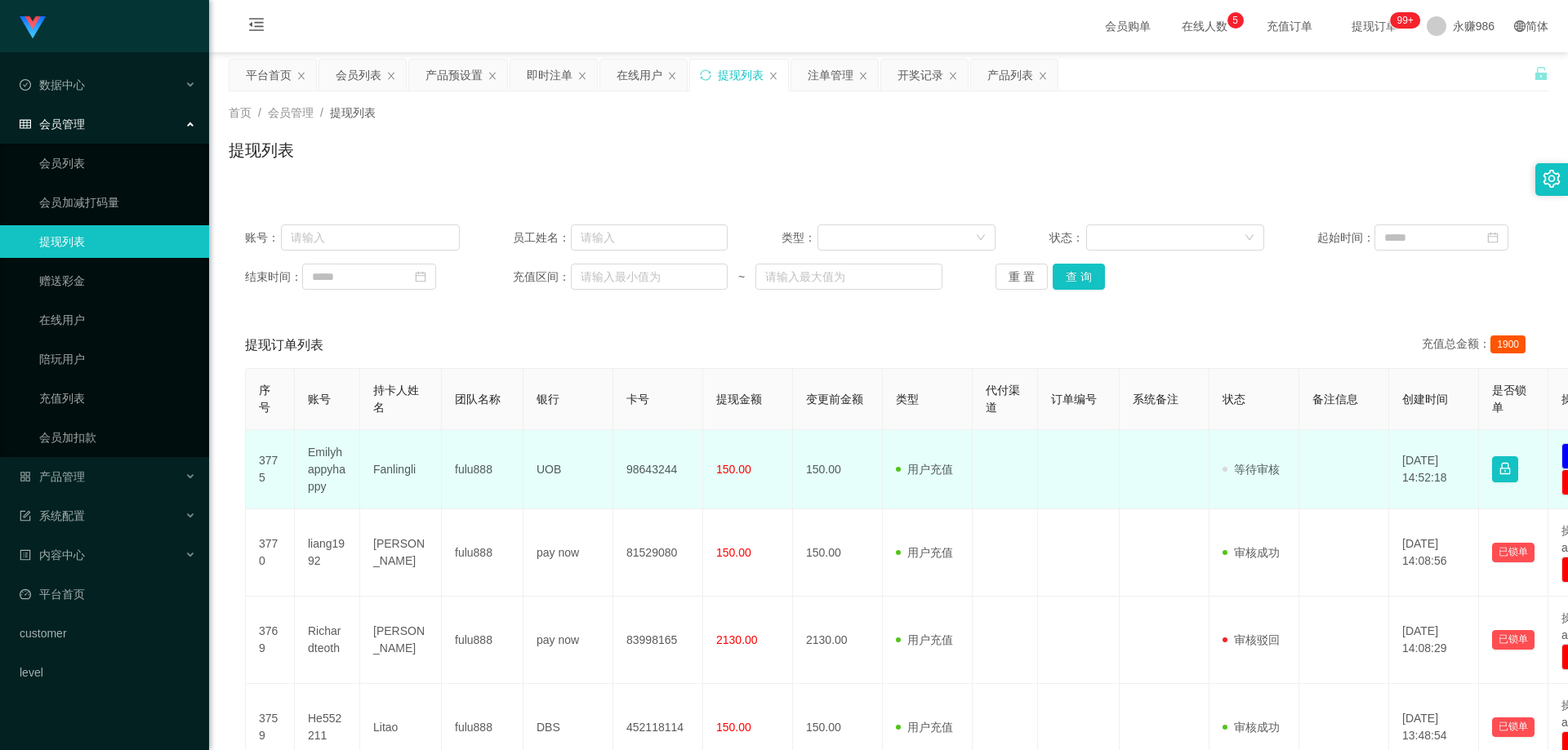
click at [410, 466] on td "Fanlingli" at bounding box center [400, 470] width 81 height 80
click at [552, 467] on td "UOB" at bounding box center [568, 470] width 90 height 80
click at [410, 461] on td "Fanlingli" at bounding box center [400, 470] width 81 height 80
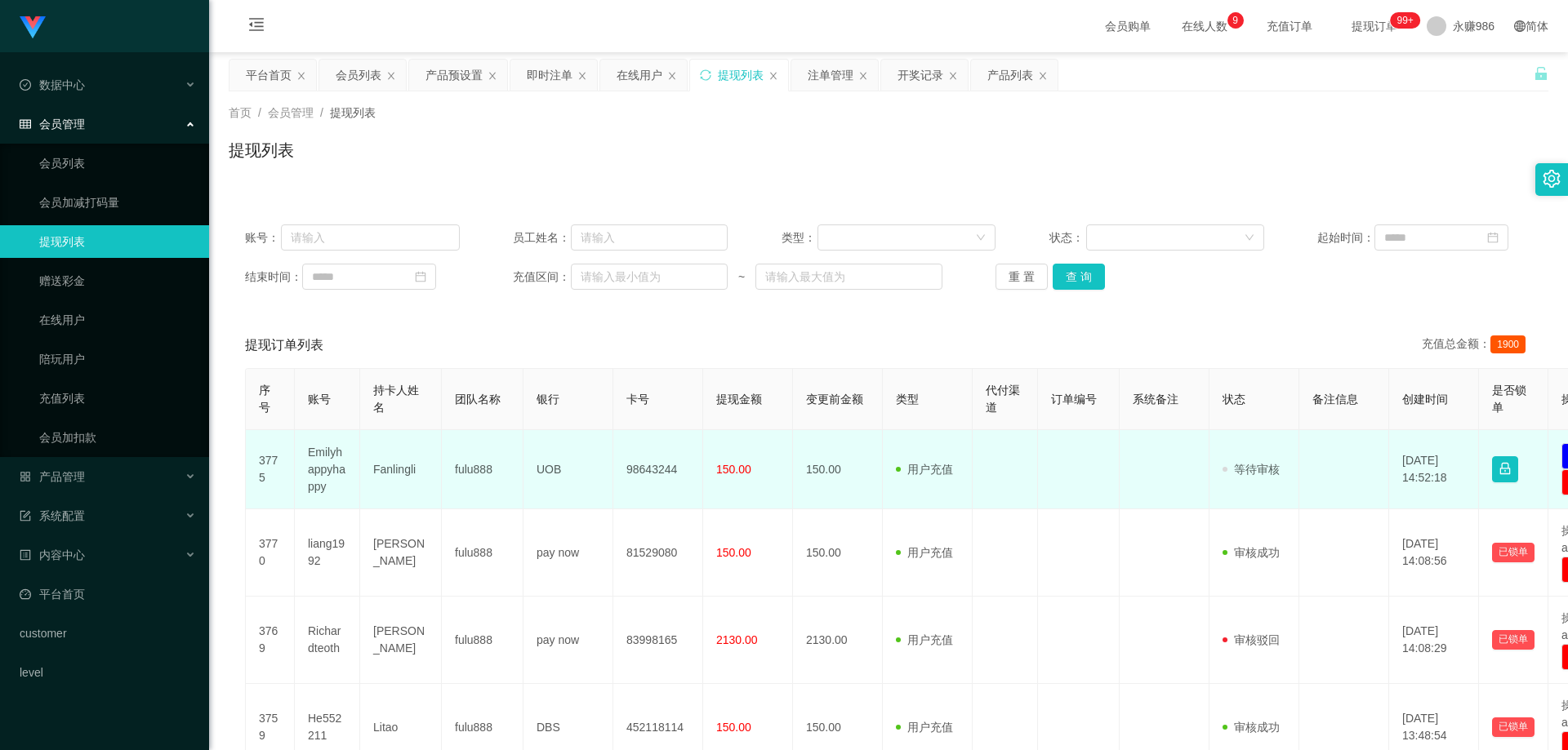
click at [330, 470] on td "Emilyhappyhappy" at bounding box center [327, 470] width 66 height 80
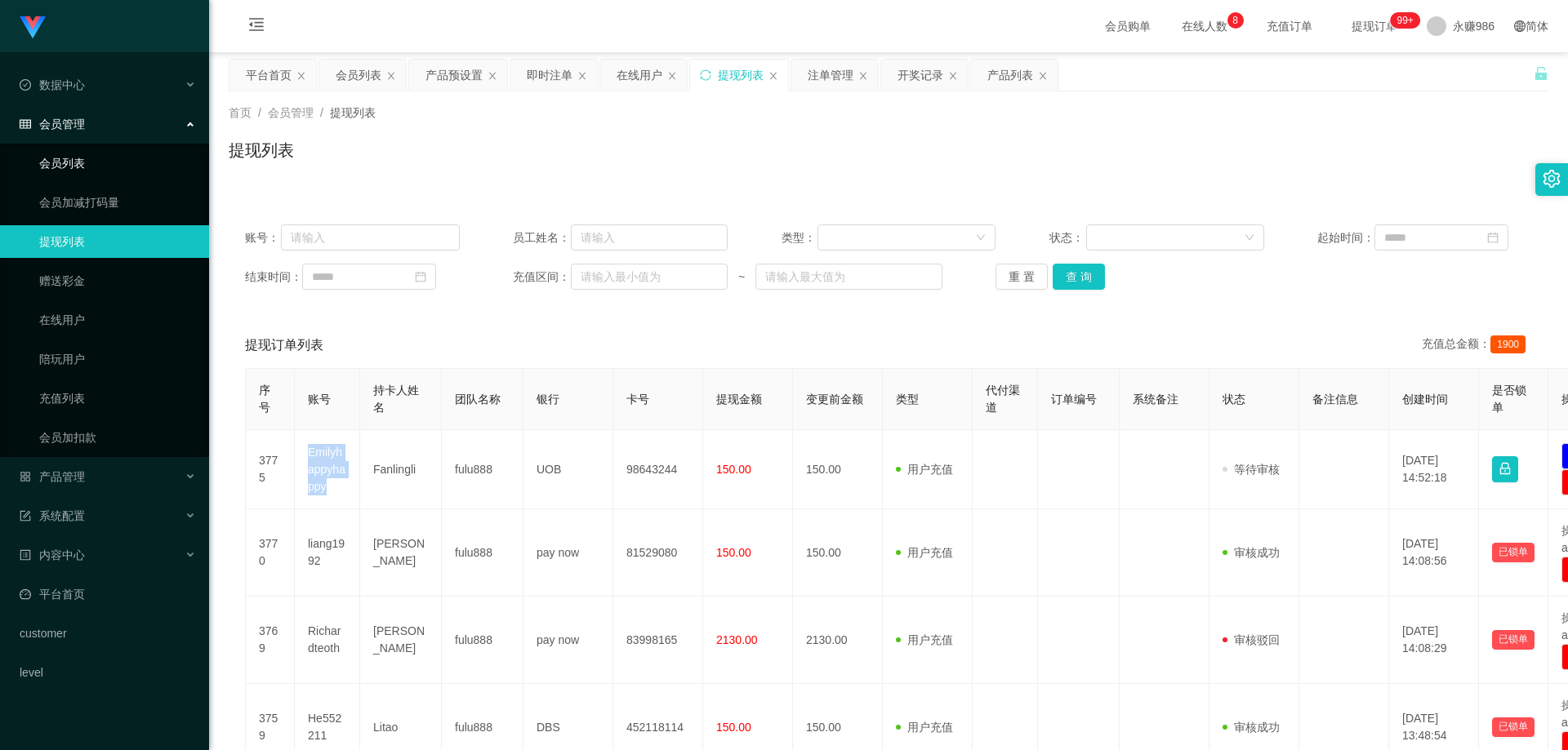
click at [86, 165] on link "会员列表" at bounding box center [117, 163] width 157 height 32
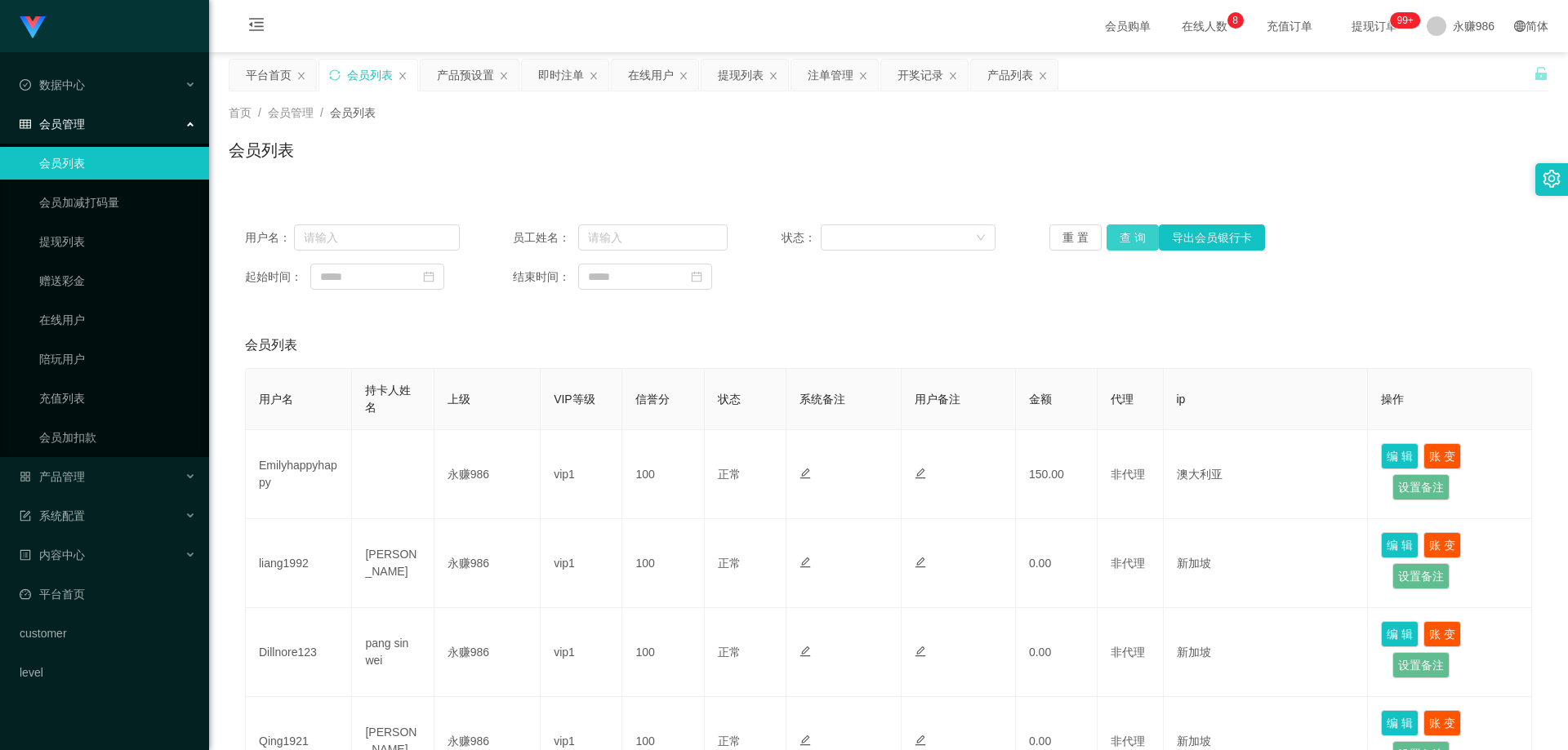
drag, startPoint x: 1138, startPoint y: 238, endPoint x: 704, endPoint y: 318, distance: 441.3
click at [1137, 238] on button "查 询" at bounding box center [1133, 238] width 53 height 26
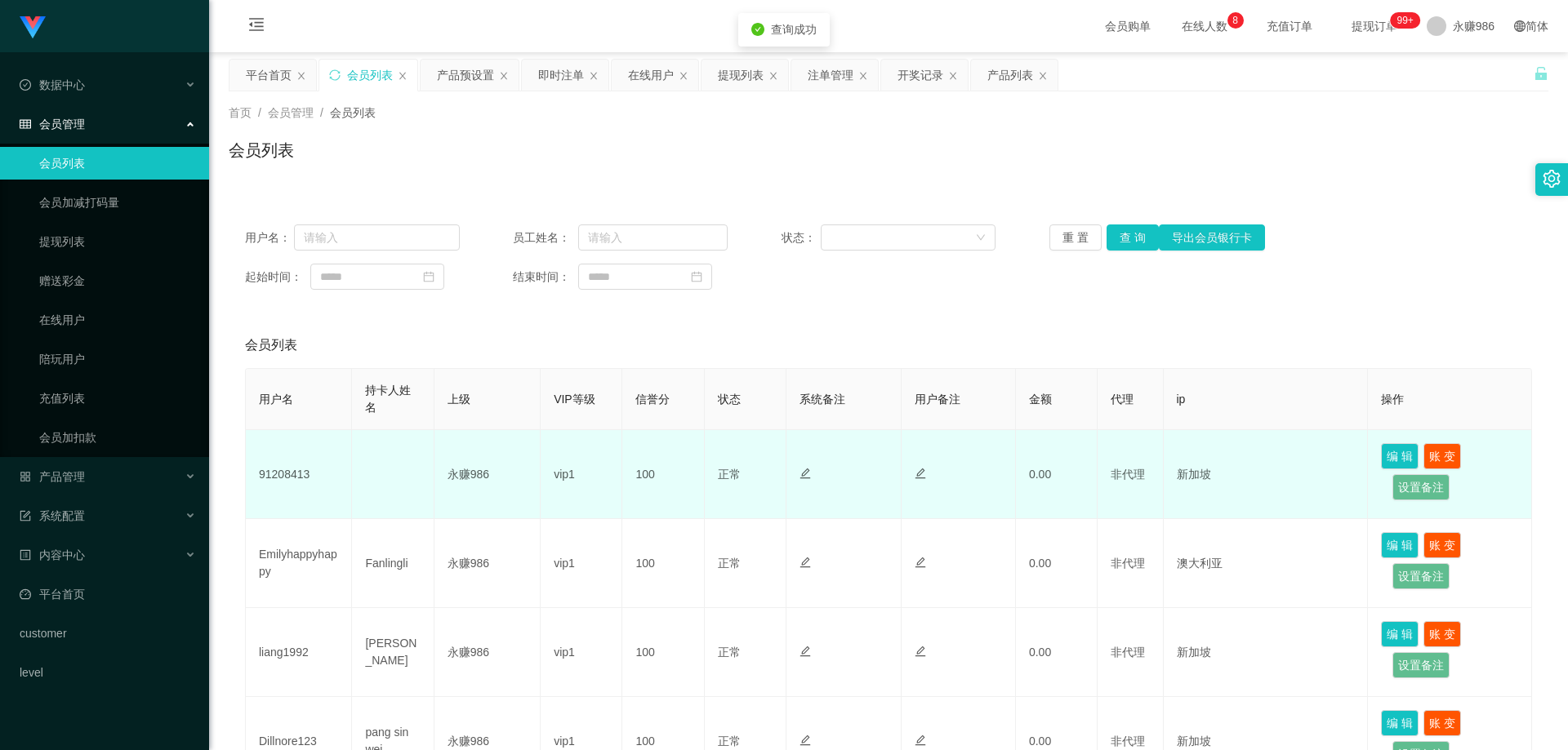
click at [274, 485] on td "91208413" at bounding box center [299, 475] width 106 height 89
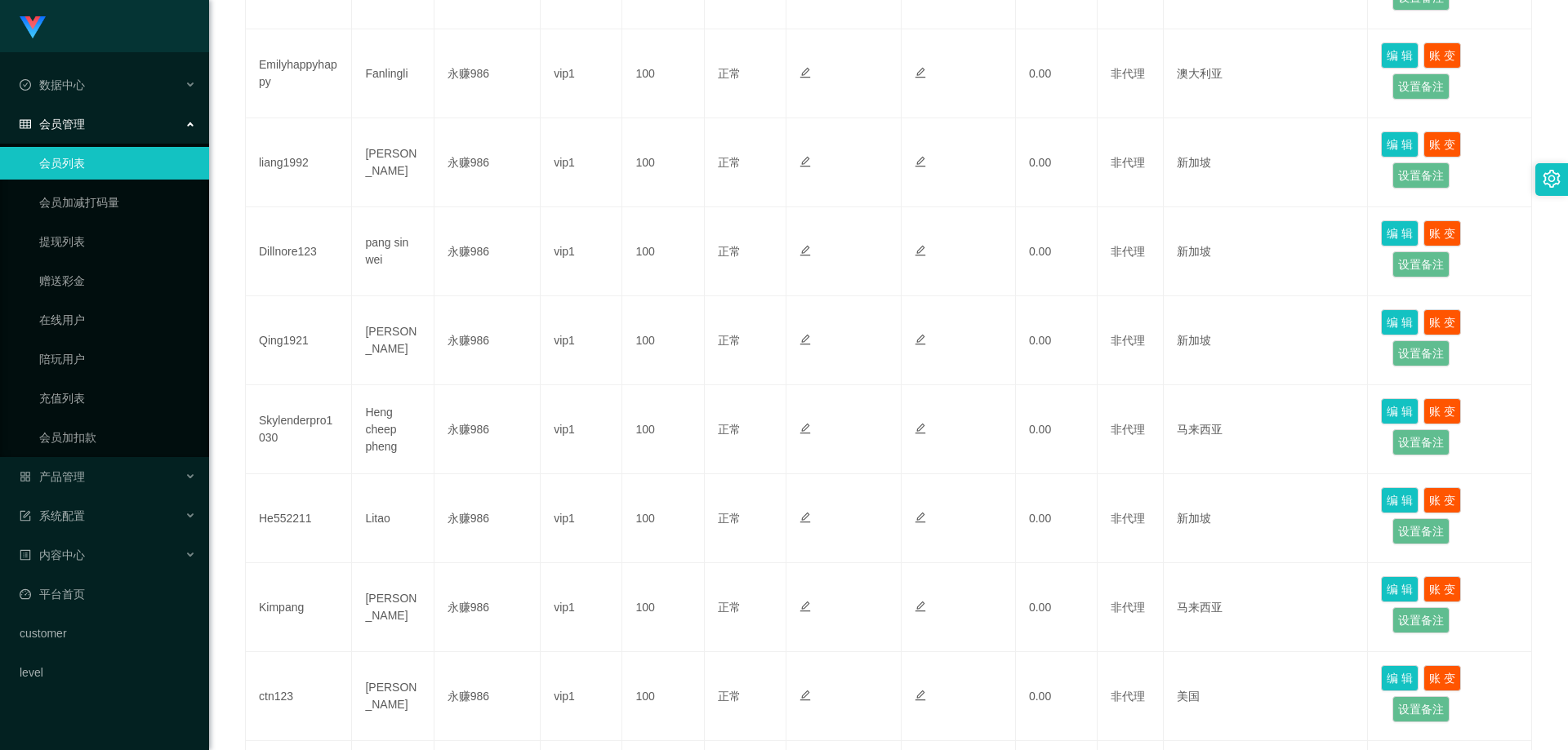
scroll to position [81, 0]
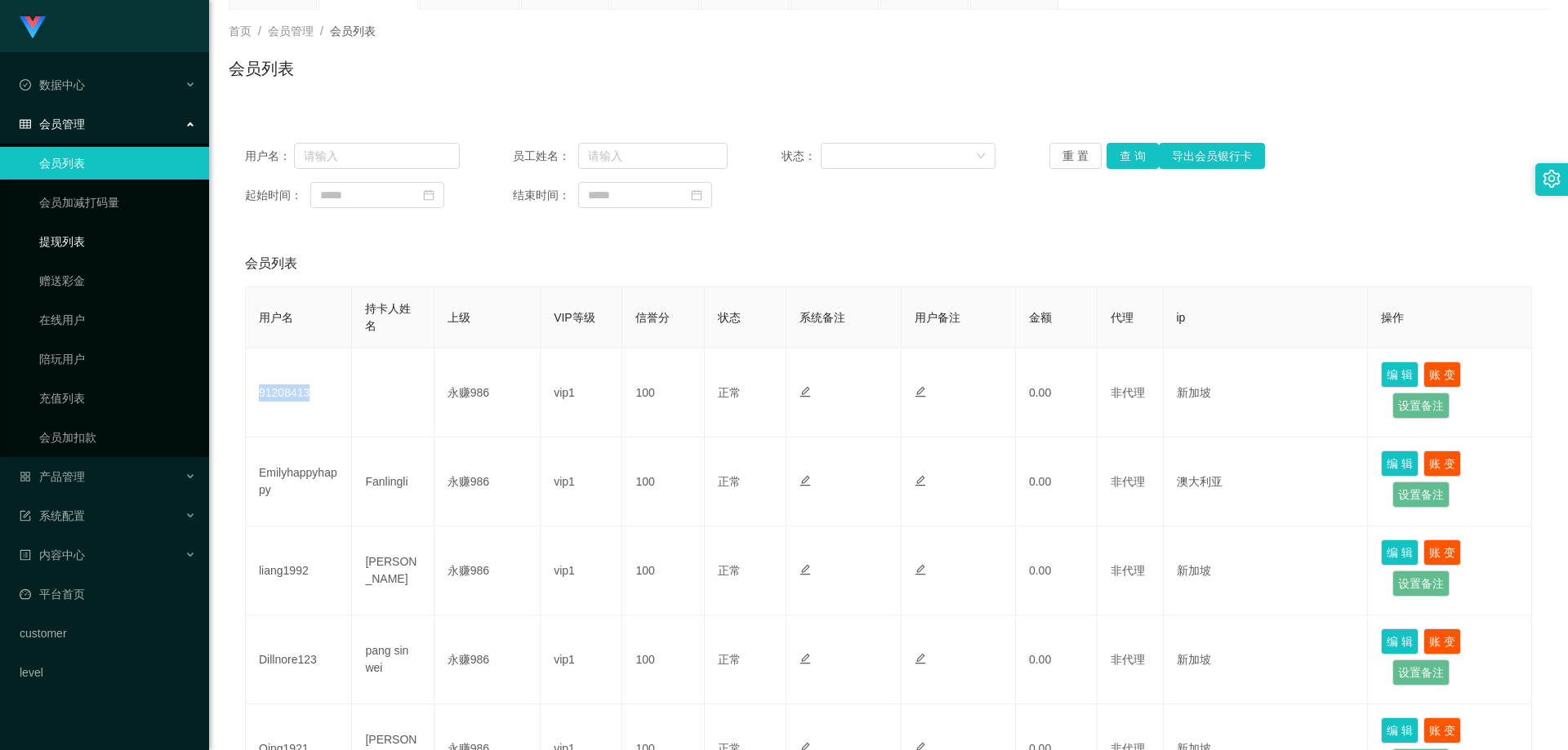
click at [75, 255] on link "提现列表" at bounding box center [117, 242] width 157 height 32
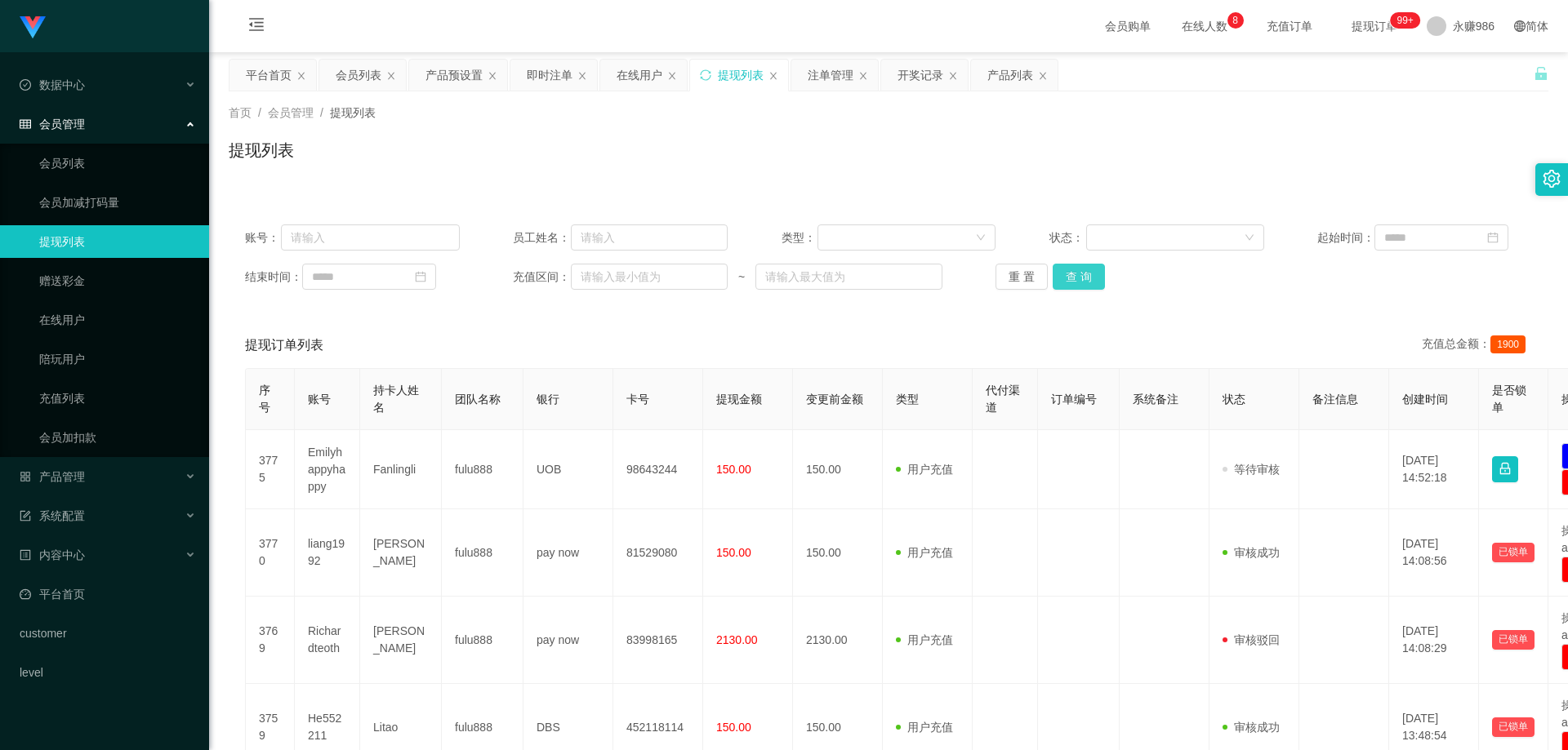
click at [1064, 270] on button "查 询" at bounding box center [1079, 277] width 53 height 26
click at [95, 322] on link "在线用户" at bounding box center [117, 319] width 157 height 32
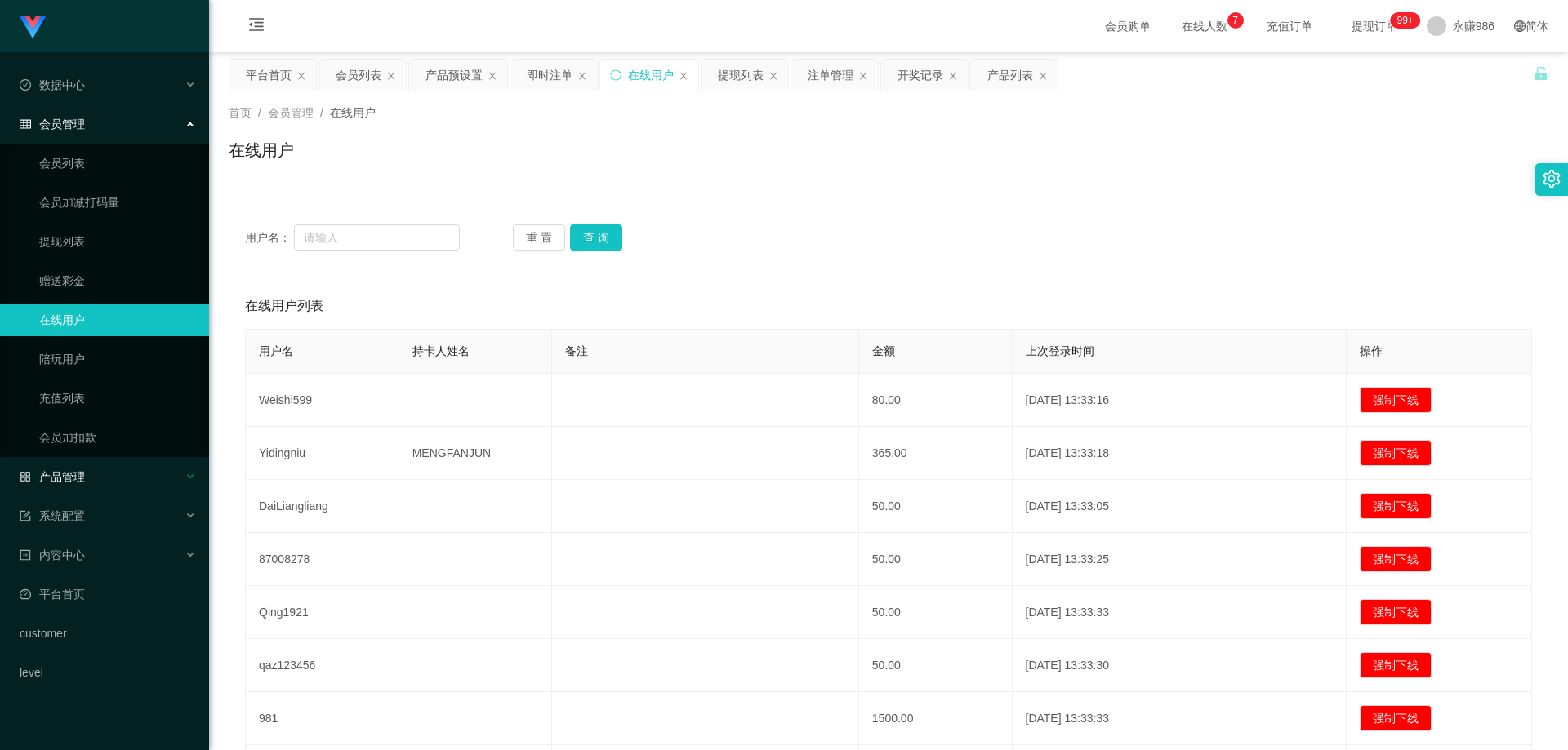
click at [109, 471] on div "产品管理" at bounding box center [104, 476] width 209 height 32
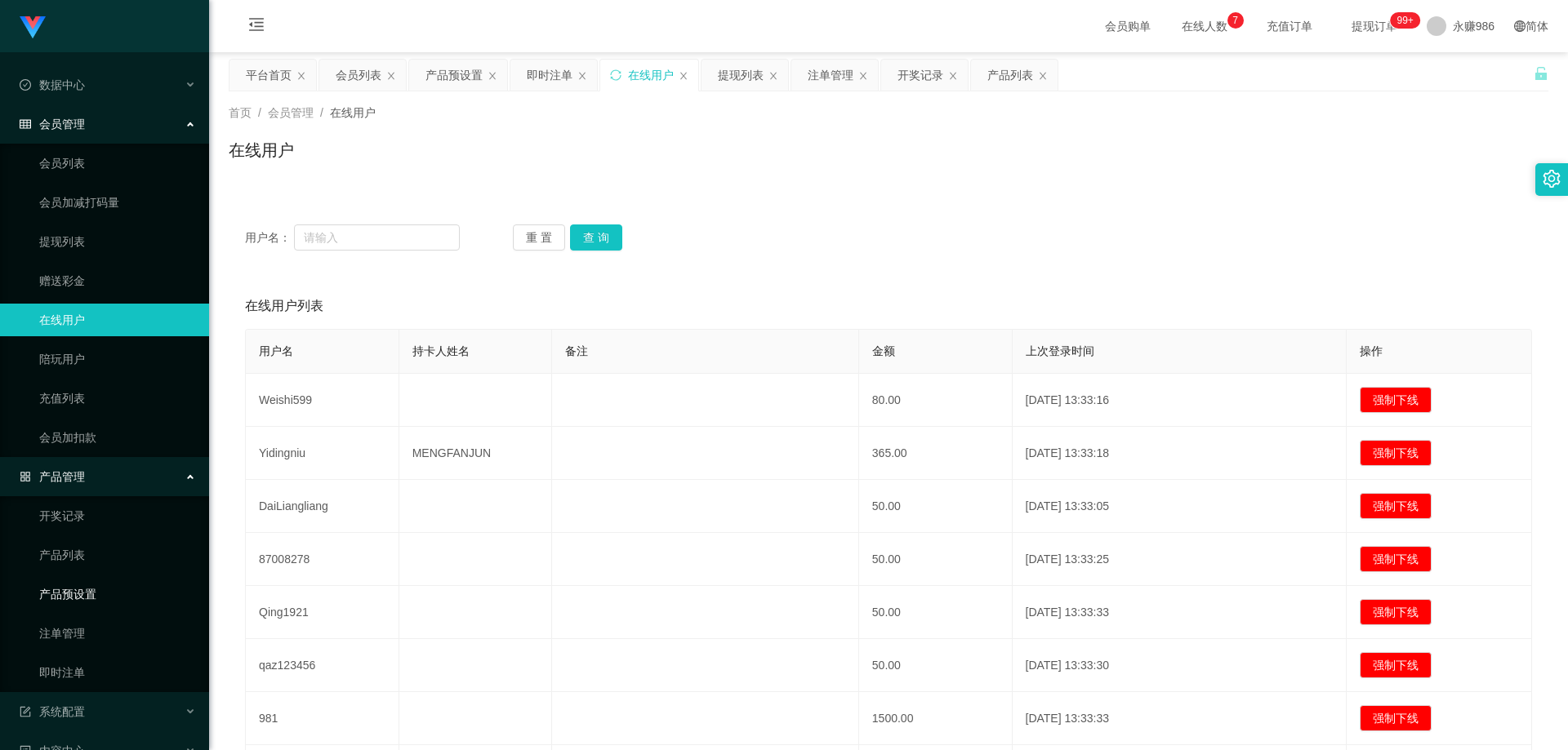
click at [93, 592] on link "产品预设置" at bounding box center [117, 594] width 157 height 32
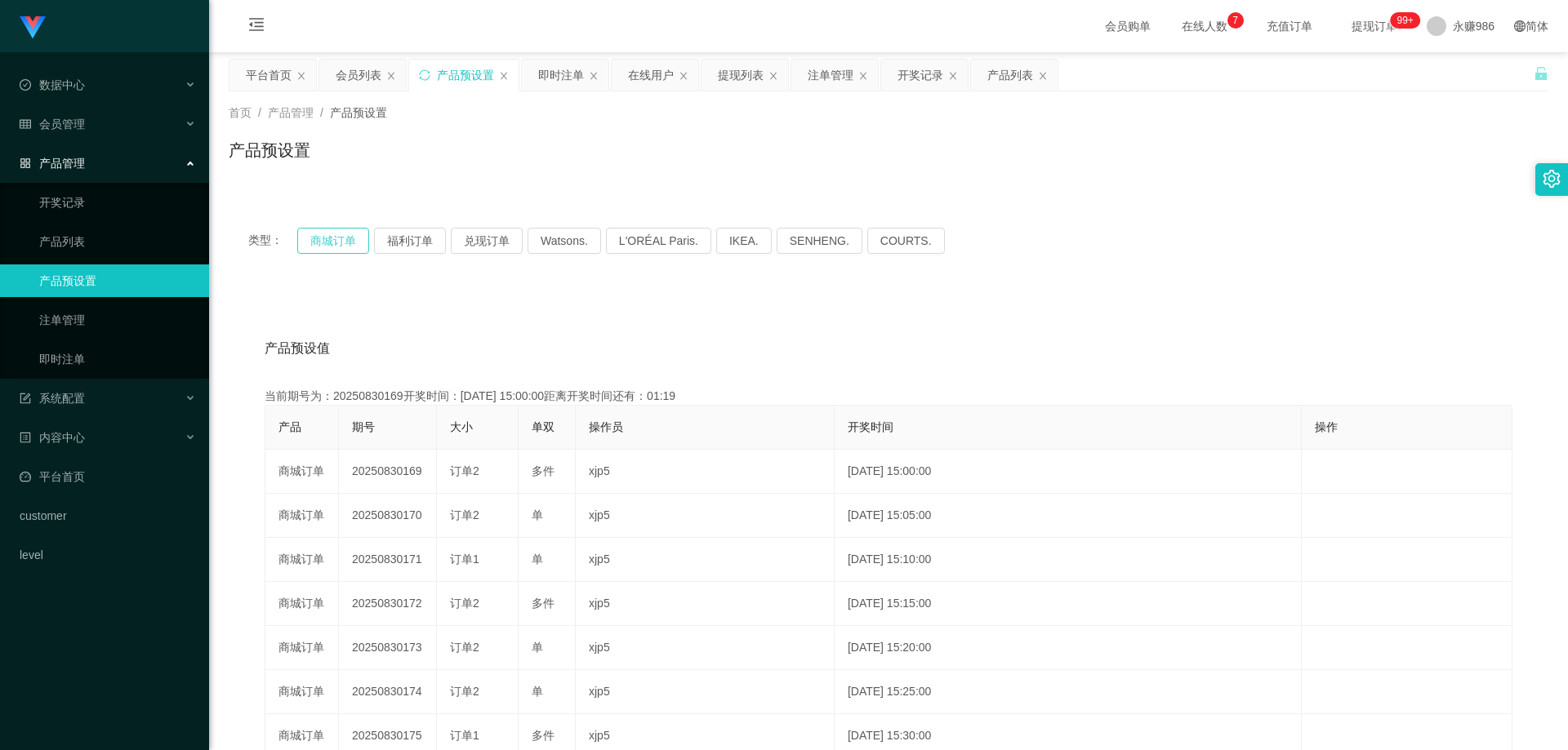
click at [346, 231] on button "商城订单" at bounding box center [334, 241] width 72 height 26
click at [343, 232] on button "商城订单" at bounding box center [334, 241] width 72 height 26
click at [105, 353] on link "即时注单" at bounding box center [117, 359] width 157 height 32
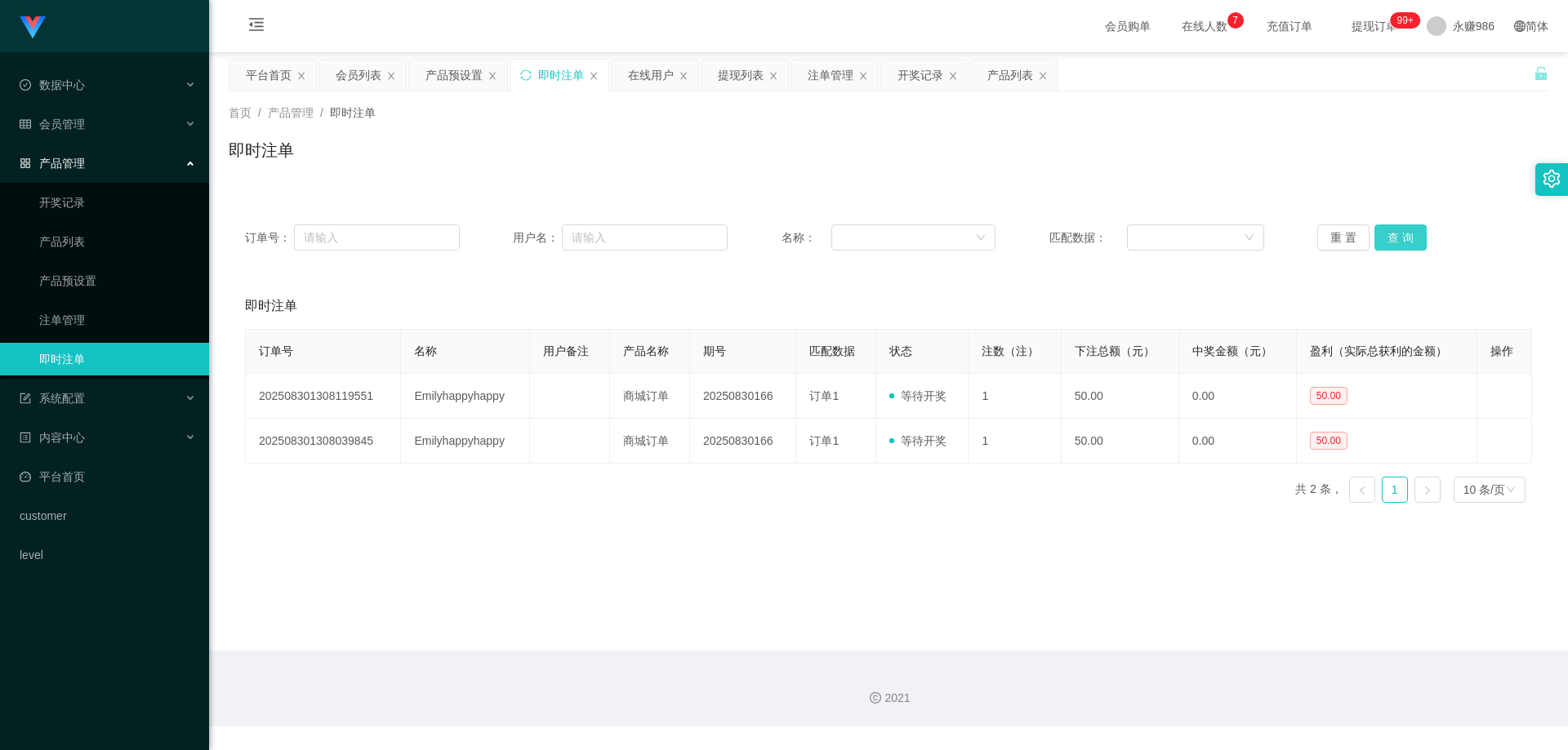
click at [1391, 238] on button "查 询" at bounding box center [1401, 238] width 53 height 26
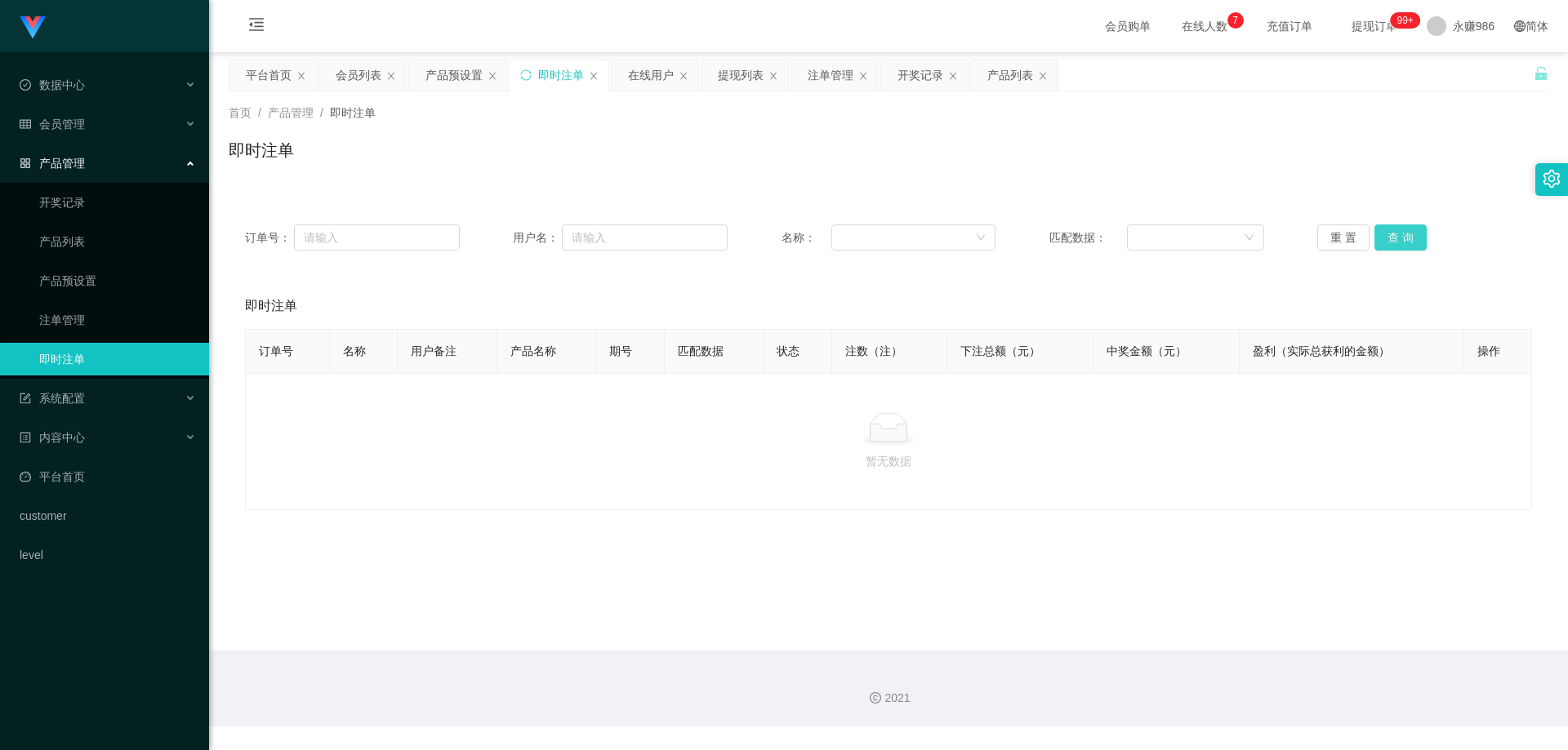
click at [1391, 238] on button "查 询" at bounding box center [1401, 238] width 53 height 26
click at [1378, 228] on button "查 询" at bounding box center [1401, 238] width 53 height 26
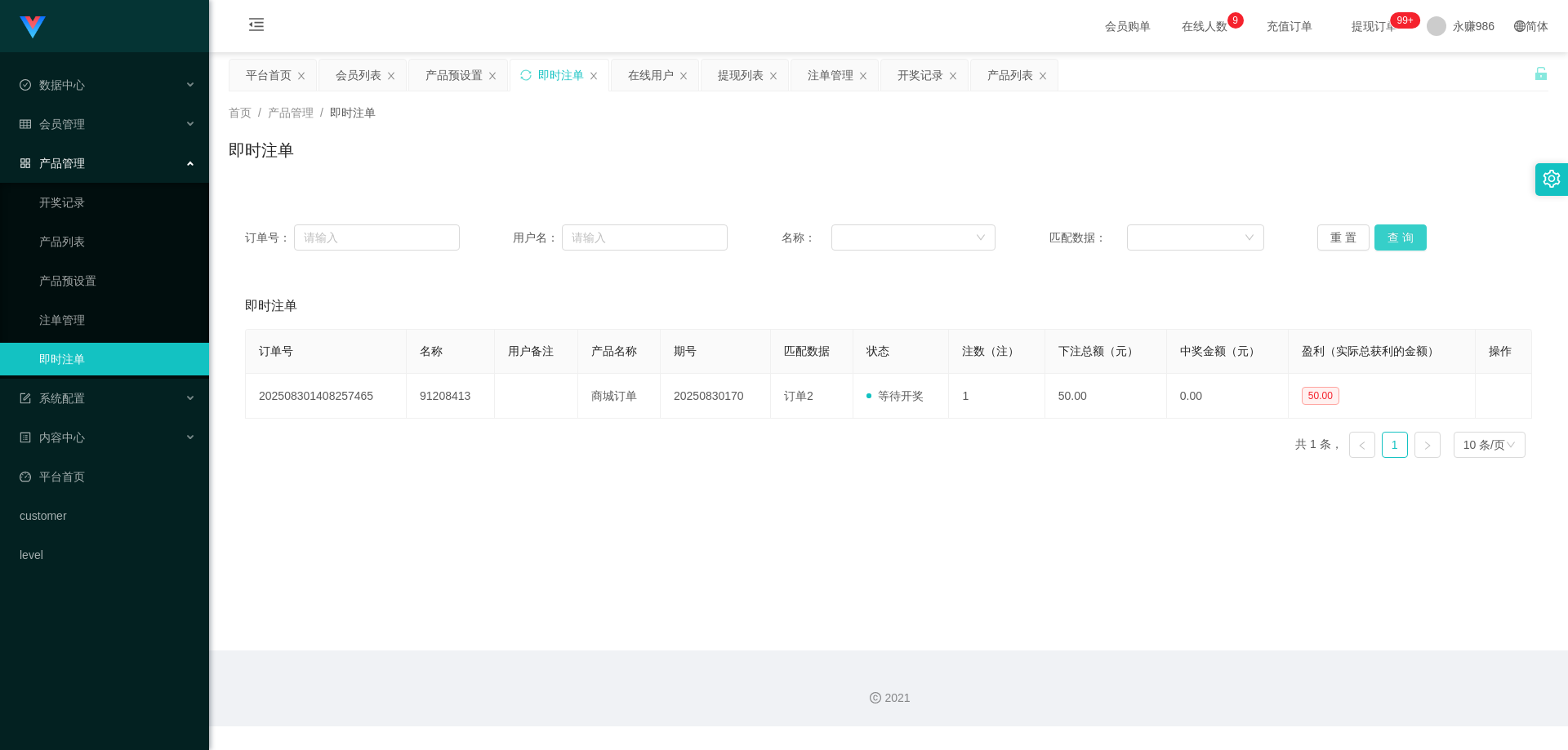
click at [1380, 233] on button "查 询" at bounding box center [1401, 238] width 53 height 26
click at [143, 285] on link "产品预设置" at bounding box center [117, 280] width 157 height 32
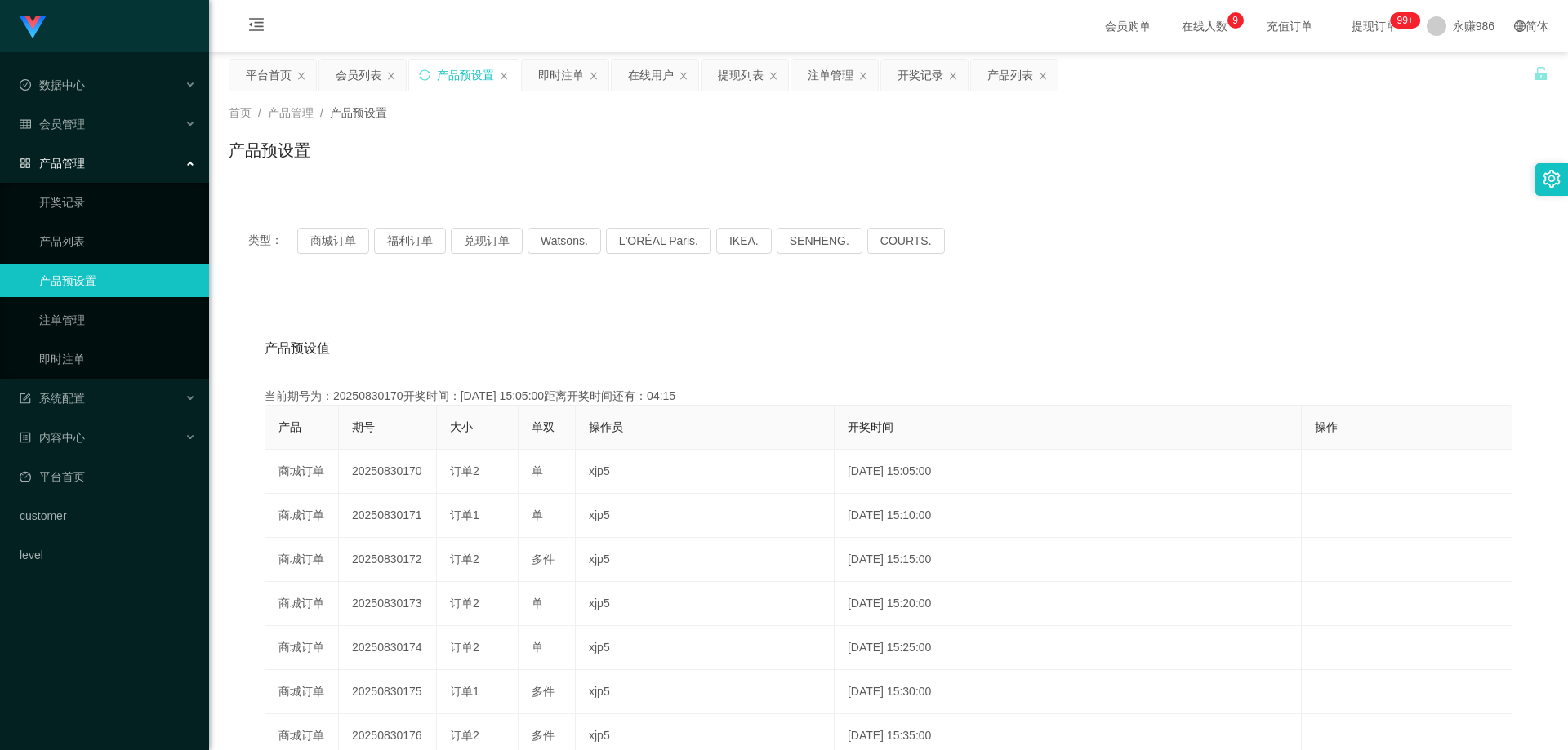
drag, startPoint x: 373, startPoint y: 253, endPoint x: 338, endPoint y: 247, distance: 35.5
click at [370, 253] on div "类型： 商城订单 福利订单 兑现订单 Watsons. L'ORÉAL Paris. IKEA. [GEOGRAPHIC_DATA]. COURTS." at bounding box center [889, 241] width 1281 height 26
click at [337, 247] on button "商城订单" at bounding box center [334, 241] width 72 height 26
click at [75, 122] on span "会员管理" at bounding box center [52, 123] width 66 height 13
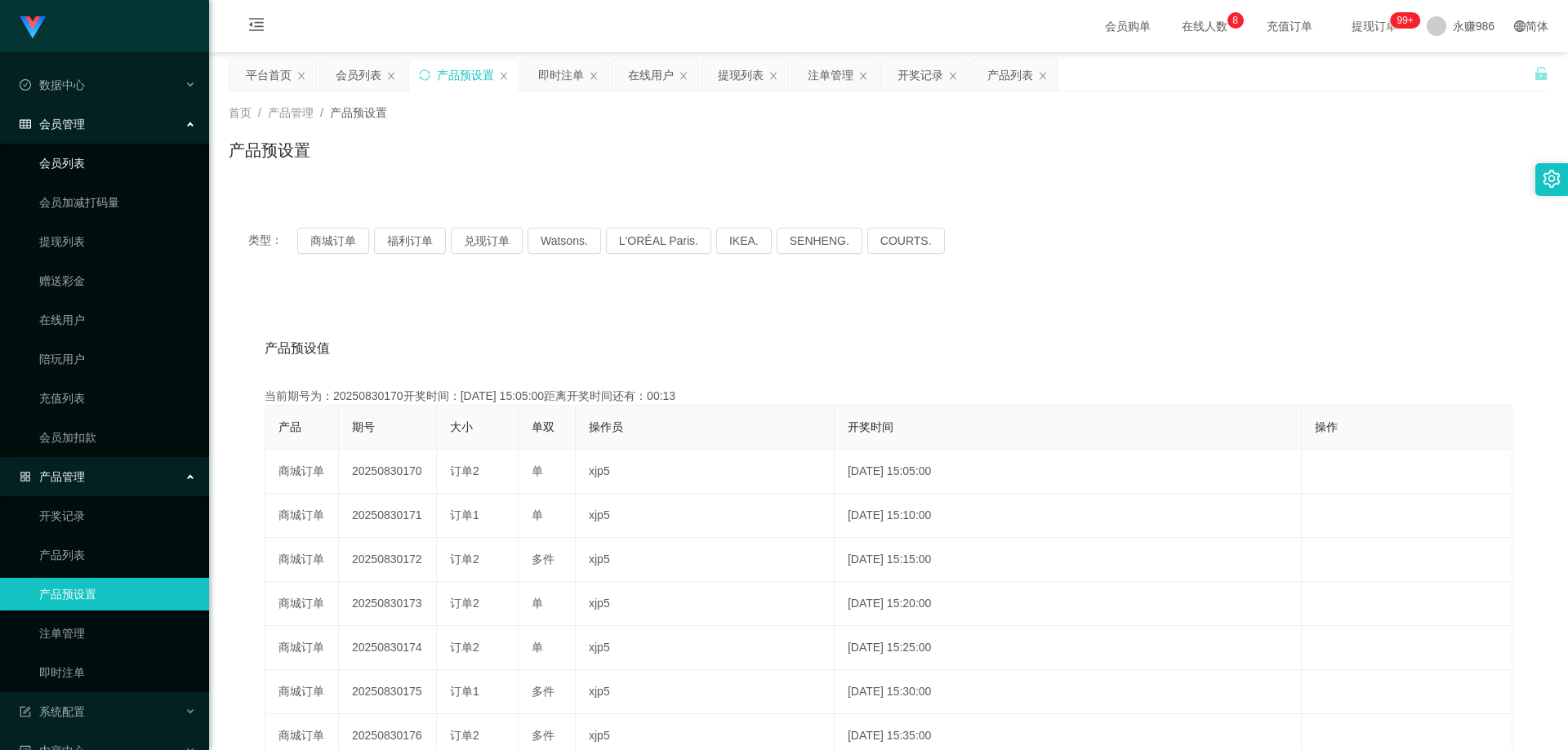
click at [81, 151] on link "会员列表" at bounding box center [117, 163] width 157 height 32
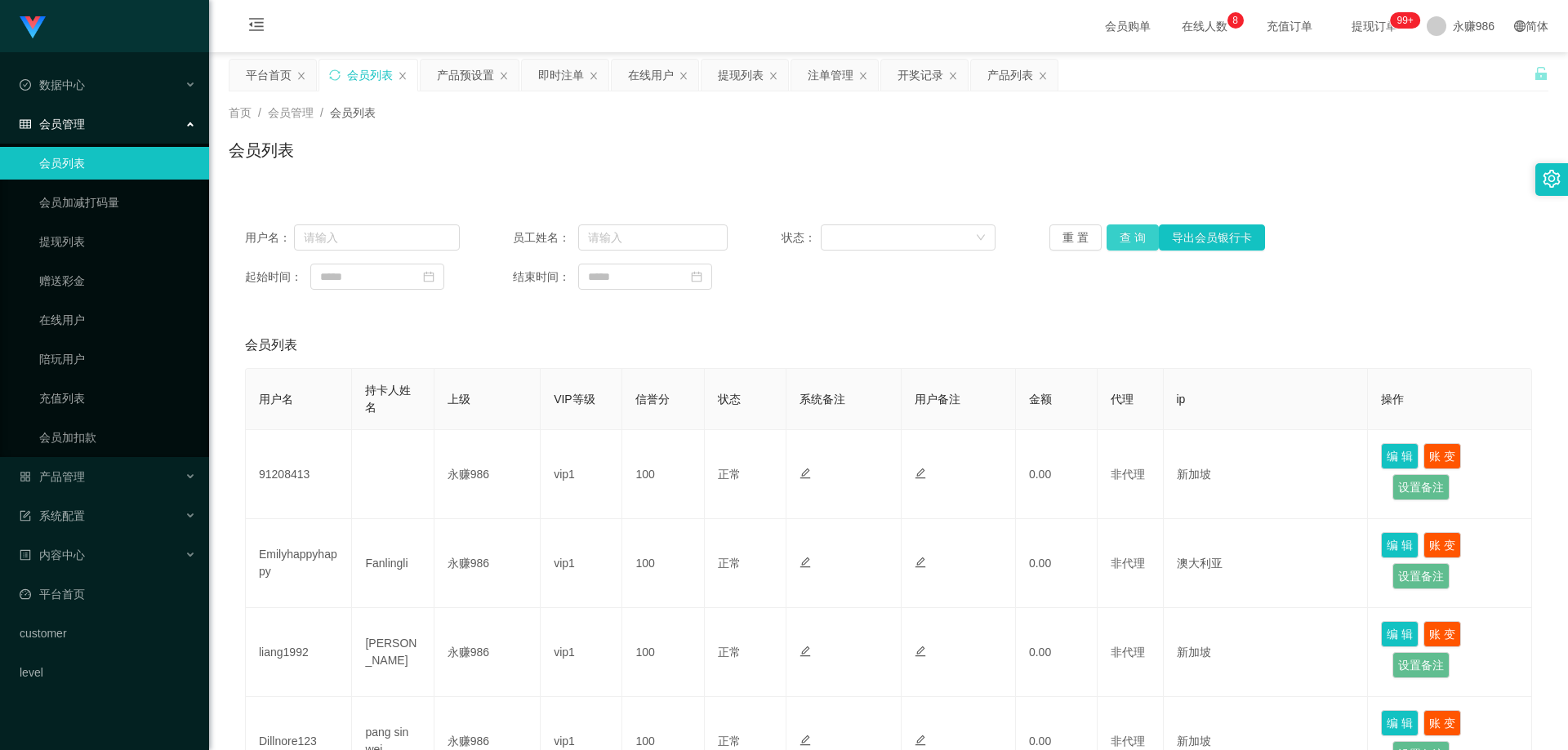
click at [1122, 235] on button "查 询" at bounding box center [1133, 238] width 53 height 26
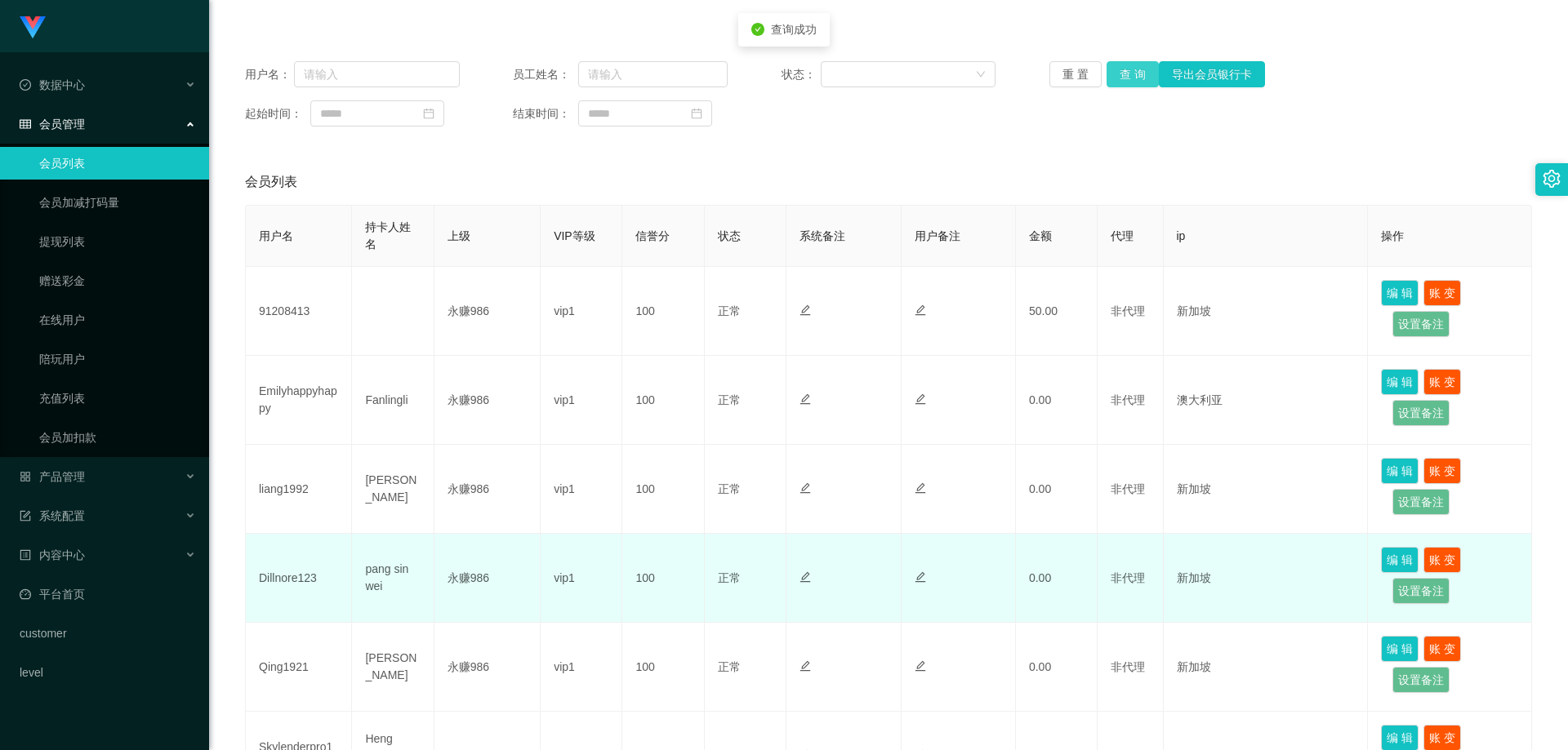
scroll to position [245, 0]
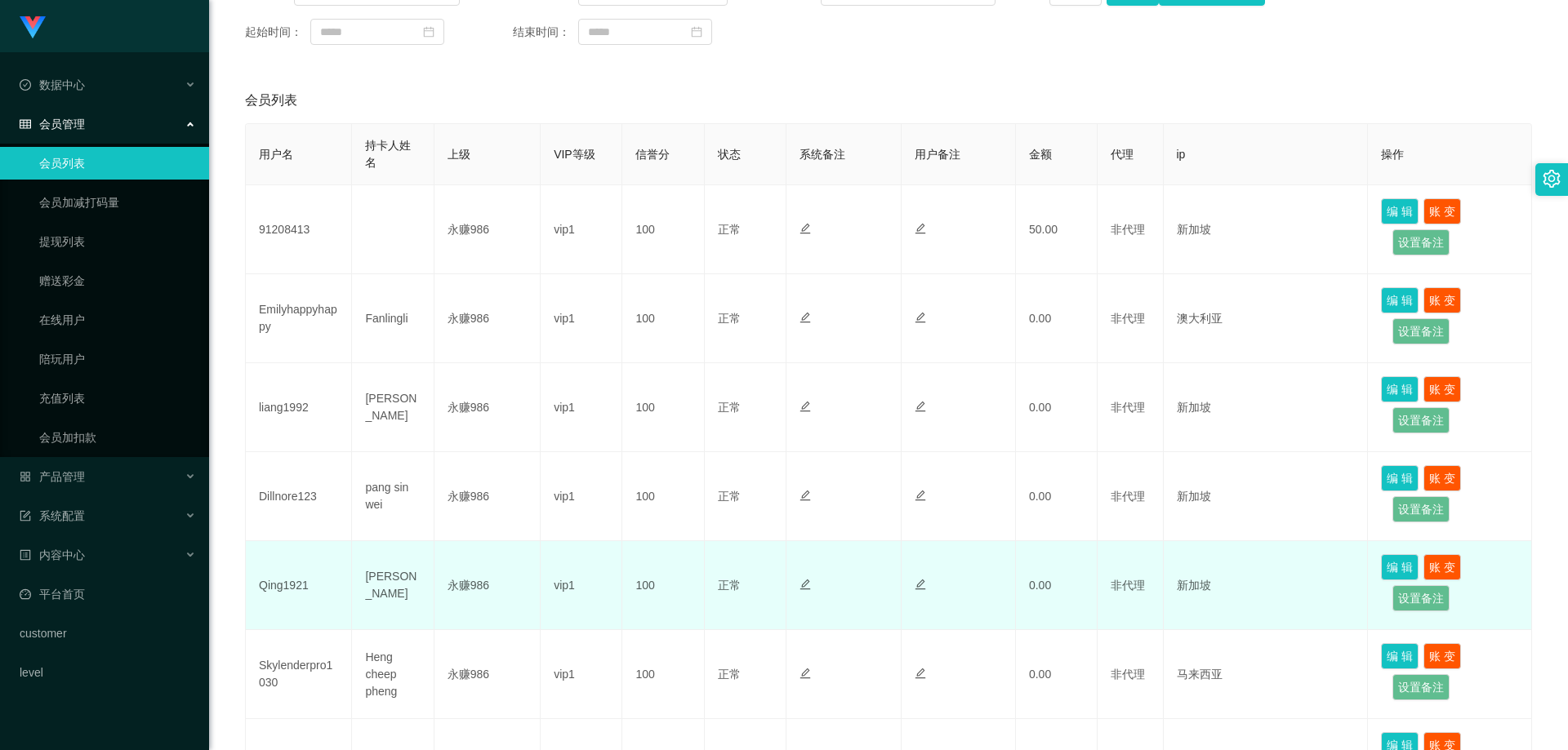
click at [288, 578] on td "Qing1921" at bounding box center [299, 586] width 106 height 89
click at [291, 581] on td "Qing1921" at bounding box center [299, 586] width 106 height 89
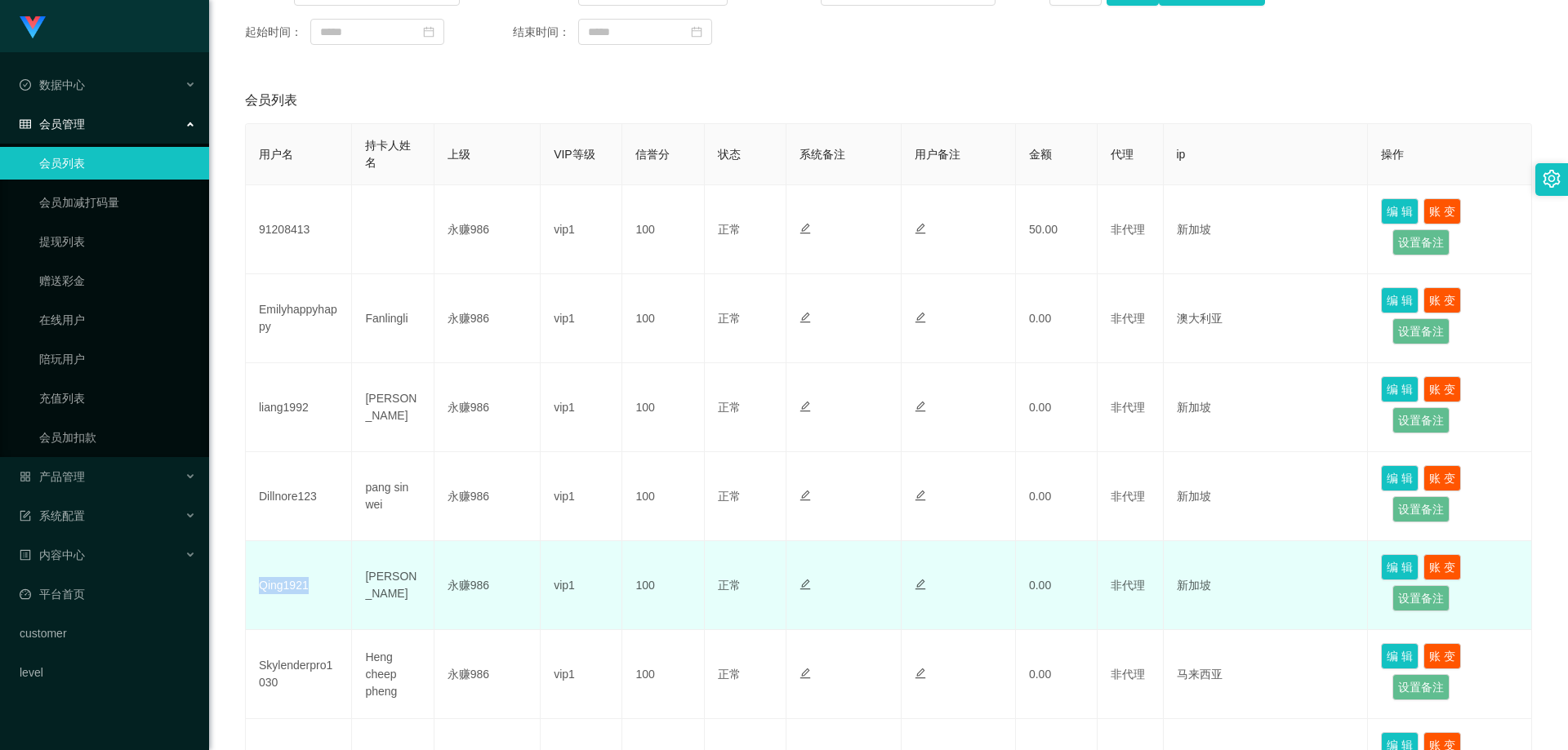
click at [291, 581] on td "Qing1921" at bounding box center [299, 586] width 106 height 89
click at [1407, 568] on button "编 辑" at bounding box center [1400, 568] width 38 height 26
type input "Qing1921"
type input "90419762"
type input "[PERSON_NAME]"
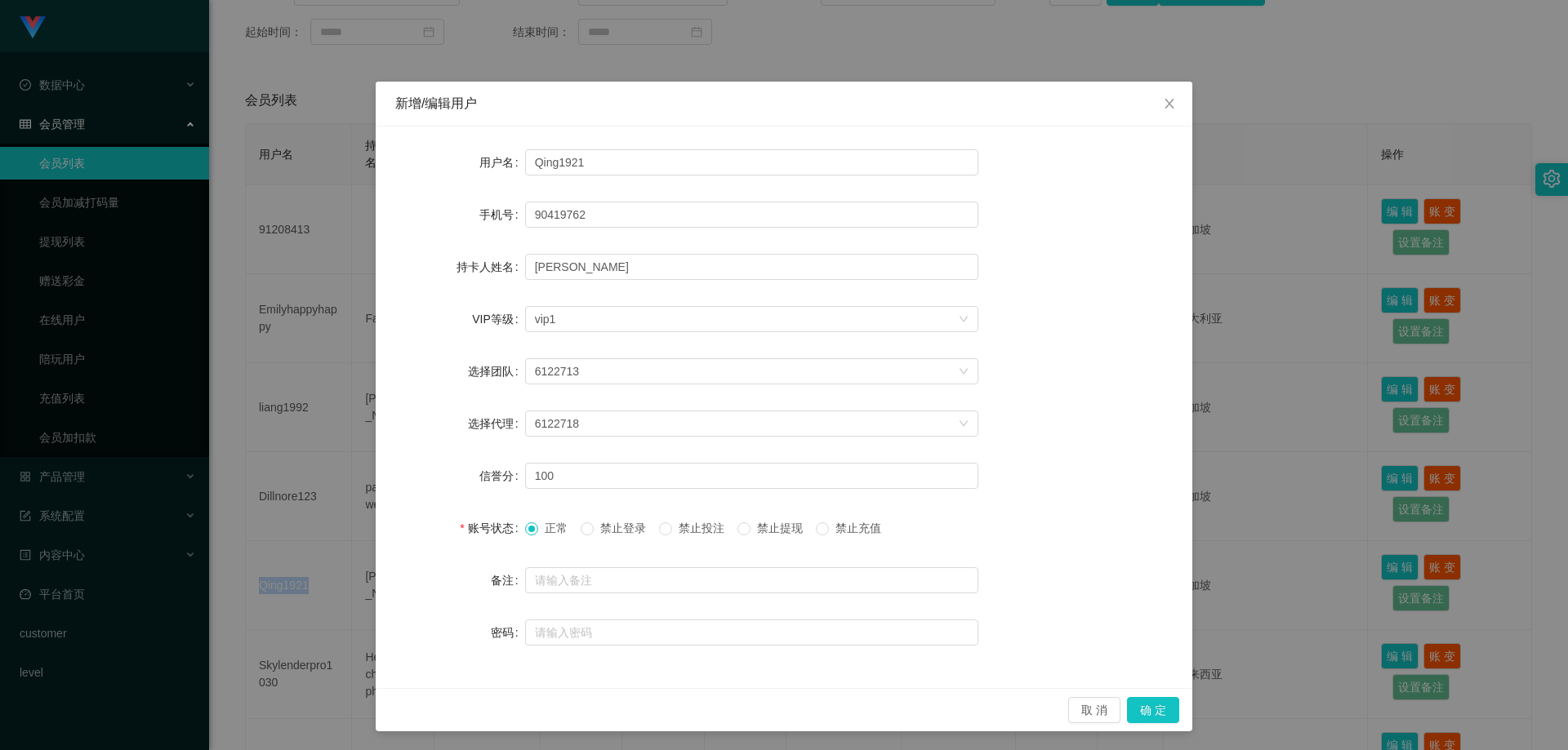
scroll to position [1, 0]
click at [580, 219] on input "90419762" at bounding box center [752, 214] width 454 height 26
click at [1172, 102] on span "Close" at bounding box center [1170, 103] width 46 height 46
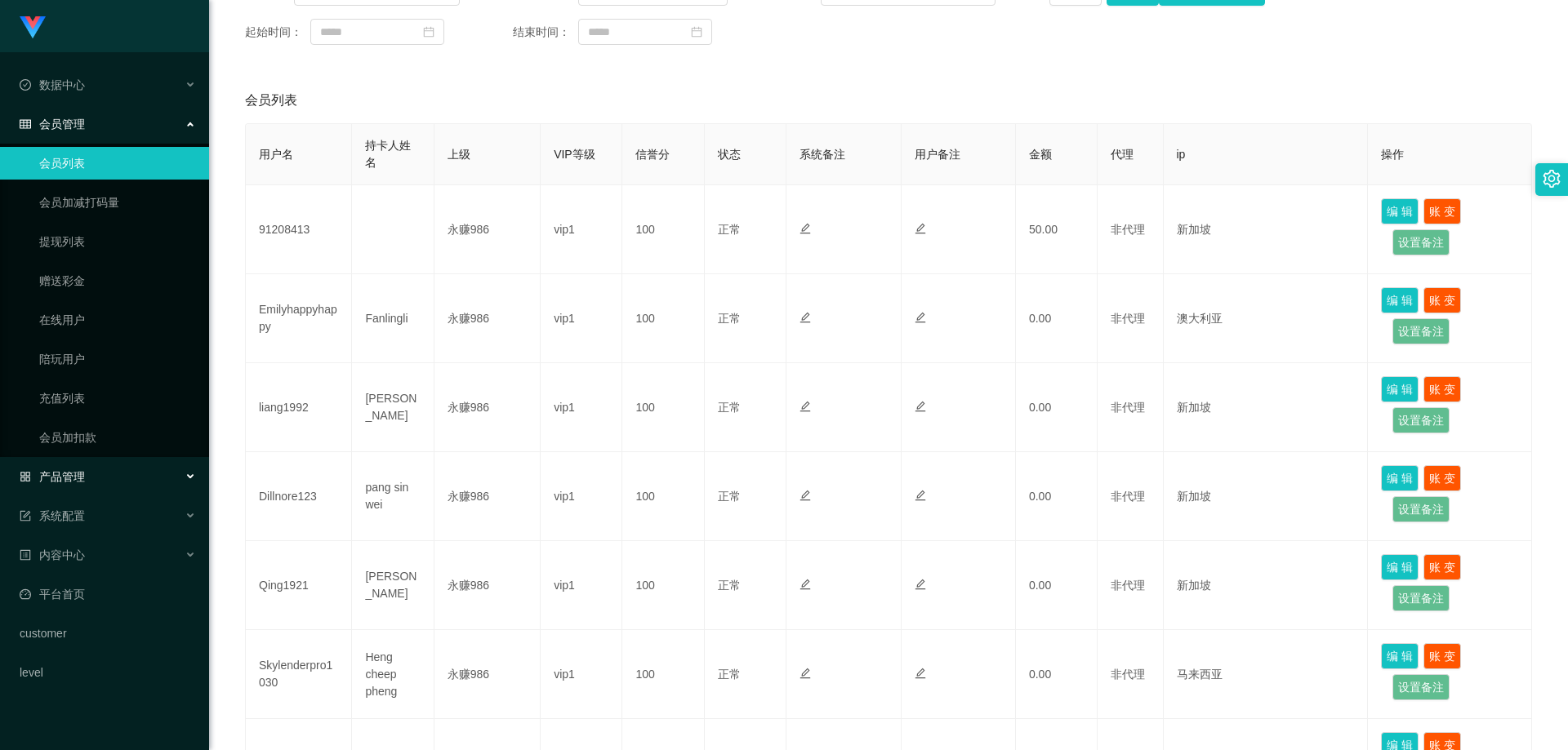
click at [80, 478] on span "产品管理" at bounding box center [52, 476] width 66 height 13
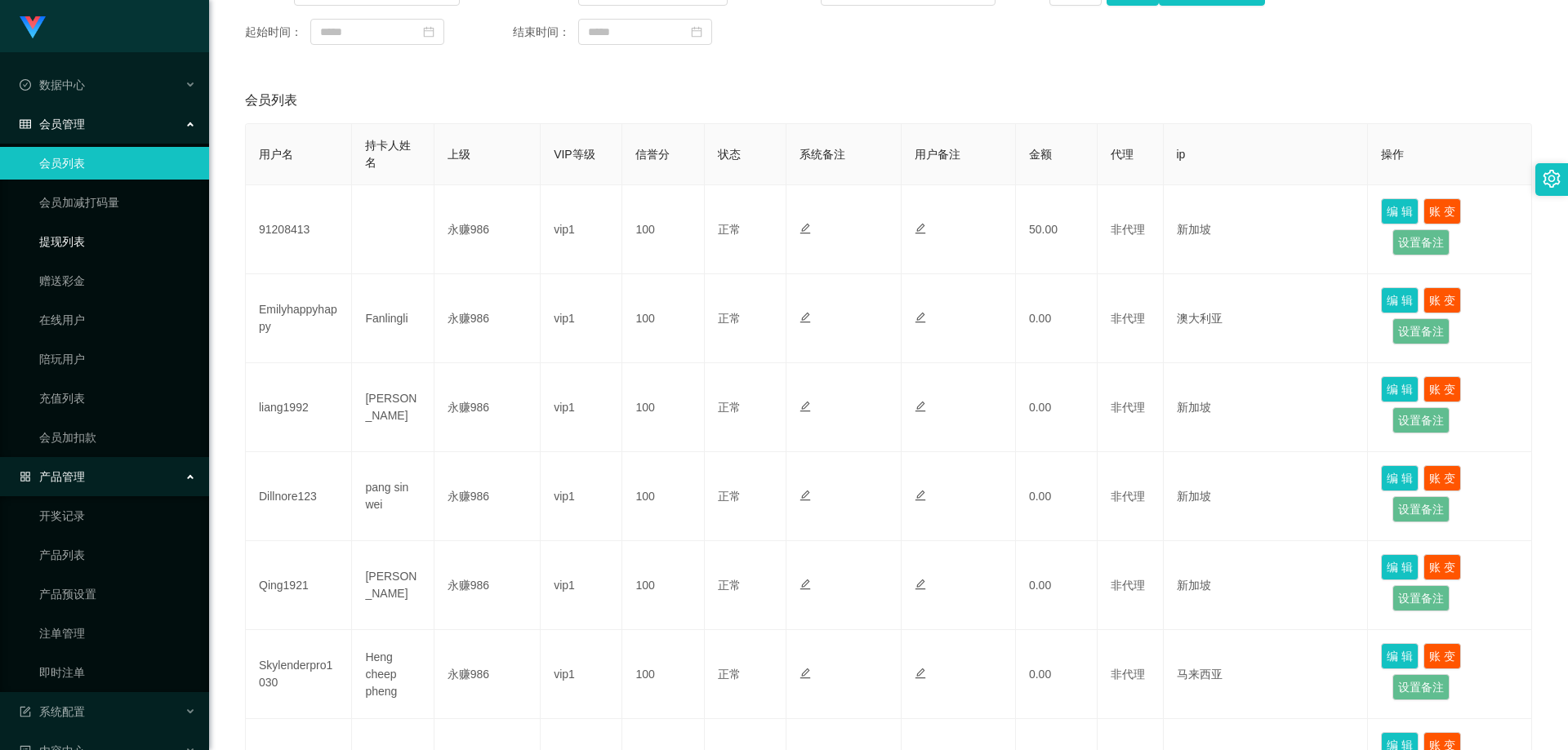
click at [74, 232] on link "提现列表" at bounding box center [117, 242] width 157 height 32
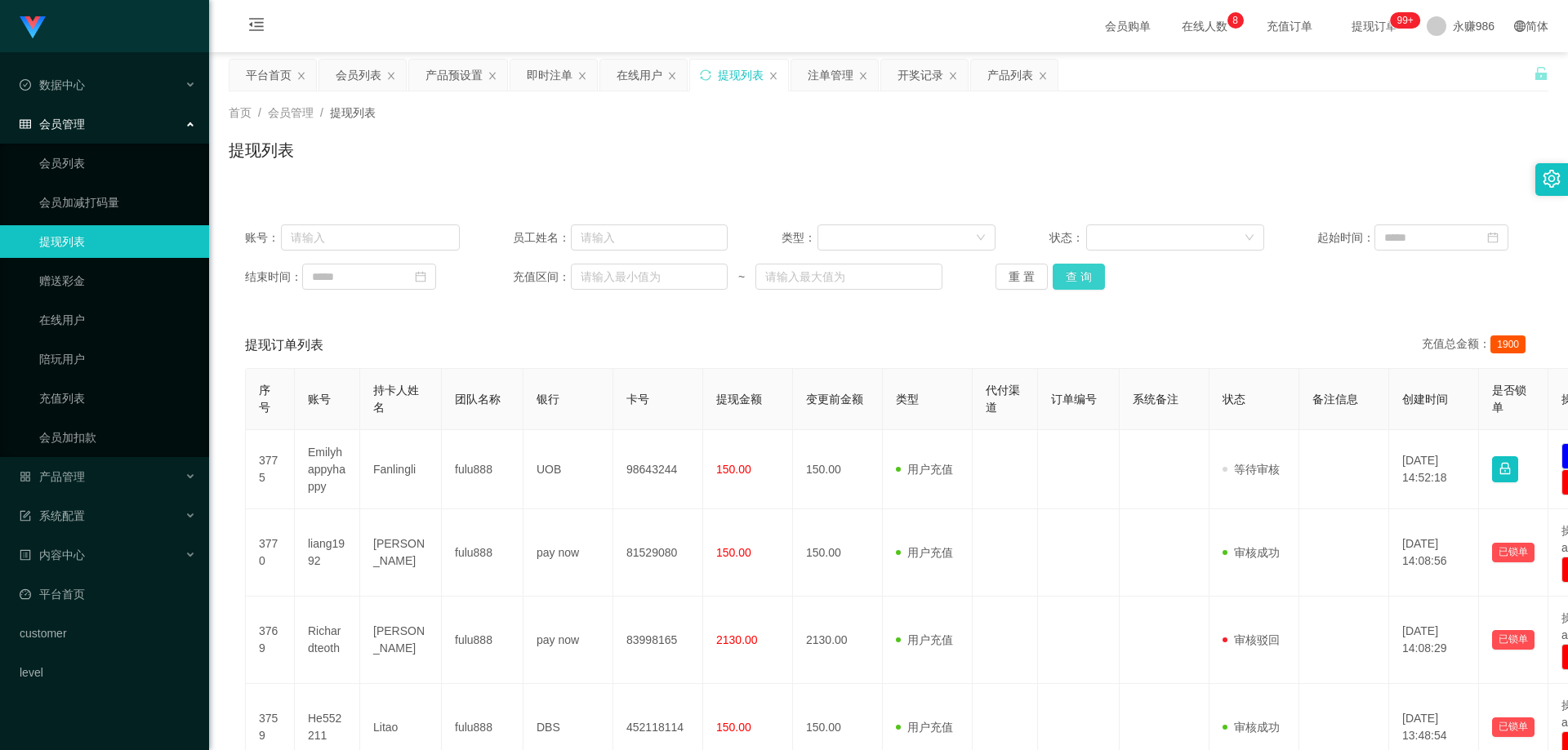
click at [1074, 278] on button "查 询" at bounding box center [1079, 277] width 53 height 26
click at [1073, 282] on button "查 询" at bounding box center [1079, 277] width 53 height 26
click at [1073, 282] on button "查 询" at bounding box center [1088, 277] width 70 height 26
click at [1073, 282] on div "重 置 查 询" at bounding box center [1102, 277] width 214 height 26
click at [1073, 282] on button "查 询" at bounding box center [1079, 277] width 53 height 26
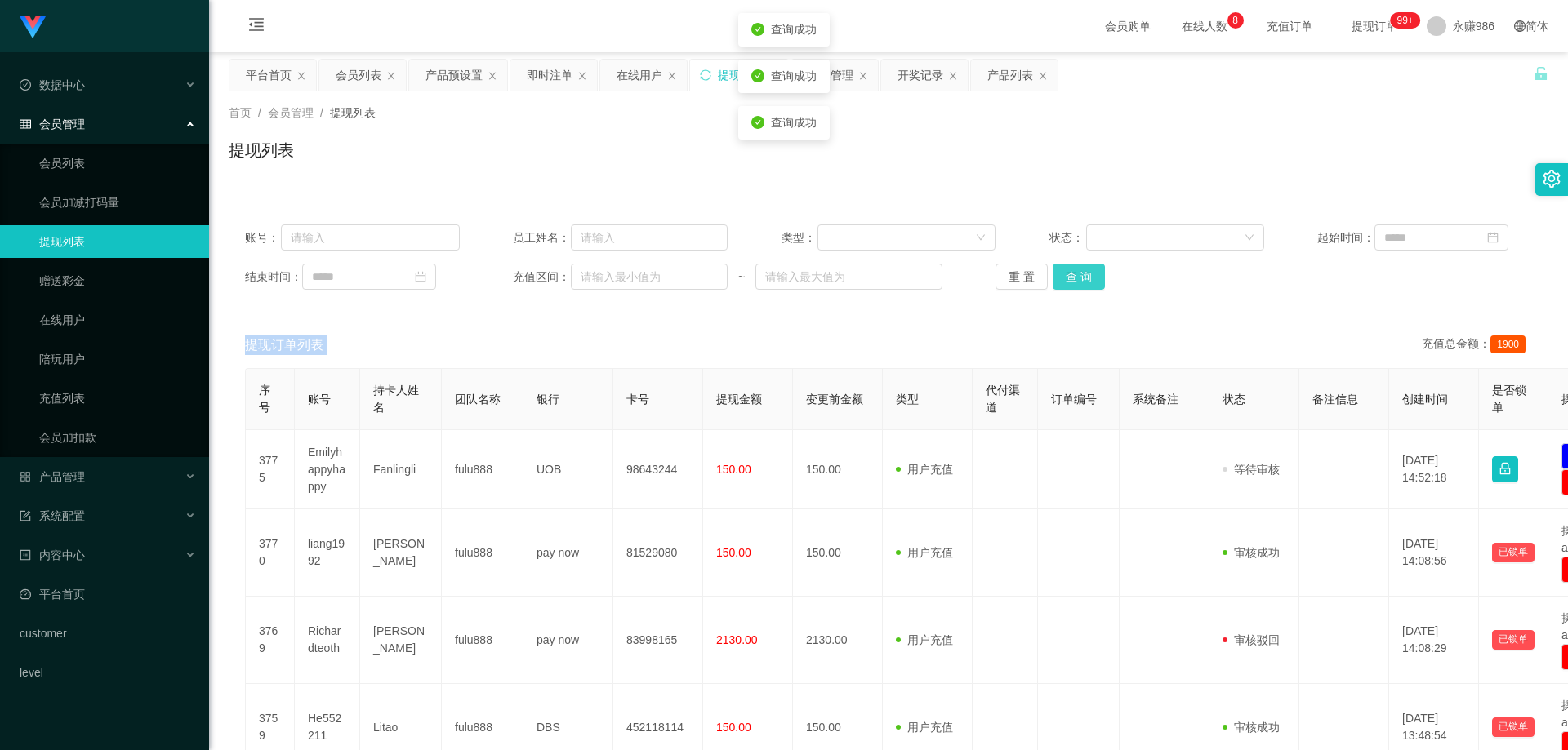
click at [1073, 282] on button "查 询" at bounding box center [1079, 277] width 53 height 26
click at [1073, 282] on button "查 询" at bounding box center [1088, 277] width 70 height 26
click at [1073, 282] on div "重 置 查 询" at bounding box center [1102, 277] width 214 height 26
click at [1073, 282] on button "查 询" at bounding box center [1079, 277] width 53 height 26
click at [1073, 282] on div "重 置 查 询" at bounding box center [1102, 277] width 214 height 26
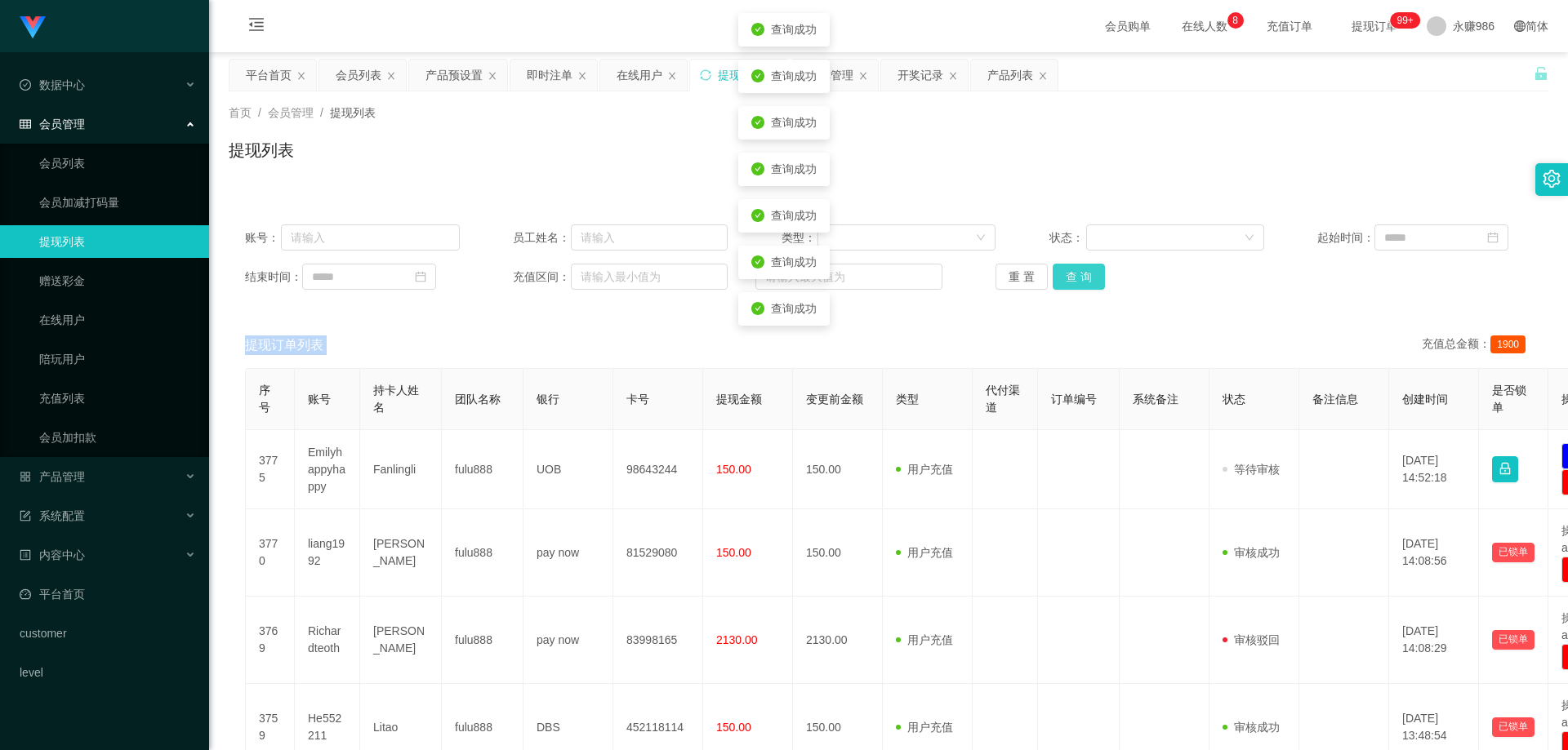
click at [1073, 282] on button "查 询" at bounding box center [1079, 277] width 53 height 26
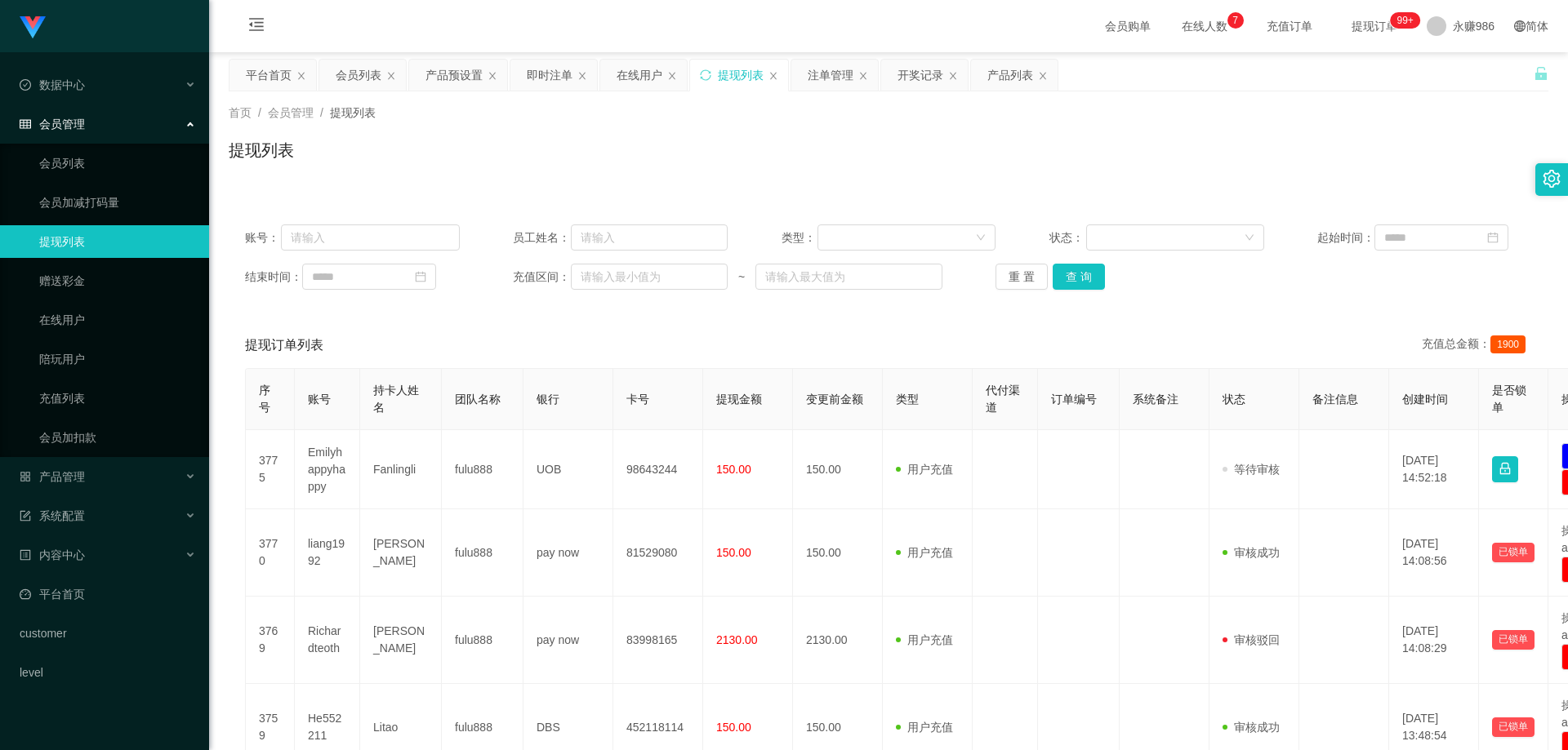
drag, startPoint x: 918, startPoint y: 429, endPoint x: 1058, endPoint y: 336, distance: 168.1
click at [925, 426] on th "类型" at bounding box center [928, 400] width 90 height 61
click at [1086, 282] on button "查 询" at bounding box center [1079, 277] width 53 height 26
click at [1092, 280] on button "查 询" at bounding box center [1079, 277] width 53 height 26
click at [1092, 280] on div "重 置 查 询" at bounding box center [1102, 277] width 214 height 26
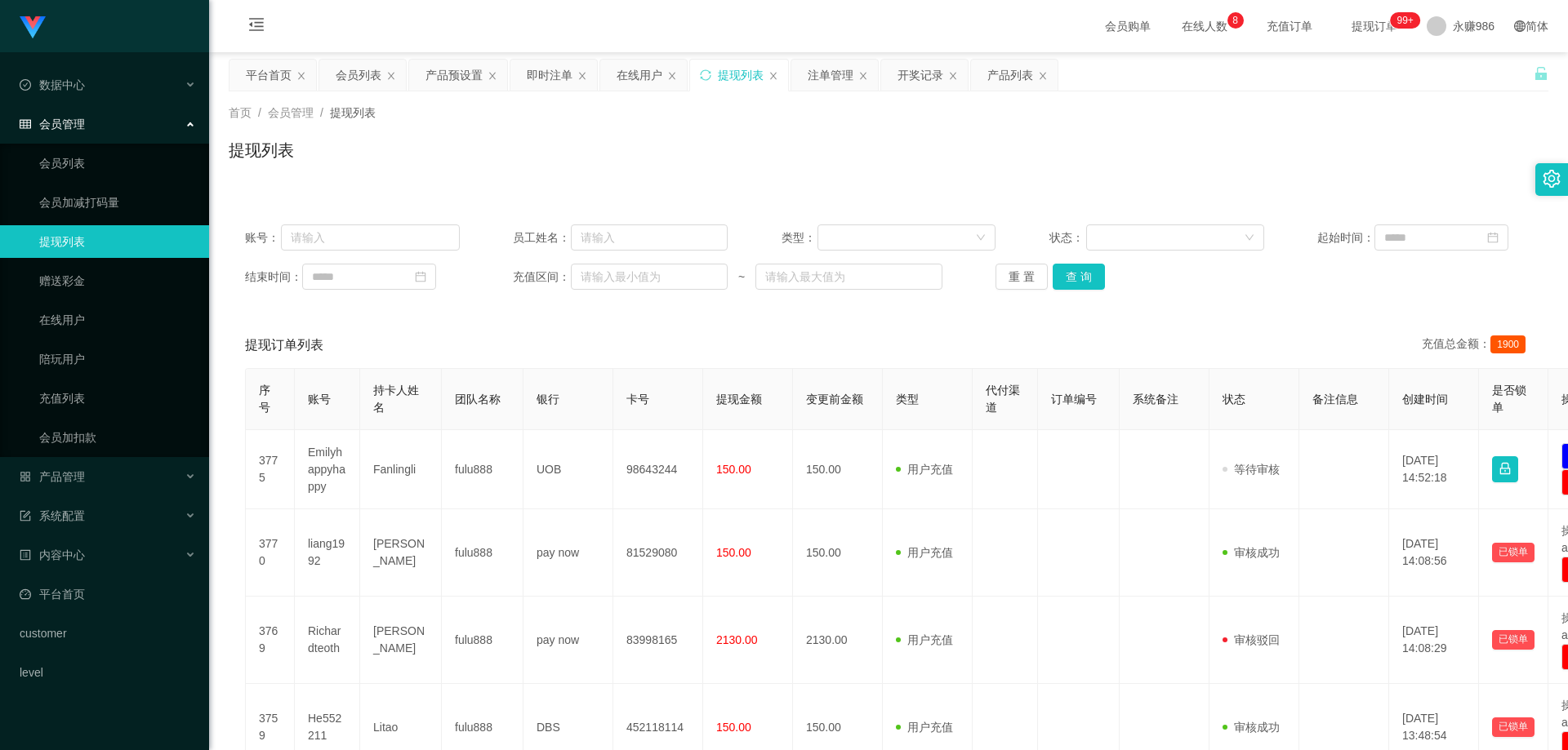
click at [76, 180] on ul "会员列表 会员加减打码量 提现列表 赠送彩金 在线用户 陪玩用户 充值列表 会员加扣款" at bounding box center [104, 300] width 209 height 313
click at [84, 170] on link "会员列表" at bounding box center [117, 163] width 157 height 32
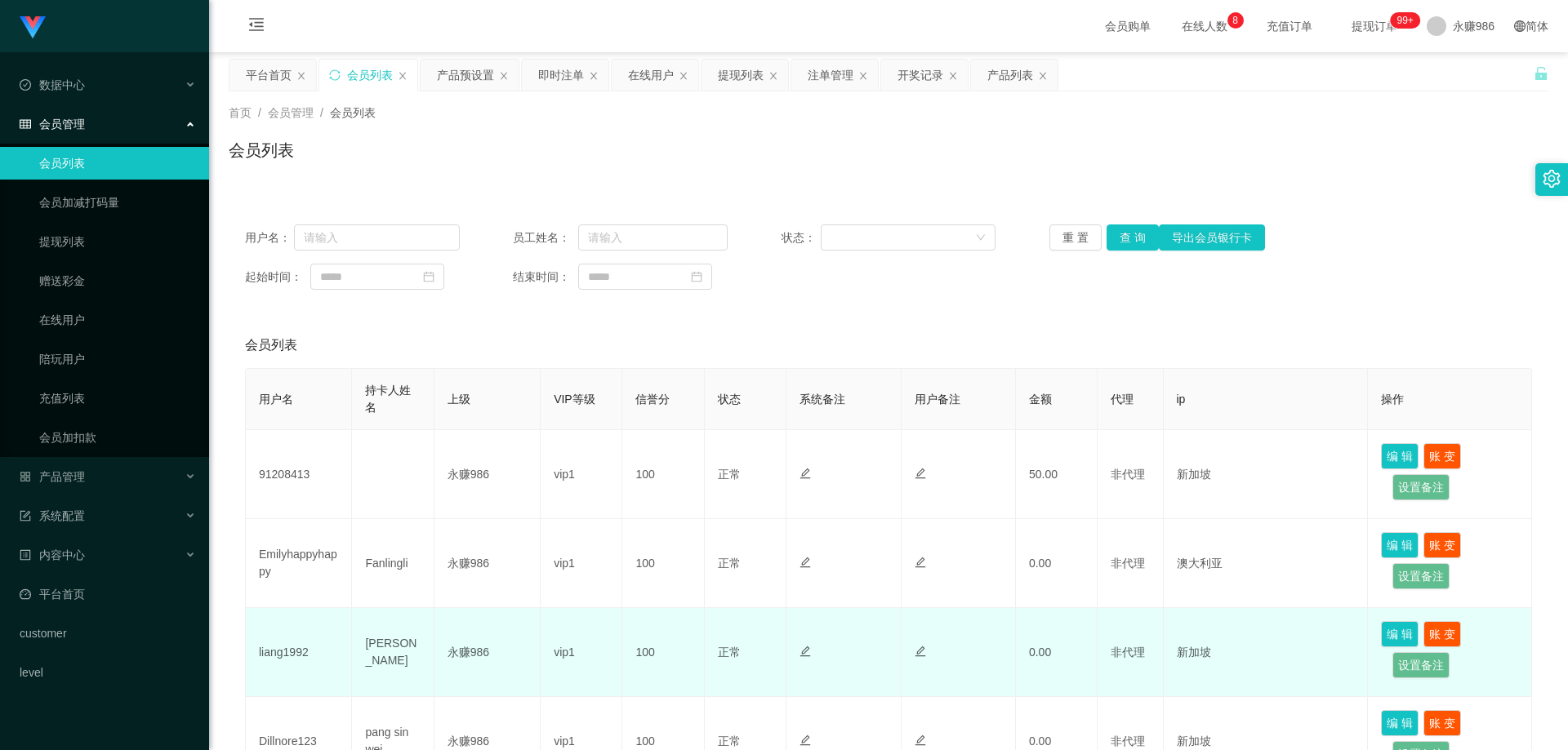
scroll to position [164, 0]
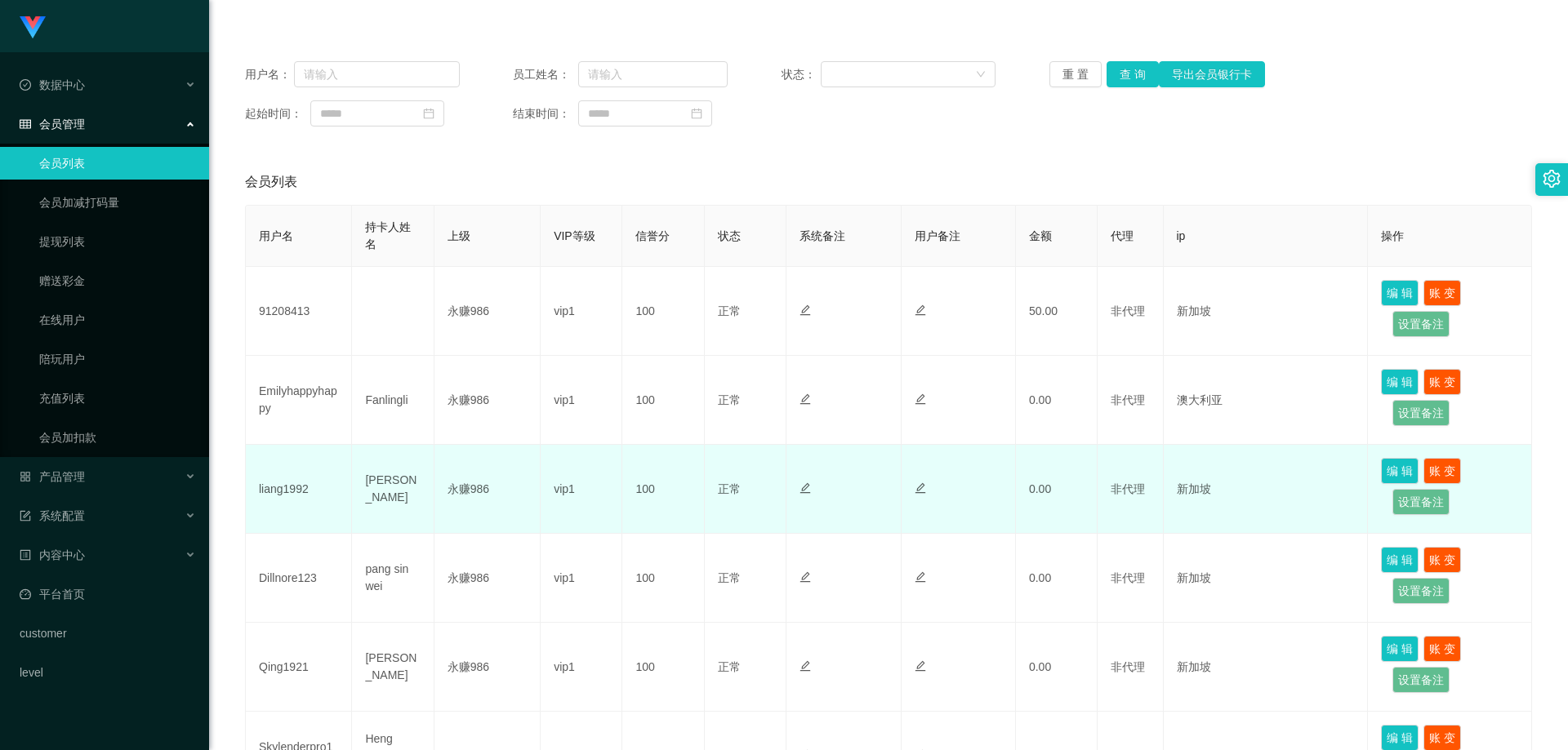
click at [285, 495] on td "liang1992" at bounding box center [299, 489] width 106 height 89
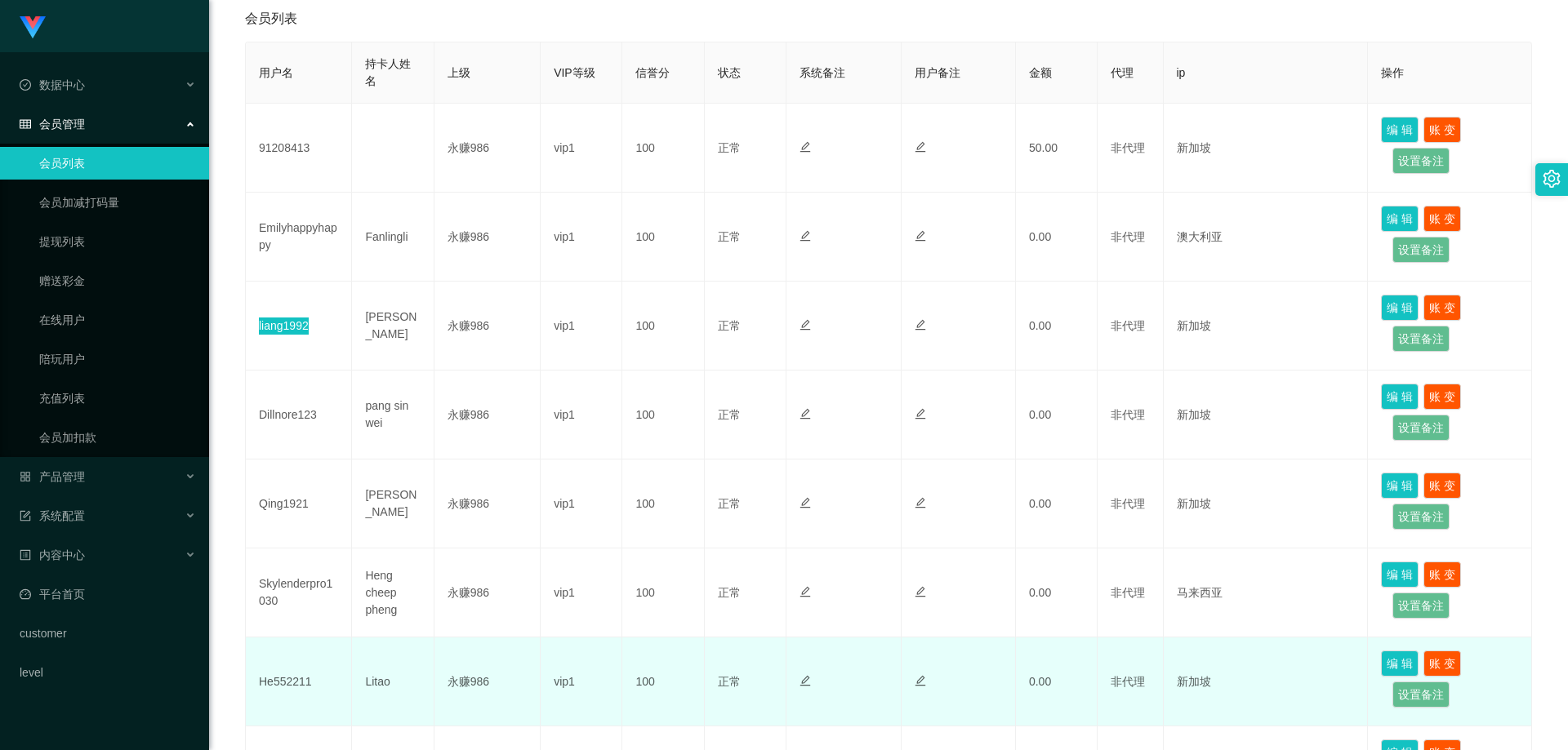
scroll to position [408, 0]
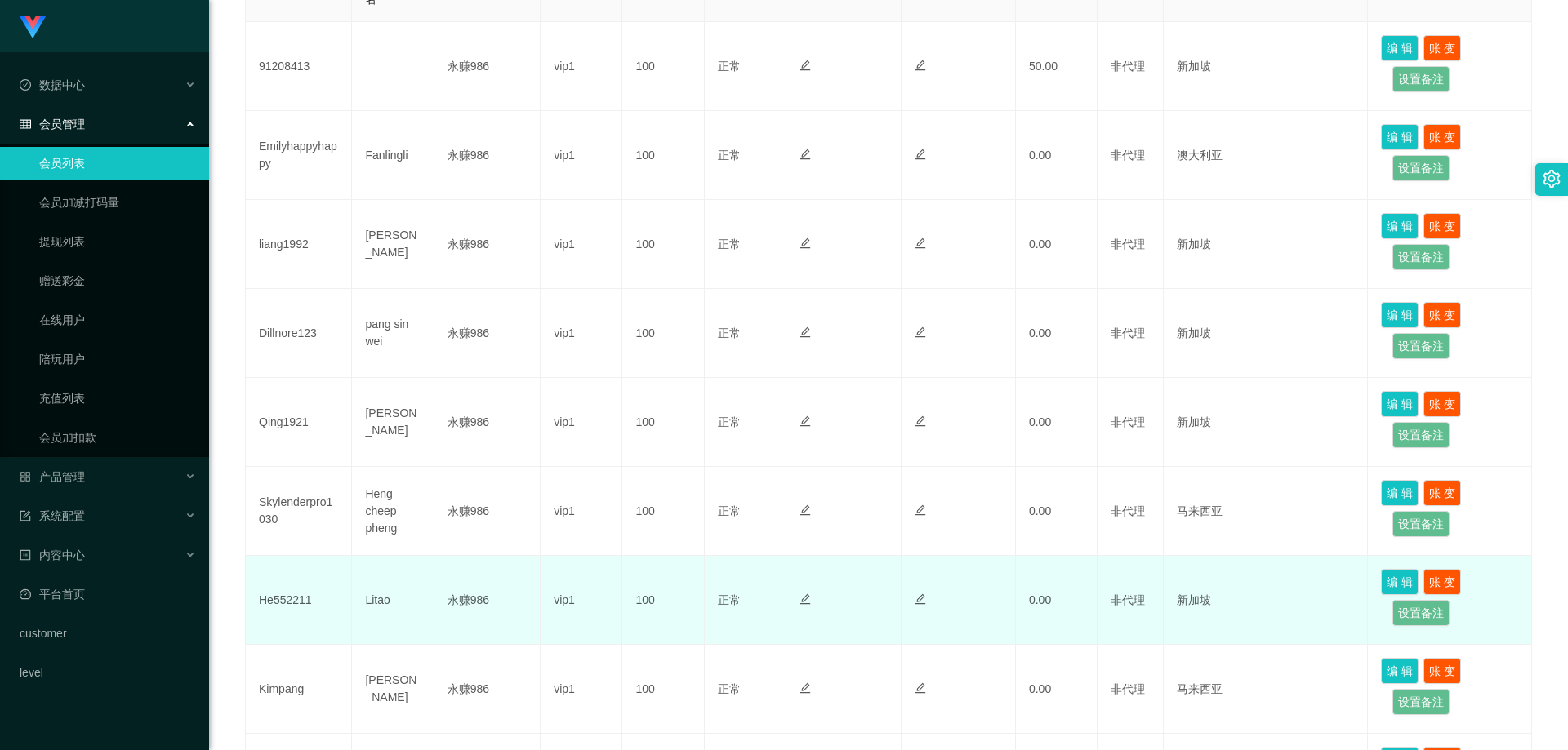
click at [280, 597] on td "He552211" at bounding box center [299, 600] width 106 height 89
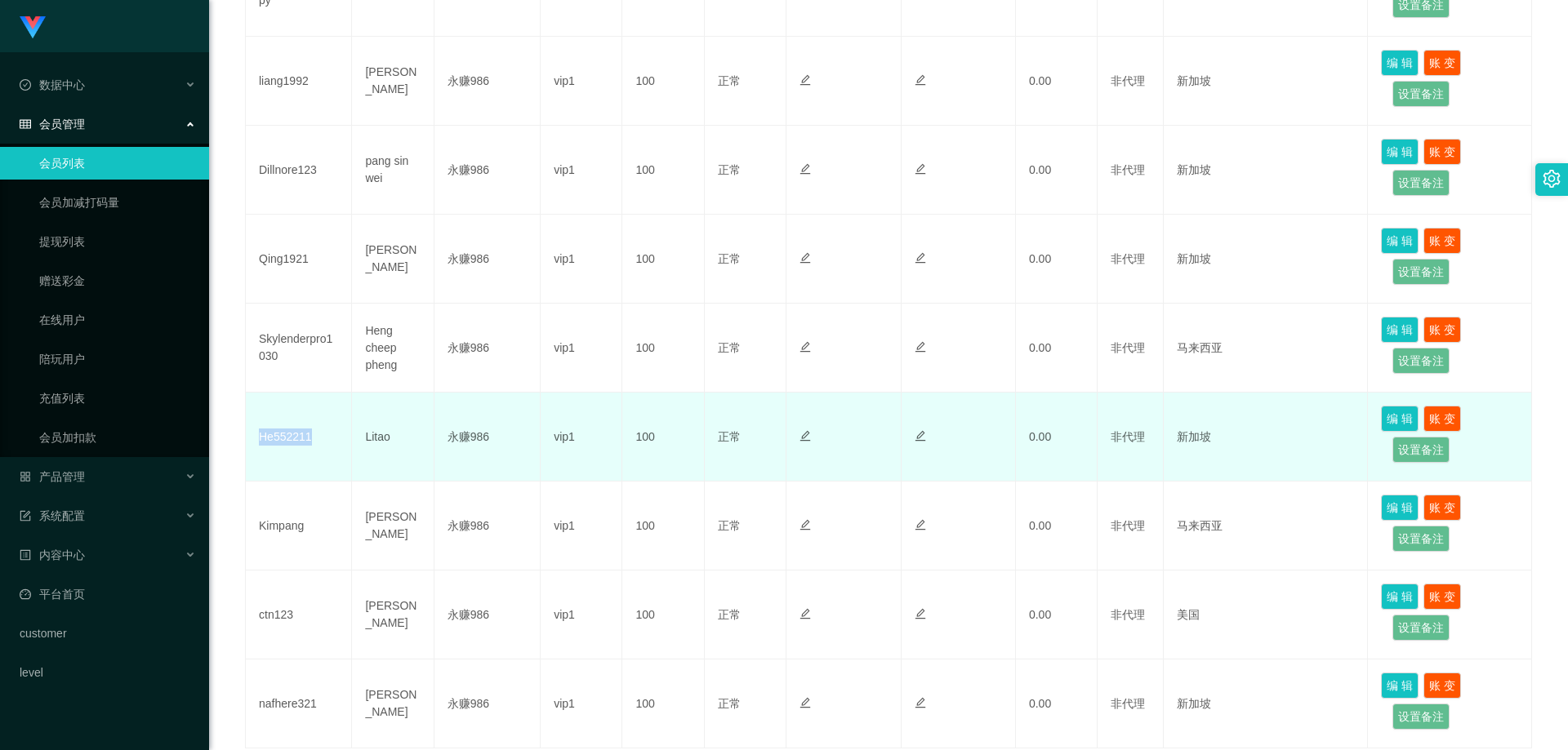
scroll to position [490, 0]
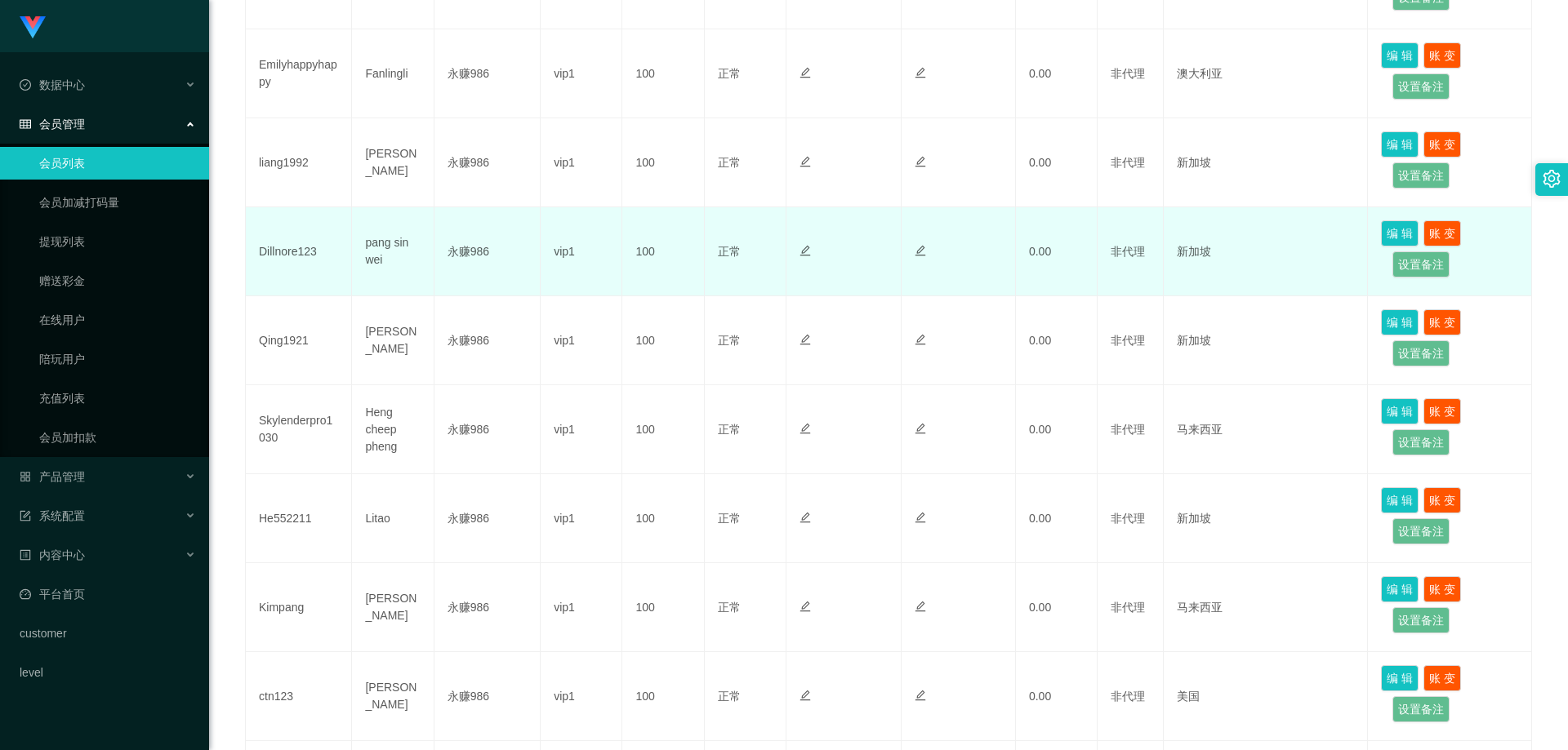
click at [302, 256] on td "Dillnore123" at bounding box center [299, 252] width 106 height 89
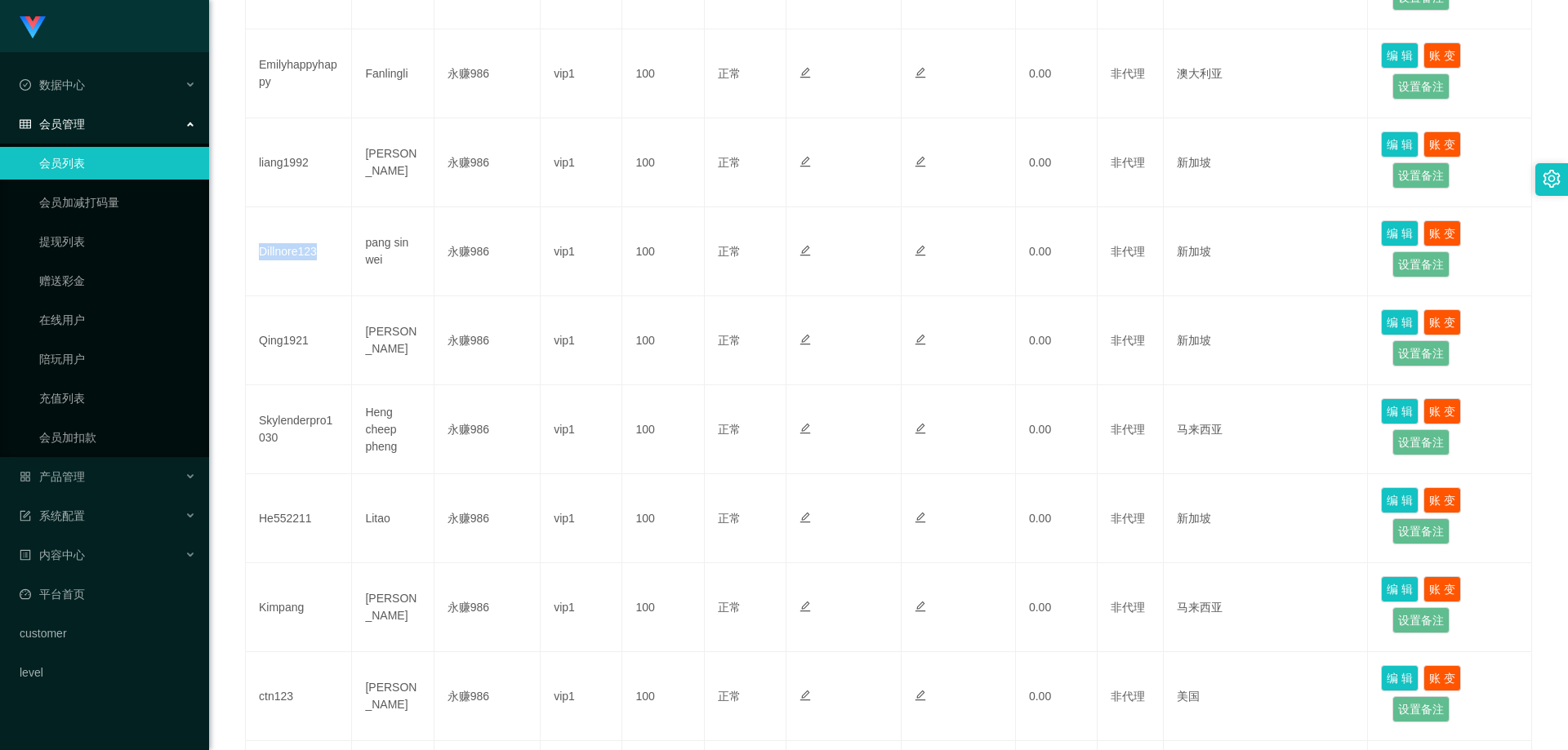
scroll to position [164, 0]
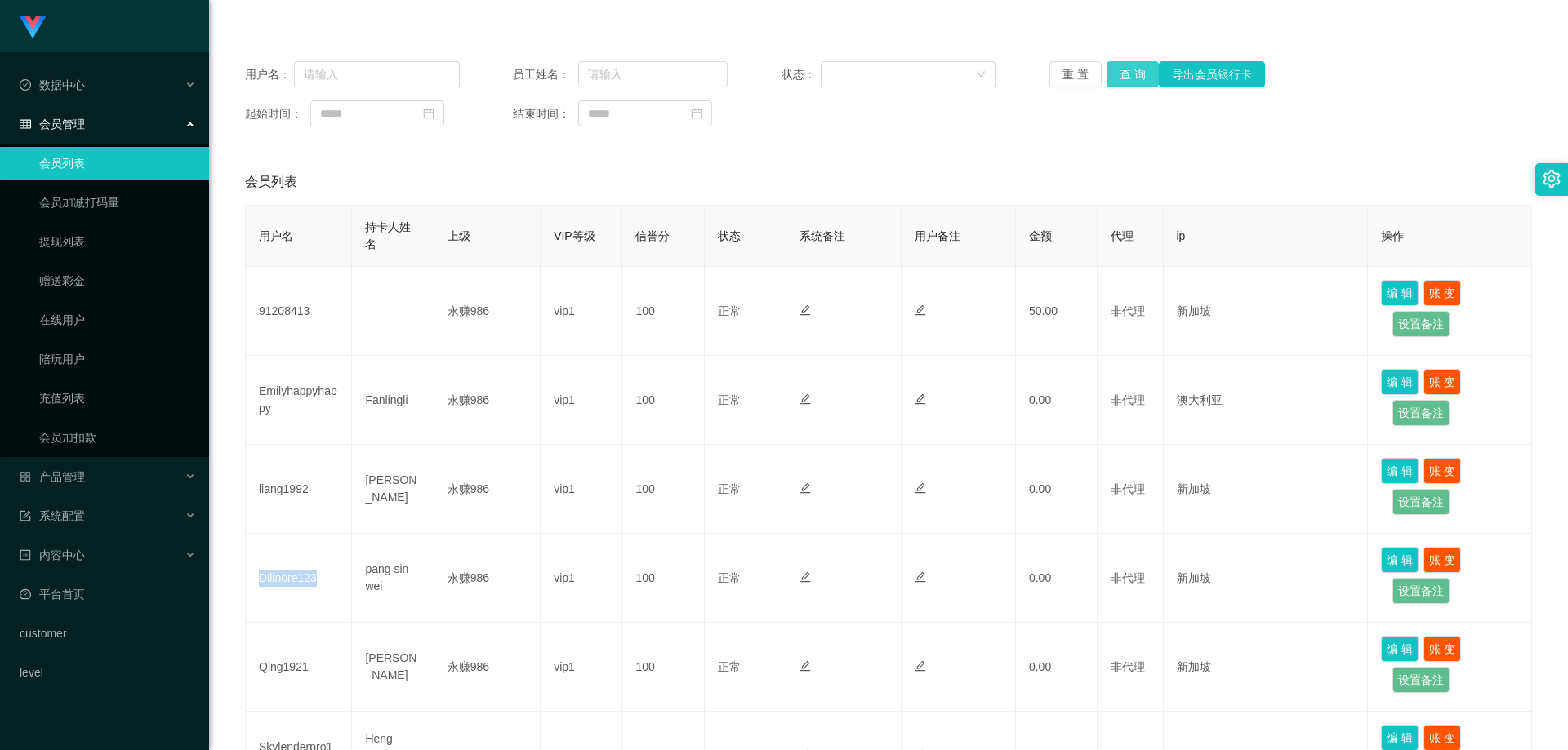
click at [1121, 72] on button "查 询" at bounding box center [1133, 74] width 53 height 26
click at [86, 244] on link "提现列表" at bounding box center [117, 242] width 157 height 32
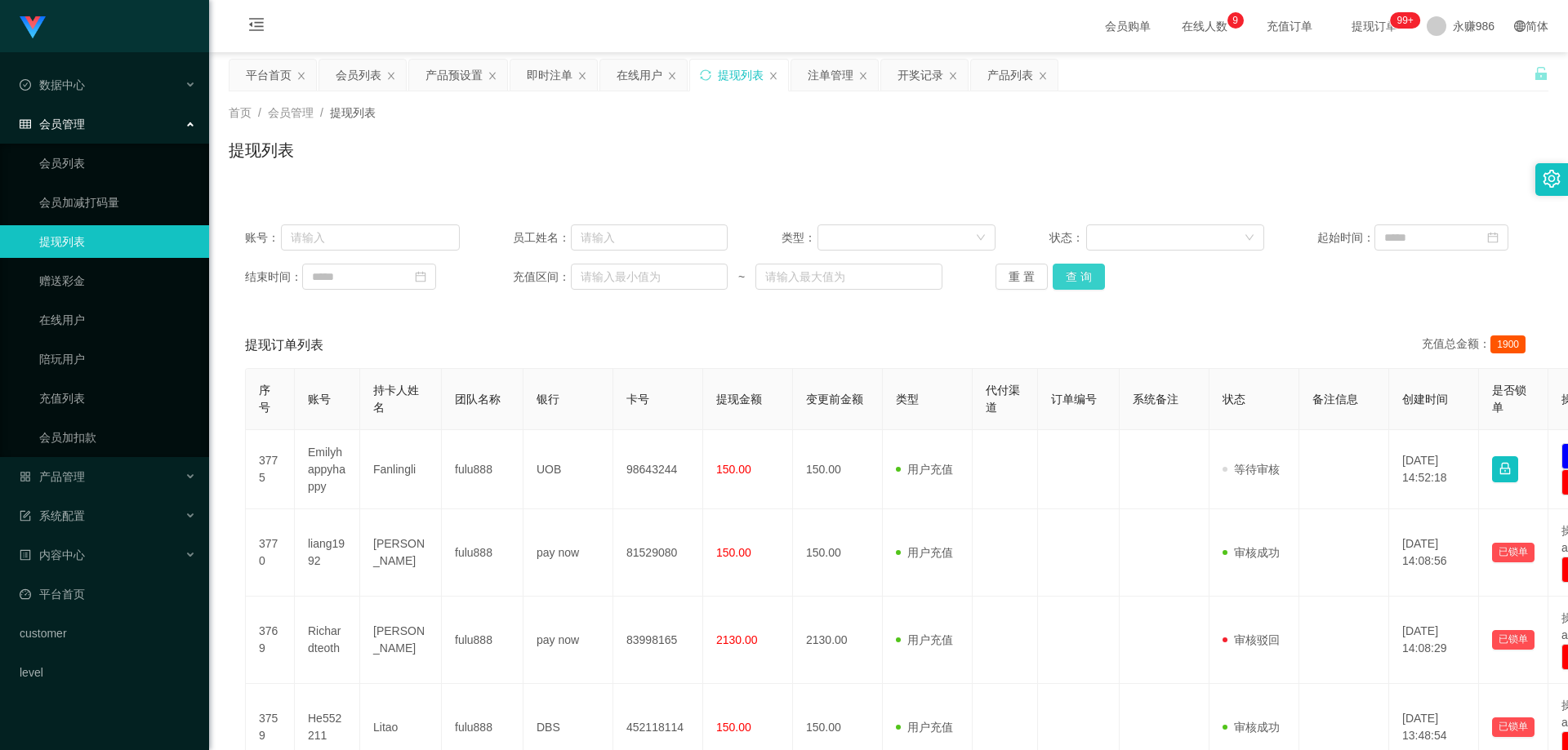
click at [1072, 275] on button "查 询" at bounding box center [1079, 277] width 53 height 26
drag, startPoint x: 1054, startPoint y: 263, endPoint x: 1079, endPoint y: 272, distance: 26.6
click at [1054, 263] on div "账号： 员工姓名： 类型： 状态： 起始时间： 结束时间： 充值区间： ~ 重 置 查 询" at bounding box center [889, 257] width 1320 height 98
click at [1079, 272] on button "查 询" at bounding box center [1079, 277] width 53 height 26
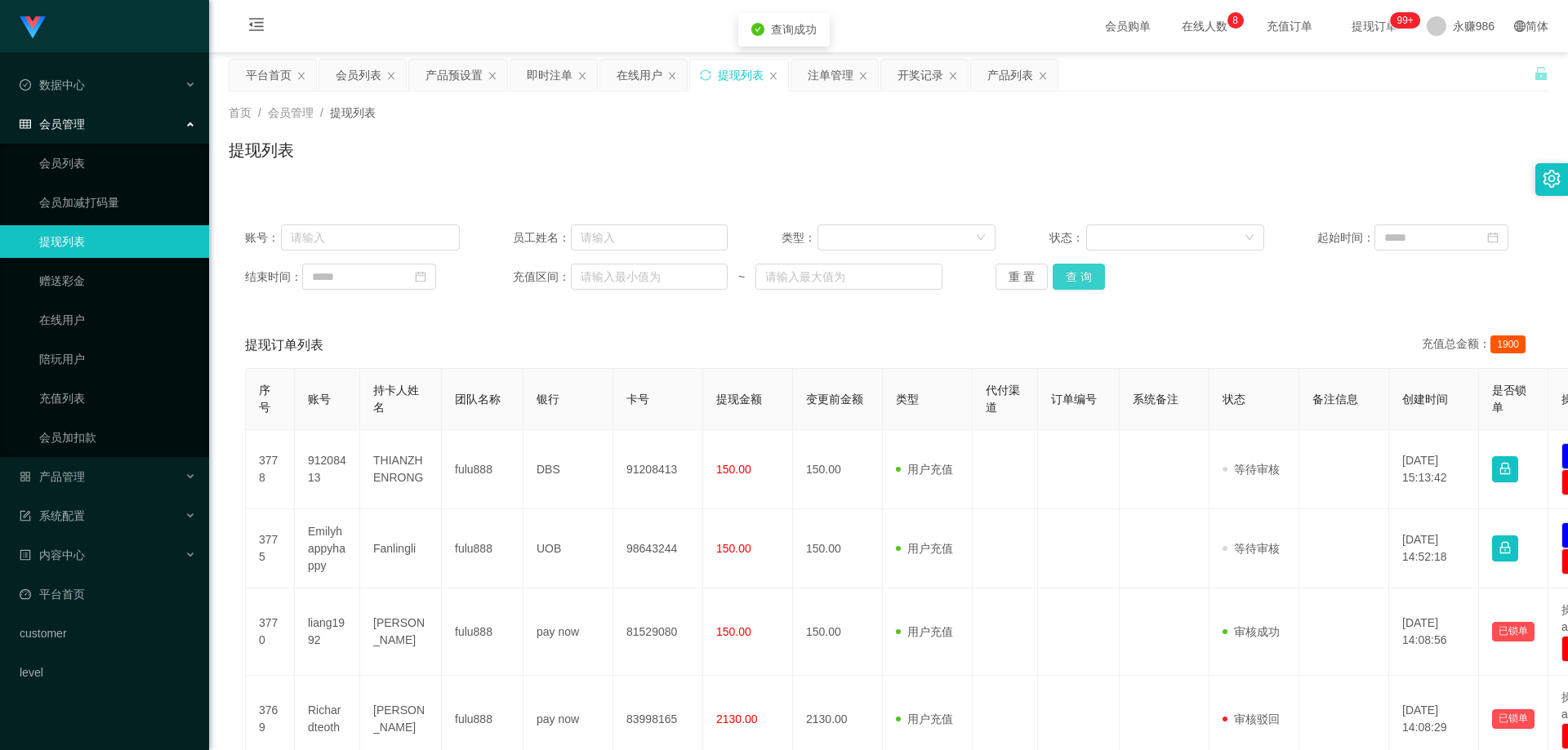
click at [1072, 270] on button "查 询" at bounding box center [1079, 277] width 53 height 26
click at [1073, 273] on button "查 询" at bounding box center [1079, 277] width 53 height 26
click at [1073, 273] on div "重 置 查 询" at bounding box center [1102, 277] width 214 height 26
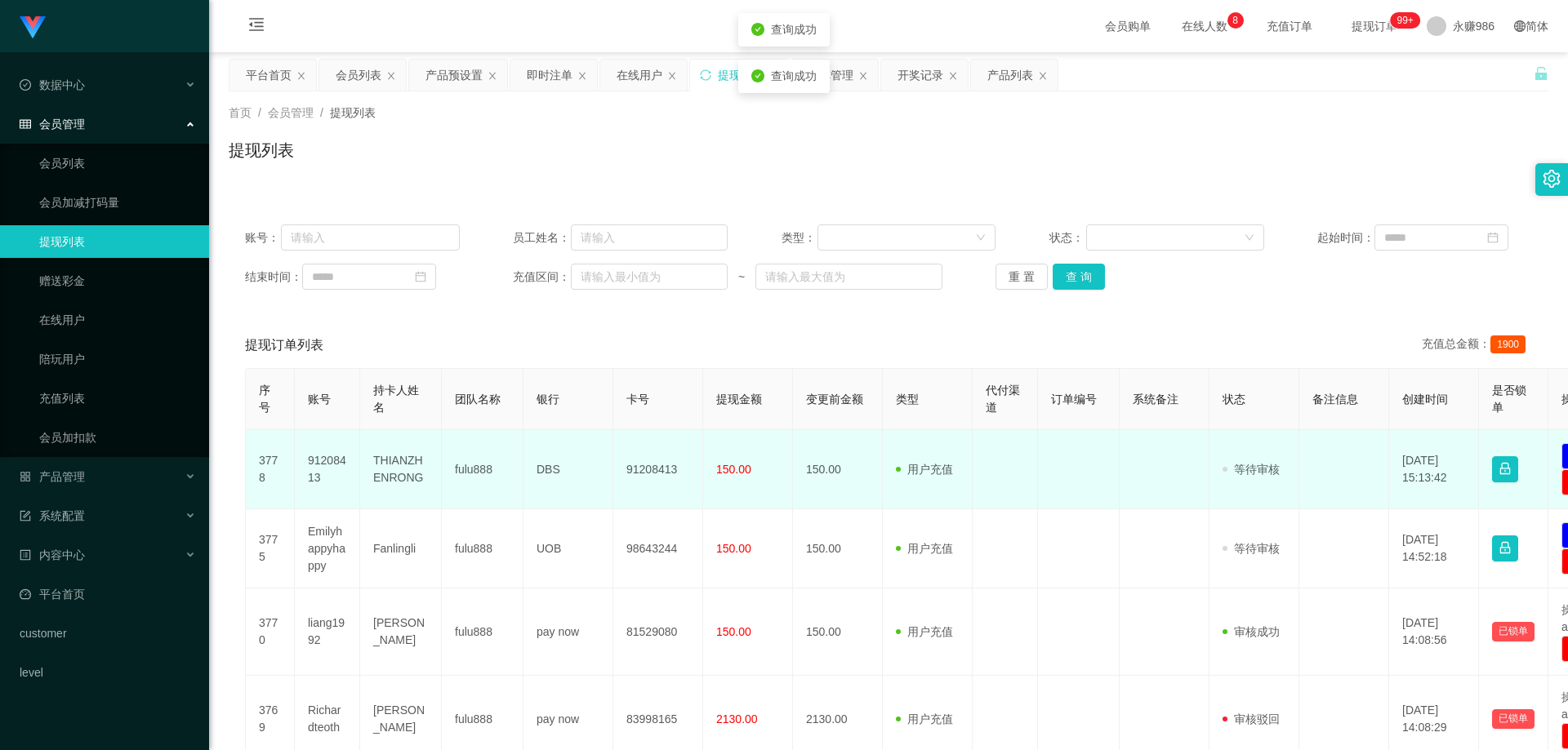
click at [659, 463] on td "91208413" at bounding box center [658, 470] width 90 height 80
click at [660, 463] on td "91208413" at bounding box center [658, 470] width 90 height 80
click at [320, 473] on td "91208413" at bounding box center [327, 470] width 66 height 80
click at [318, 459] on td "91208413" at bounding box center [327, 470] width 66 height 80
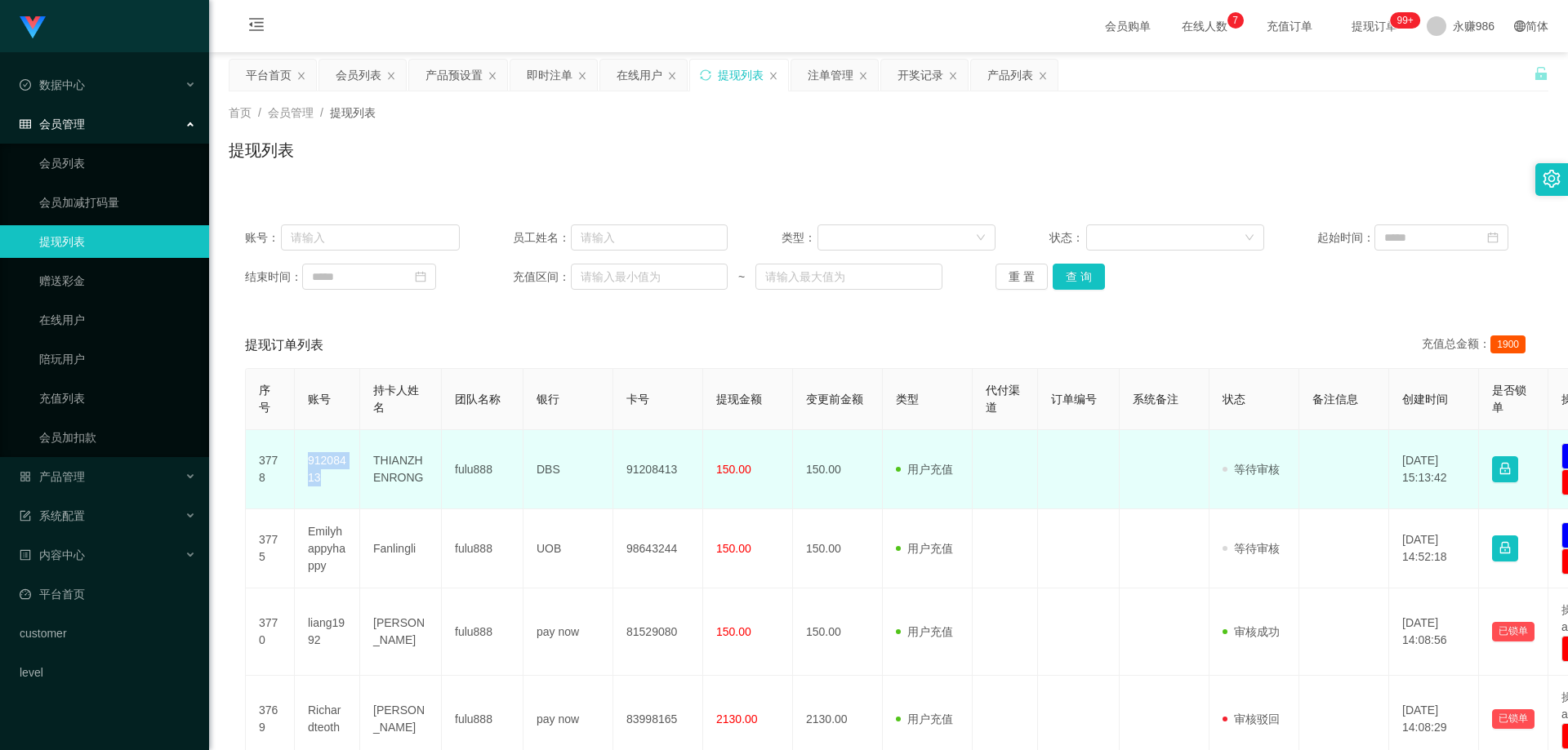
click at [318, 459] on td "91208413" at bounding box center [327, 470] width 66 height 80
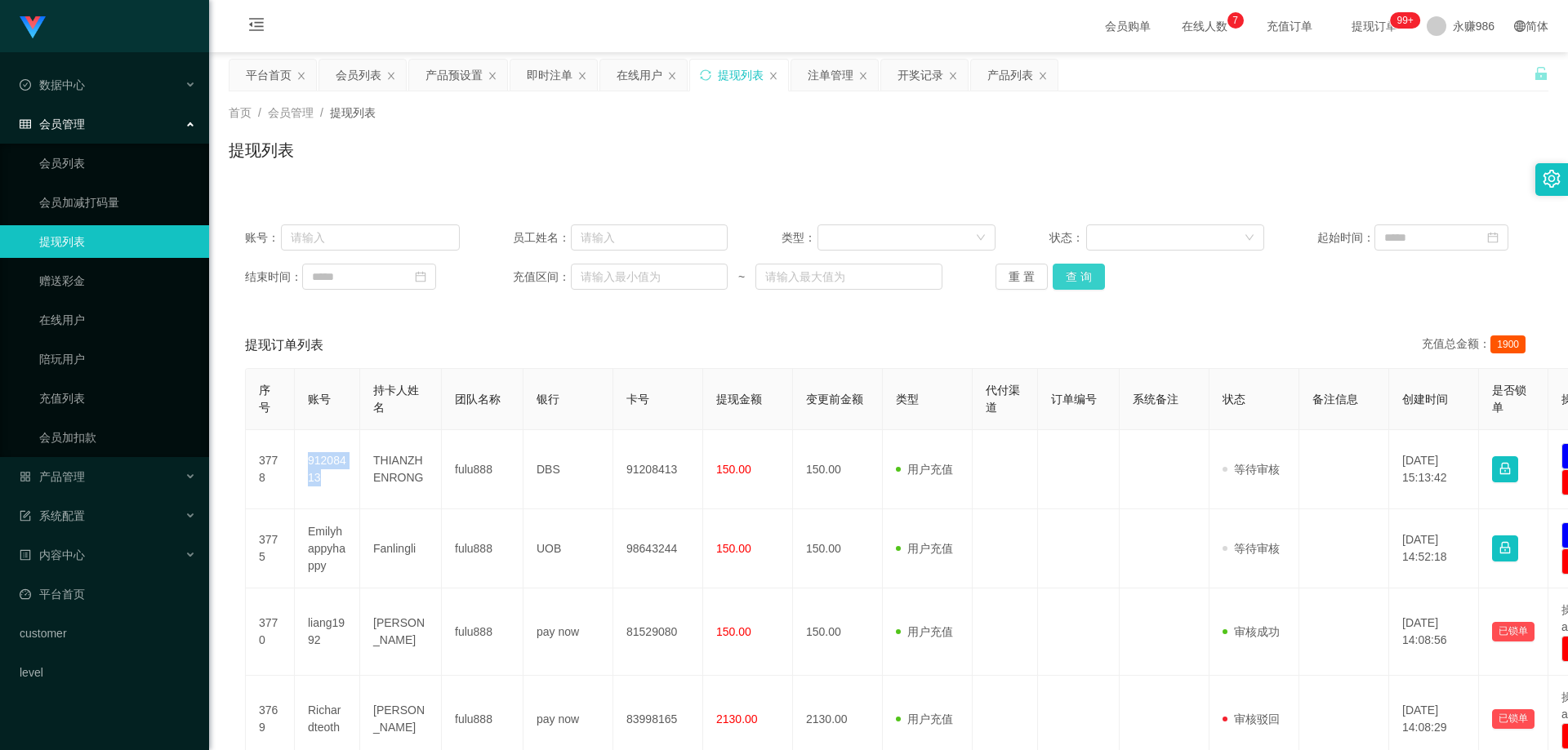
click at [1096, 286] on button "查 询" at bounding box center [1079, 277] width 53 height 26
click at [1094, 284] on button "查 询" at bounding box center [1079, 277] width 53 height 26
click at [1094, 284] on div "重 置 查 询" at bounding box center [1102, 277] width 214 height 26
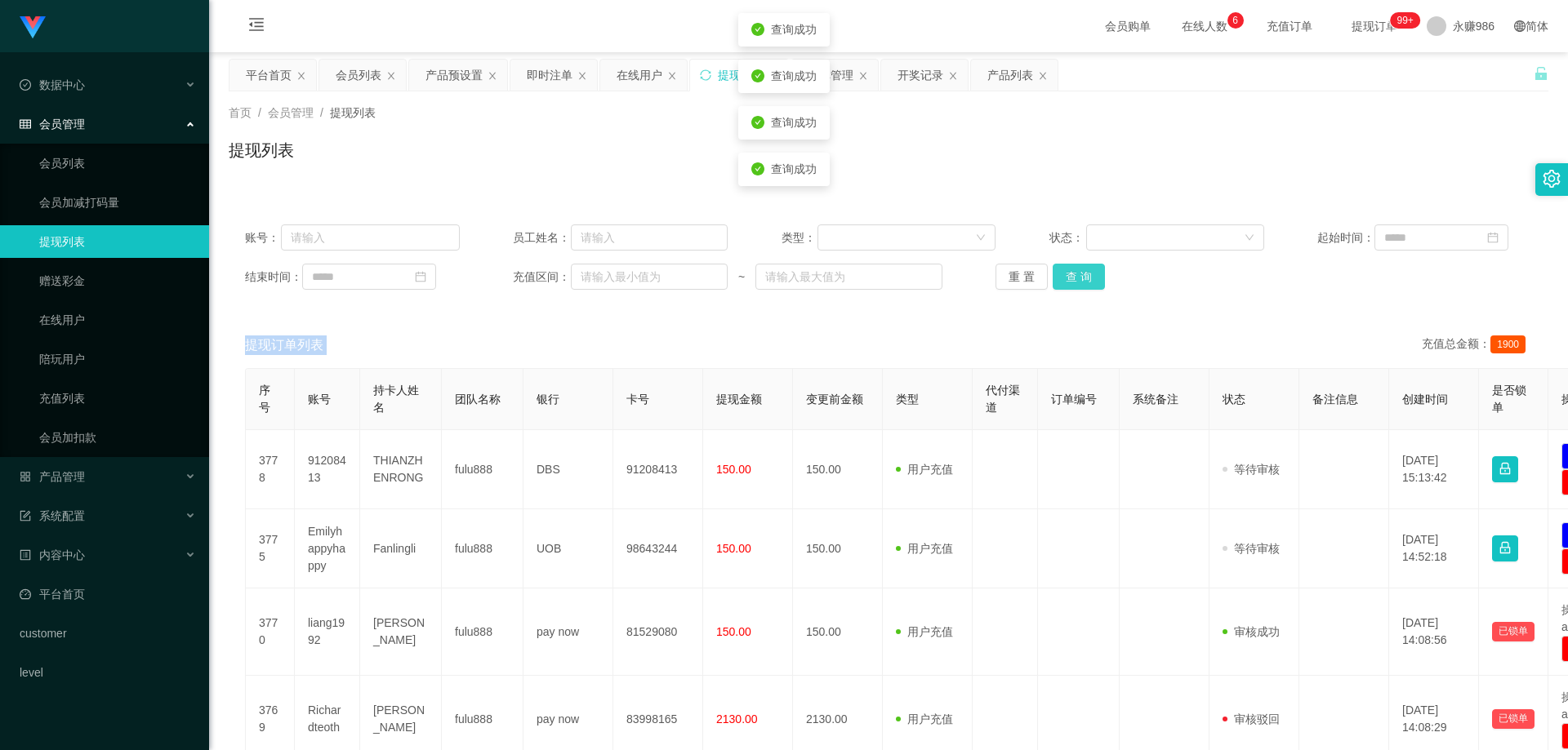
click at [1094, 284] on div "重 置 查 询" at bounding box center [1102, 277] width 214 height 26
click at [1094, 284] on button "查 询" at bounding box center [1079, 277] width 53 height 26
click at [1094, 284] on div "重 置 查 询" at bounding box center [1102, 277] width 214 height 26
click at [1094, 284] on button "查 询" at bounding box center [1079, 277] width 53 height 26
click at [1094, 284] on div "重 置 查 询" at bounding box center [1102, 277] width 214 height 26
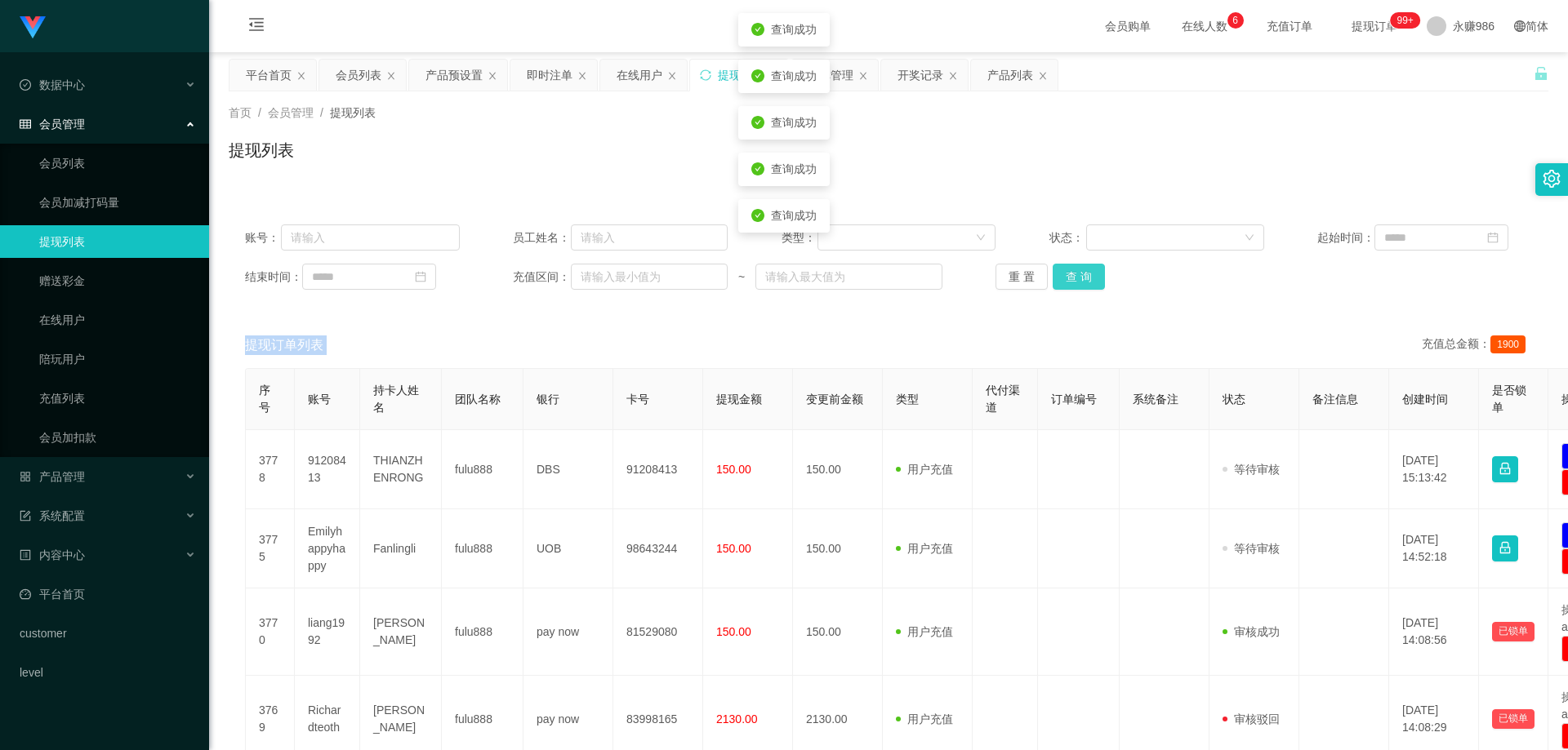
click at [1094, 284] on button "查 询" at bounding box center [1079, 277] width 53 height 26
click at [1094, 284] on div "重 置 查 询" at bounding box center [1102, 277] width 214 height 26
click at [1094, 284] on button "查 询" at bounding box center [1079, 277] width 53 height 26
click at [1094, 284] on div "重 置 查 询" at bounding box center [1102, 277] width 214 height 26
click at [1079, 270] on button "查 询" at bounding box center [1079, 277] width 53 height 26
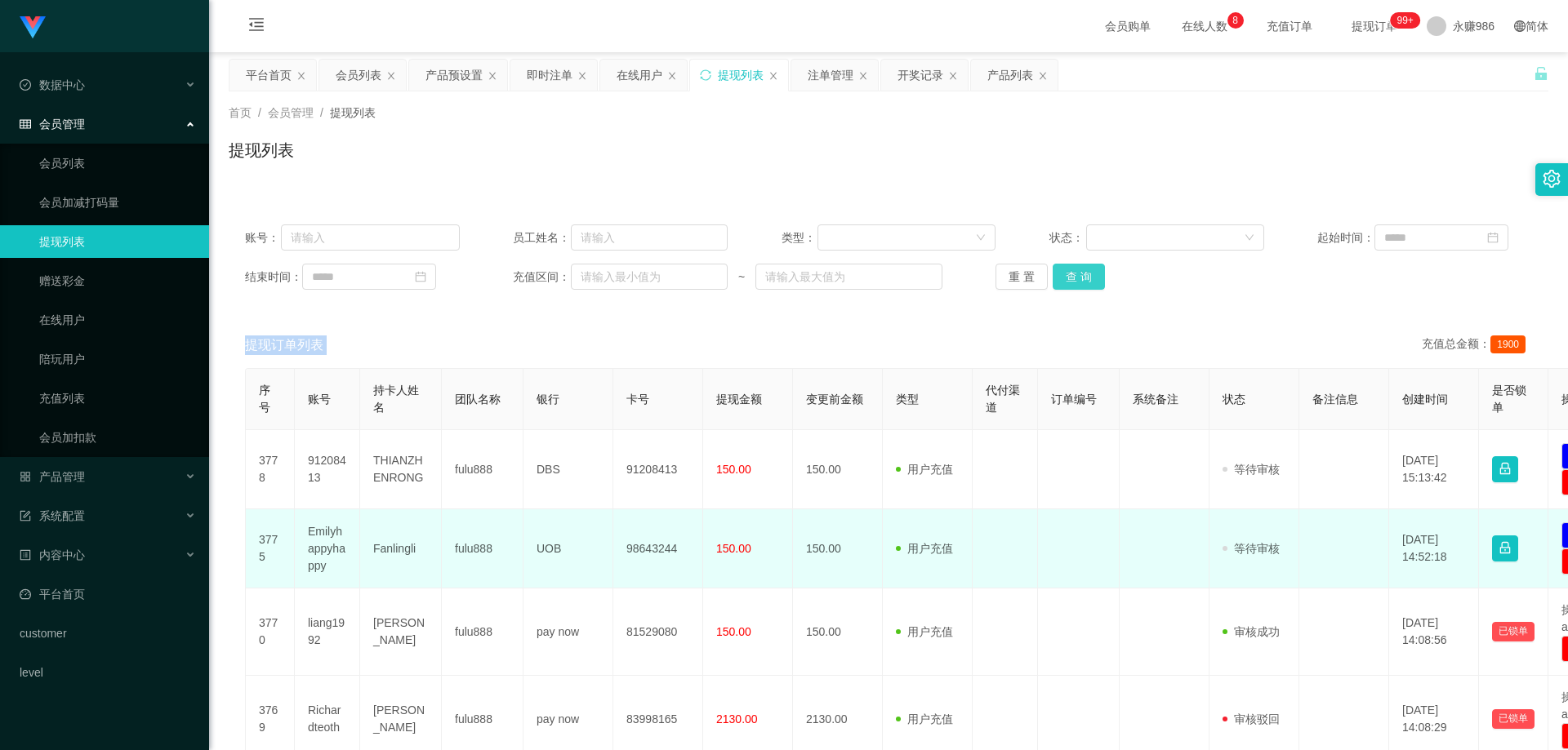
scroll to position [81, 0]
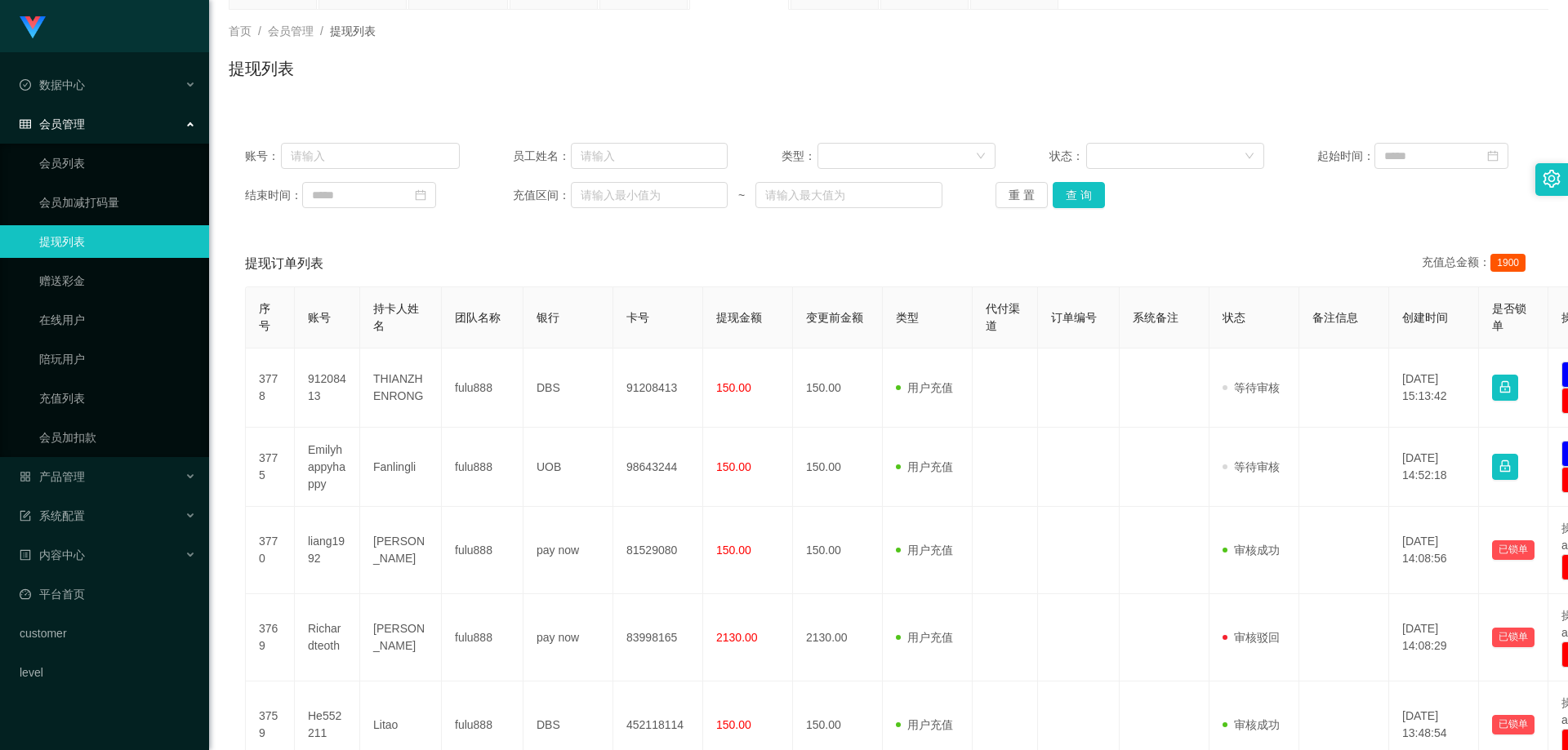
click at [1063, 174] on div "账号： 员工姓名： 类型： 状态： 起始时间： 结束时间： 充值区间： ~ 重 置 查 询" at bounding box center [889, 176] width 1320 height 98
click at [1079, 194] on button "查 询" at bounding box center [1079, 195] width 53 height 26
click at [1082, 189] on button "查 询" at bounding box center [1079, 195] width 53 height 26
click at [1073, 201] on button "查 询" at bounding box center [1079, 195] width 53 height 26
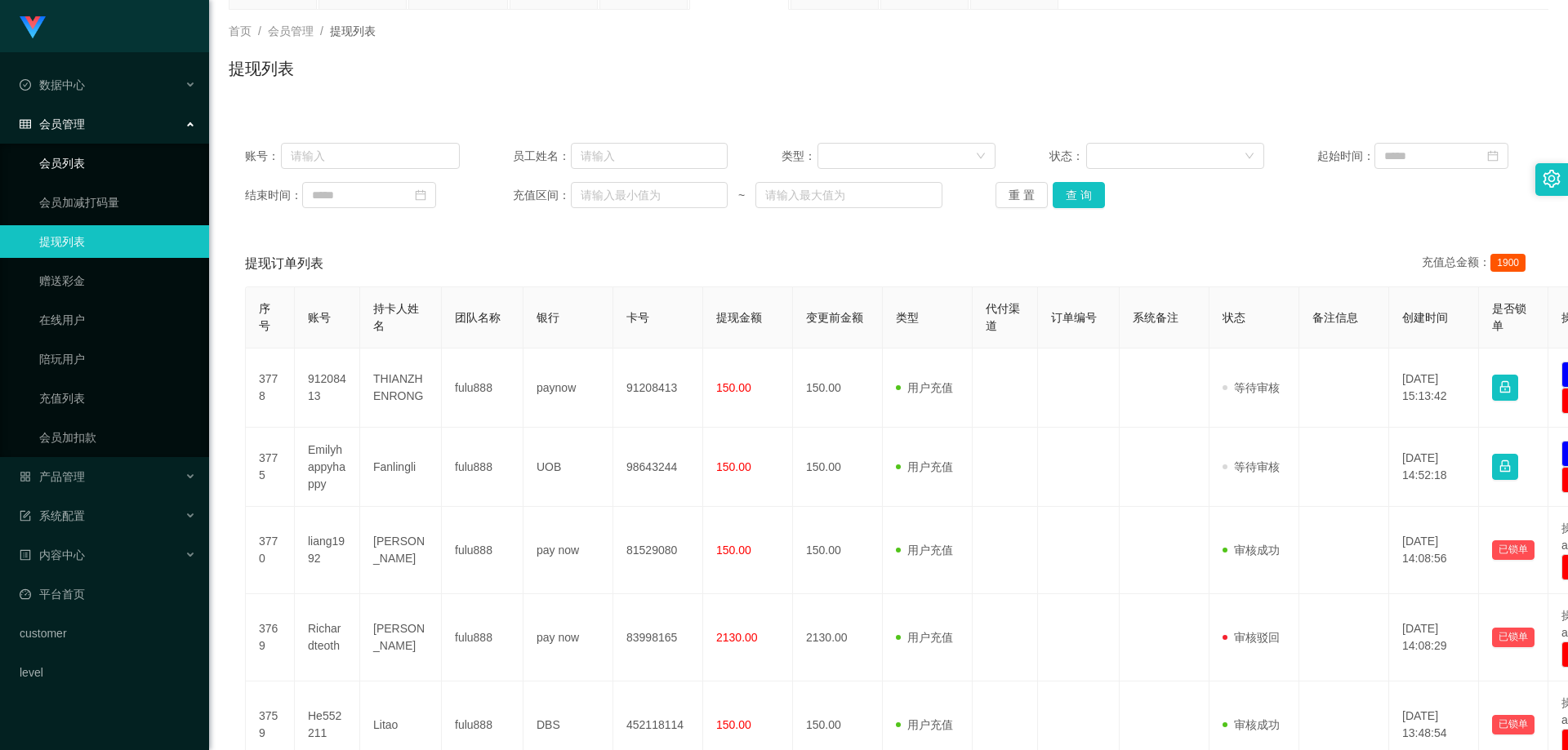
click at [88, 165] on link "会员列表" at bounding box center [117, 163] width 157 height 32
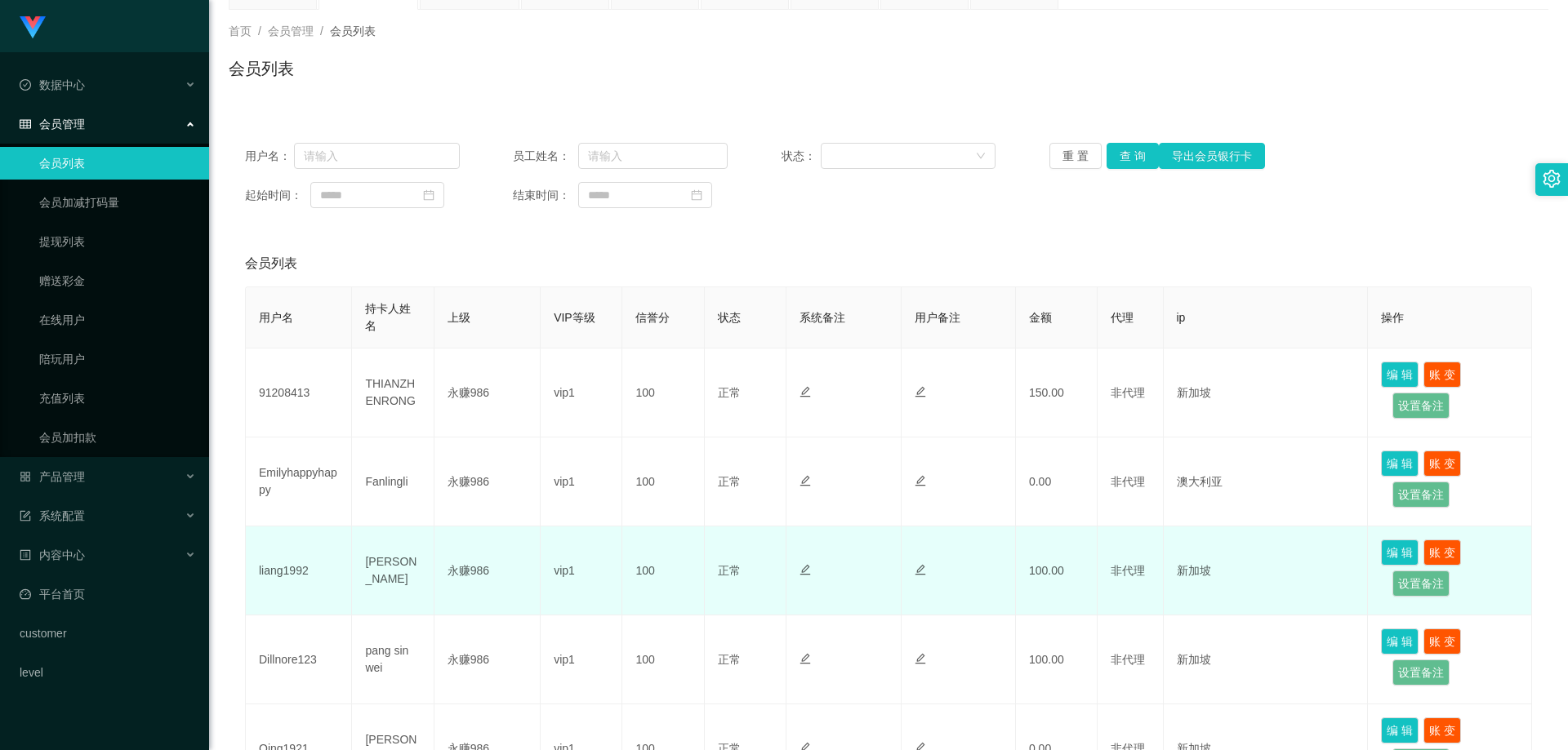
scroll to position [164, 0]
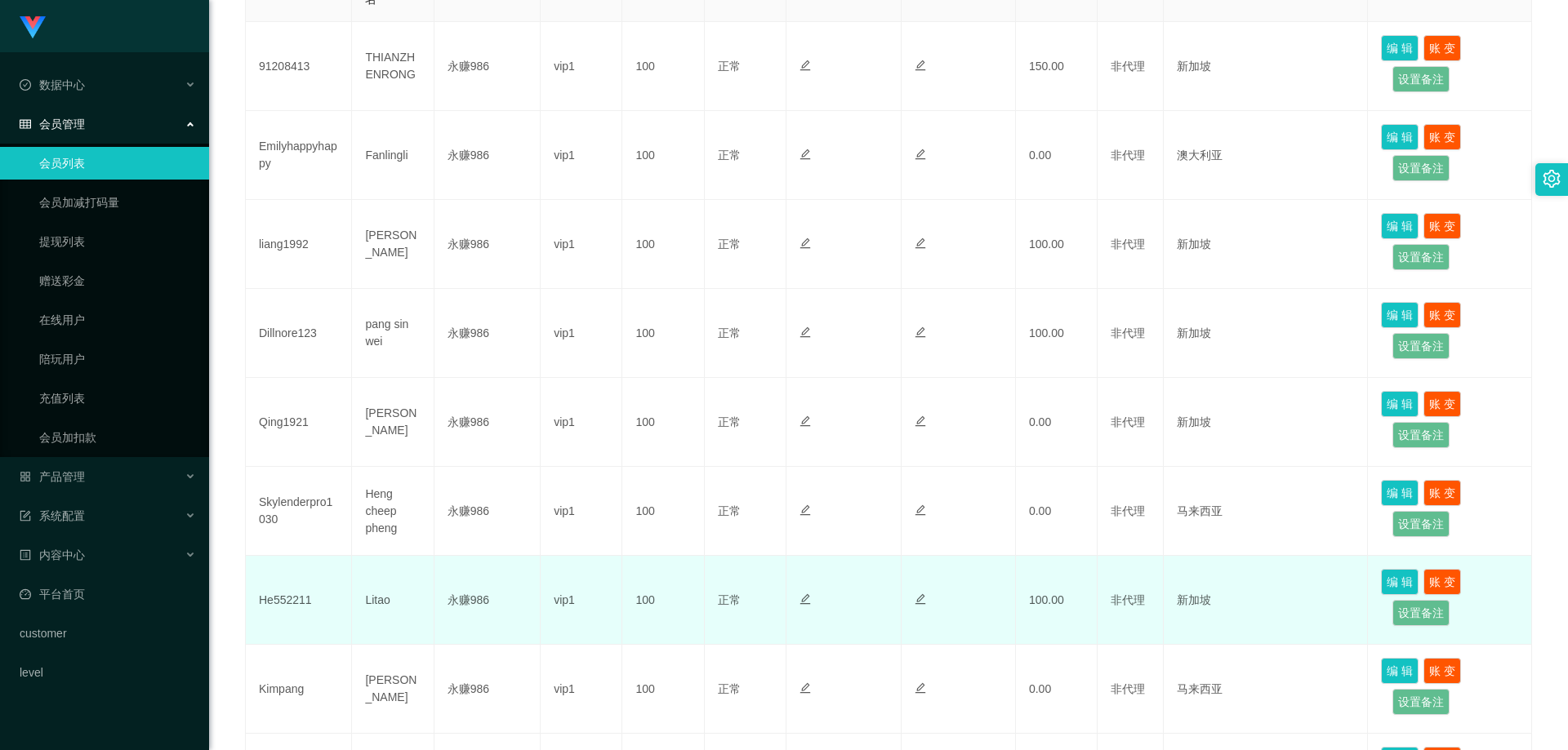
click at [292, 599] on td "He552211" at bounding box center [299, 600] width 106 height 89
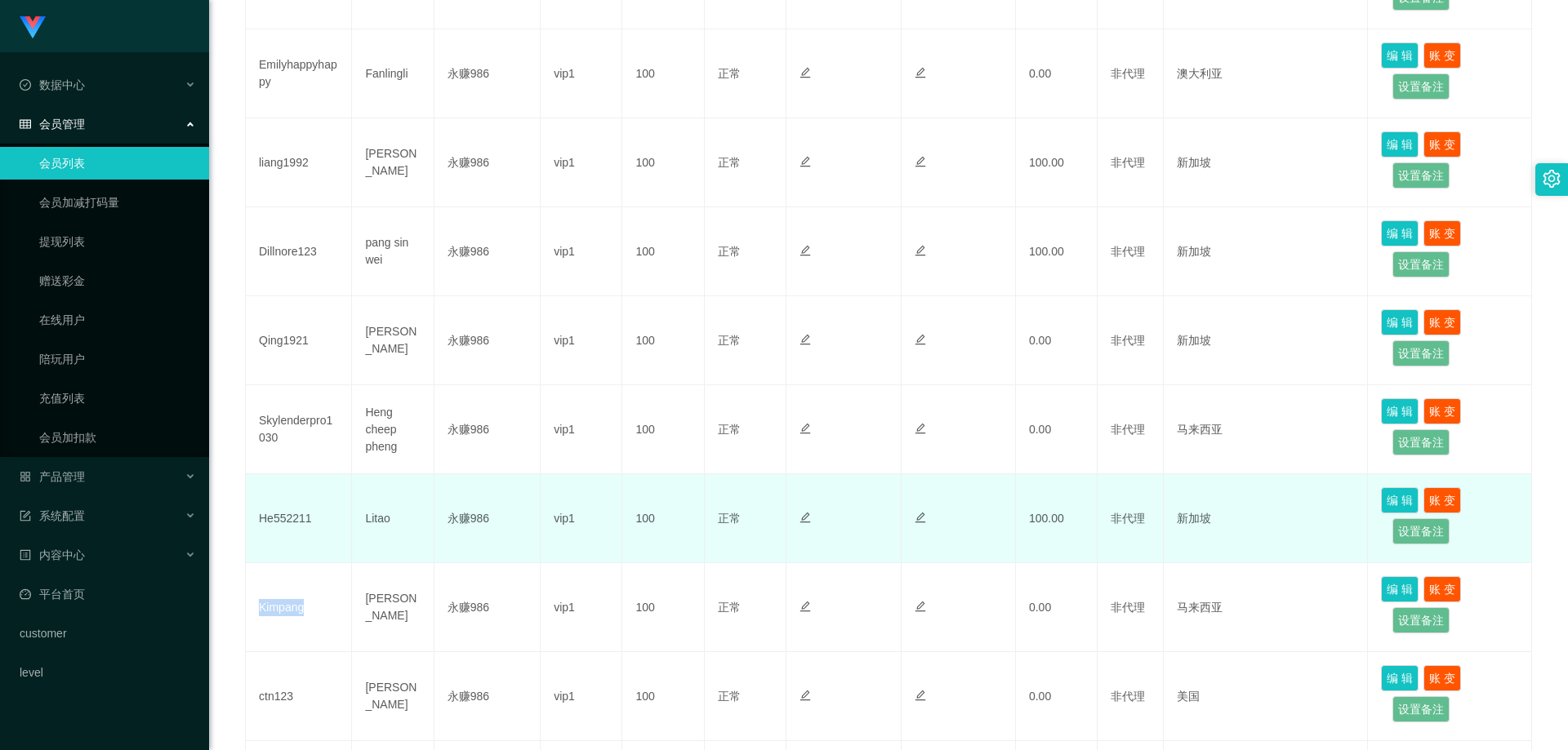
click at [292, 599] on td "Kimpang" at bounding box center [299, 608] width 106 height 89
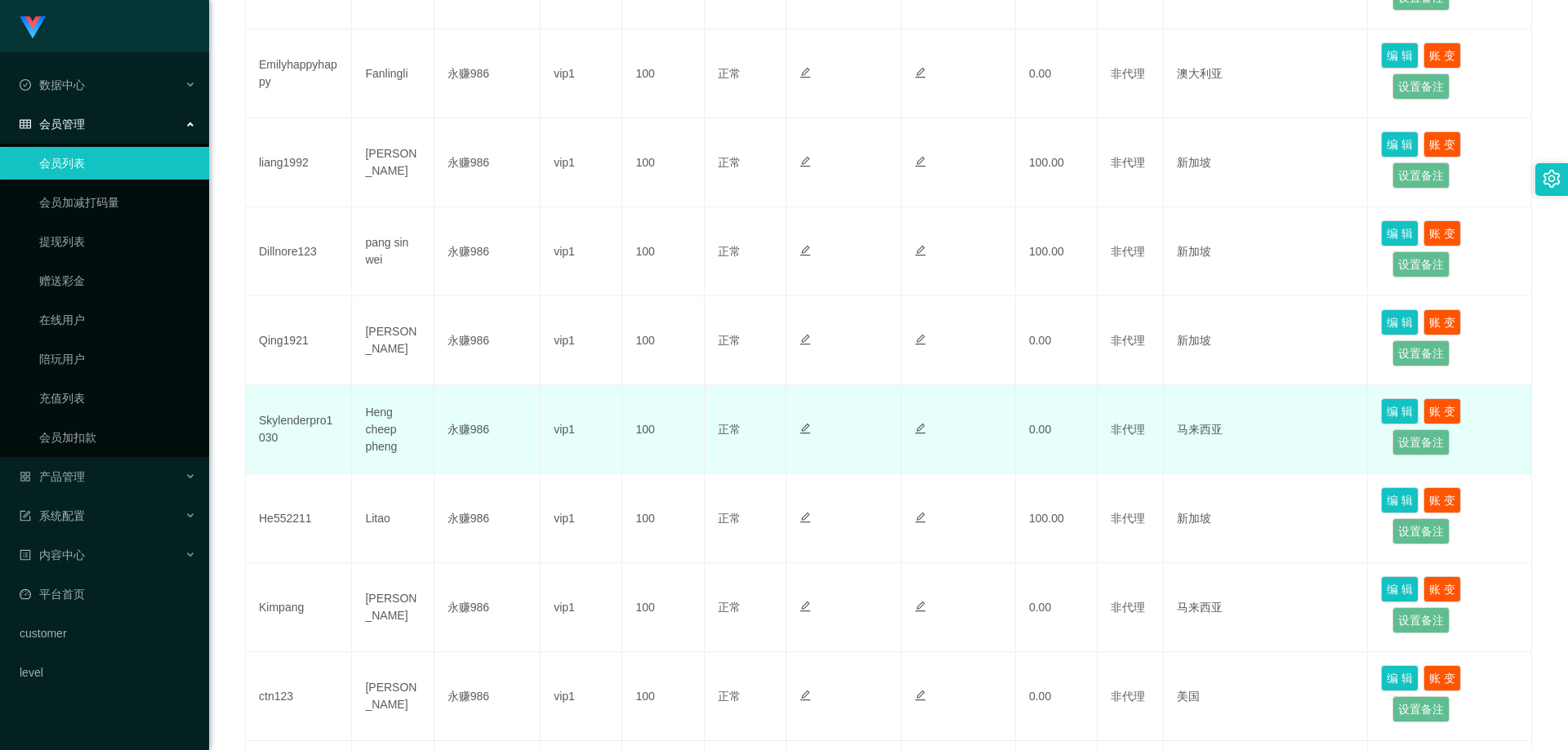
click at [290, 428] on td "Skylenderpro1030" at bounding box center [299, 430] width 106 height 89
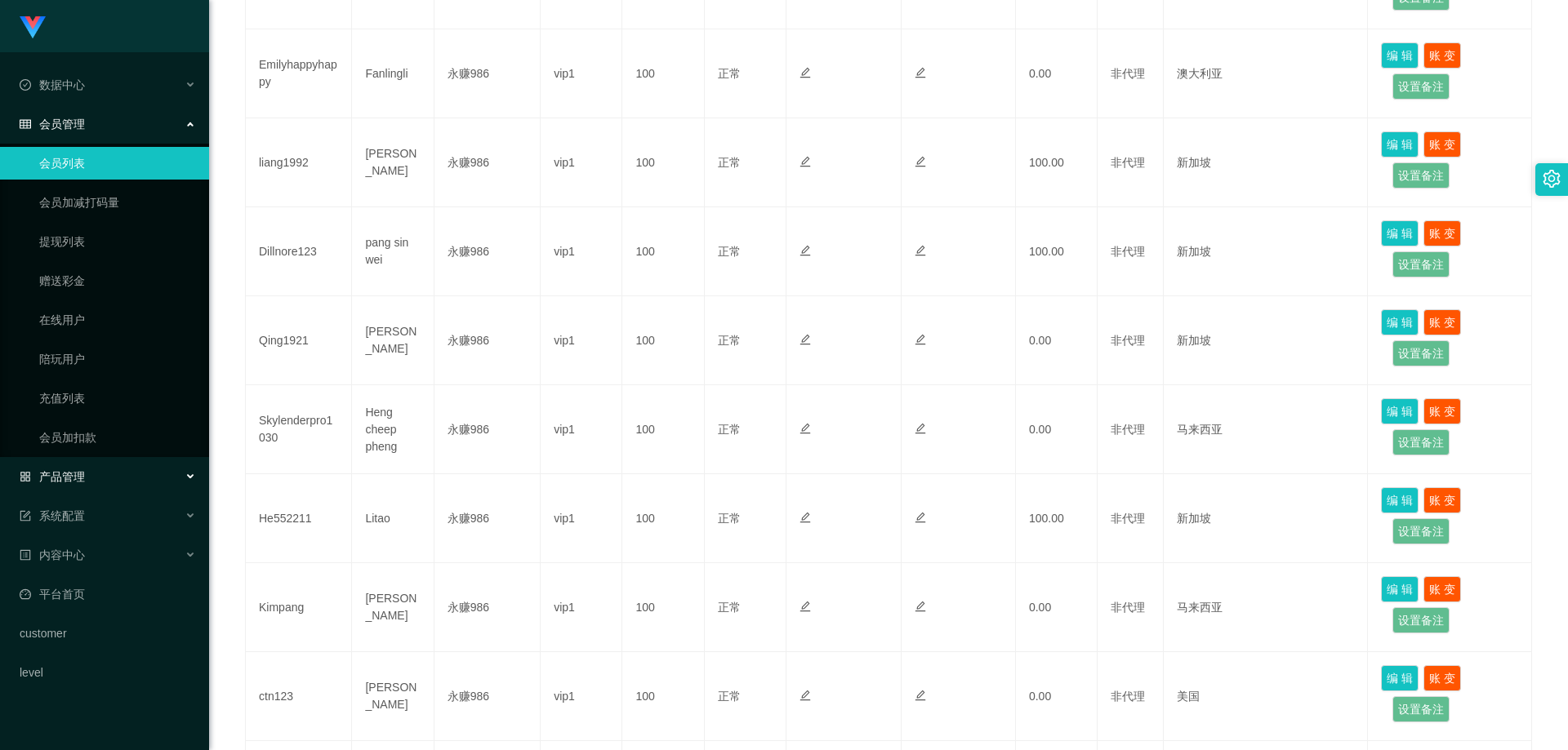
click at [103, 481] on div "产品管理" at bounding box center [104, 476] width 209 height 32
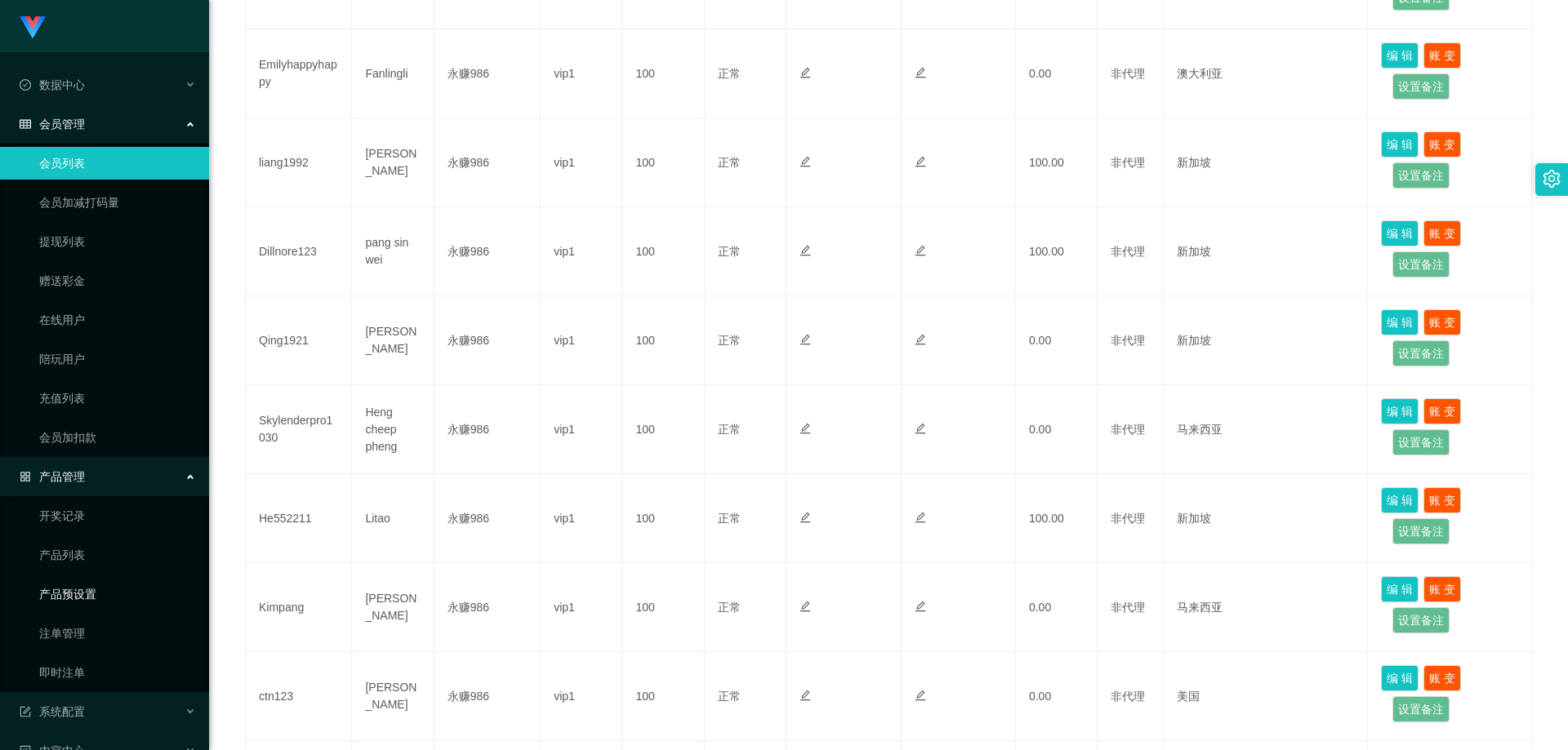
click at [88, 600] on link "产品预设置" at bounding box center [117, 594] width 157 height 32
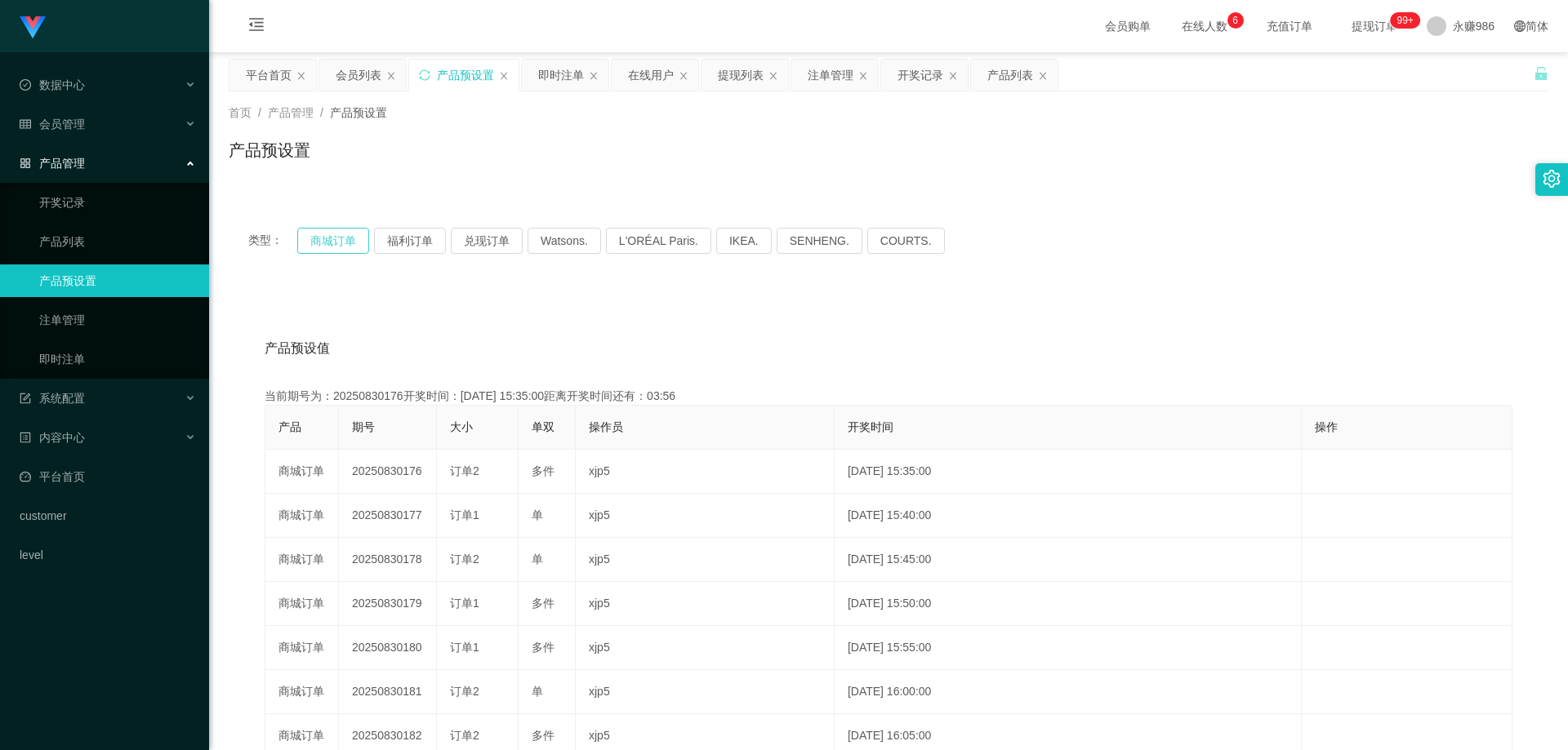
click at [326, 249] on button "商城订单" at bounding box center [334, 241] width 72 height 26
click at [335, 237] on button "商城订单" at bounding box center [334, 241] width 72 height 26
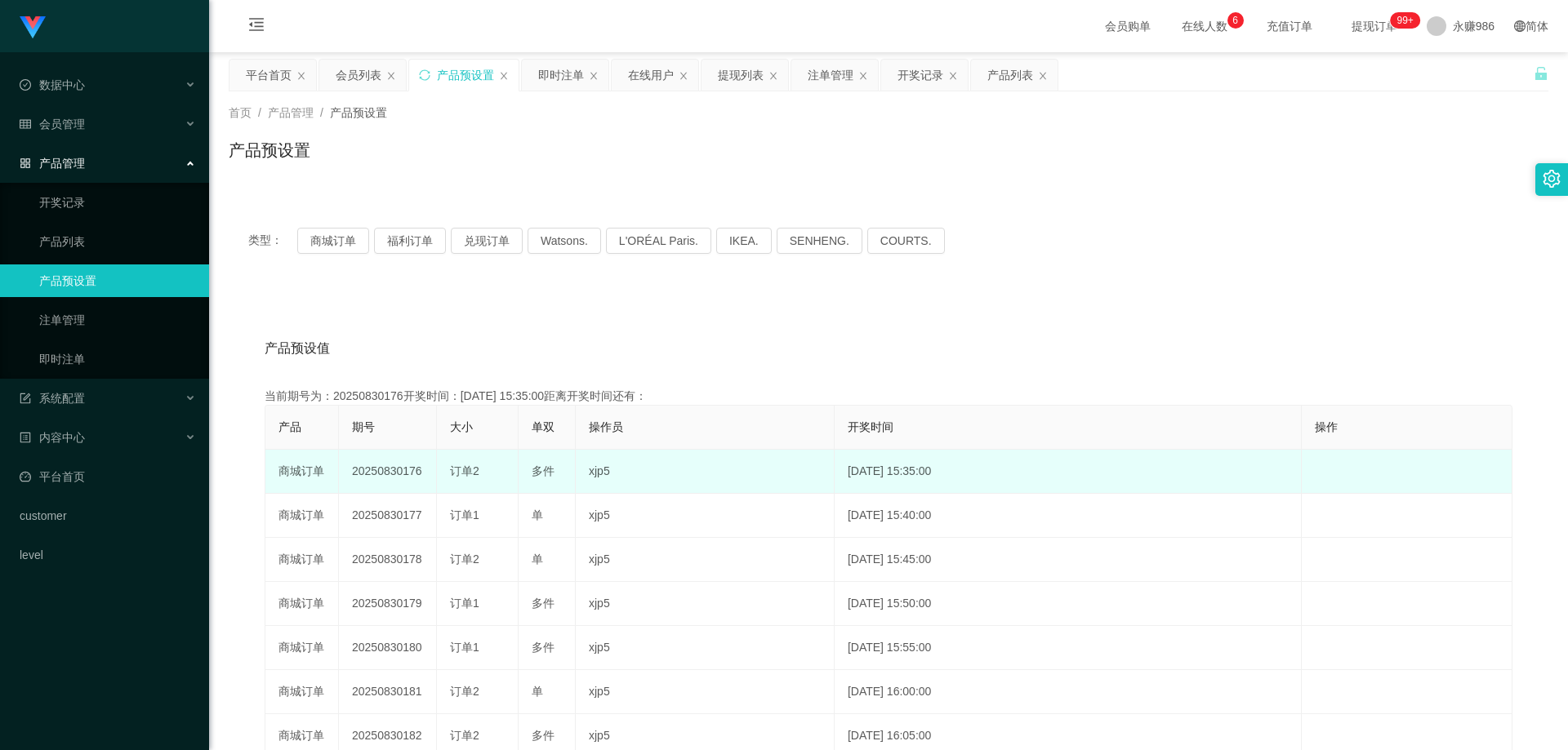
drag, startPoint x: 488, startPoint y: 463, endPoint x: 480, endPoint y: 467, distance: 8.9
click at [480, 467] on div "订单2" at bounding box center [477, 472] width 55 height 18
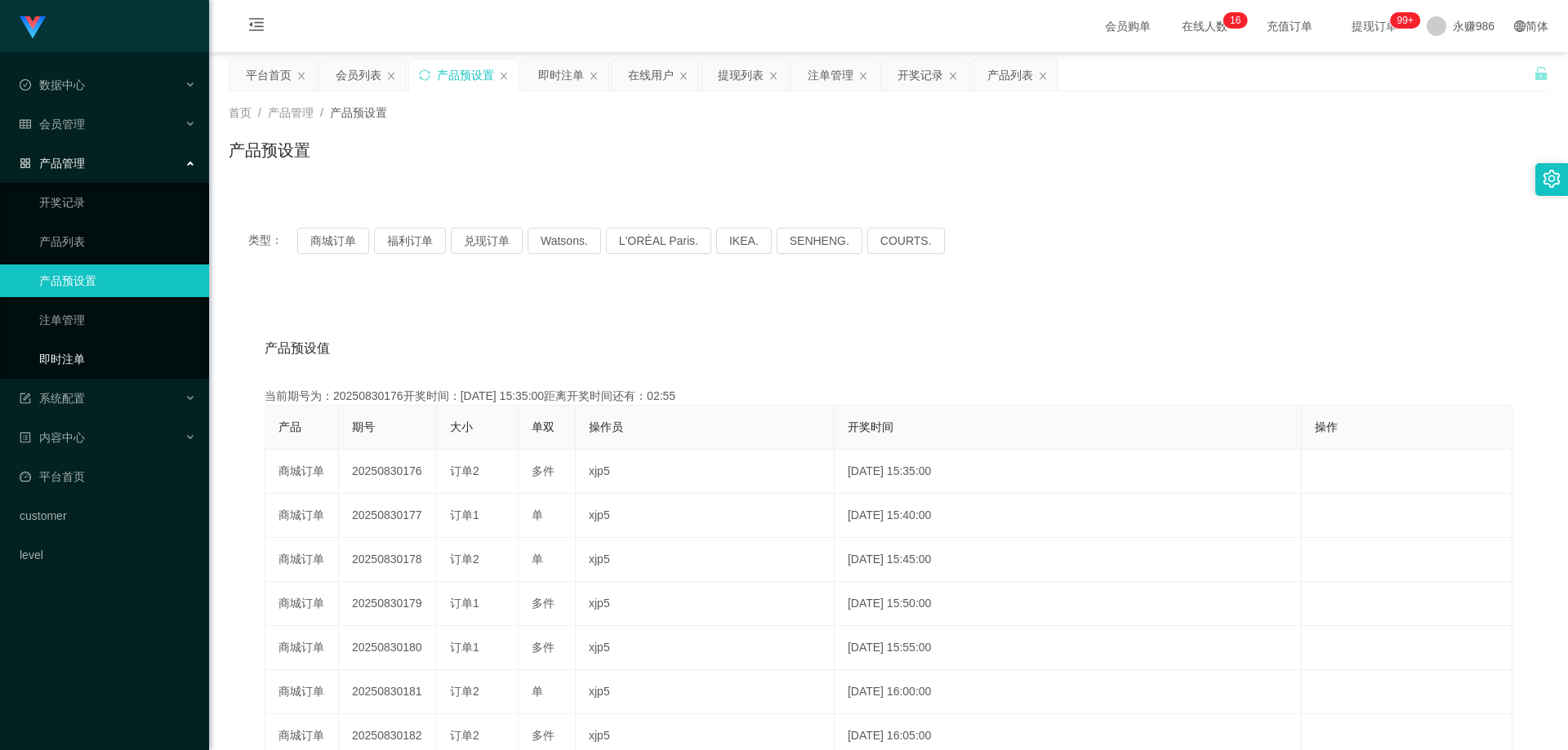
click at [98, 357] on link "即时注单" at bounding box center [117, 359] width 157 height 32
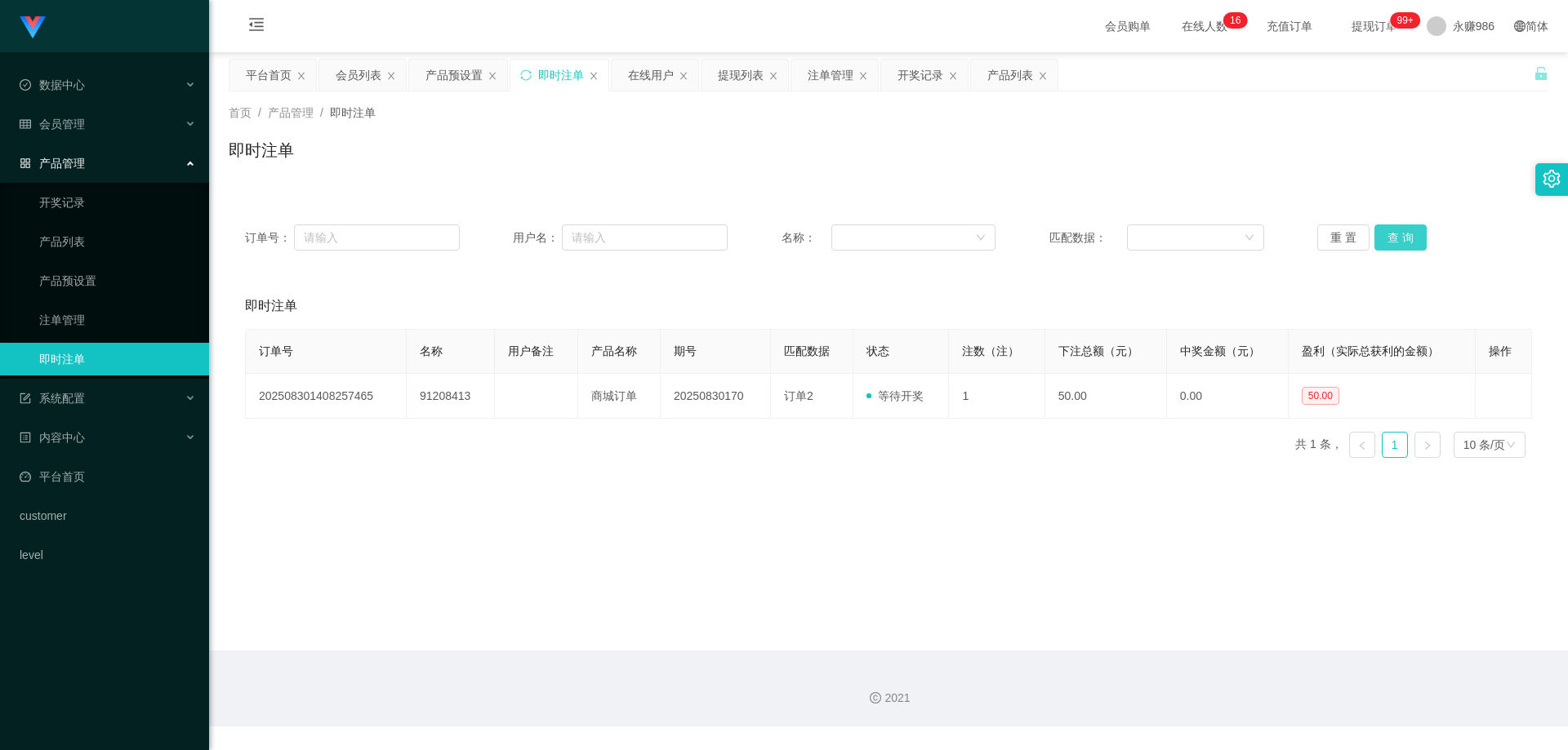
click at [1417, 238] on button "查 询" at bounding box center [1401, 238] width 53 height 26
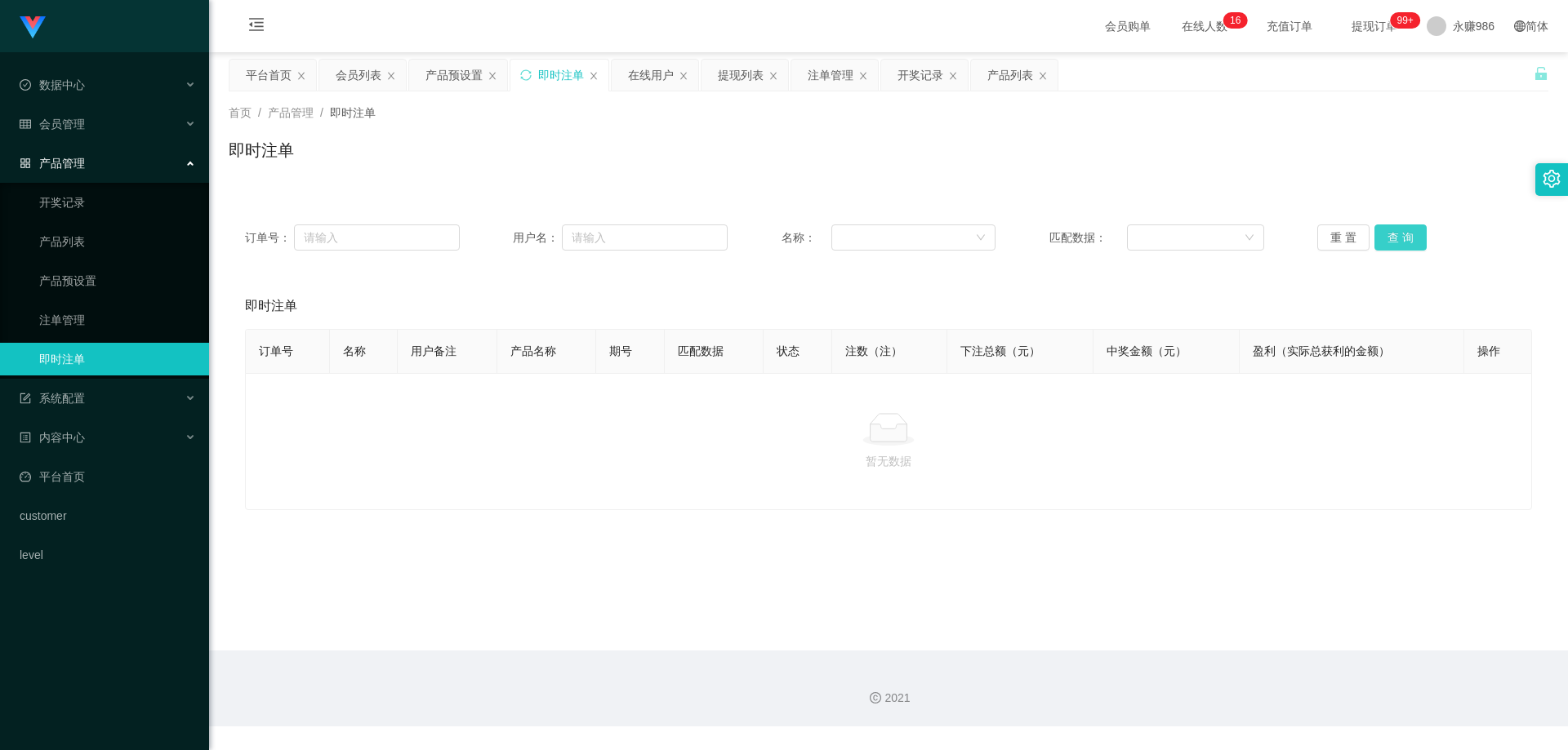
click at [1417, 238] on button "查 询" at bounding box center [1401, 238] width 53 height 26
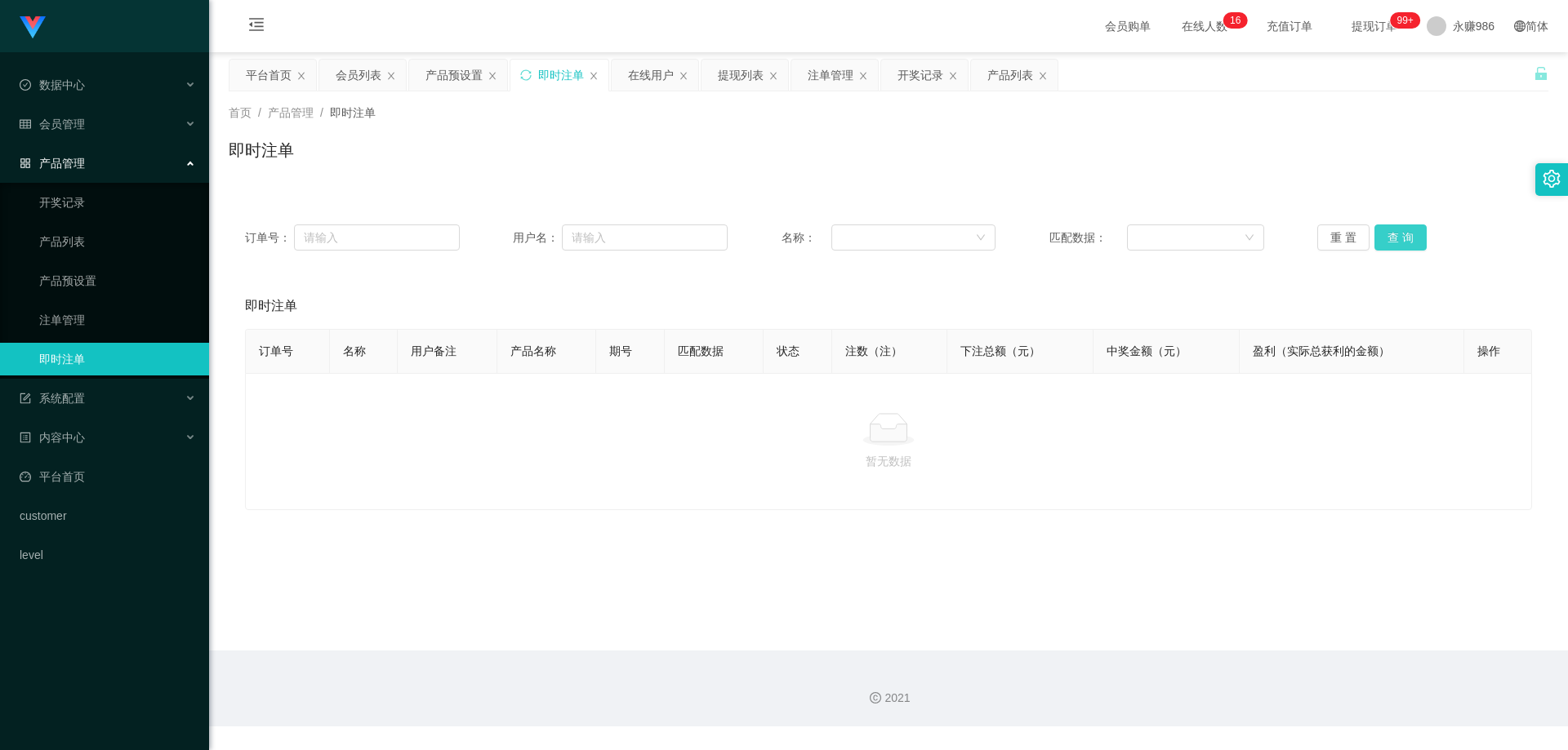
click at [1417, 238] on button "查 询" at bounding box center [1401, 238] width 53 height 26
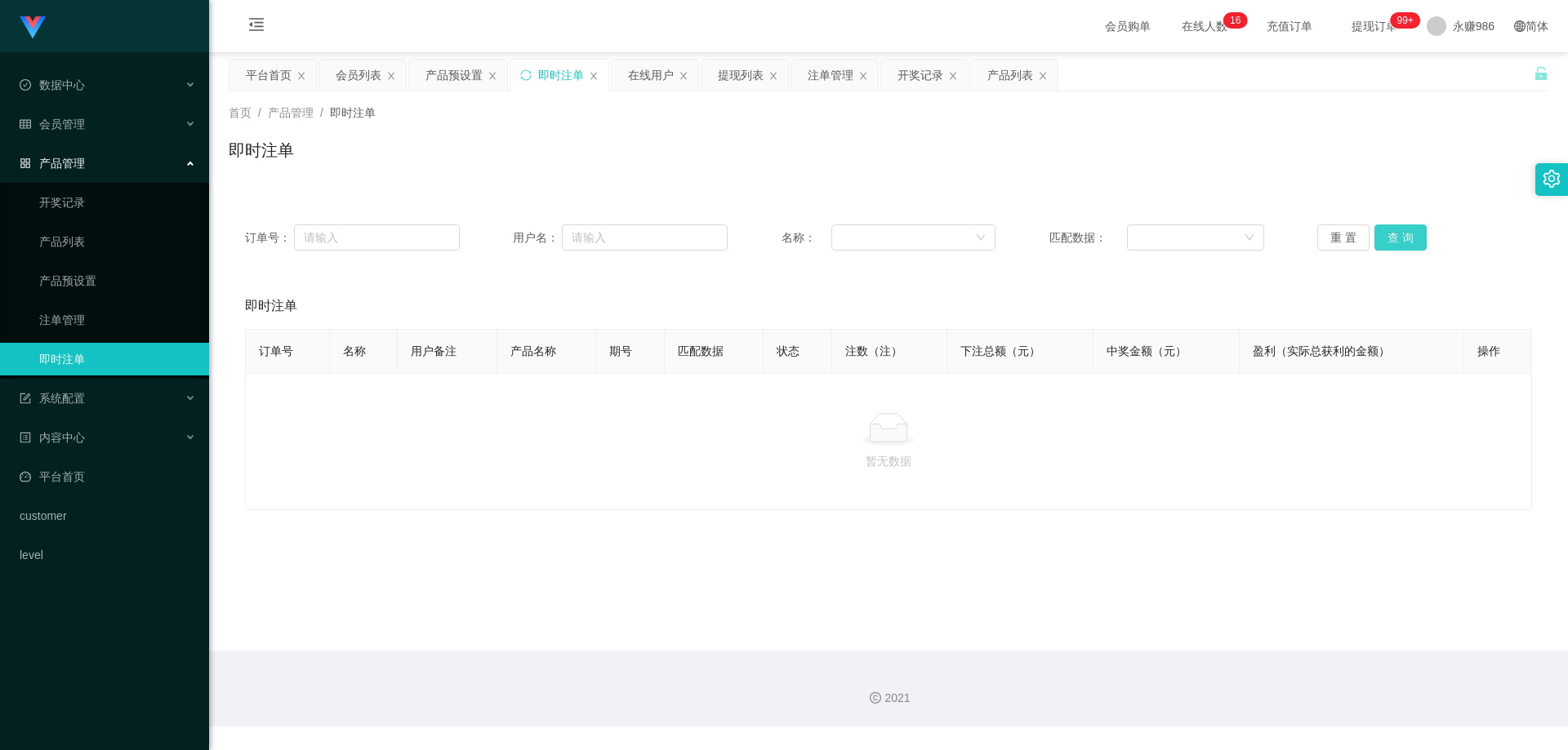
click at [1417, 238] on button "查 询" at bounding box center [1401, 238] width 53 height 26
click at [130, 135] on div "会员管理" at bounding box center [104, 123] width 209 height 32
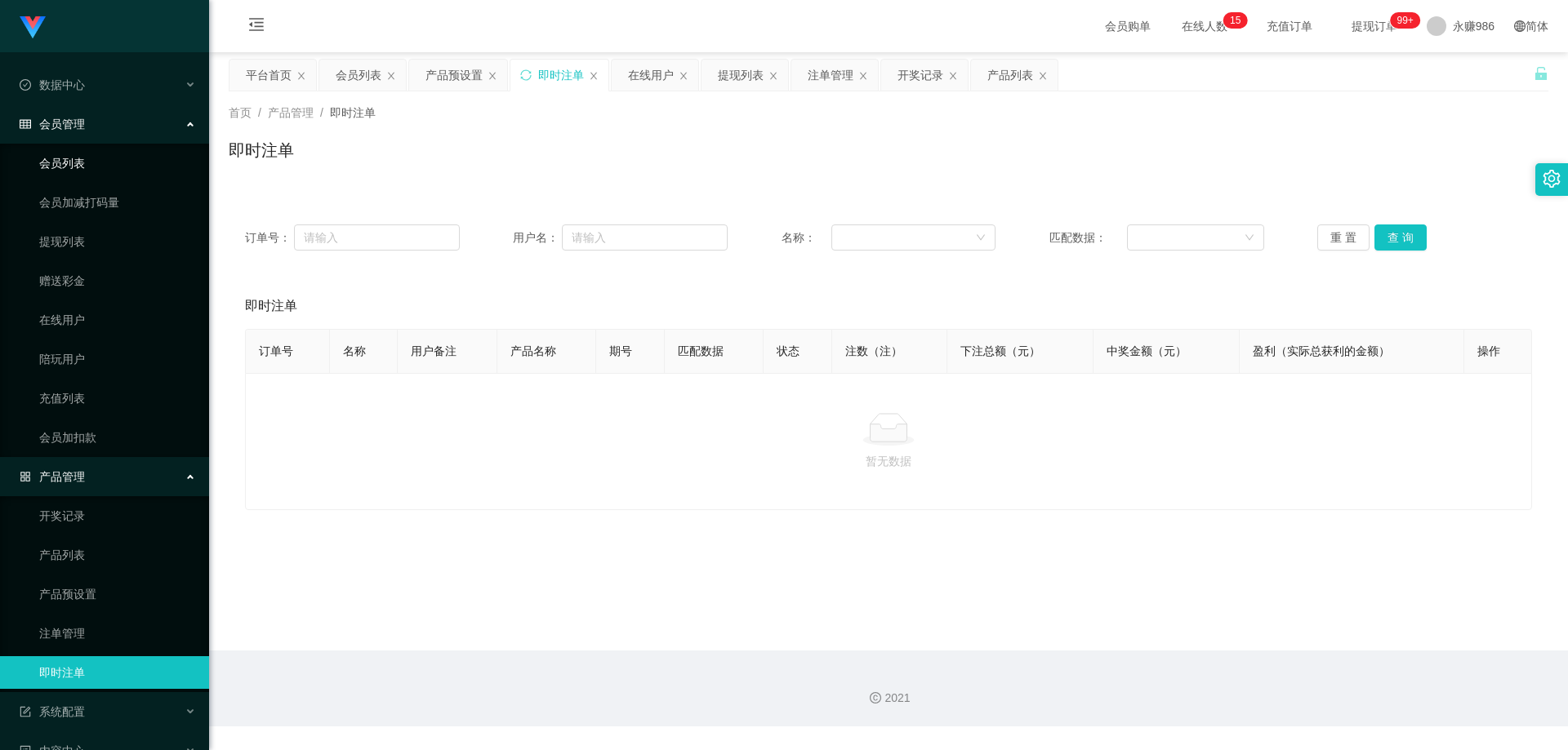
click at [90, 168] on link "会员列表" at bounding box center [117, 163] width 157 height 32
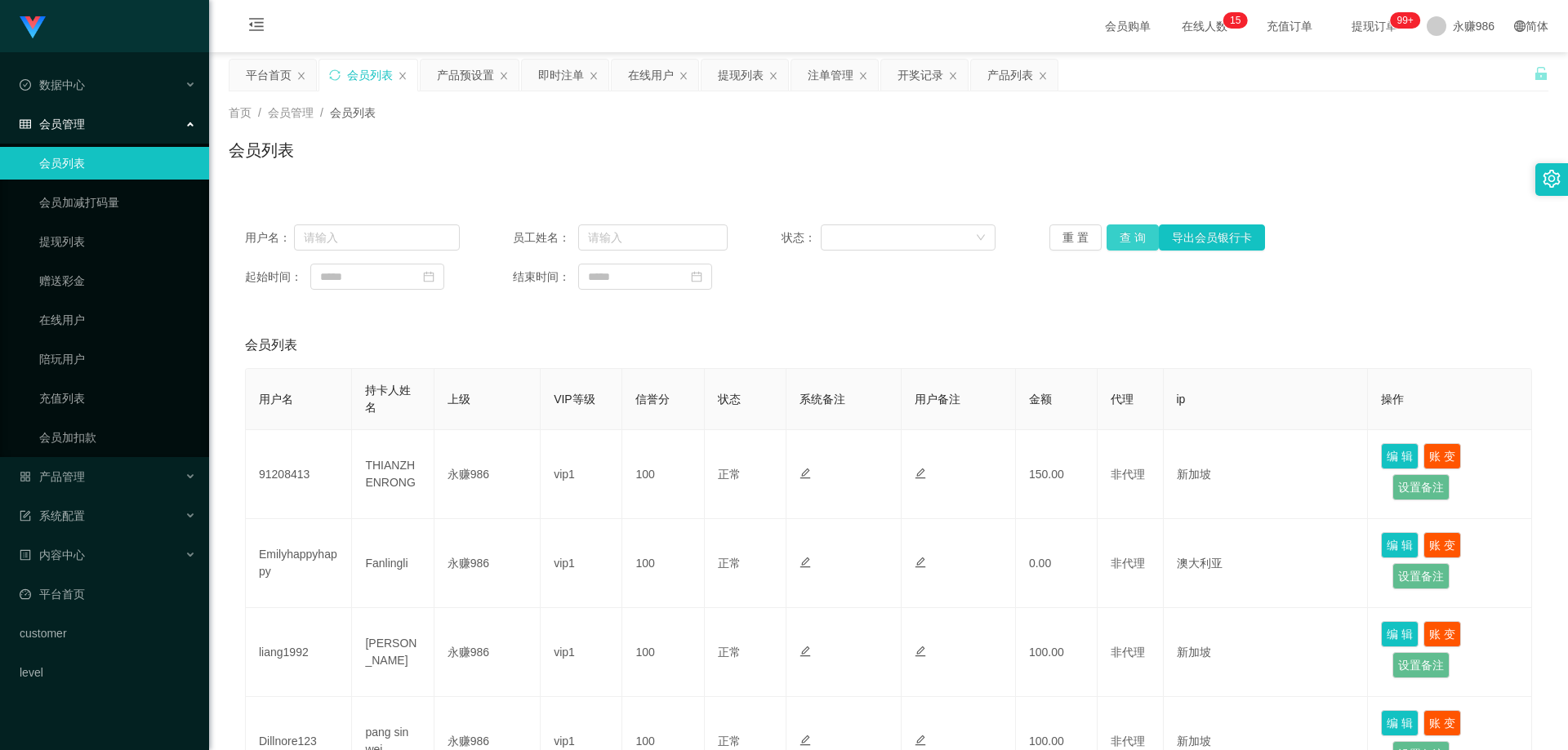
click at [1132, 231] on button "查 询" at bounding box center [1133, 238] width 53 height 26
click at [1132, 231] on div "重 置 查 询 导出会员银行卡" at bounding box center [1157, 238] width 214 height 26
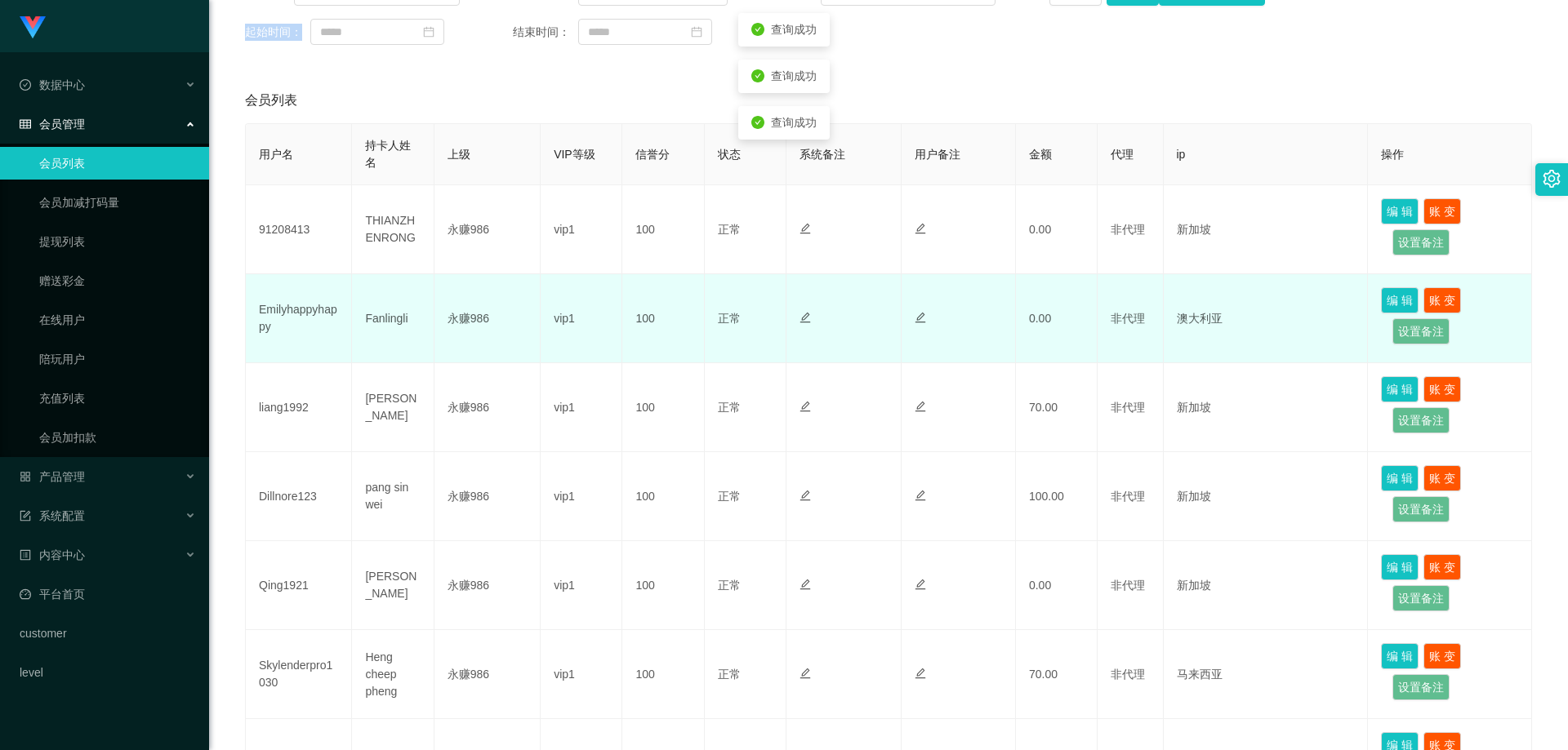
scroll to position [490, 0]
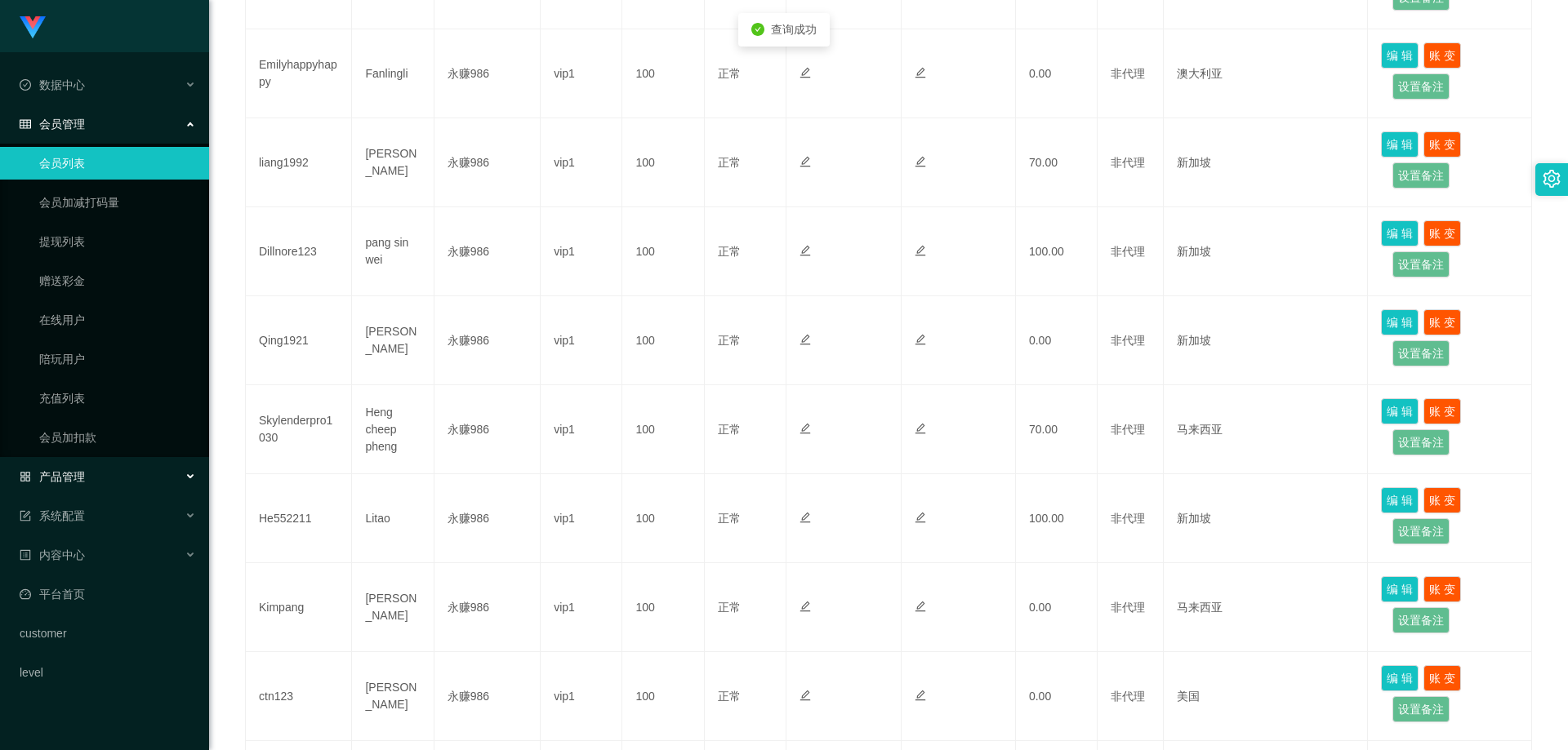
click at [109, 473] on div "产品管理" at bounding box center [104, 476] width 209 height 32
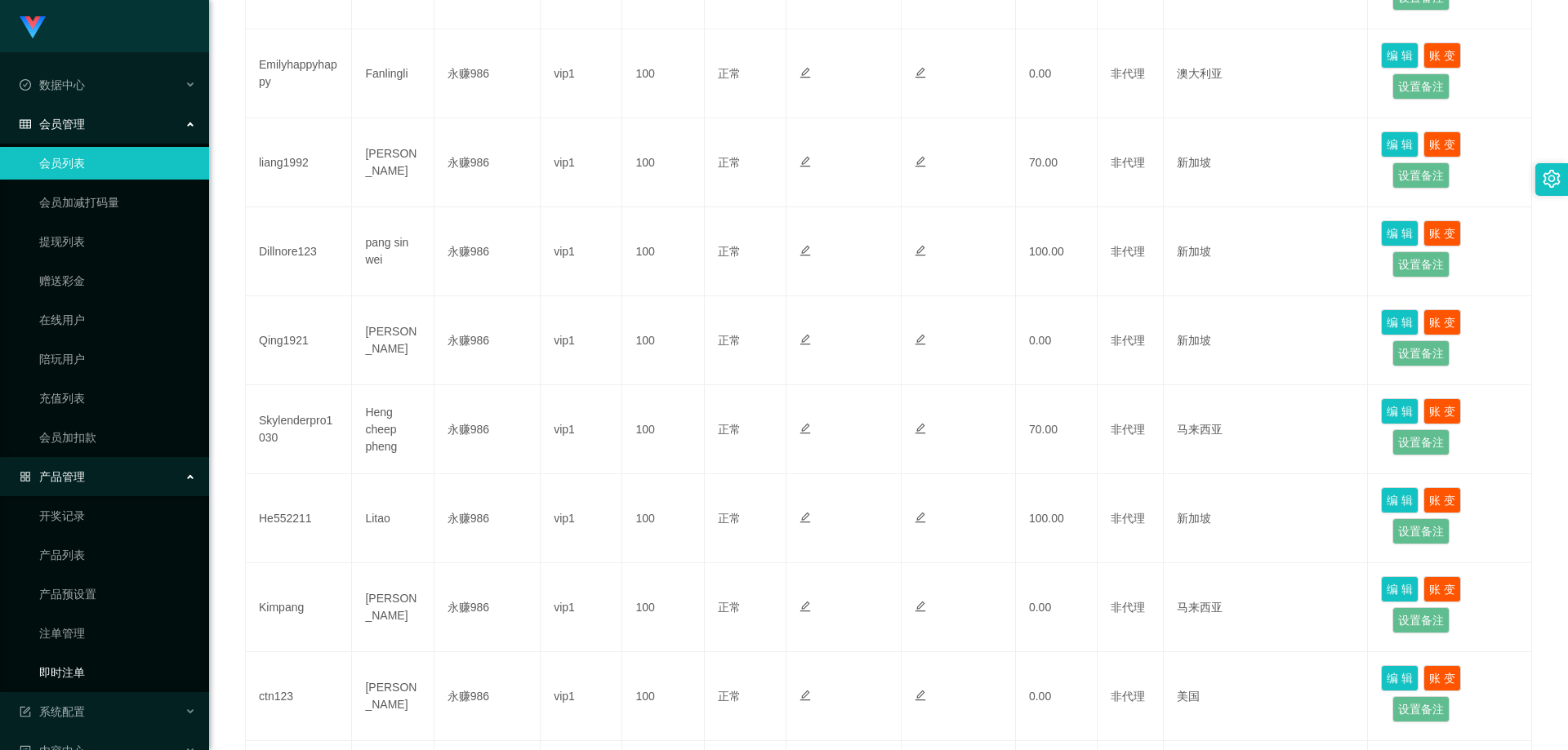
click at [82, 664] on link "即时注单" at bounding box center [117, 672] width 157 height 32
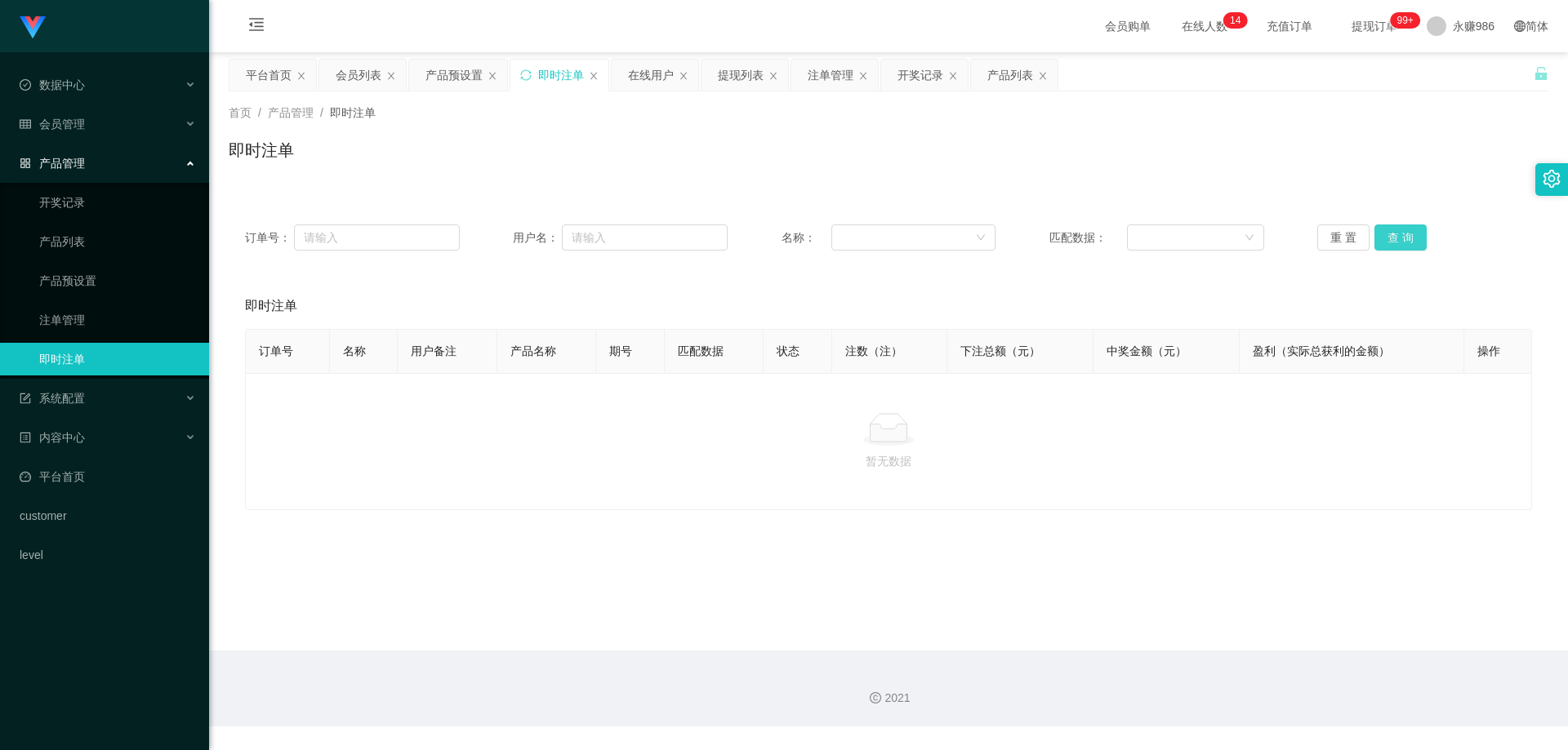
click at [1389, 236] on button "查 询" at bounding box center [1401, 238] width 53 height 26
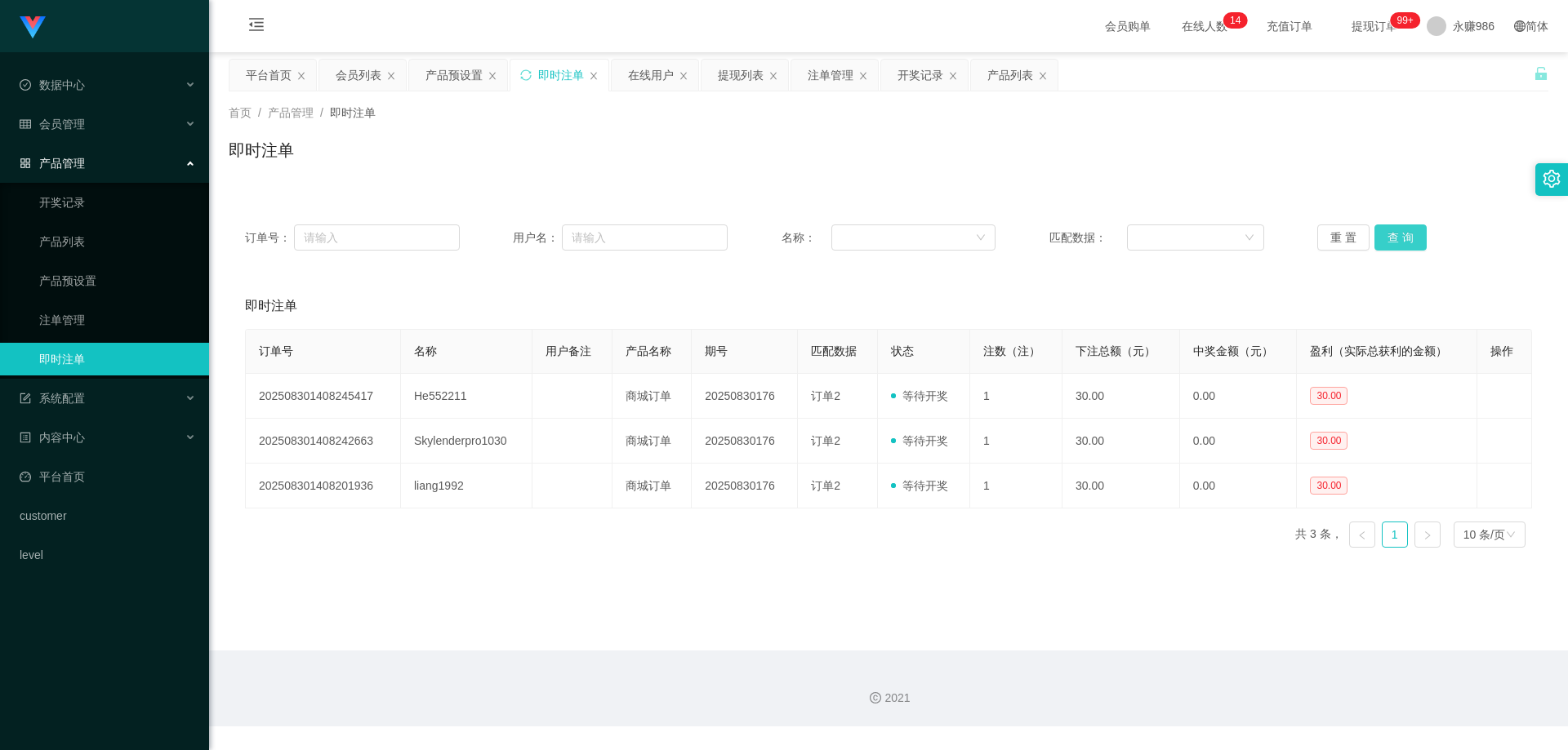
click at [1389, 236] on button "查 询" at bounding box center [1401, 238] width 53 height 26
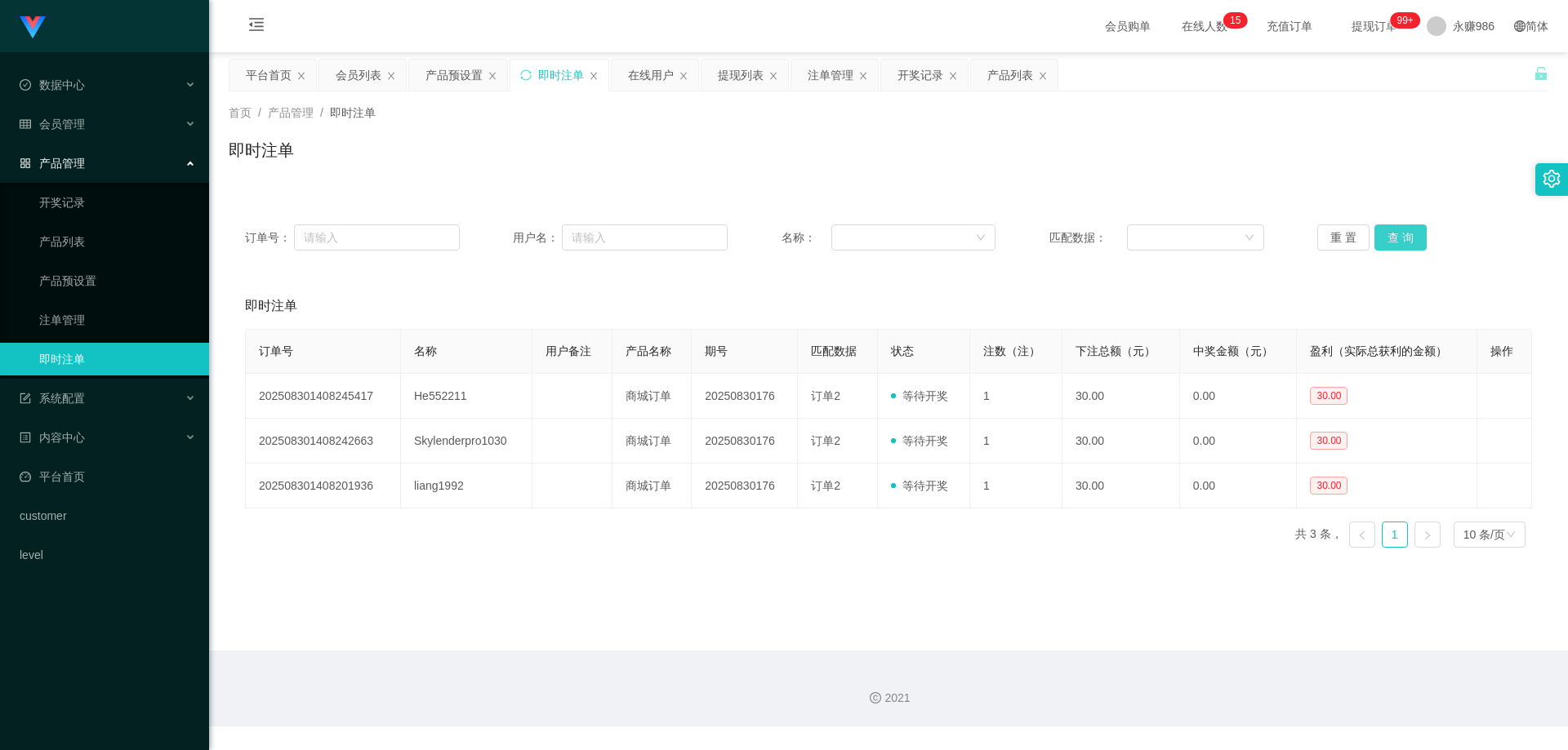
click at [1401, 231] on button "查 询" at bounding box center [1401, 238] width 53 height 26
click at [1401, 232] on button "查 询" at bounding box center [1401, 238] width 53 height 26
click at [1392, 237] on button "查 询" at bounding box center [1401, 238] width 53 height 26
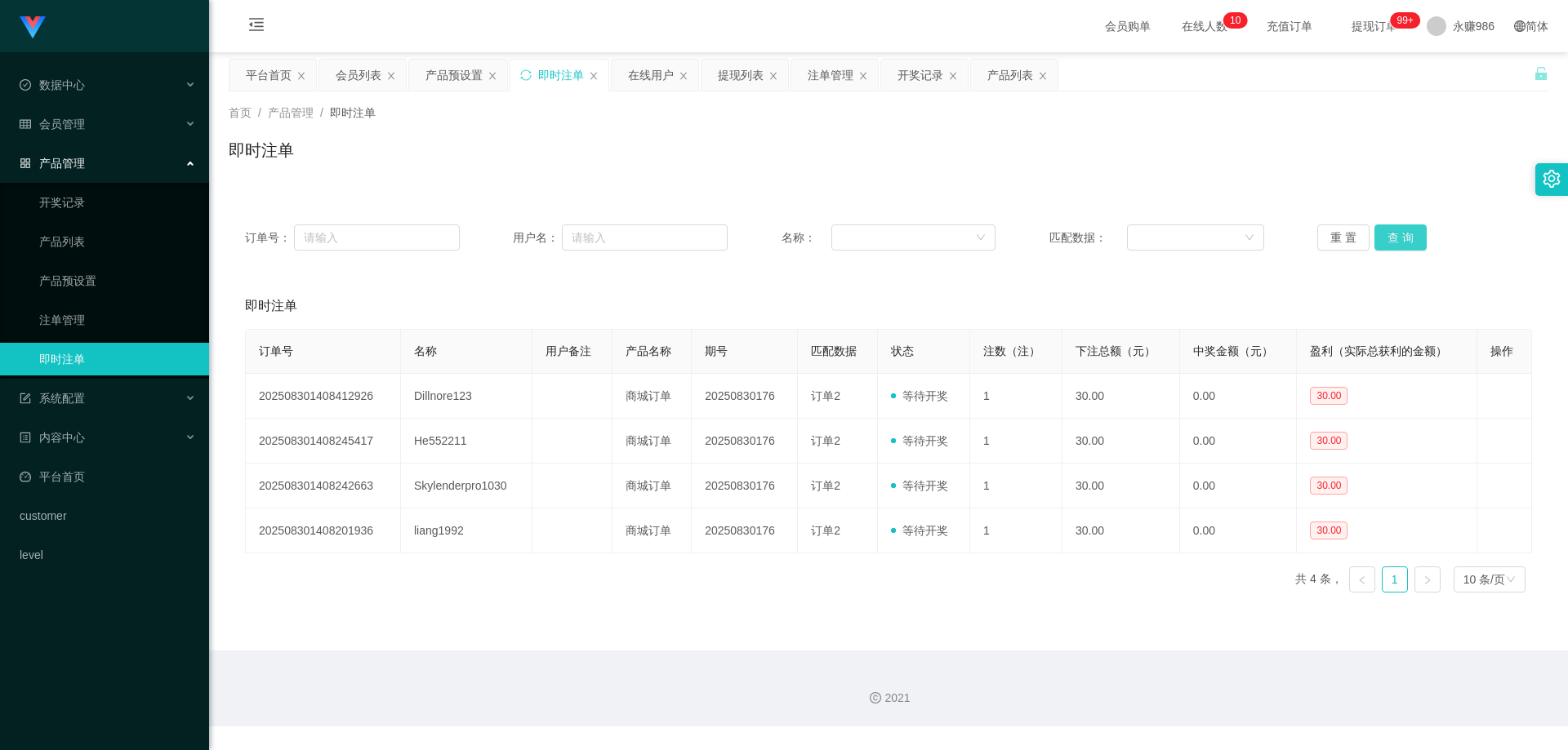
click at [1392, 237] on button "查 询" at bounding box center [1401, 238] width 53 height 26
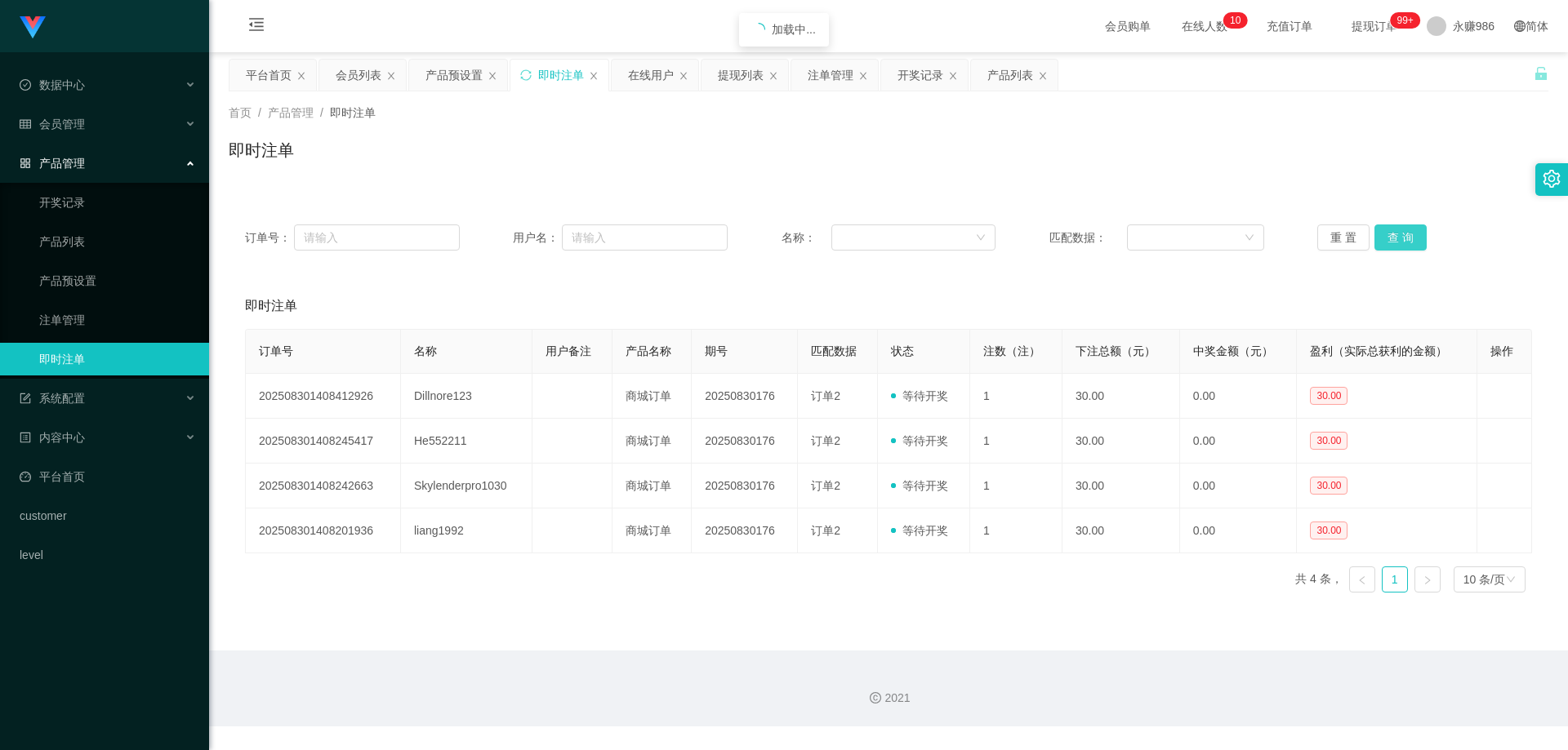
click at [1392, 237] on button "查 询" at bounding box center [1401, 238] width 53 height 26
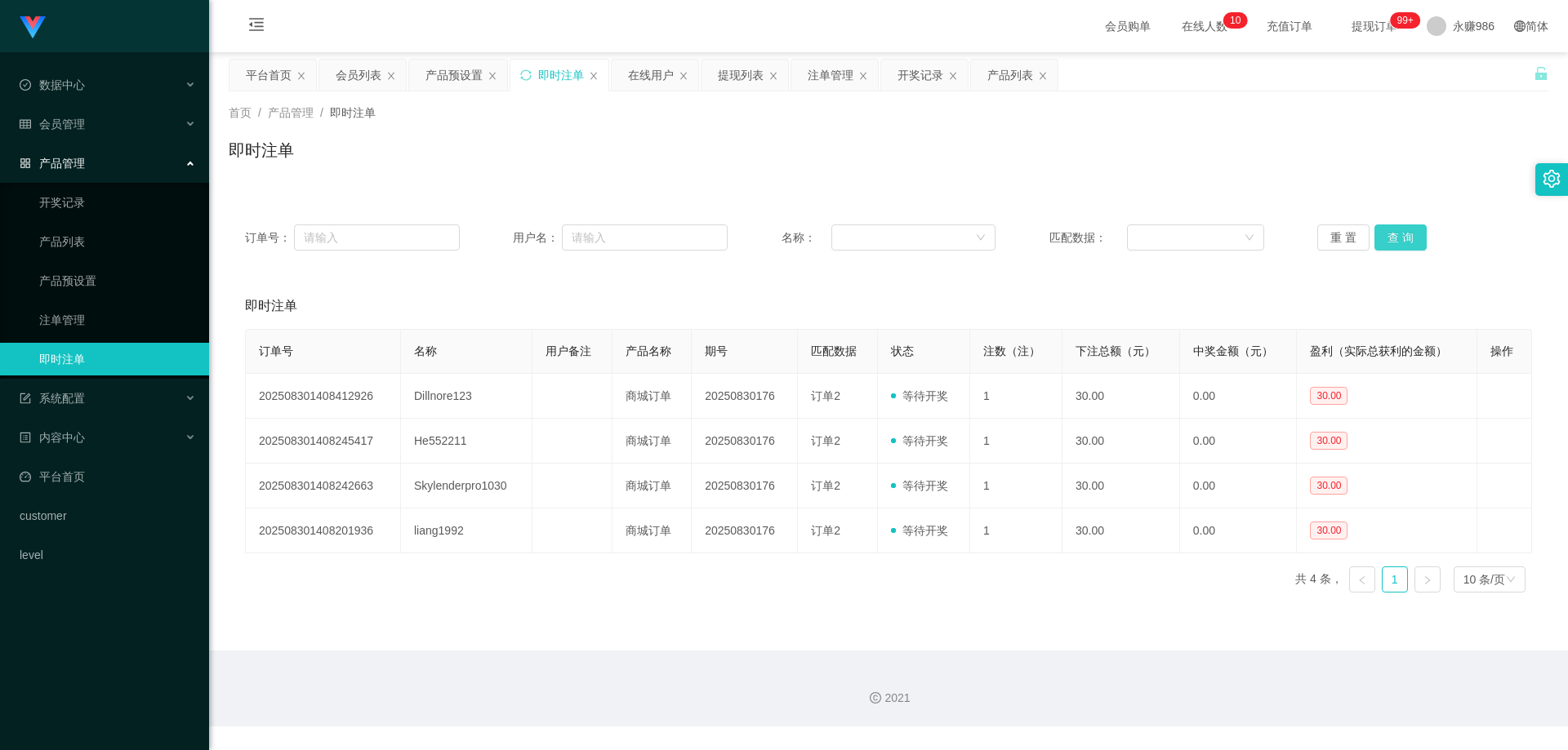
click at [1392, 237] on button "查 询" at bounding box center [1401, 238] width 53 height 26
click at [1404, 242] on button "查 询" at bounding box center [1401, 238] width 53 height 26
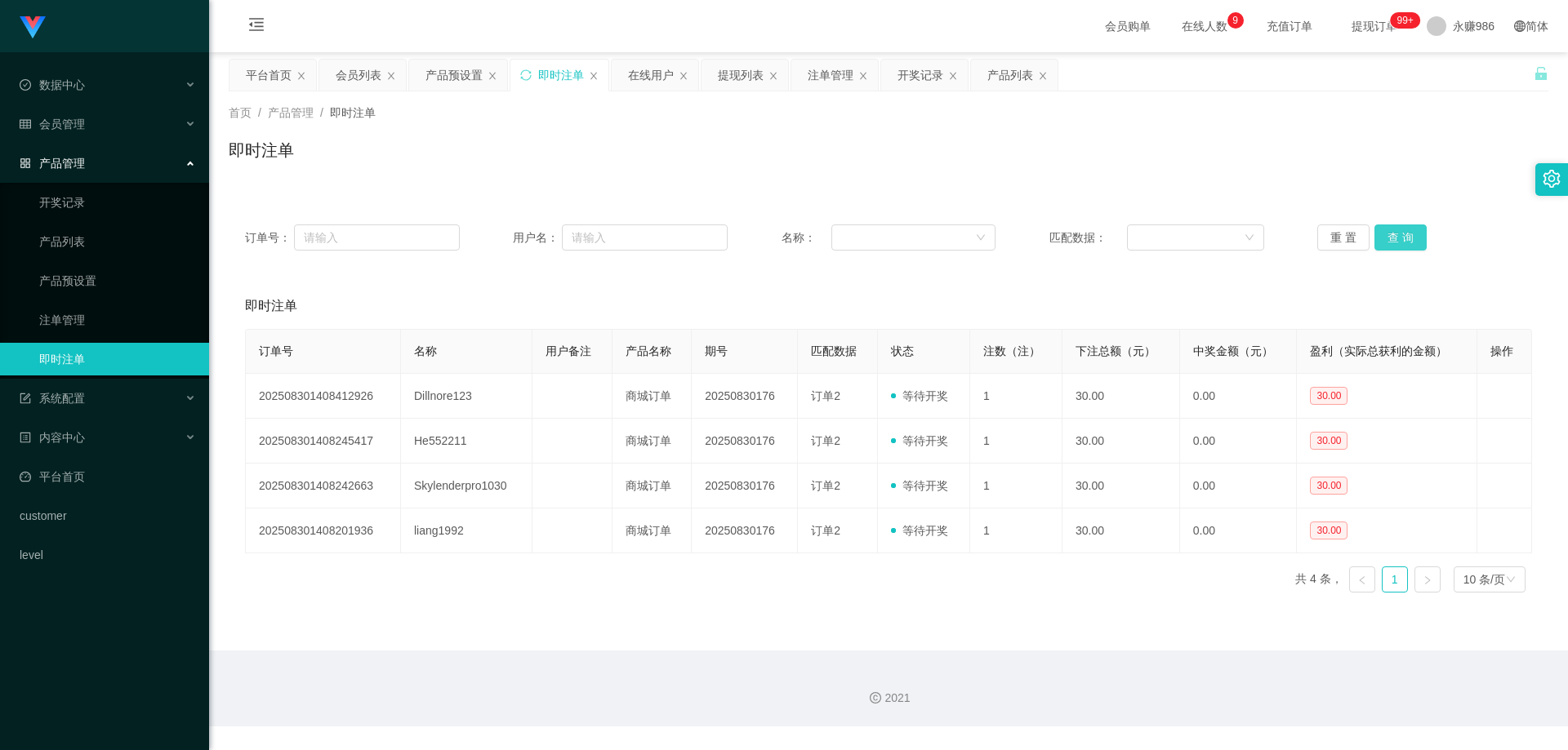
click at [1404, 242] on button "查 询" at bounding box center [1401, 238] width 53 height 26
click at [115, 272] on link "产品预设置" at bounding box center [117, 280] width 157 height 32
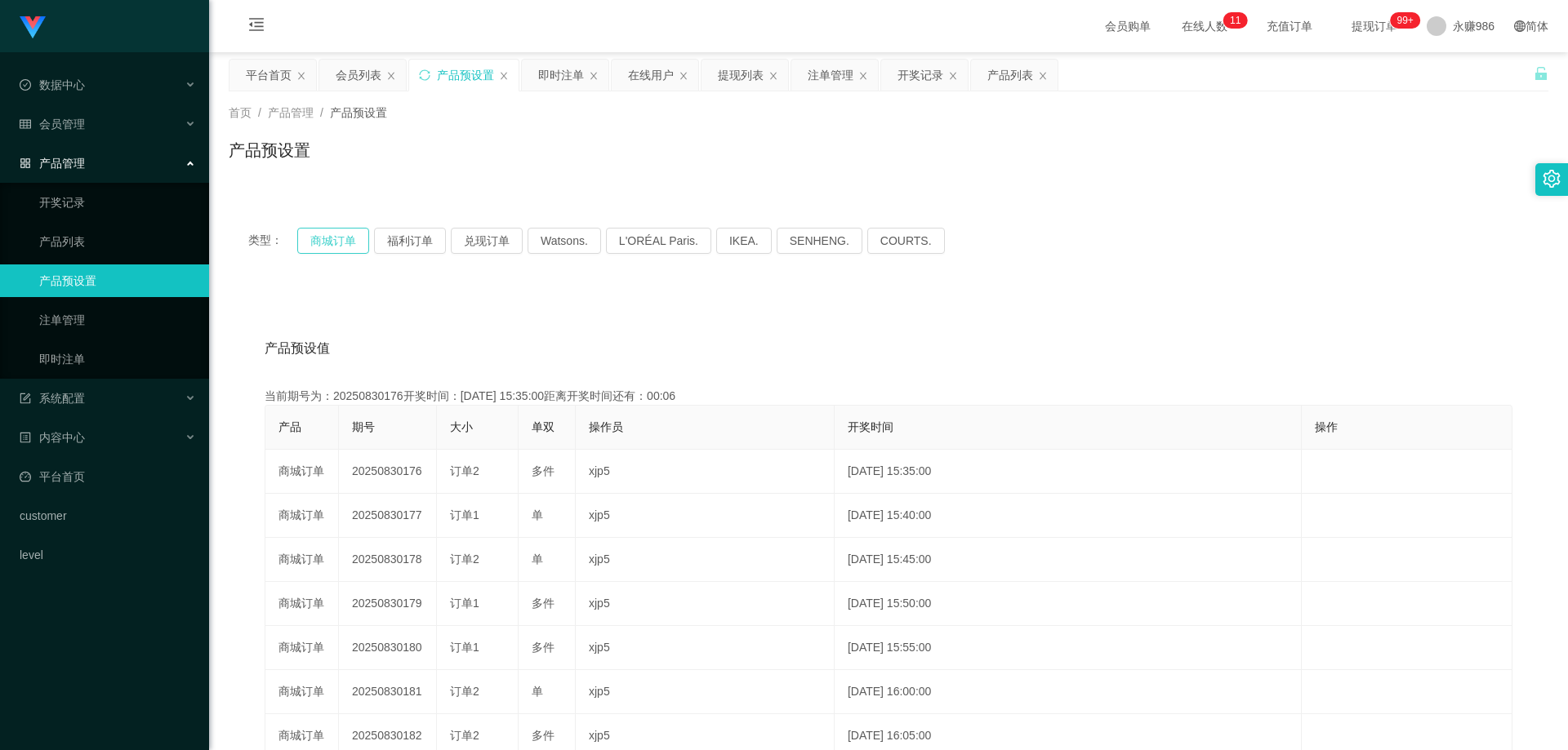
click at [345, 239] on button "商城订单" at bounding box center [334, 241] width 72 height 26
click at [108, 363] on link "即时注单" at bounding box center [117, 359] width 157 height 32
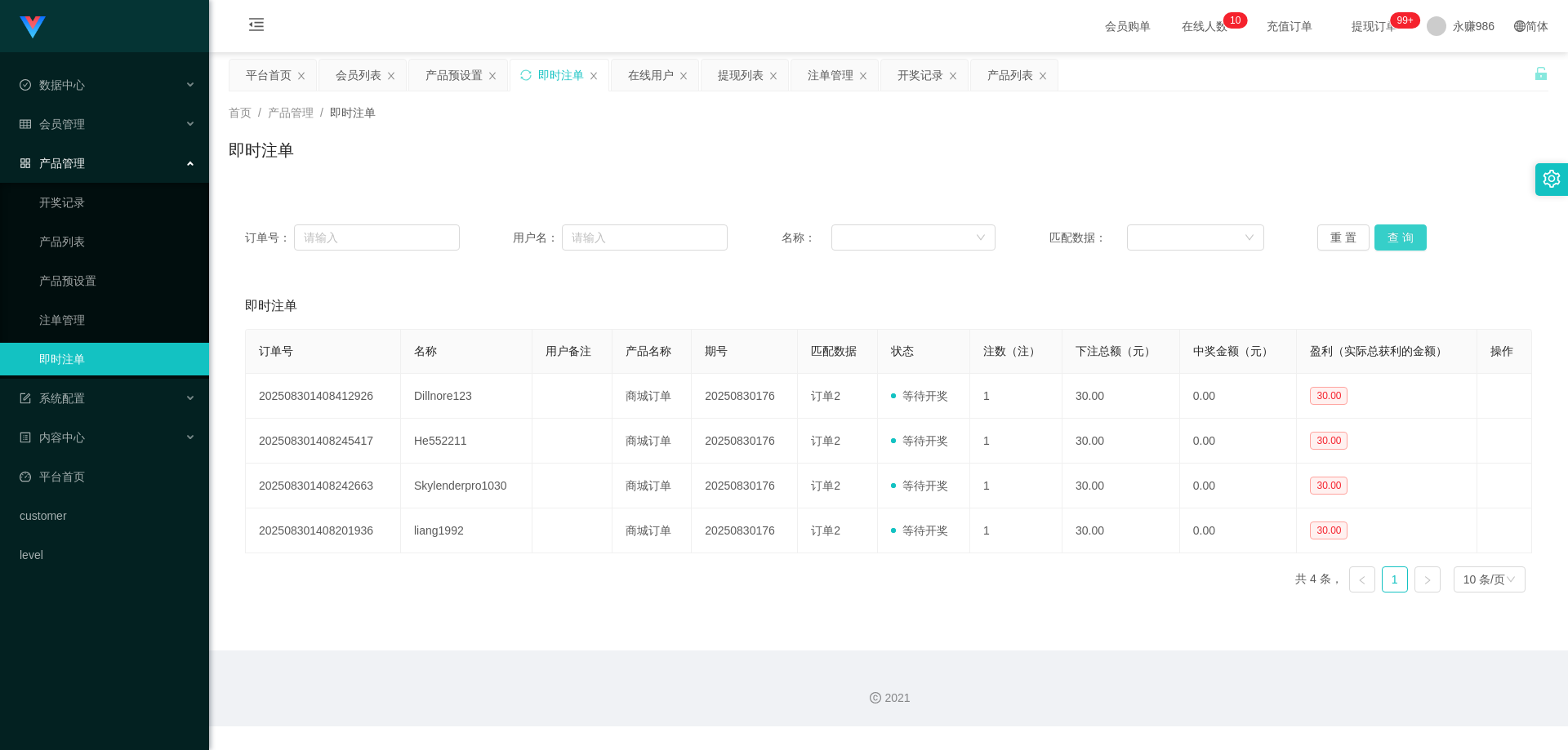
click at [1382, 236] on button "查 询" at bounding box center [1401, 238] width 53 height 26
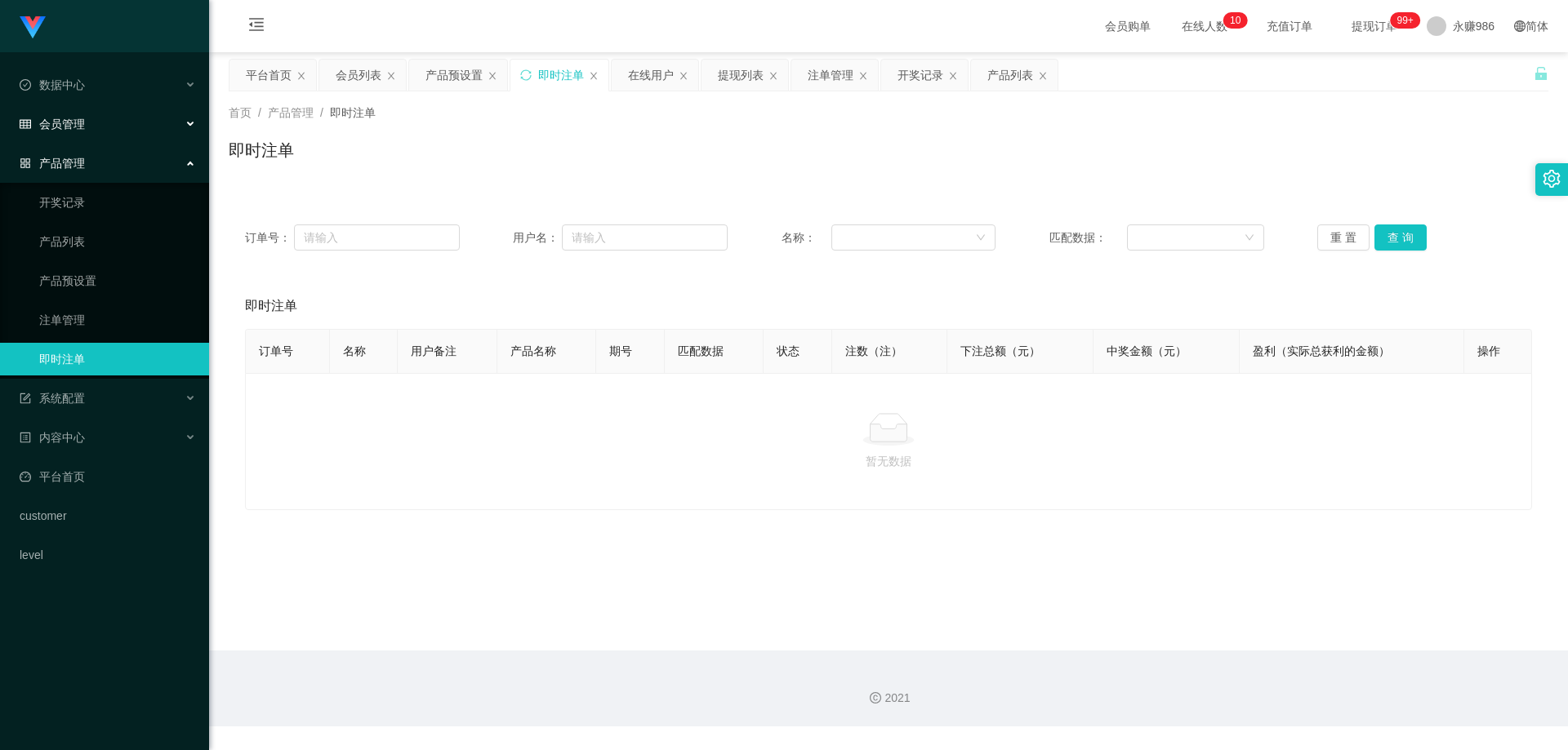
click at [112, 111] on div "会员管理" at bounding box center [104, 123] width 209 height 32
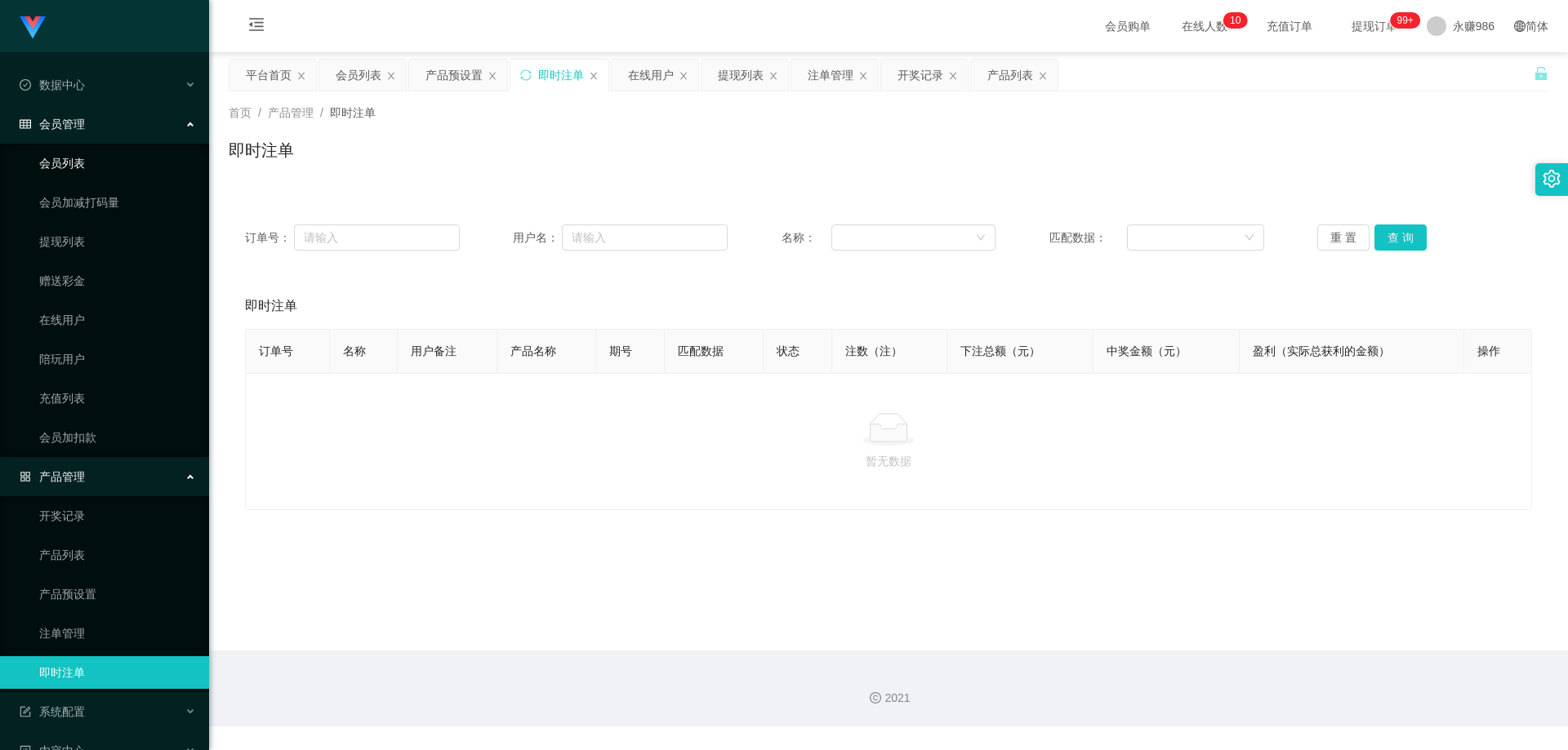
click at [85, 156] on link "会员列表" at bounding box center [117, 163] width 157 height 32
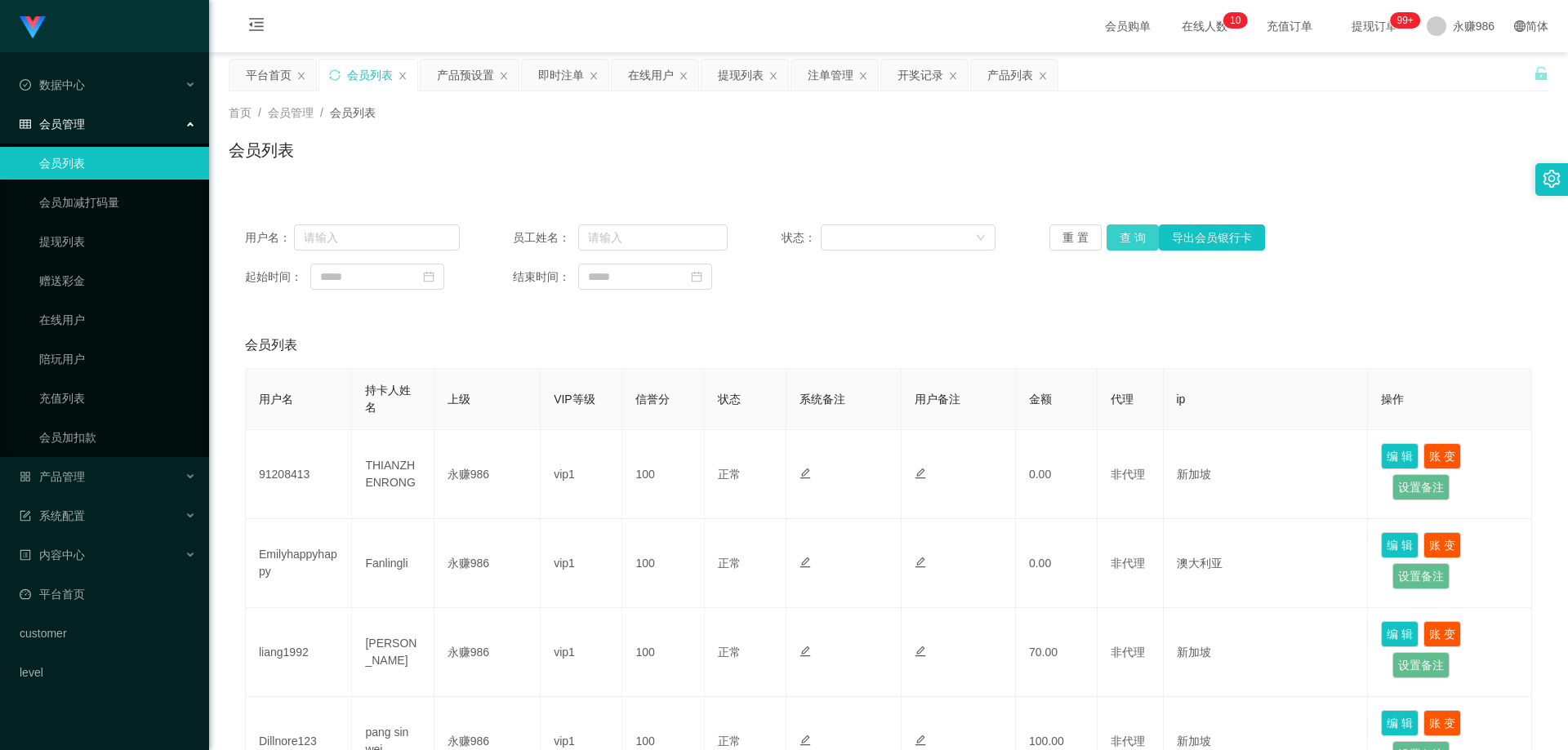
click at [1129, 238] on button "查 询" at bounding box center [1133, 238] width 53 height 26
click at [90, 256] on link "提现列表" at bounding box center [117, 242] width 157 height 32
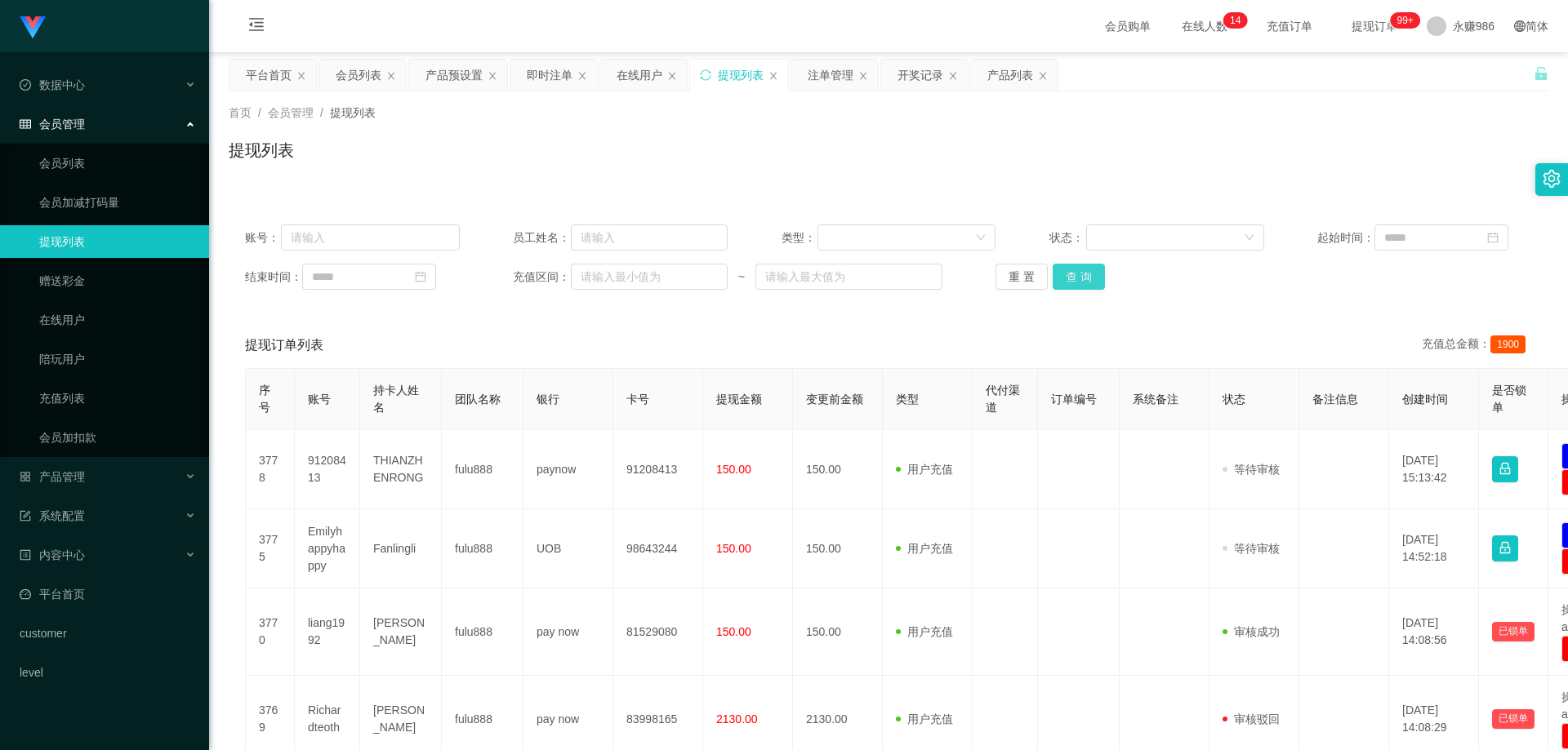
click at [1077, 279] on button "查 询" at bounding box center [1079, 277] width 53 height 26
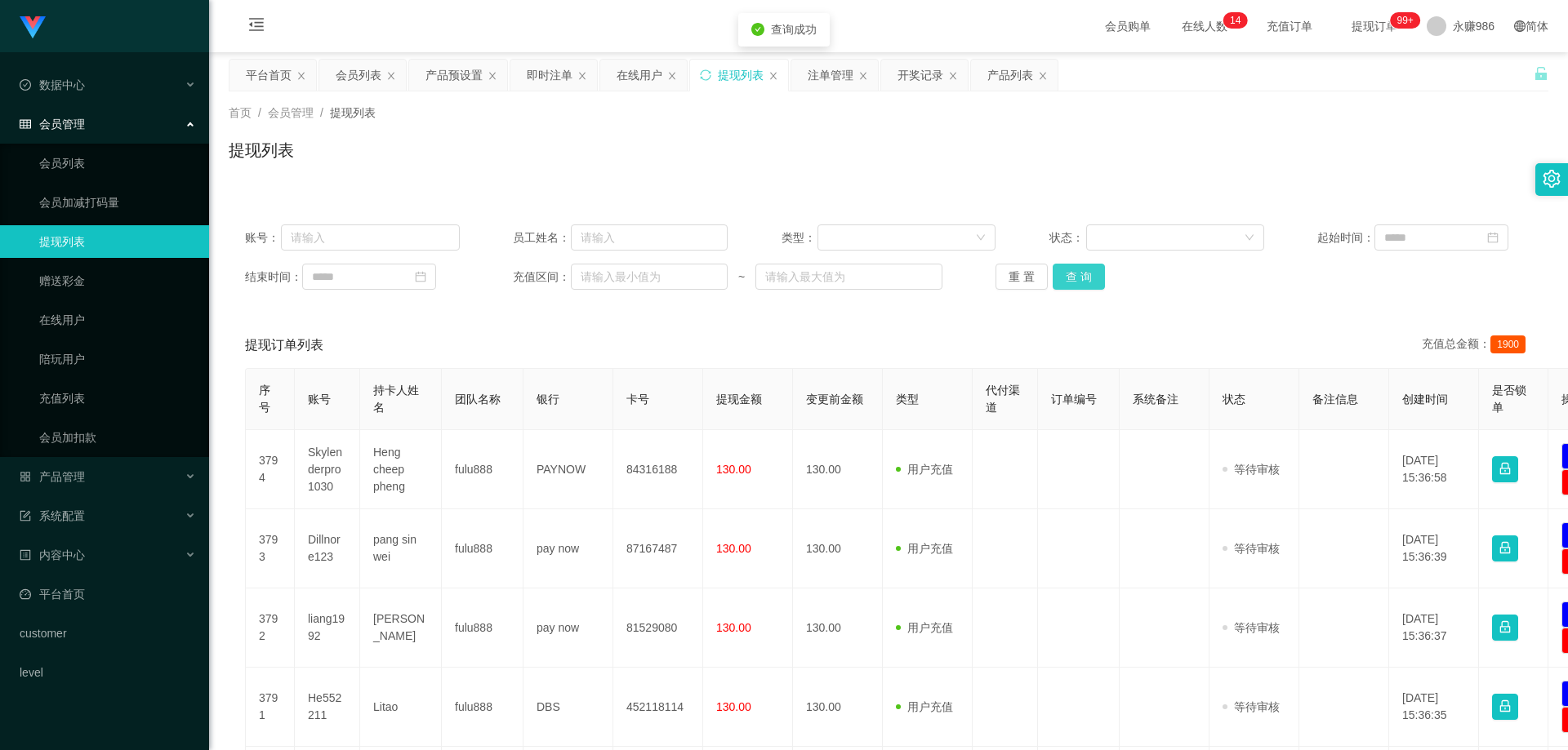
click at [1077, 279] on button "查 询" at bounding box center [1079, 277] width 53 height 26
click at [1077, 279] on div "重 置 查 询" at bounding box center [1102, 277] width 214 height 26
click at [1077, 279] on button "查 询" at bounding box center [1079, 277] width 53 height 26
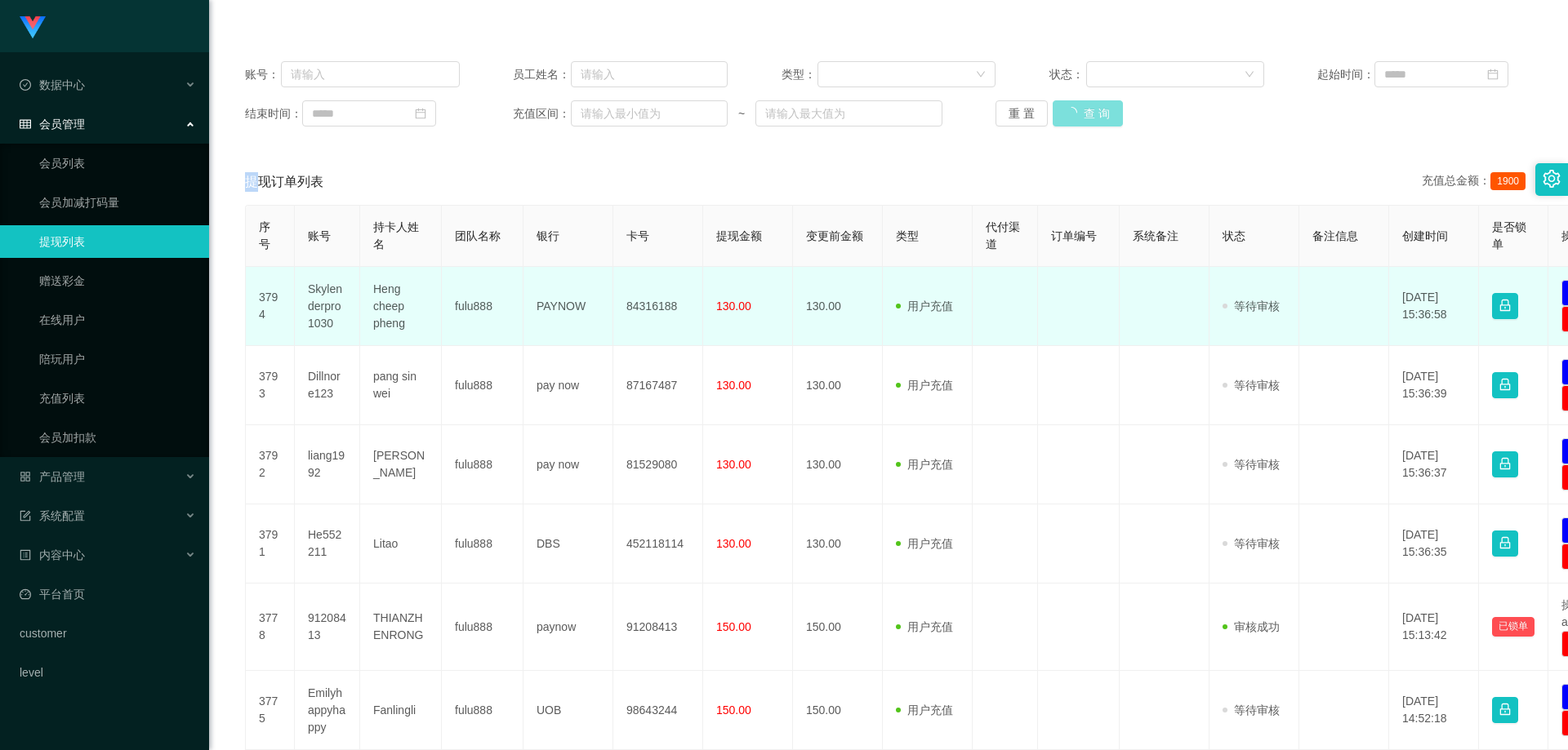
scroll to position [245, 0]
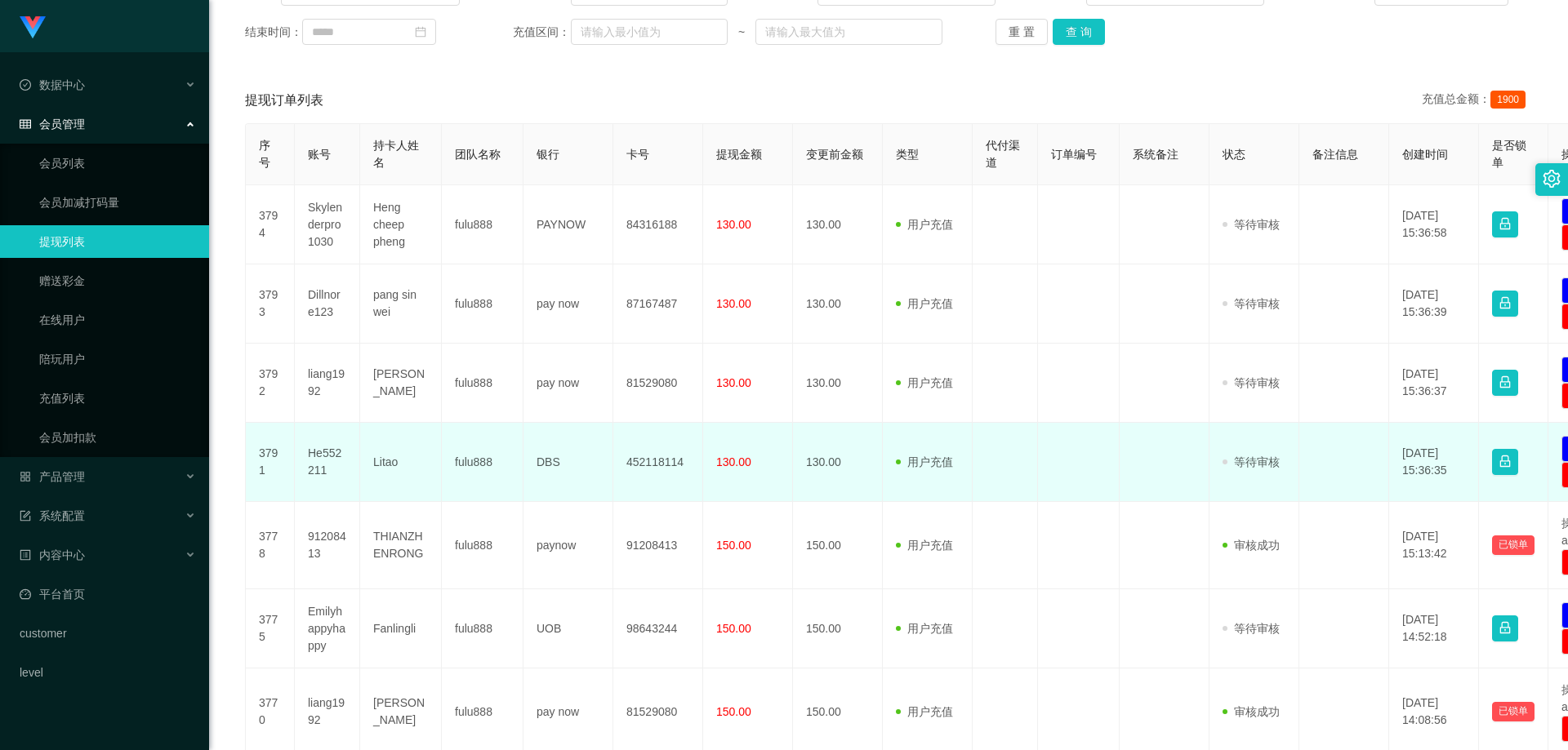
click at [316, 452] on td "He552211" at bounding box center [327, 462] width 66 height 80
click at [315, 448] on td "He552211" at bounding box center [327, 462] width 66 height 80
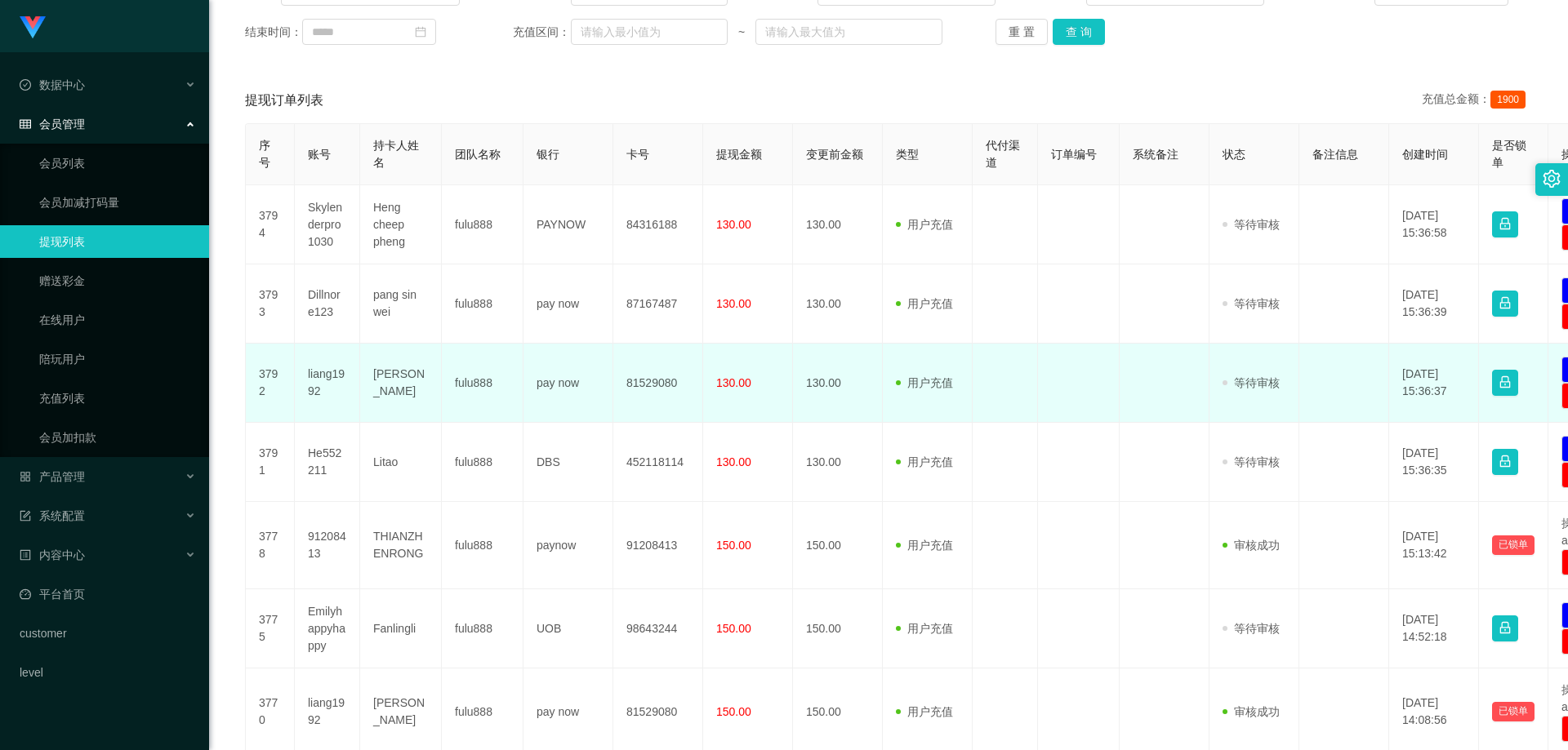
click at [310, 379] on td "liang1992" at bounding box center [327, 383] width 66 height 80
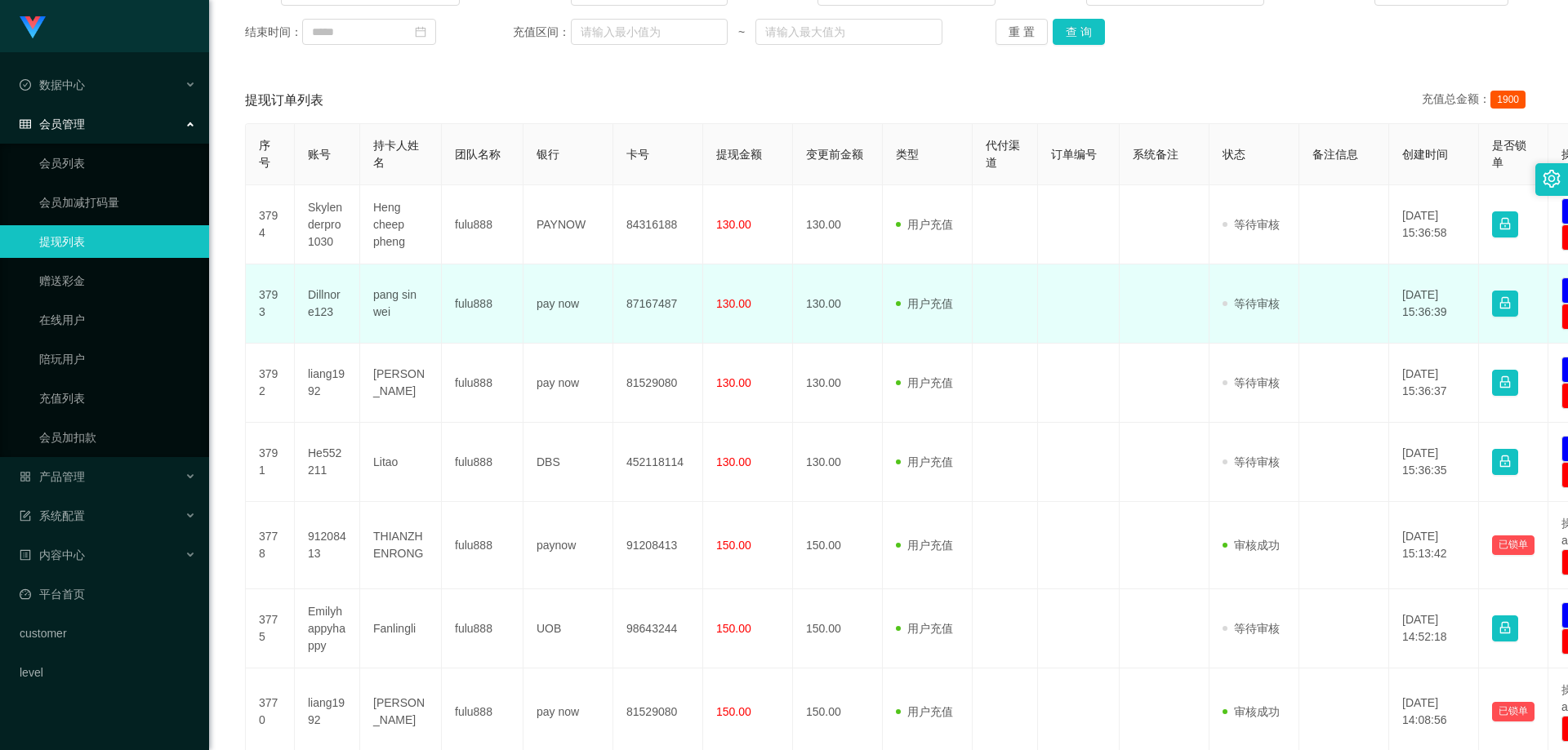
click at [324, 303] on td "Dillnore123" at bounding box center [327, 304] width 66 height 80
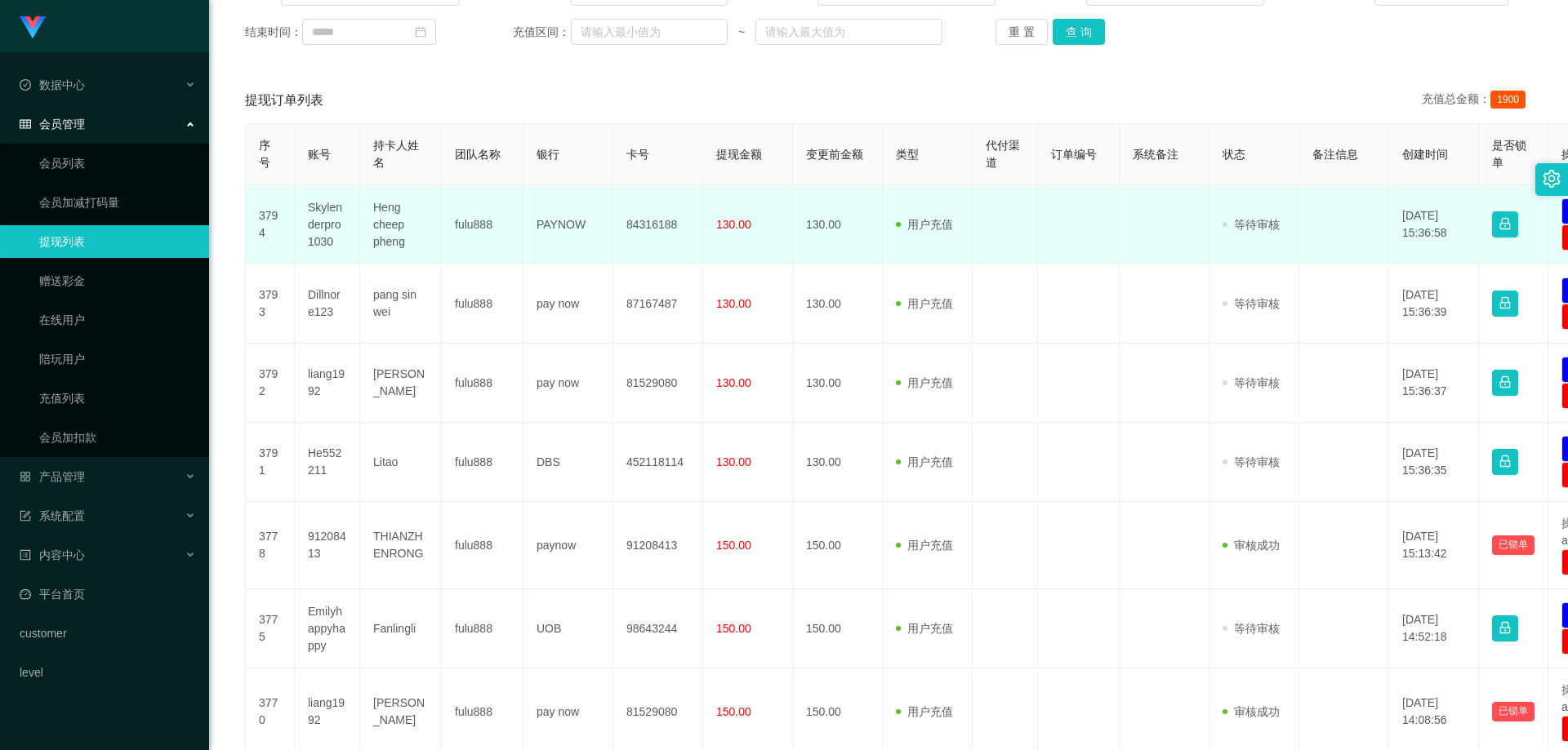
click at [320, 221] on td "Skylenderpro1030" at bounding box center [327, 225] width 66 height 80
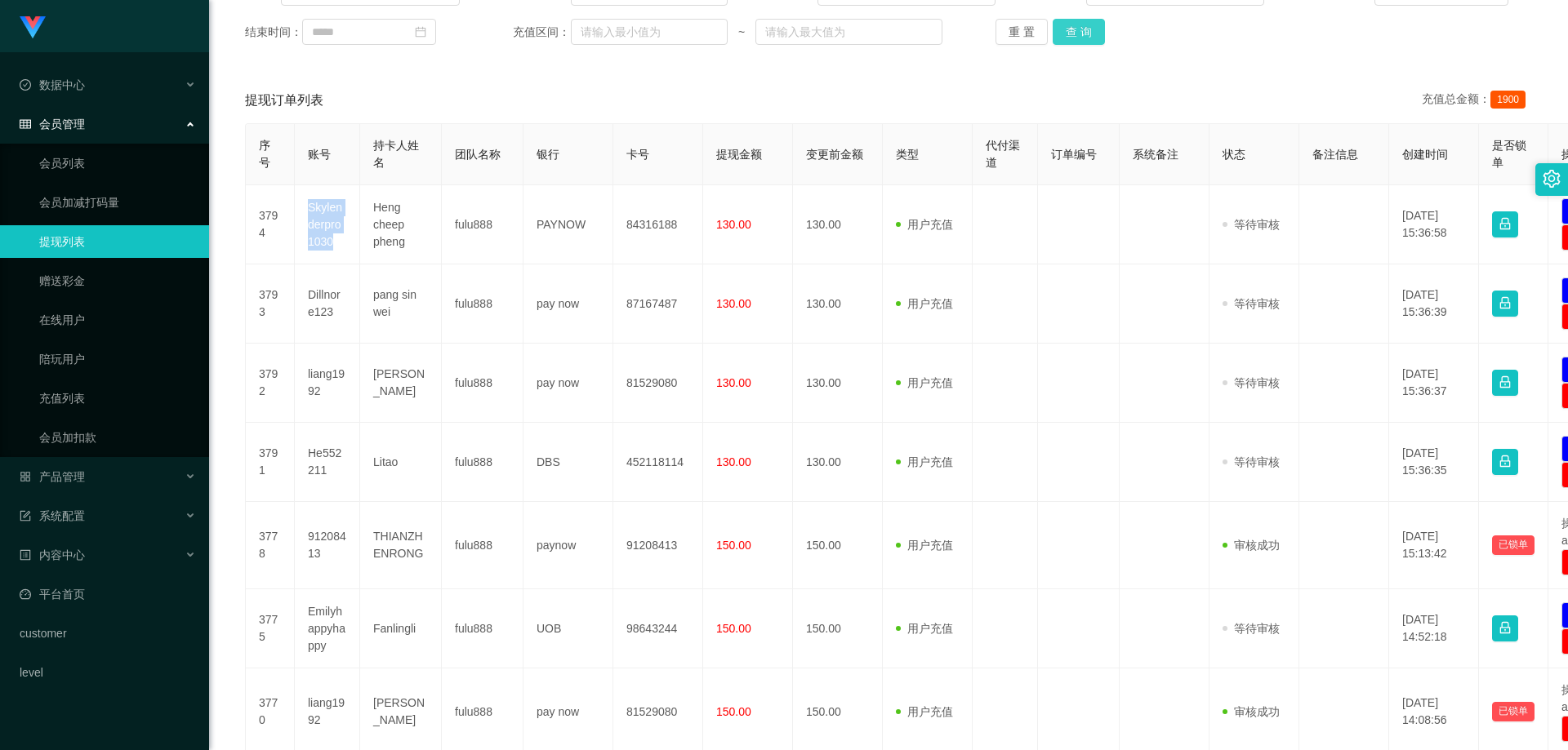
click at [1091, 29] on button "查 询" at bounding box center [1079, 32] width 53 height 26
click at [1091, 29] on div "重 置 查 询" at bounding box center [1102, 32] width 214 height 26
click at [1091, 29] on button "查 询" at bounding box center [1079, 32] width 53 height 26
click at [1091, 29] on div "重 置 查 询" at bounding box center [1102, 32] width 214 height 26
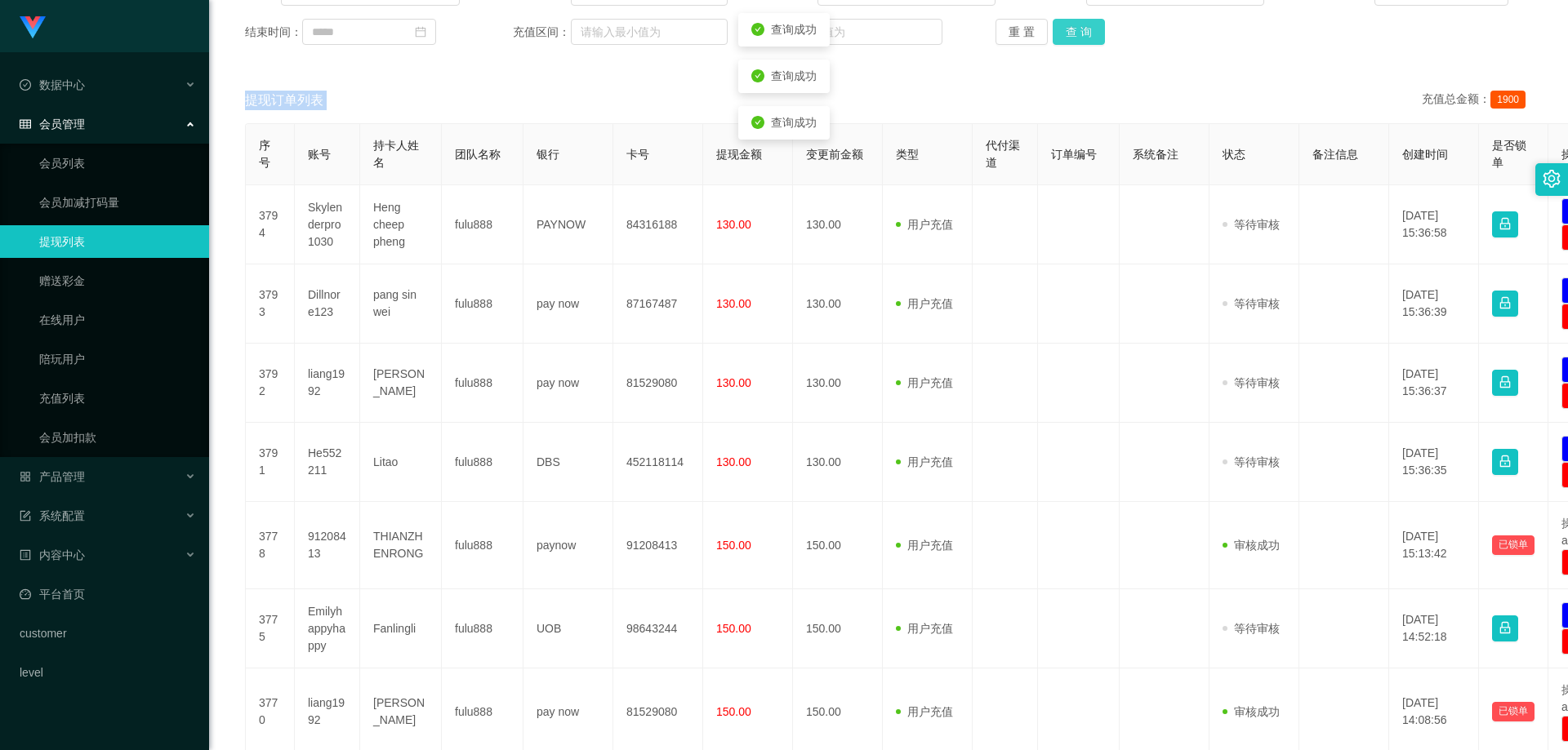
click at [1091, 29] on button "查 询" at bounding box center [1079, 32] width 53 height 26
click at [1091, 29] on div "重 置 查 询" at bounding box center [1102, 32] width 214 height 26
click at [1063, 38] on button "查 询" at bounding box center [1079, 32] width 53 height 26
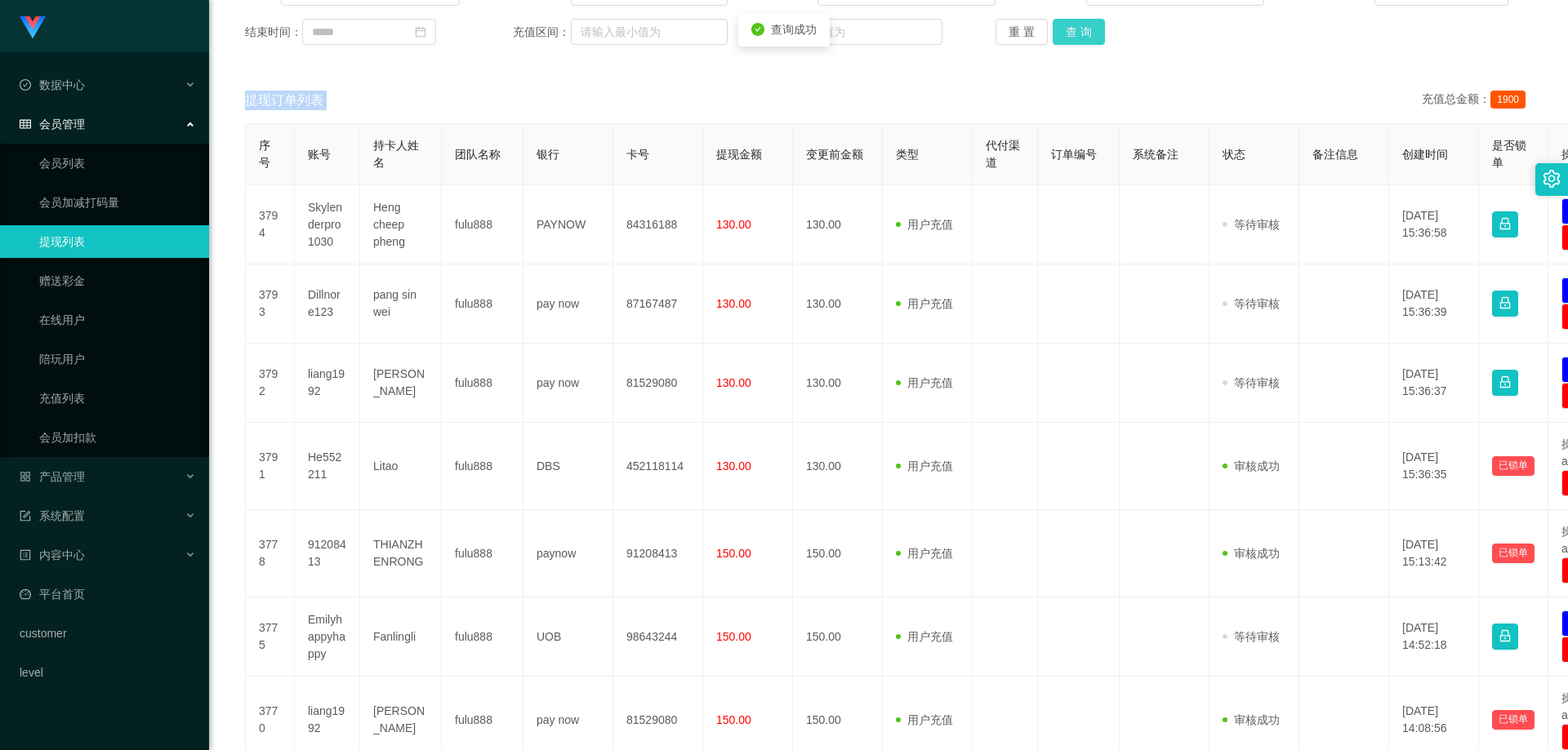
click at [1063, 38] on button "查 询" at bounding box center [1079, 32] width 53 height 26
click at [1063, 38] on div "重 置 查 询" at bounding box center [1102, 32] width 214 height 26
click at [1063, 38] on button "查 询" at bounding box center [1079, 32] width 53 height 26
click at [1063, 38] on div "重 置 查 询" at bounding box center [1102, 32] width 214 height 26
click at [1063, 38] on button "查 询" at bounding box center [1079, 32] width 53 height 26
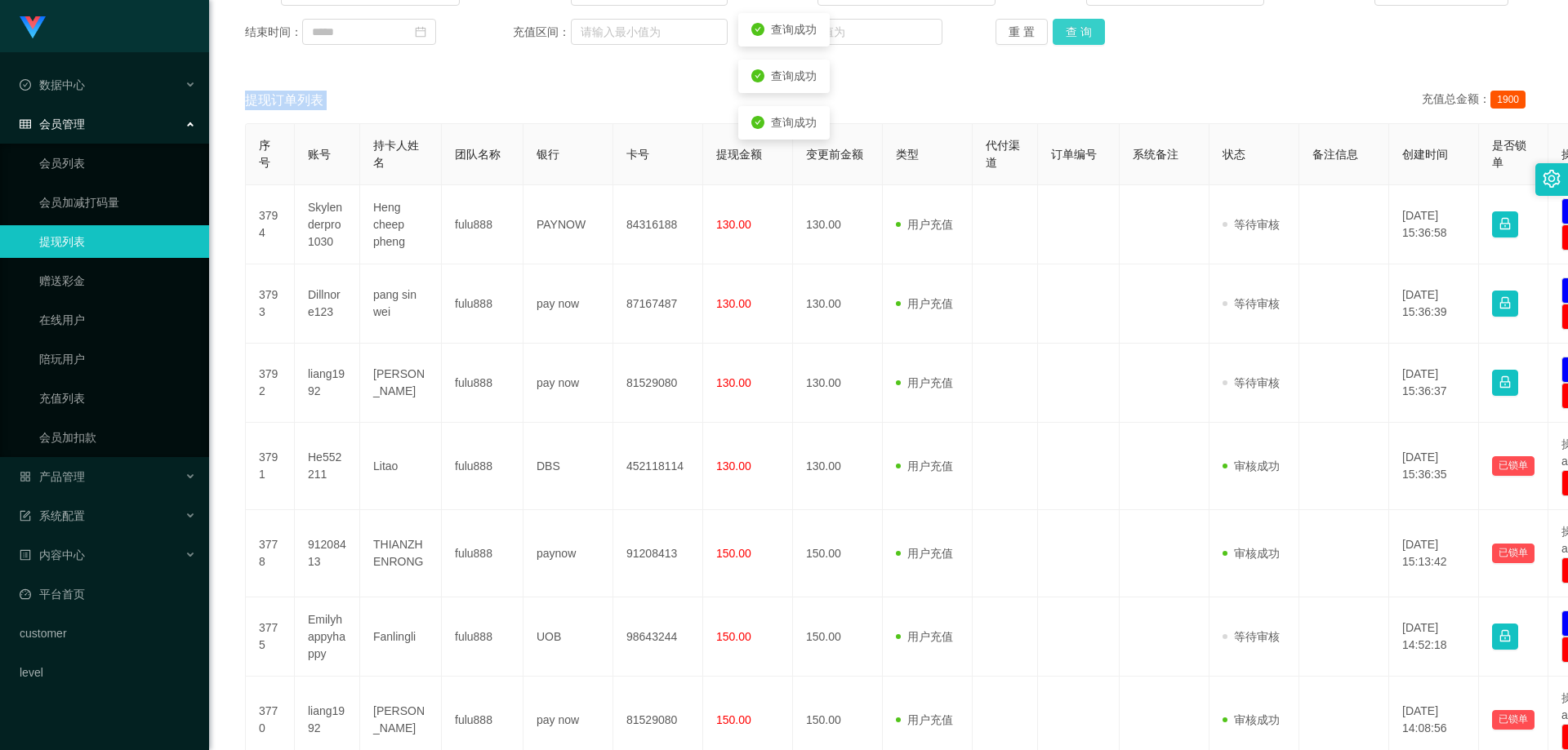
click at [1063, 38] on button "查 询" at bounding box center [1079, 32] width 53 height 26
click at [1063, 38] on div "重 置 查 询" at bounding box center [1102, 32] width 214 height 26
click at [1063, 38] on button "查 询" at bounding box center [1079, 32] width 53 height 26
click at [1063, 38] on div "重 置 查 询" at bounding box center [1102, 32] width 214 height 26
click at [1063, 38] on button "查 询" at bounding box center [1079, 32] width 53 height 26
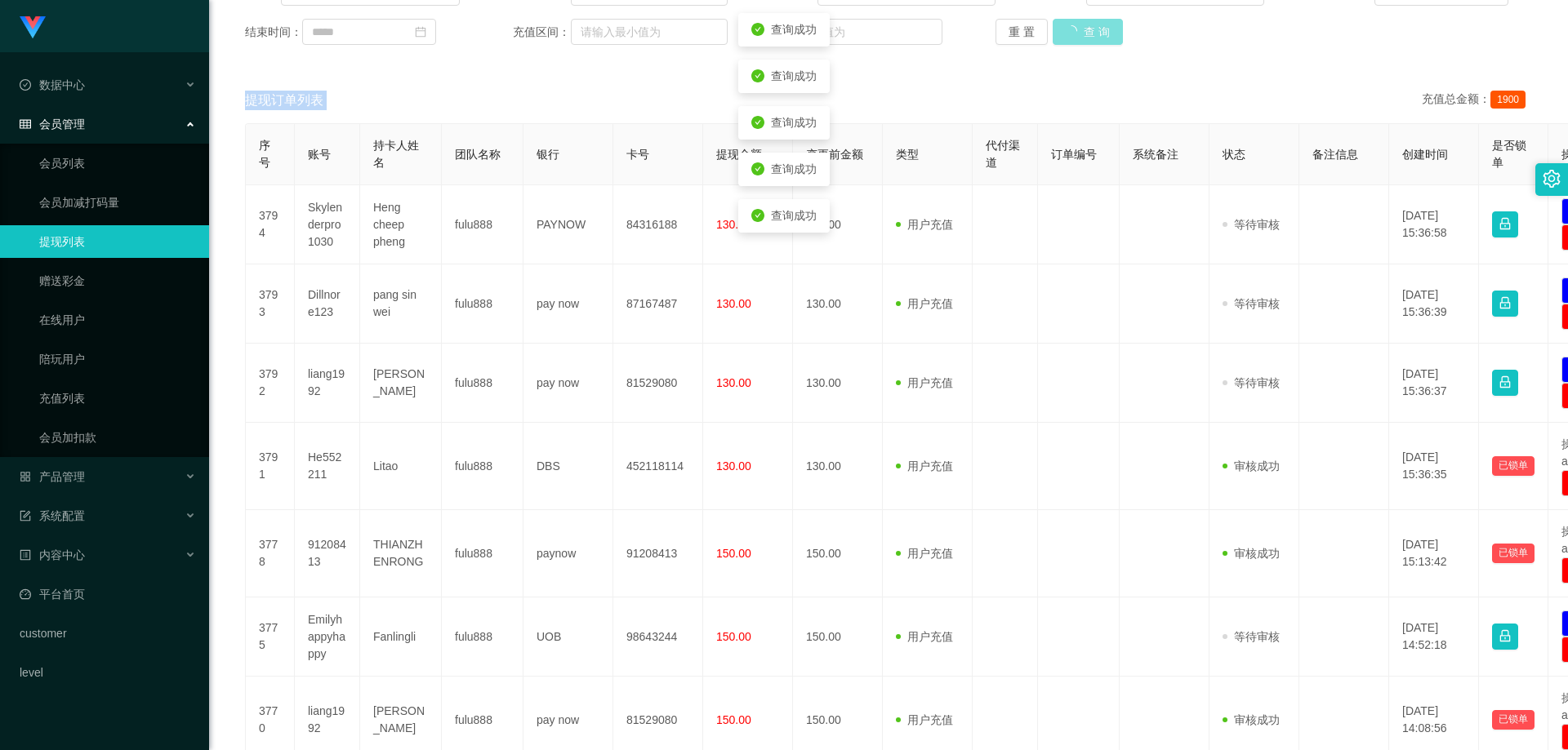
click at [1063, 38] on div "重 置 查 询" at bounding box center [1102, 32] width 214 height 26
click at [1063, 38] on button "查 询" at bounding box center [1079, 32] width 53 height 26
click at [1063, 38] on div "重 置 查 询" at bounding box center [1102, 32] width 214 height 26
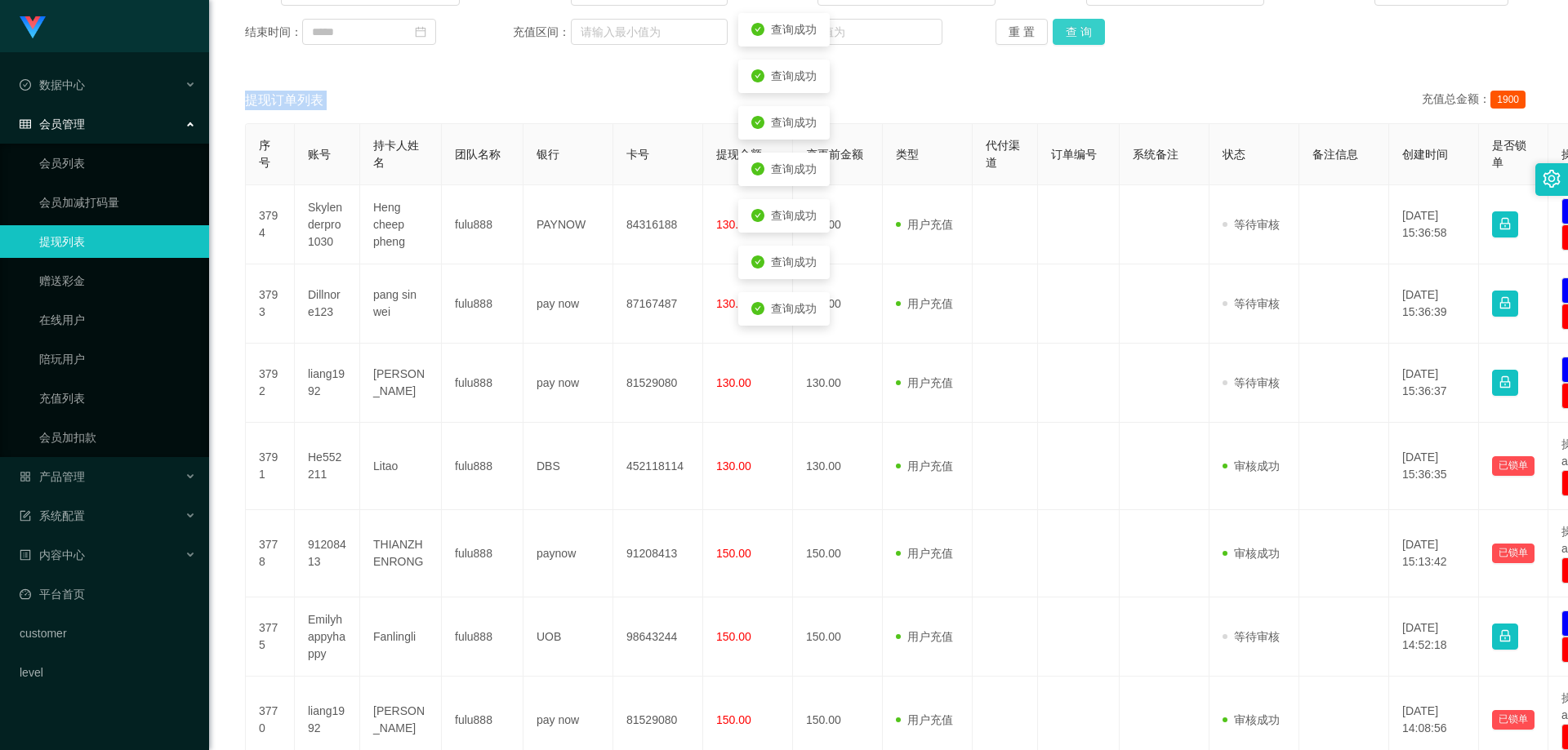
click at [1063, 38] on button "查 询" at bounding box center [1079, 32] width 53 height 26
click at [1063, 38] on div "重 置 查 询" at bounding box center [1102, 32] width 214 height 26
click at [1063, 38] on button "查 询" at bounding box center [1079, 32] width 53 height 26
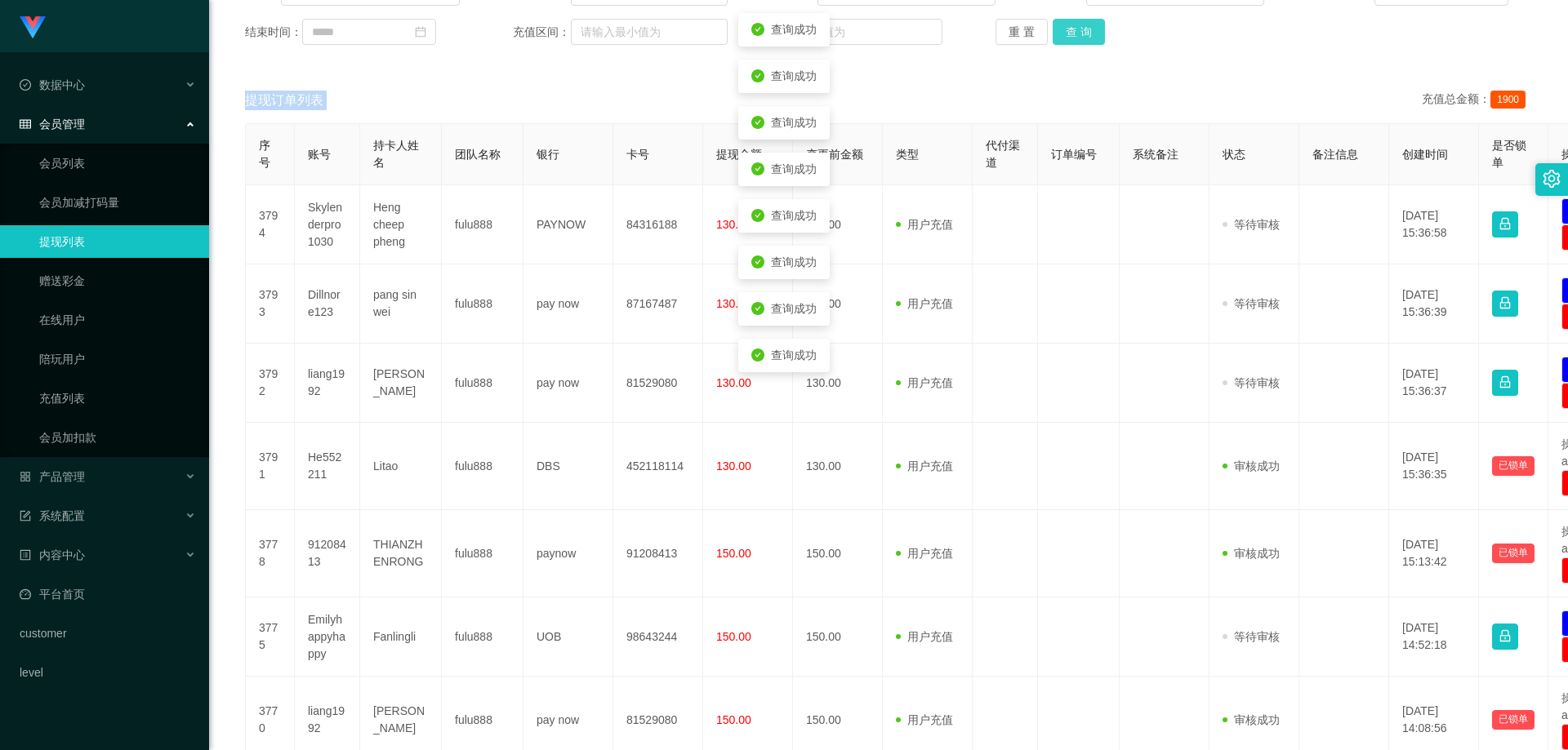
click at [1063, 38] on div "重 置 查 询" at bounding box center [1102, 32] width 214 height 26
click at [1063, 38] on button "查 询" at bounding box center [1079, 32] width 53 height 26
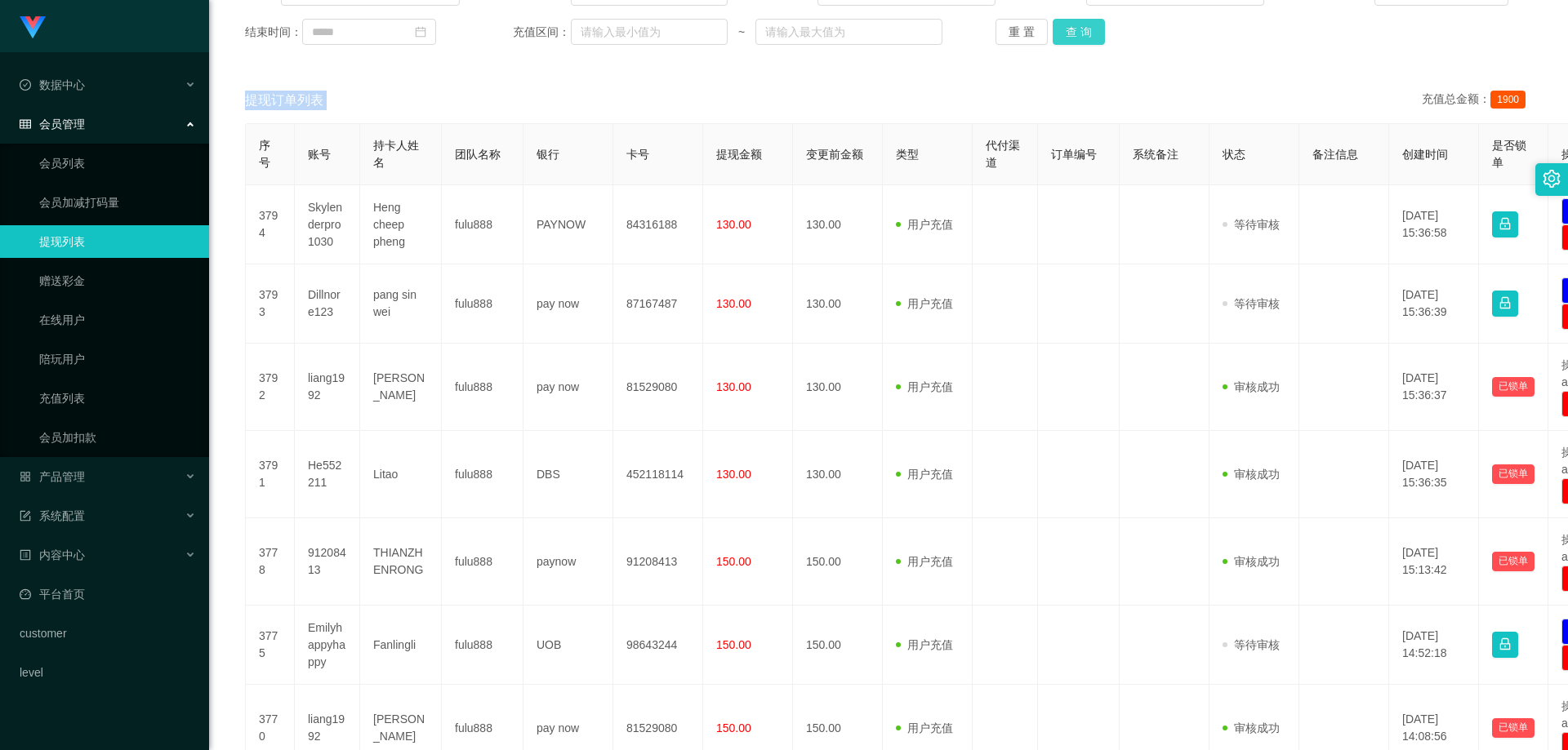
click at [1064, 38] on button "查 询" at bounding box center [1079, 32] width 53 height 26
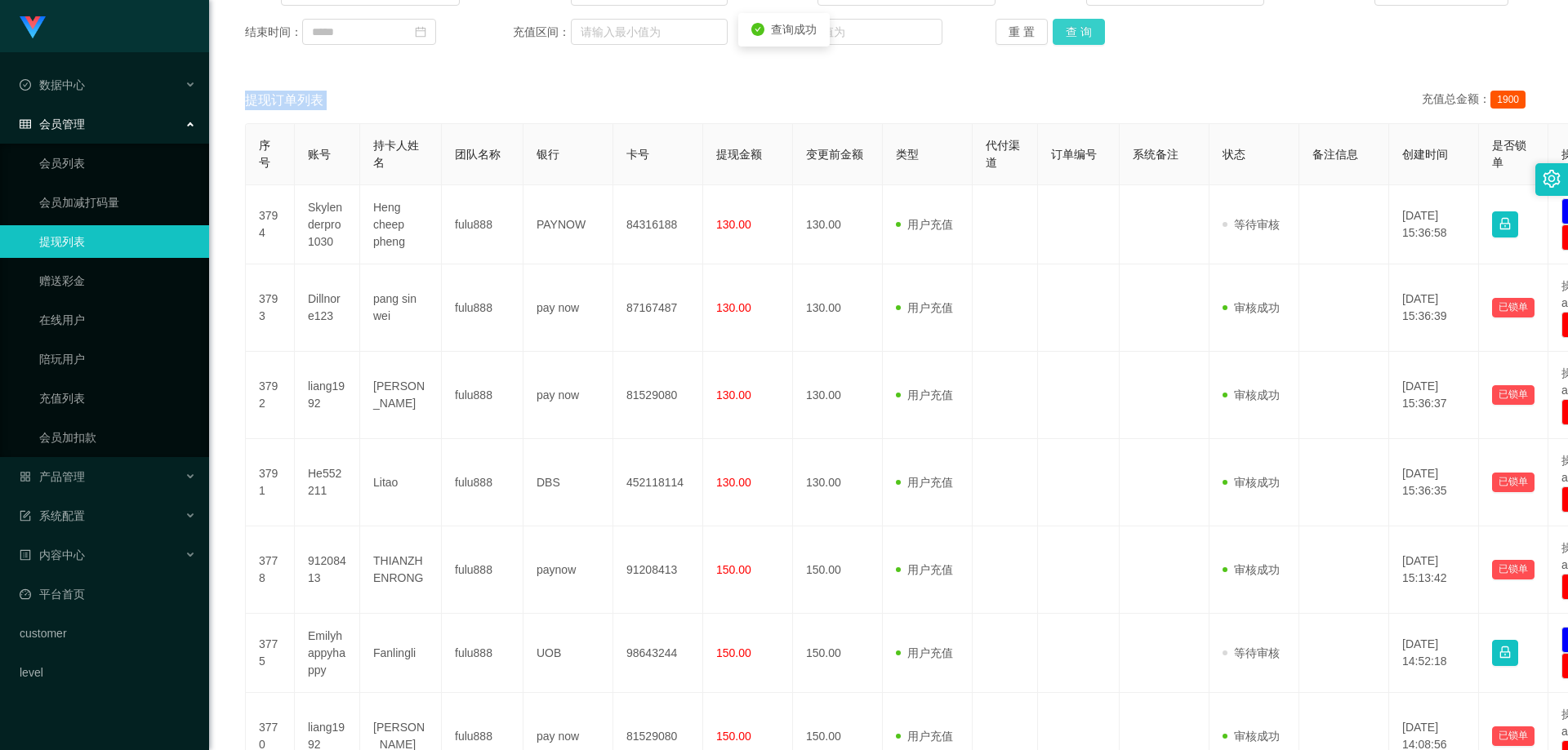
click at [1064, 38] on button "查 询" at bounding box center [1079, 32] width 53 height 26
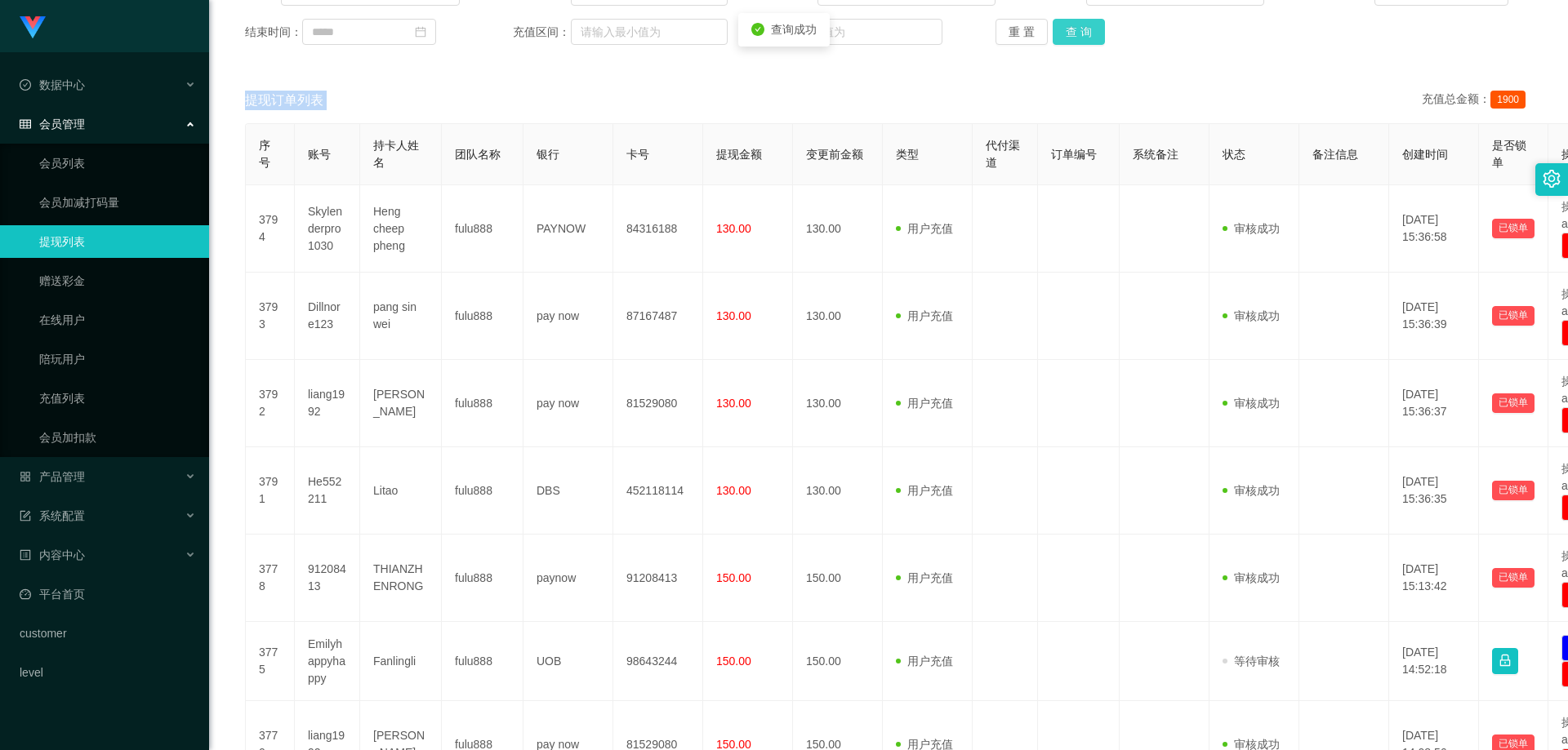
click at [1064, 38] on button "查 询" at bounding box center [1079, 32] width 53 height 26
click at [1064, 39] on button "查 询" at bounding box center [1079, 32] width 53 height 26
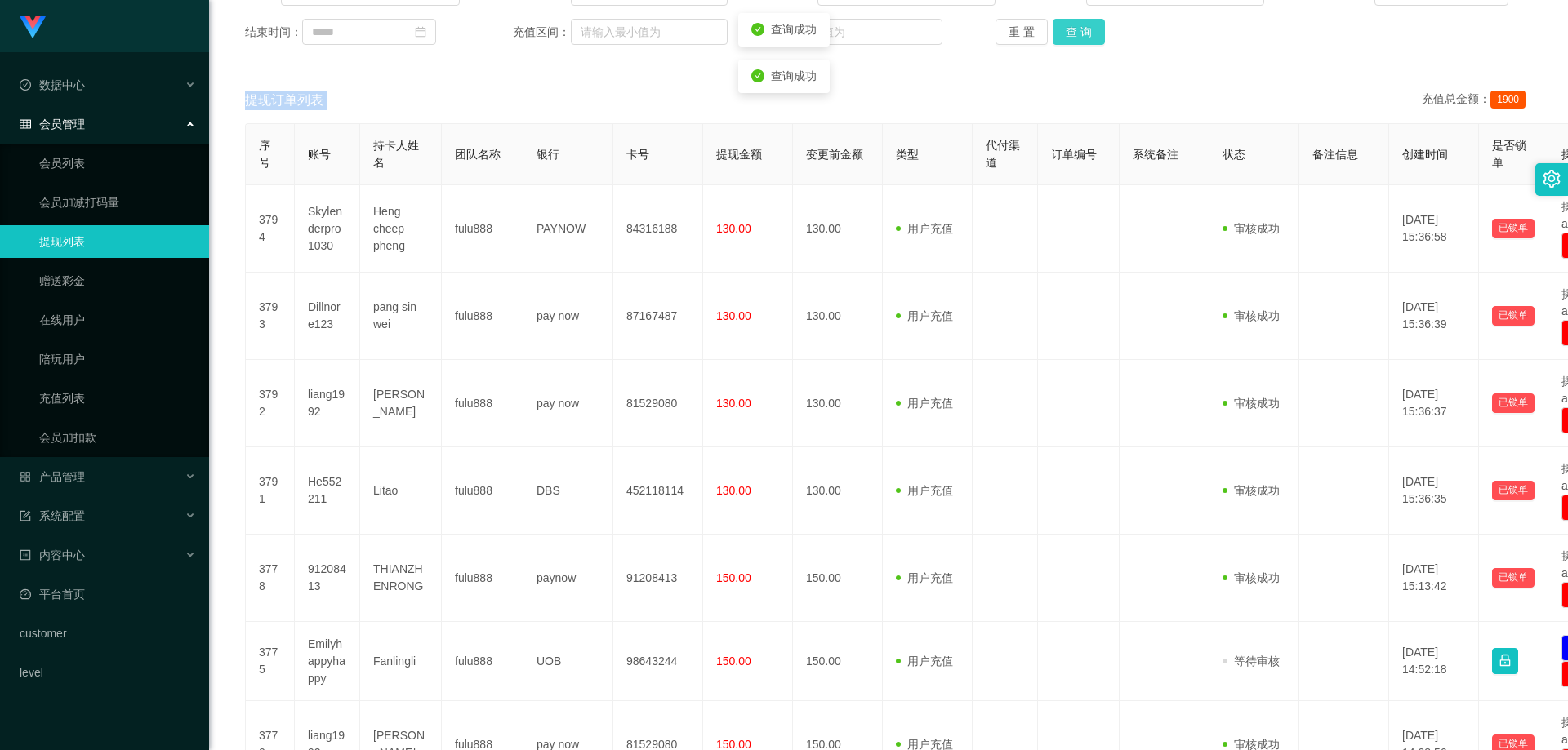
click at [1064, 39] on button "查 询" at bounding box center [1079, 32] width 53 height 26
click at [1068, 26] on button "查 询" at bounding box center [1079, 32] width 53 height 26
click at [1068, 26] on div "重 置 查 询" at bounding box center [1102, 32] width 214 height 26
click at [1068, 26] on button "查 询" at bounding box center [1079, 32] width 53 height 26
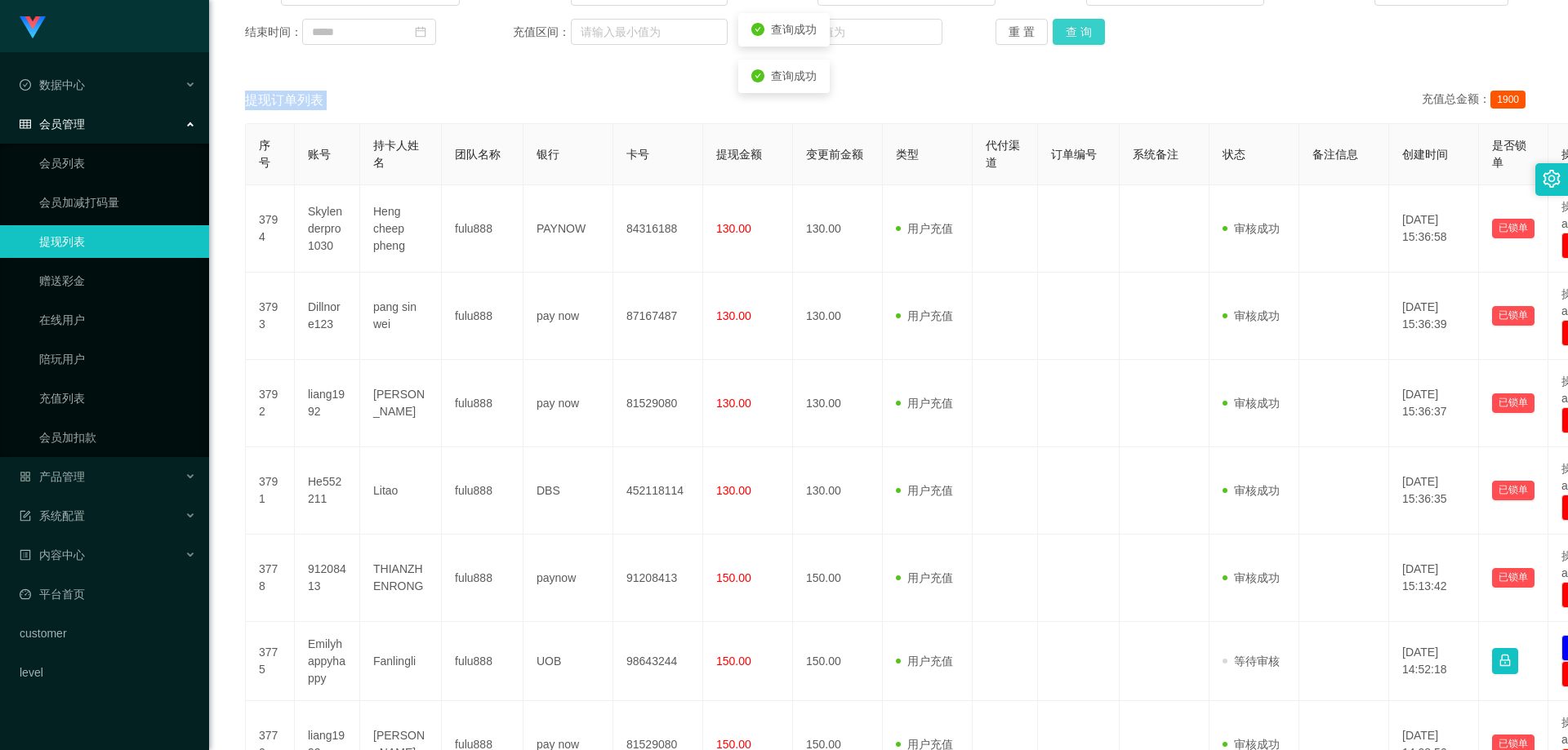
scroll to position [164, 0]
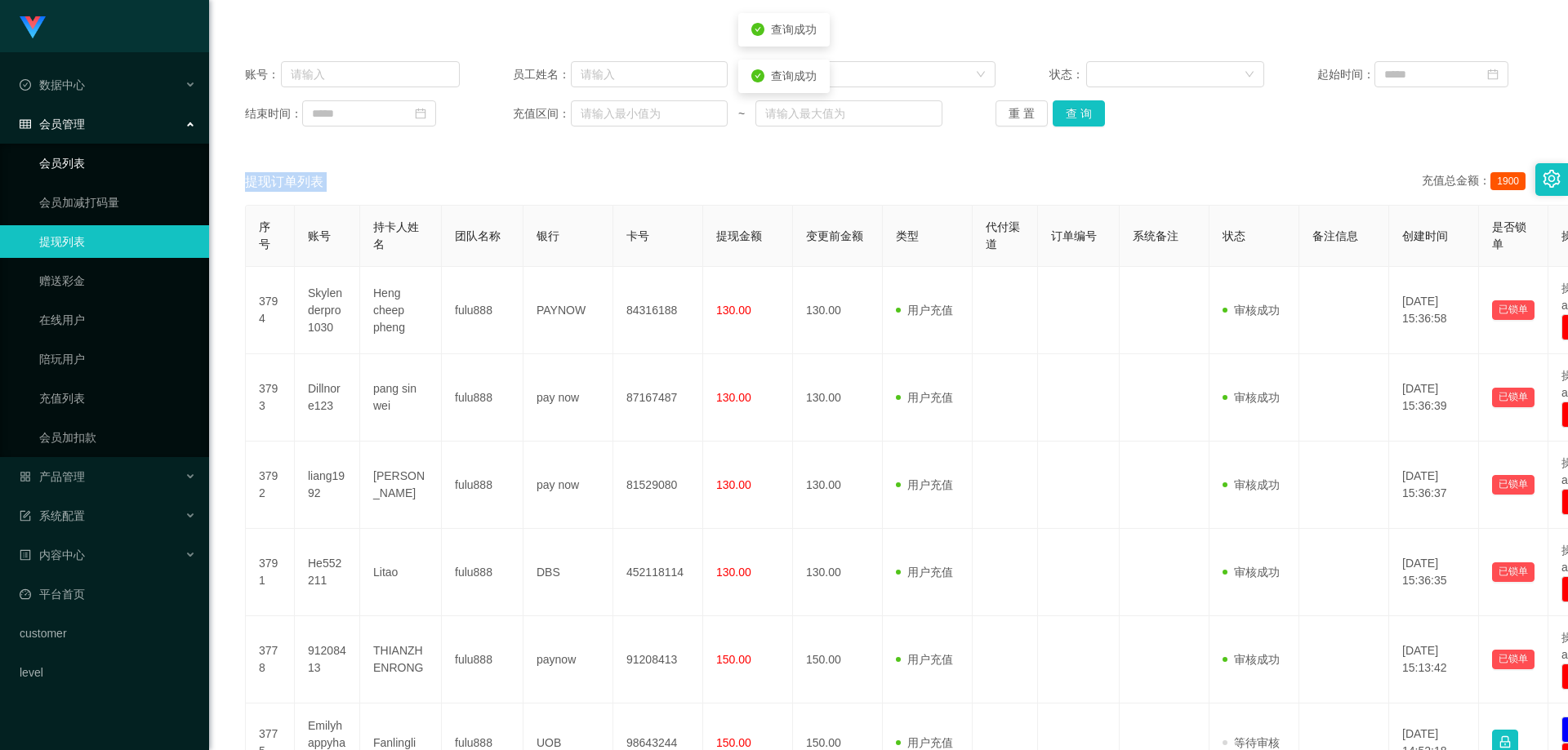
click at [114, 168] on link "会员列表" at bounding box center [117, 163] width 157 height 32
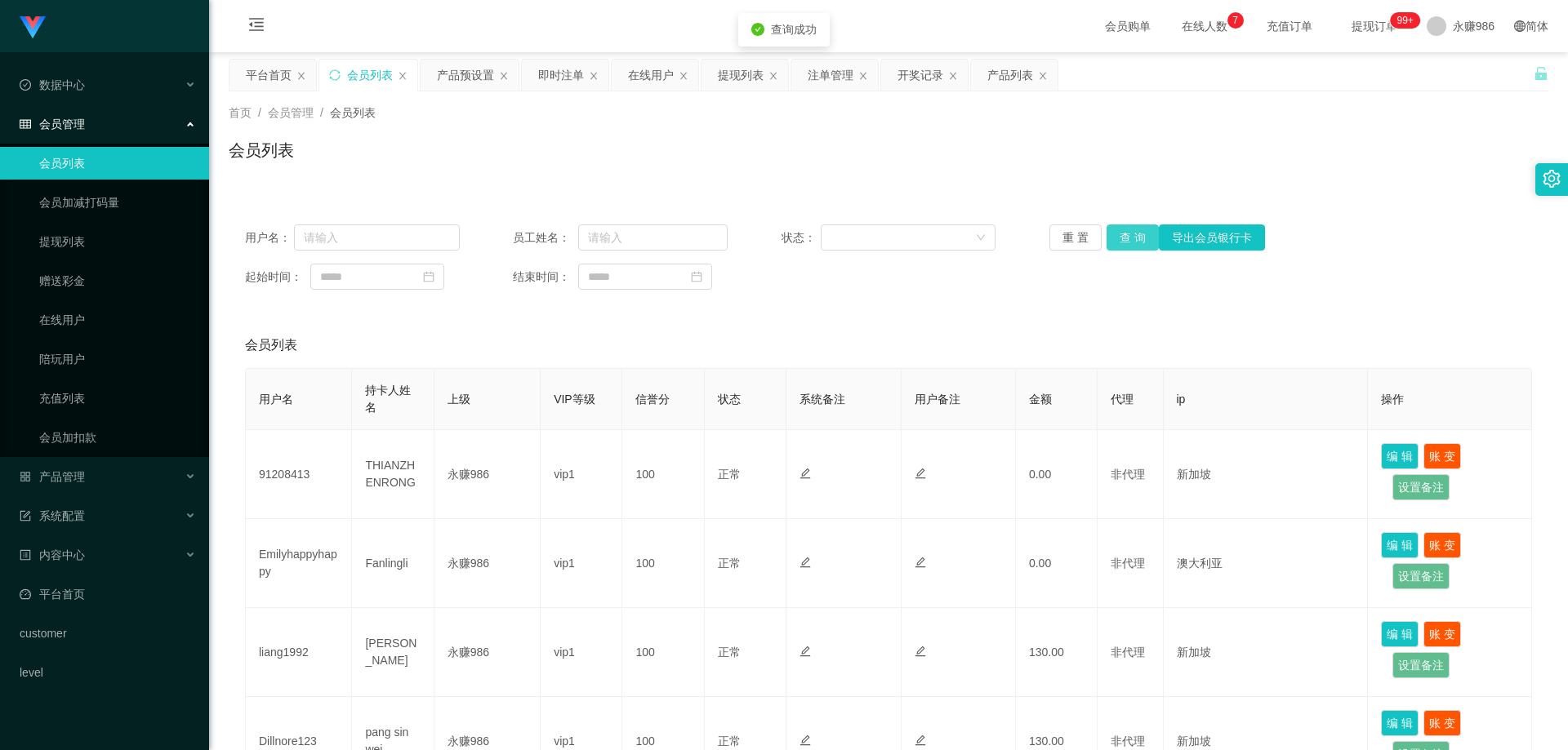
click at [1122, 246] on button "查 询" at bounding box center [1133, 238] width 53 height 26
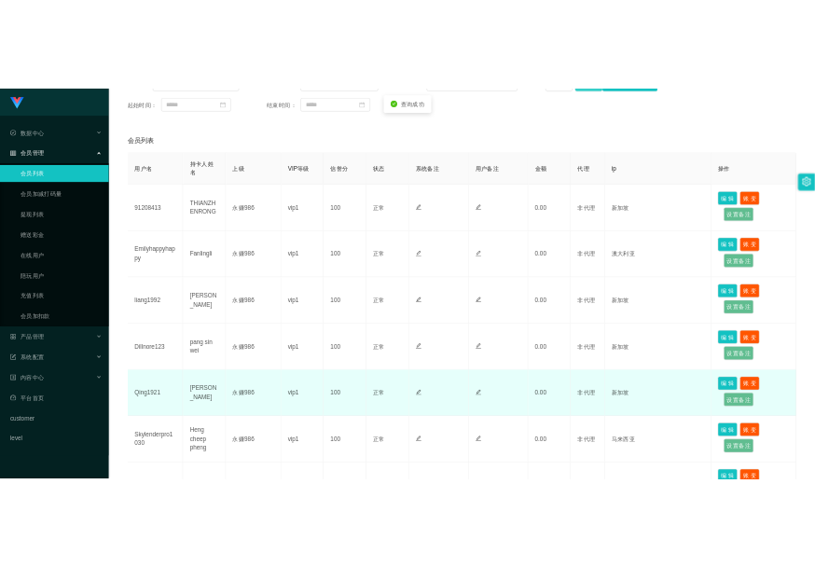
scroll to position [466, 0]
